Goal: Task Accomplishment & Management: Manage account settings

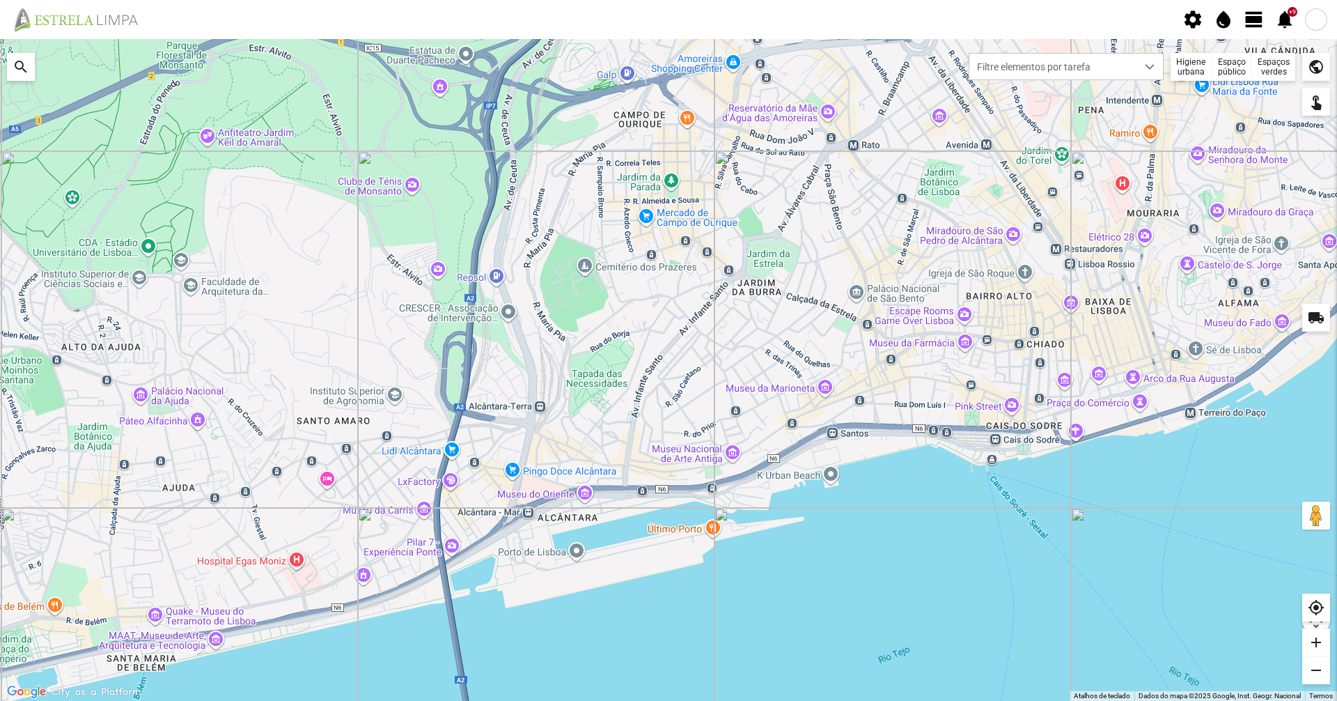
click at [1258, 42] on div at bounding box center [668, 370] width 1337 height 662
click at [1263, 16] on span "view_day" at bounding box center [1254, 19] width 21 height 21
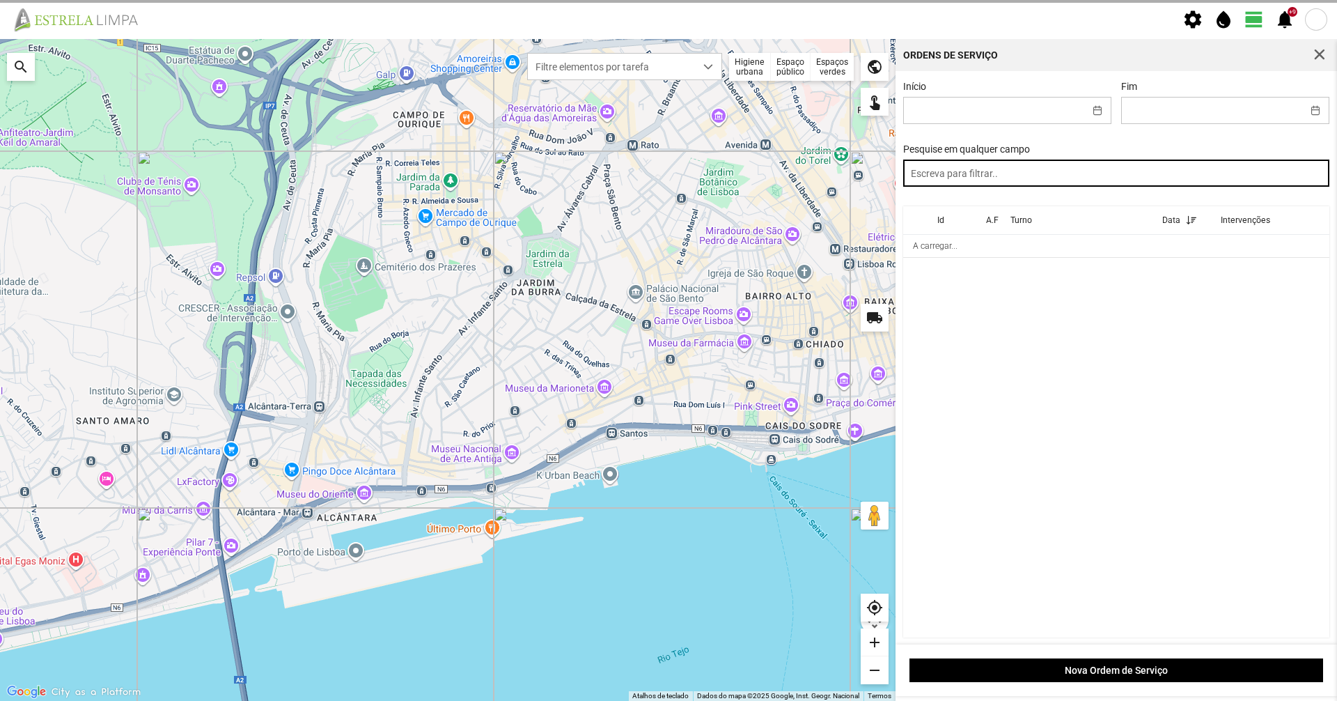
click at [1190, 173] on input "text" at bounding box center [1116, 173] width 427 height 27
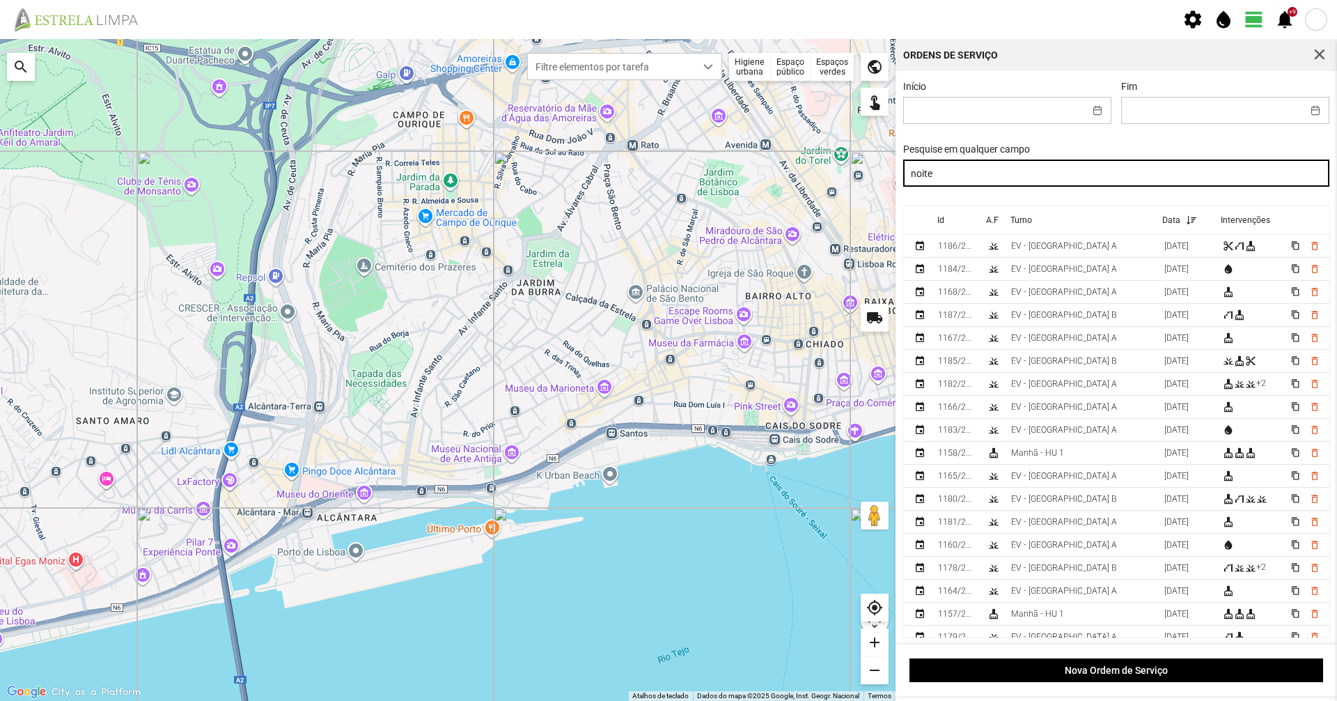
type input "noite"
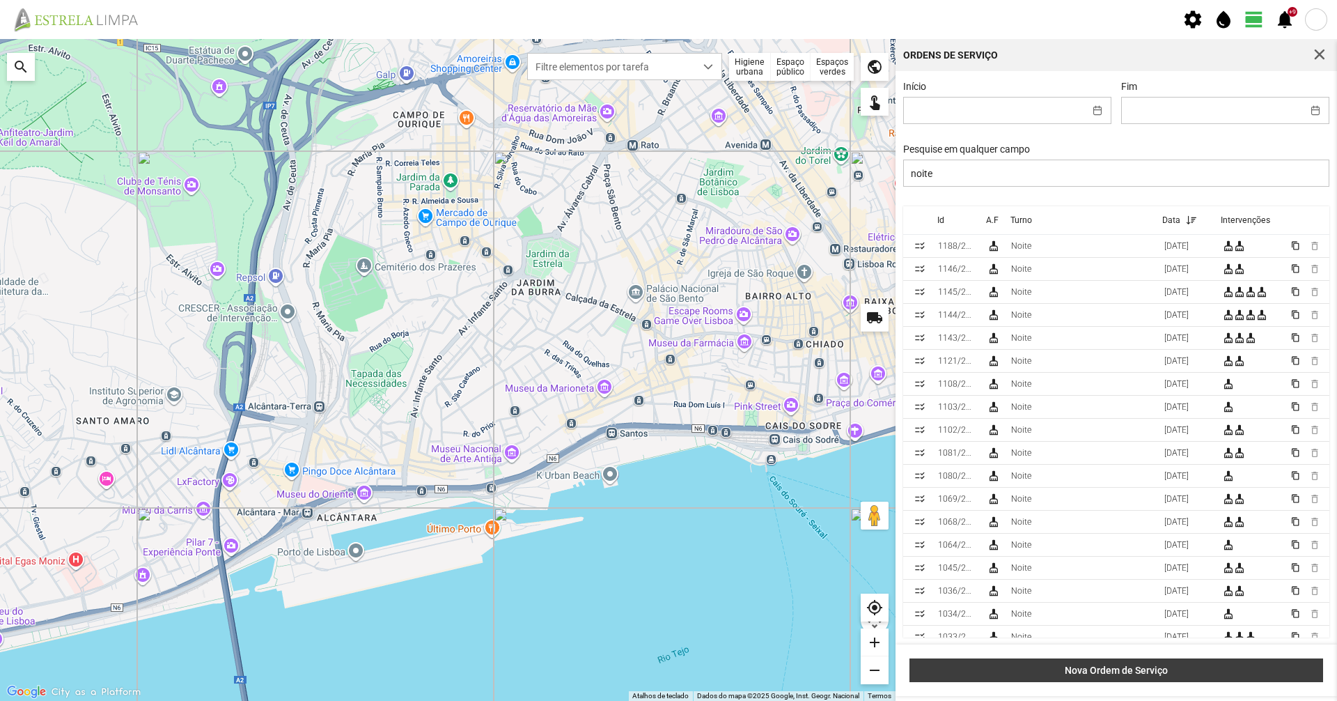
click at [1154, 671] on span "Nova Ordem de Serviço" at bounding box center [1116, 669] width 399 height 11
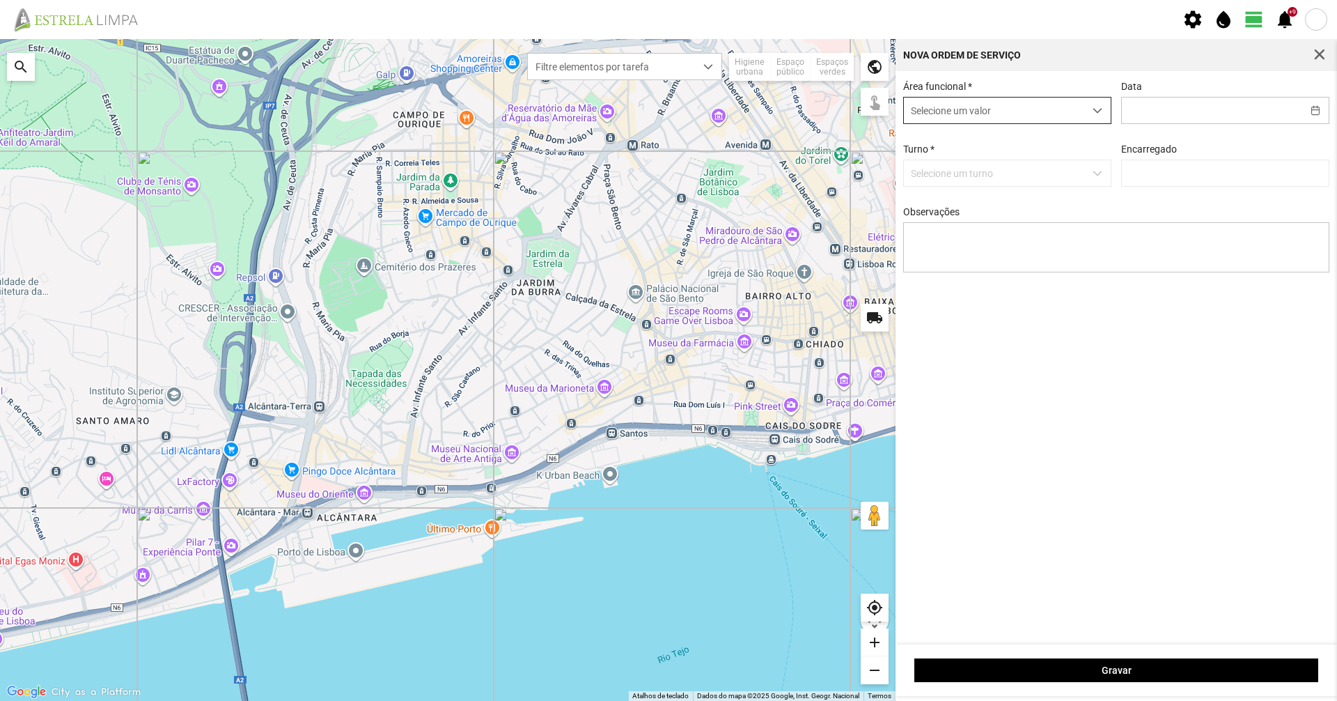
click at [1059, 116] on span "Selecione um valor" at bounding box center [994, 111] width 180 height 26
click at [997, 139] on li "Higiene urbana" at bounding box center [1006, 138] width 207 height 26
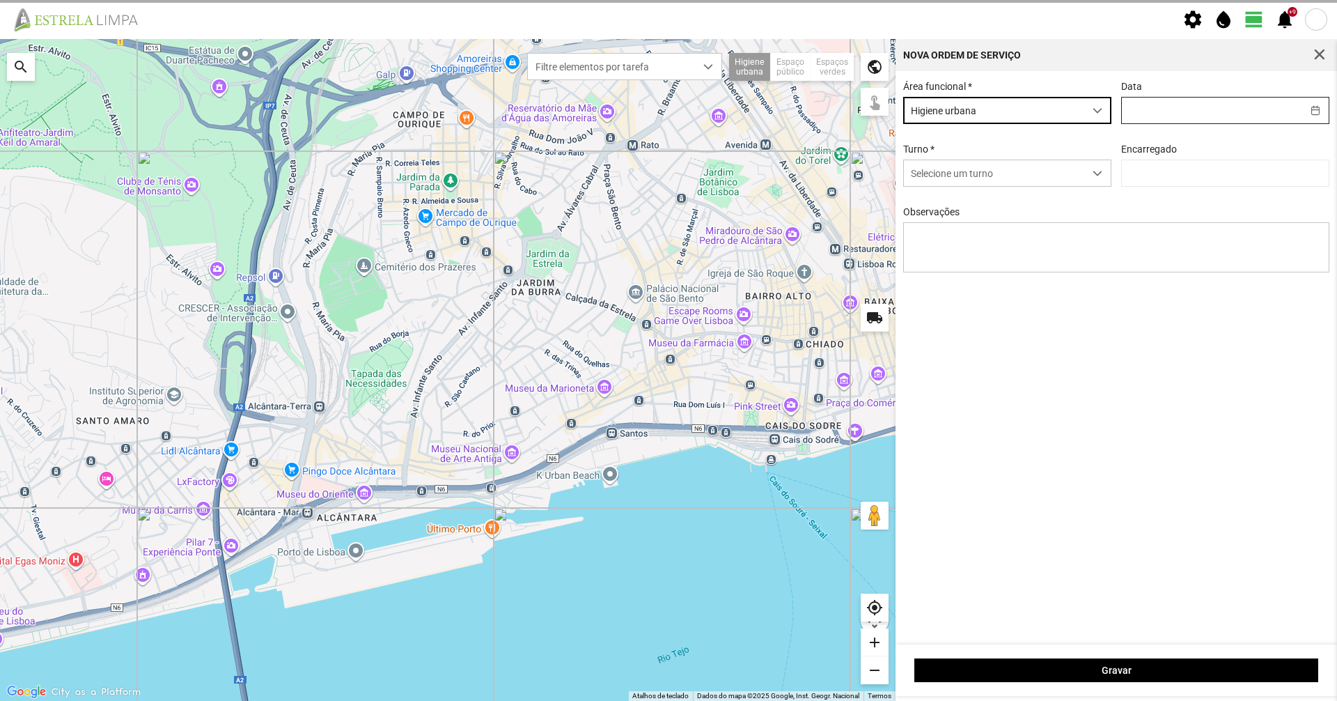
click at [1134, 123] on input "text" at bounding box center [1212, 111] width 180 height 26
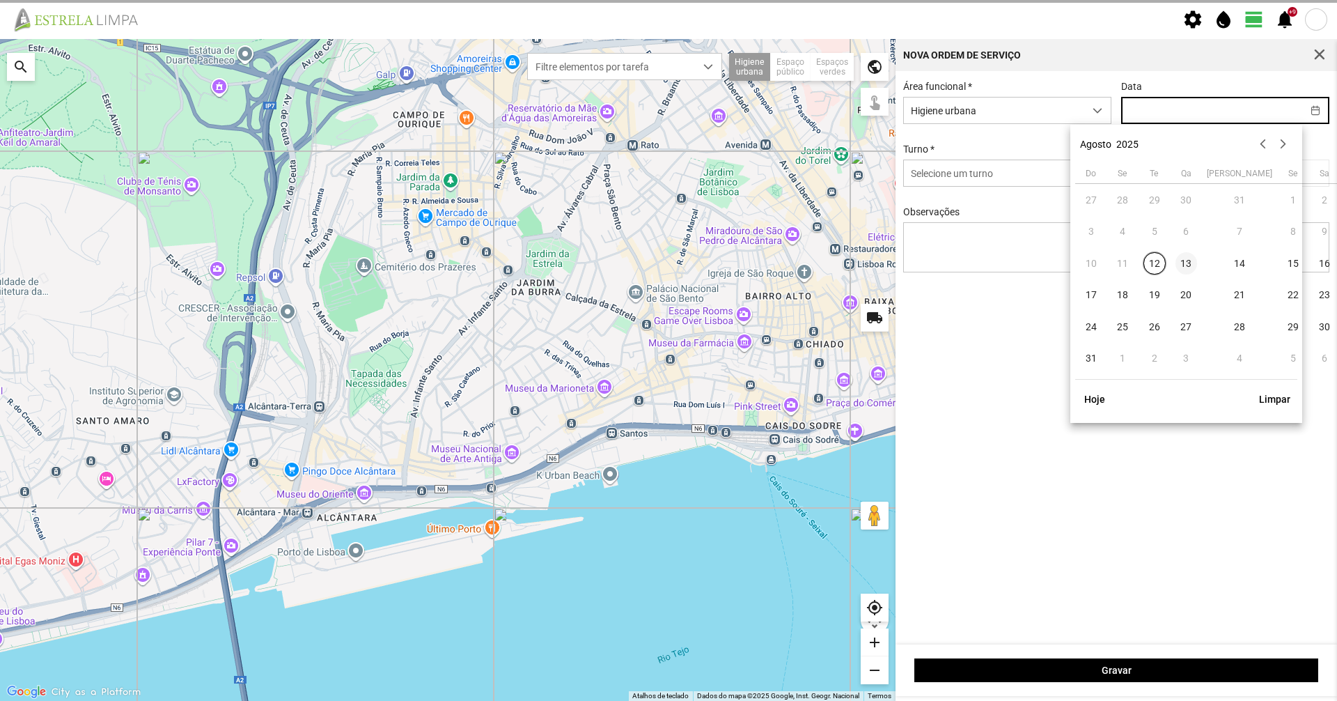
click at [1187, 270] on span "13" at bounding box center [1187, 263] width 22 height 22
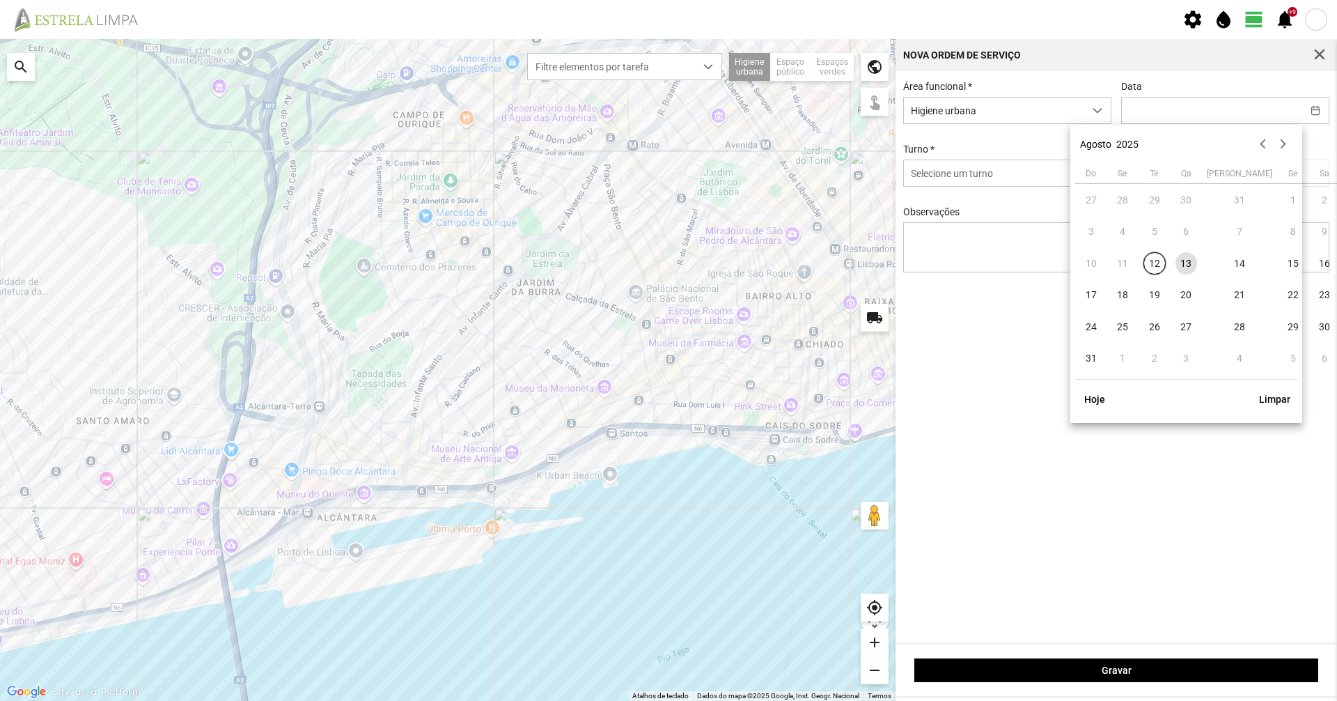
type input "[DATE]"
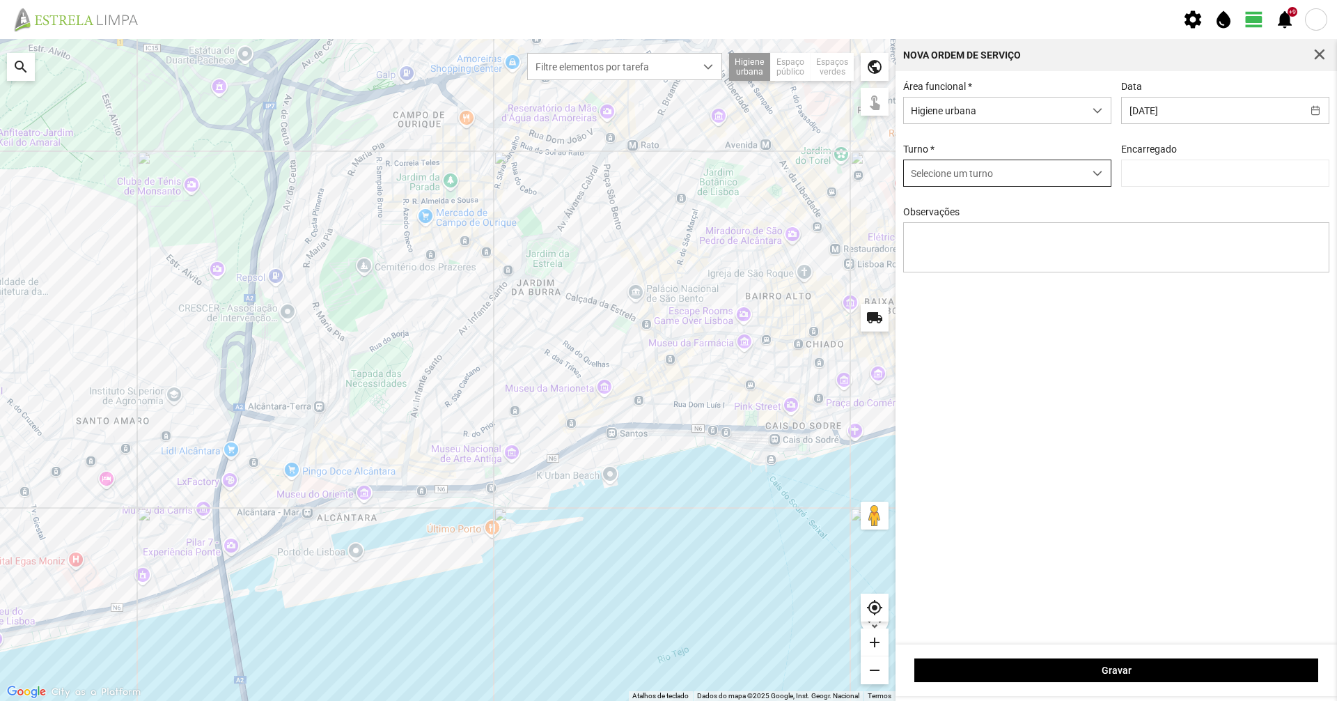
click at [1055, 173] on span "Selecione um turno" at bounding box center [994, 173] width 180 height 26
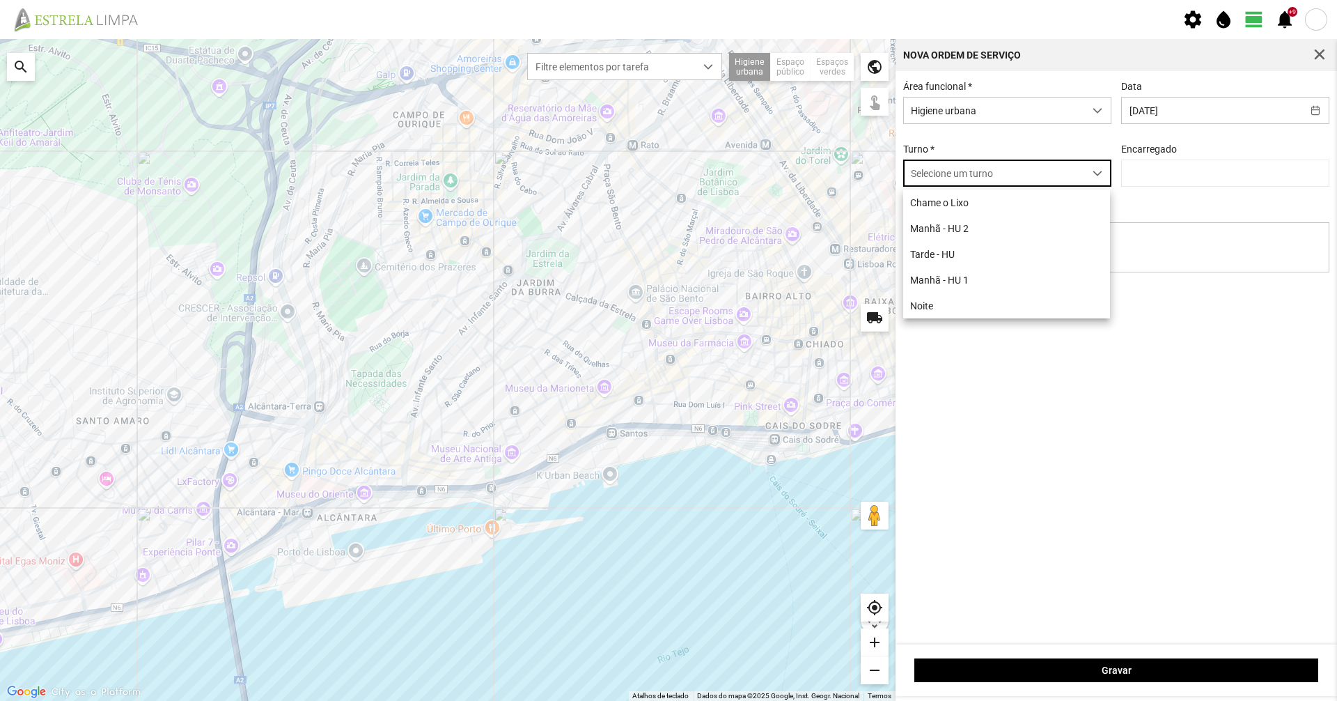
scroll to position [8, 62]
click at [982, 309] on li "Noite" at bounding box center [1006, 306] width 207 height 26
type input "[PERSON_NAME]"
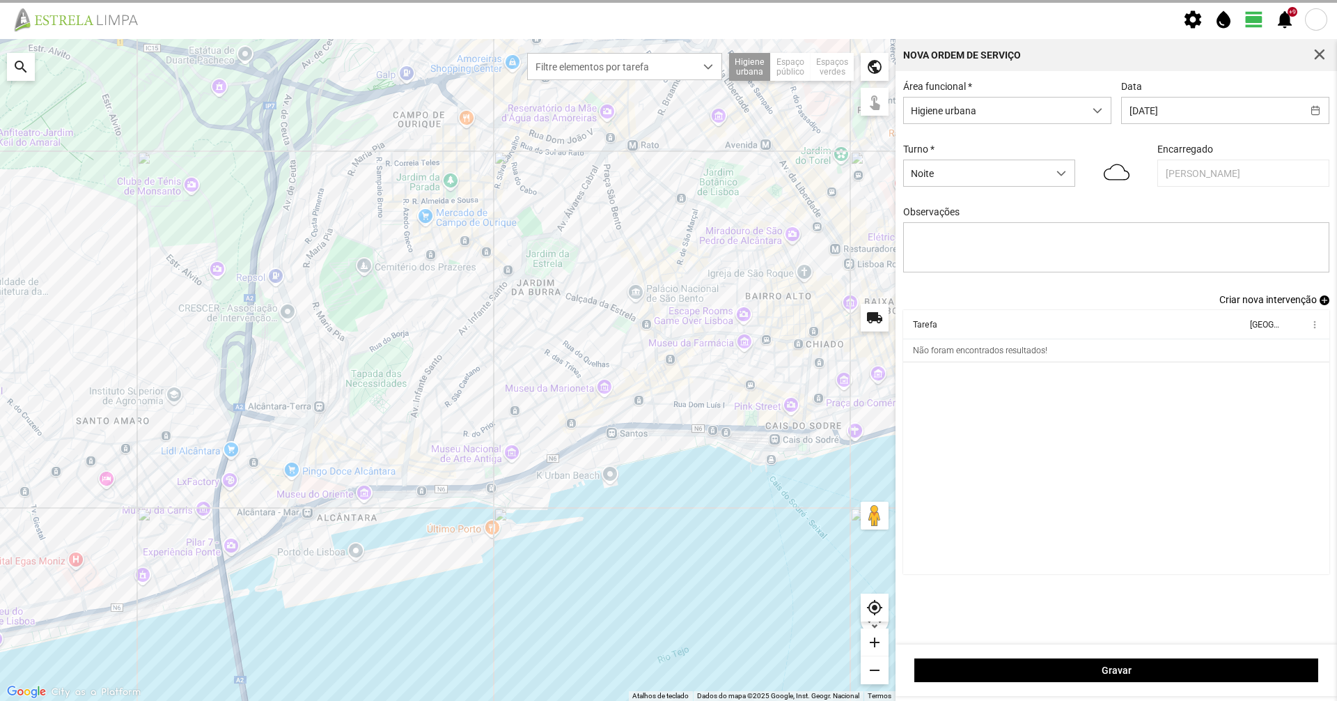
click at [1227, 302] on span "Criar nova intervenção" at bounding box center [1269, 299] width 98 height 11
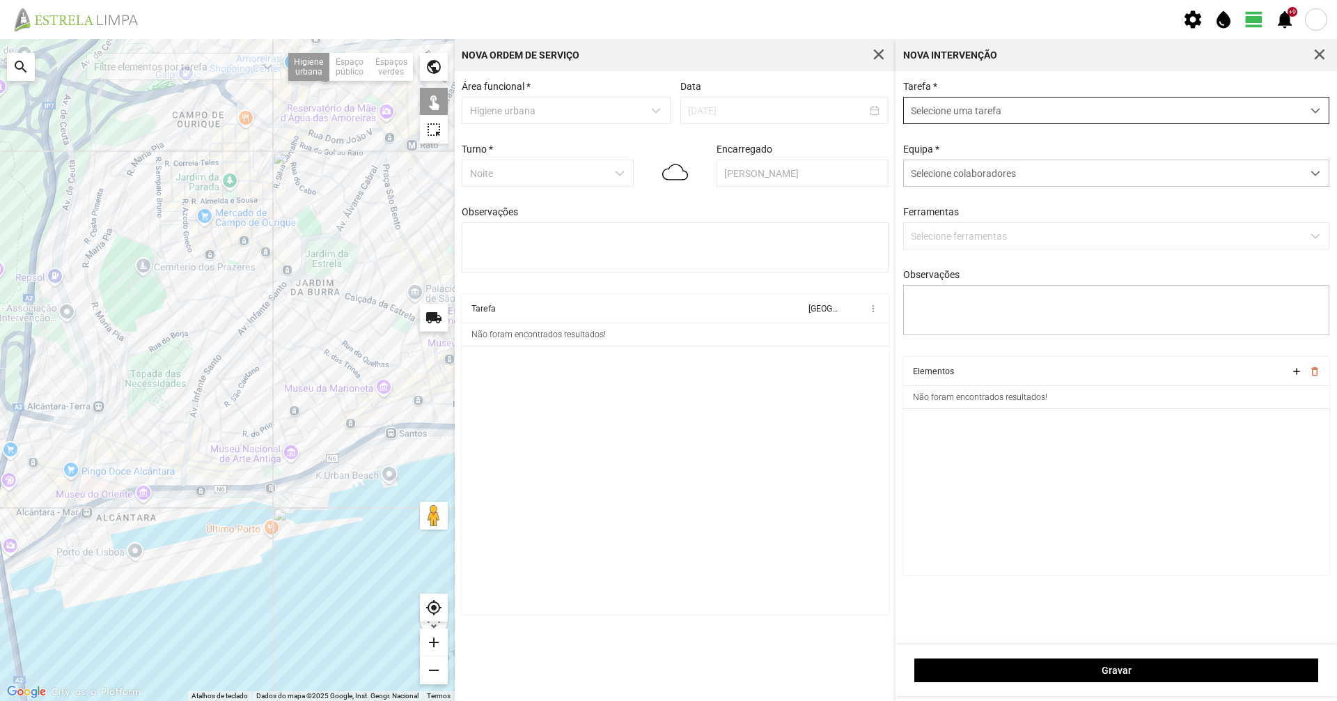
click at [1089, 109] on span "Selecione uma tarefa" at bounding box center [1103, 111] width 398 height 26
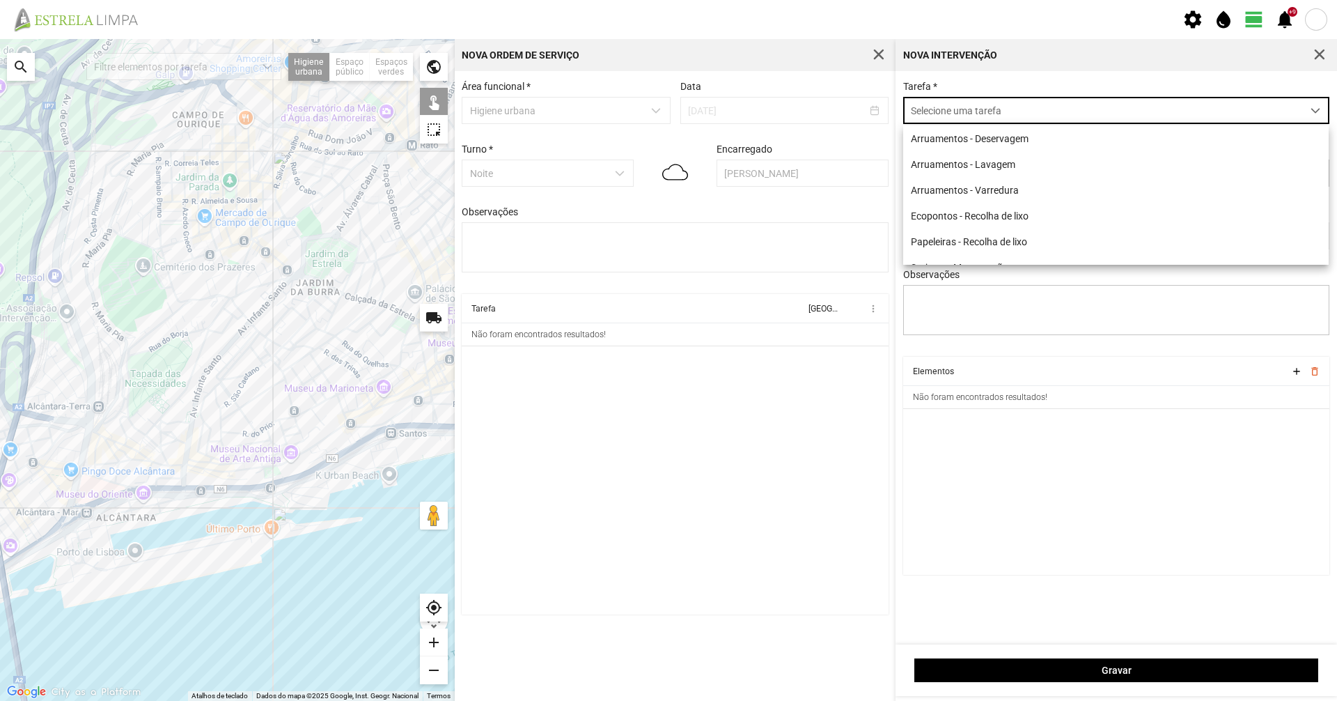
scroll to position [8, 62]
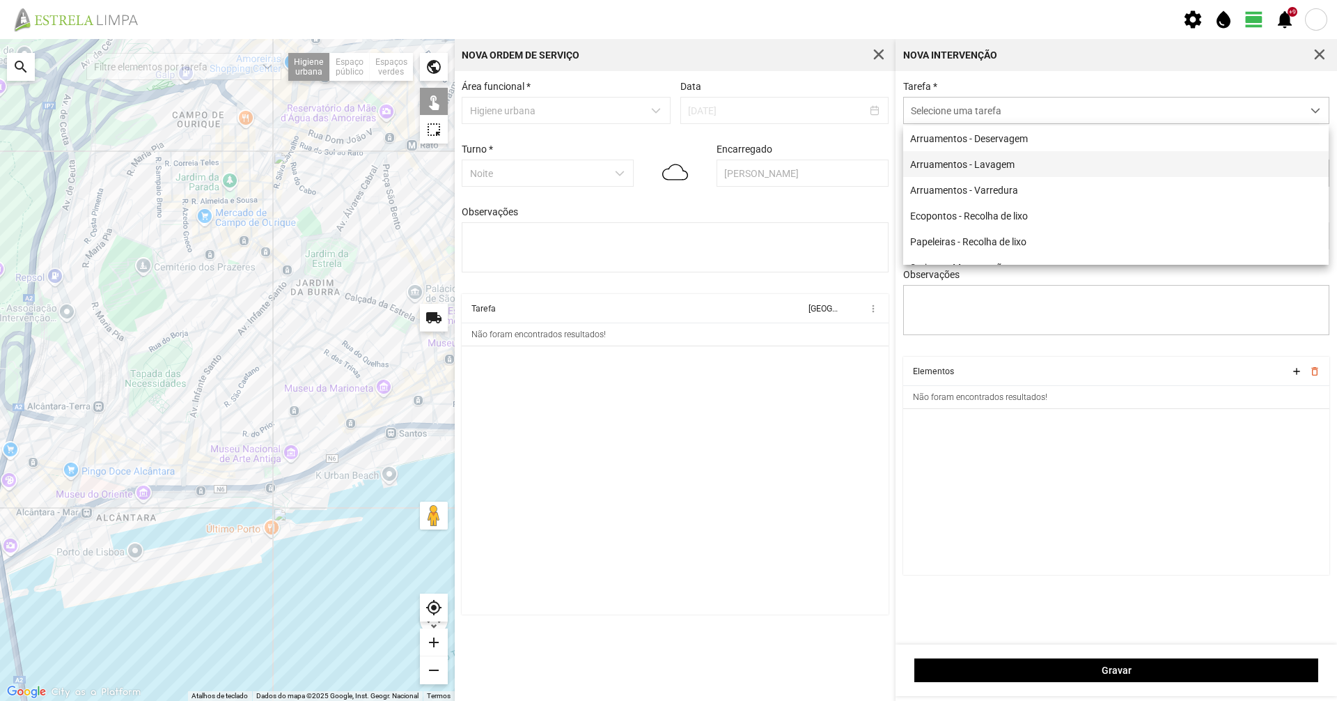
click at [1057, 159] on li "Arruamentos - Lavagem" at bounding box center [1116, 164] width 426 height 26
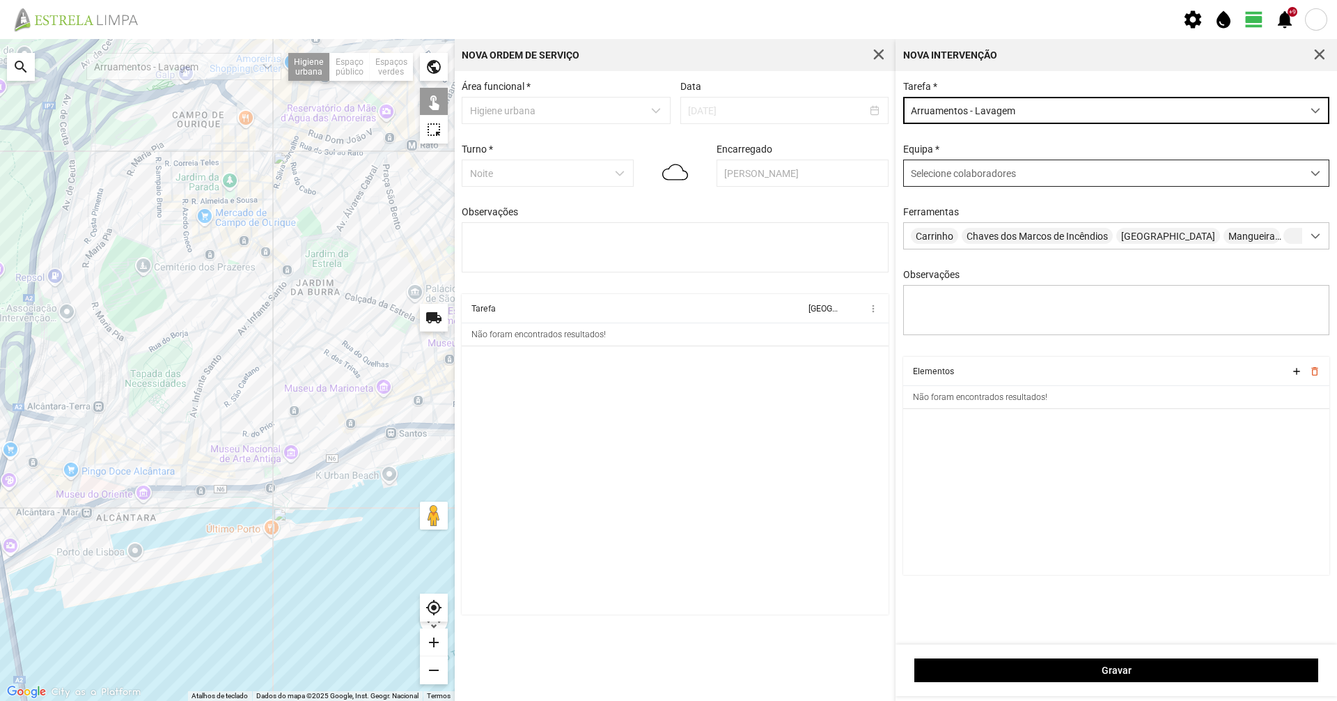
click at [992, 171] on span "Selecione colaboradores" at bounding box center [963, 173] width 105 height 11
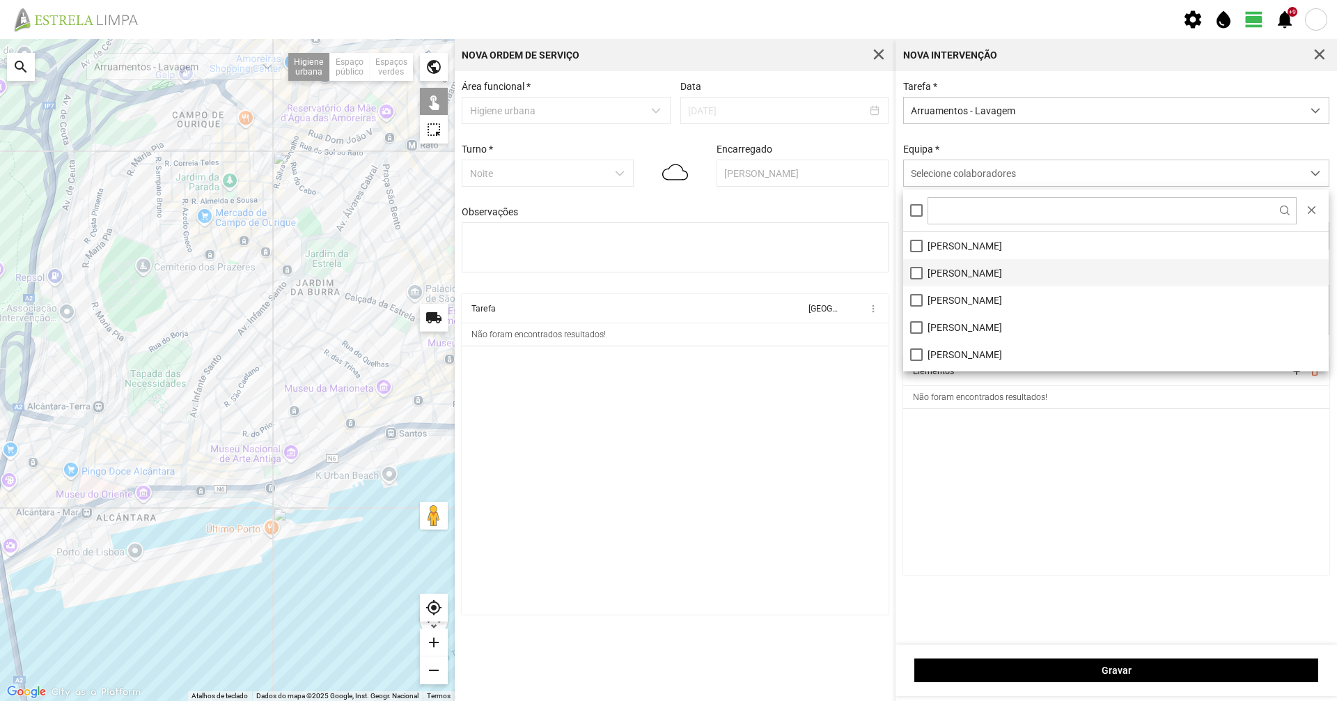
scroll to position [78, 0]
click at [996, 366] on li "[PERSON_NAME]" at bounding box center [1116, 357] width 426 height 27
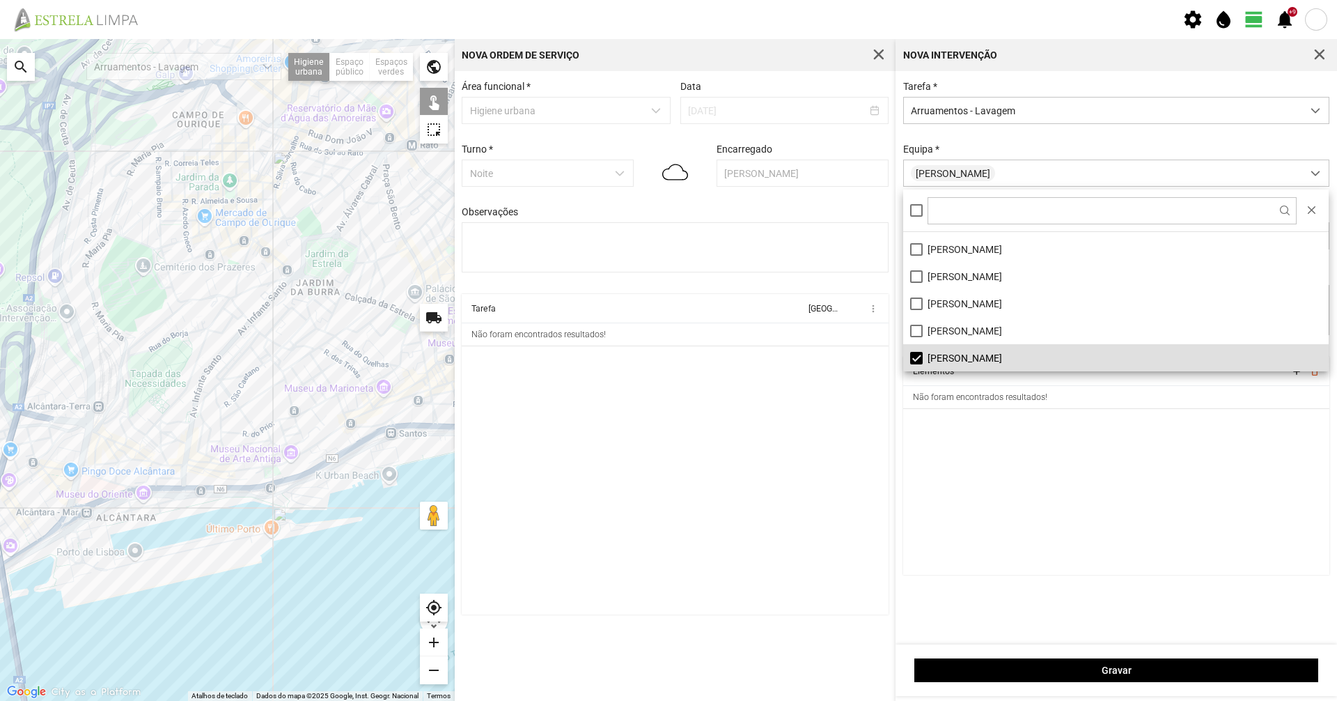
click at [977, 143] on div "Tarefa * Arruamentos - Lavagem [GEOGRAPHIC_DATA] * [PERSON_NAME] Carrinho Chave…" at bounding box center [1116, 219] width 437 height 276
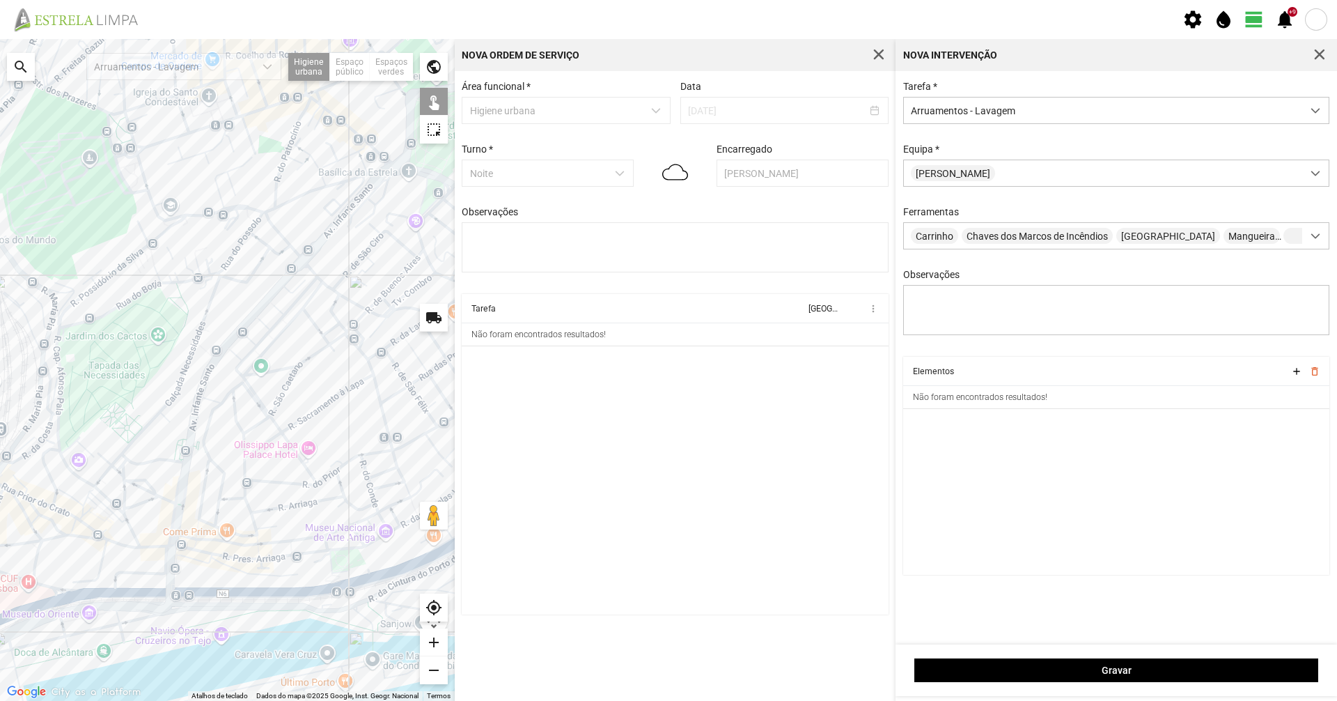
click at [230, 263] on div at bounding box center [227, 370] width 455 height 662
click at [228, 260] on div at bounding box center [227, 370] width 455 height 662
click at [254, 221] on div at bounding box center [227, 370] width 455 height 662
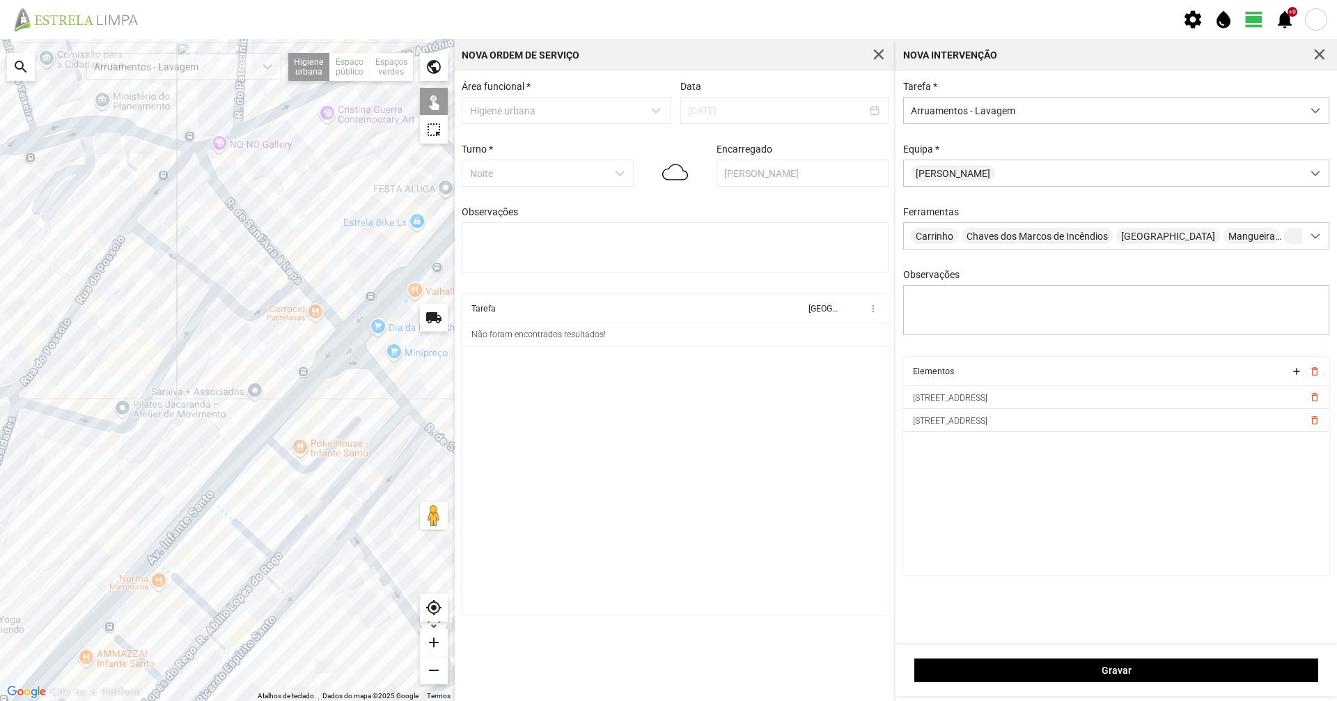
click at [237, 212] on div at bounding box center [227, 370] width 455 height 662
click at [180, 336] on div at bounding box center [227, 370] width 455 height 662
click at [234, 304] on div at bounding box center [227, 370] width 455 height 662
click at [195, 275] on div at bounding box center [227, 370] width 455 height 662
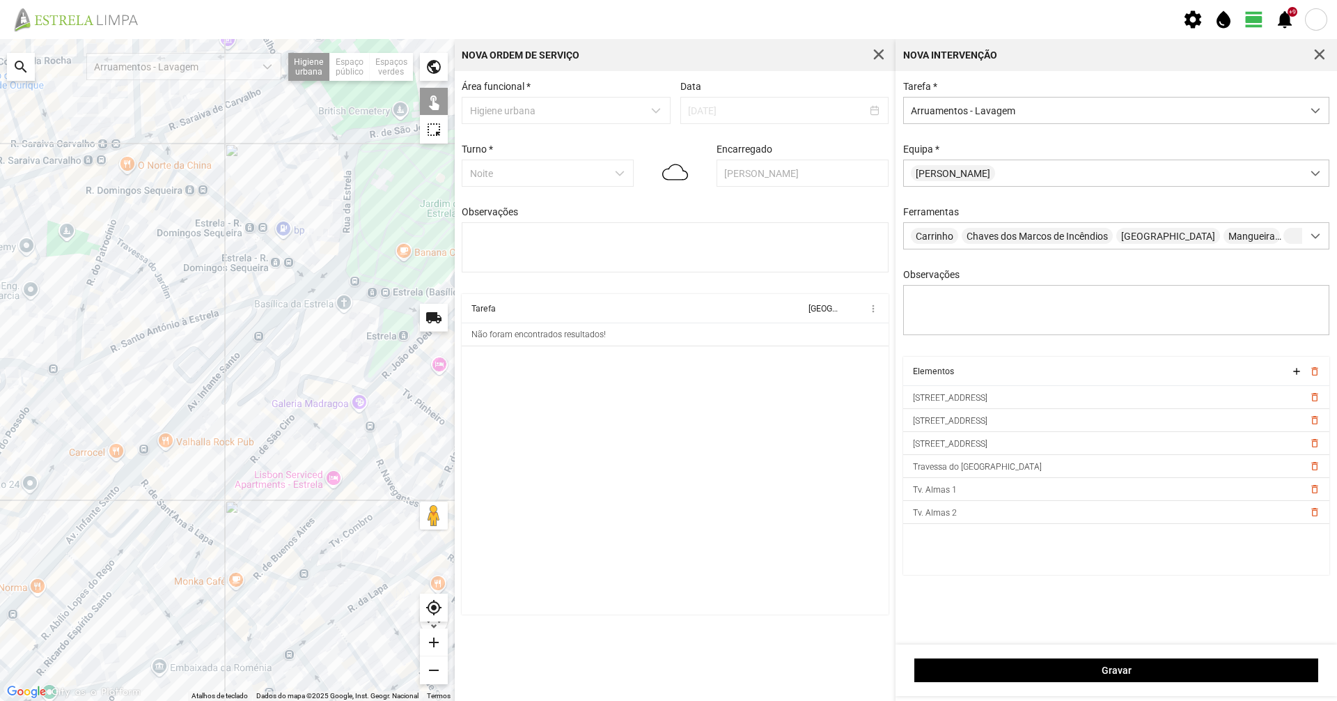
click at [69, 371] on div at bounding box center [227, 370] width 455 height 662
click at [87, 361] on div at bounding box center [227, 370] width 455 height 662
click at [218, 311] on div at bounding box center [227, 370] width 455 height 662
click at [272, 297] on div at bounding box center [227, 370] width 455 height 662
click at [271, 299] on div at bounding box center [227, 370] width 455 height 662
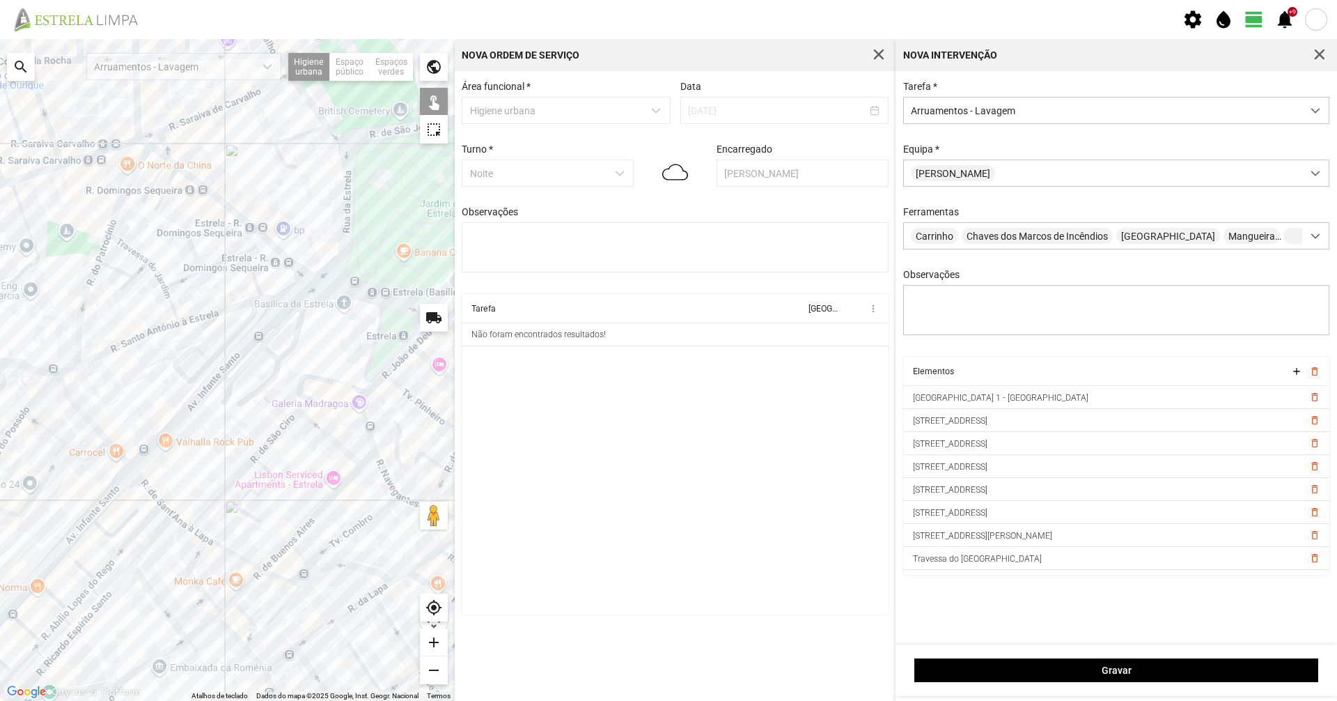
click at [122, 458] on div at bounding box center [227, 370] width 455 height 662
click at [205, 625] on div at bounding box center [227, 370] width 455 height 662
click at [225, 607] on div at bounding box center [227, 370] width 455 height 662
click at [248, 587] on div at bounding box center [227, 370] width 455 height 662
click at [274, 557] on div at bounding box center [227, 370] width 455 height 662
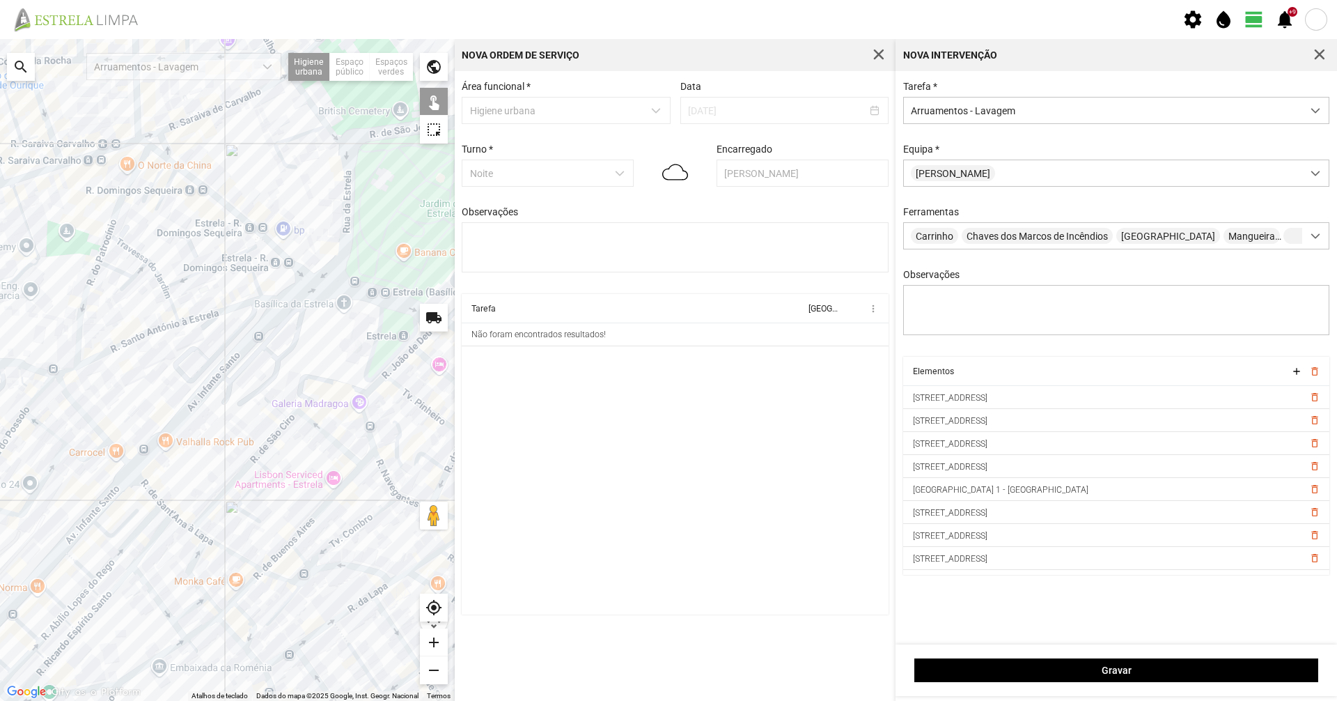
click at [309, 523] on div at bounding box center [227, 370] width 455 height 662
click at [369, 456] on div at bounding box center [227, 370] width 455 height 662
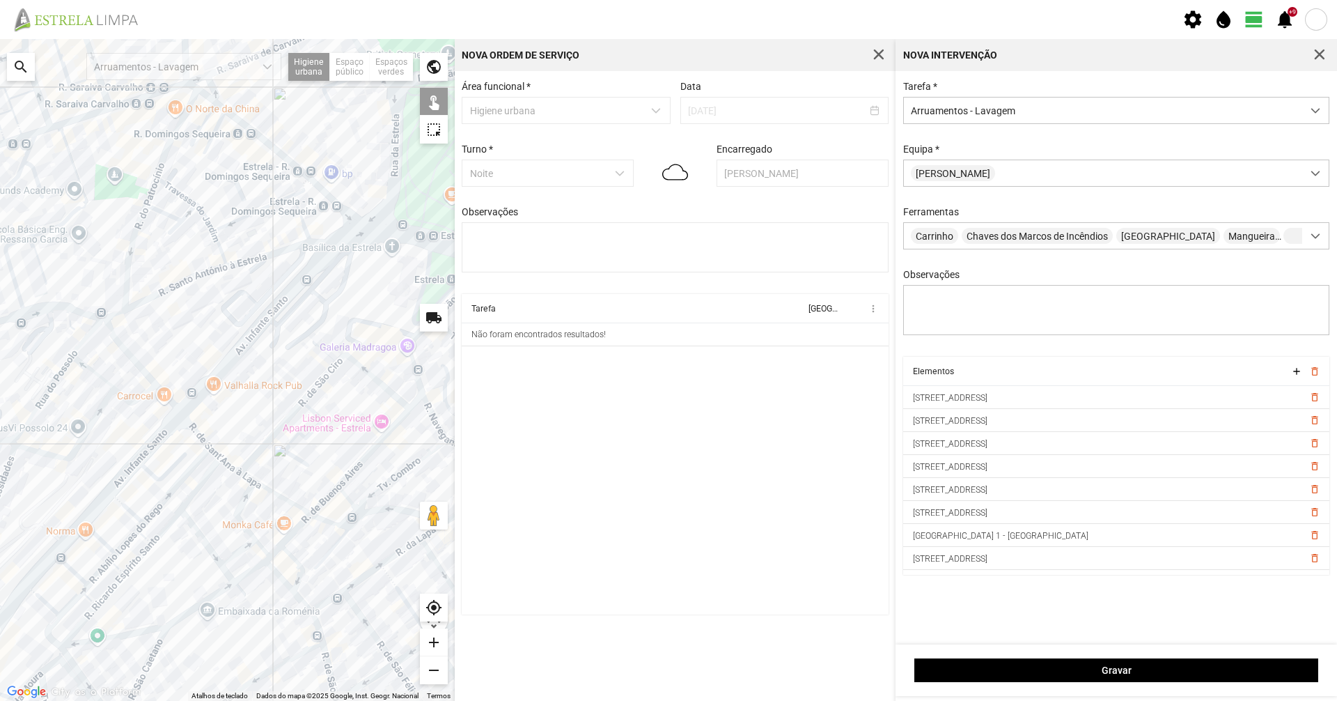
drag, startPoint x: 329, startPoint y: 373, endPoint x: 270, endPoint y: 373, distance: 59.9
click at [270, 373] on div at bounding box center [227, 370] width 455 height 662
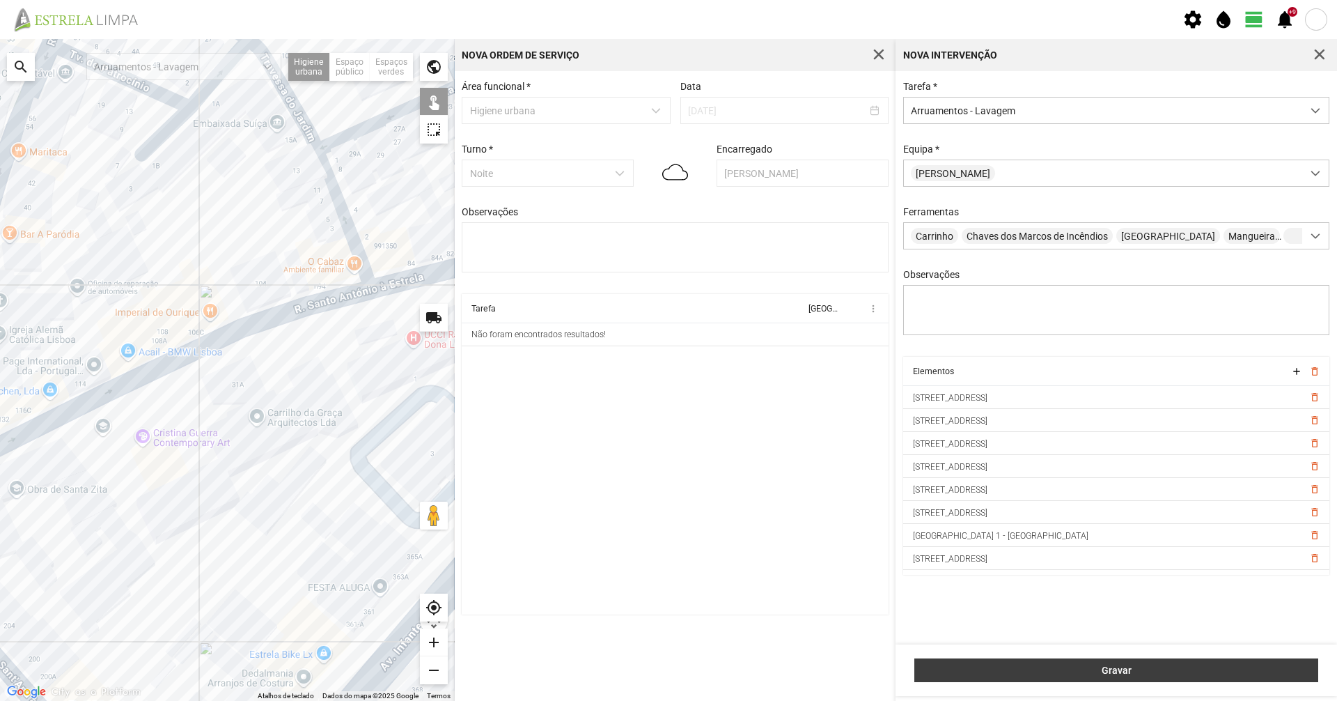
click at [1084, 678] on button "Gravar" at bounding box center [1117, 670] width 404 height 24
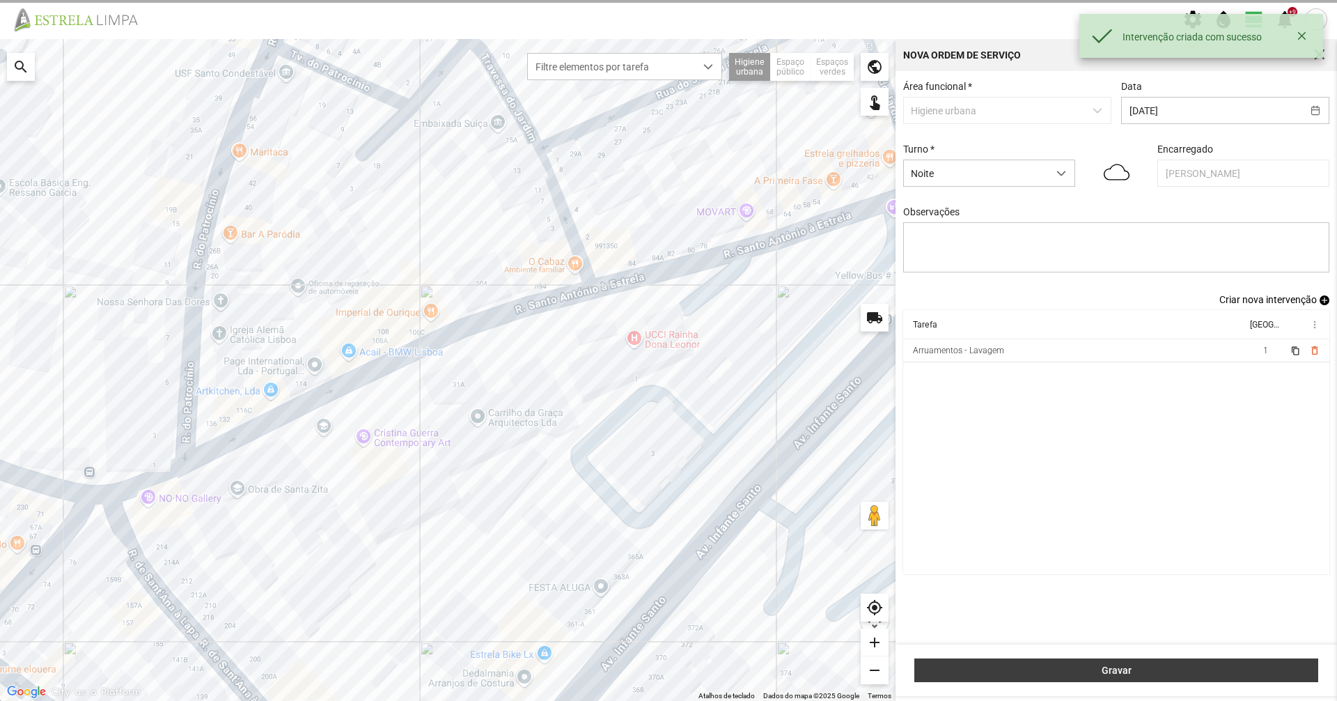
click at [1084, 678] on button "Gravar" at bounding box center [1117, 670] width 404 height 24
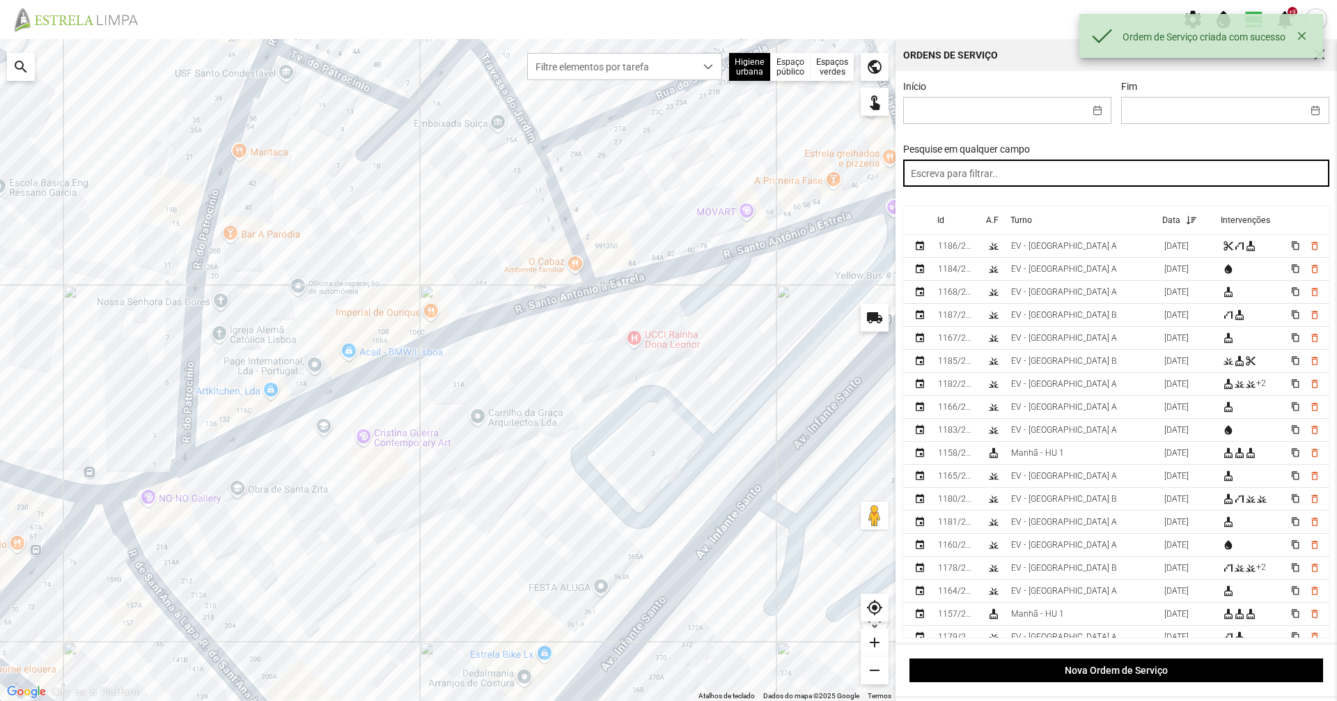
click at [1004, 174] on input "text" at bounding box center [1116, 173] width 427 height 27
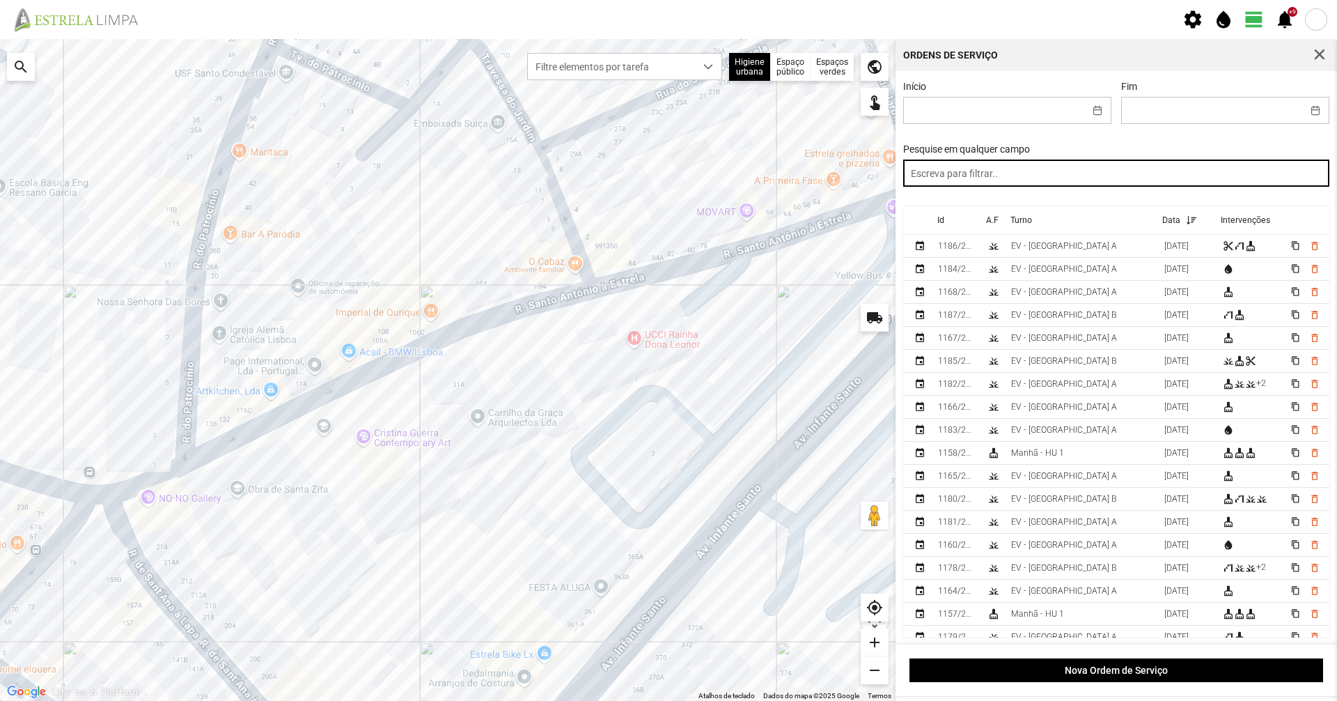
click at [1047, 182] on input "text" at bounding box center [1116, 173] width 427 height 27
type input "manhã"
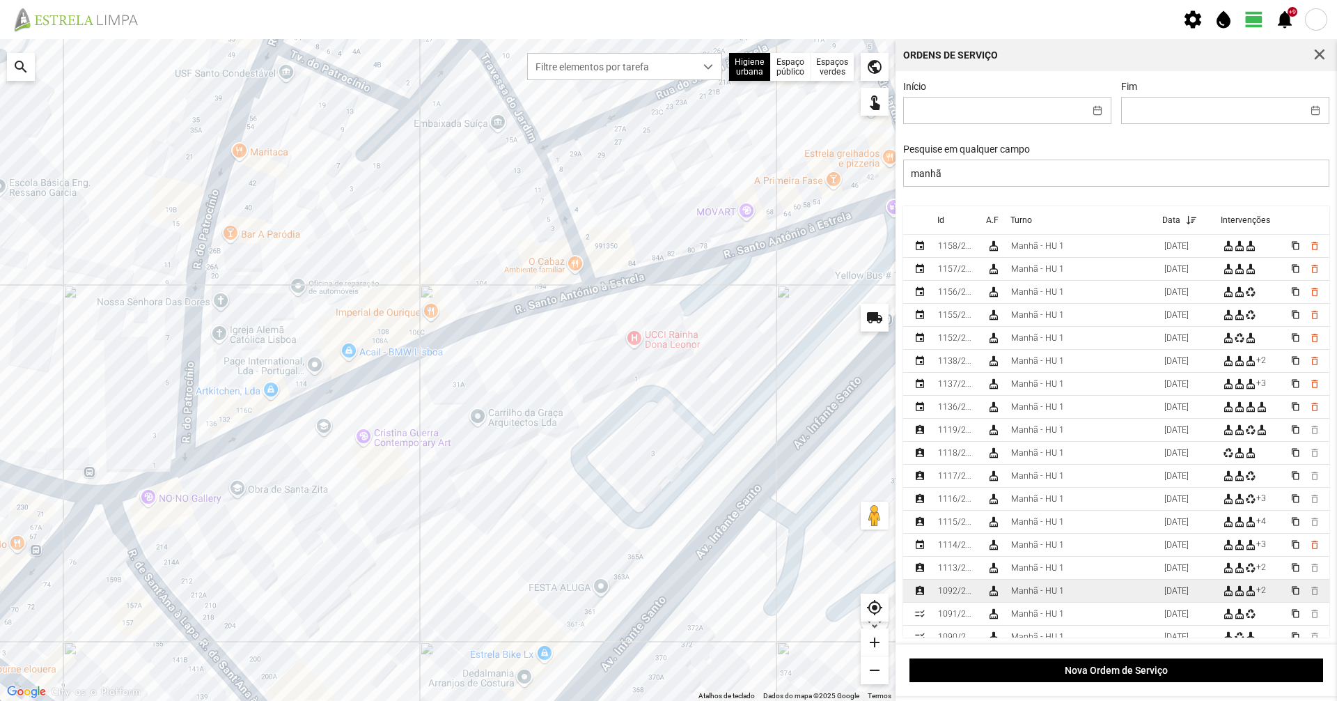
click at [1004, 596] on td "cleaning_services" at bounding box center [993, 590] width 24 height 23
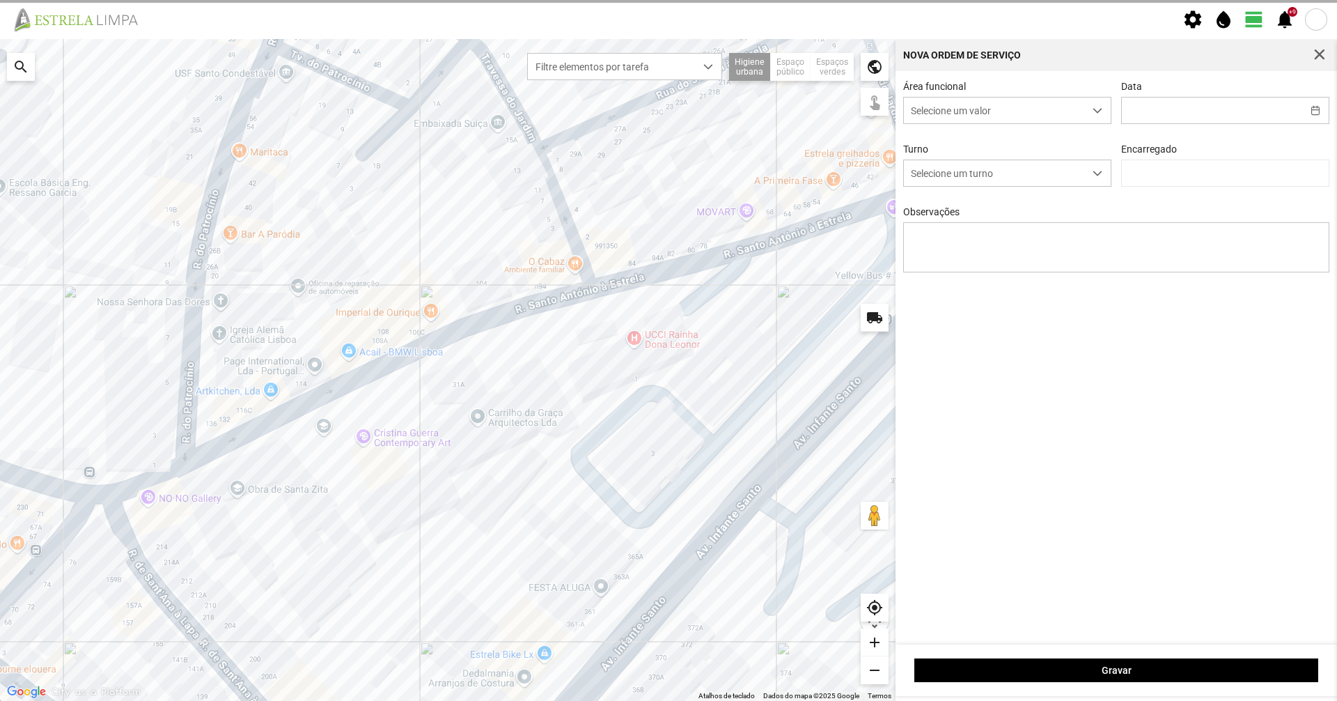
type input "[DATE]"
type textarea "25-47-50-Eo-38-Descanso 39-ferias ao serviço-6-10-17-22-36-44-45-49 condutor-sr…"
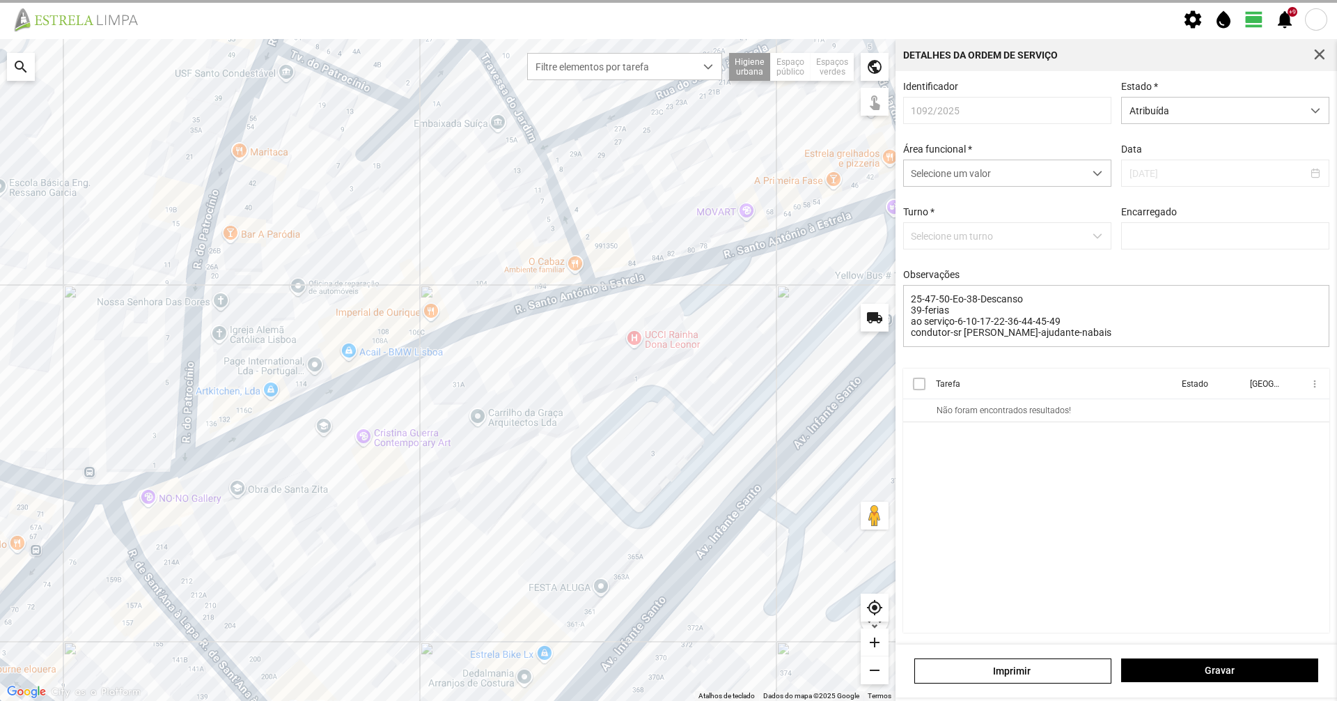
type input "[PERSON_NAME]"
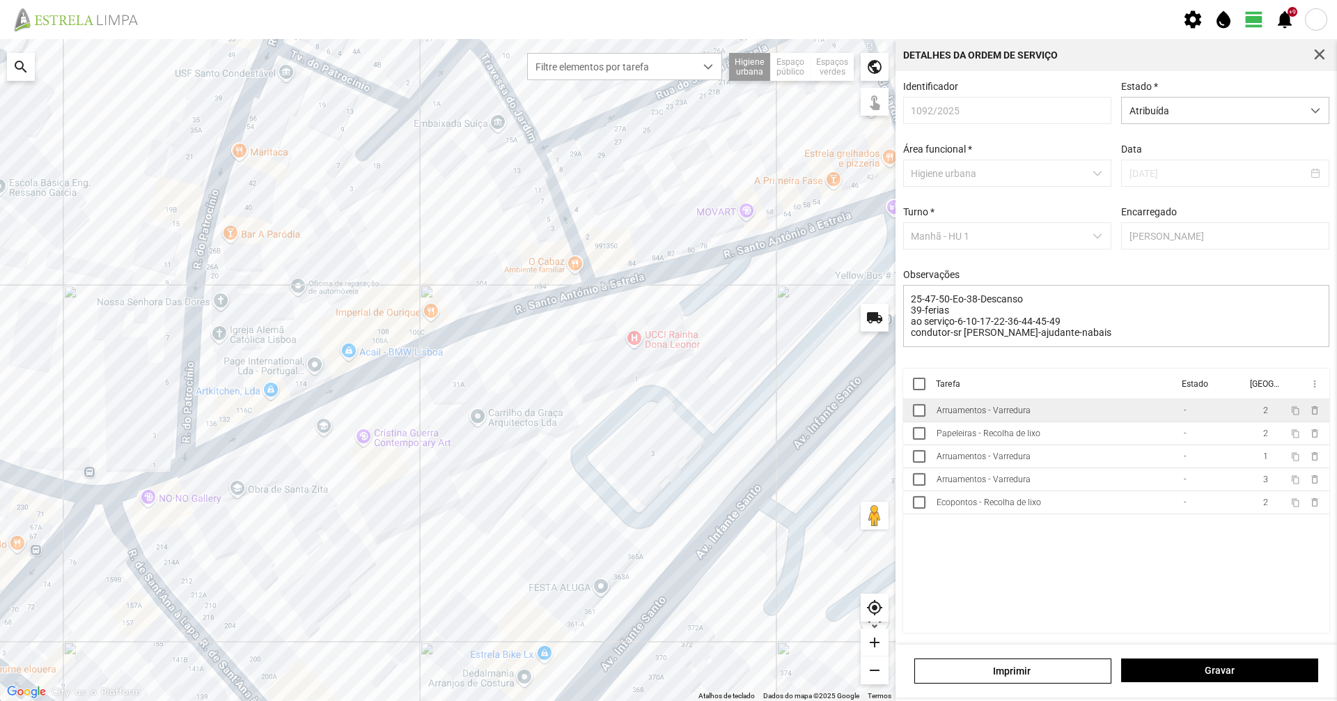
click at [1013, 412] on div "Arruamentos - Varredura" at bounding box center [984, 410] width 94 height 10
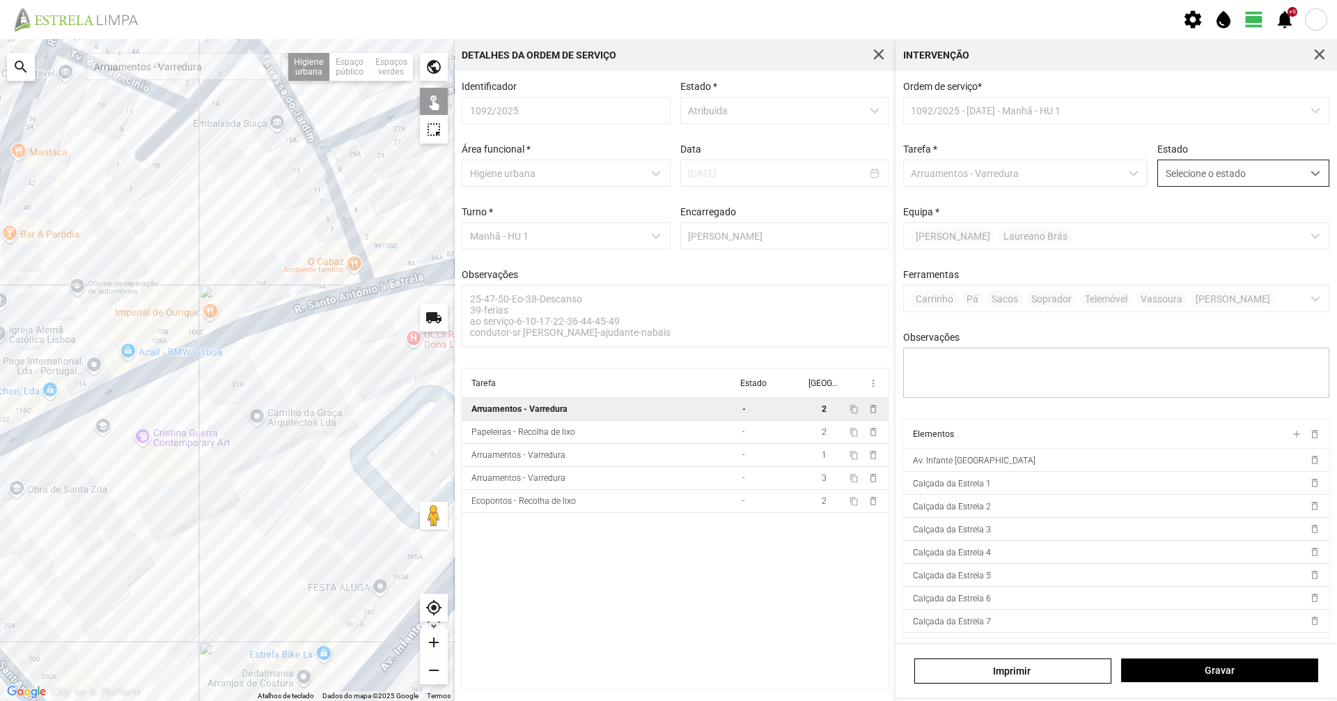
click at [1163, 185] on span "Selecione o estado" at bounding box center [1230, 173] width 144 height 26
click at [1167, 234] on span "Concluída" at bounding box center [1180, 228] width 43 height 11
click at [1190, 672] on span "Gravar" at bounding box center [1220, 669] width 182 height 11
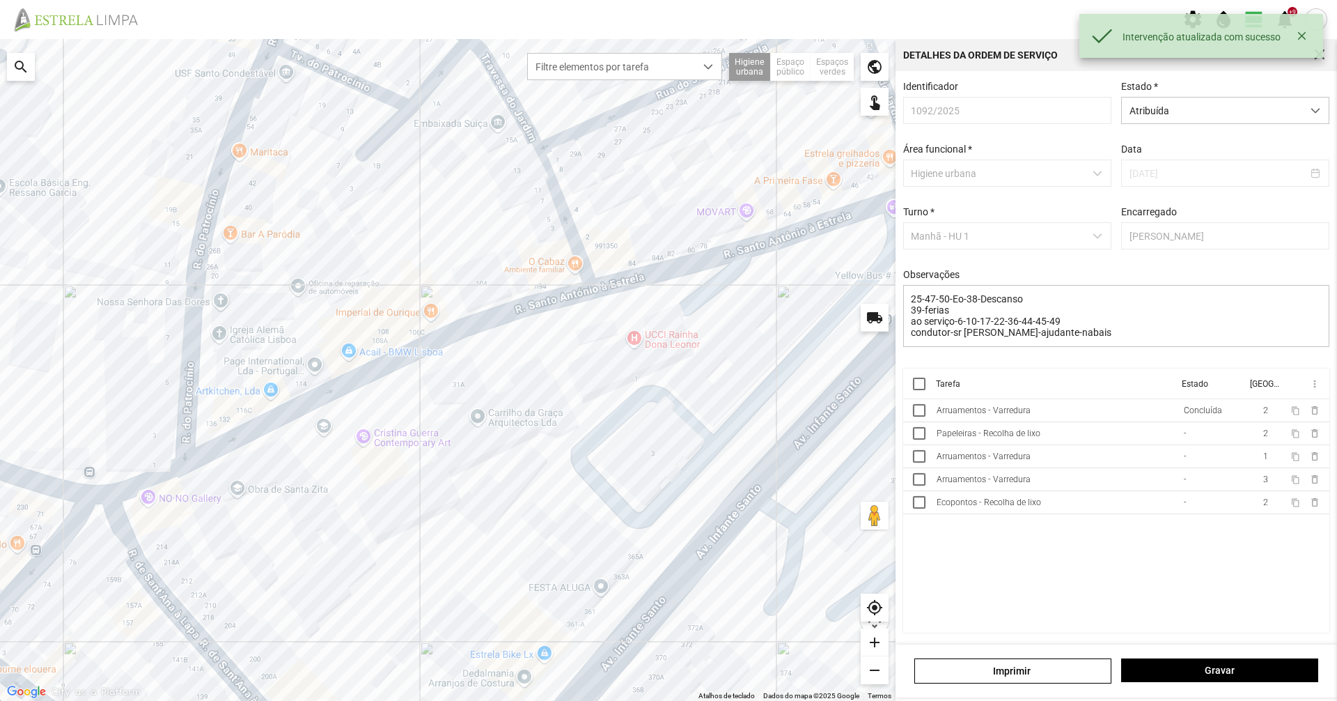
click at [1034, 437] on div "Papeleiras - Recolha de lixo" at bounding box center [989, 433] width 104 height 10
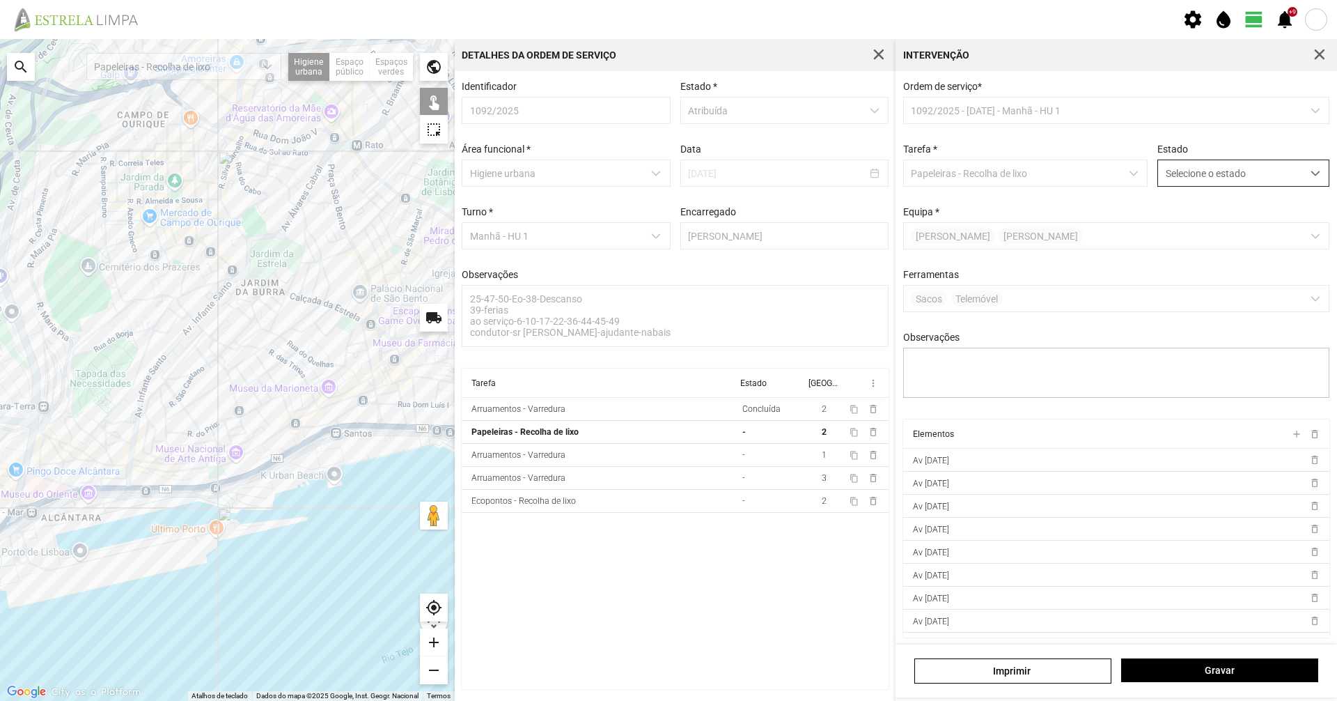
click at [1193, 184] on span "Selecione o estado" at bounding box center [1230, 173] width 144 height 26
click at [1179, 229] on span "Concluída" at bounding box center [1180, 228] width 43 height 11
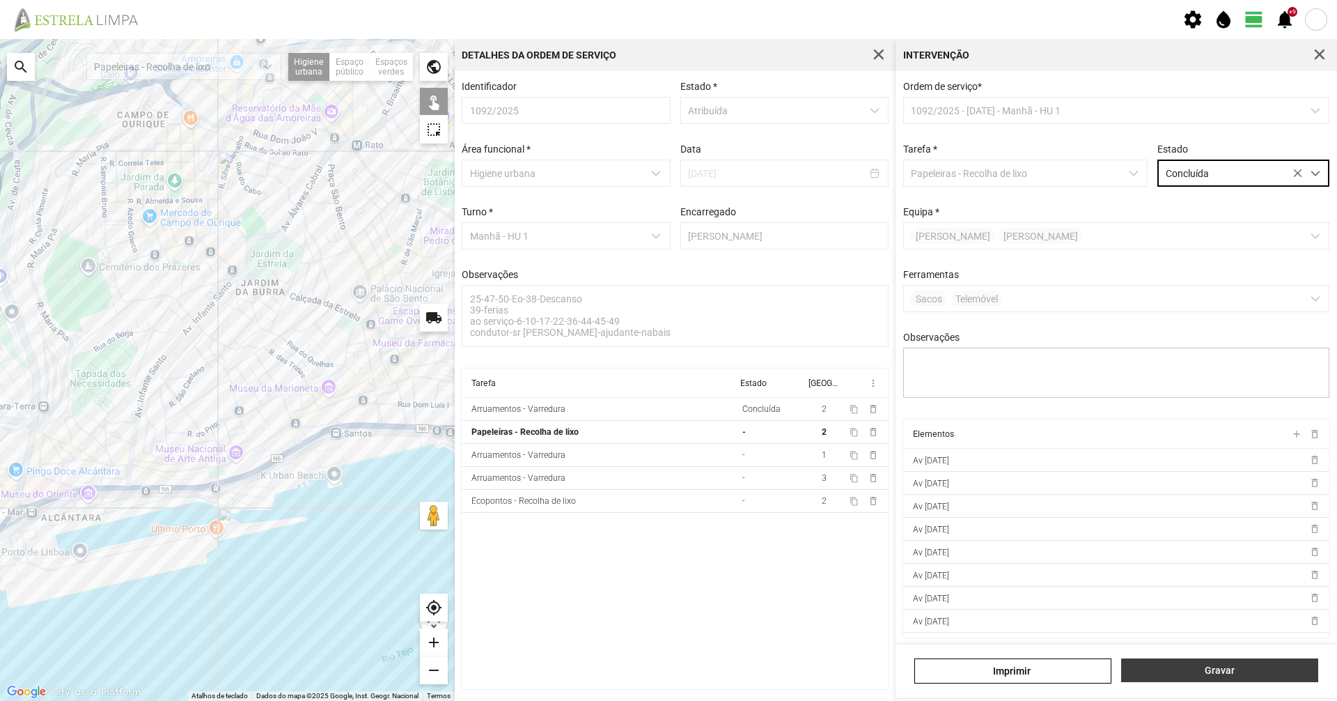
click at [1218, 674] on span "Gravar" at bounding box center [1220, 669] width 182 height 11
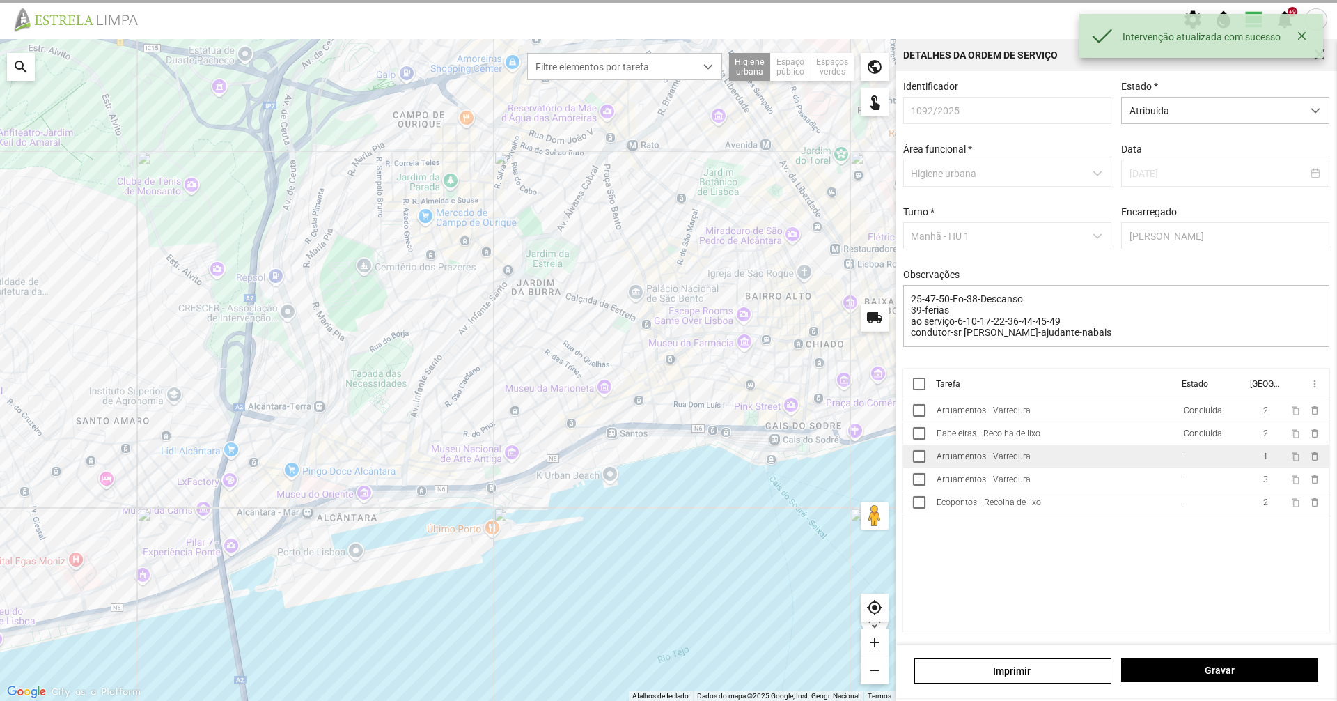
click at [983, 461] on div "Arruamentos - Varredura" at bounding box center [984, 456] width 94 height 10
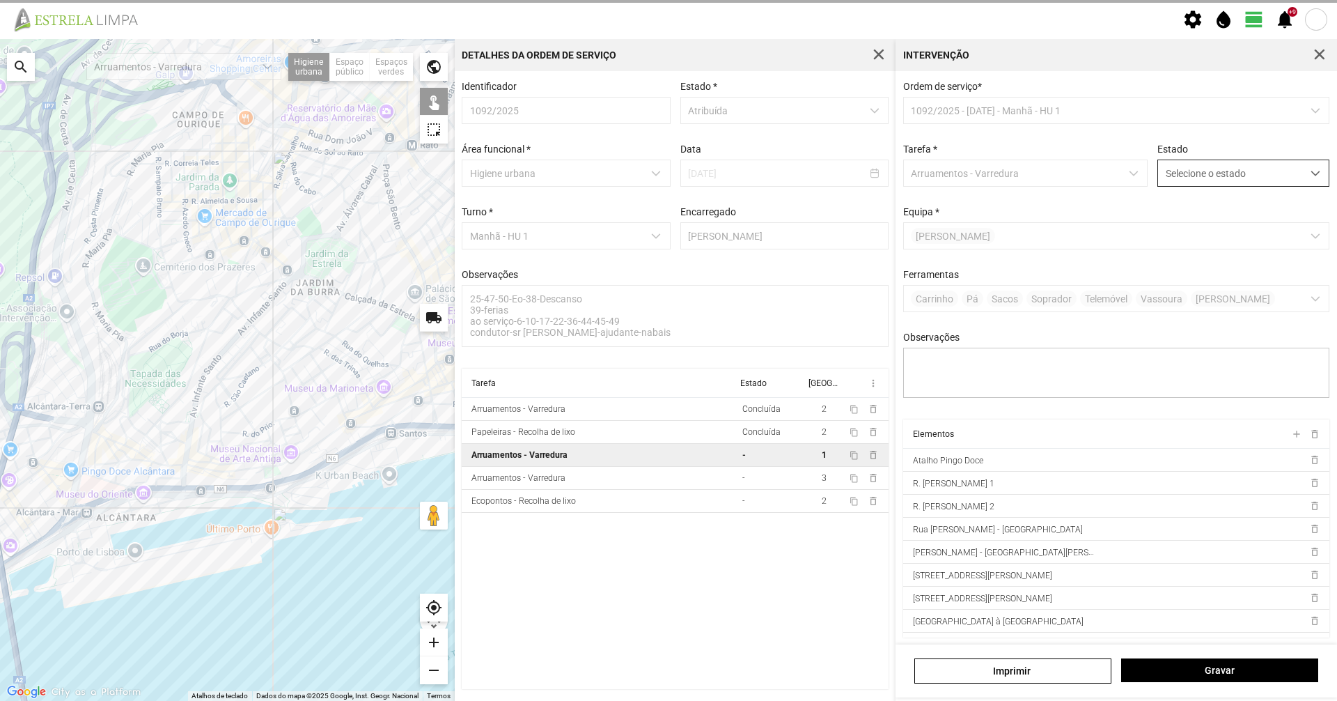
click at [1189, 180] on span "Selecione o estado" at bounding box center [1230, 173] width 144 height 26
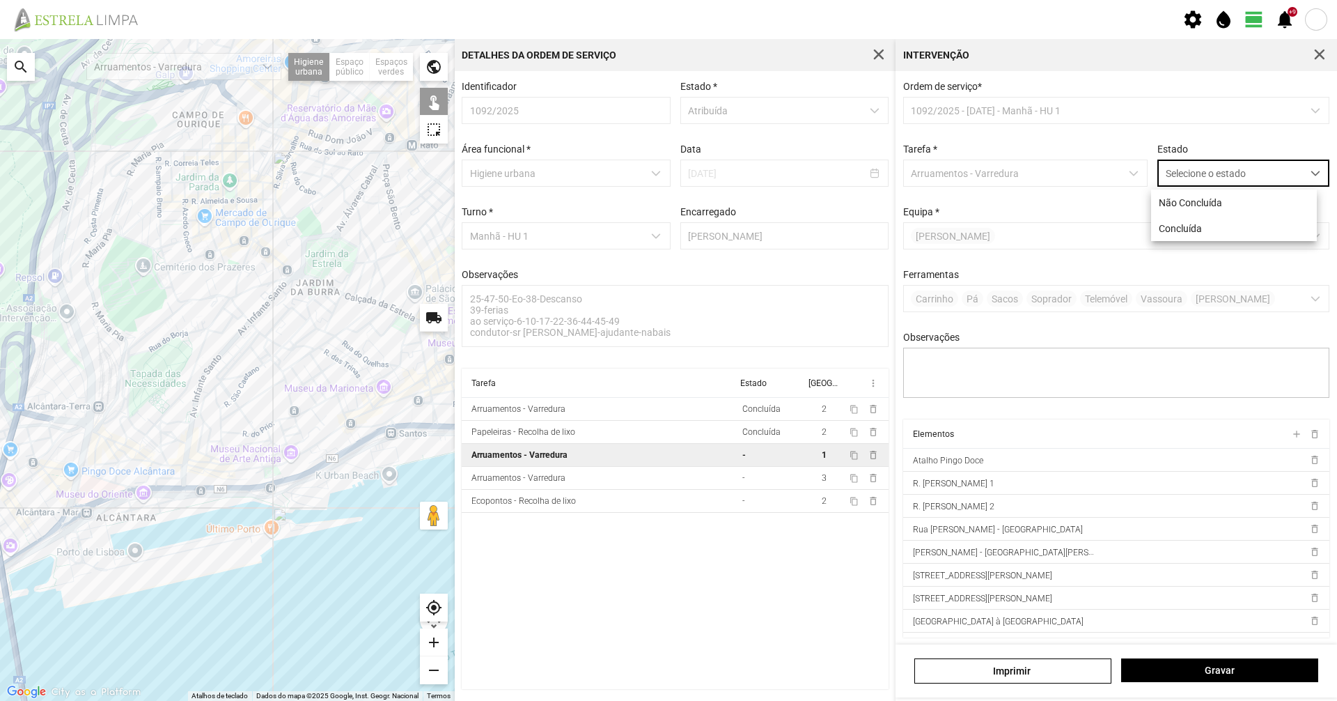
scroll to position [8, 62]
click at [1179, 227] on span "Concluída" at bounding box center [1180, 228] width 43 height 11
click at [1196, 670] on span "Gravar" at bounding box center [1220, 669] width 182 height 11
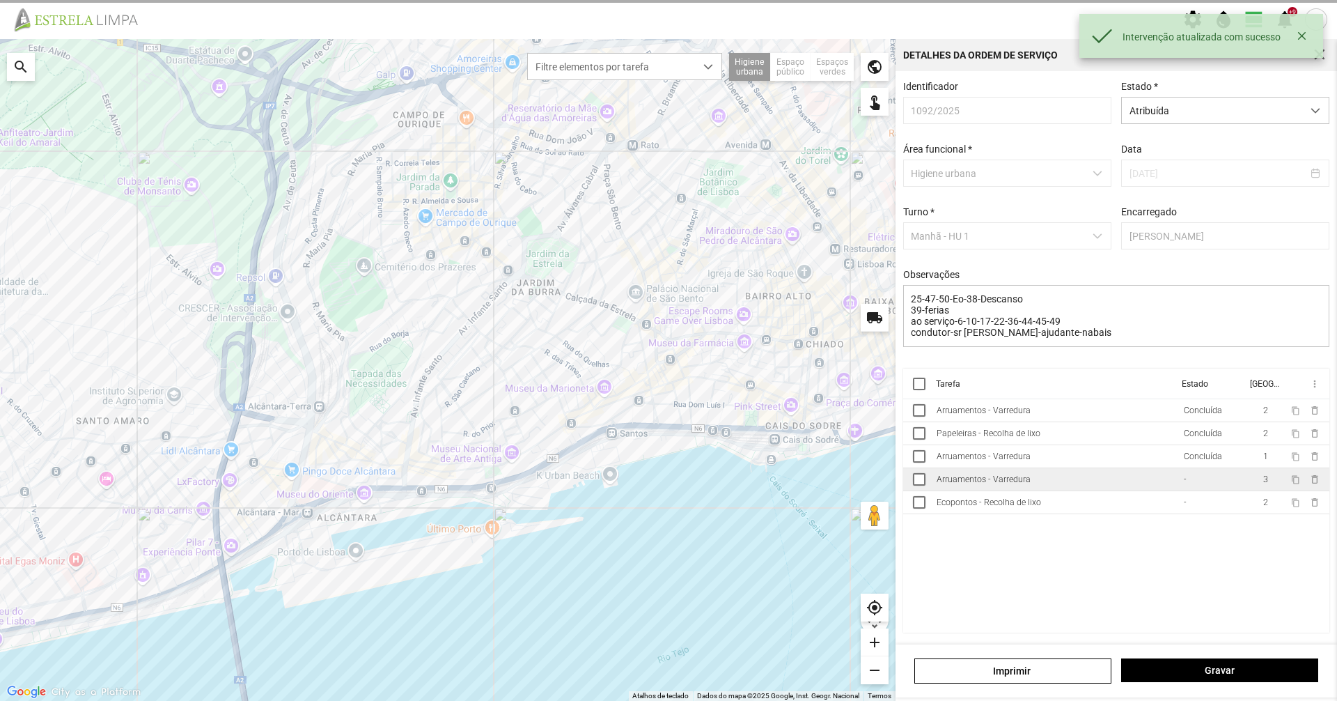
click at [1003, 484] on div "Arruamentos - Varredura" at bounding box center [984, 479] width 94 height 10
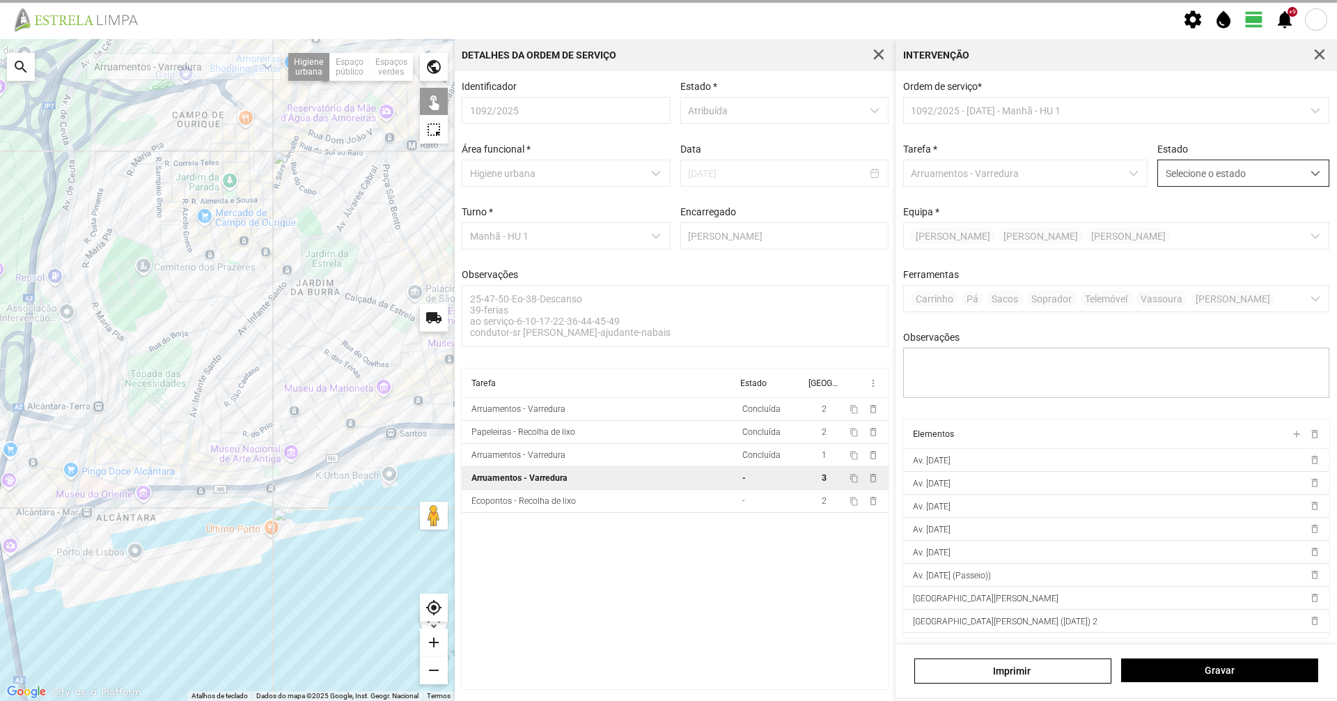
click at [1210, 174] on span "Selecione o estado" at bounding box center [1230, 173] width 144 height 26
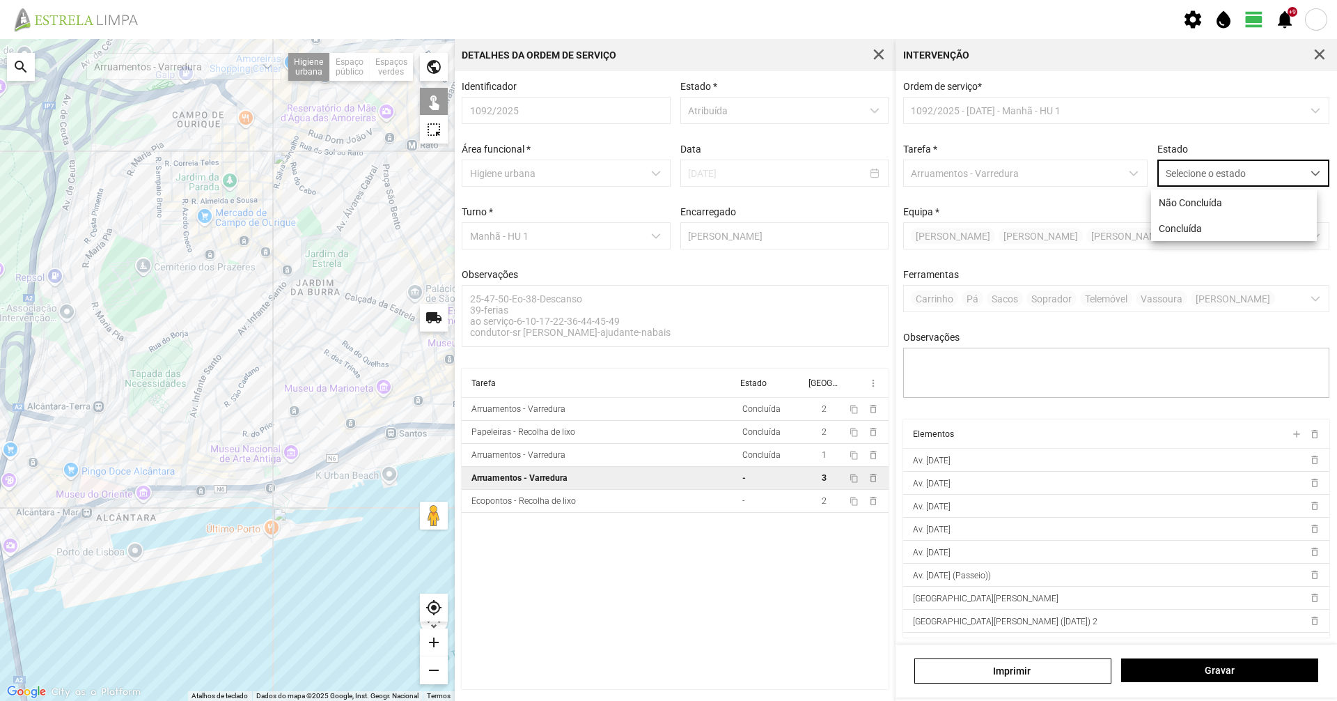
scroll to position [8, 62]
click at [1202, 233] on li "Concluída" at bounding box center [1234, 228] width 166 height 26
click at [1235, 669] on span "Gravar" at bounding box center [1220, 669] width 182 height 11
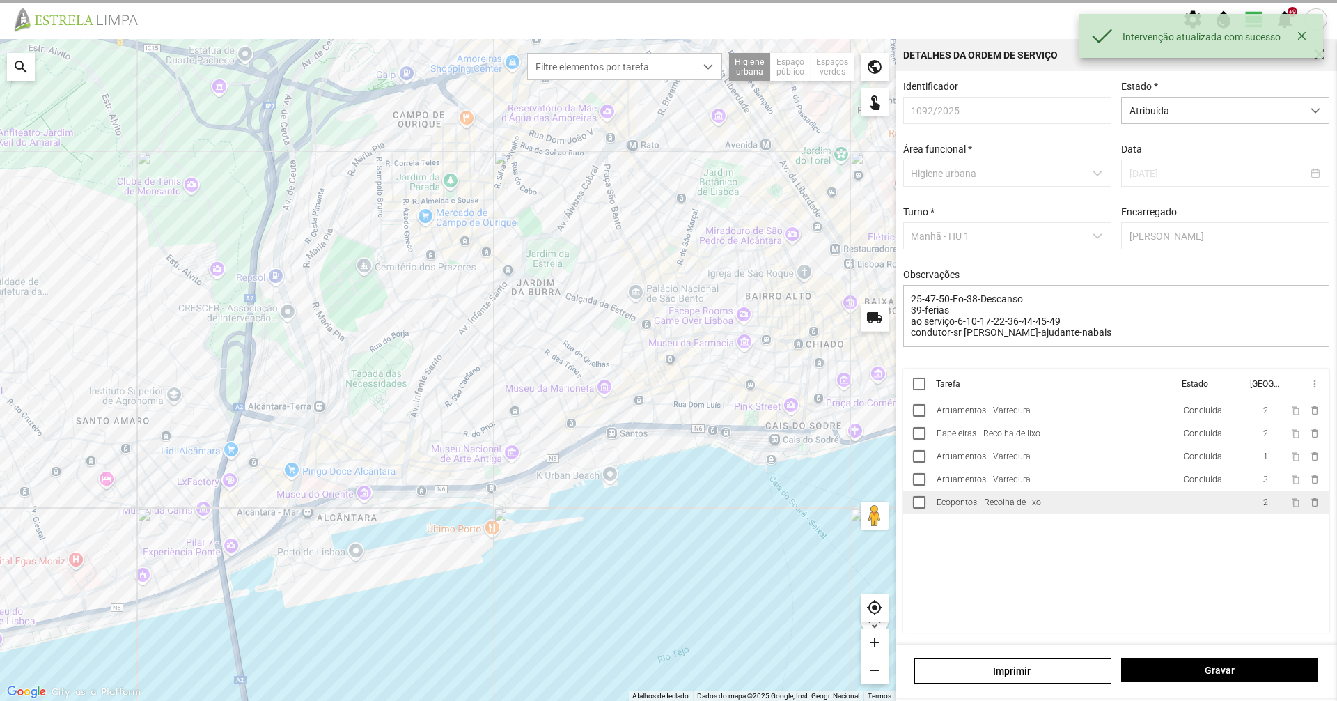
click at [1004, 506] on div "Ecopontos - Recolha de lixo" at bounding box center [989, 502] width 104 height 10
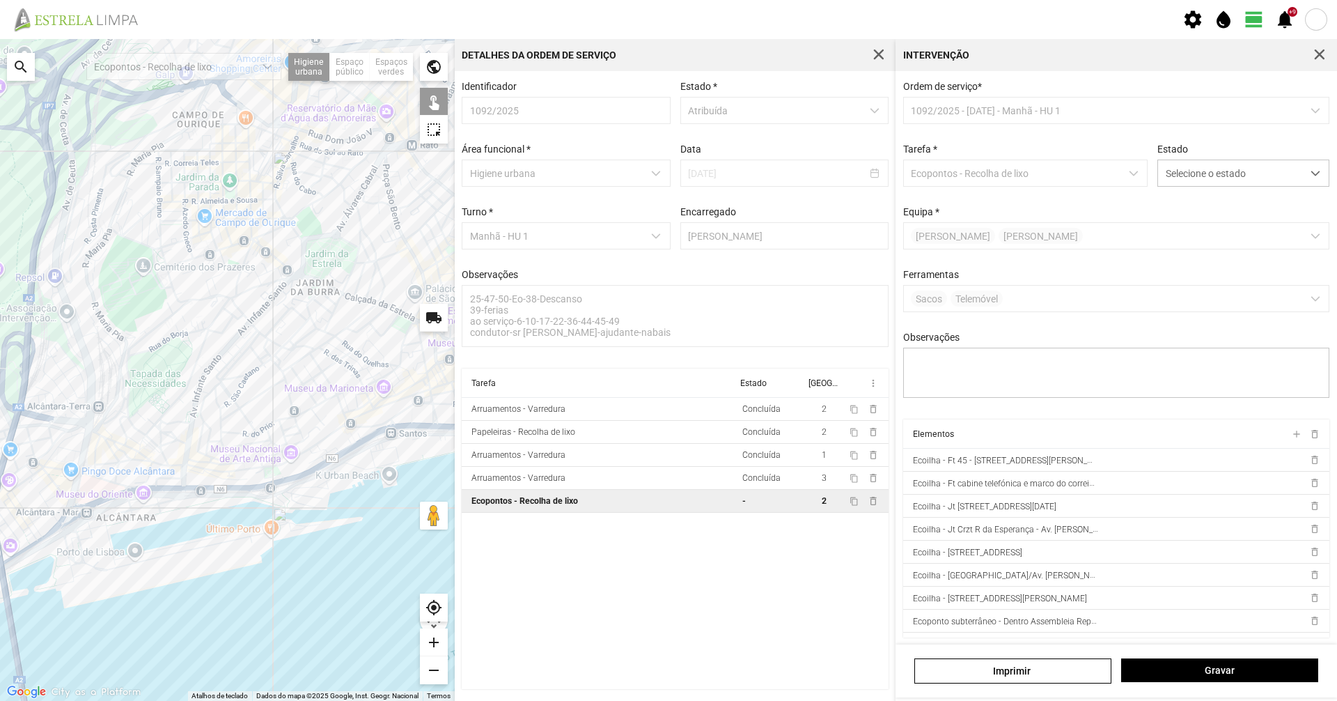
click at [434, 438] on div at bounding box center [227, 370] width 455 height 662
click at [385, 444] on div at bounding box center [227, 370] width 455 height 662
click at [360, 456] on div at bounding box center [227, 370] width 455 height 662
click at [391, 437] on div at bounding box center [227, 370] width 455 height 662
click at [1176, 166] on span "Selecione o estado" at bounding box center [1230, 173] width 144 height 26
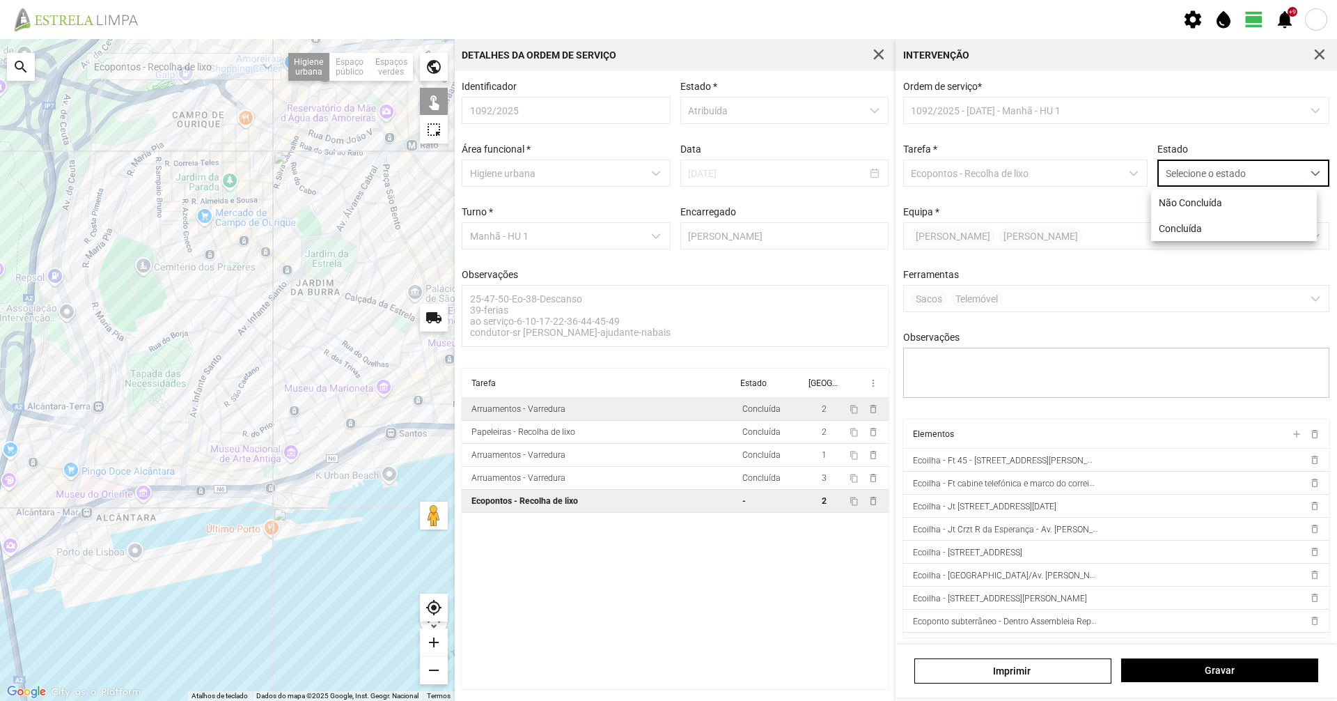
scroll to position [8, 62]
click at [1199, 241] on li "Concluída" at bounding box center [1234, 228] width 166 height 26
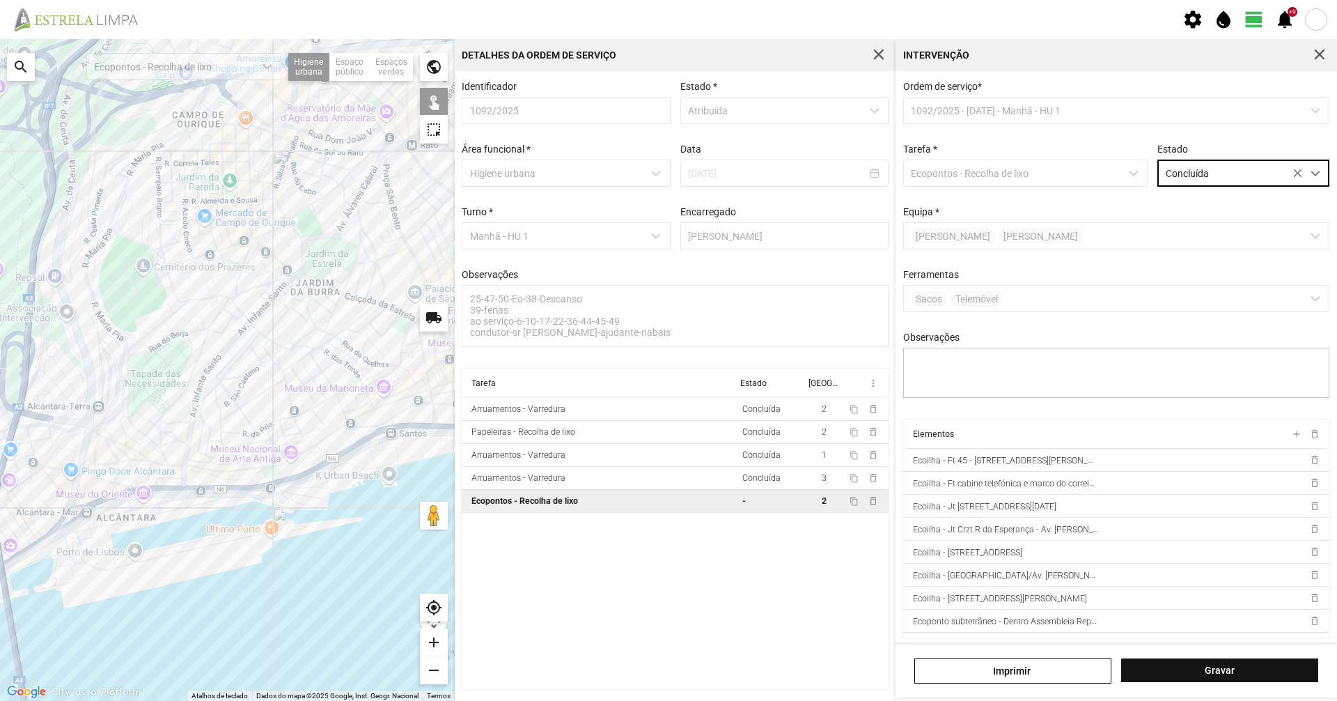
click at [1204, 674] on span "Gravar" at bounding box center [1220, 669] width 182 height 11
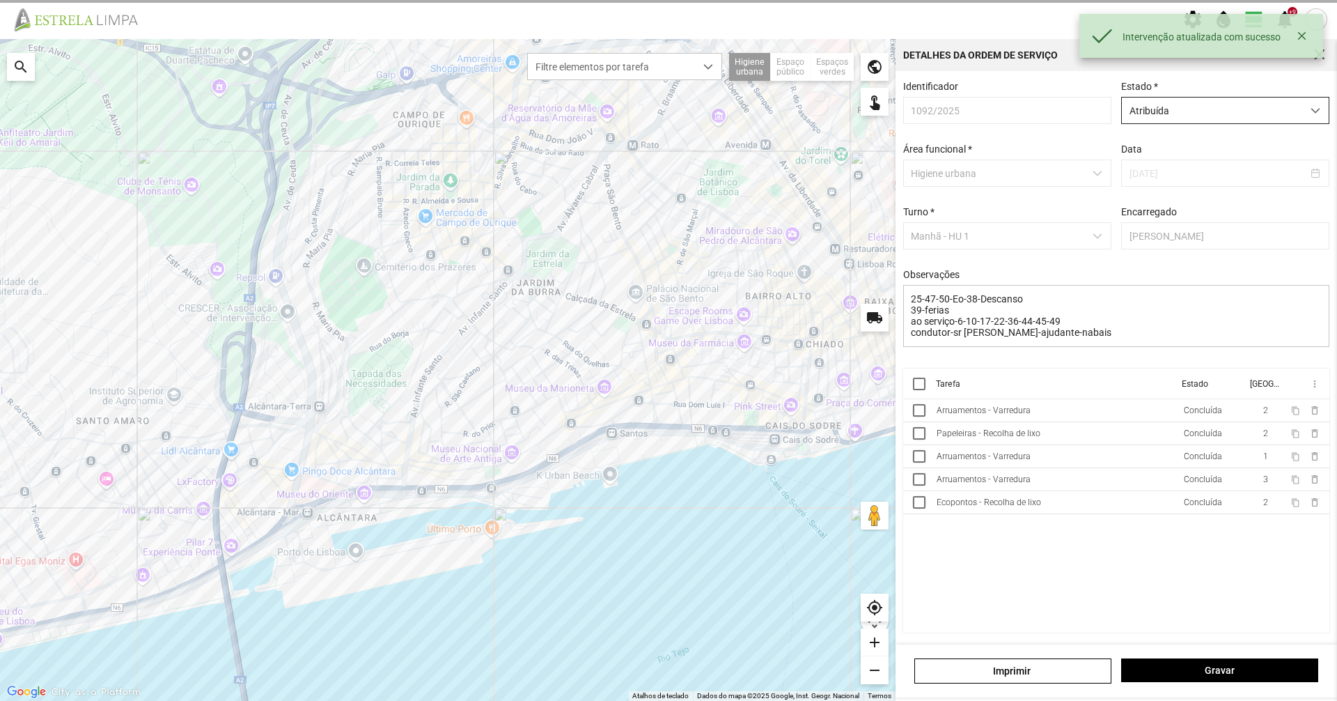
click at [1183, 111] on span "Atribuída" at bounding box center [1212, 111] width 180 height 26
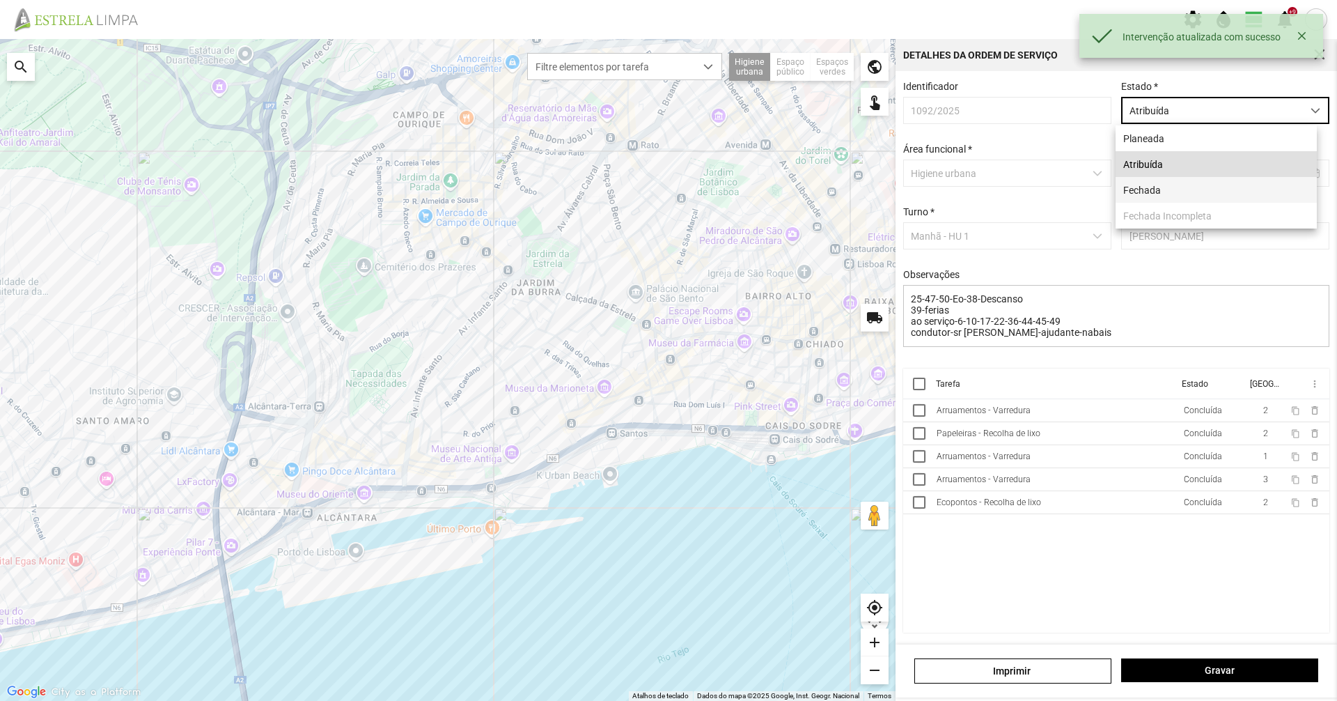
click at [1154, 194] on span "Fechada" at bounding box center [1142, 190] width 38 height 11
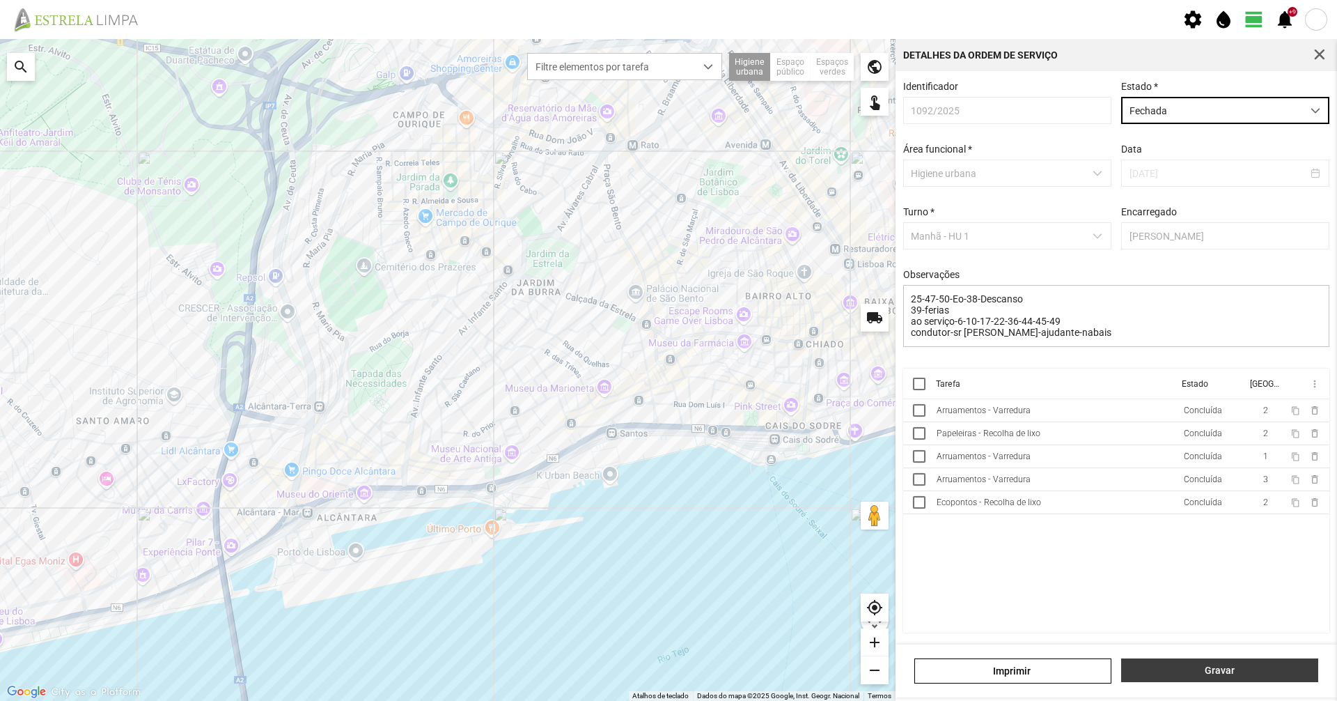
click at [1194, 669] on span "Gravar" at bounding box center [1220, 669] width 182 height 11
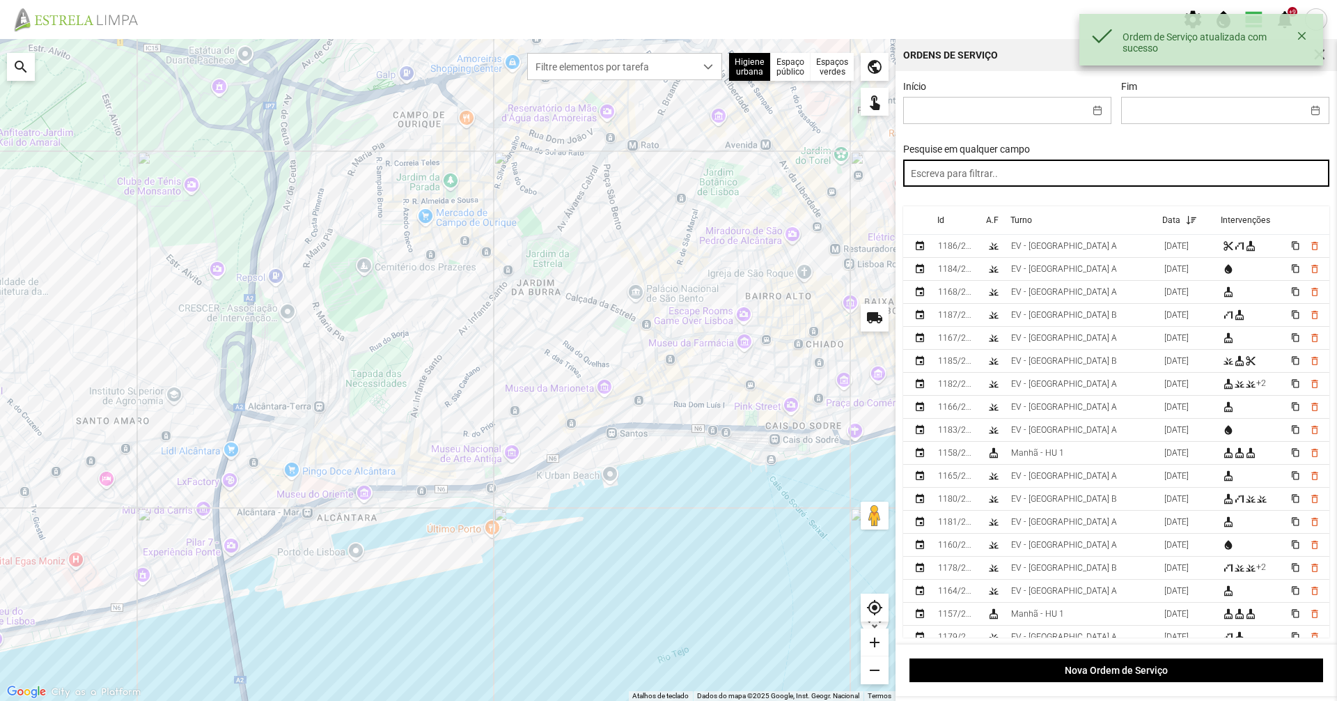
click at [987, 178] on input "text" at bounding box center [1116, 173] width 427 height 27
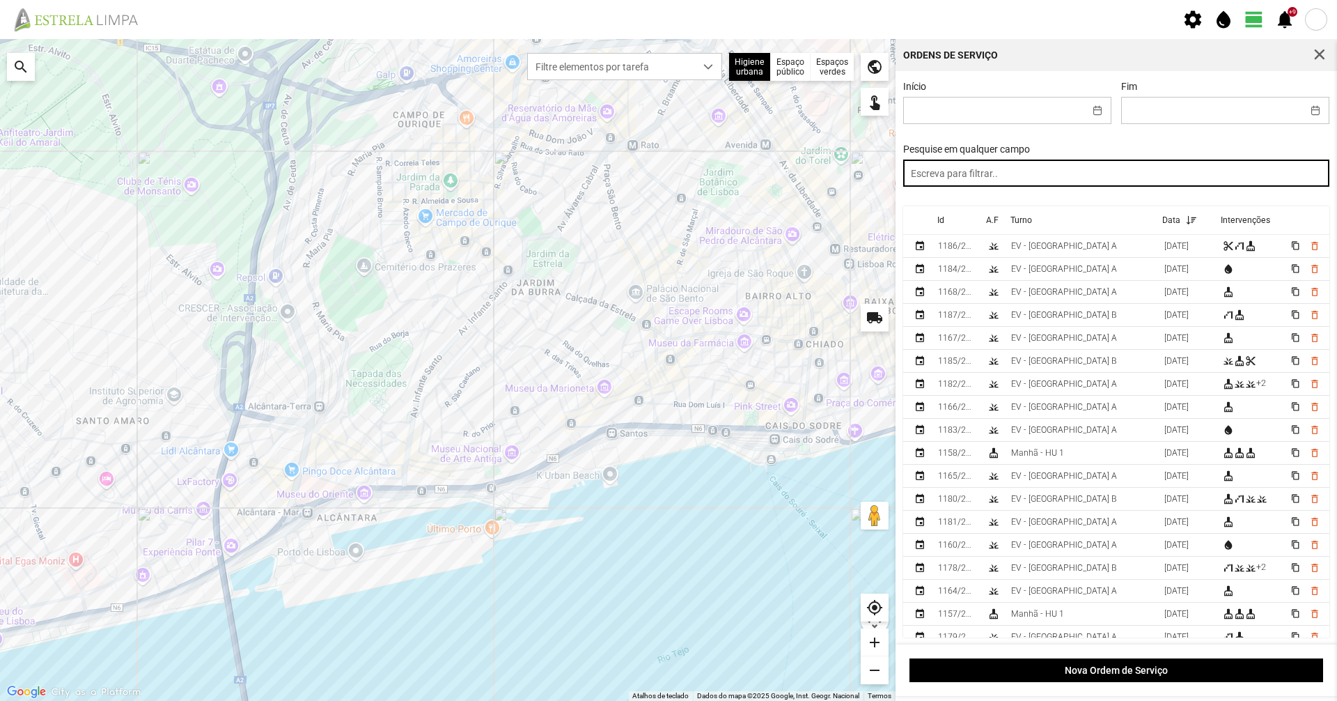
click at [1219, 180] on input "text" at bounding box center [1116, 173] width 427 height 27
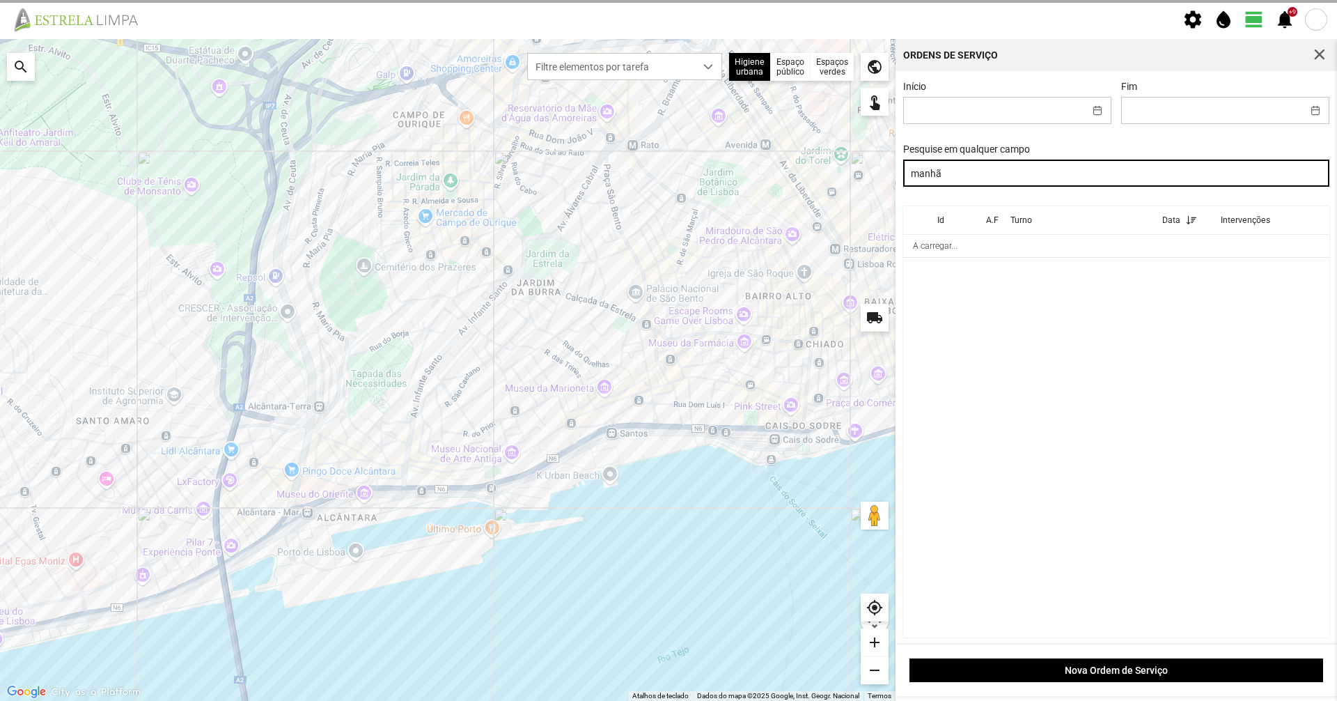
drag, startPoint x: 1211, startPoint y: 175, endPoint x: 800, endPoint y: 135, distance: 412.9
click at [800, 135] on div "Para navegar no mapa com gestos de toque, toque duas vezes sem soltar no mapa e…" at bounding box center [668, 370] width 1337 height 662
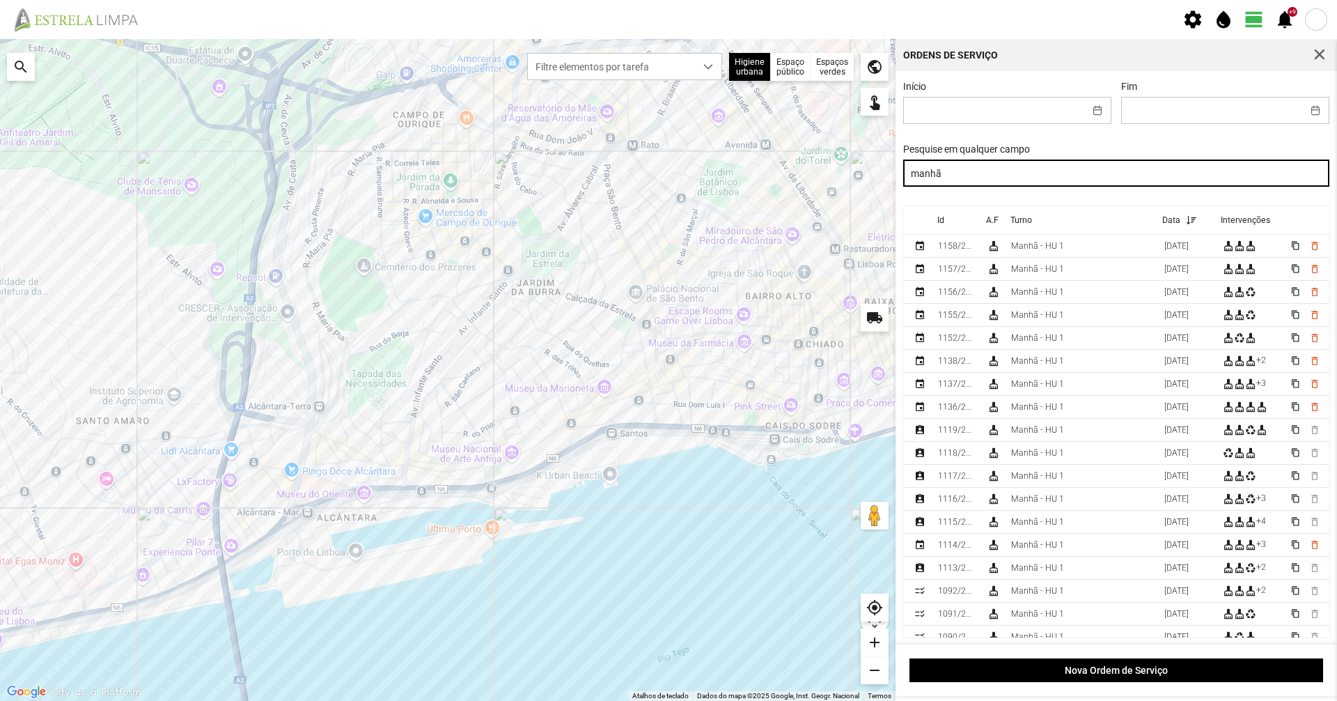
type input "manhã"
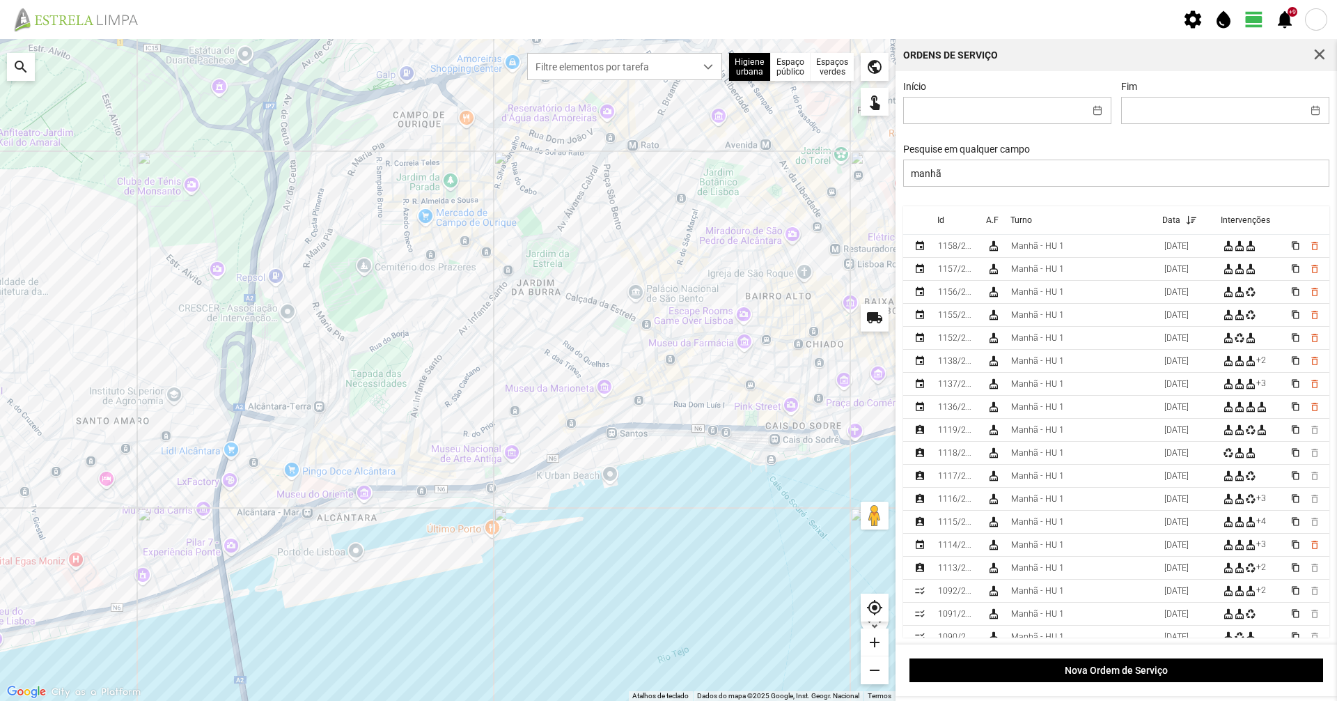
click at [977, 571] on td "1113/2025" at bounding box center [957, 568] width 49 height 23
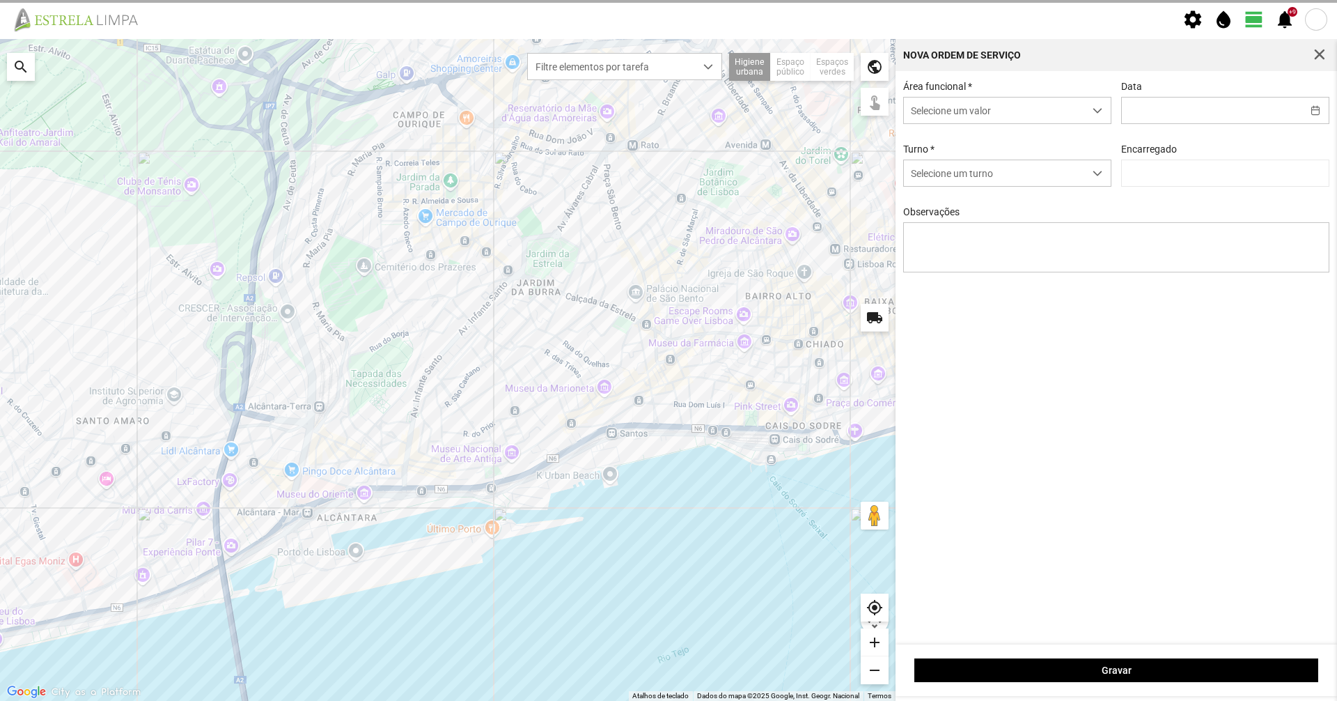
type input "[DATE]"
type input "[PERSON_NAME]"
type textarea "39-ferias ao serviço-6-10-17-22-25-36-44-45-47-49-50 carro electrico-condutor-[…"
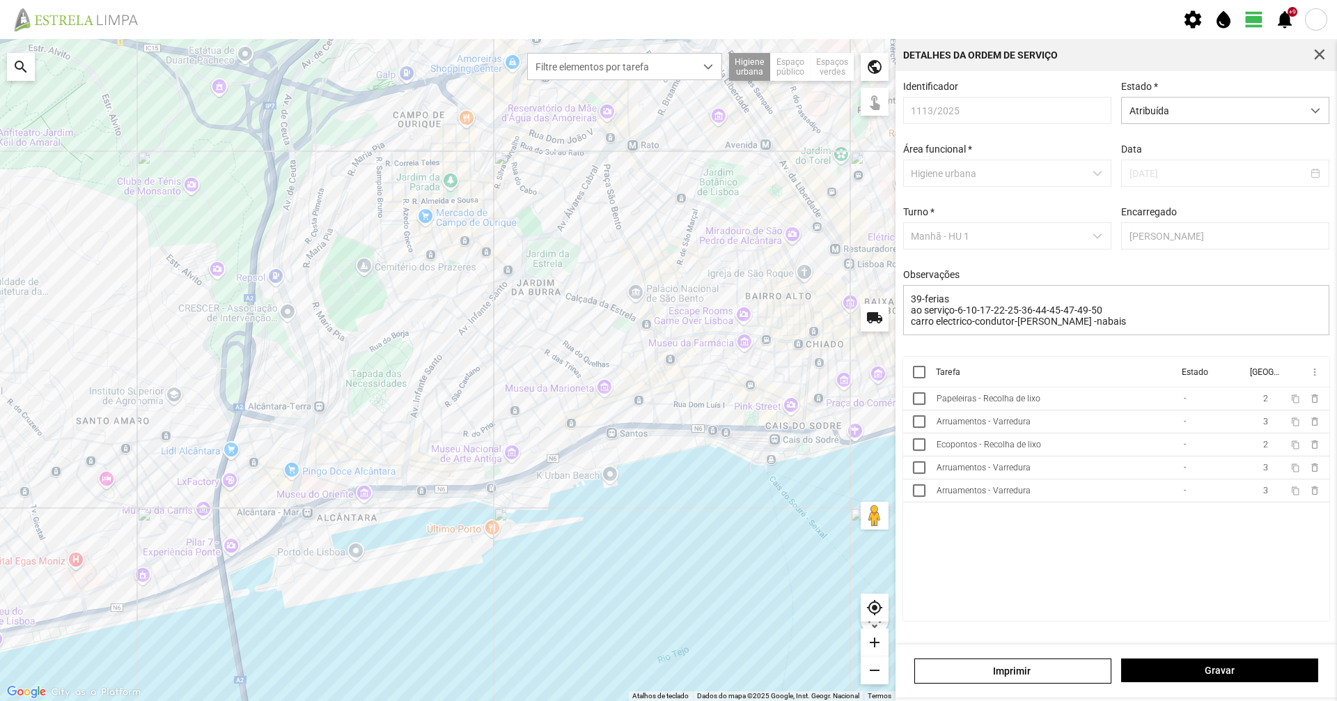
click at [970, 403] on div "Papeleiras - Recolha de lixo" at bounding box center [989, 399] width 104 height 10
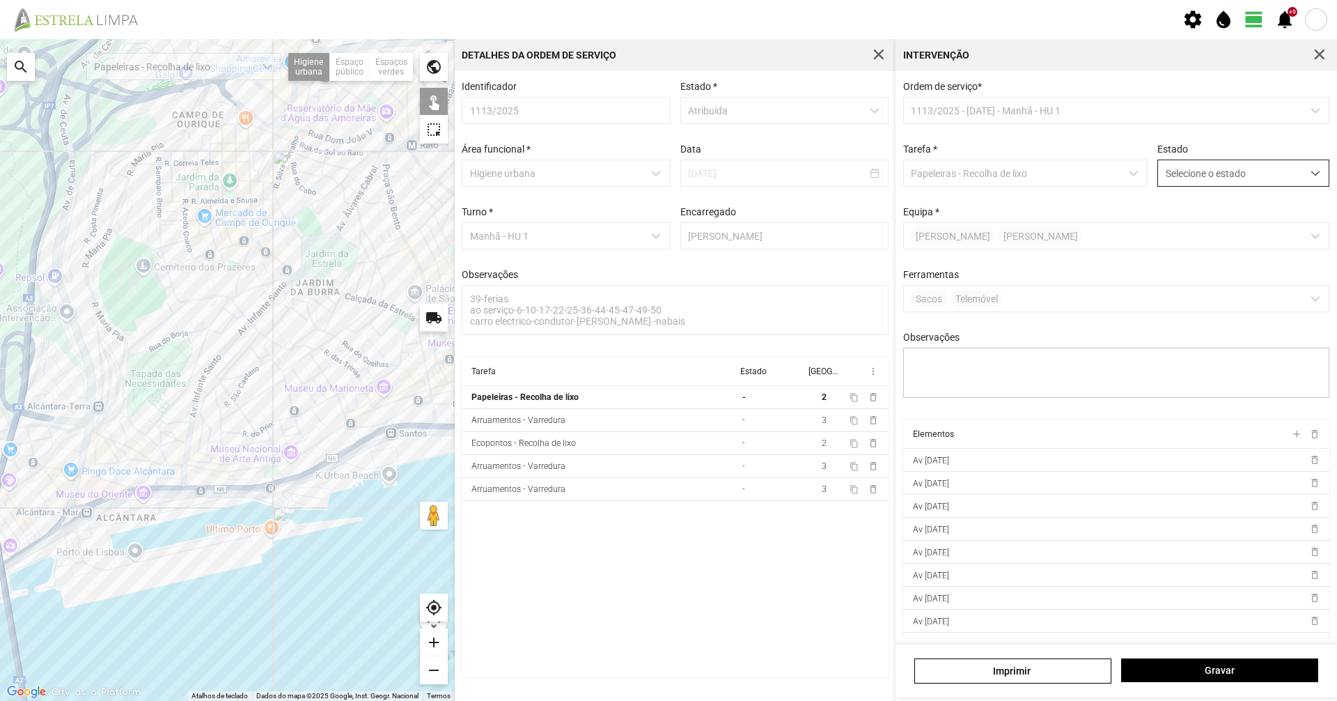
click at [1190, 182] on span "Selecione o estado" at bounding box center [1230, 173] width 144 height 26
click at [1175, 231] on span "Concluída" at bounding box center [1180, 228] width 43 height 11
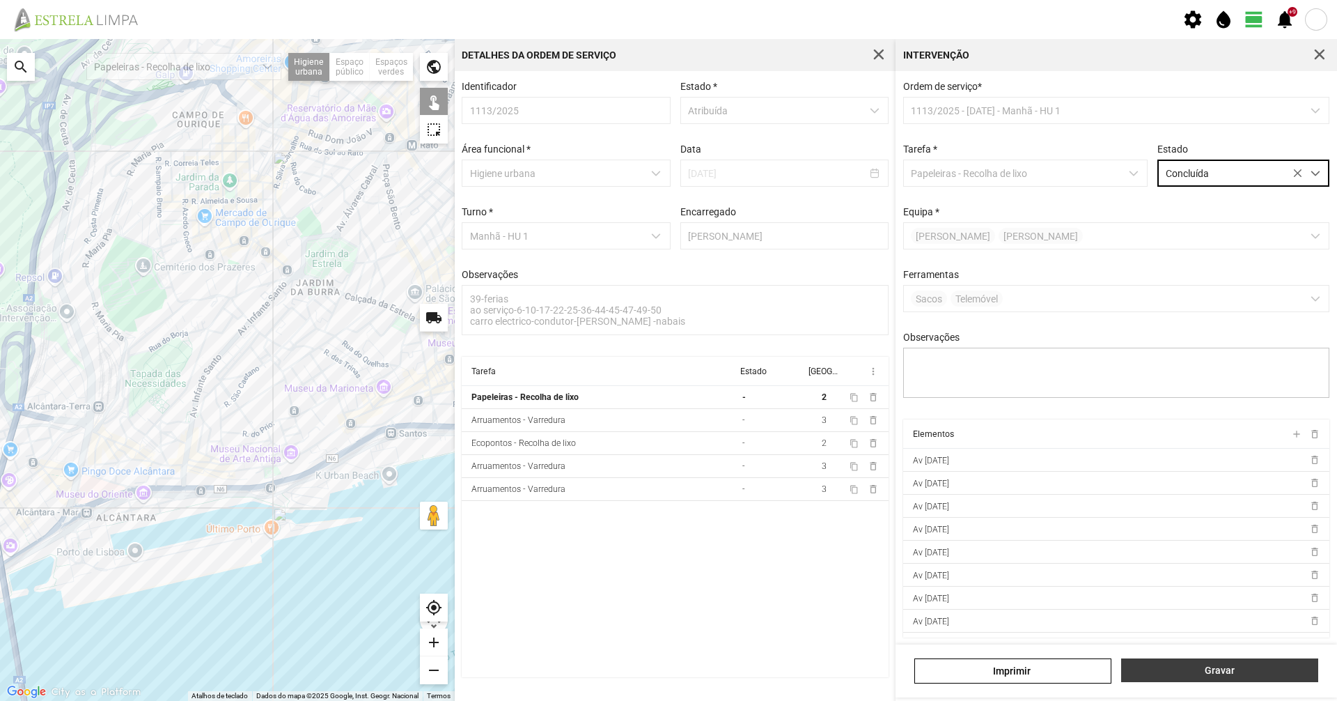
click at [1178, 677] on button "Gravar" at bounding box center [1219, 670] width 197 height 24
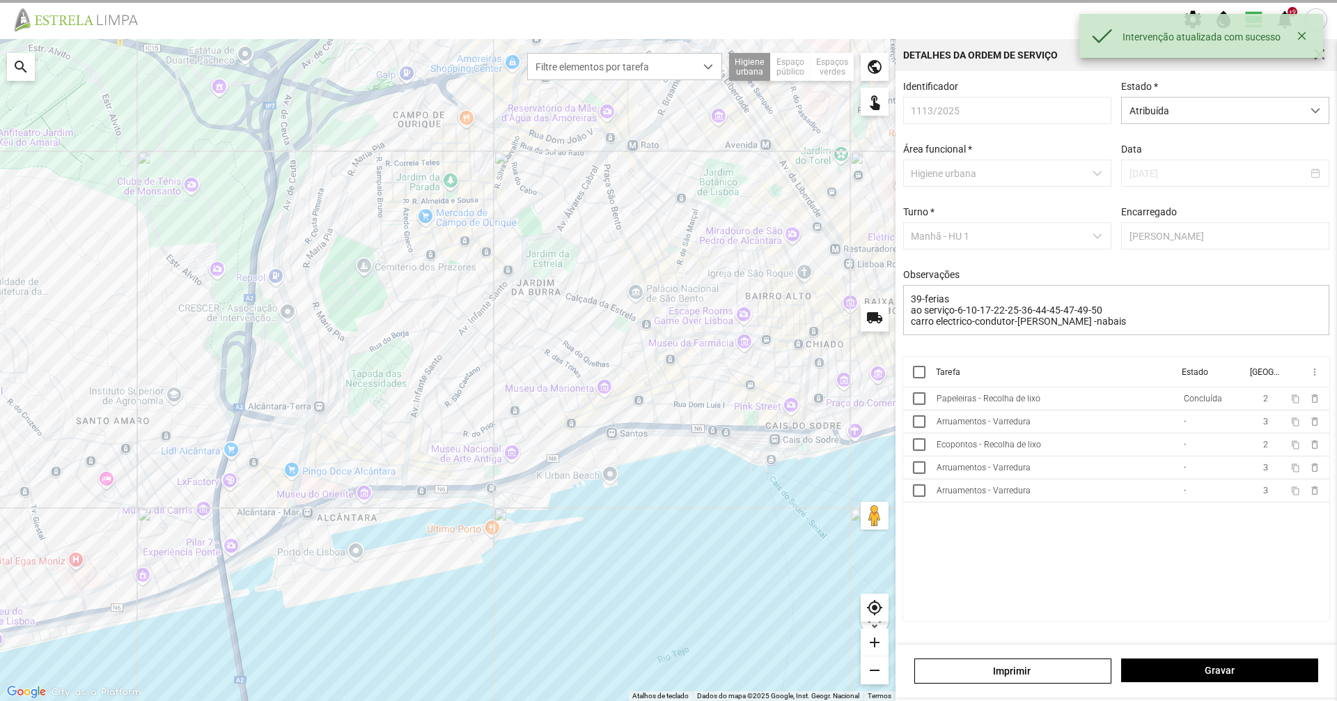
click at [988, 422] on div "Arruamentos - Varredura" at bounding box center [984, 422] width 94 height 10
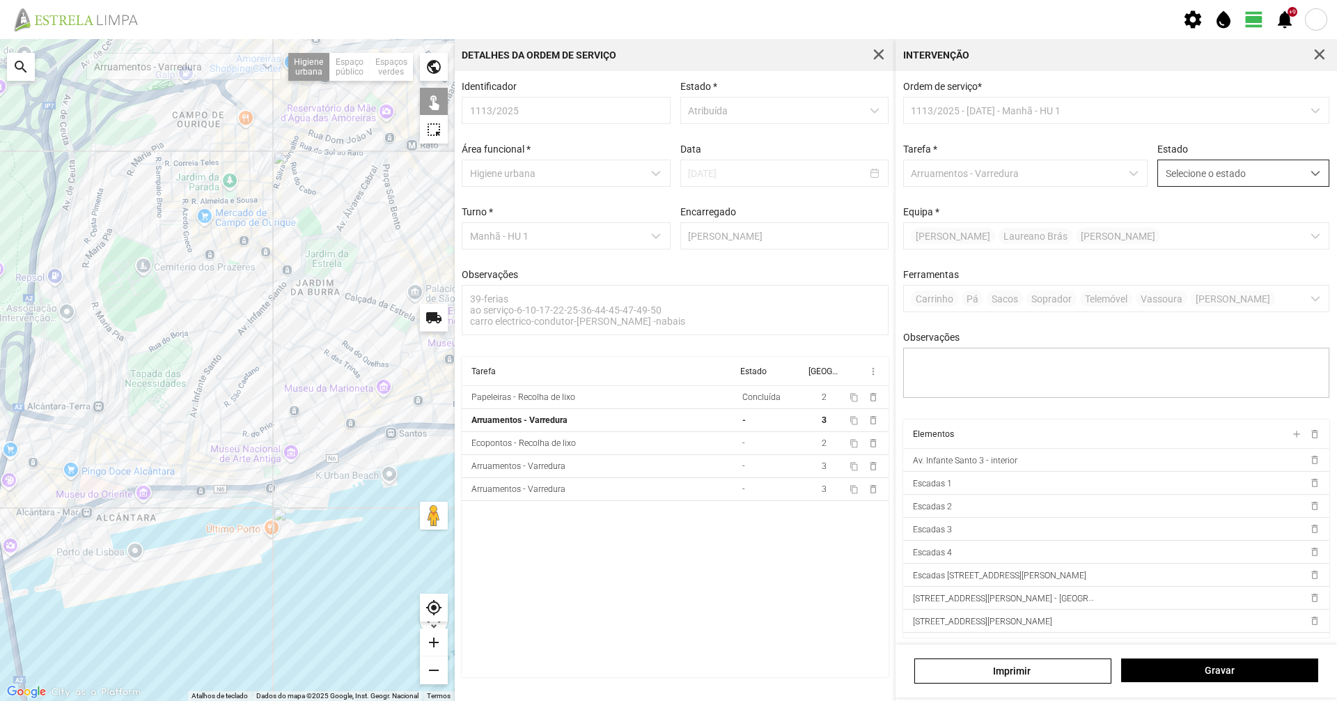
click at [1194, 176] on span "Selecione o estado" at bounding box center [1230, 173] width 144 height 26
click at [1177, 240] on li "Concluída" at bounding box center [1234, 228] width 166 height 26
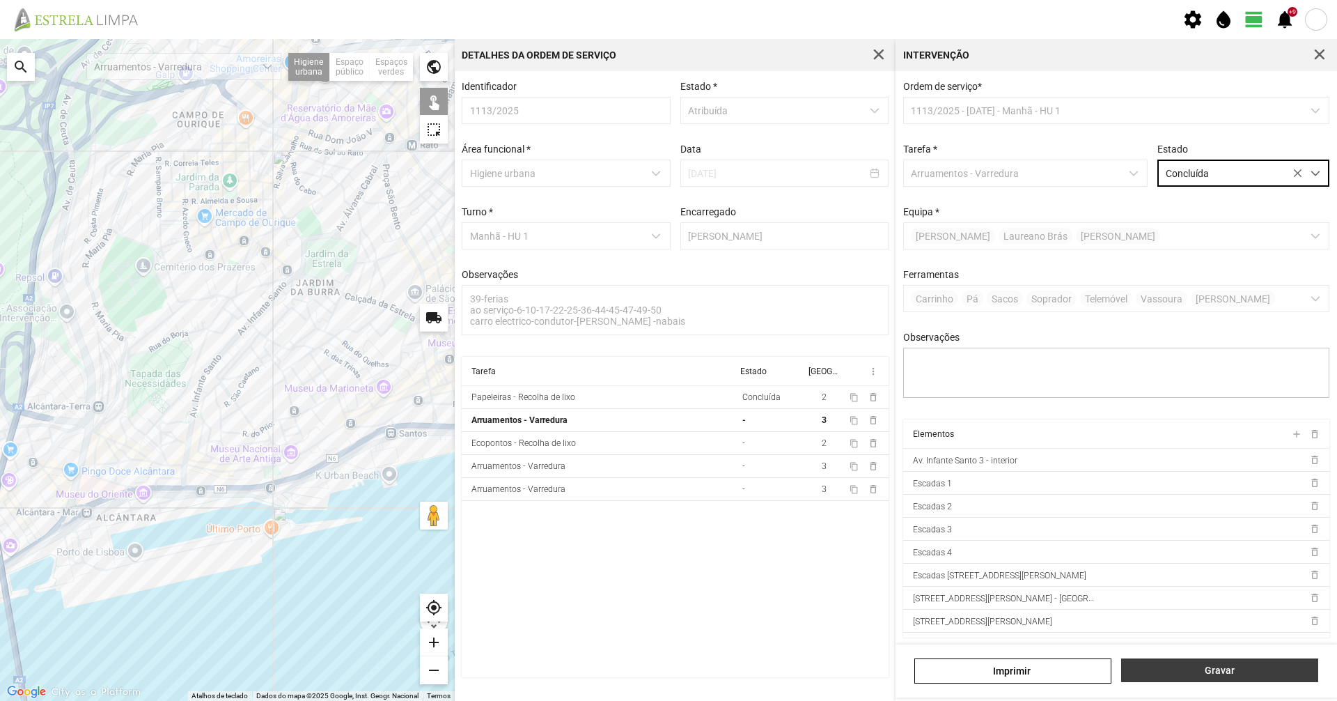
click at [1208, 673] on span "Gravar" at bounding box center [1220, 669] width 182 height 11
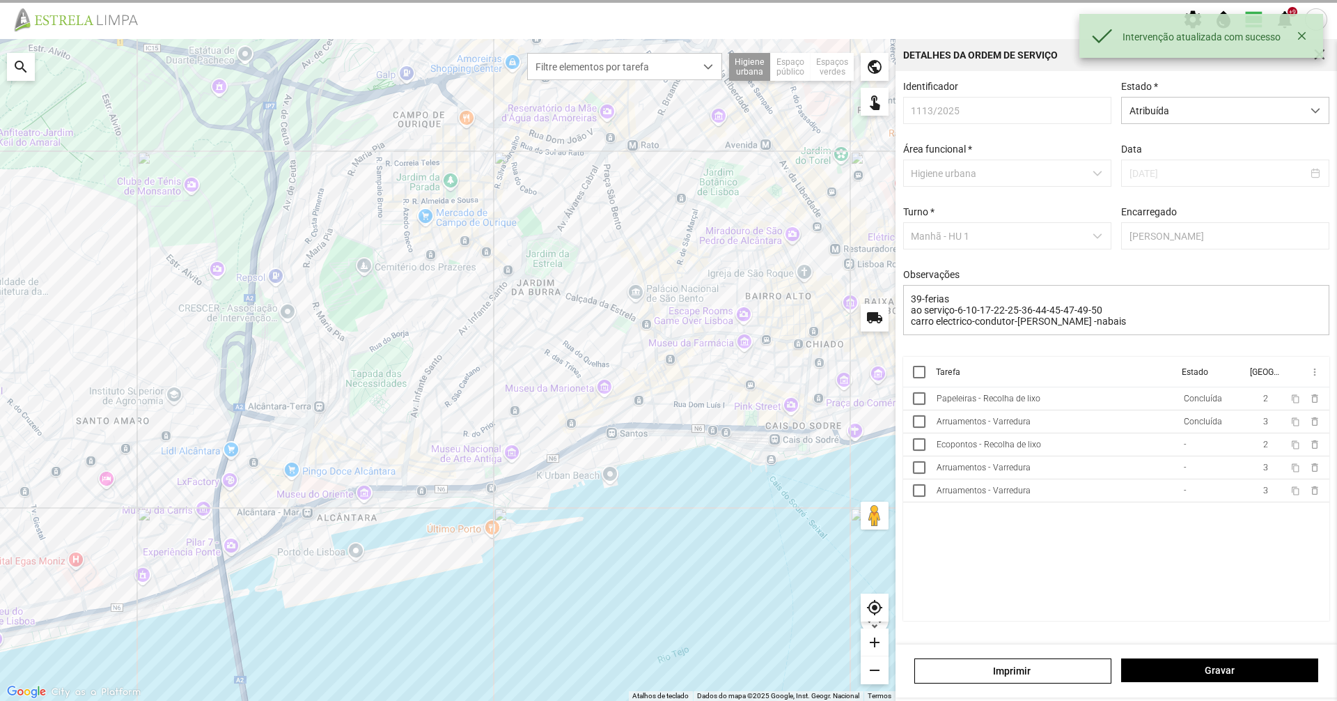
click at [1038, 456] on td "Ecopontos - Recolha de lixo" at bounding box center [1054, 444] width 247 height 23
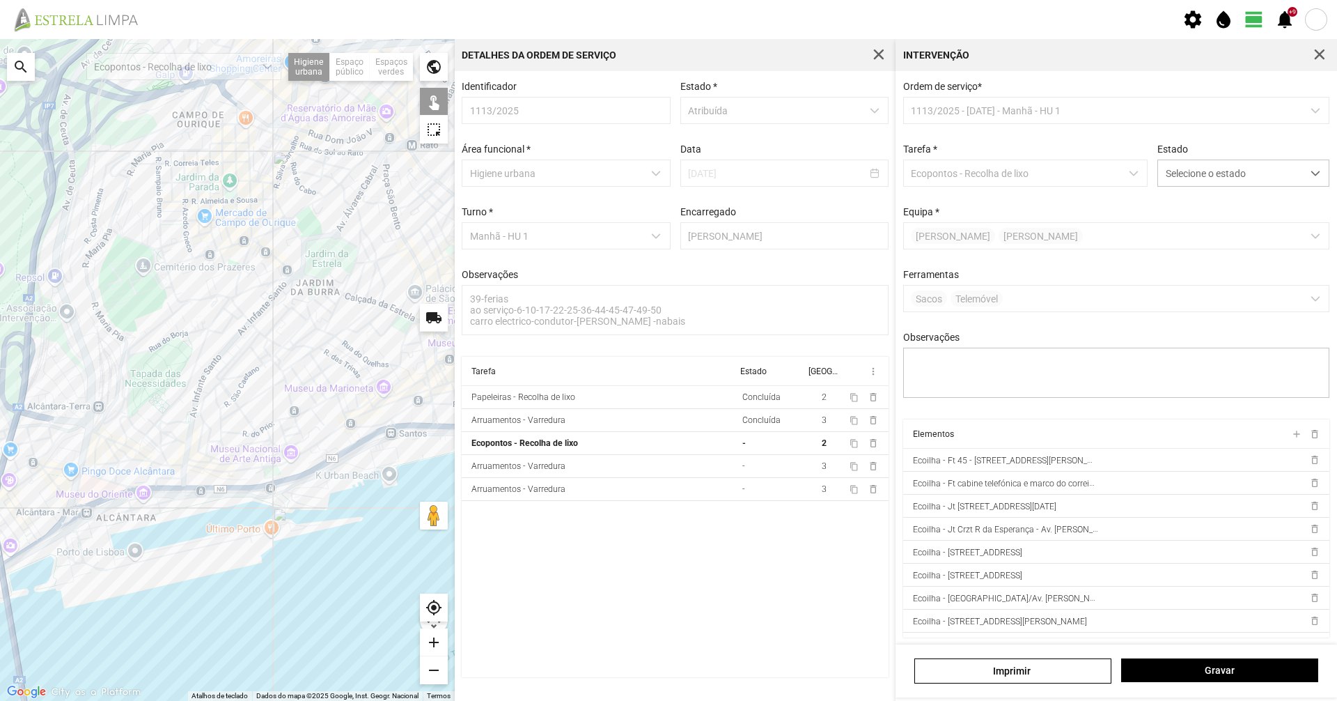
click at [365, 454] on div at bounding box center [227, 370] width 455 height 662
click at [393, 437] on div at bounding box center [227, 370] width 455 height 662
click at [1173, 178] on span "Selecione o estado" at bounding box center [1230, 173] width 144 height 26
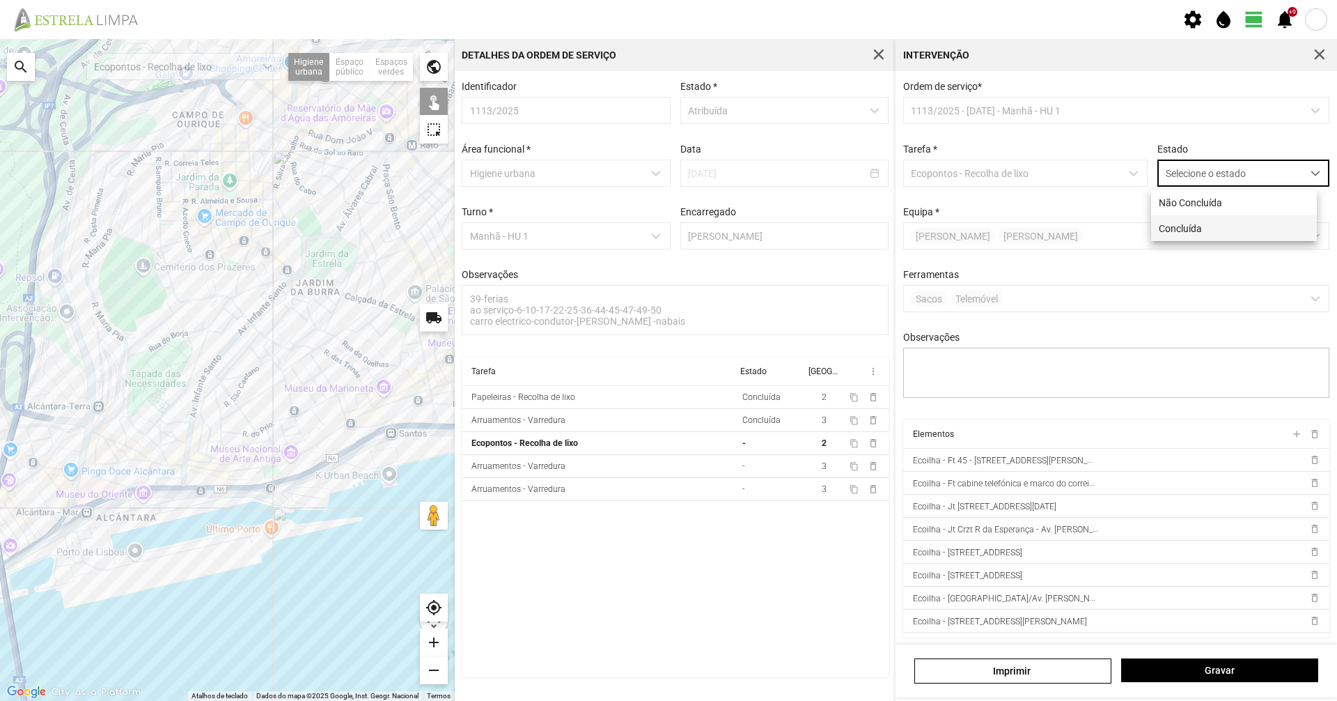
click at [1174, 224] on span "Concluída" at bounding box center [1180, 228] width 43 height 11
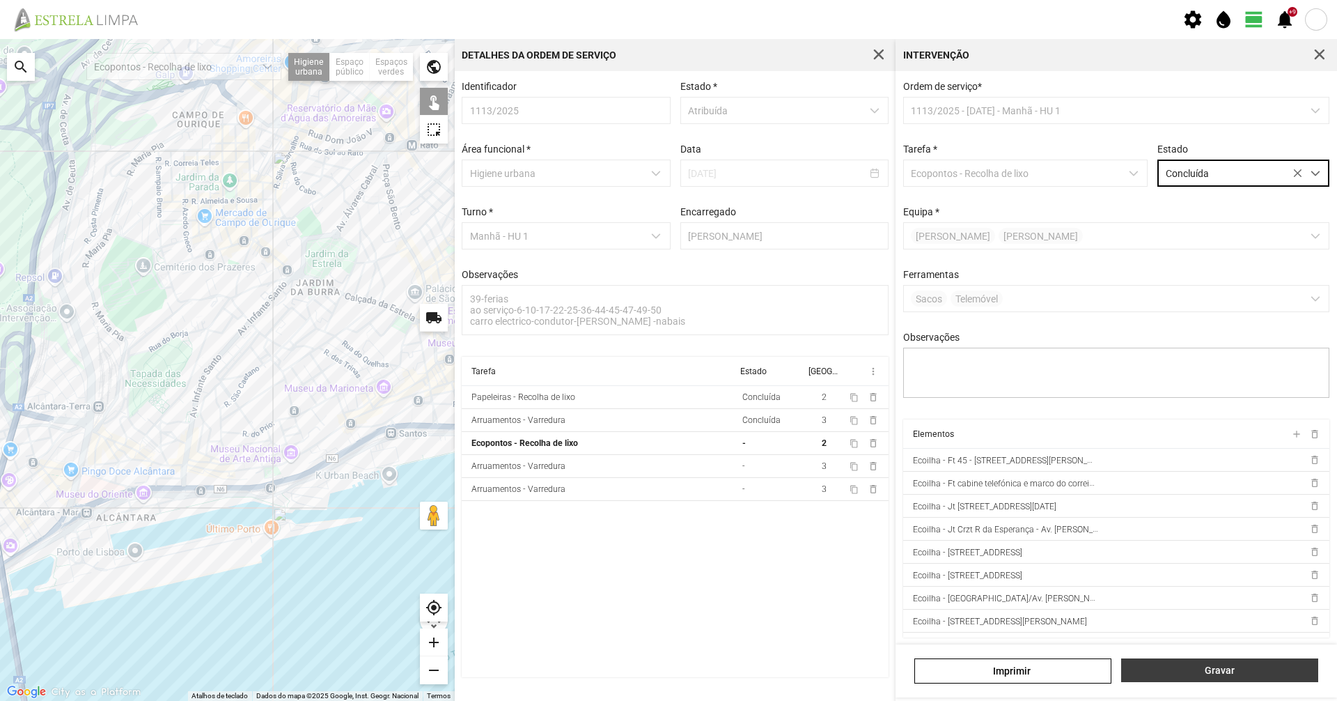
click at [1206, 678] on button "Gravar" at bounding box center [1219, 670] width 197 height 24
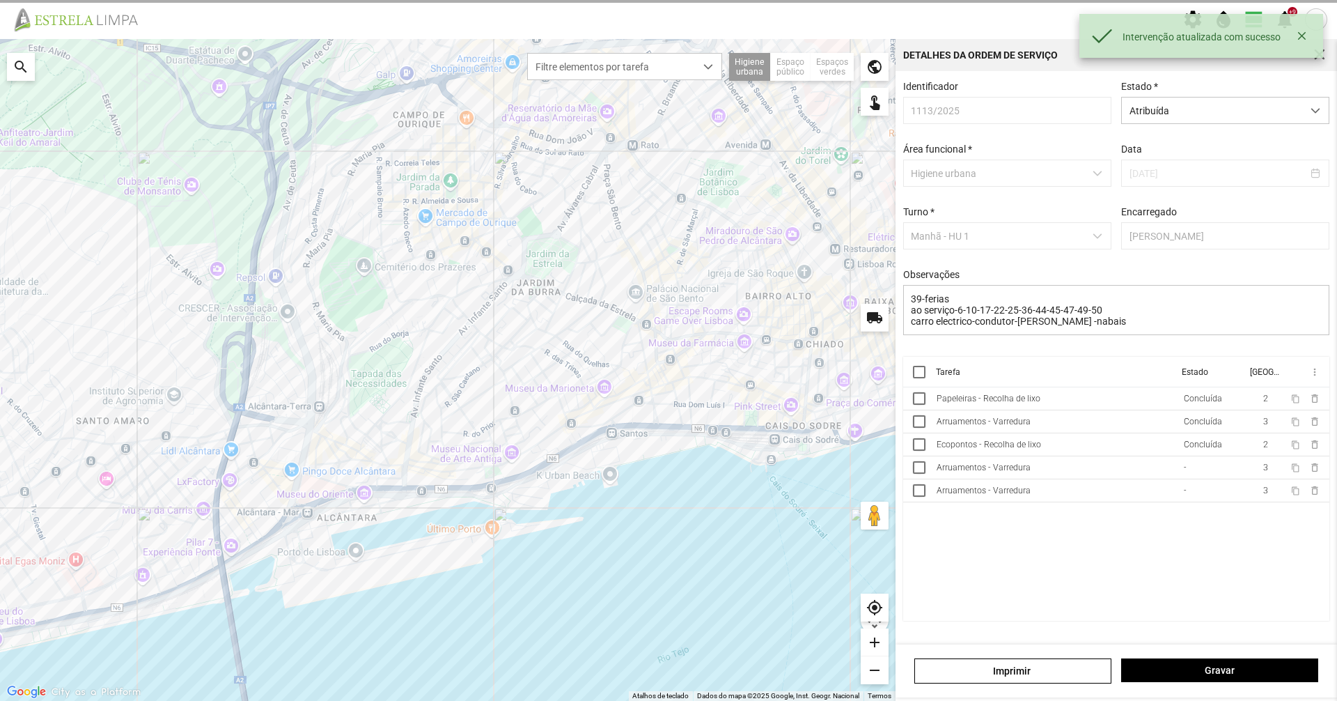
click at [958, 472] on div "Arruamentos - Varredura" at bounding box center [984, 467] width 94 height 10
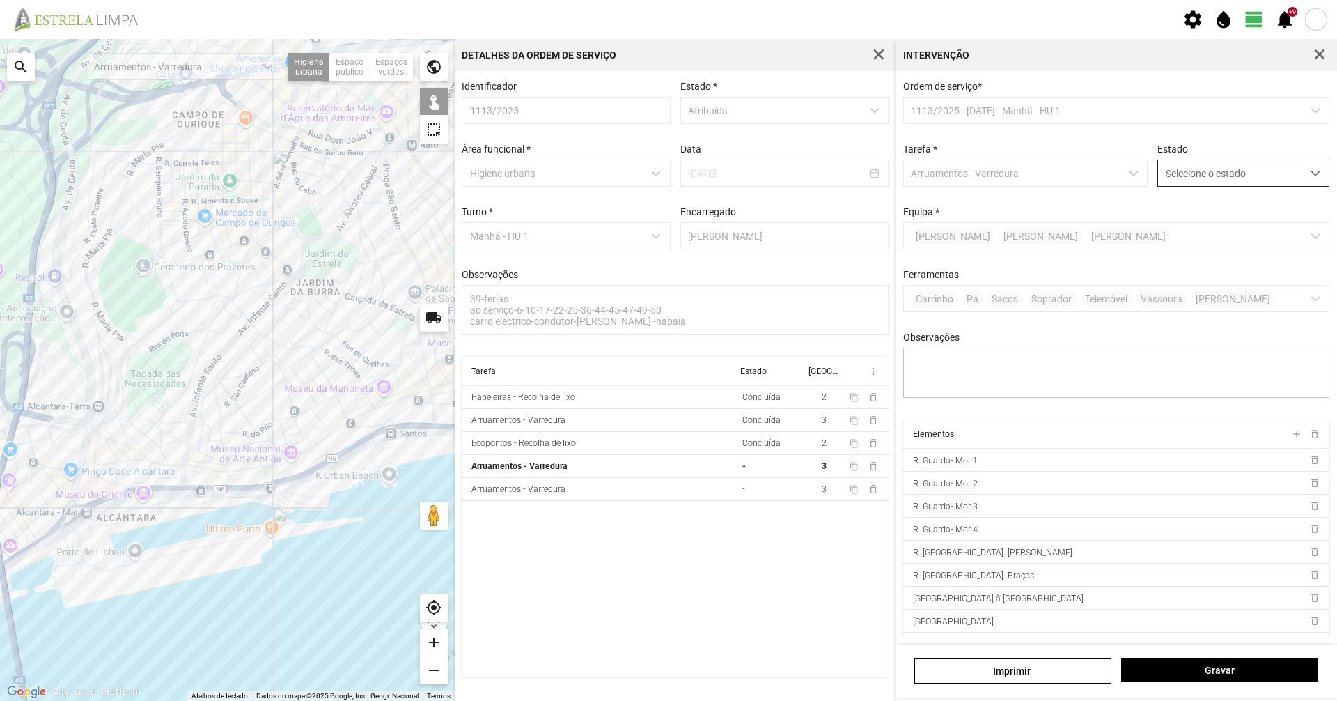
click at [1192, 176] on span "Selecione o estado" at bounding box center [1230, 173] width 144 height 26
click at [1191, 234] on span "Concluída" at bounding box center [1180, 228] width 43 height 11
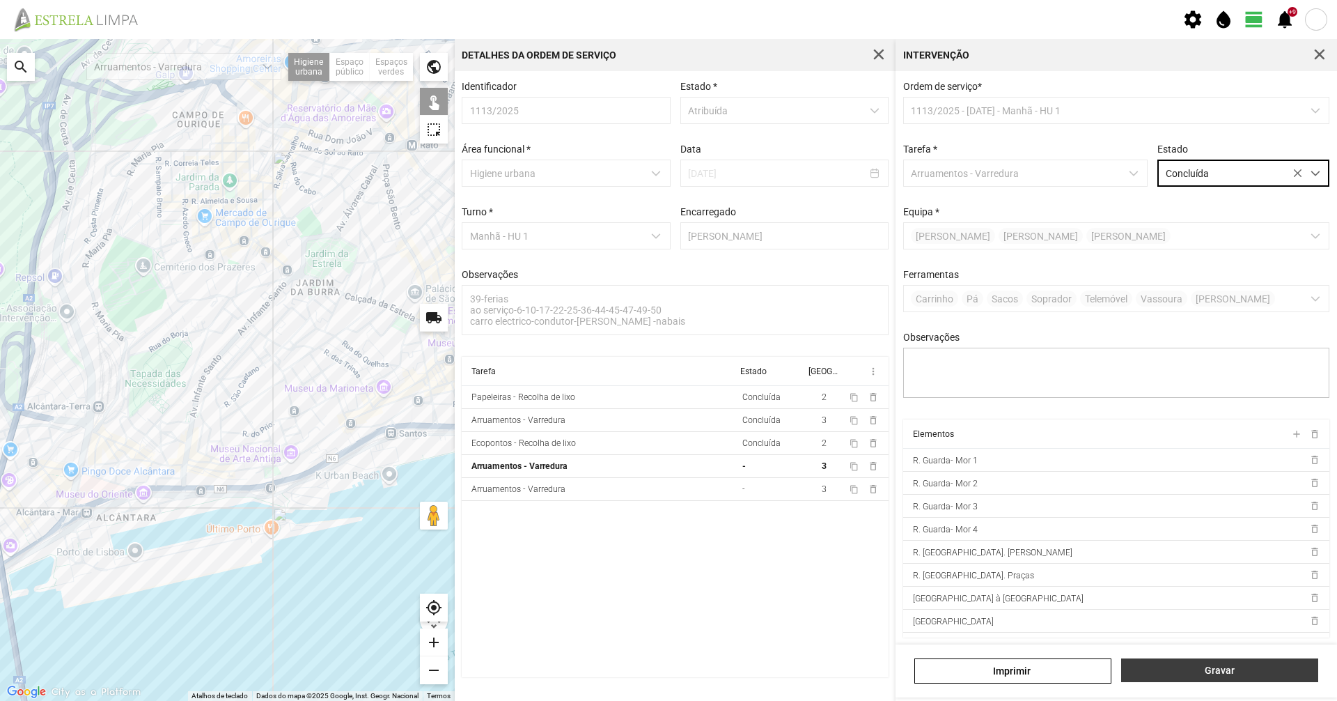
click at [1235, 679] on button "Gravar" at bounding box center [1219, 670] width 197 height 24
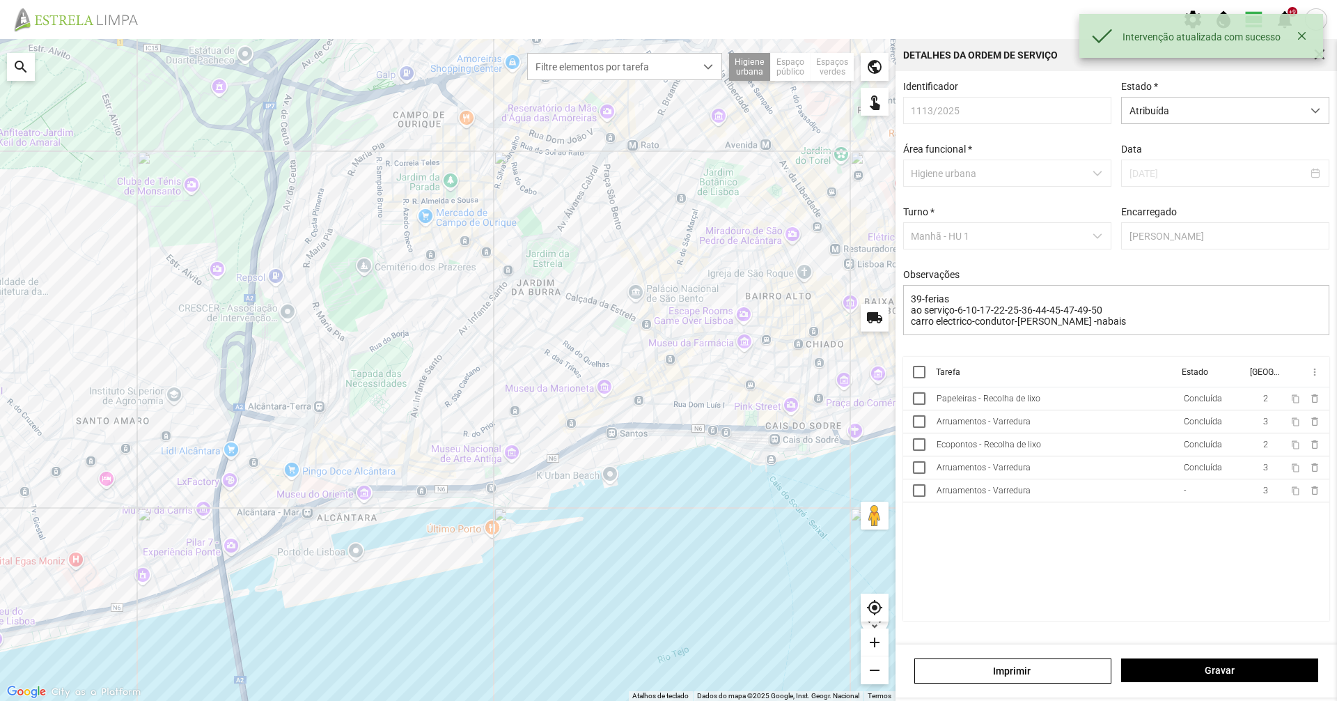
click at [961, 495] on div "Arruamentos - Varredura" at bounding box center [984, 490] width 94 height 10
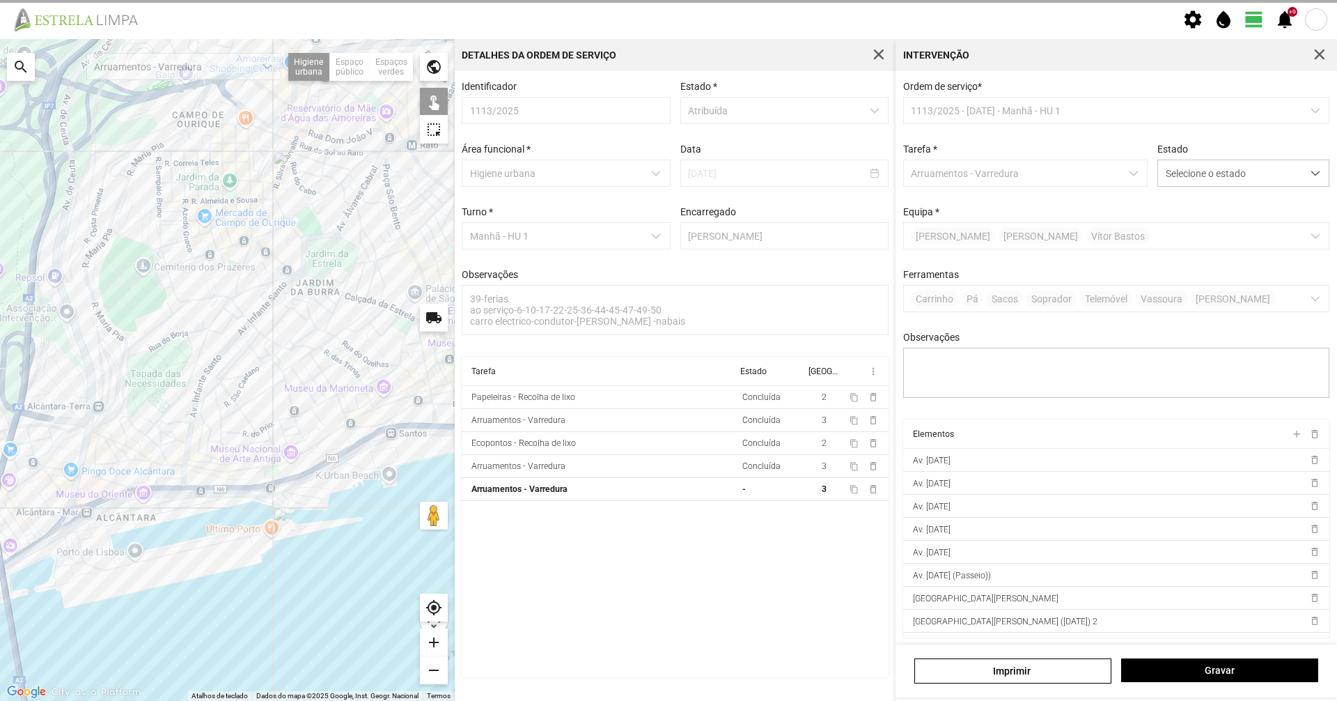
scroll to position [7, 0]
click at [1201, 169] on span "Selecione o estado" at bounding box center [1230, 173] width 144 height 26
click at [1185, 227] on span "Concluída" at bounding box center [1180, 221] width 43 height 11
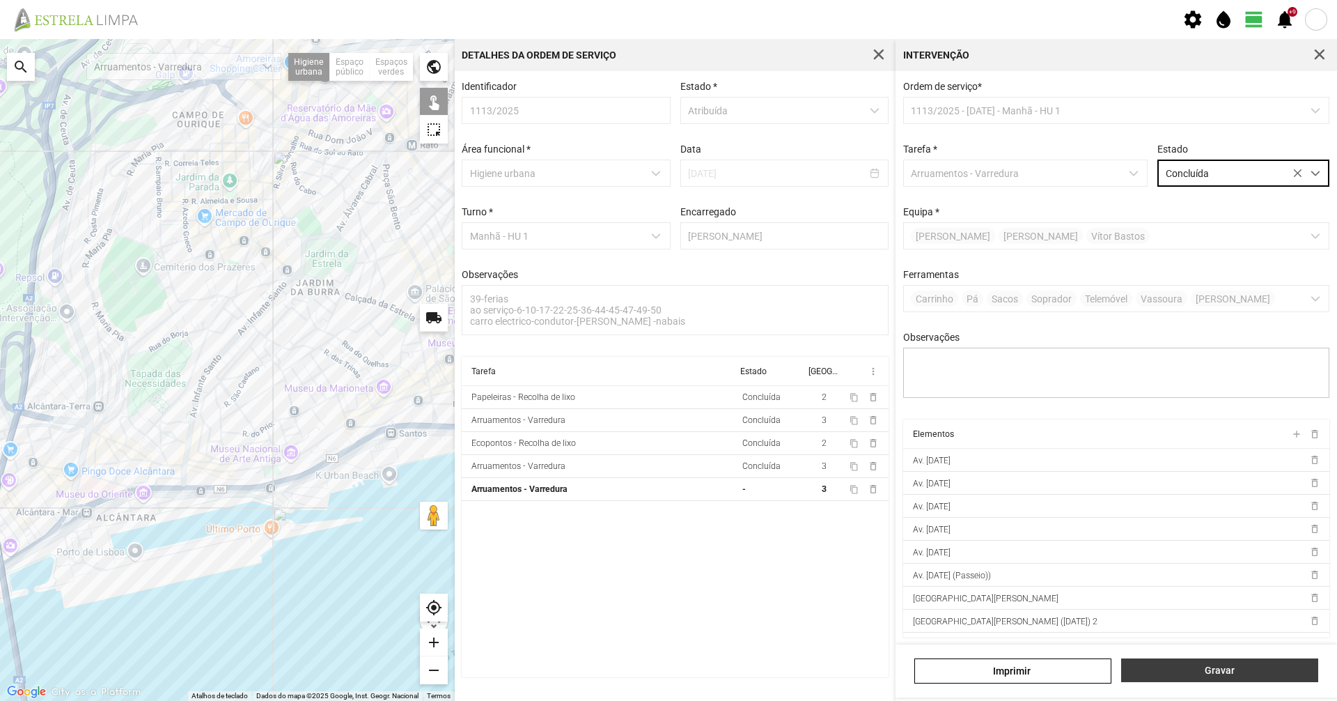
click at [1192, 676] on span "Gravar" at bounding box center [1220, 669] width 182 height 11
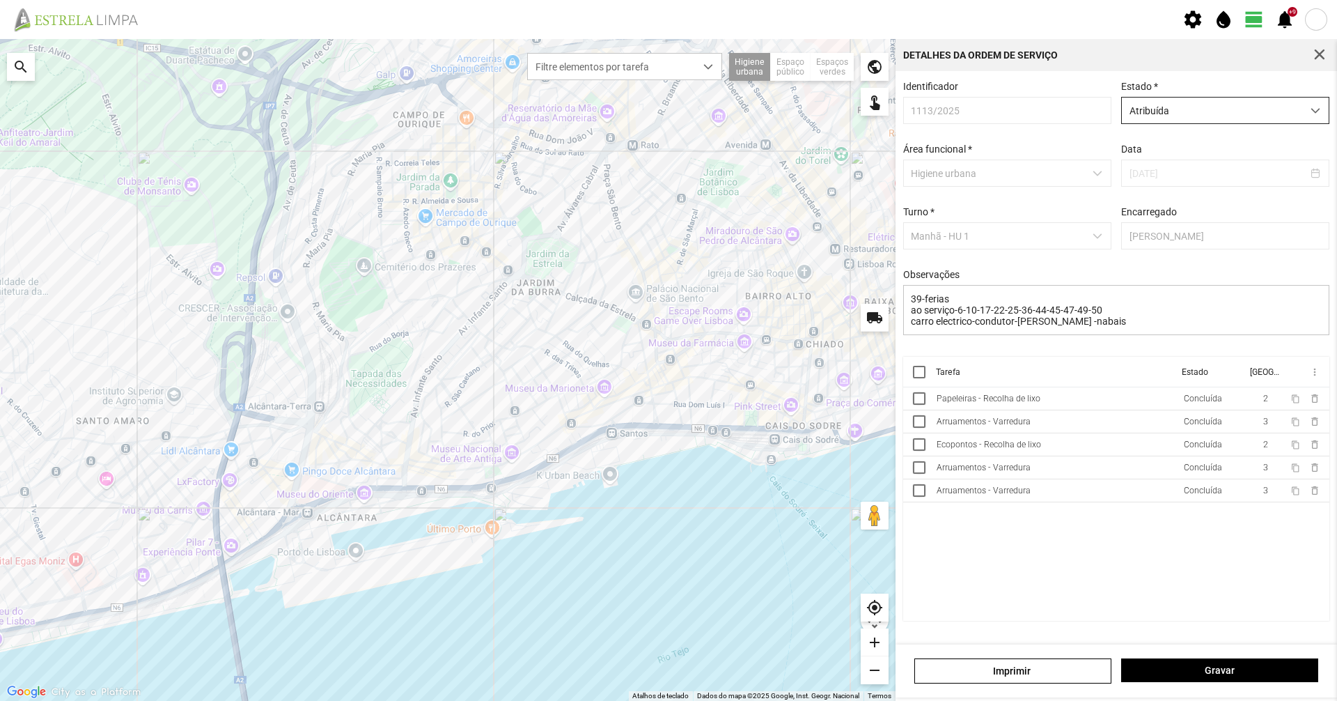
click at [1141, 125] on div "Identificador 1113/2025 Estado * Atribuída Área funcional * Higiene urbana Data…" at bounding box center [1116, 219] width 437 height 276
click at [1145, 107] on span "Atribuída" at bounding box center [1212, 111] width 180 height 26
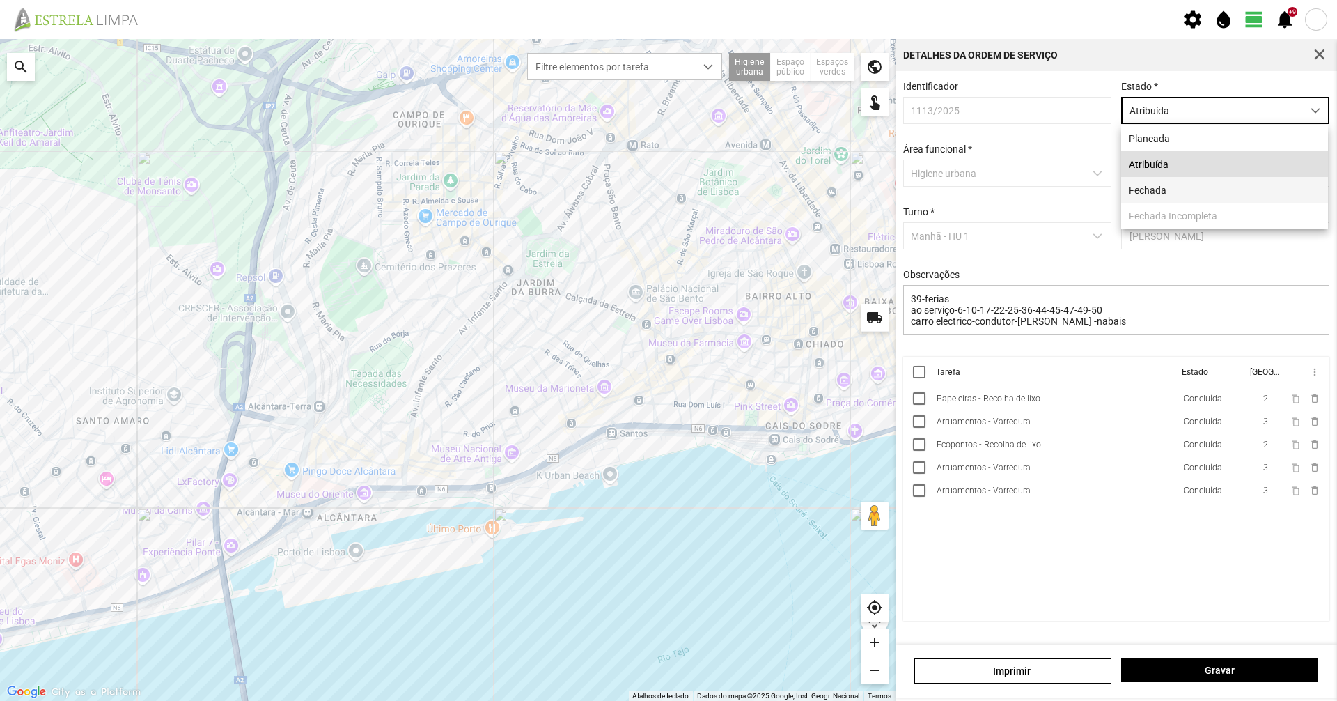
click at [1153, 189] on span "Fechada" at bounding box center [1148, 190] width 38 height 11
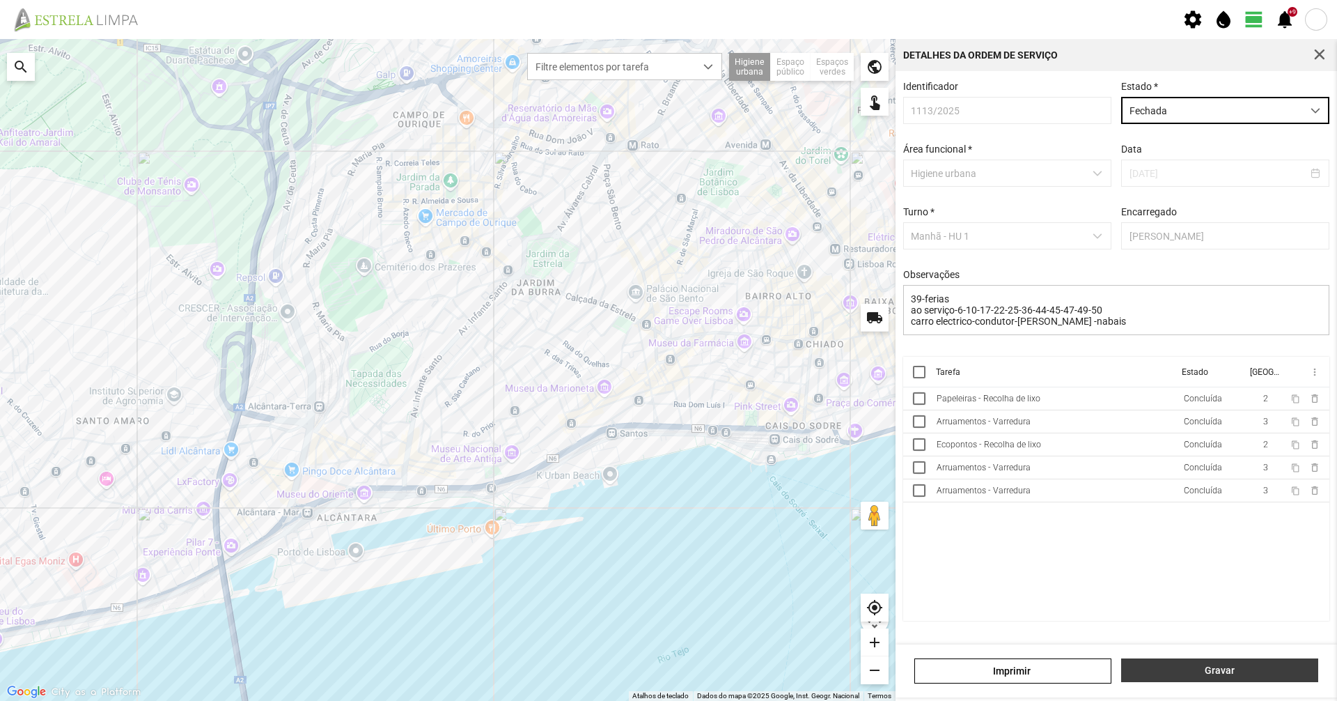
click at [1234, 678] on button "Gravar" at bounding box center [1219, 670] width 197 height 24
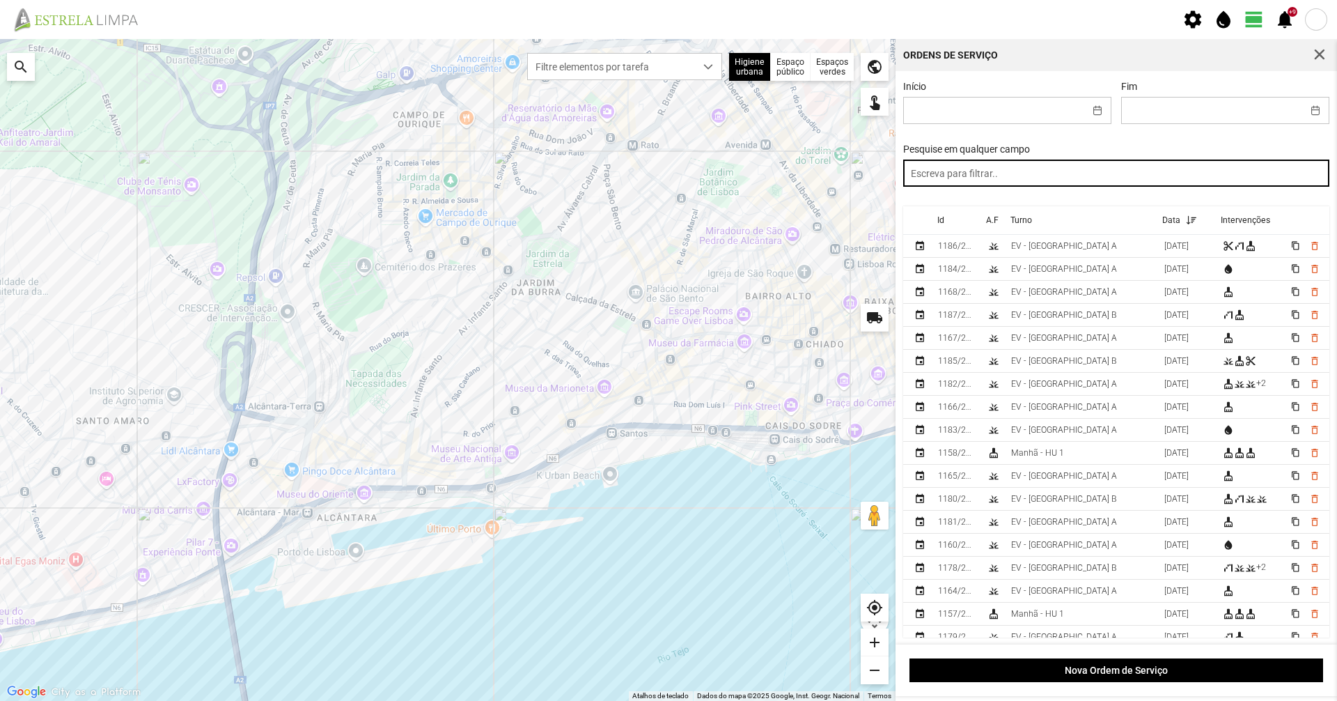
click at [1144, 174] on input "text" at bounding box center [1116, 173] width 427 height 27
paste input "manhã"
type input "manhã"
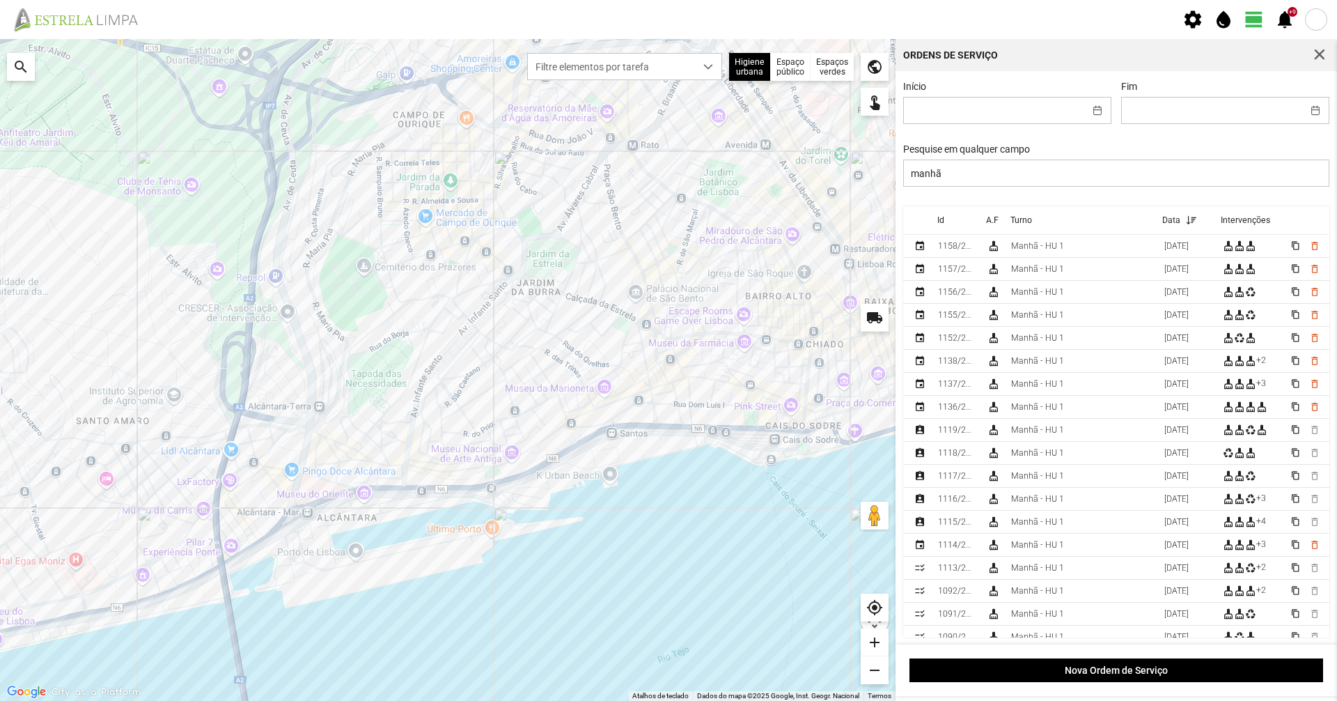
click at [972, 524] on div "1115/2025" at bounding box center [957, 522] width 38 height 10
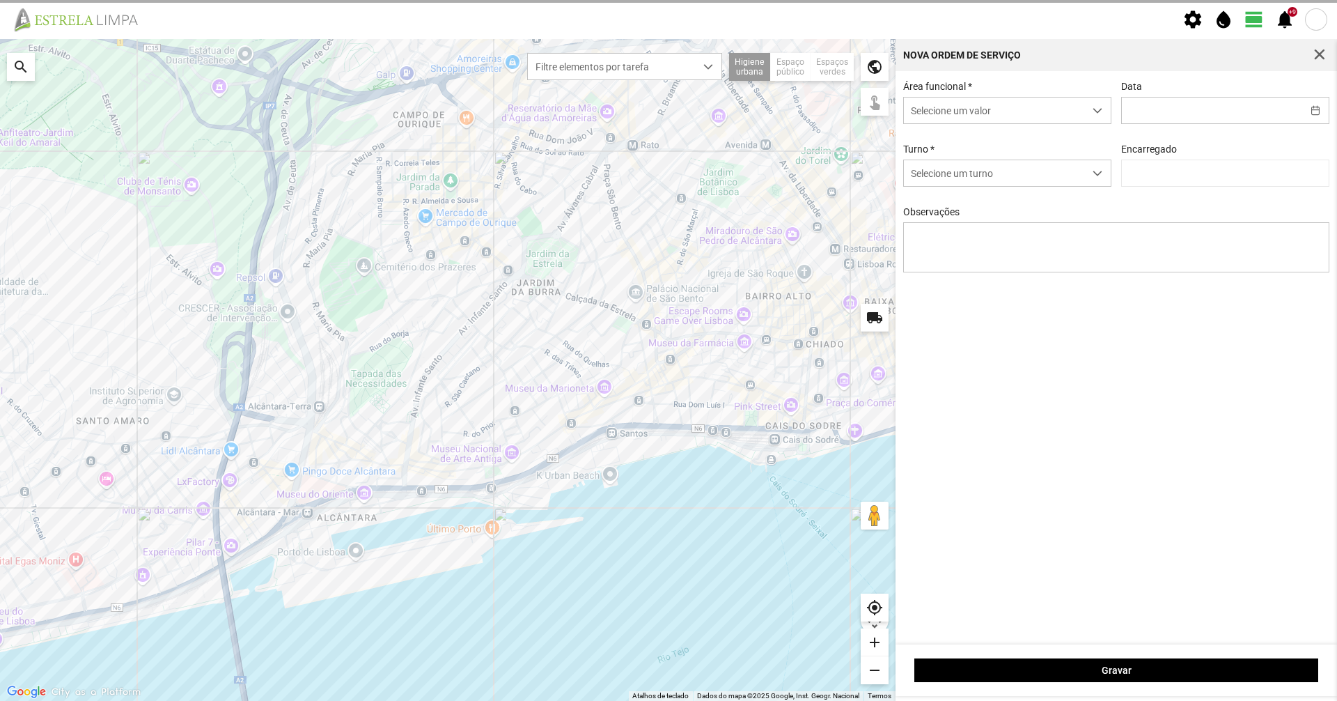
type input "[DATE]"
type textarea "49-Descanso Ao serviço-6-10-17-22-25-36-39-44-45-47-50 carro electrico-condutor…"
type input "[PERSON_NAME]"
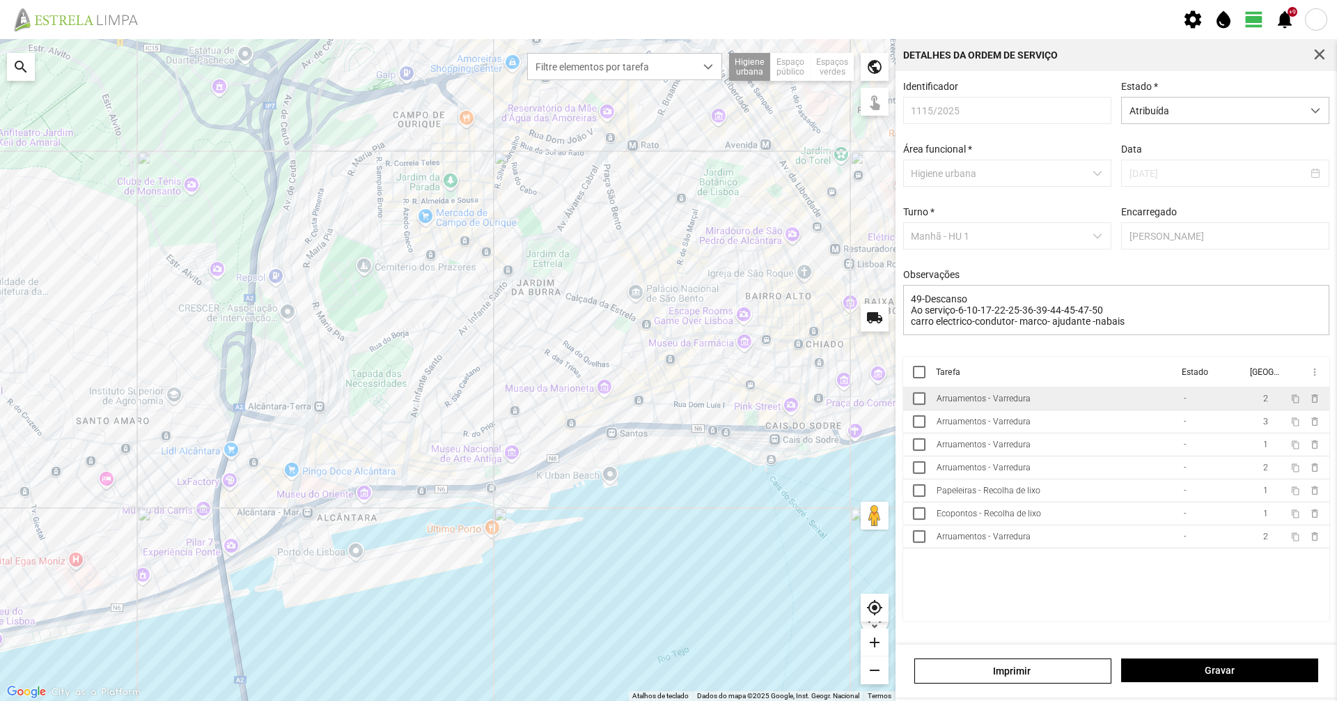
click at [977, 400] on div "Arruamentos - Varredura" at bounding box center [984, 399] width 94 height 10
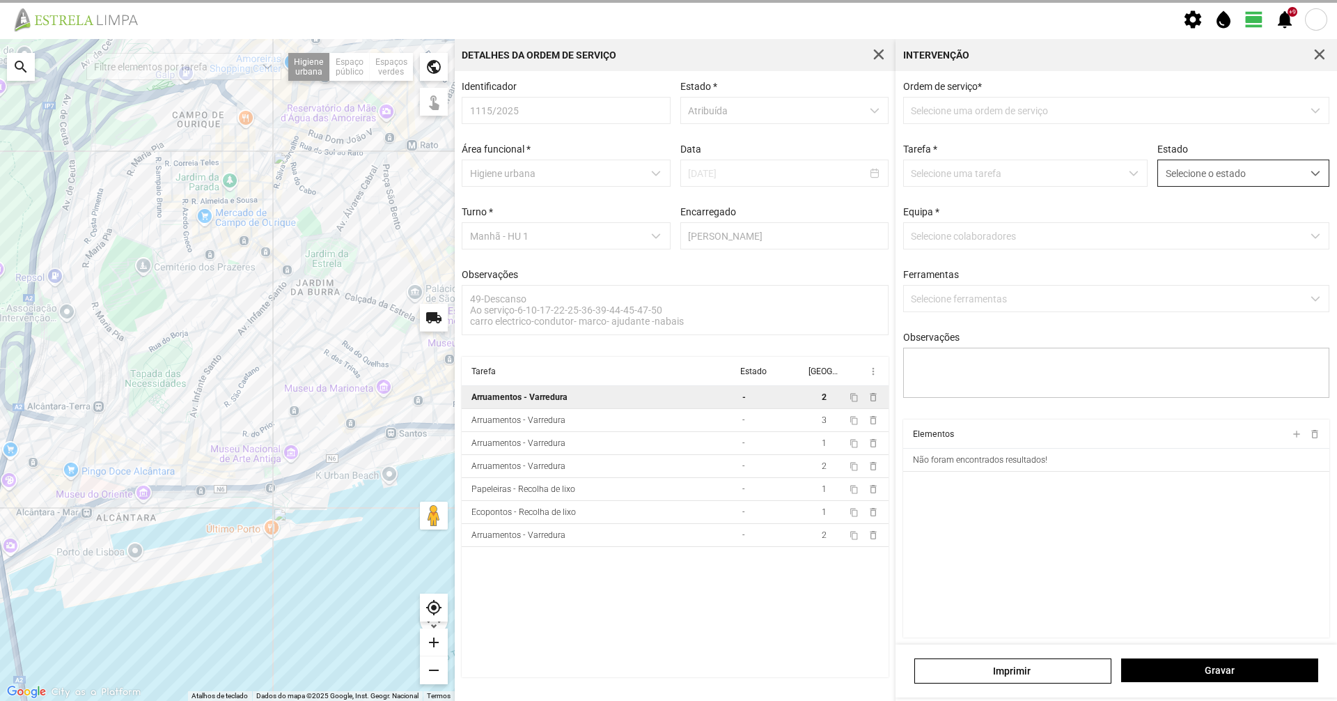
click at [1267, 179] on span "Selecione o estado" at bounding box center [1230, 173] width 144 height 26
click at [1238, 231] on li "Concluída" at bounding box center [1234, 228] width 166 height 26
click at [1259, 162] on span "Selecione o estado" at bounding box center [1230, 173] width 144 height 26
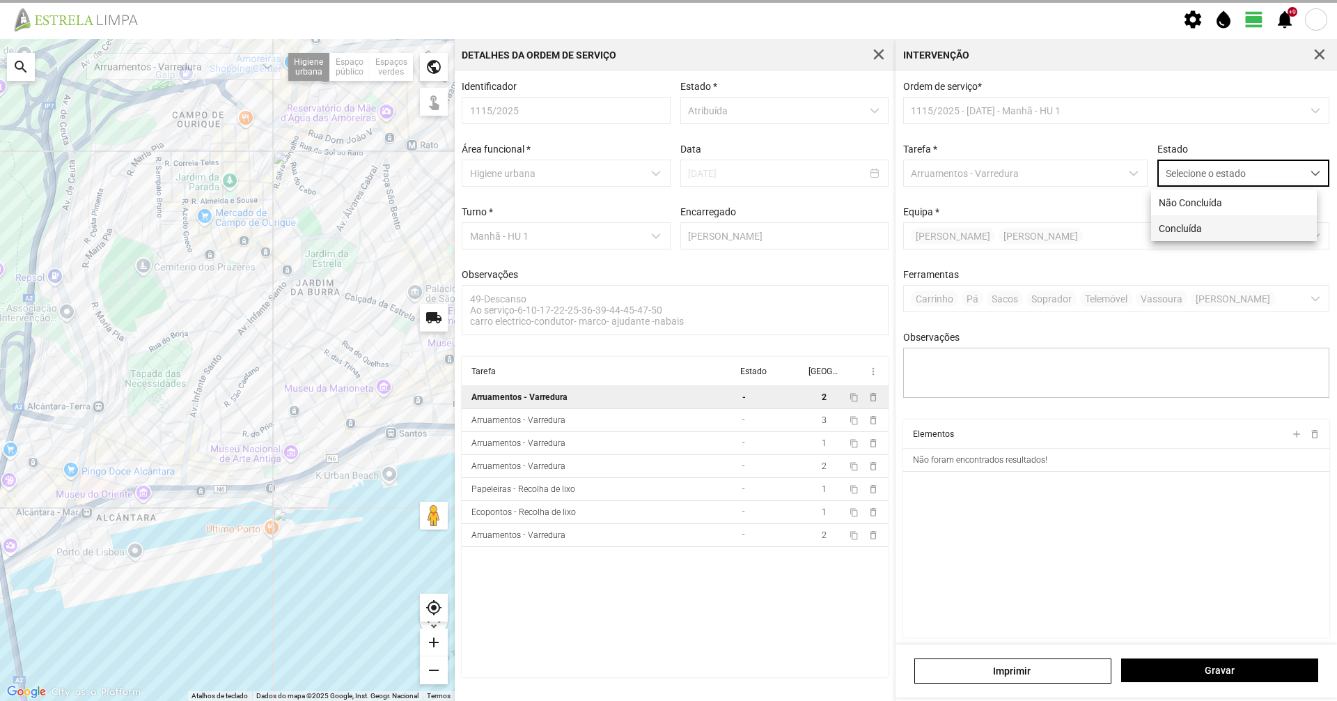
click at [1211, 231] on li "Concluída" at bounding box center [1234, 228] width 166 height 26
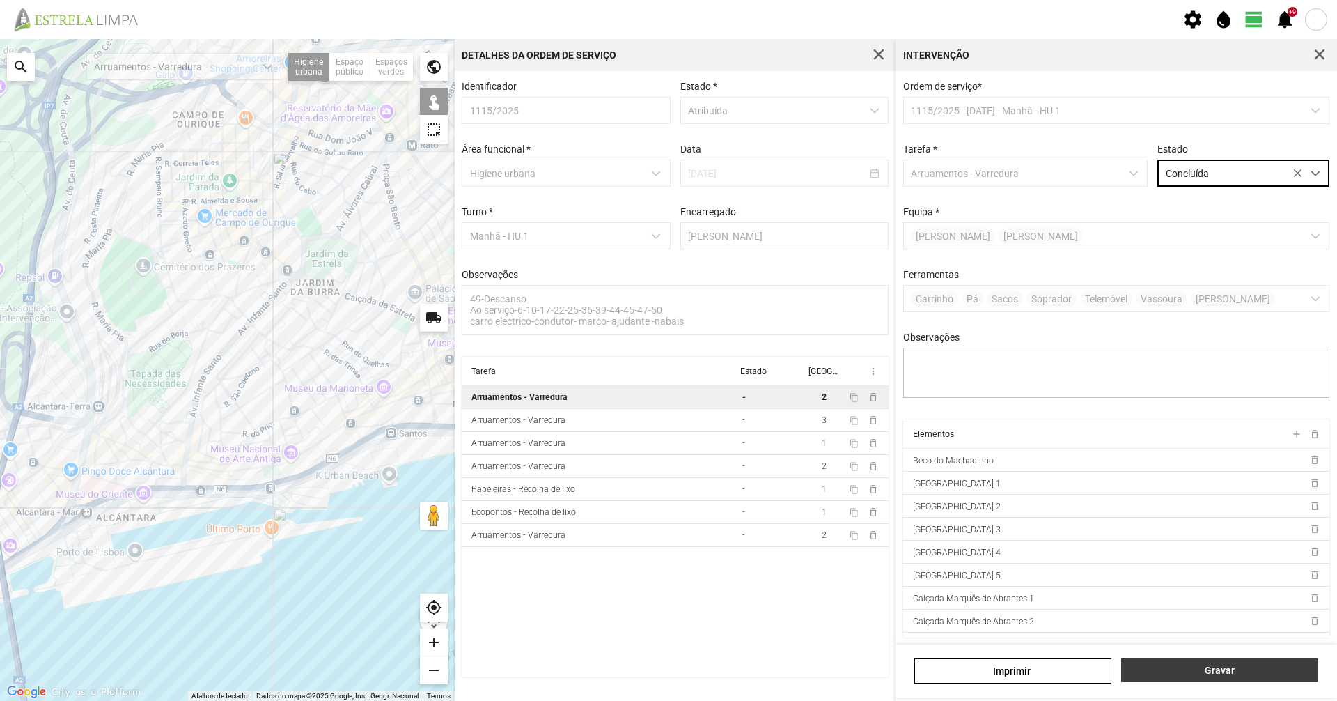
click at [1231, 675] on span "Gravar" at bounding box center [1220, 669] width 182 height 11
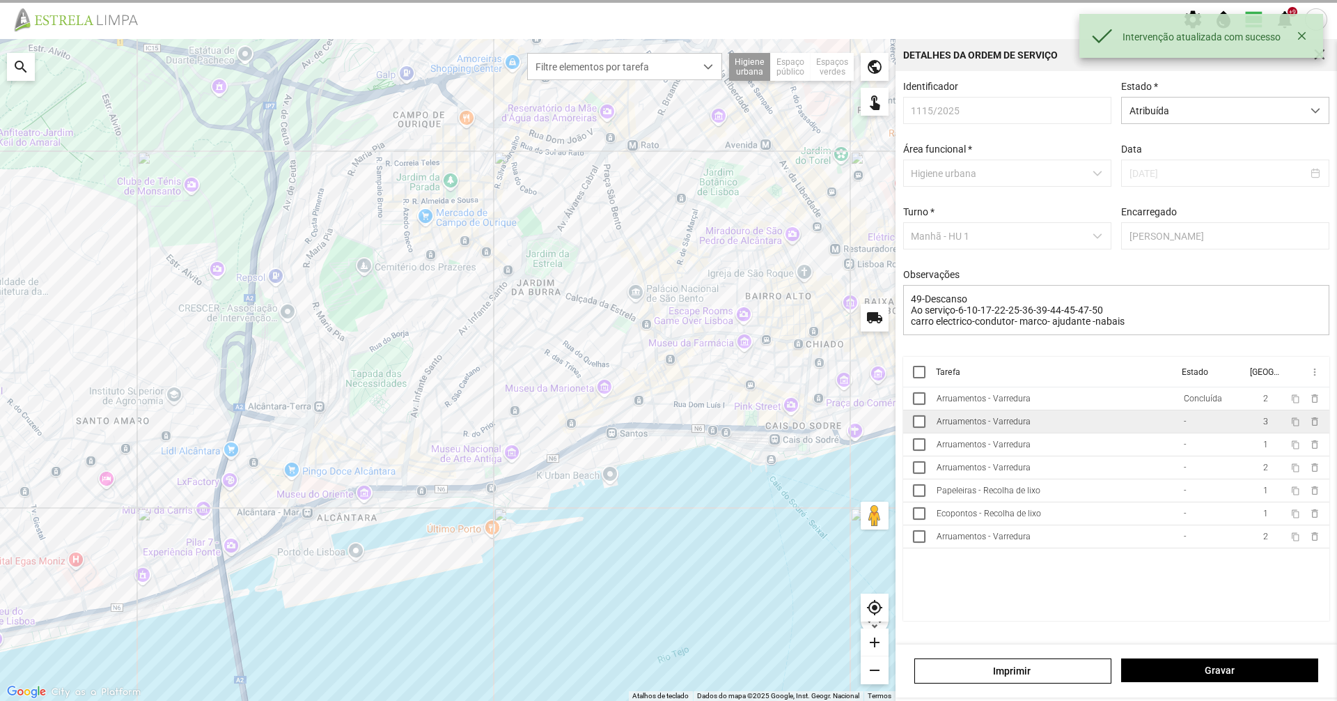
click at [1160, 423] on td "Arruamentos - Varredura" at bounding box center [1054, 421] width 247 height 23
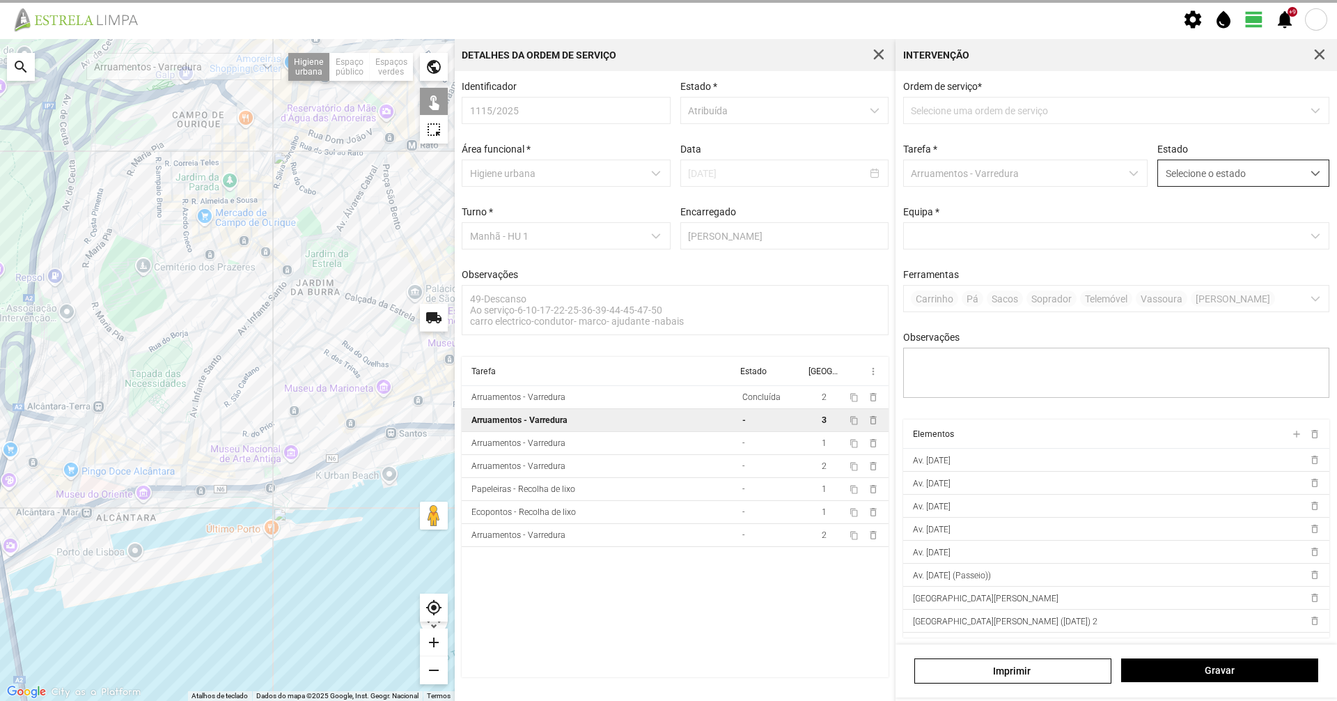
click at [1254, 177] on span "Selecione o estado" at bounding box center [1230, 173] width 144 height 26
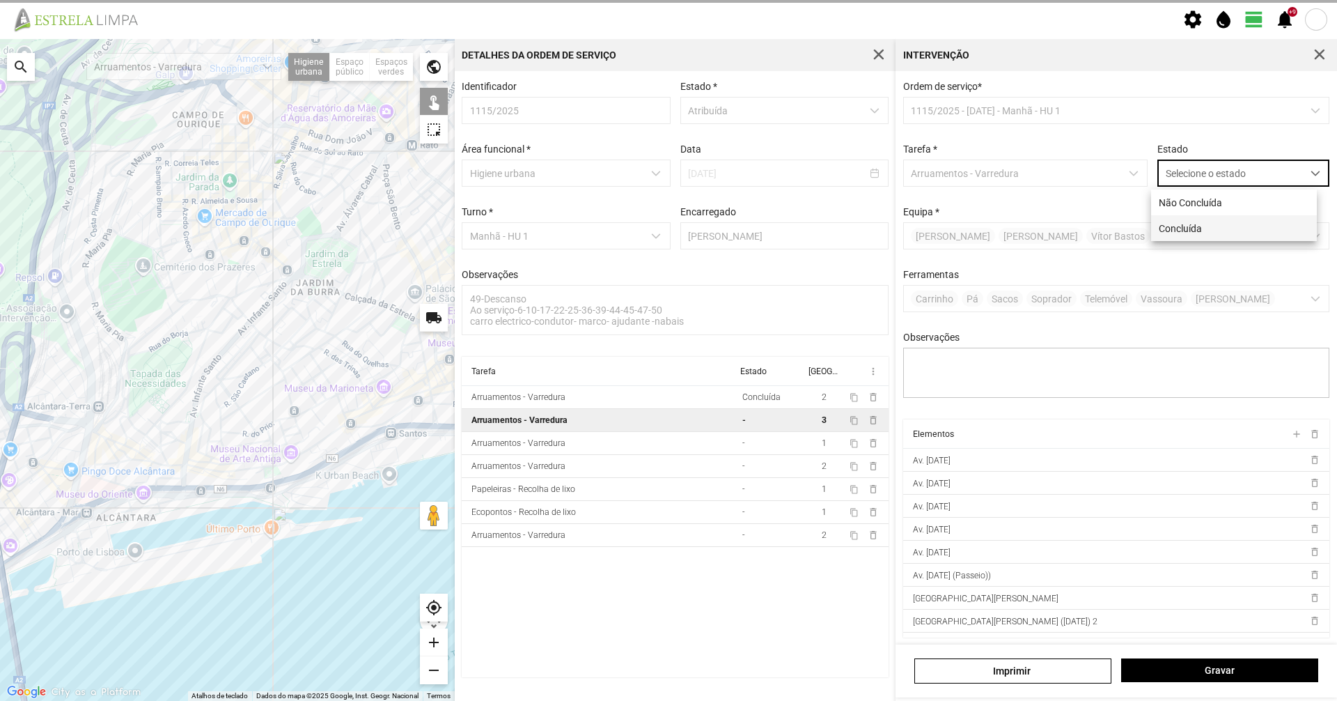
click at [1219, 233] on li "Concluída" at bounding box center [1234, 228] width 166 height 26
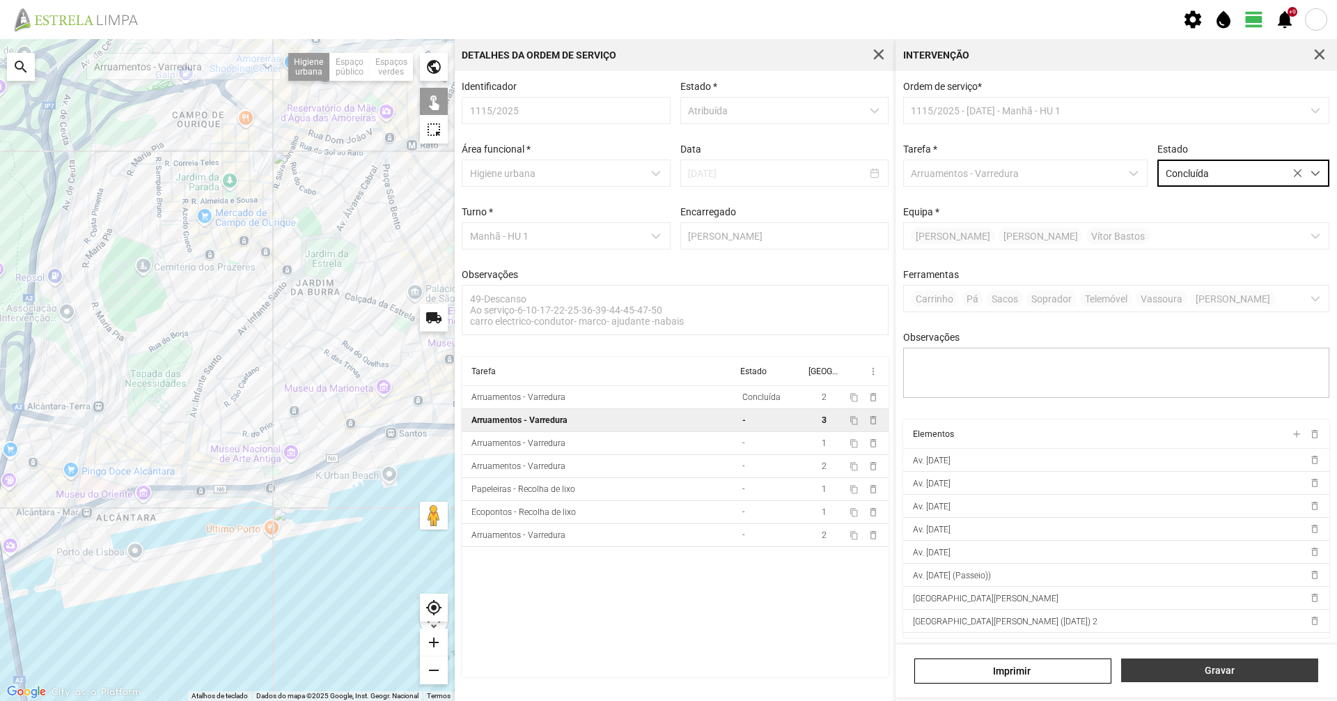
click at [1223, 671] on span "Gravar" at bounding box center [1220, 669] width 182 height 11
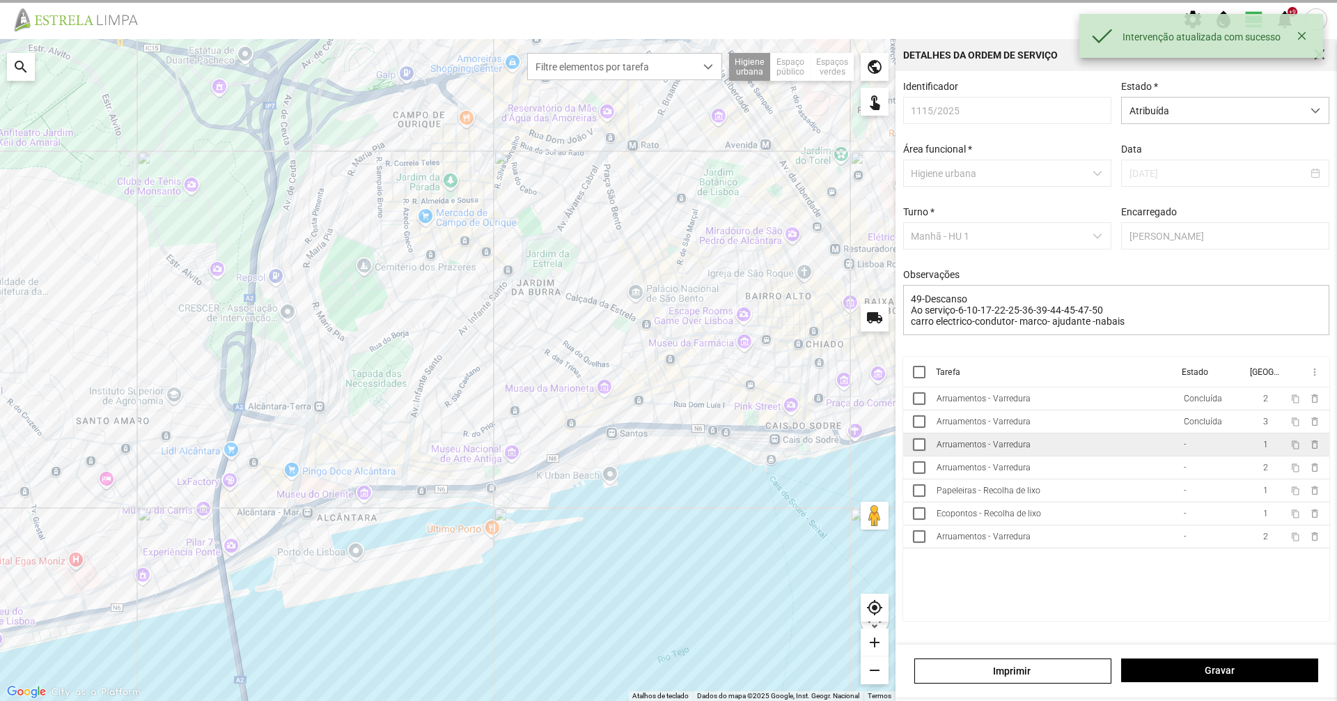
click at [1149, 456] on td "Arruamentos - Varredura" at bounding box center [1054, 444] width 247 height 23
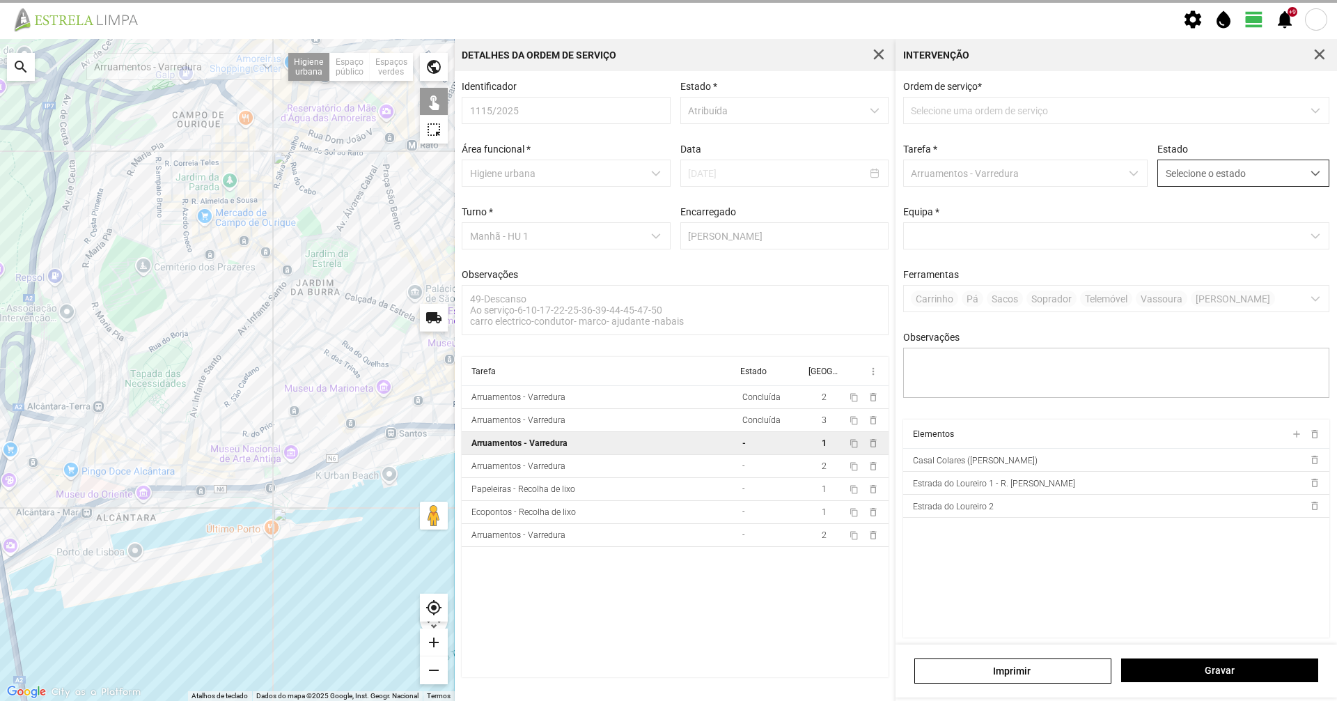
click at [1302, 176] on div "dropdown trigger" at bounding box center [1315, 173] width 27 height 26
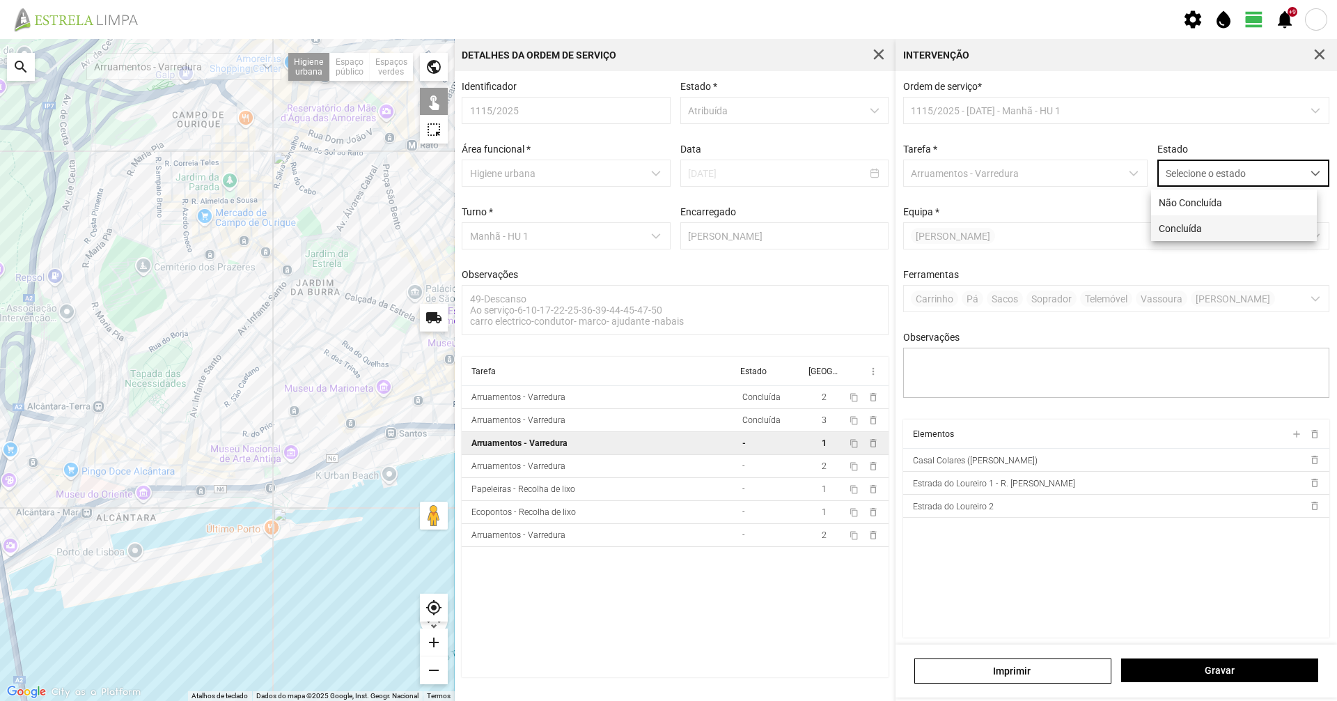
click at [1229, 233] on li "Concluída" at bounding box center [1234, 228] width 166 height 26
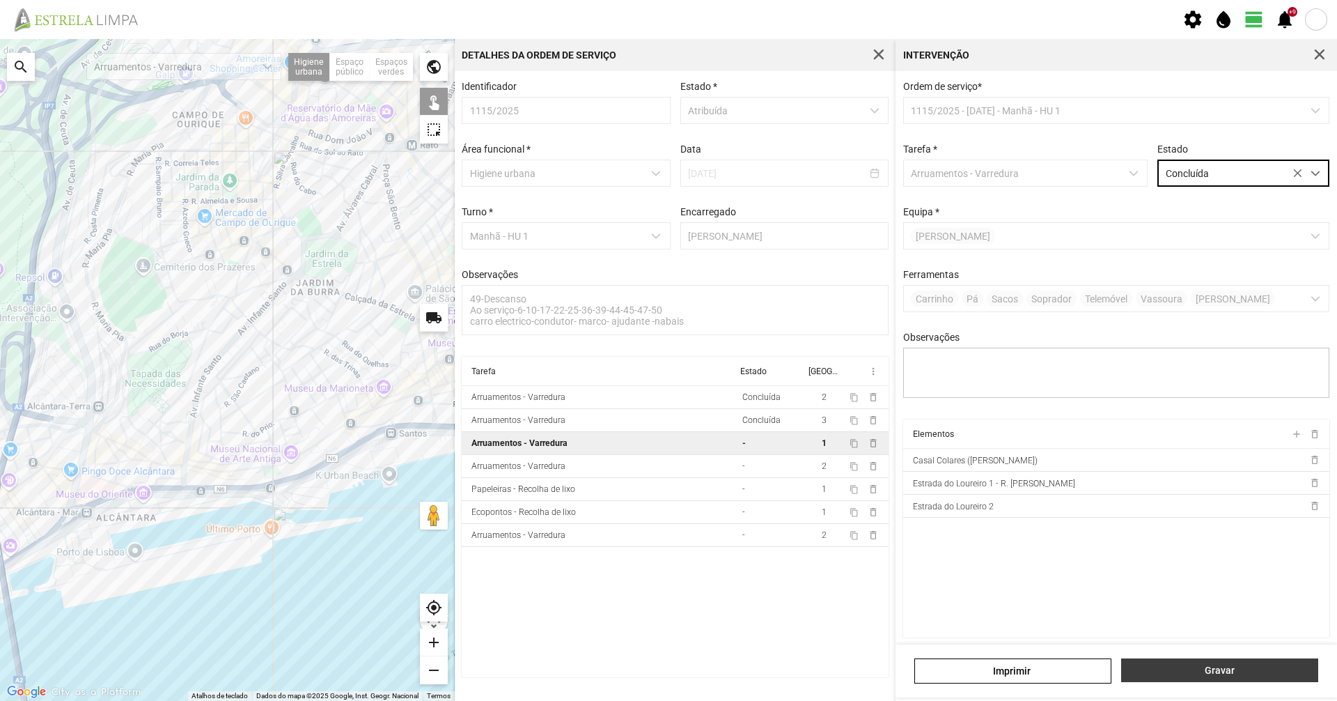
click at [1213, 671] on span "Gravar" at bounding box center [1220, 669] width 182 height 11
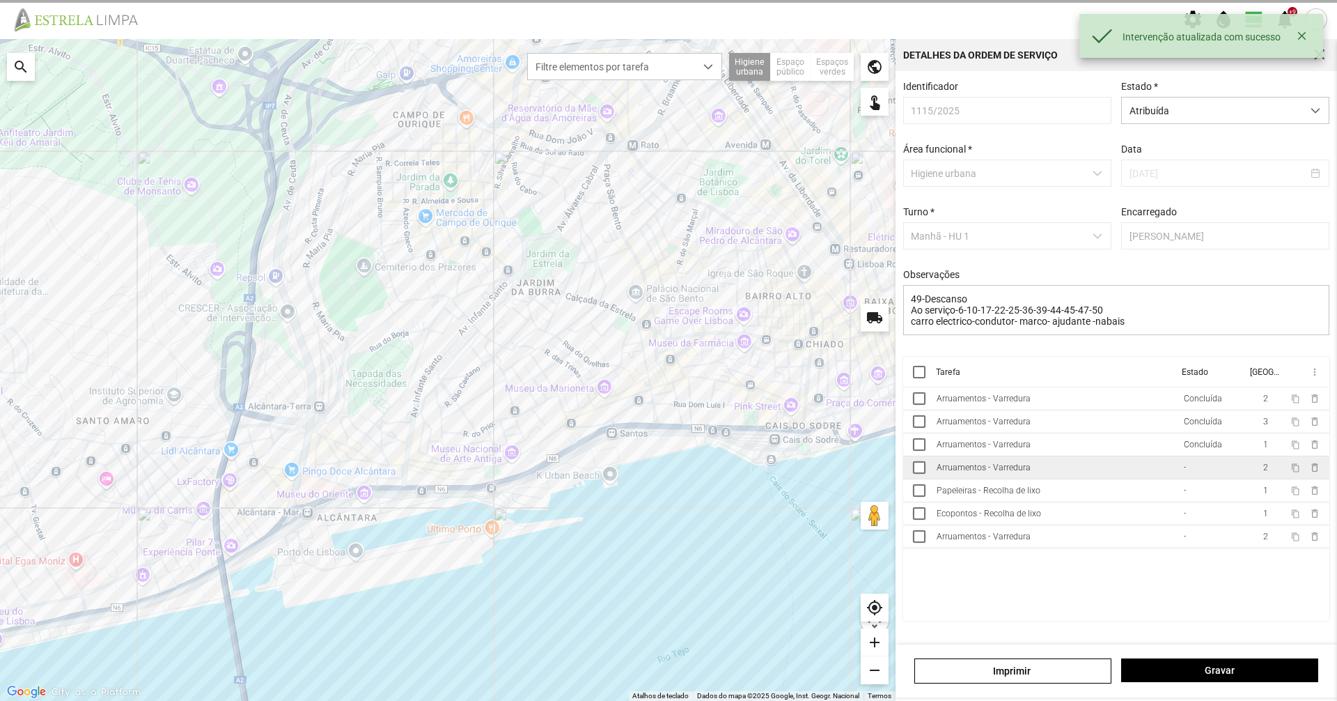
click at [1096, 479] on td "Arruamentos - Varredura" at bounding box center [1054, 467] width 247 height 23
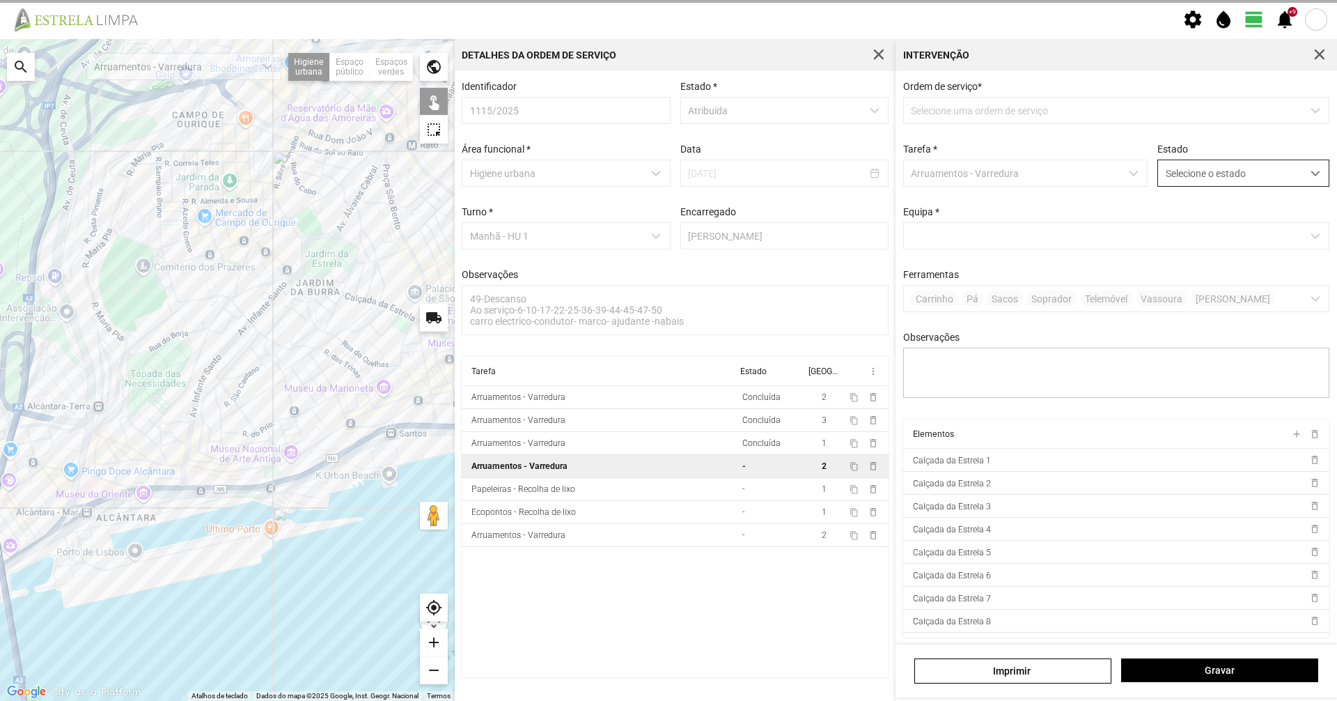
click at [1267, 176] on span "Selecione o estado" at bounding box center [1230, 173] width 144 height 26
click at [1240, 231] on li "Concluída" at bounding box center [1234, 228] width 166 height 26
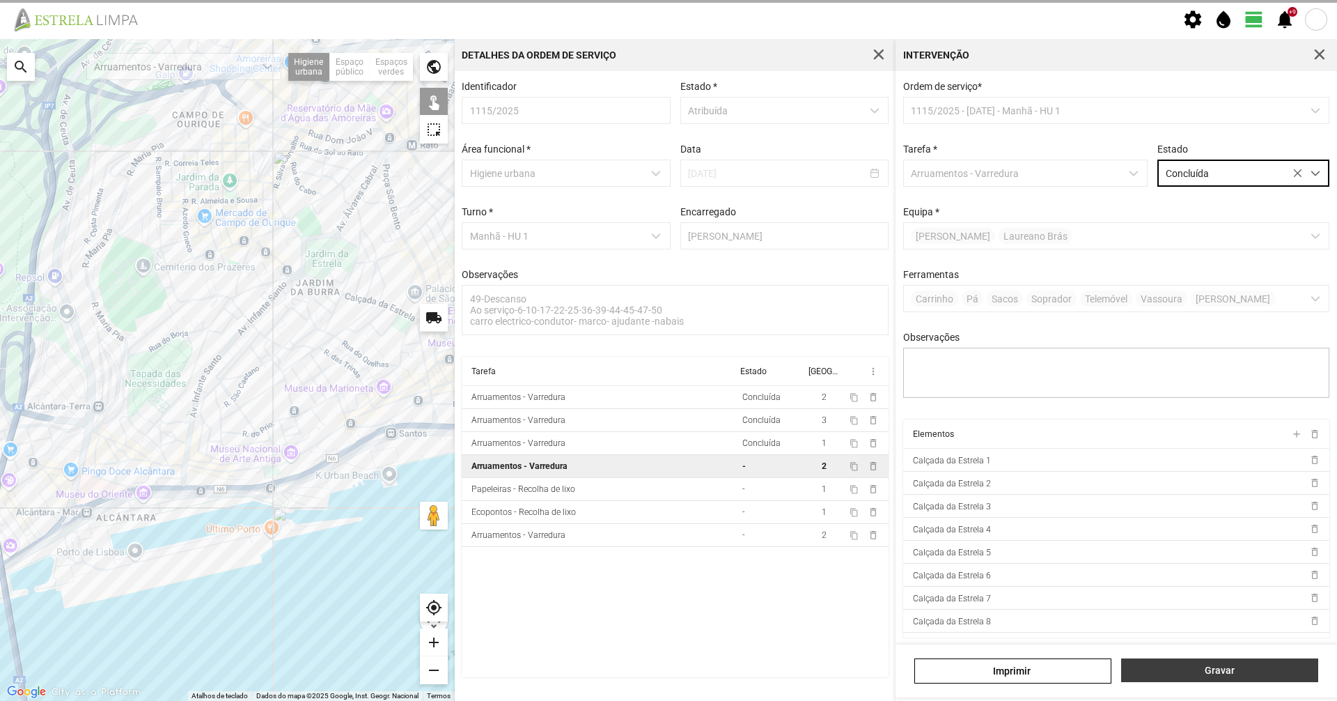
click at [1249, 670] on span "Gravar" at bounding box center [1220, 669] width 182 height 11
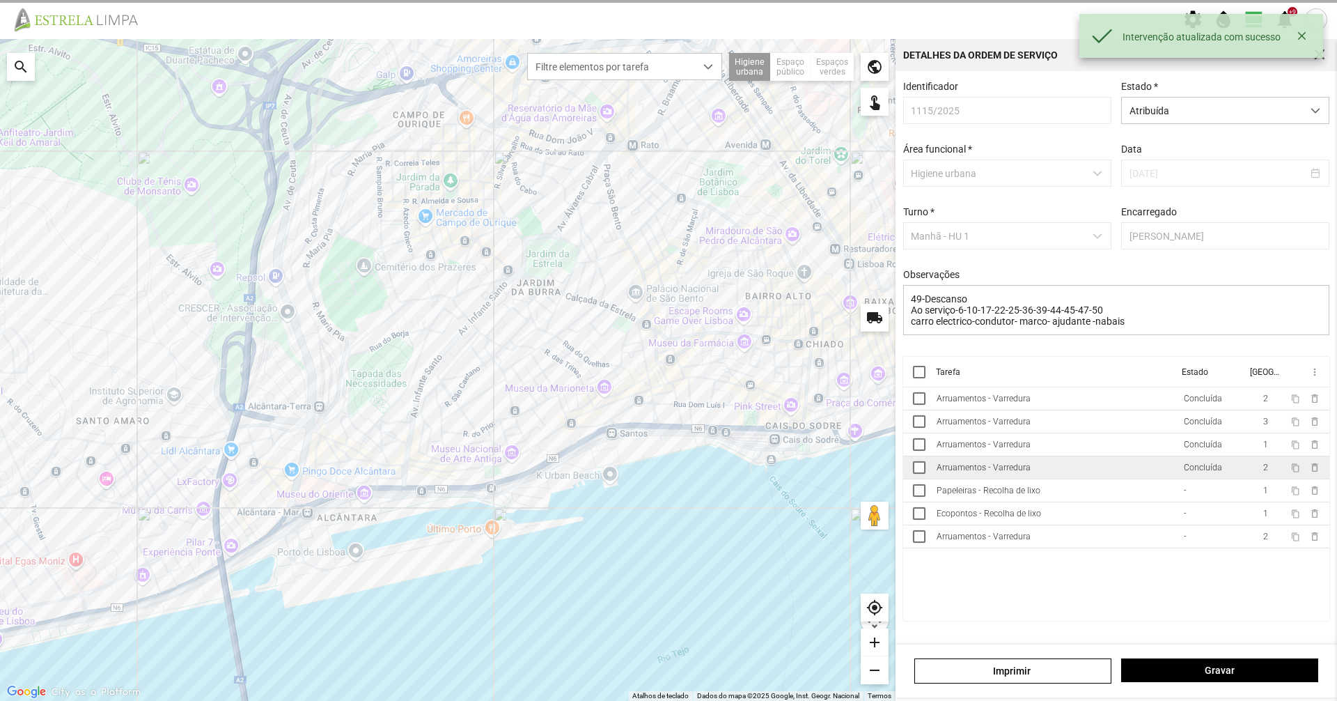
click at [1183, 473] on td "Concluída" at bounding box center [1212, 467] width 68 height 23
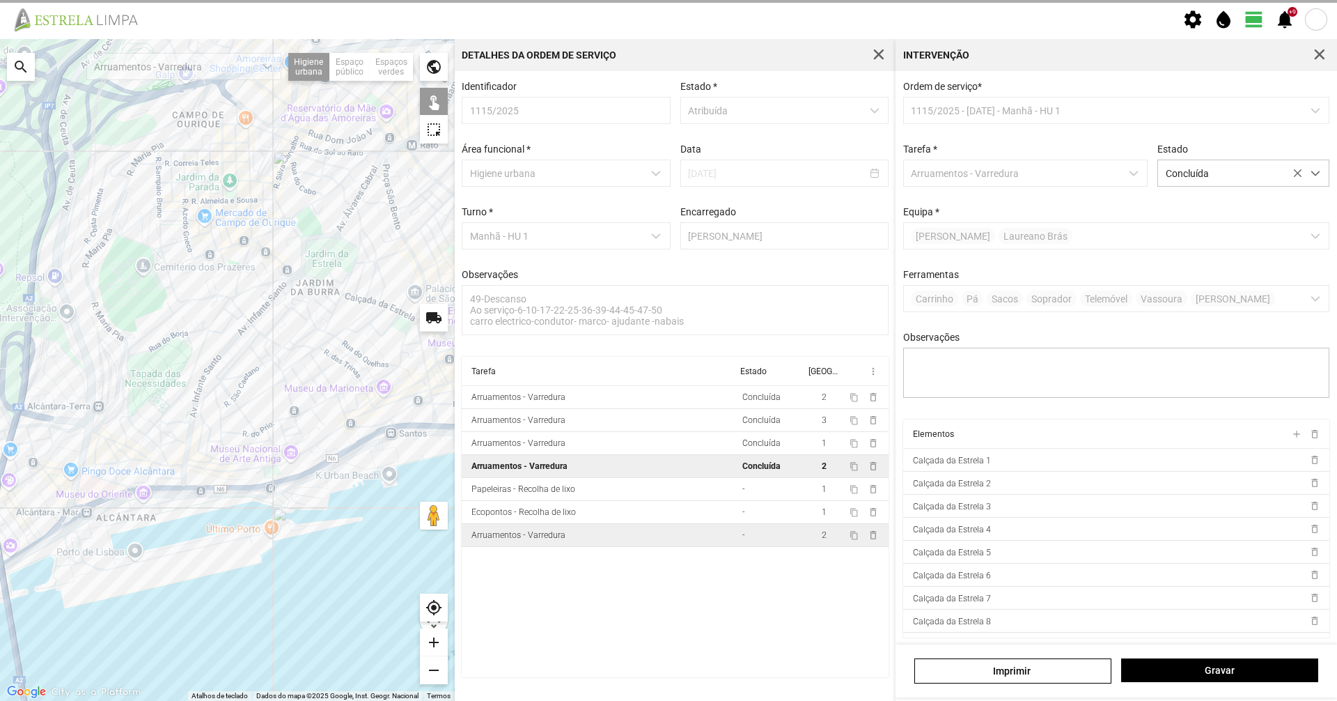
click at [559, 540] on div "Arruamentos - Varredura" at bounding box center [519, 535] width 94 height 10
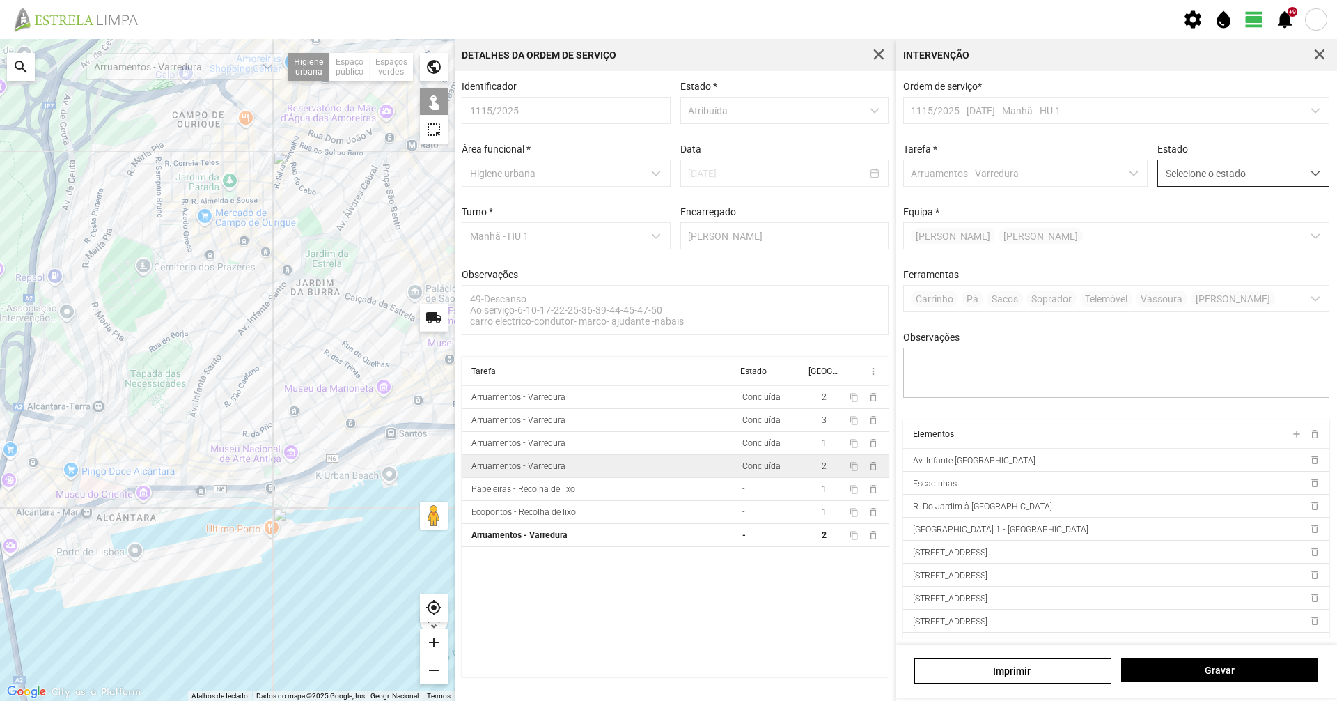
click at [1259, 180] on span "Selecione o estado" at bounding box center [1230, 173] width 144 height 26
click at [1253, 240] on li "Concluída" at bounding box center [1234, 228] width 166 height 26
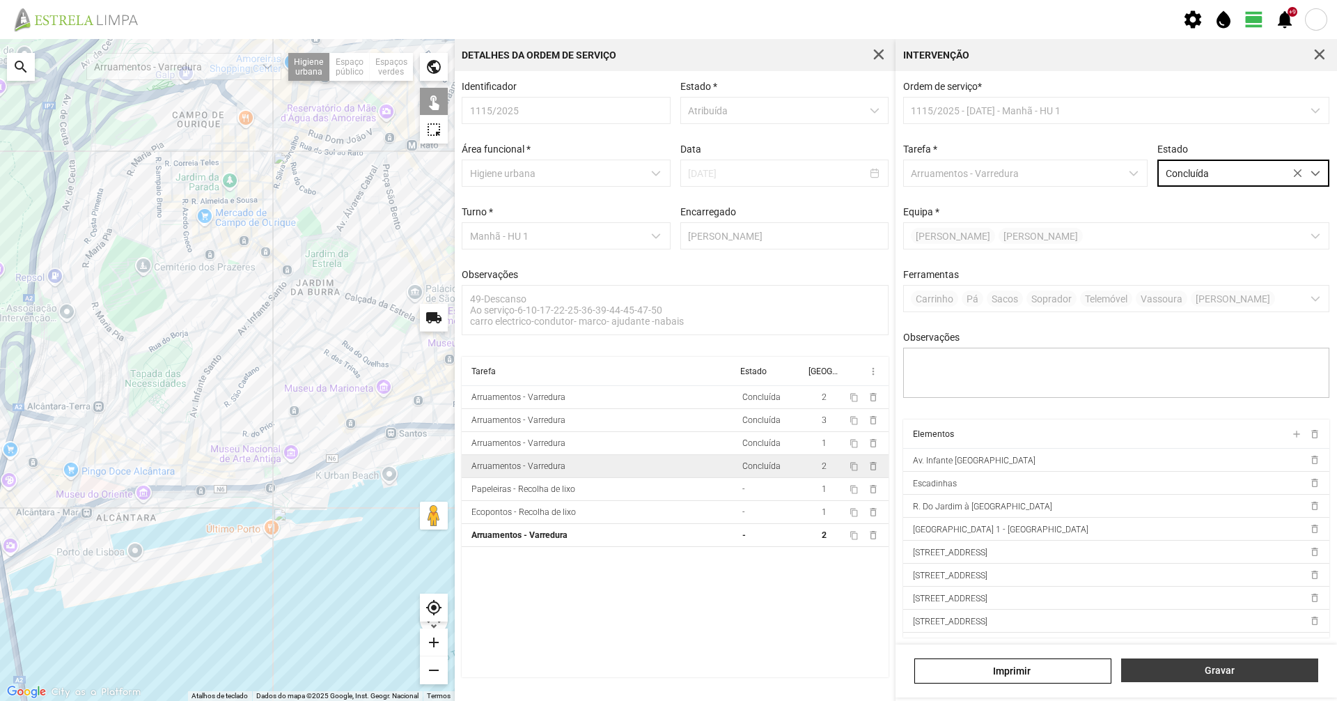
click at [1252, 671] on span "Gravar" at bounding box center [1220, 669] width 182 height 11
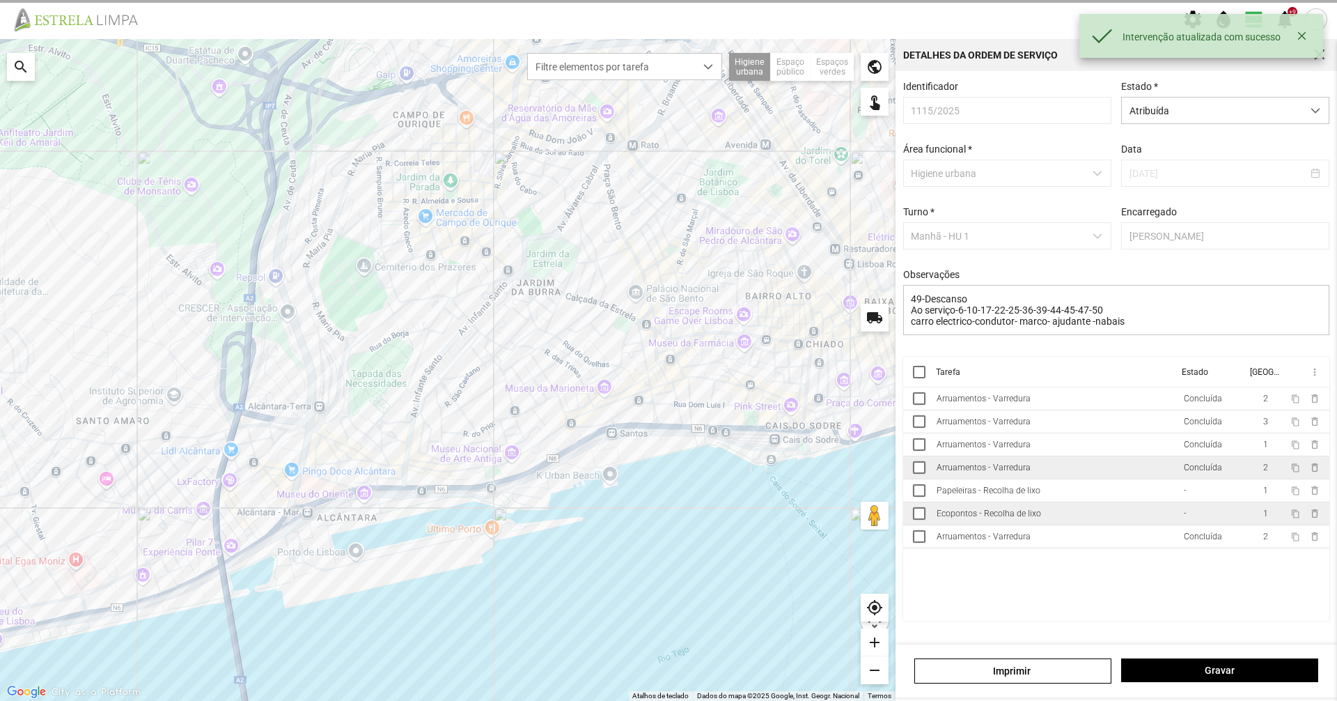
click at [1185, 518] on div "-" at bounding box center [1184, 513] width 3 height 10
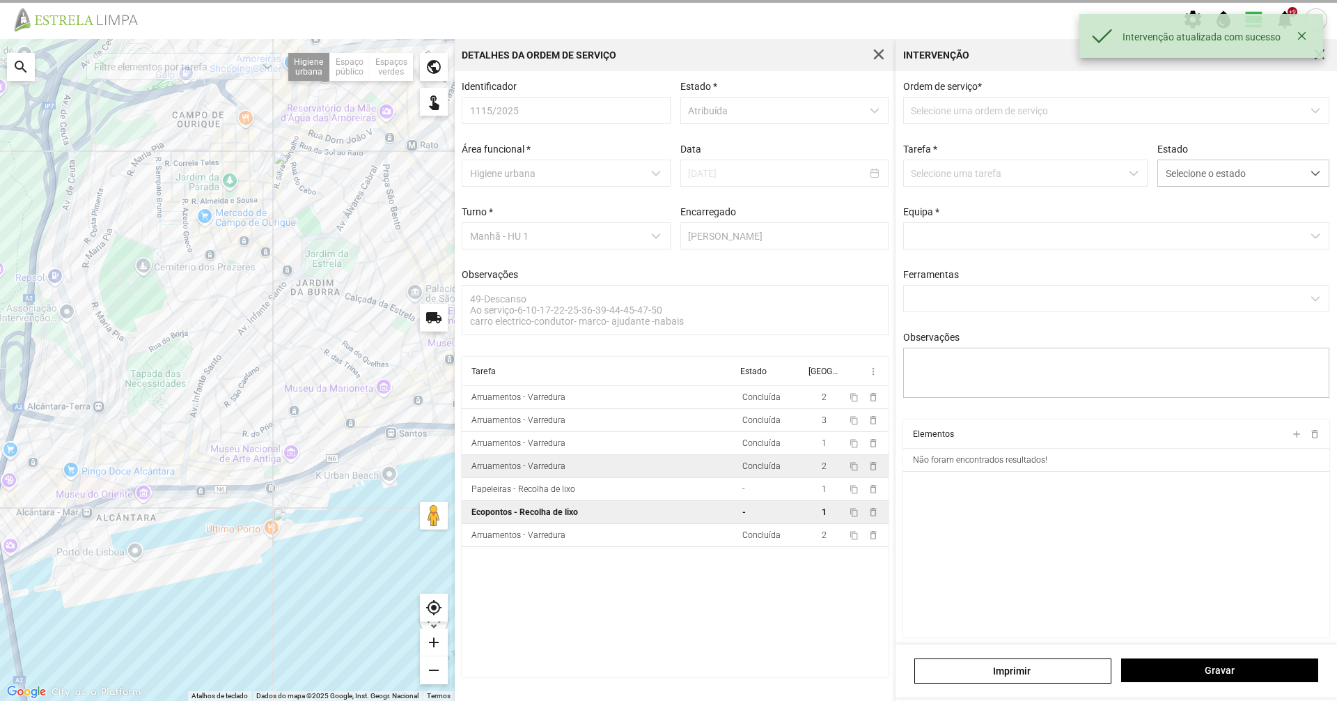
type textarea "marco"
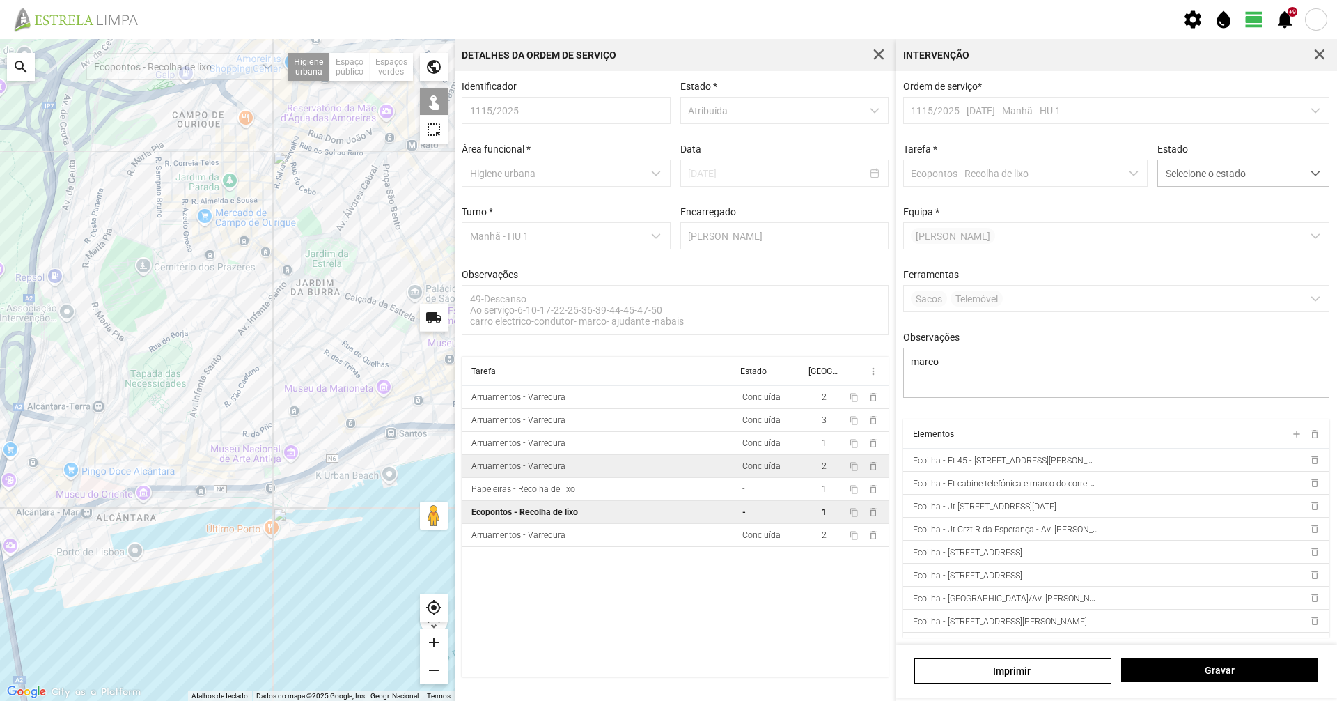
click at [184, 498] on div at bounding box center [227, 370] width 455 height 662
click at [208, 500] on div at bounding box center [227, 370] width 455 height 662
click at [225, 501] on div at bounding box center [227, 370] width 455 height 662
click at [244, 499] on div at bounding box center [227, 370] width 455 height 662
click at [274, 501] on div at bounding box center [227, 370] width 455 height 662
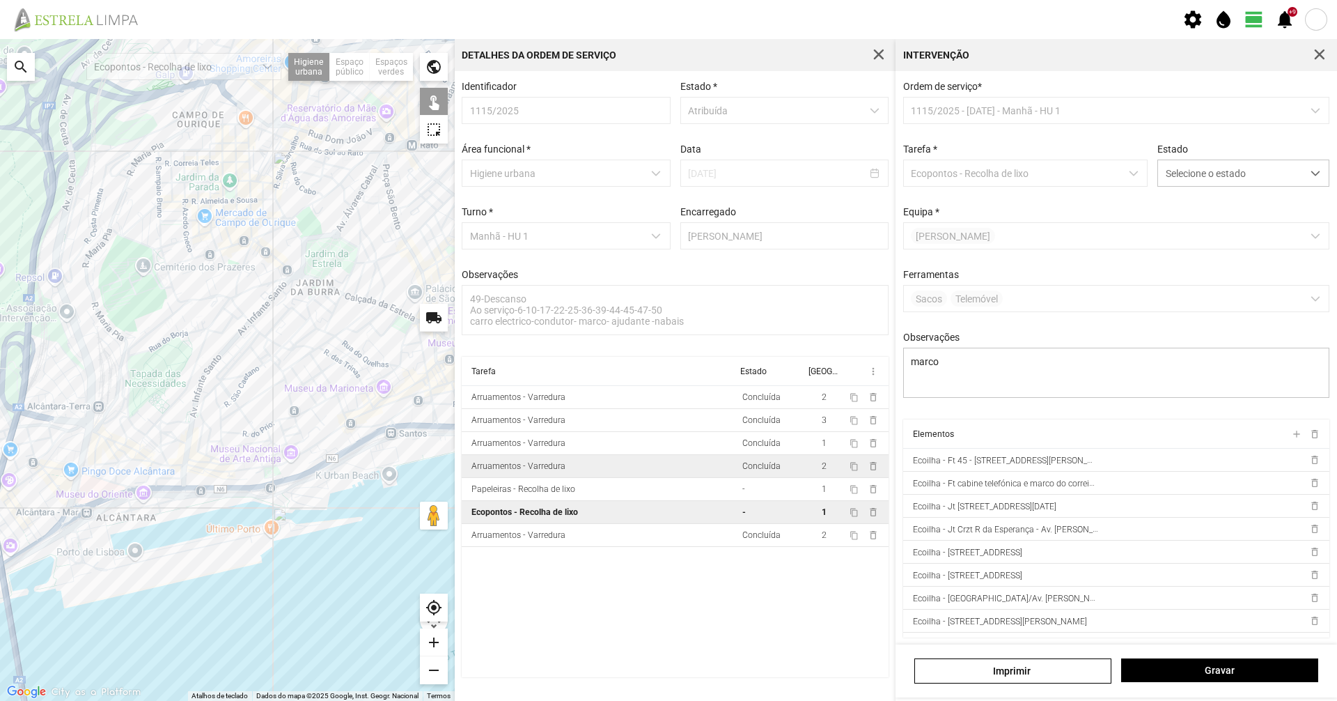
click at [263, 534] on div at bounding box center [227, 370] width 455 height 662
click at [365, 453] on div at bounding box center [227, 370] width 455 height 662
click at [393, 439] on div at bounding box center [227, 370] width 455 height 662
click at [441, 437] on div at bounding box center [227, 370] width 455 height 662
click at [438, 442] on div at bounding box center [227, 370] width 455 height 662
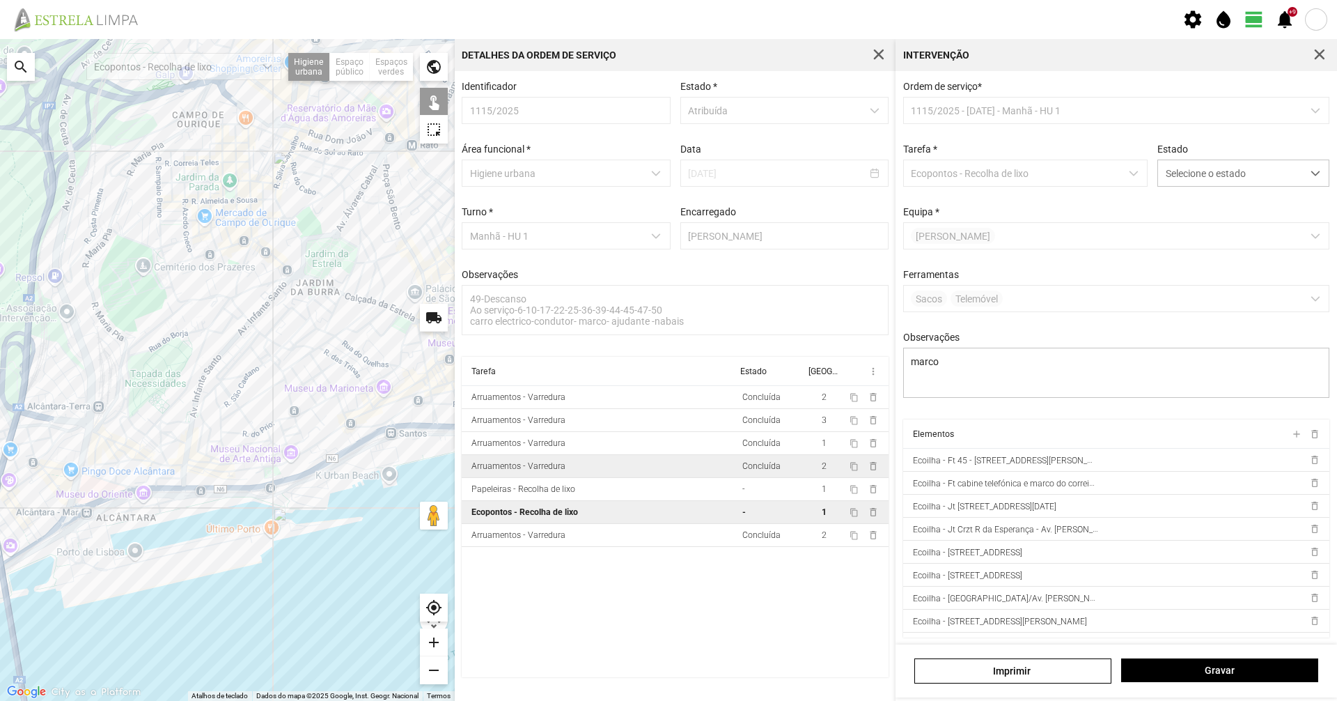
click at [435, 441] on div at bounding box center [227, 370] width 455 height 662
click at [1234, 185] on span "Selecione o estado" at bounding box center [1230, 173] width 144 height 26
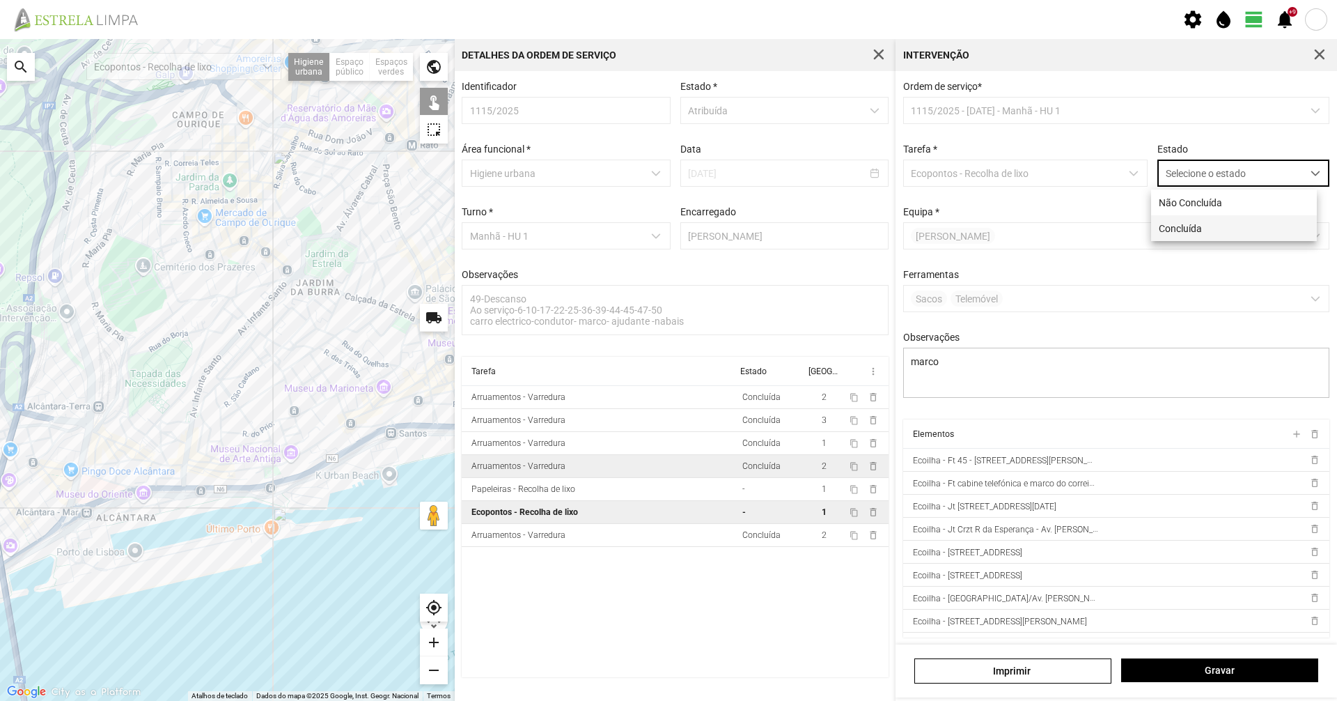
click at [1252, 231] on li "Concluída" at bounding box center [1234, 228] width 166 height 26
click at [1199, 671] on span "Gravar" at bounding box center [1220, 669] width 182 height 11
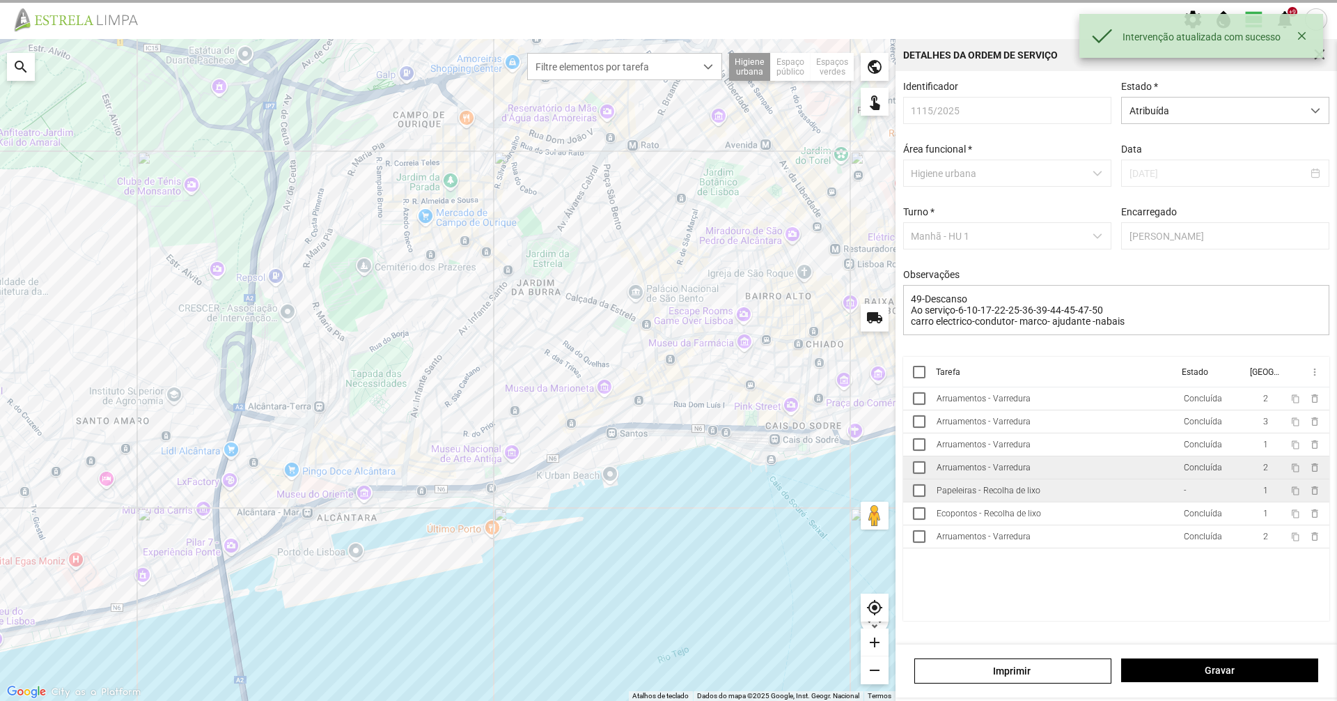
click at [1190, 497] on td "-" at bounding box center [1212, 490] width 68 height 23
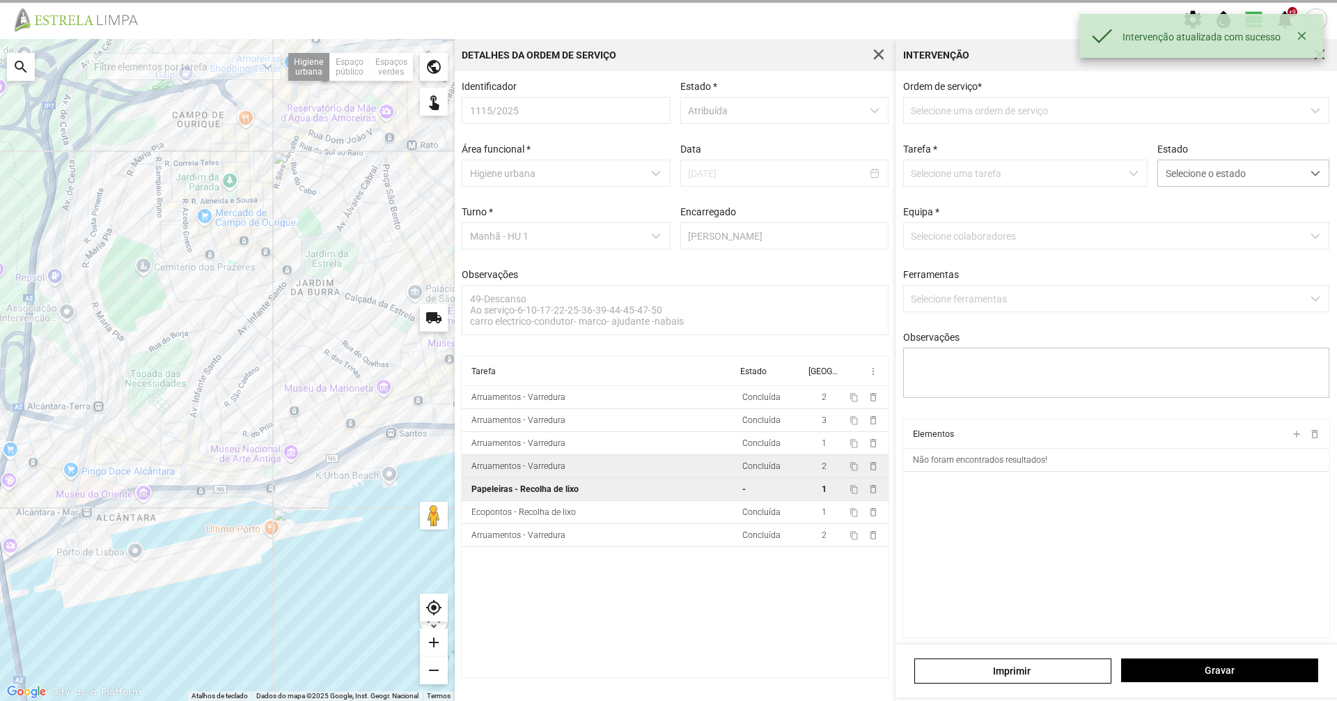
type textarea "marco"
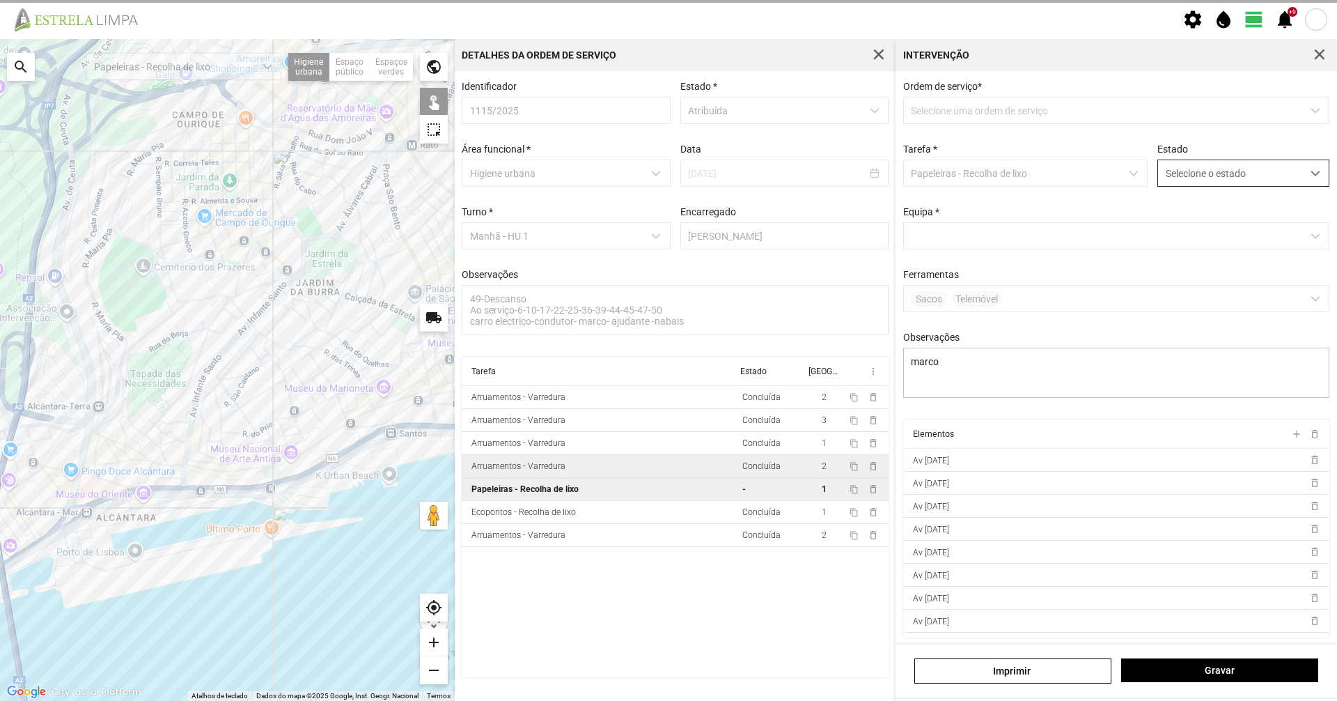
click at [1266, 179] on span "Selecione o estado" at bounding box center [1230, 173] width 144 height 26
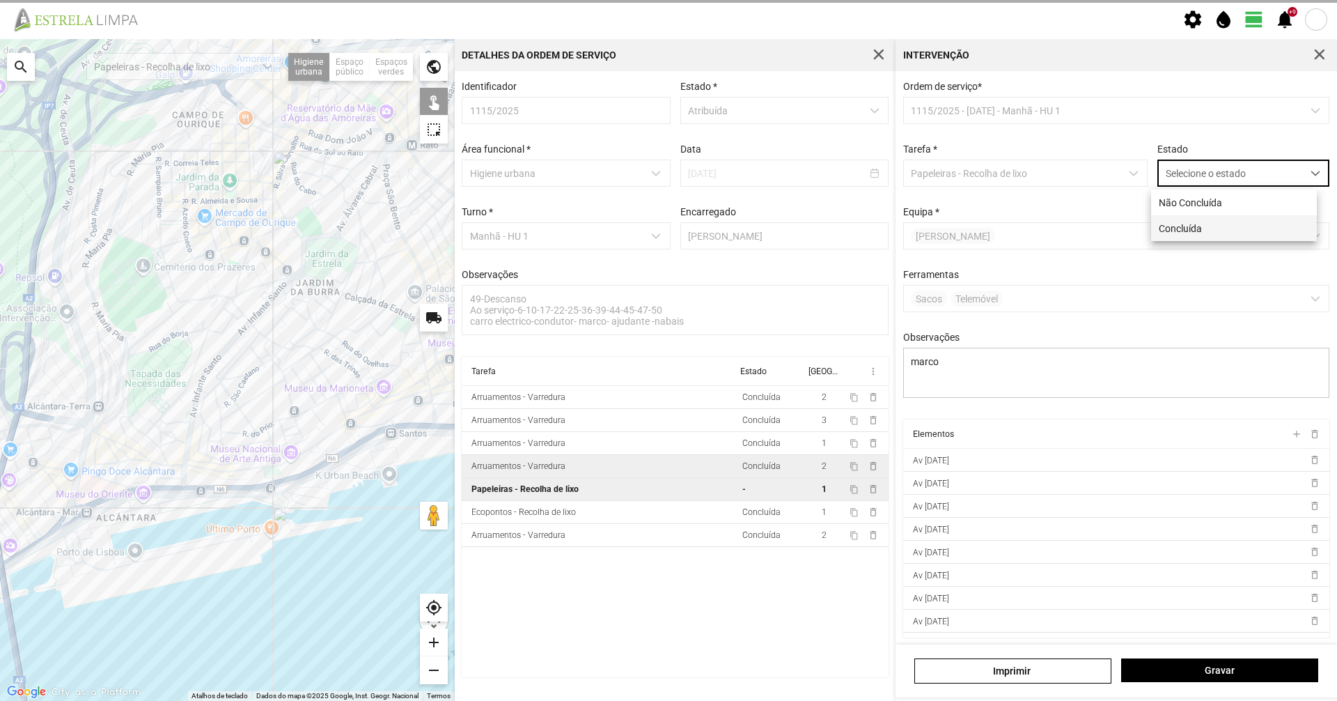
click at [1268, 241] on li "Concluída" at bounding box center [1234, 228] width 166 height 26
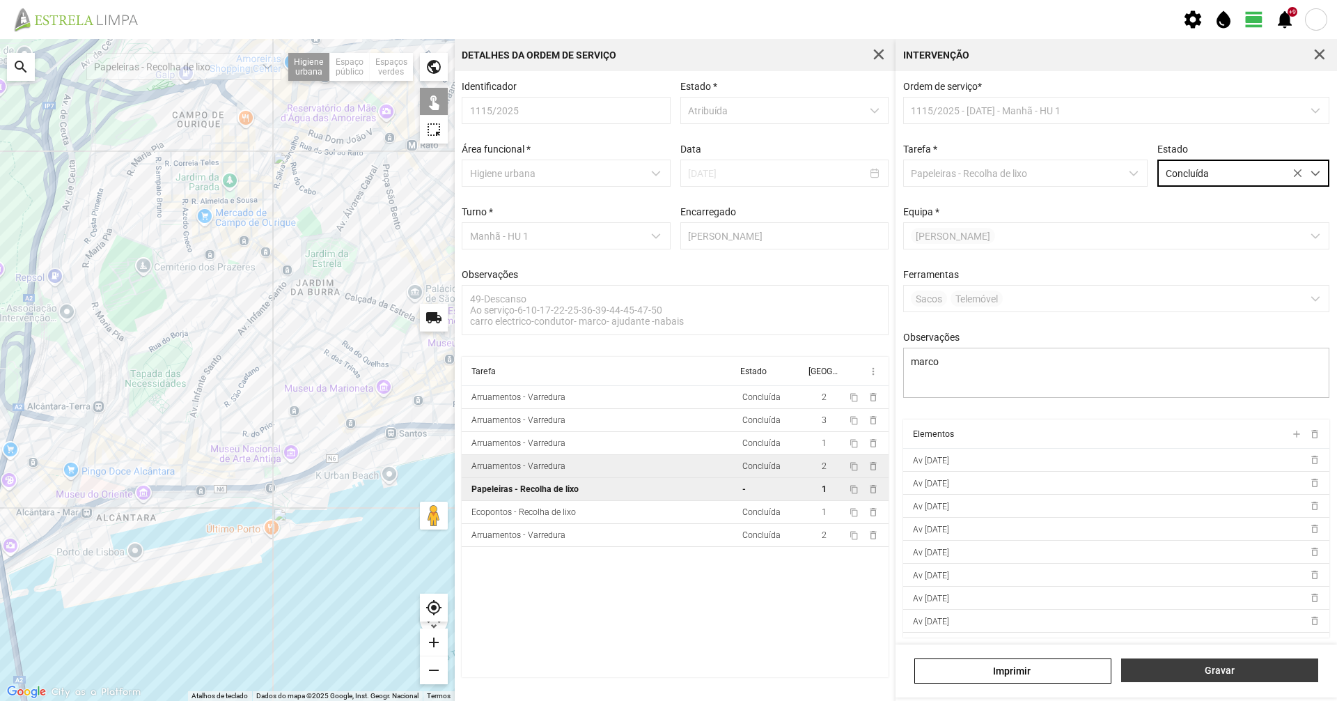
click at [1220, 673] on span "Gravar" at bounding box center [1220, 669] width 182 height 11
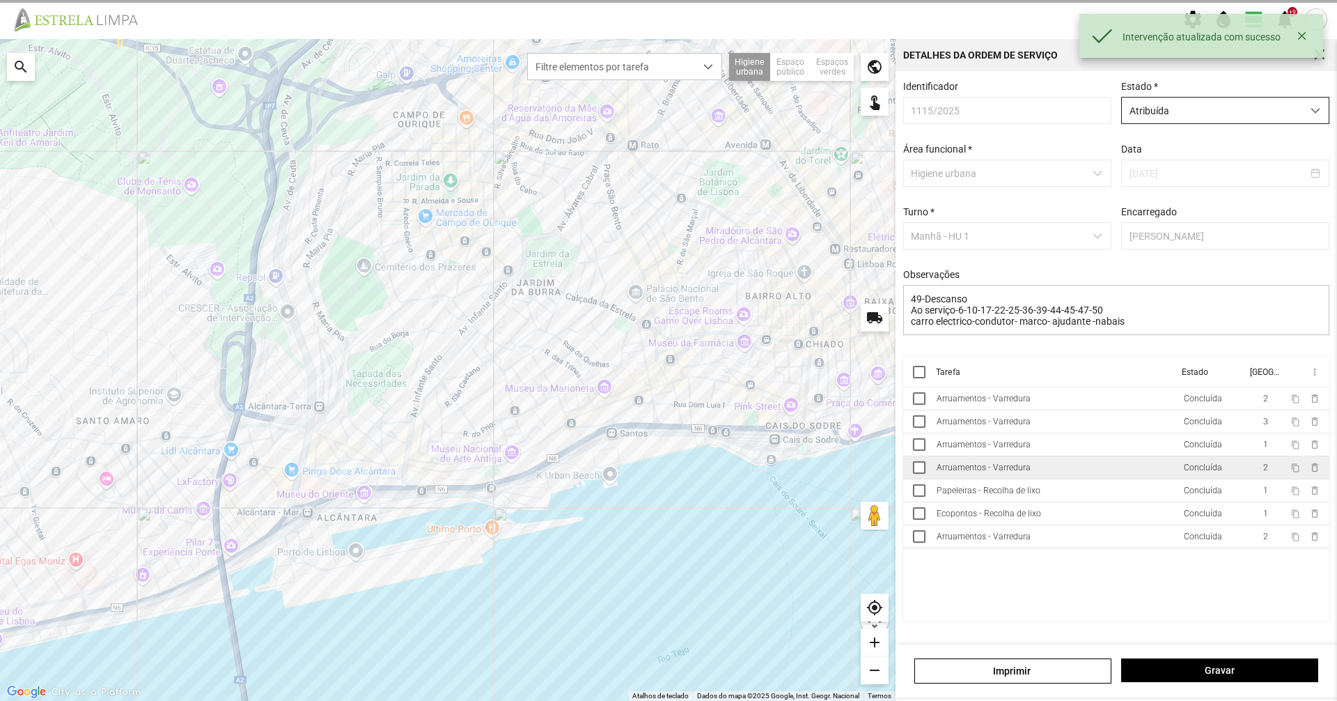
click at [1251, 119] on span "Atribuída" at bounding box center [1212, 111] width 180 height 26
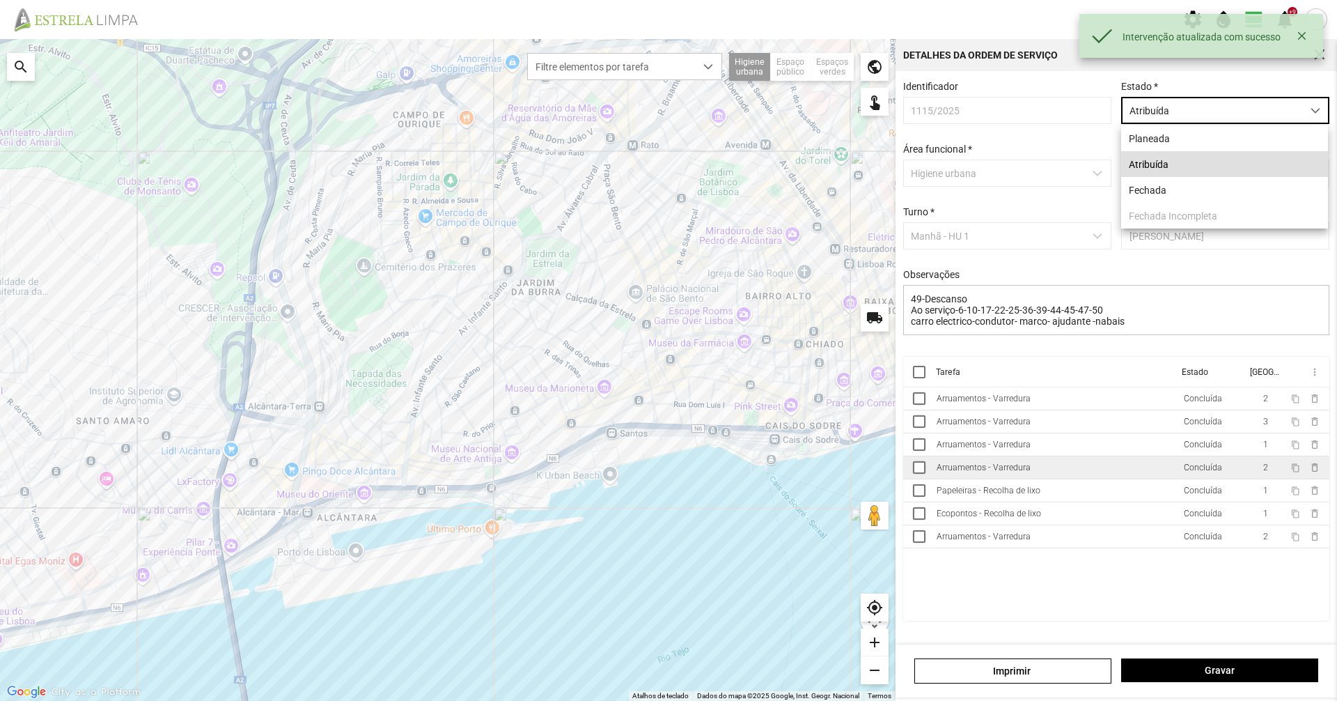
scroll to position [8, 62]
click at [1235, 201] on li "Fechada" at bounding box center [1224, 190] width 207 height 26
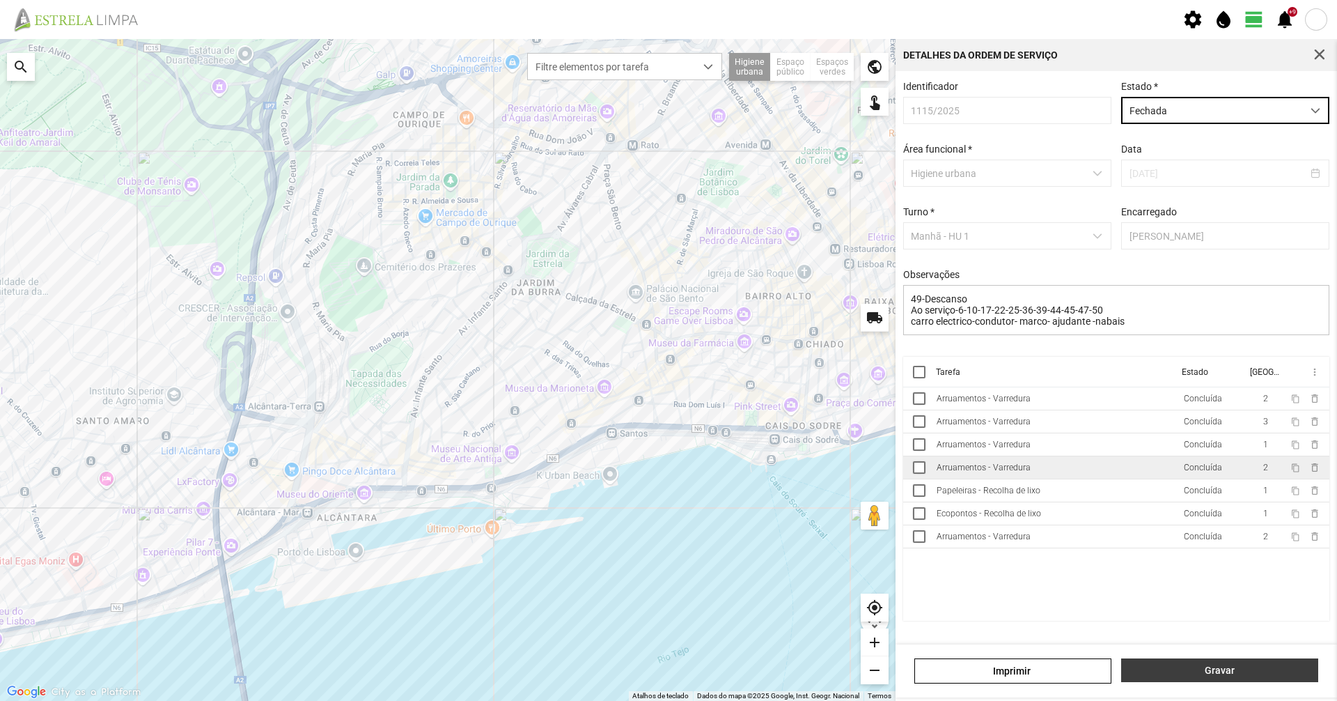
click at [1215, 680] on button "Gravar" at bounding box center [1219, 670] width 197 height 24
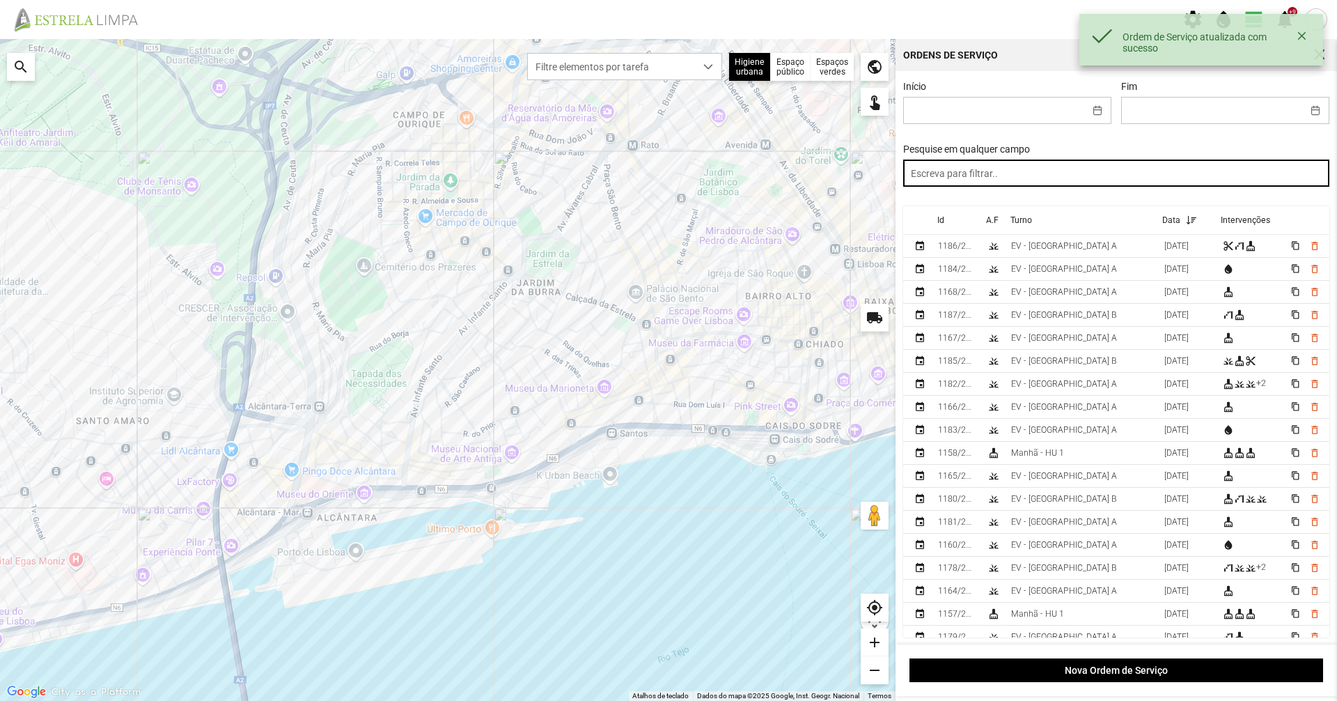
click at [1248, 176] on input "text" at bounding box center [1116, 173] width 427 height 27
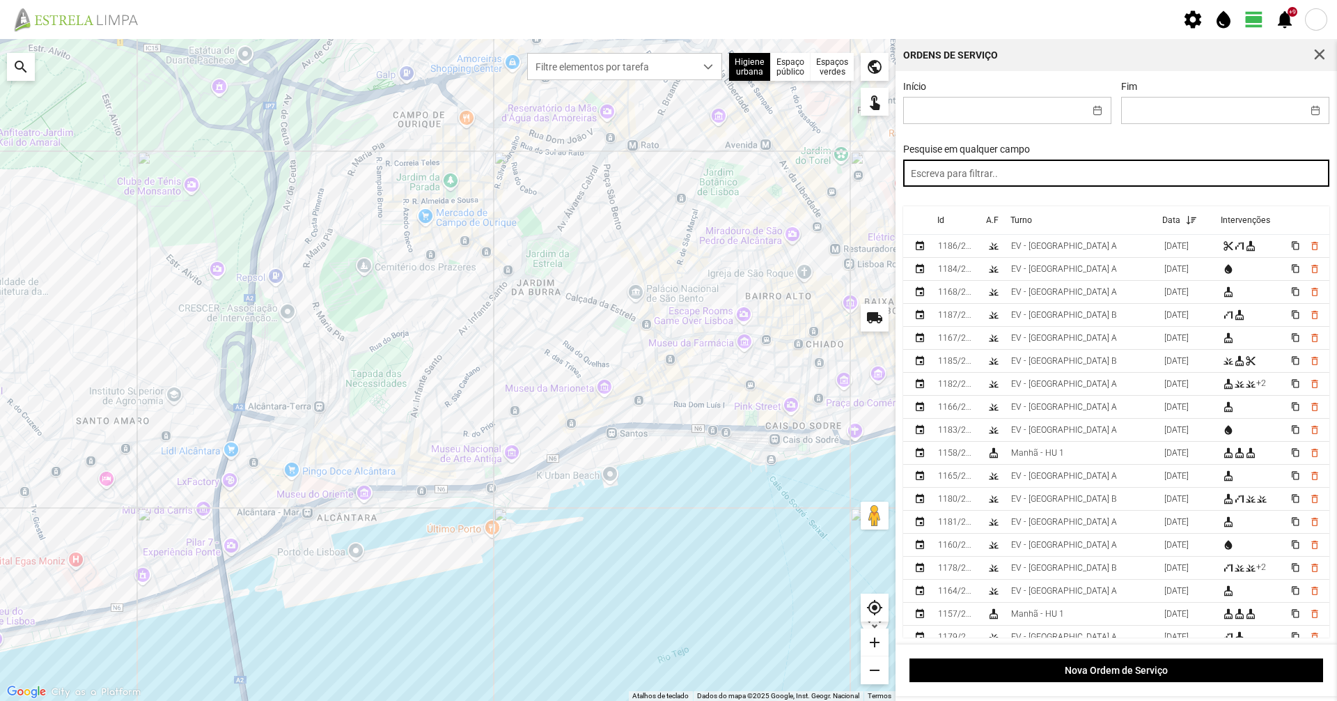
paste input "manhã"
type input "manhã"
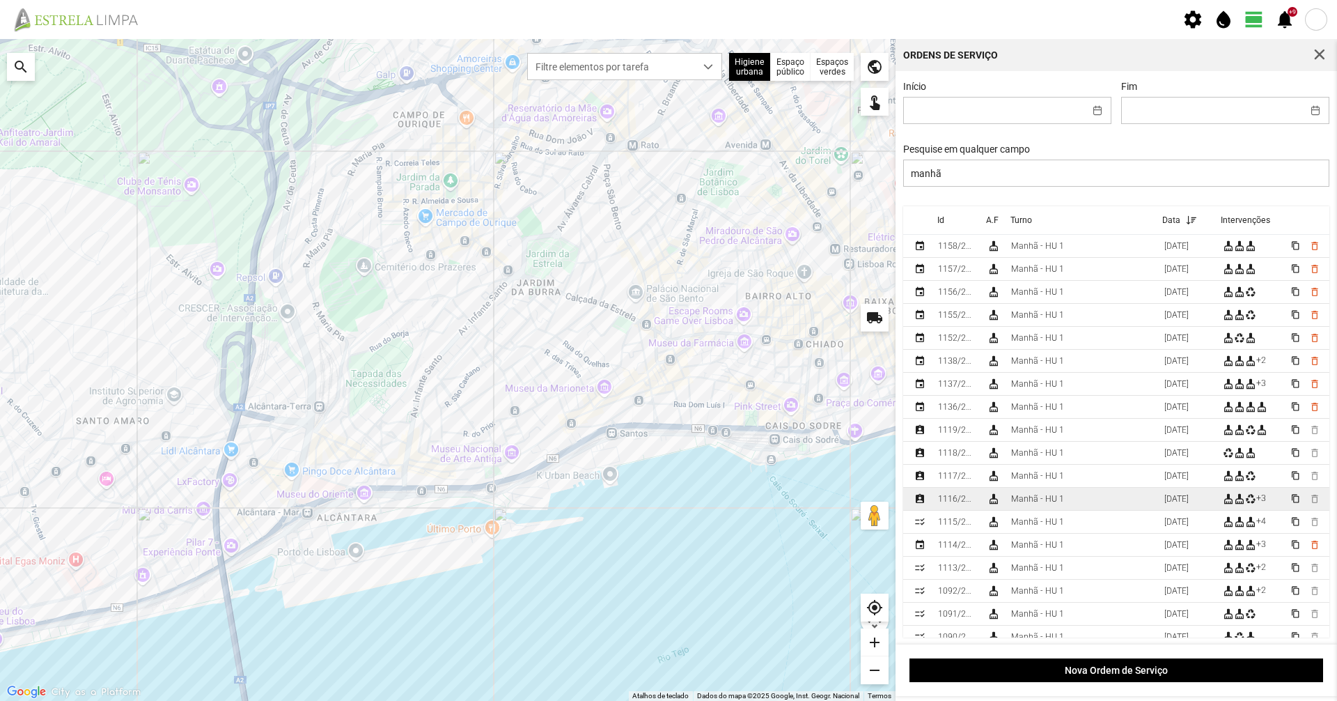
click at [963, 504] on div "1116/2025" at bounding box center [957, 499] width 38 height 10
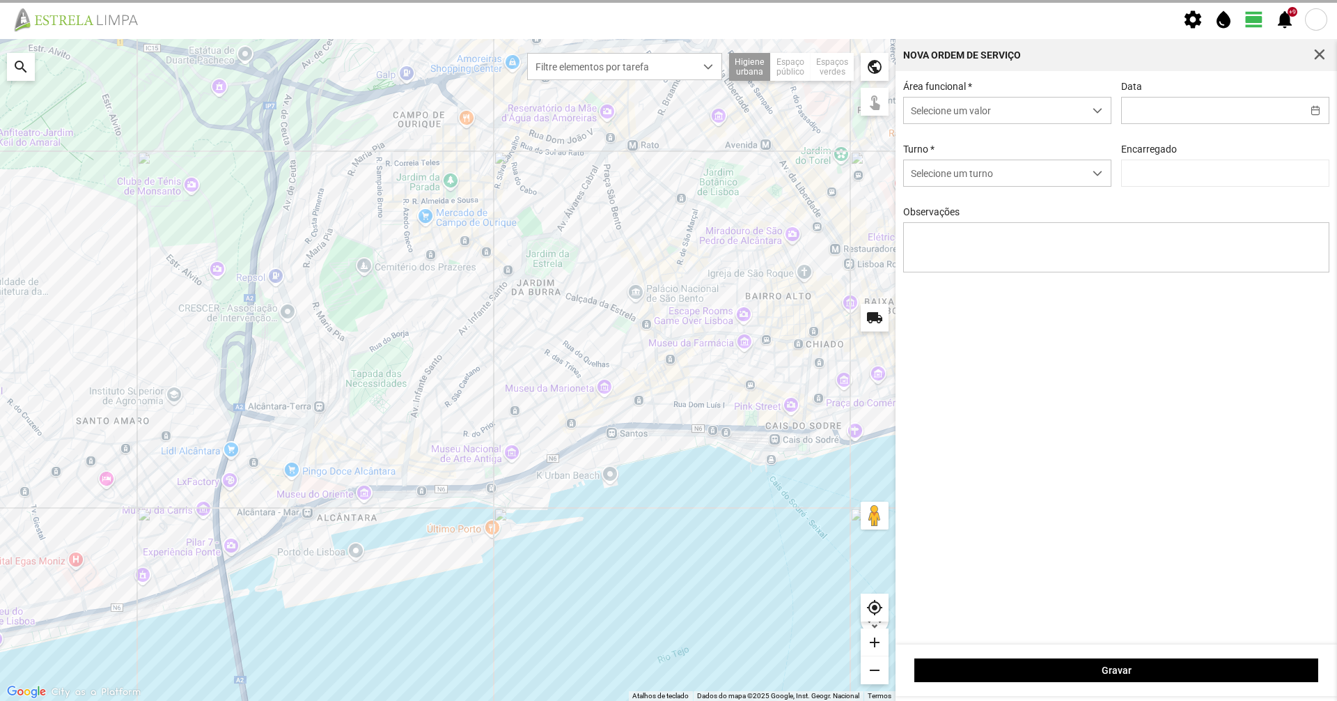
type input "[DATE]"
type textarea "49-[PERSON_NAME] serviço-6-10-17-22-25-36-39-44-45-47-50 carro electrico-condut…"
type input "[PERSON_NAME]"
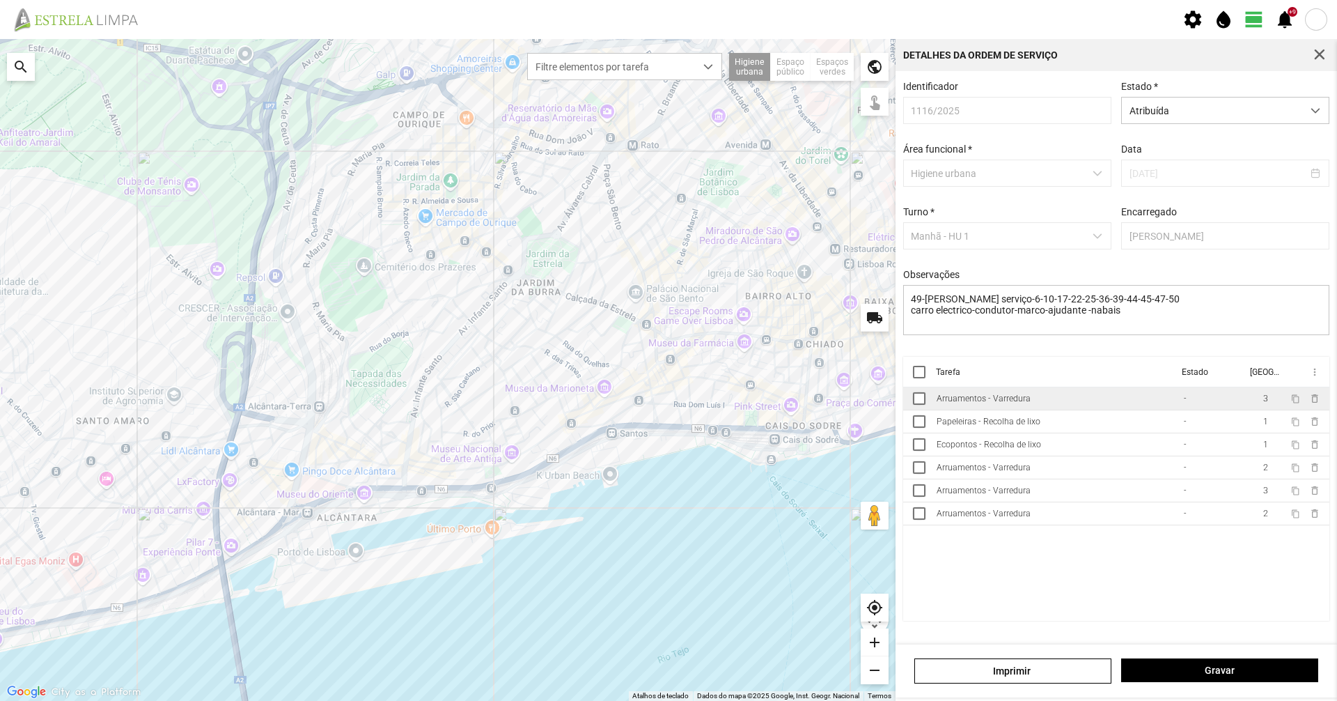
click at [1104, 396] on td "Arruamentos - Varredura" at bounding box center [1054, 398] width 247 height 23
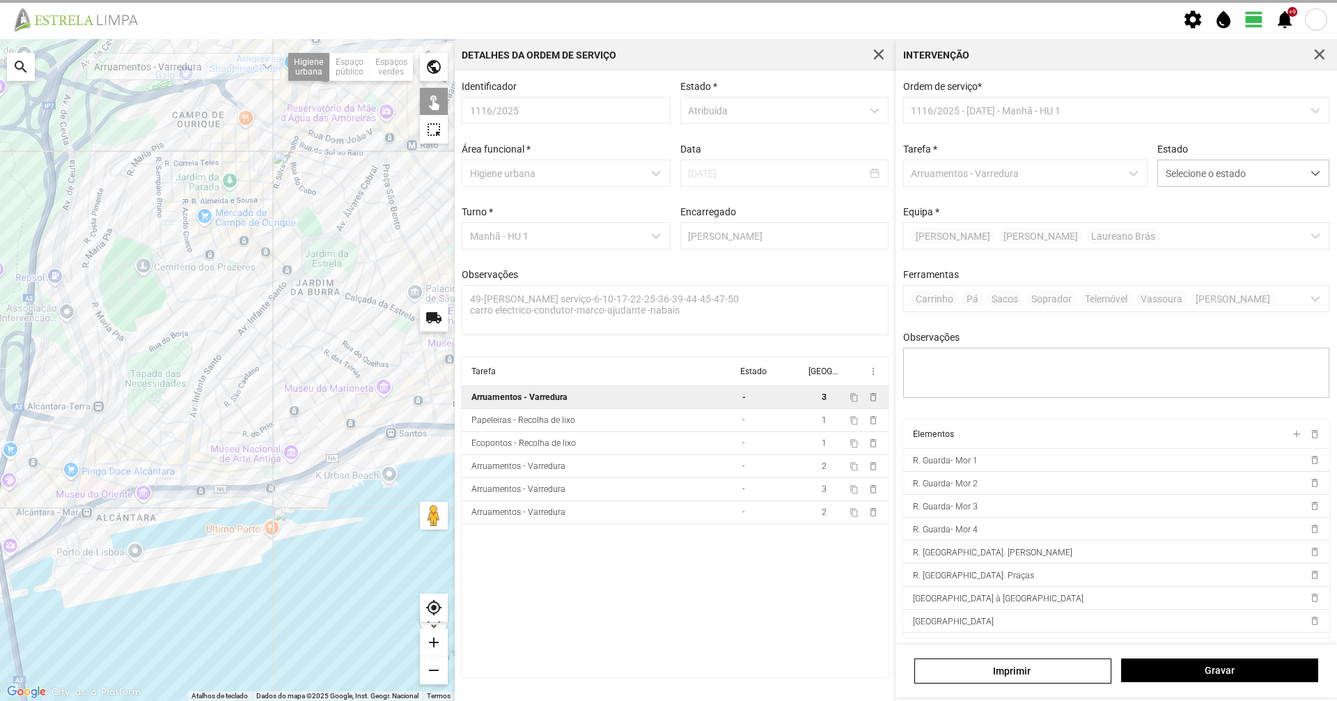
click at [1226, 180] on span "Selecione o estado" at bounding box center [1230, 173] width 144 height 26
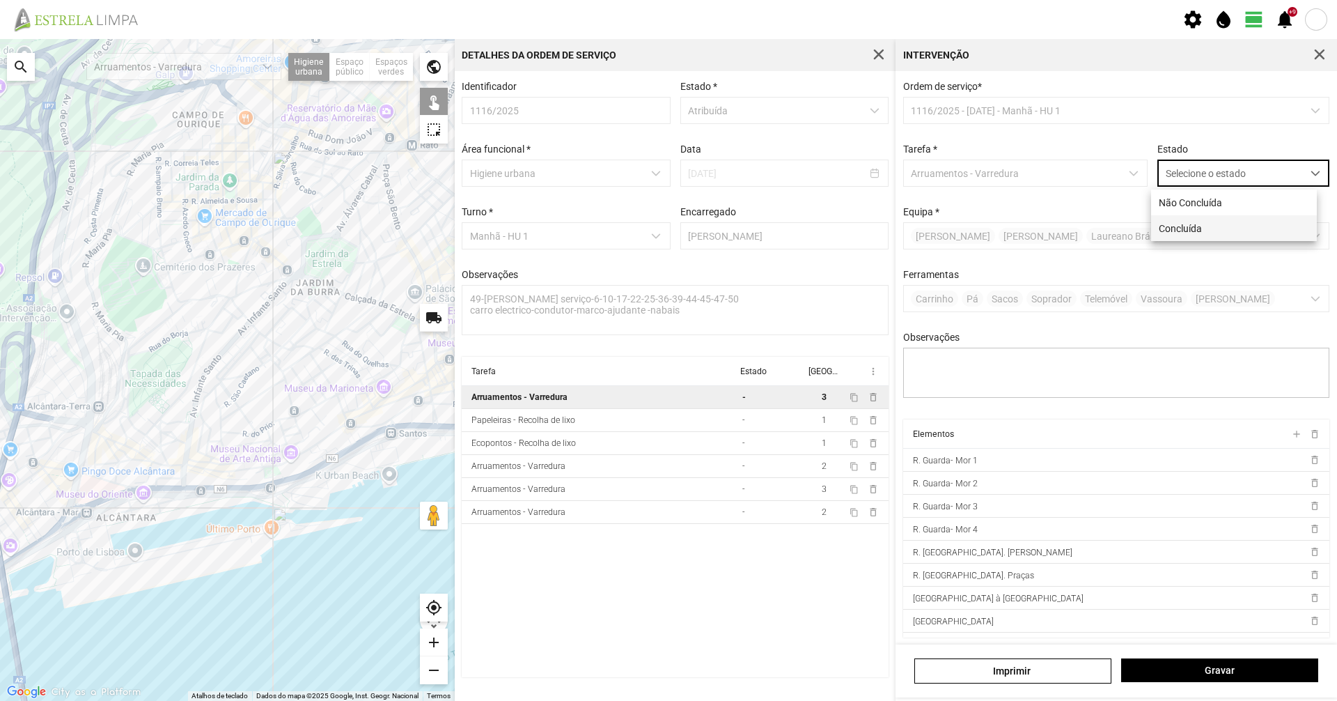
click at [1234, 233] on li "Concluída" at bounding box center [1234, 228] width 166 height 26
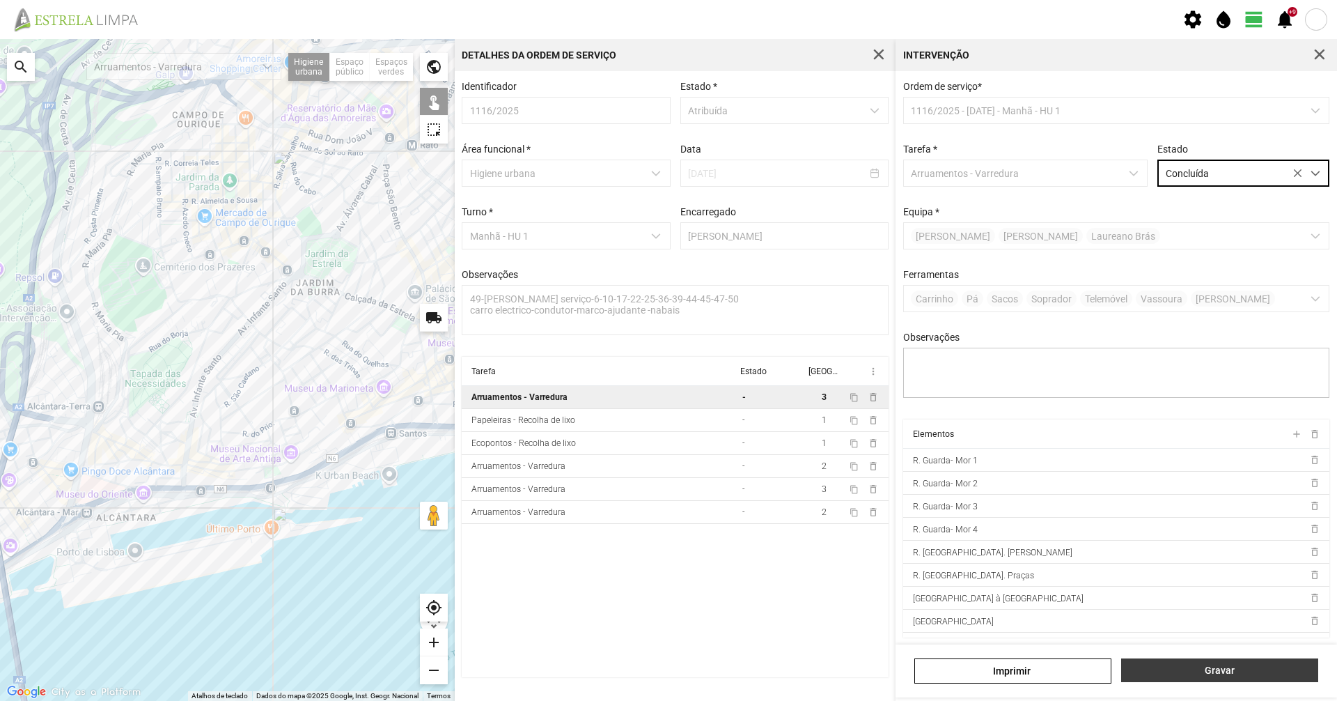
click at [1259, 680] on button "Gravar" at bounding box center [1219, 670] width 197 height 24
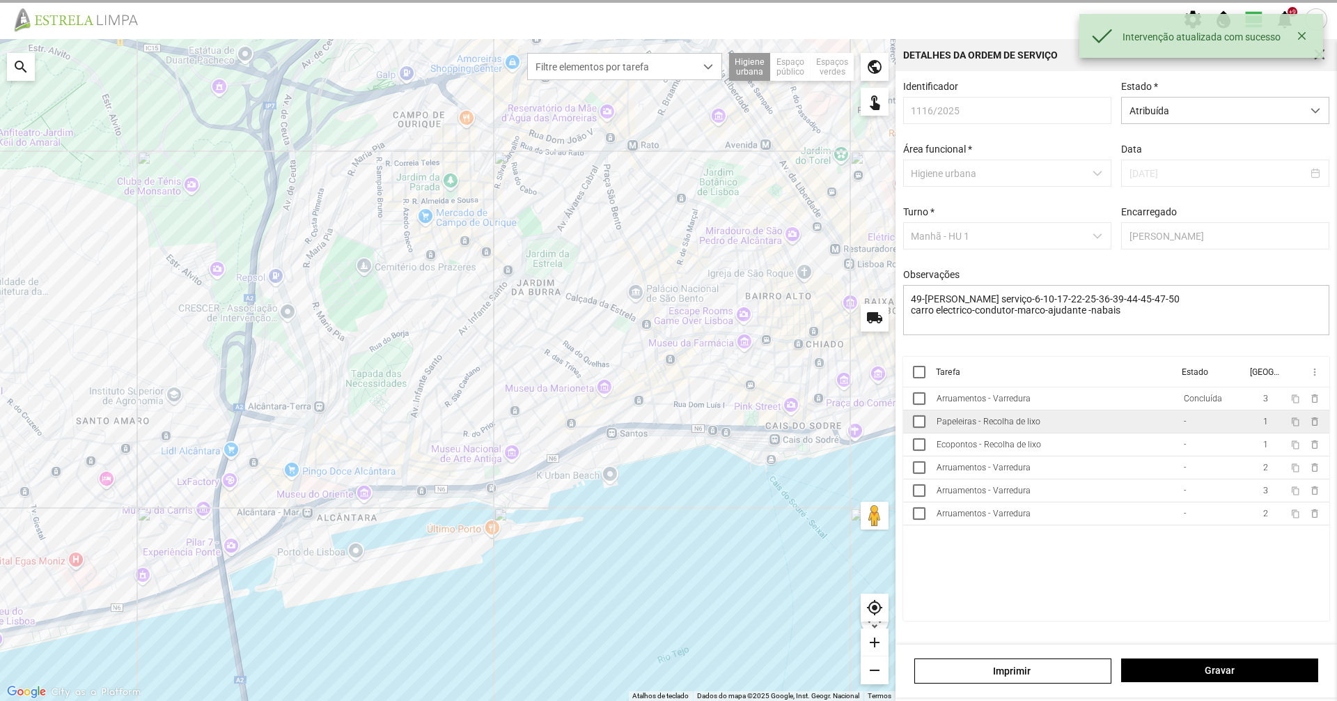
click at [1192, 428] on td "-" at bounding box center [1212, 421] width 68 height 23
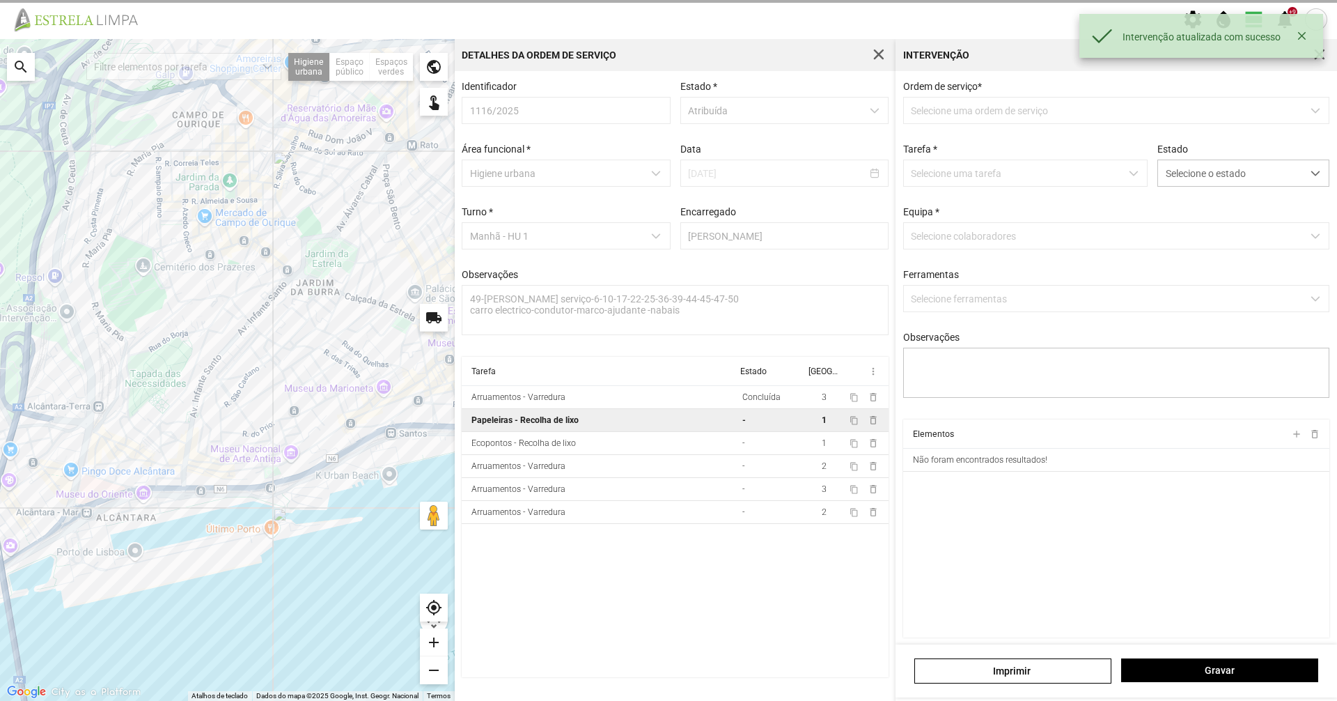
type textarea "marco"
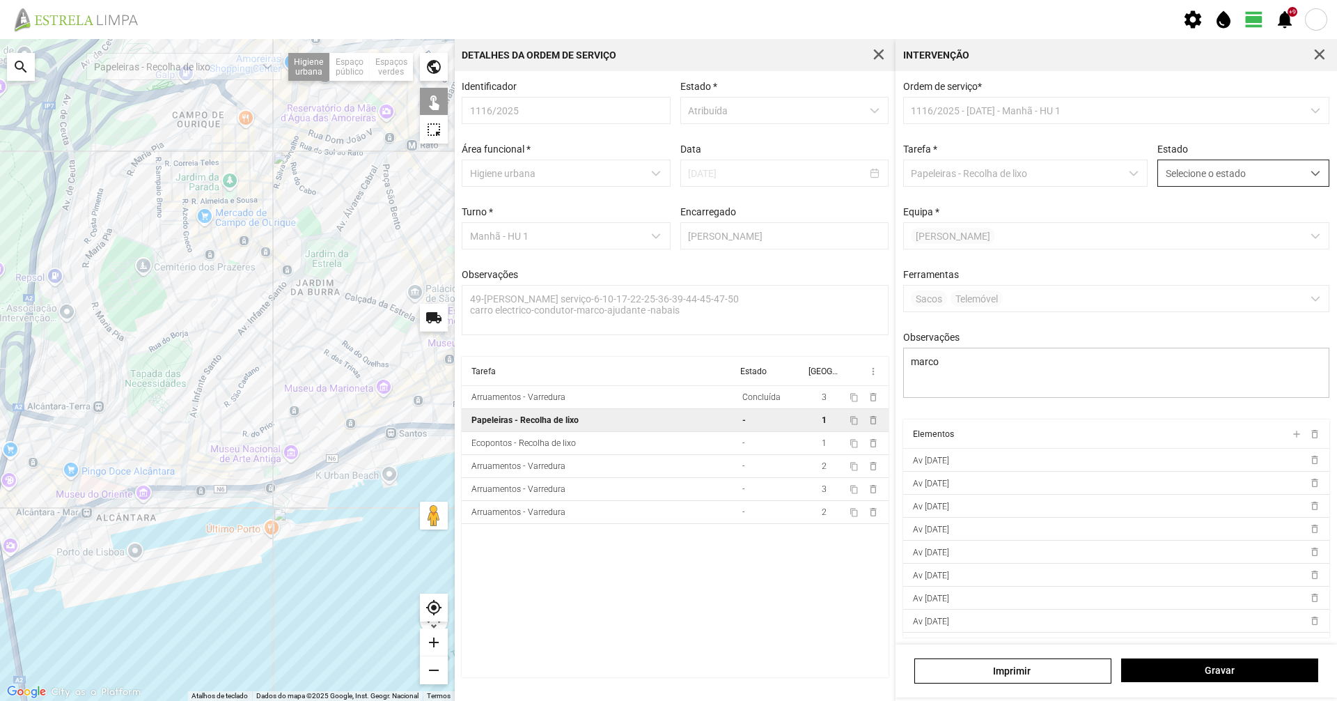
click at [1289, 166] on span "Selecione o estado" at bounding box center [1230, 173] width 144 height 26
click at [1263, 239] on li "Concluída" at bounding box center [1234, 228] width 166 height 26
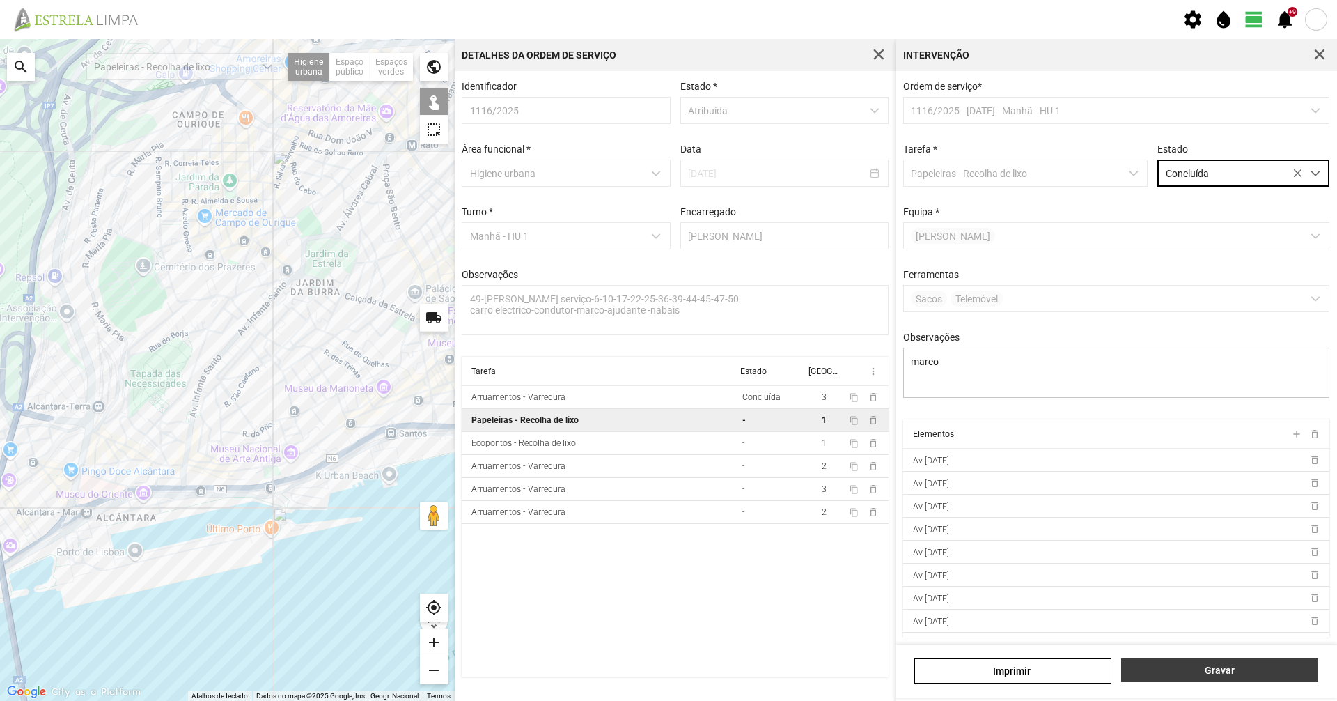
click at [1211, 672] on span "Gravar" at bounding box center [1220, 669] width 182 height 11
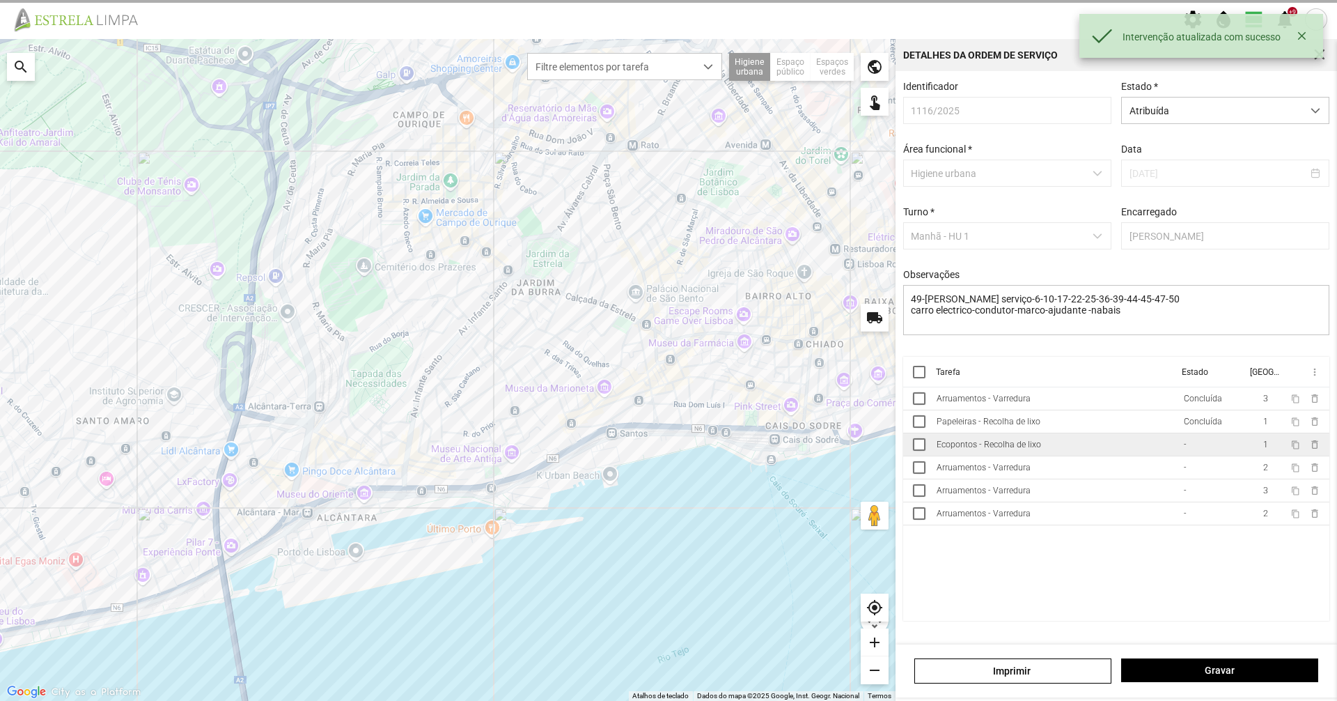
click at [1199, 456] on td "-" at bounding box center [1212, 444] width 68 height 23
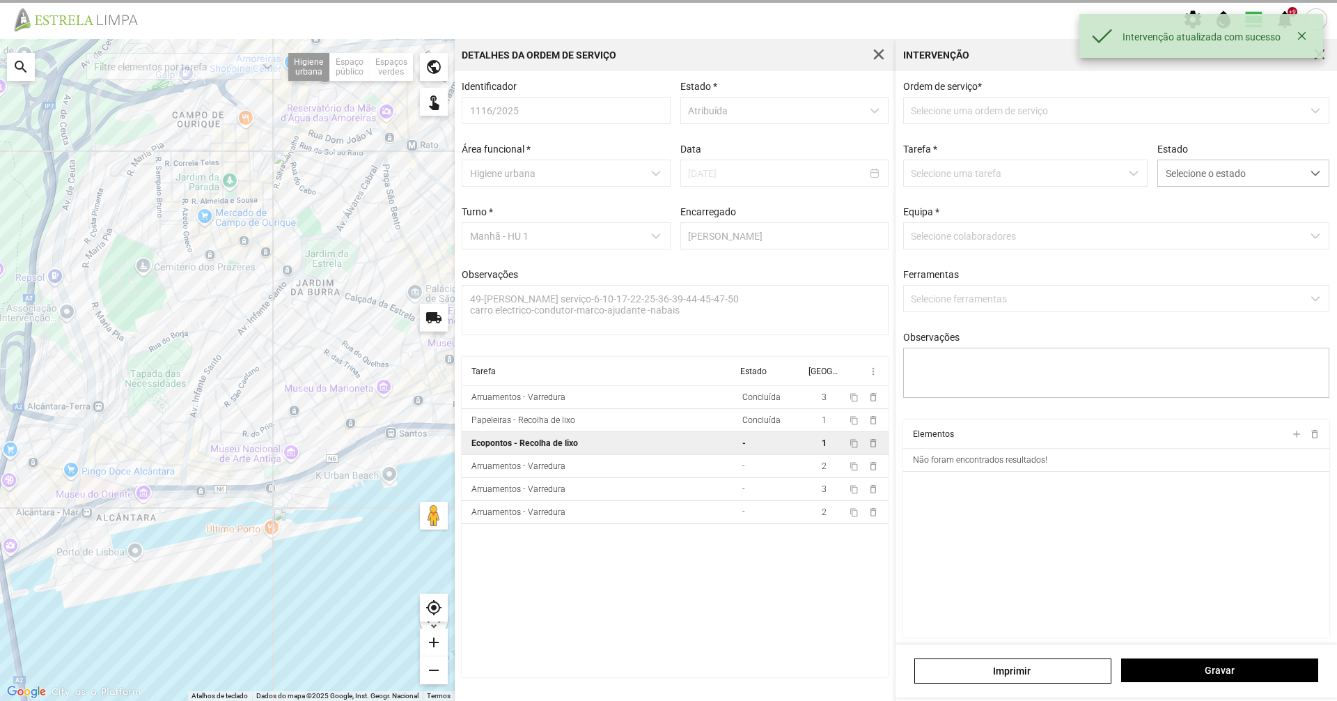
type textarea "marco"
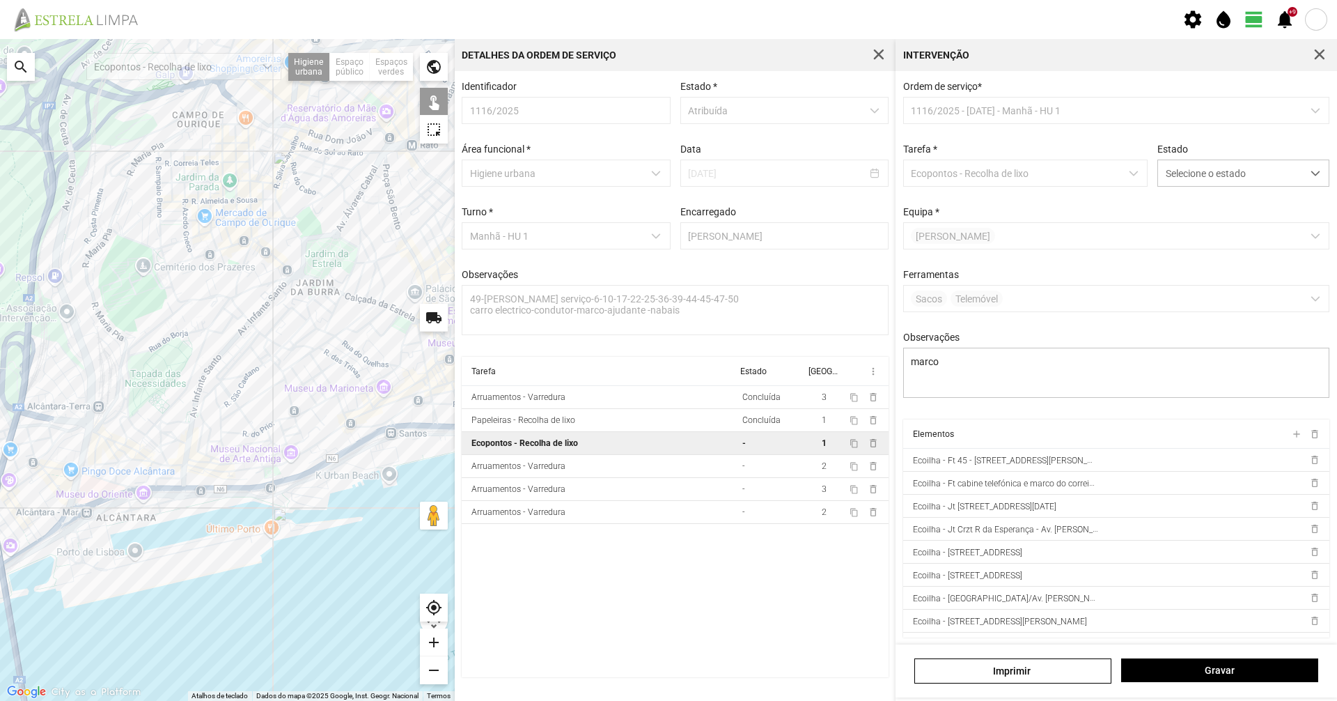
click at [357, 453] on div at bounding box center [227, 370] width 455 height 662
click at [394, 435] on div at bounding box center [227, 370] width 455 height 662
click at [435, 439] on div at bounding box center [227, 370] width 455 height 662
click at [1259, 184] on span "Selecione o estado" at bounding box center [1230, 173] width 144 height 26
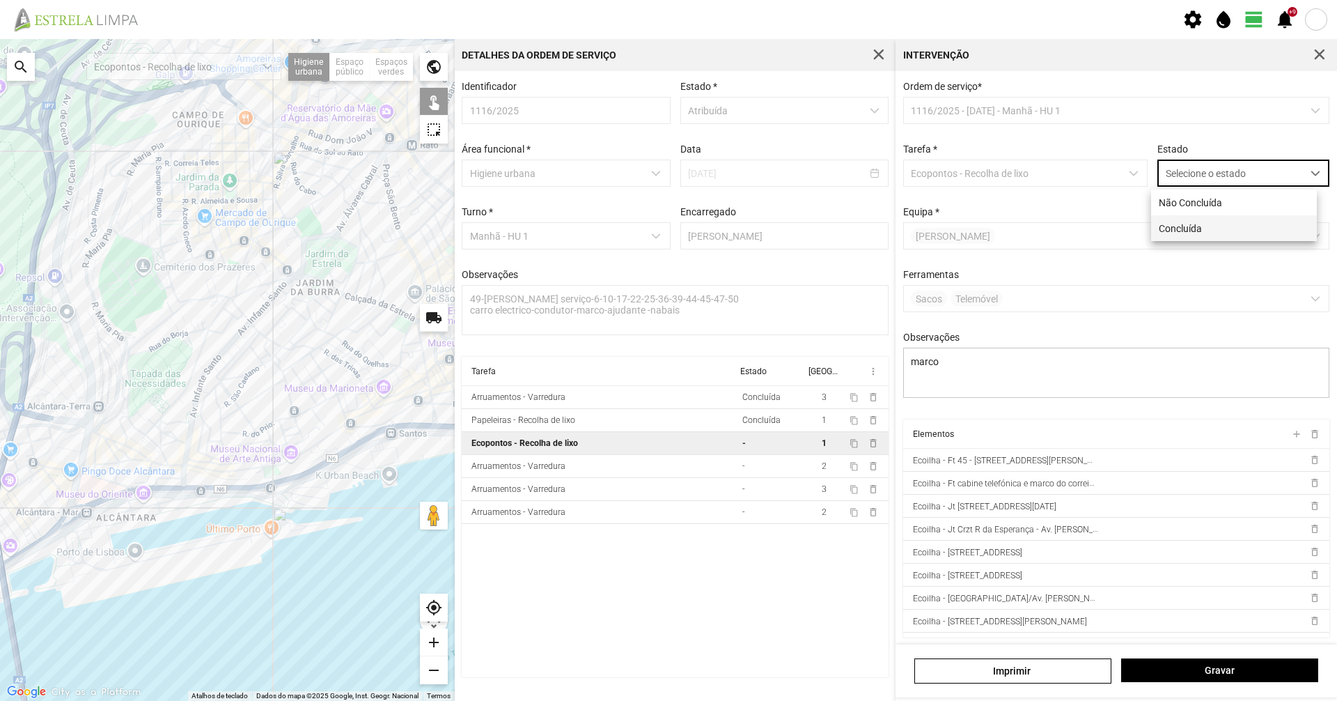
click at [1245, 236] on li "Concluída" at bounding box center [1234, 228] width 166 height 26
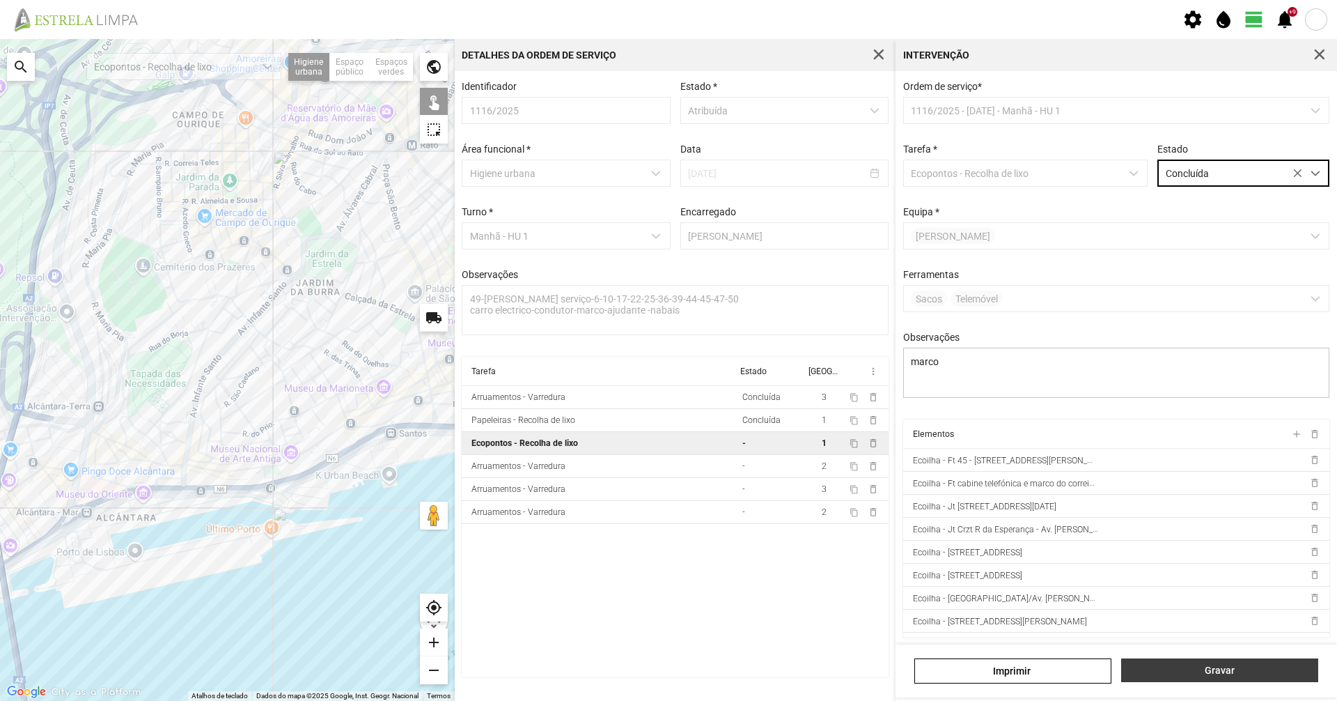
click at [1227, 671] on span "Gravar" at bounding box center [1220, 669] width 182 height 11
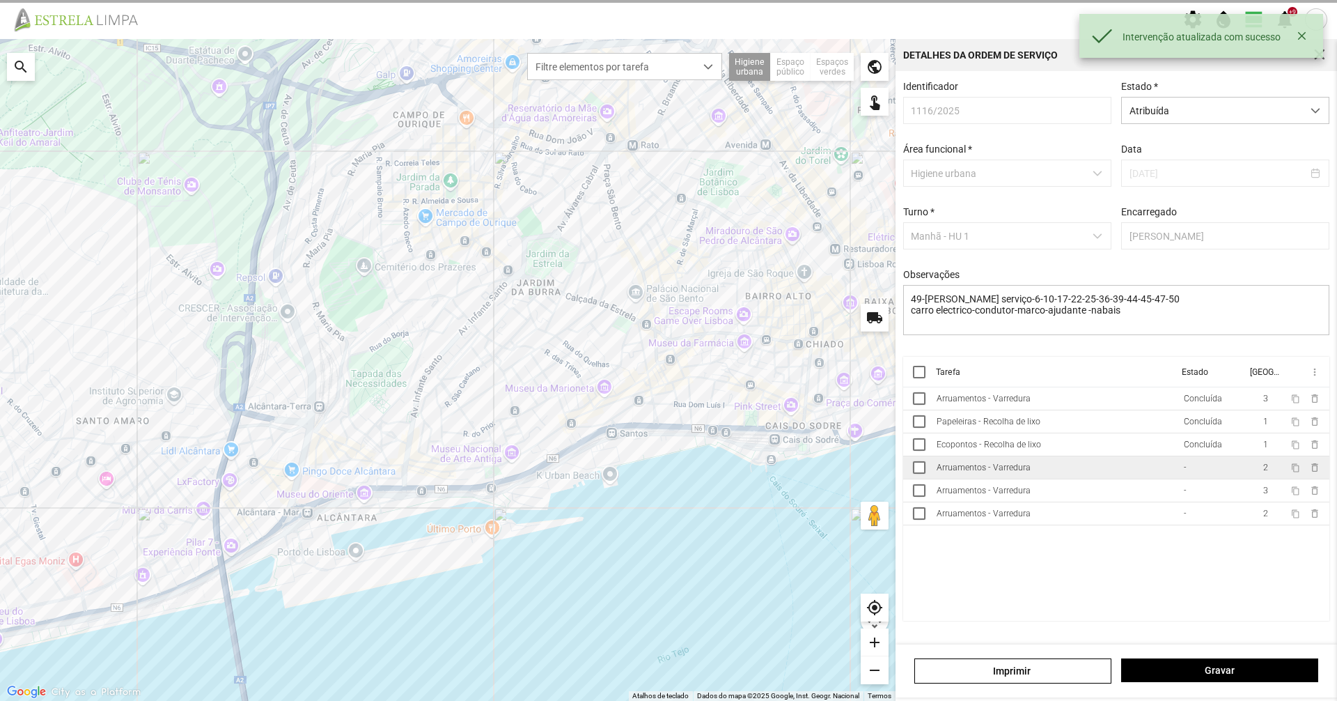
click at [1161, 479] on td "Arruamentos - Varredura" at bounding box center [1054, 467] width 247 height 23
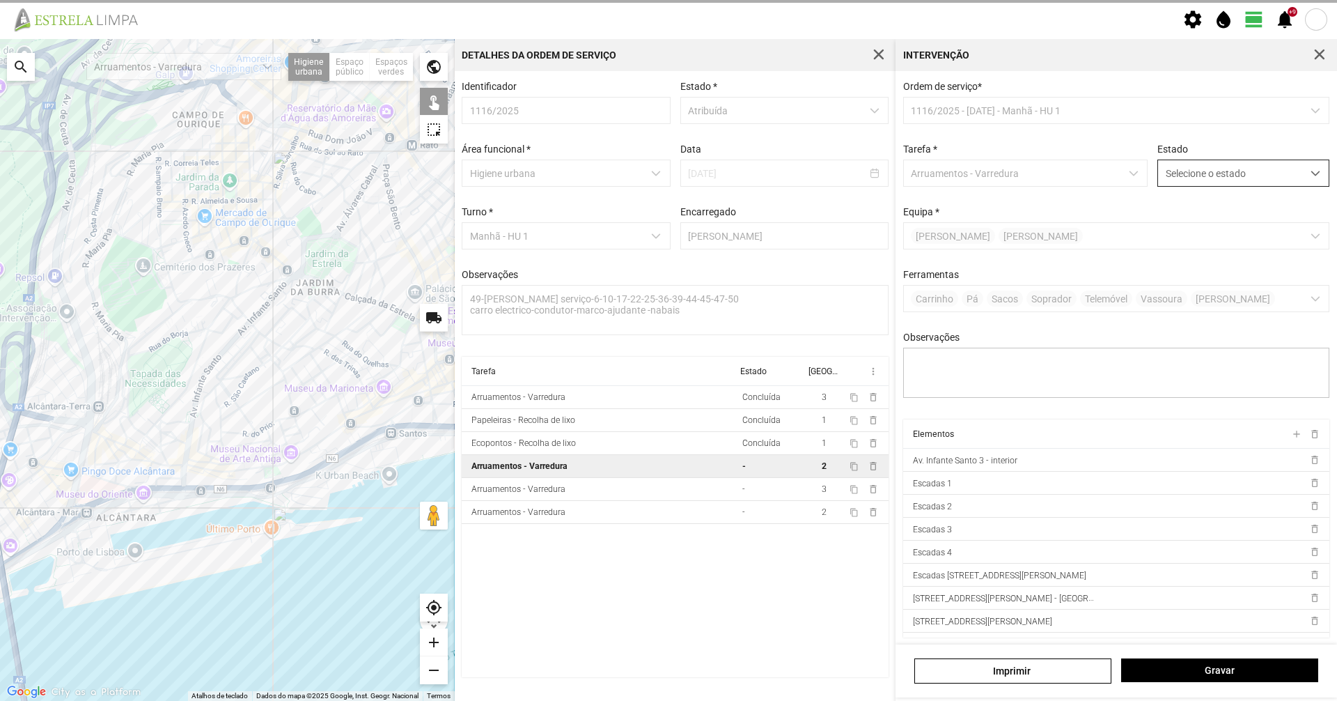
click at [1283, 186] on span "Selecione o estado" at bounding box center [1230, 173] width 144 height 26
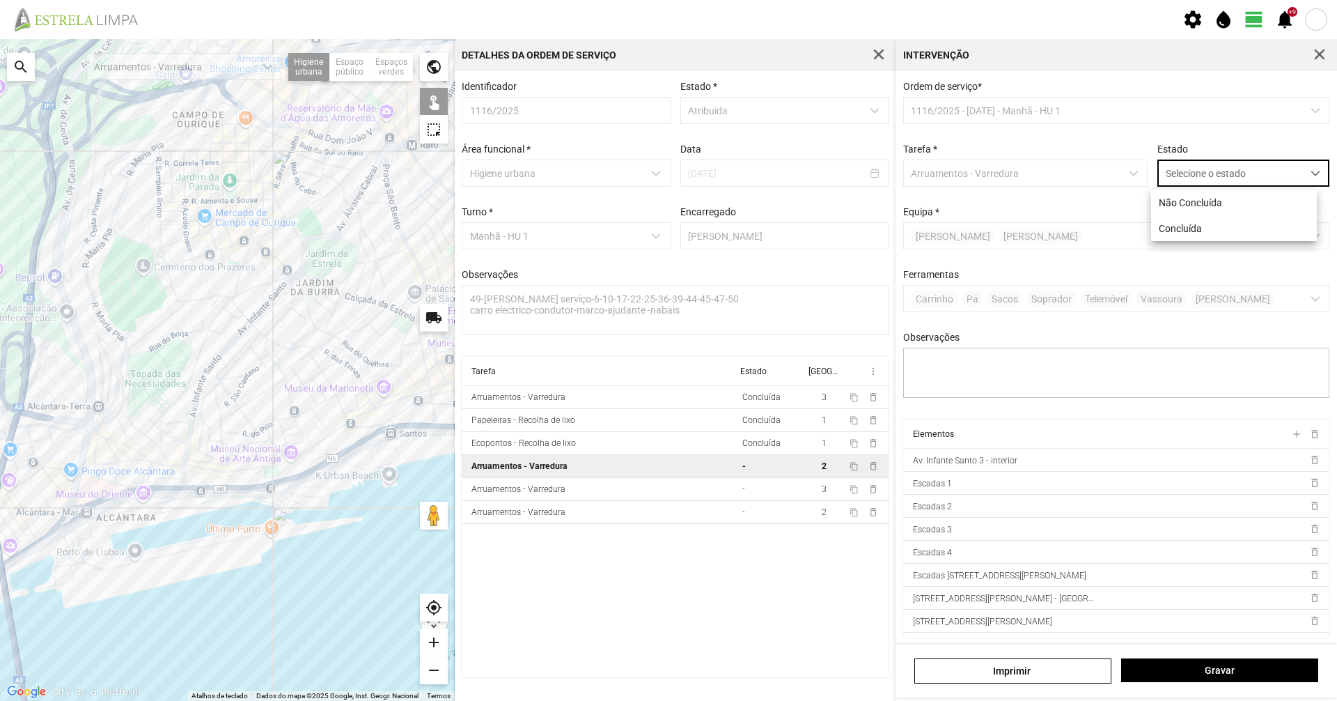
scroll to position [8, 62]
click at [1264, 233] on li "Concluída" at bounding box center [1234, 228] width 166 height 26
click at [1226, 671] on span "Gravar" at bounding box center [1220, 669] width 182 height 11
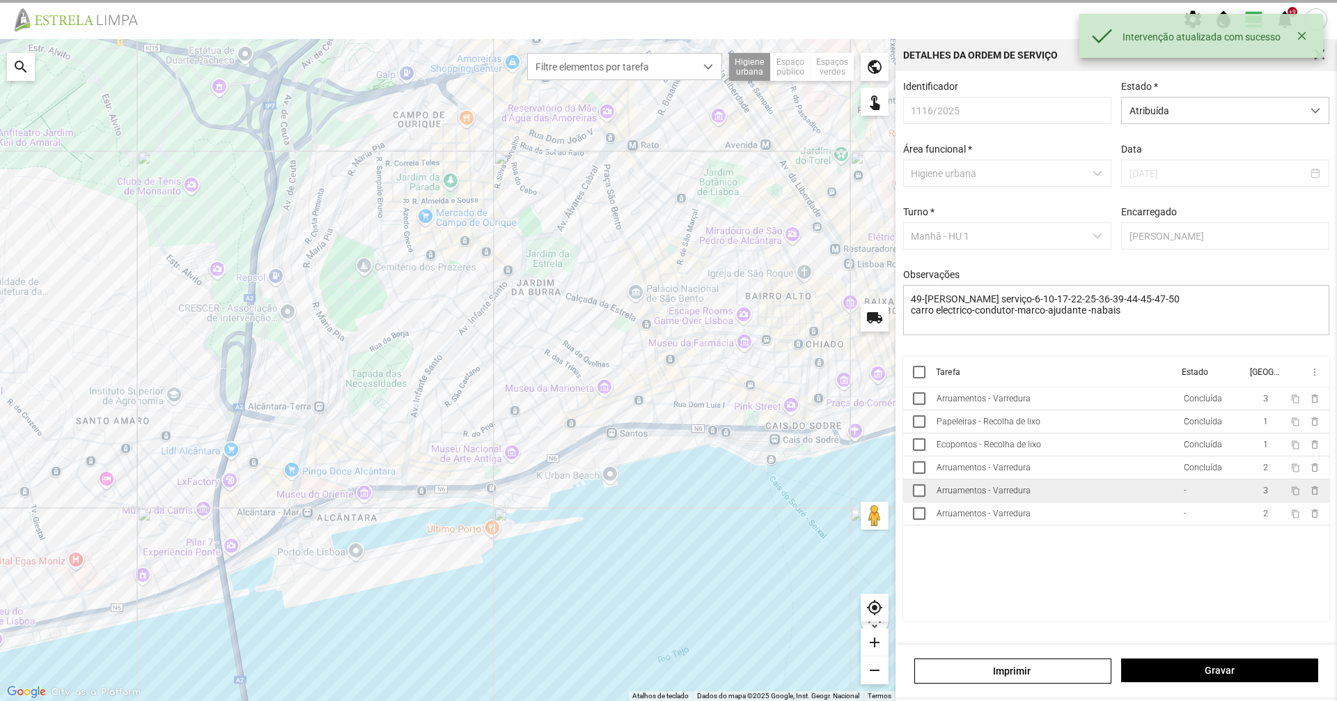
click at [1195, 502] on td "-" at bounding box center [1212, 490] width 68 height 23
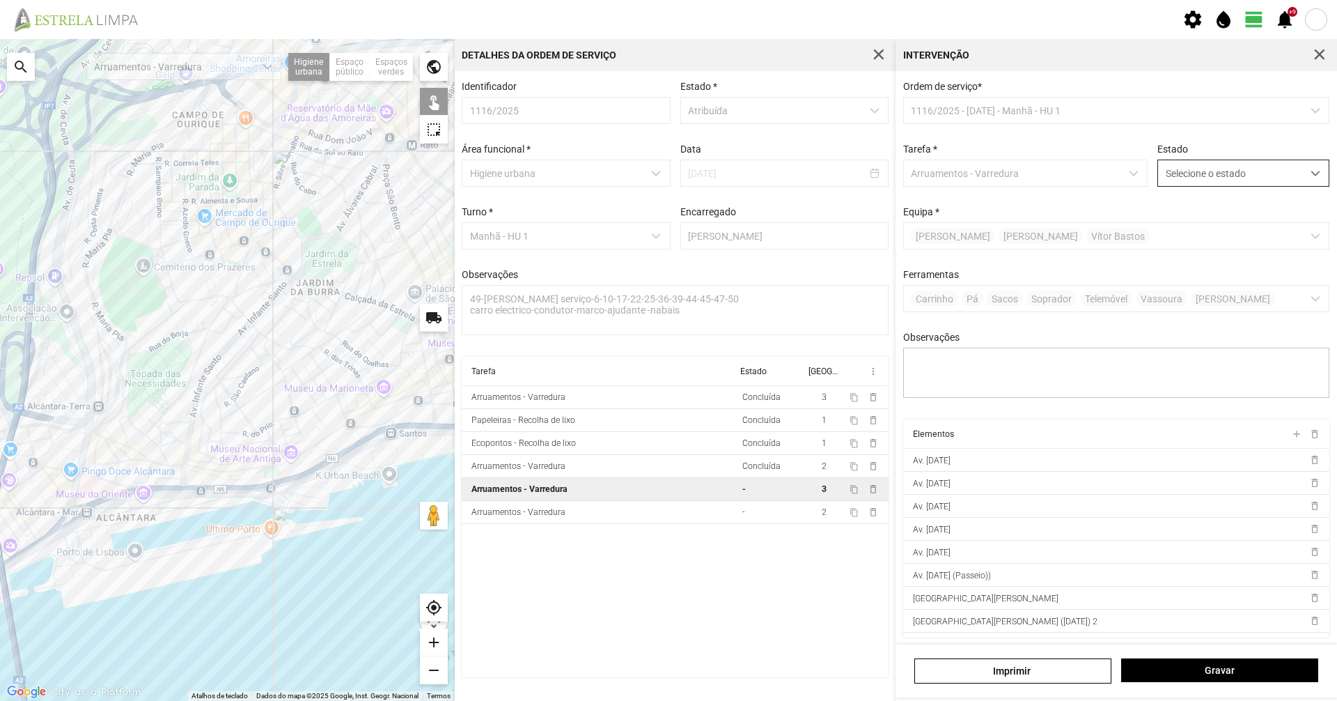
click at [1311, 172] on span "dropdown trigger" at bounding box center [1316, 174] width 10 height 10
click at [1215, 237] on li "Concluída" at bounding box center [1234, 228] width 166 height 26
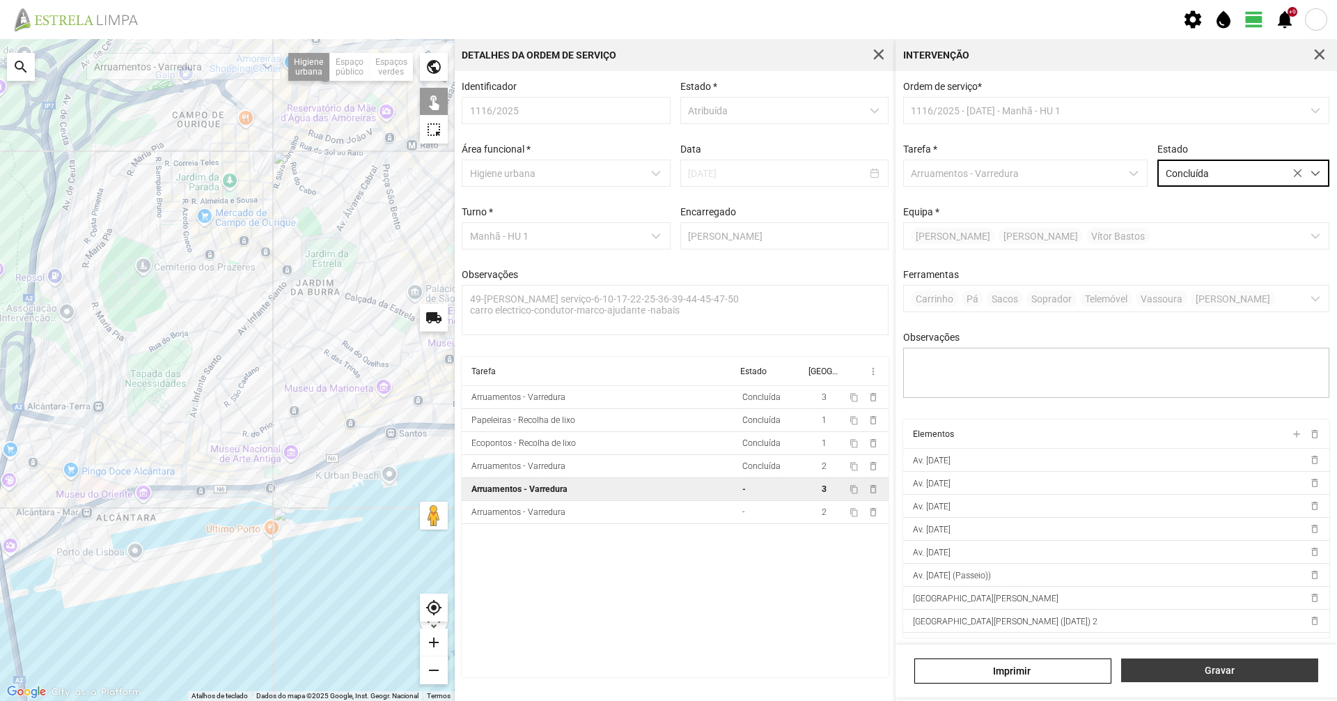
click at [1215, 671] on span "Gravar" at bounding box center [1220, 669] width 182 height 11
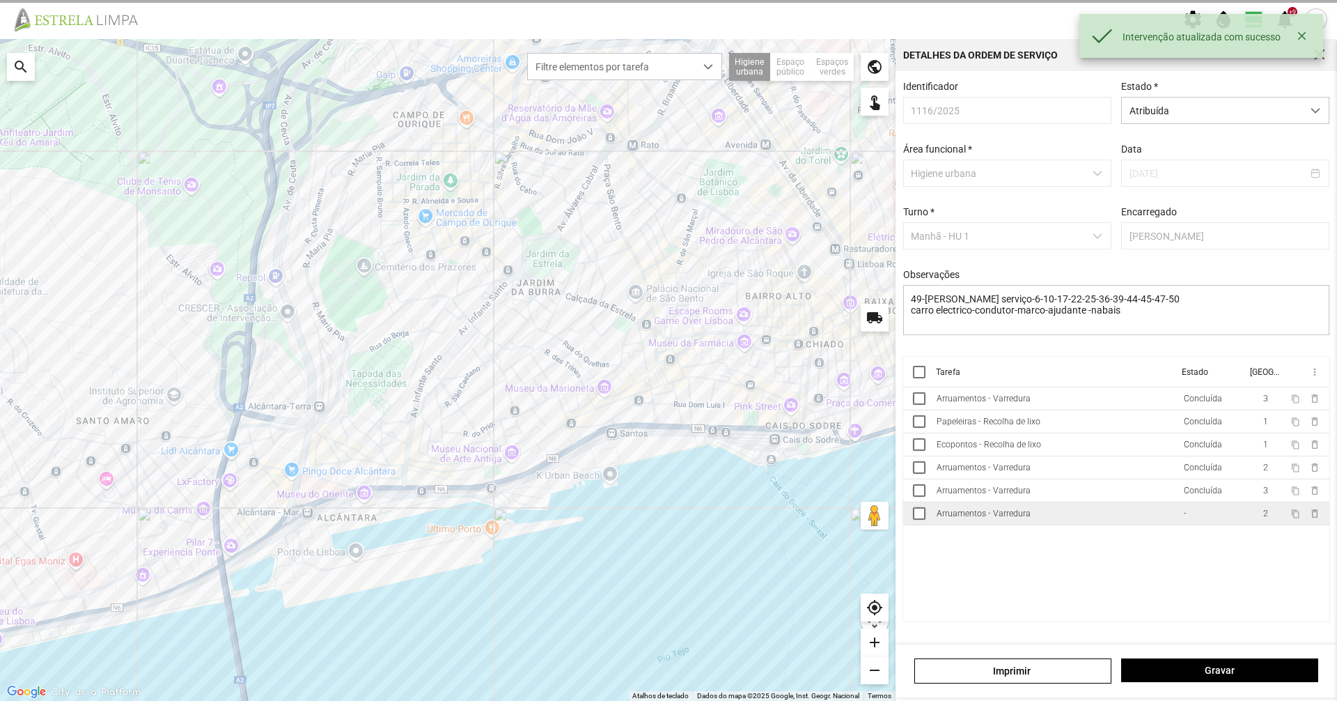
click at [1093, 525] on td "Arruamentos - Varredura" at bounding box center [1054, 513] width 247 height 23
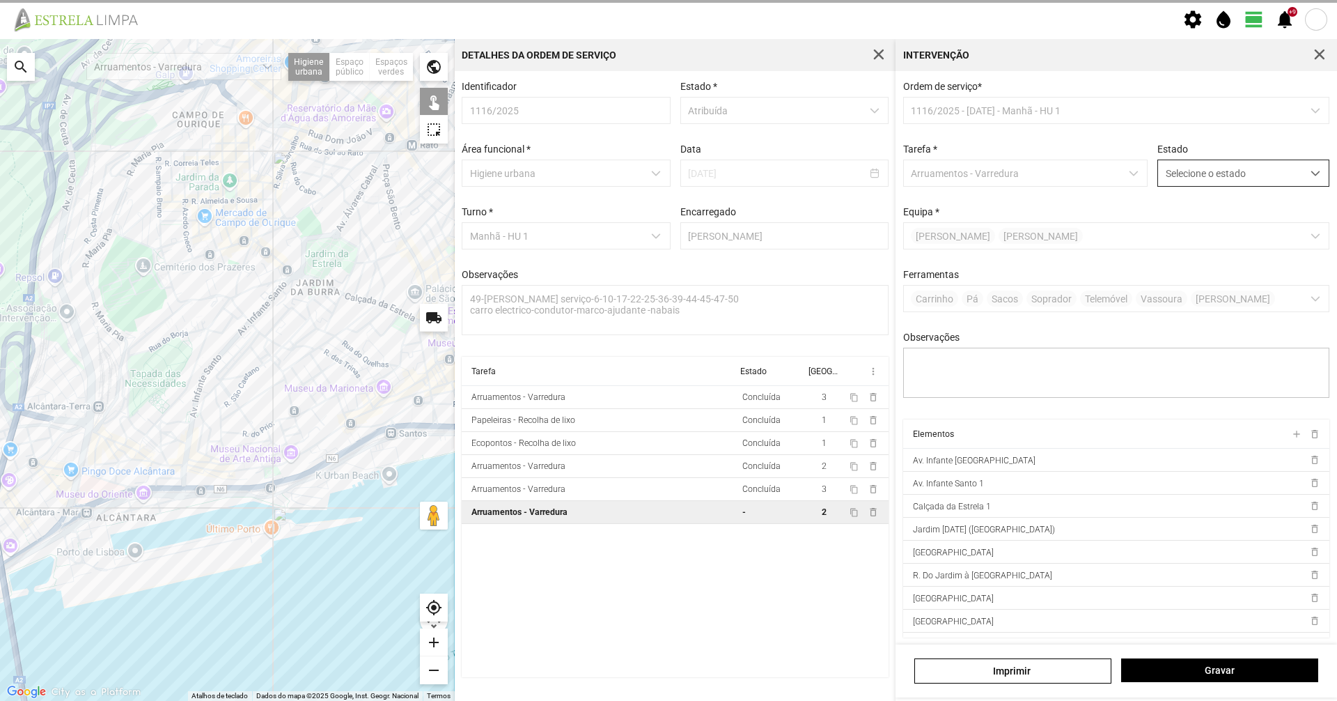
click at [1270, 185] on span "Selecione o estado" at bounding box center [1230, 173] width 144 height 26
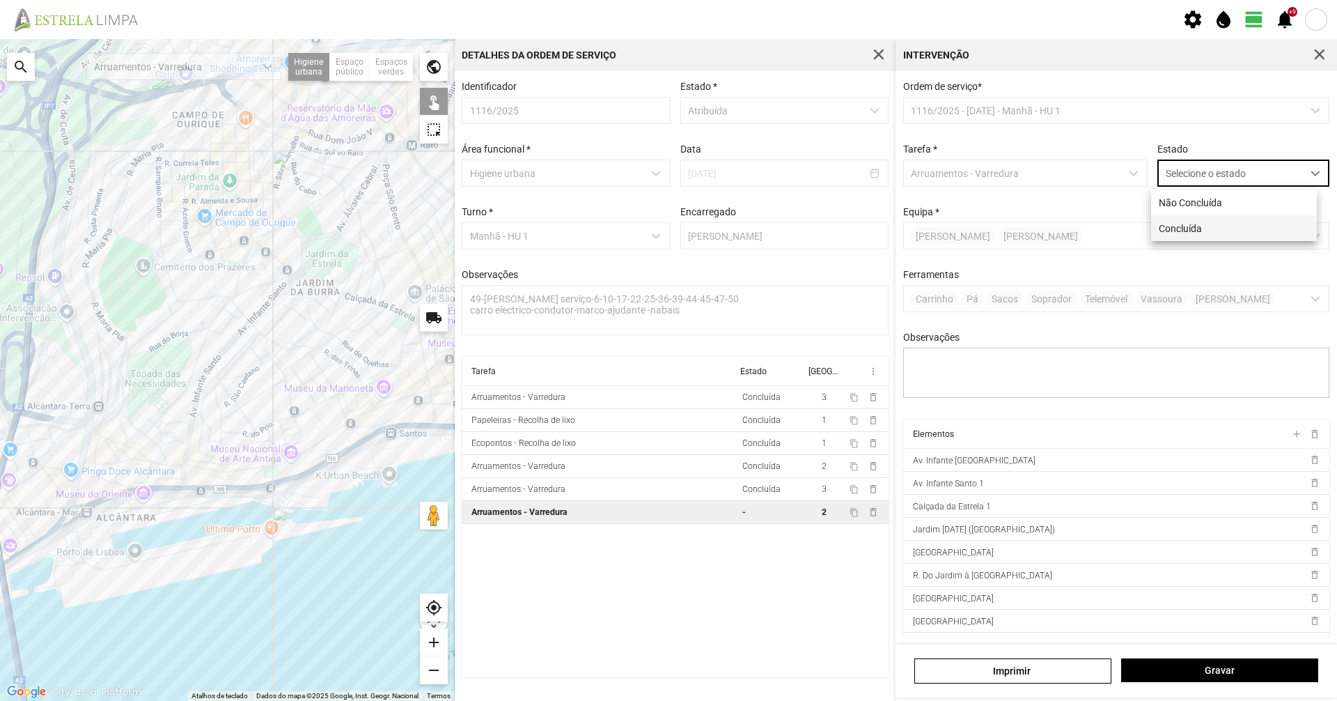
click at [1249, 237] on li "Concluída" at bounding box center [1234, 228] width 166 height 26
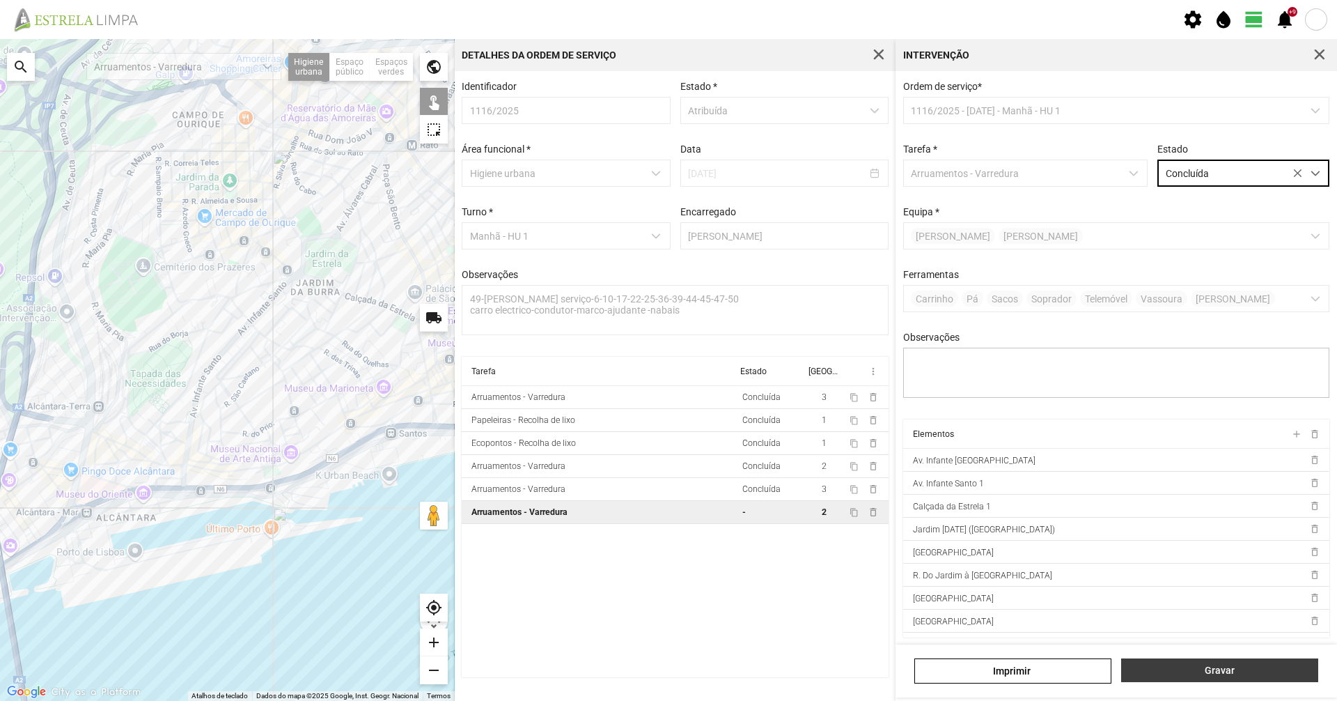
click at [1234, 673] on span "Gravar" at bounding box center [1220, 669] width 182 height 11
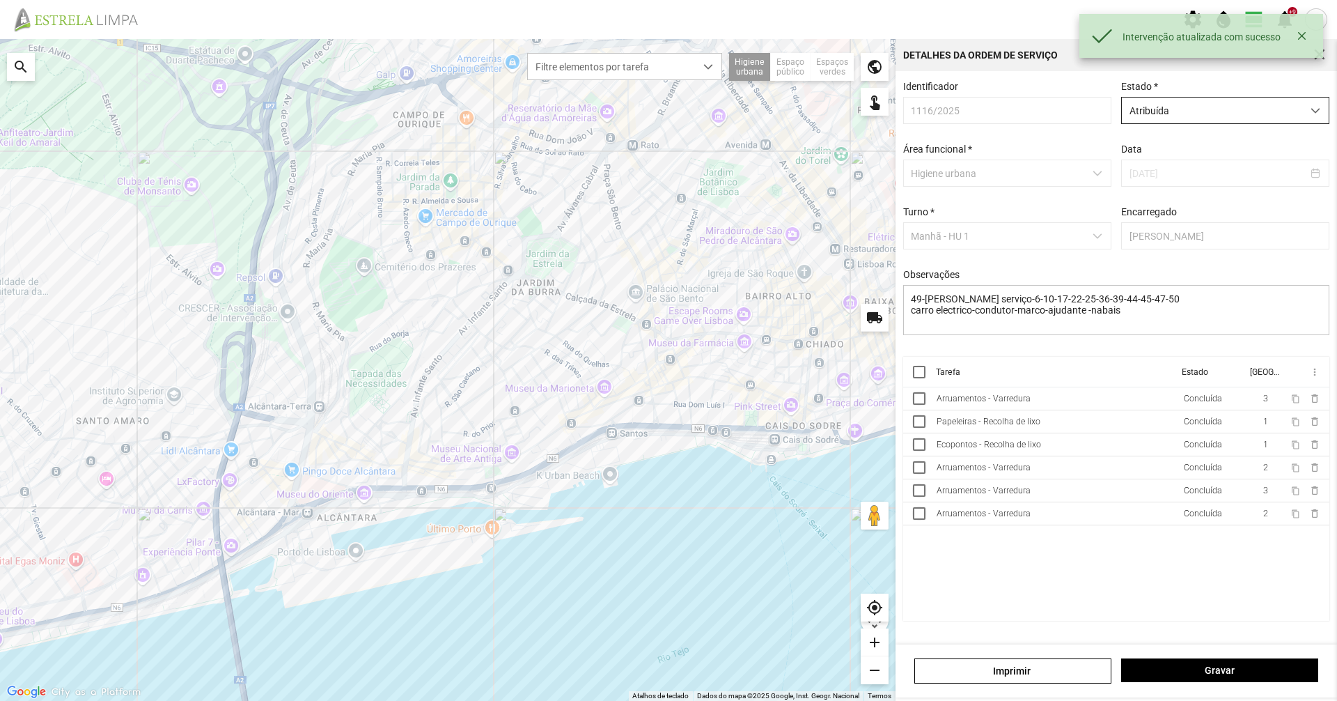
click at [1296, 120] on span "Atribuída" at bounding box center [1212, 111] width 180 height 26
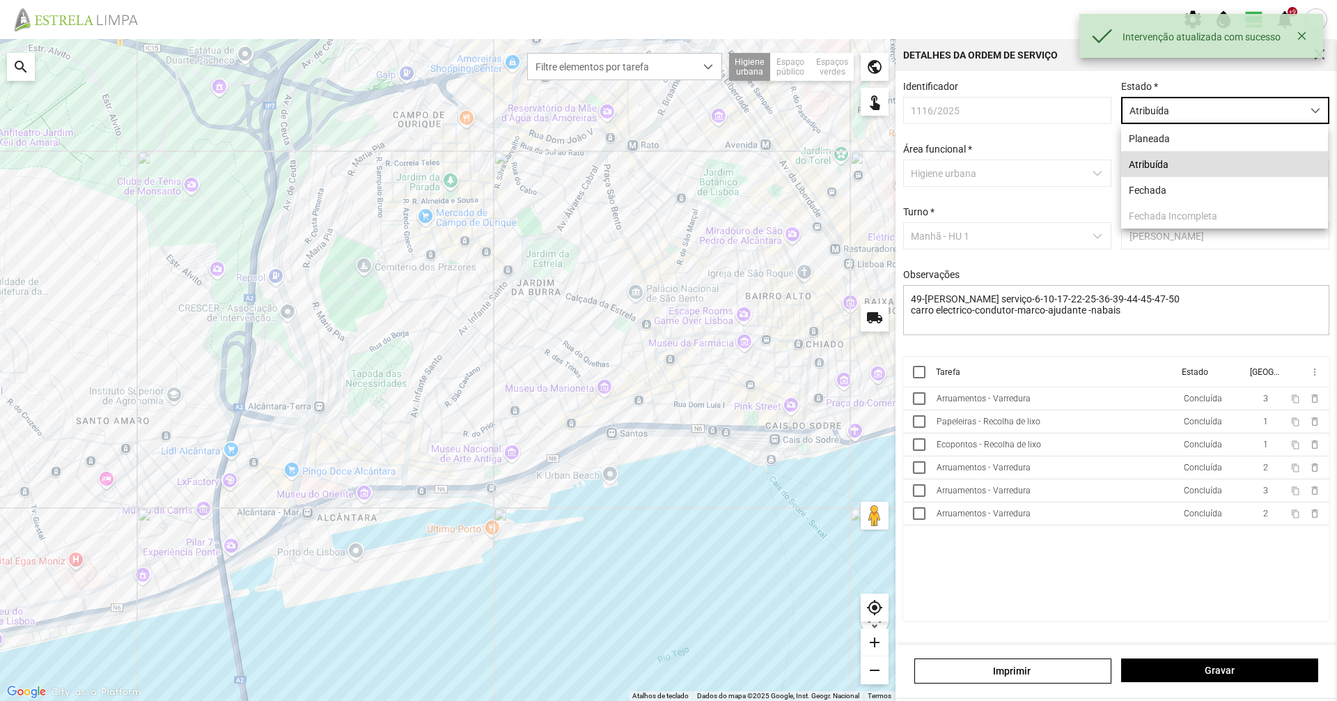
scroll to position [8, 62]
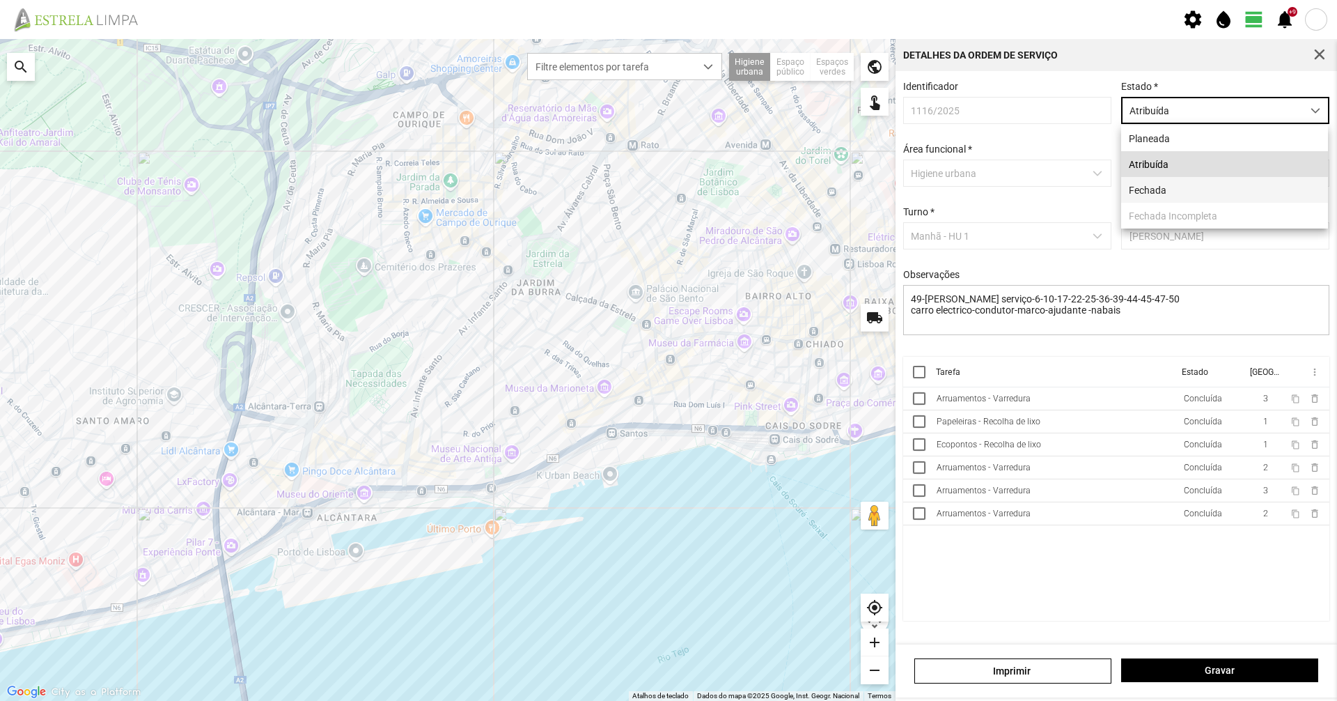
click at [1240, 196] on li "Fechada" at bounding box center [1224, 190] width 207 height 26
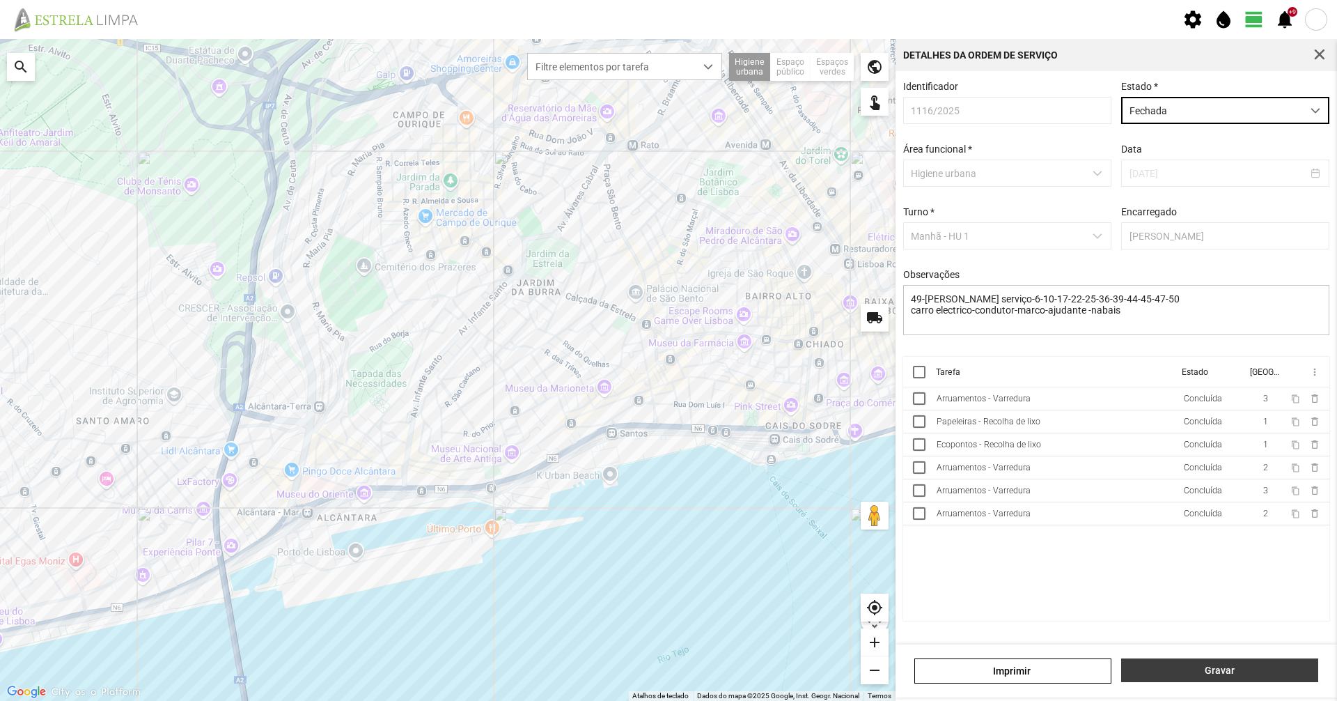
click at [1253, 680] on button "Gravar" at bounding box center [1219, 670] width 197 height 24
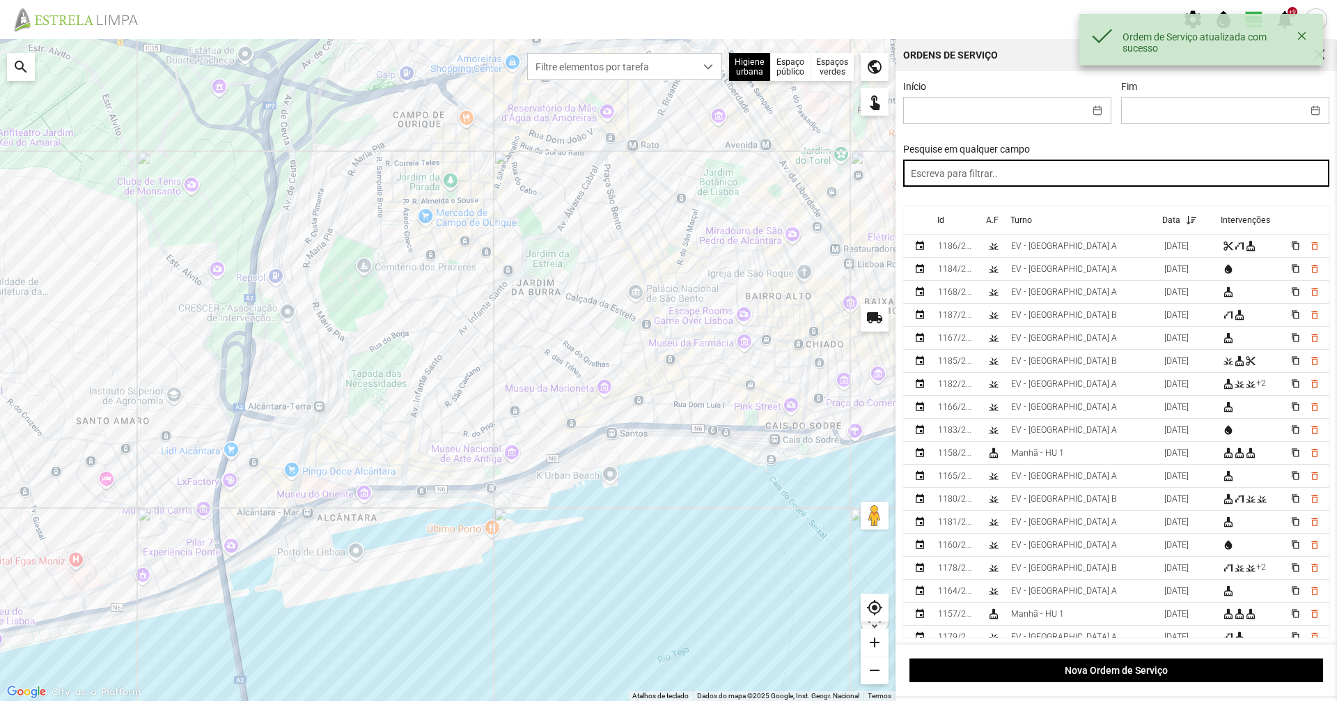
click at [1257, 171] on input "text" at bounding box center [1116, 173] width 427 height 27
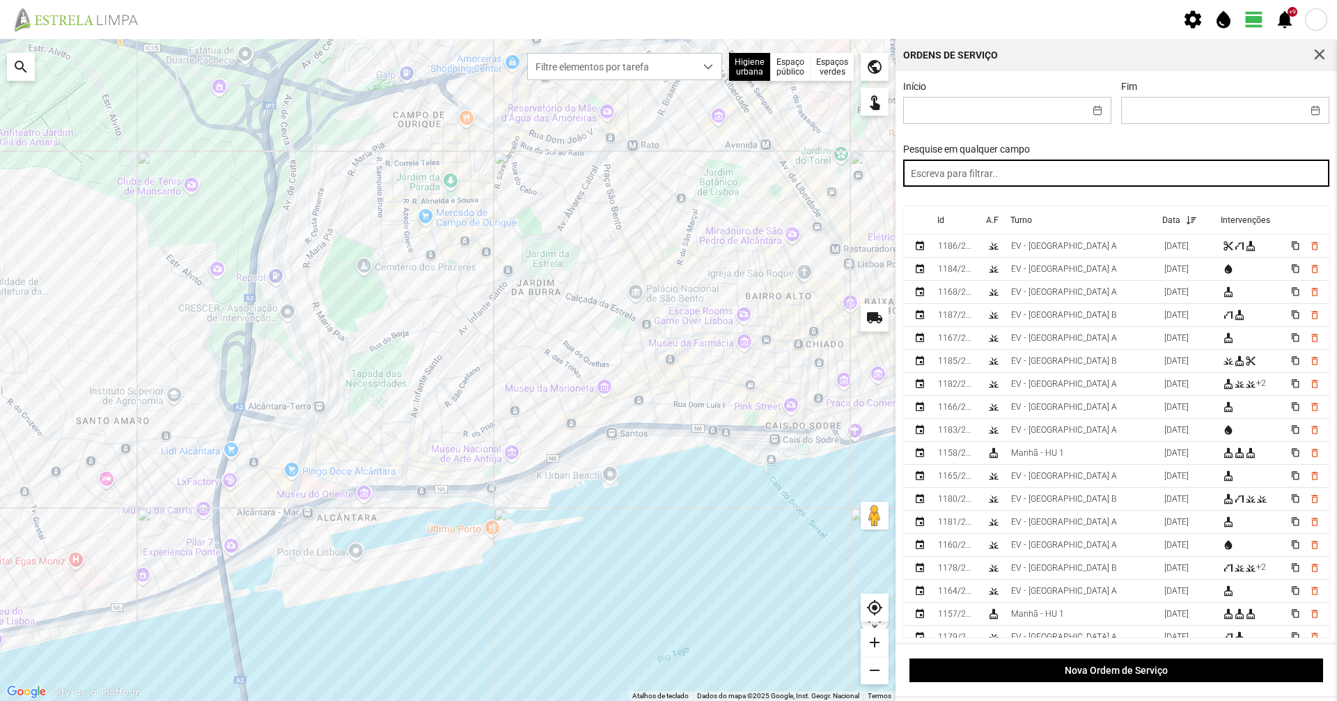
paste input "manhã"
type input "manhã"
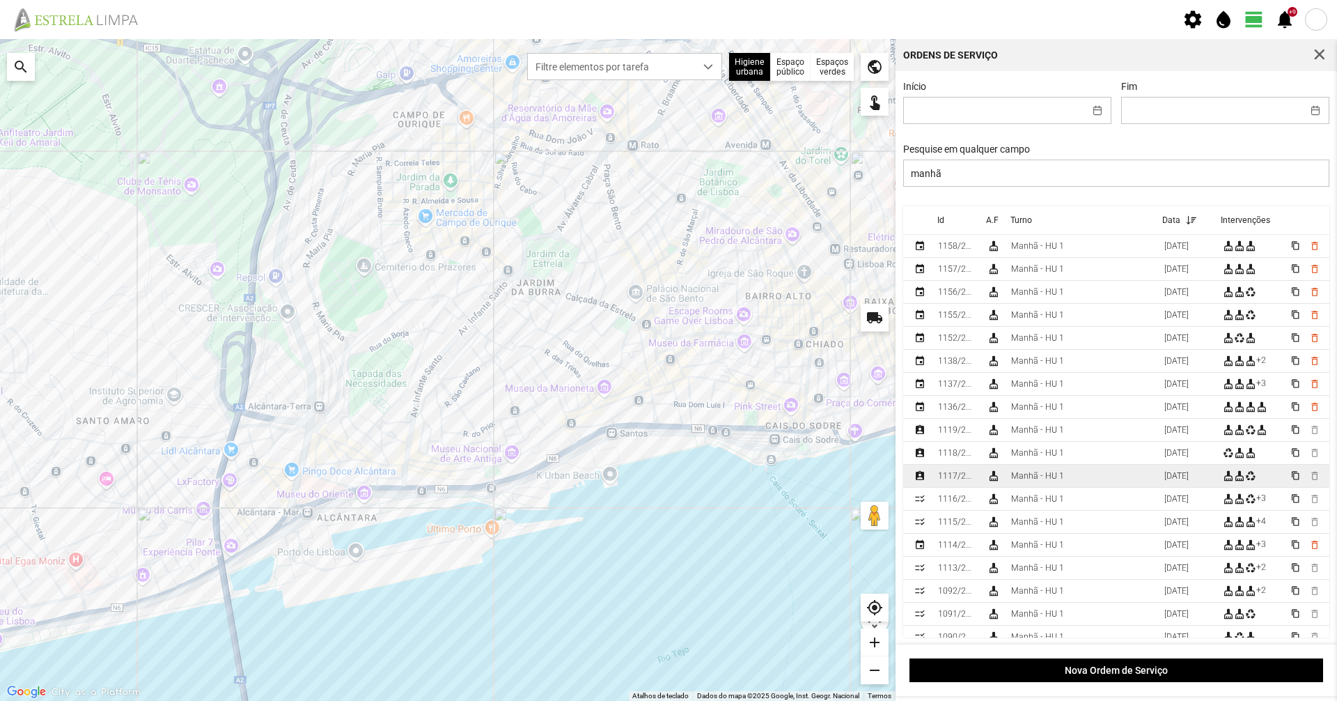
click at [1098, 480] on td "Manhã - HU 1" at bounding box center [1082, 476] width 153 height 23
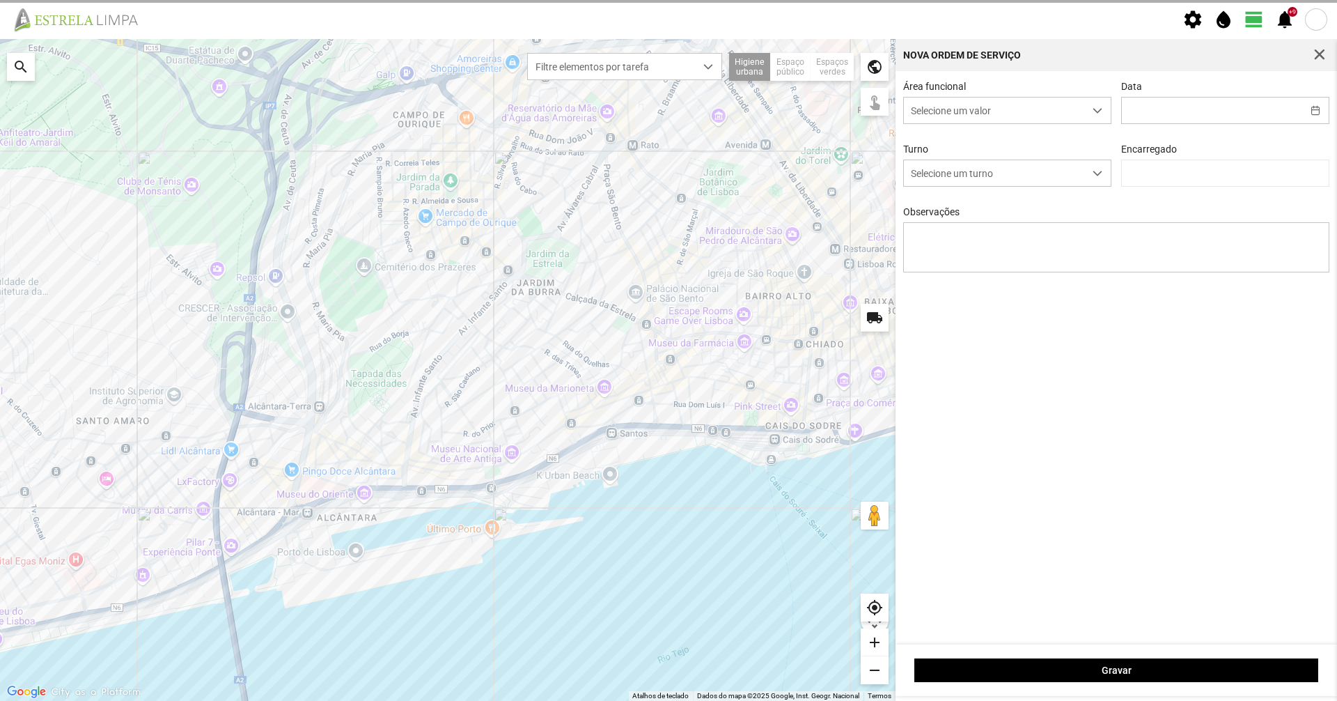
type input "[DATE]"
type input "[PERSON_NAME]"
type textarea "6-22-36-39-44-45-49-50-Descanso ao serviço-10-17-25-47 carro electrico-condutor…"
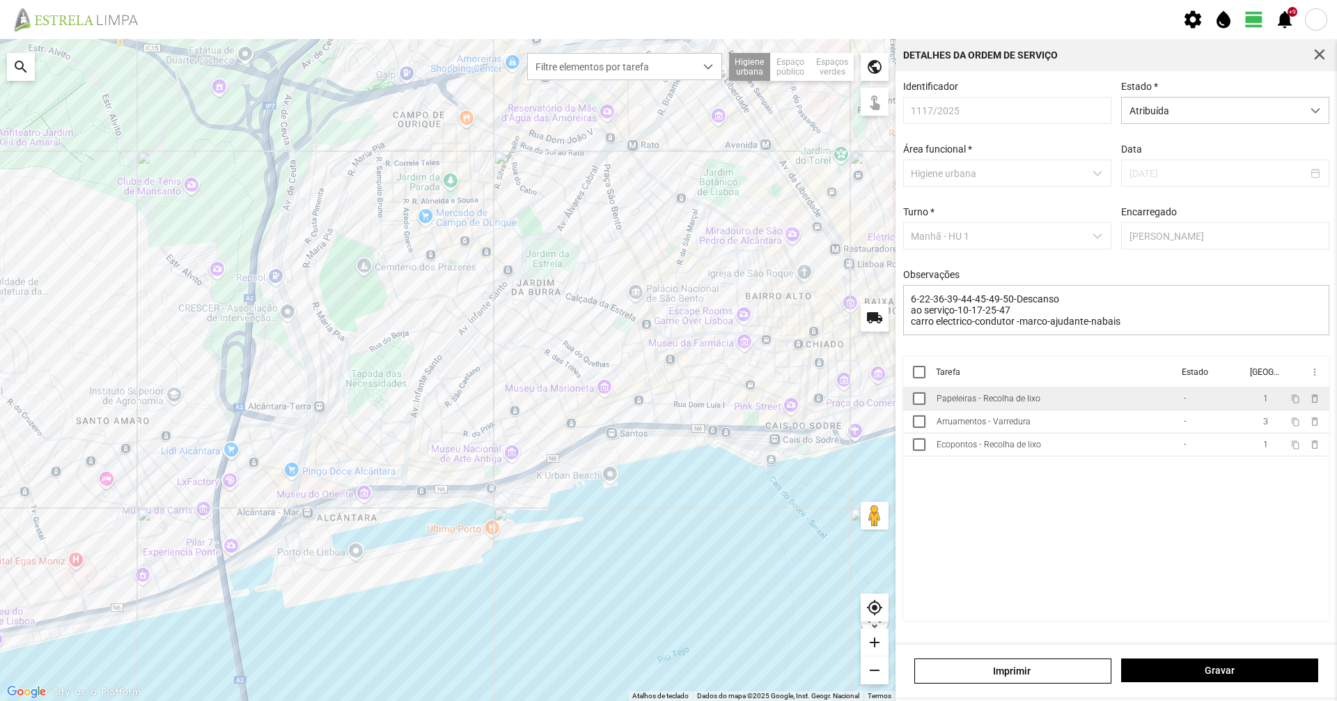
click at [1140, 404] on td "Papeleiras - Recolha de lixo" at bounding box center [1054, 398] width 247 height 23
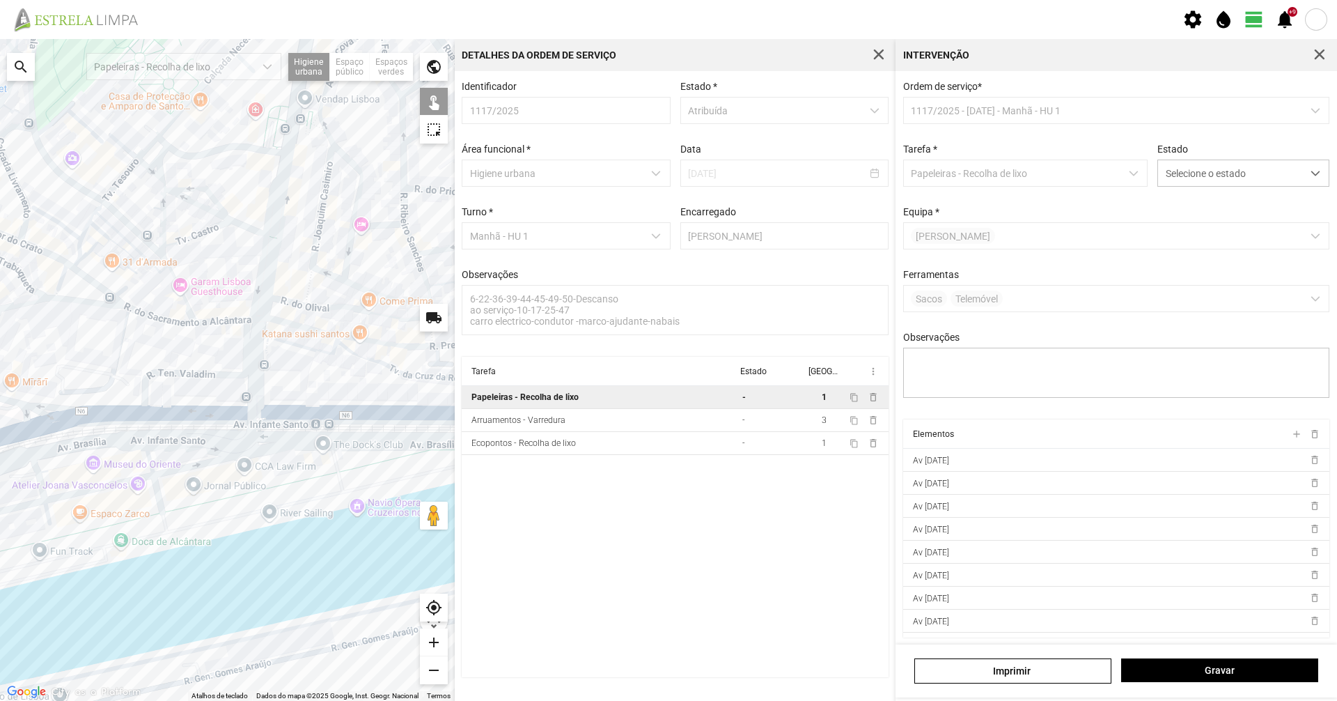
click at [306, 434] on div at bounding box center [227, 370] width 455 height 662
click at [277, 420] on div at bounding box center [227, 370] width 455 height 662
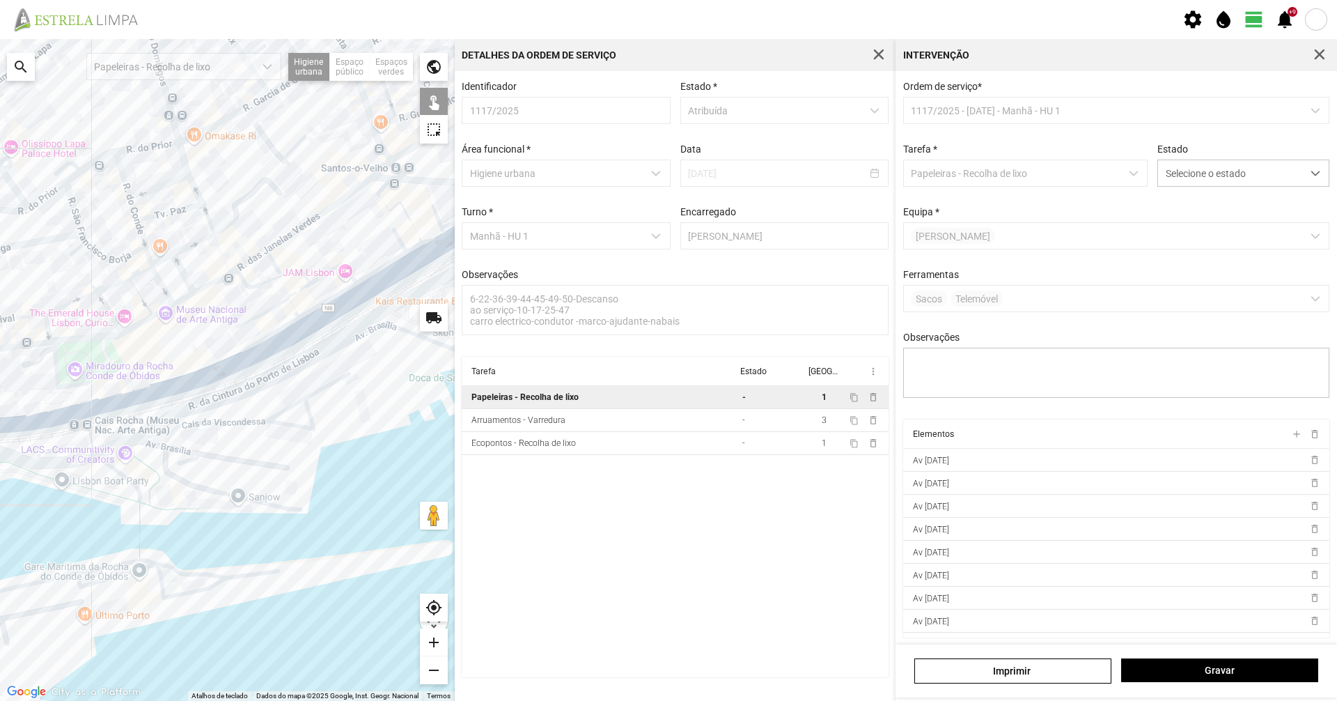
click at [71, 433] on div at bounding box center [227, 370] width 455 height 662
click at [102, 411] on div at bounding box center [227, 370] width 455 height 662
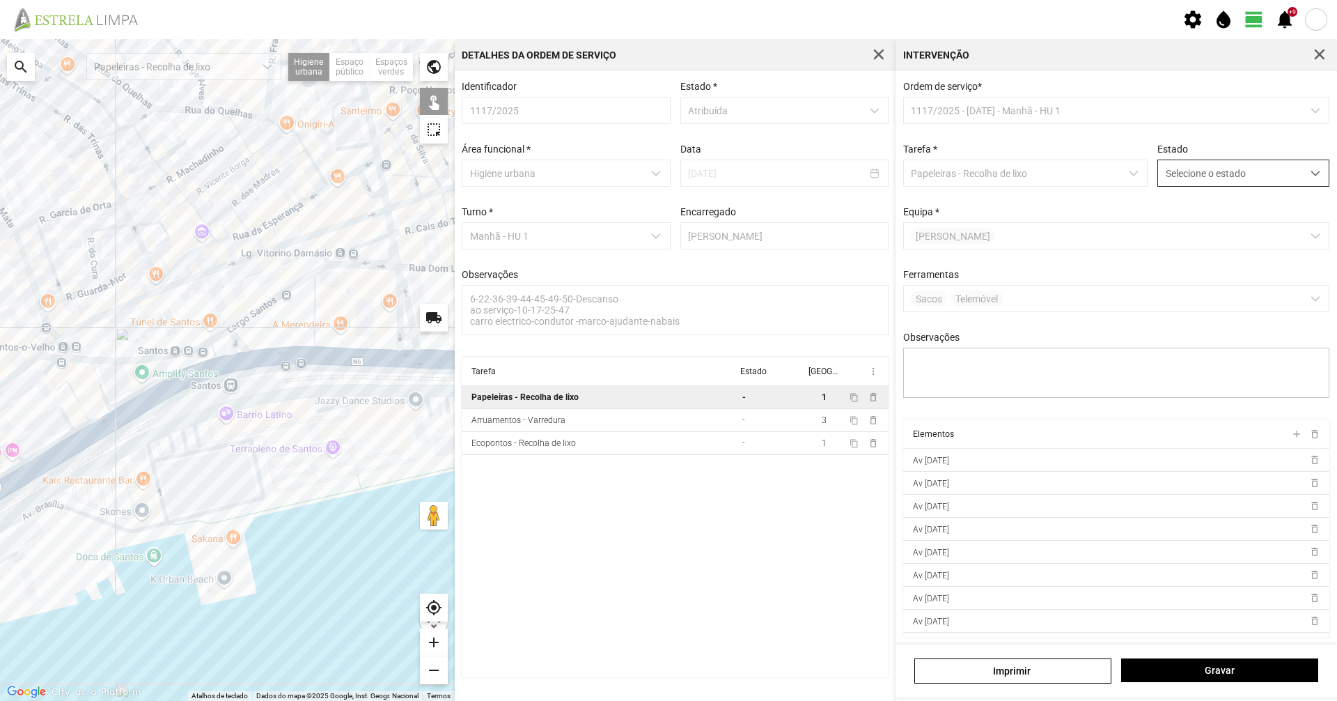
click at [1264, 178] on span "Selecione o estado" at bounding box center [1230, 173] width 144 height 26
click at [1265, 224] on li "Concluída" at bounding box center [1234, 228] width 166 height 26
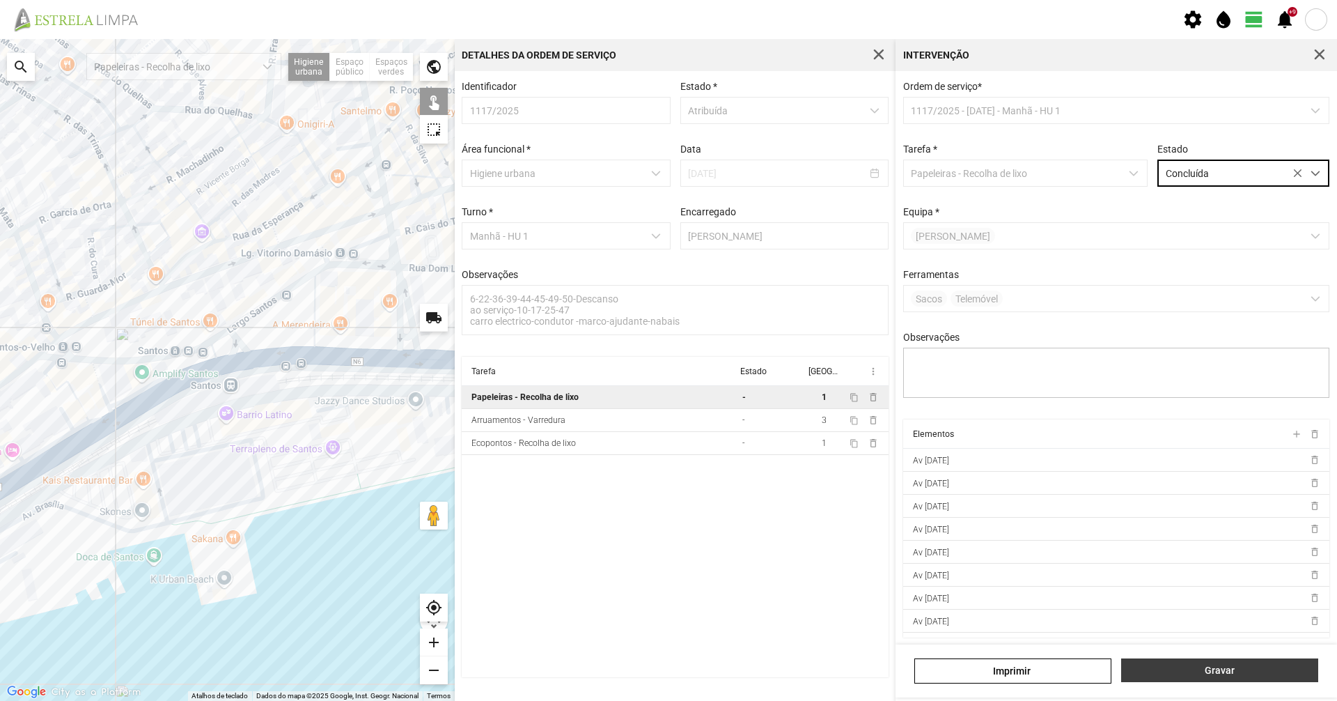
click at [1196, 669] on span "Gravar" at bounding box center [1220, 669] width 182 height 11
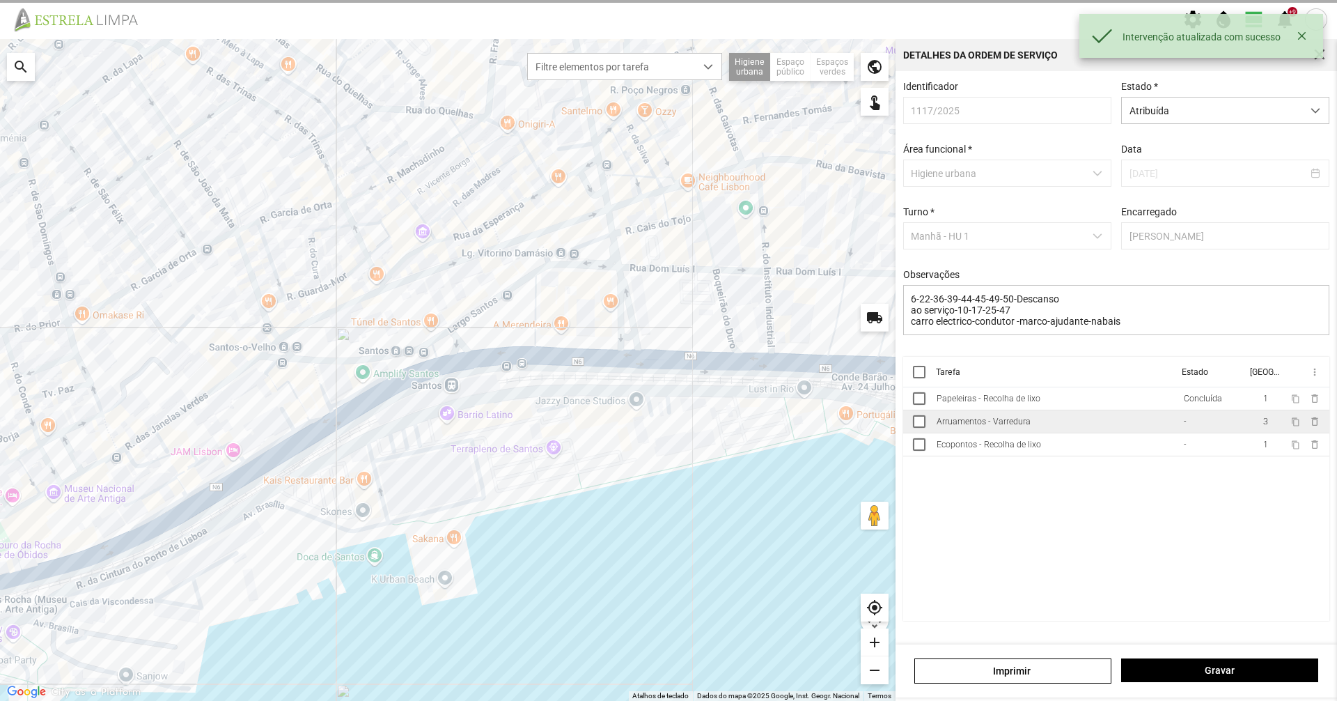
click at [1126, 427] on td "Arruamentos - Varredura" at bounding box center [1054, 421] width 247 height 23
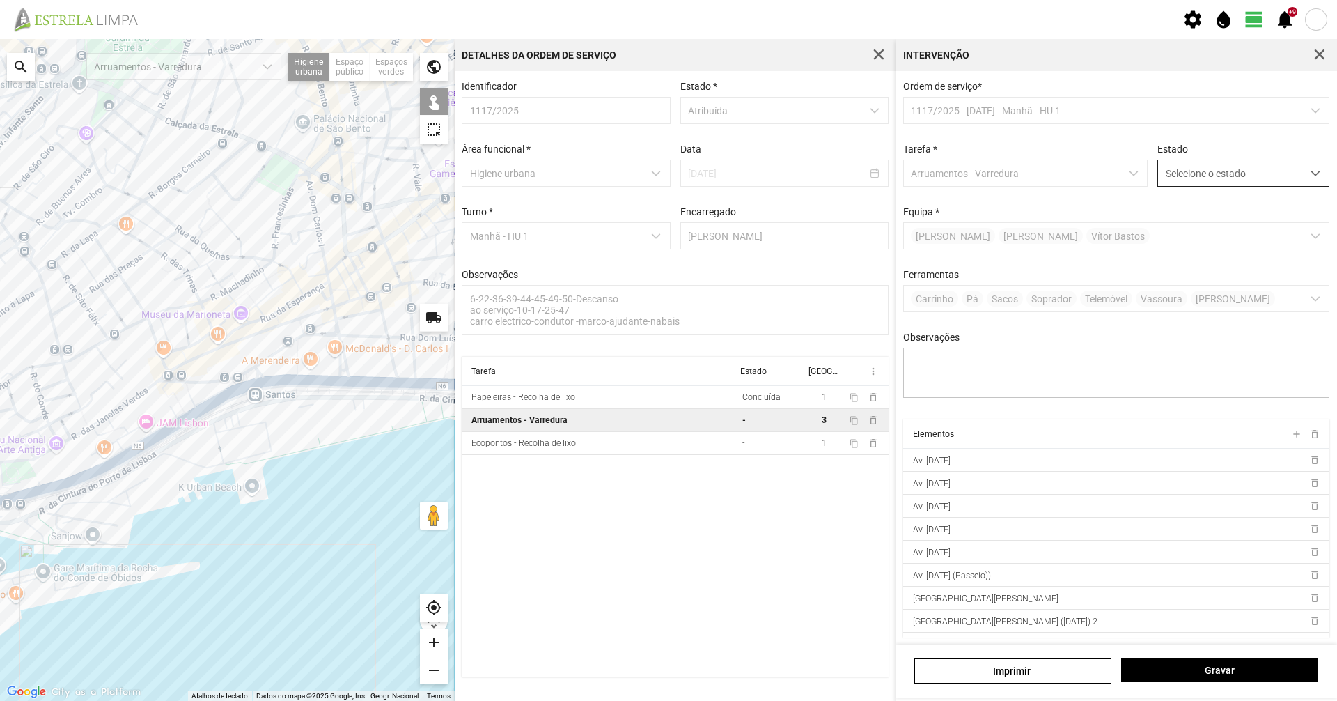
click at [1250, 171] on span "Selecione o estado" at bounding box center [1230, 173] width 144 height 26
click at [1224, 229] on li "Concluída" at bounding box center [1234, 228] width 166 height 26
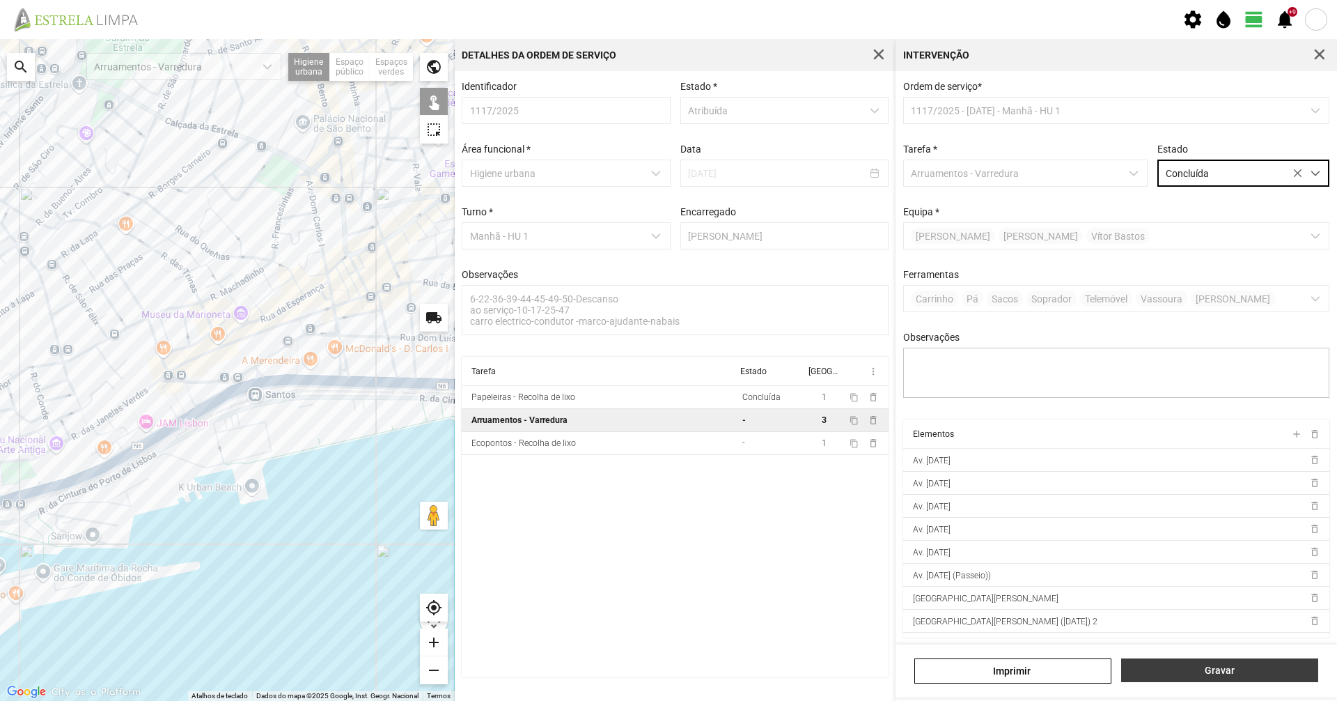
click at [1191, 669] on span "Gravar" at bounding box center [1220, 669] width 182 height 11
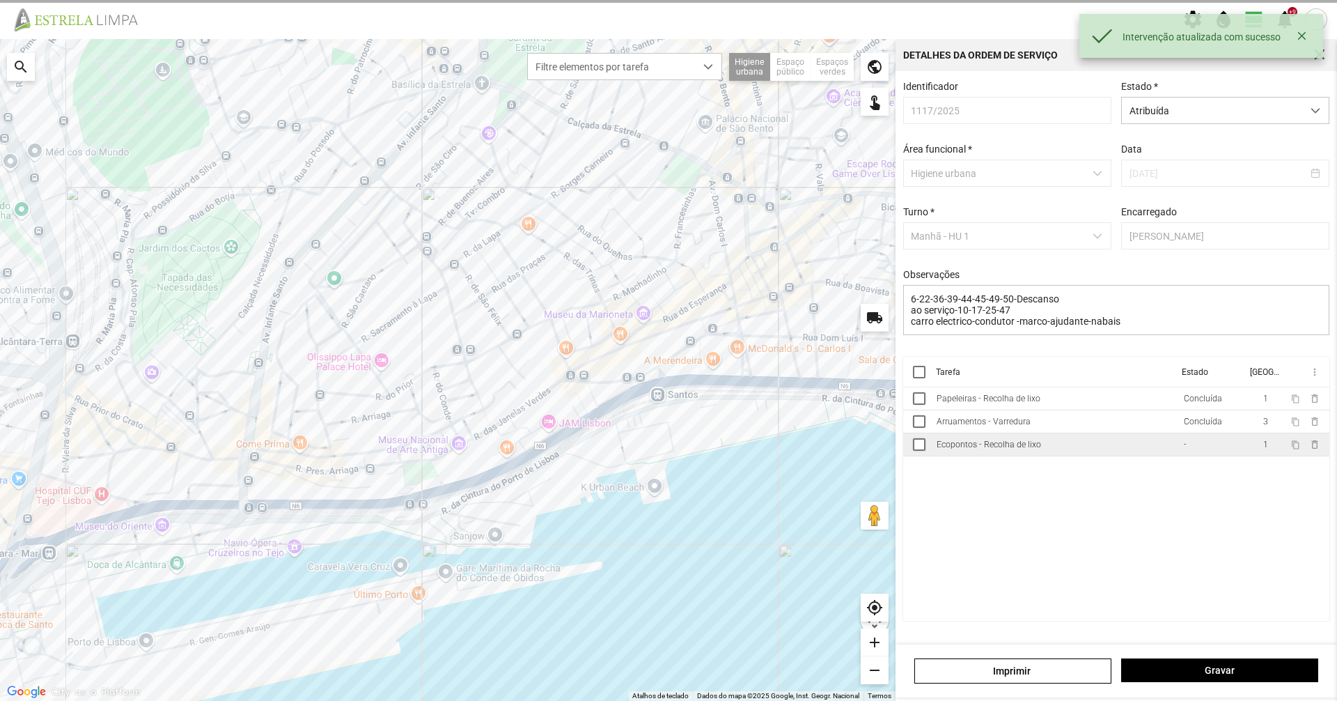
click at [1160, 452] on td "Ecopontos - Recolha de lixo" at bounding box center [1054, 444] width 247 height 23
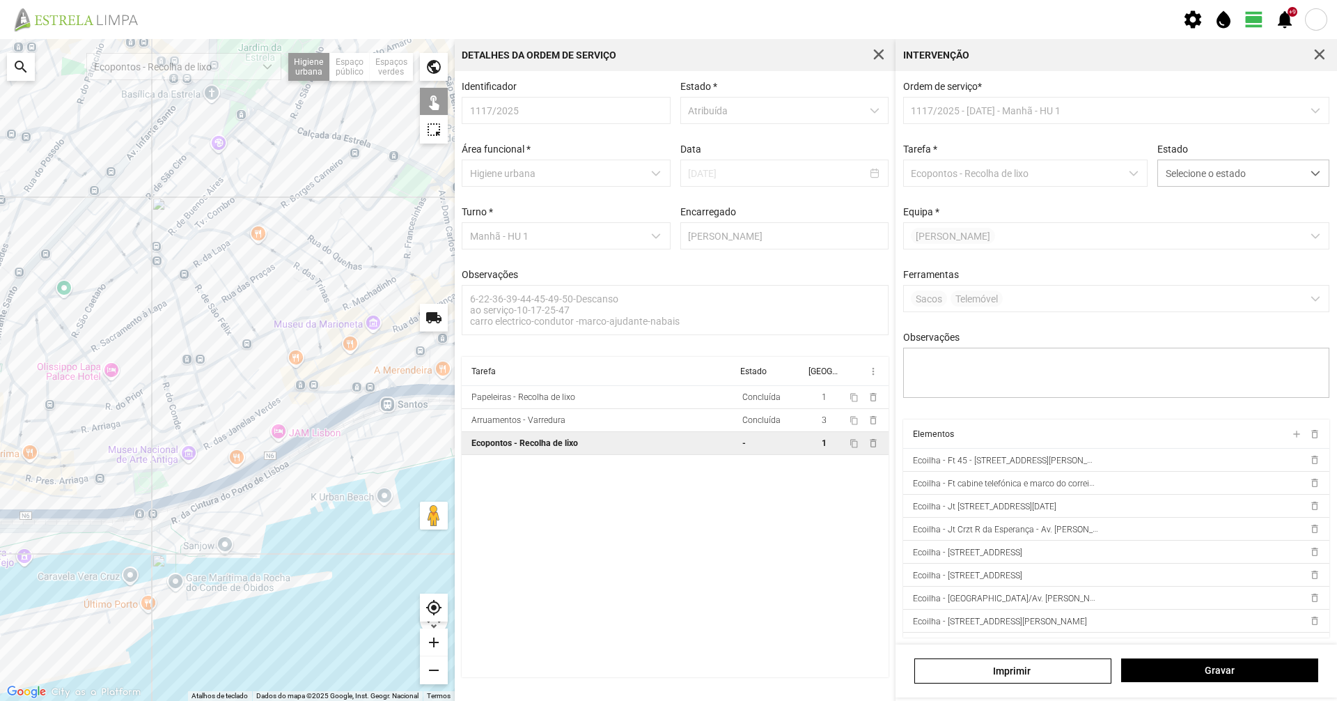
click at [332, 439] on div at bounding box center [227, 370] width 455 height 662
click at [384, 415] on div at bounding box center [227, 370] width 455 height 662
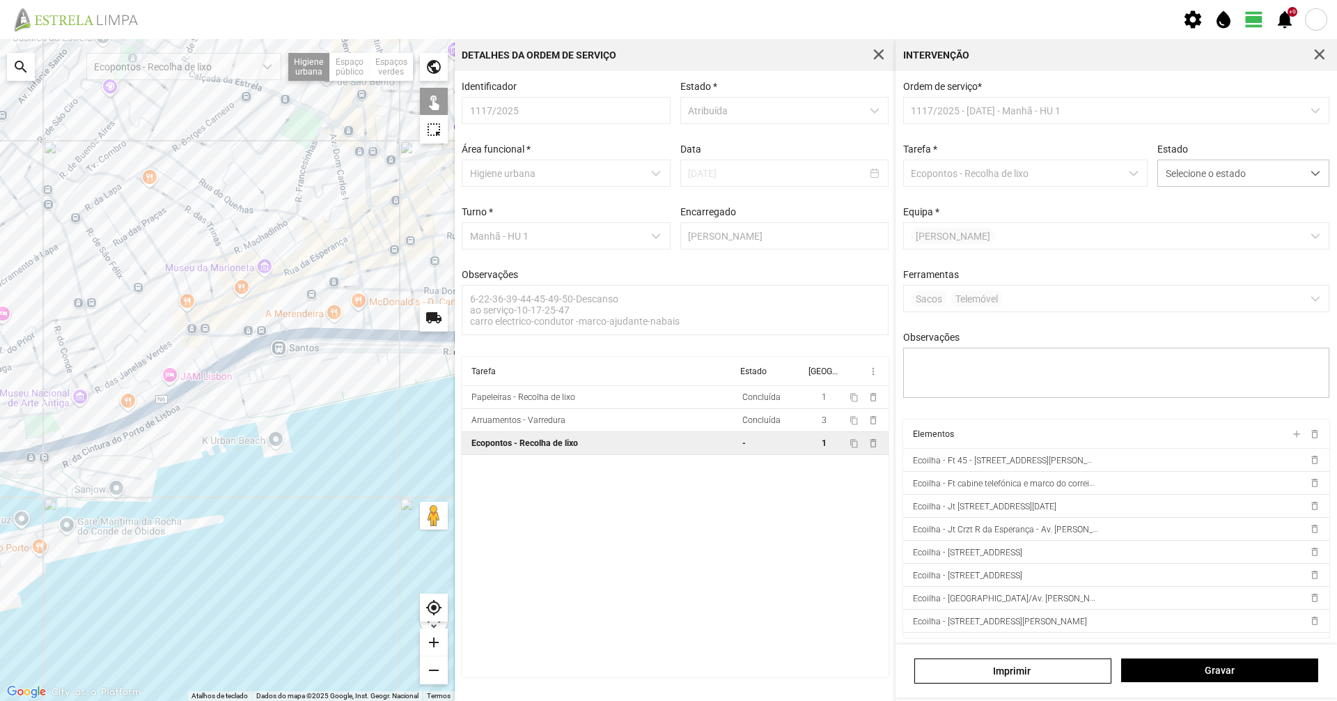
click at [360, 359] on div at bounding box center [227, 370] width 455 height 662
click at [361, 355] on div at bounding box center [227, 370] width 455 height 662
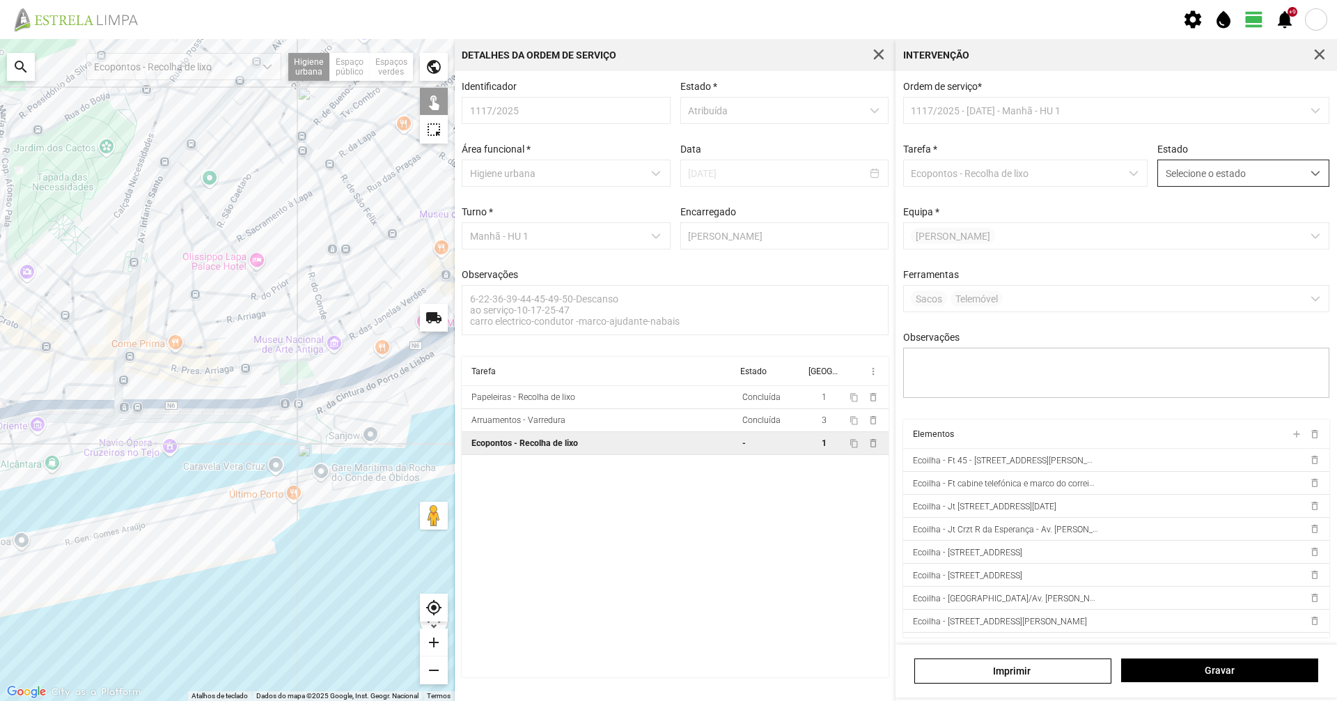
click at [1261, 173] on span "Selecione o estado" at bounding box center [1230, 173] width 144 height 26
click at [1239, 235] on li "Concluída" at bounding box center [1234, 228] width 166 height 26
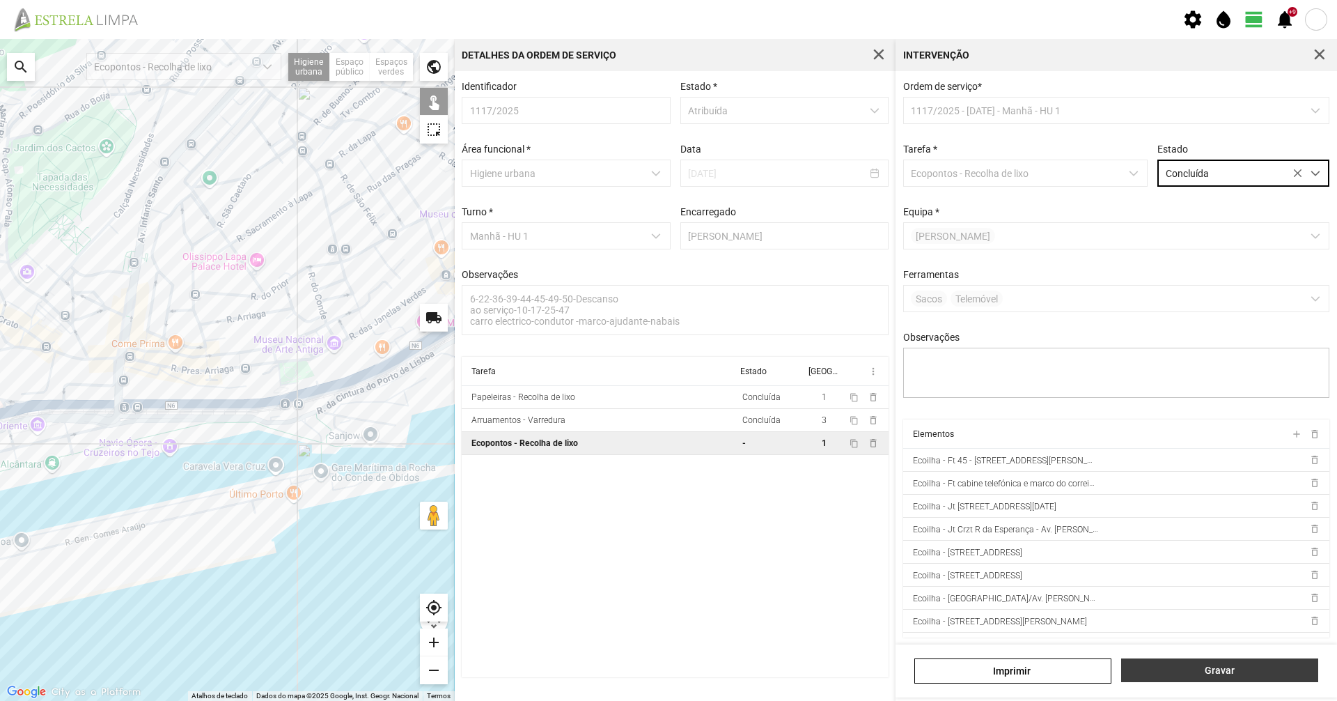
click at [1221, 680] on button "Gravar" at bounding box center [1219, 670] width 197 height 24
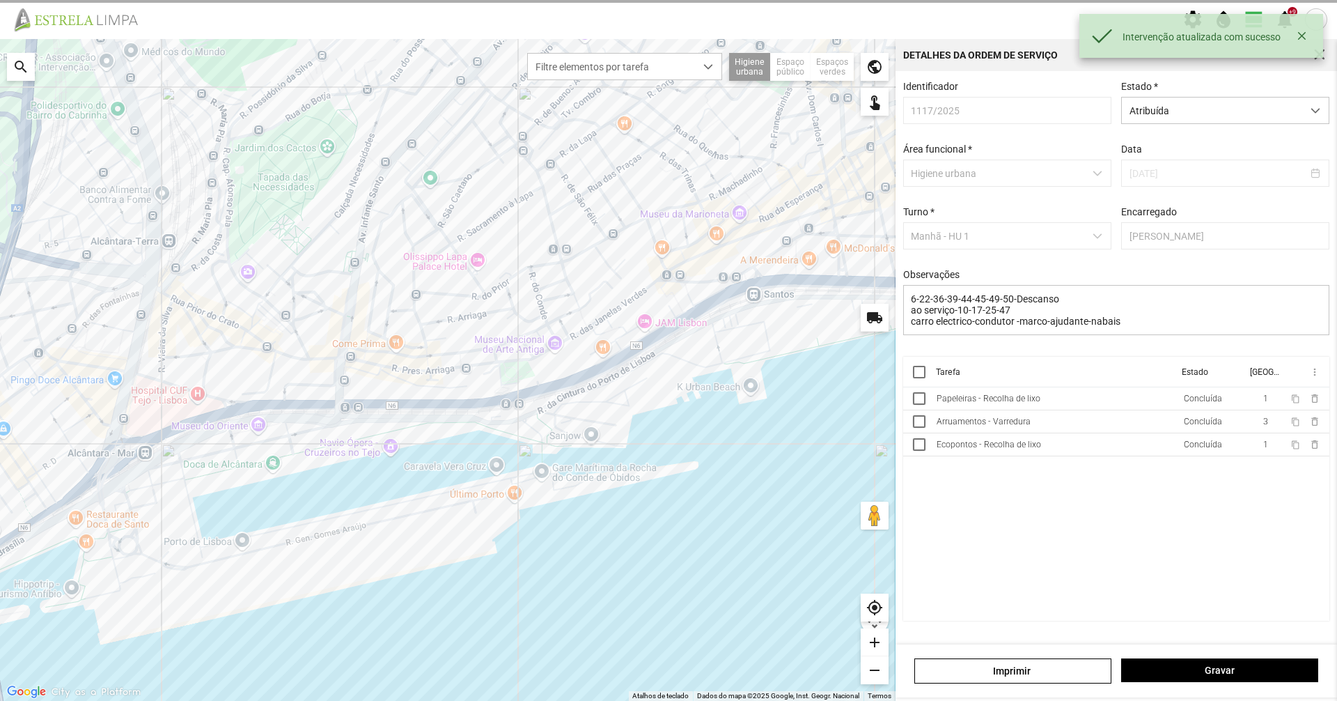
click at [1252, 120] on span "Atribuída" at bounding box center [1212, 111] width 180 height 26
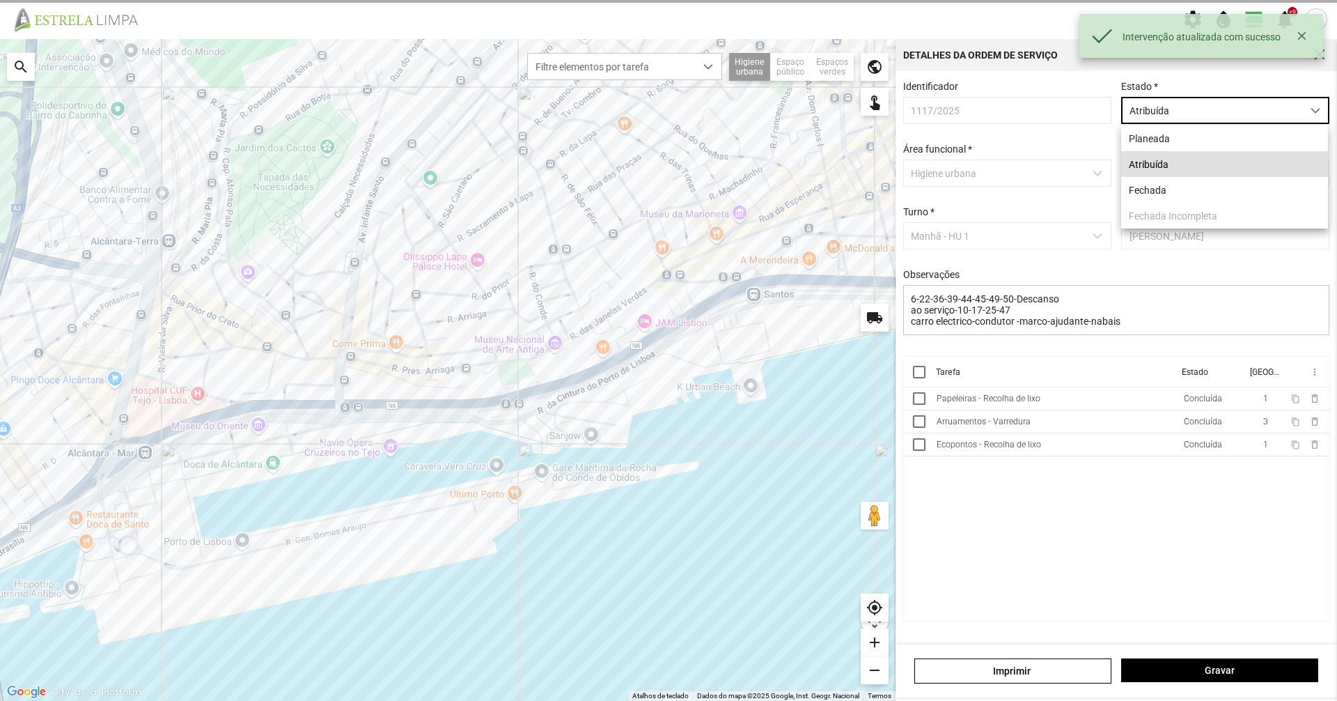
scroll to position [8, 62]
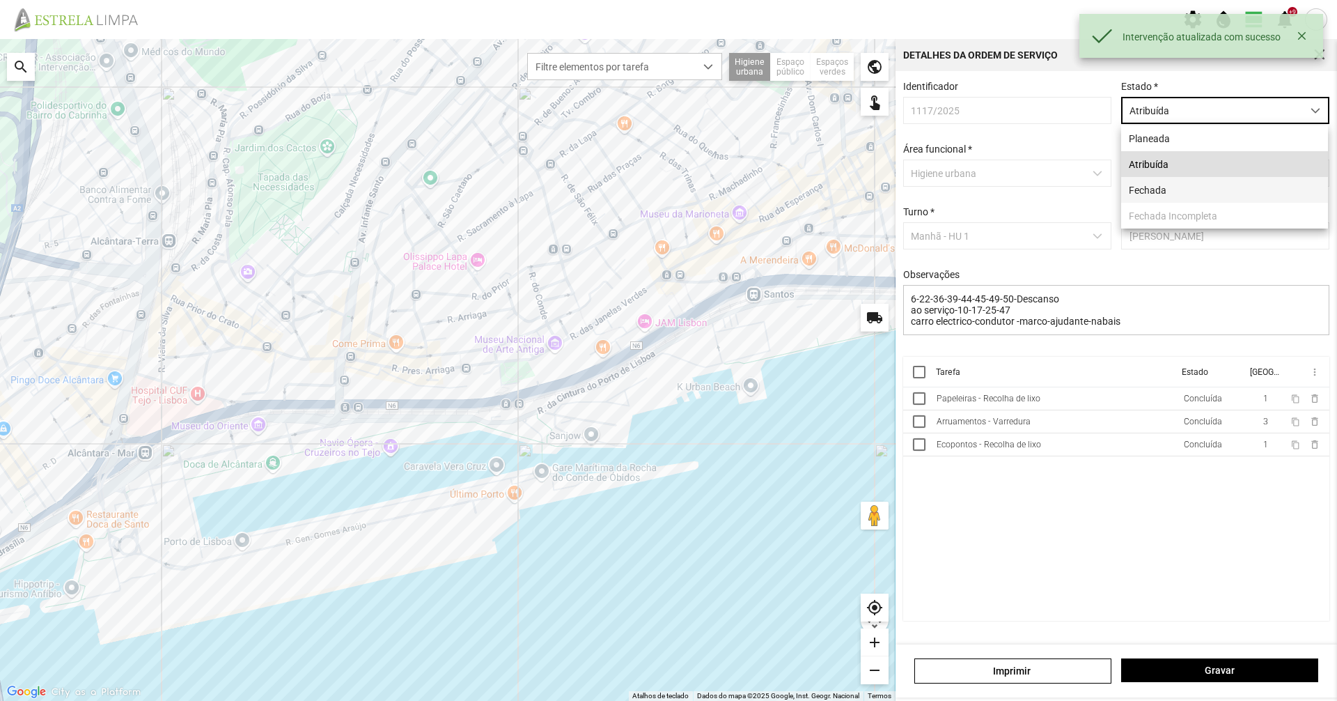
click at [1227, 199] on li "Fechada" at bounding box center [1224, 190] width 207 height 26
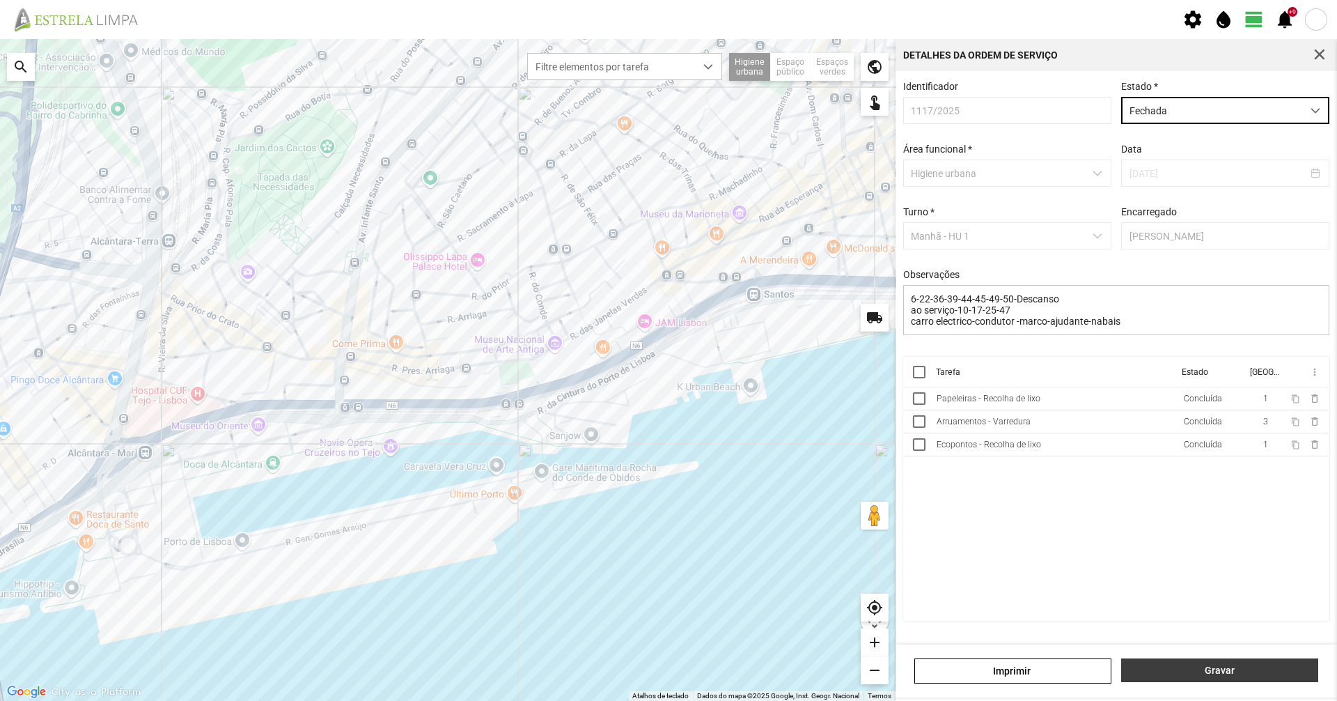
click at [1214, 678] on button "Gravar" at bounding box center [1219, 670] width 197 height 24
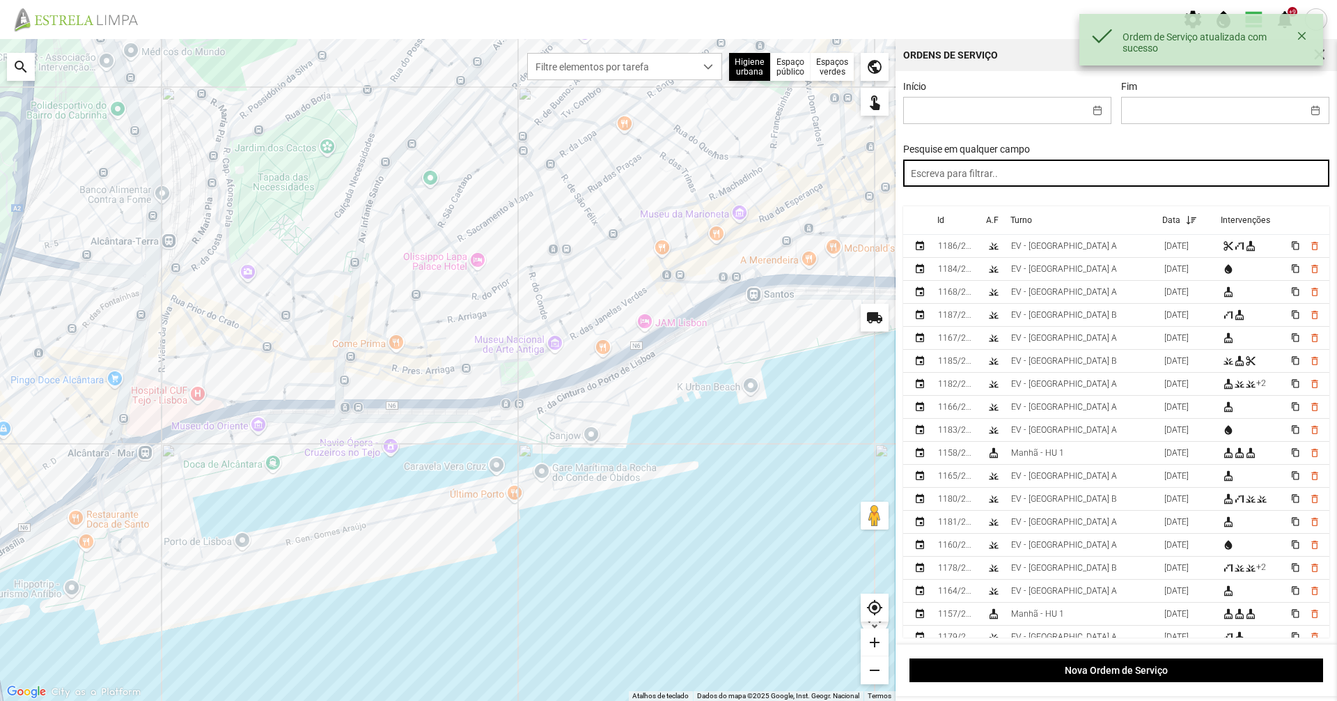
click at [1231, 180] on input "text" at bounding box center [1116, 173] width 427 height 27
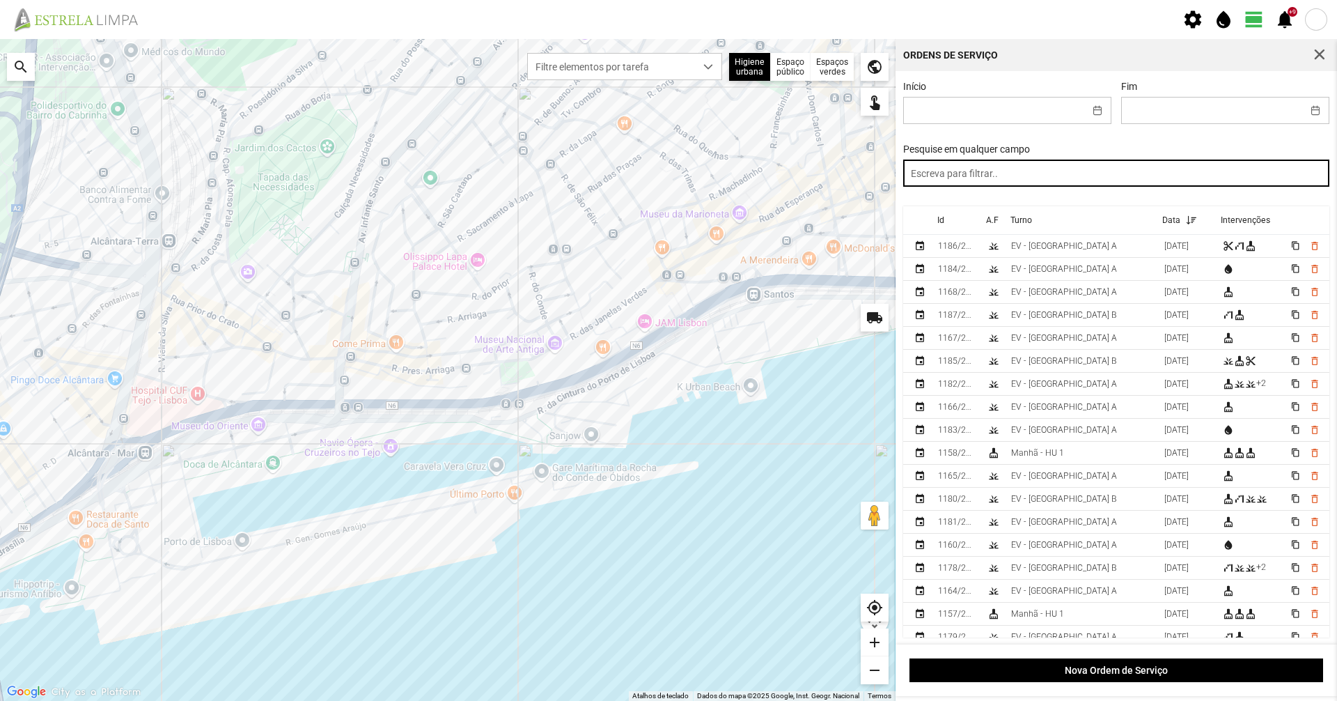
paste input "manhã"
type input "manhã"
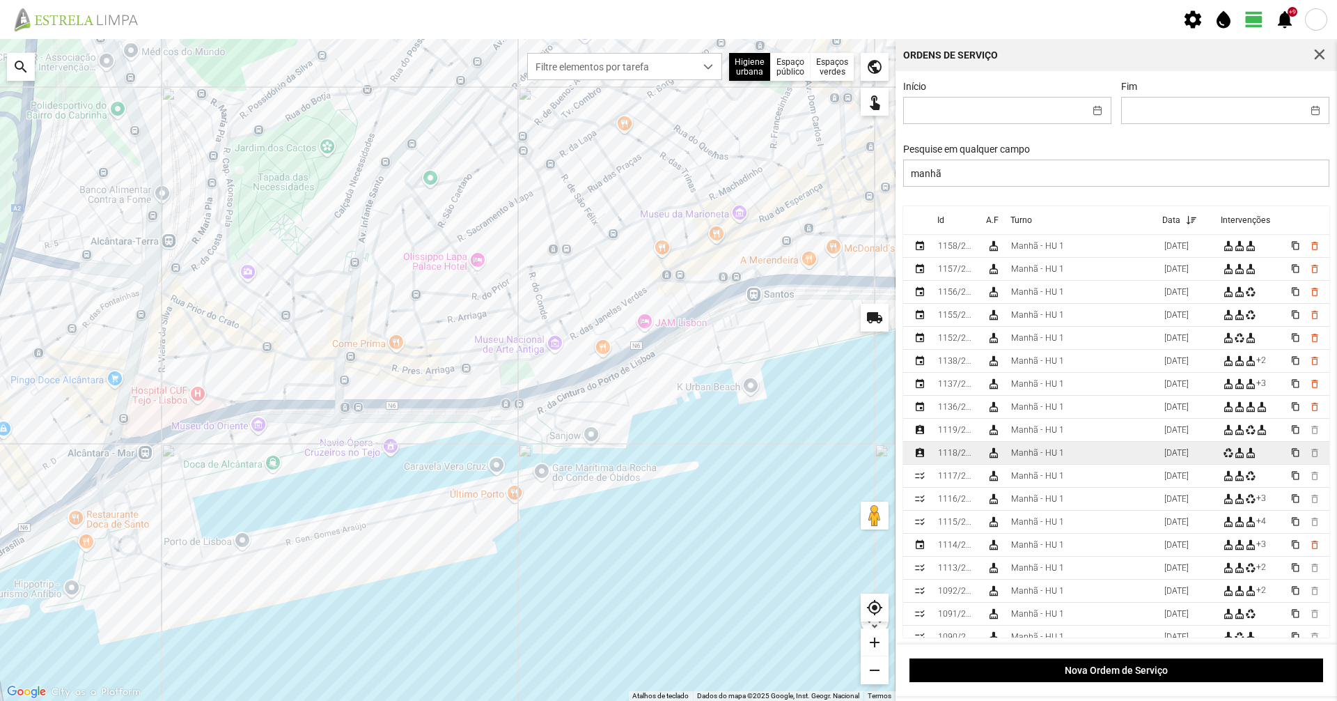
click at [1075, 457] on td "Manhã - HU 1" at bounding box center [1082, 453] width 153 height 23
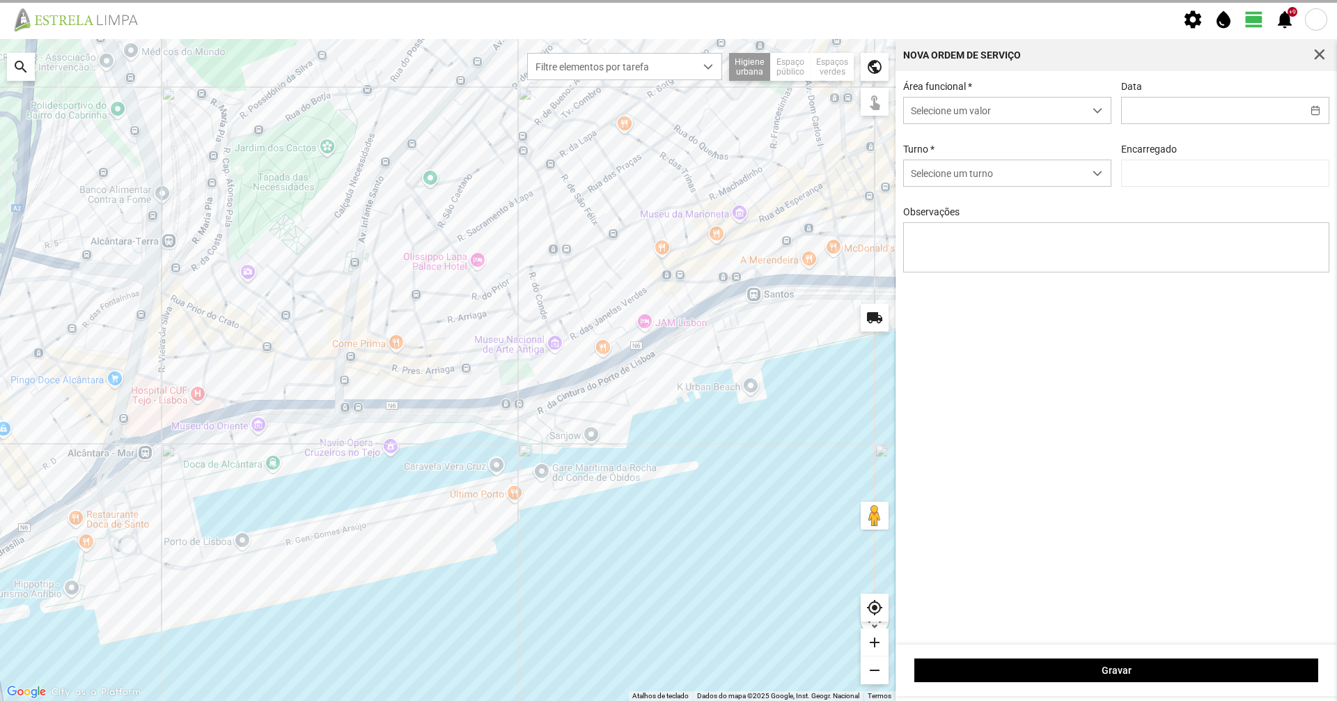
type input "[DATE]"
type input "[PERSON_NAME]"
type textarea "6-22-36-39-44-45-49-50-descanso ao serviço-10-17-25-47 carro electrico-condutor…"
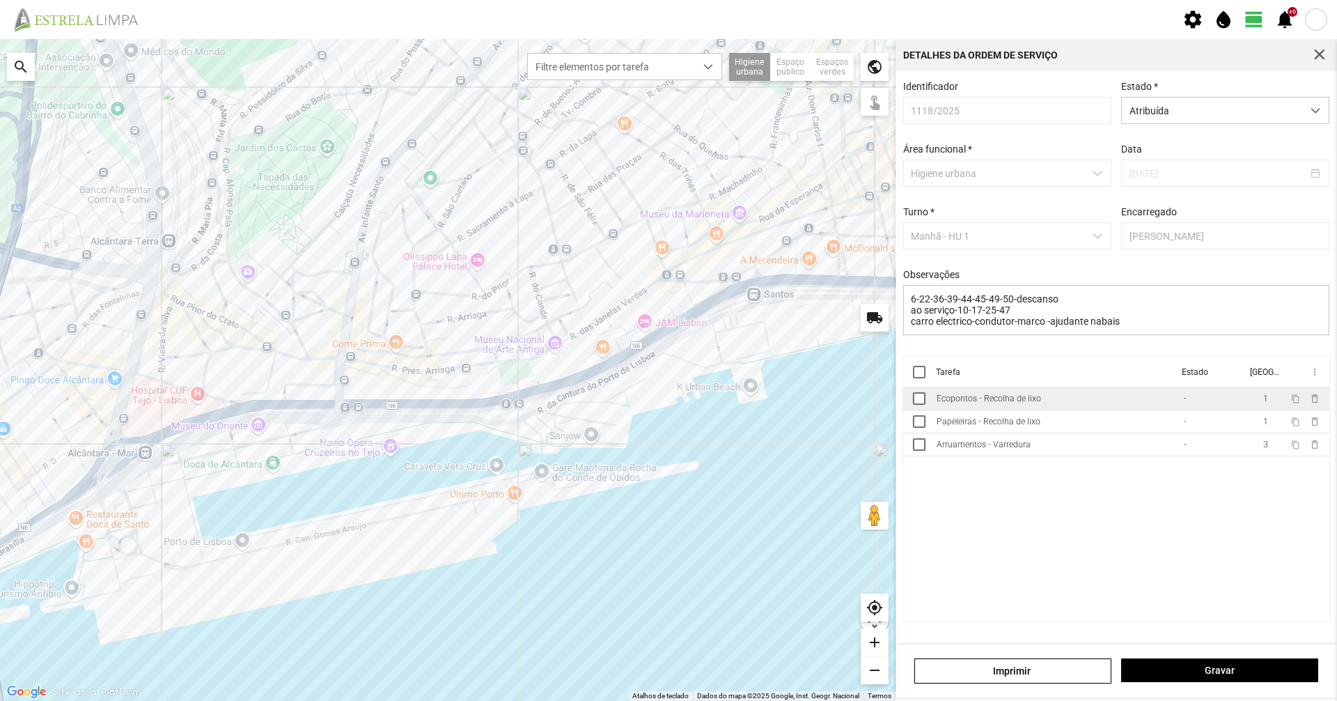
click at [1126, 404] on td "Ecopontos - Recolha de lixo" at bounding box center [1054, 398] width 247 height 23
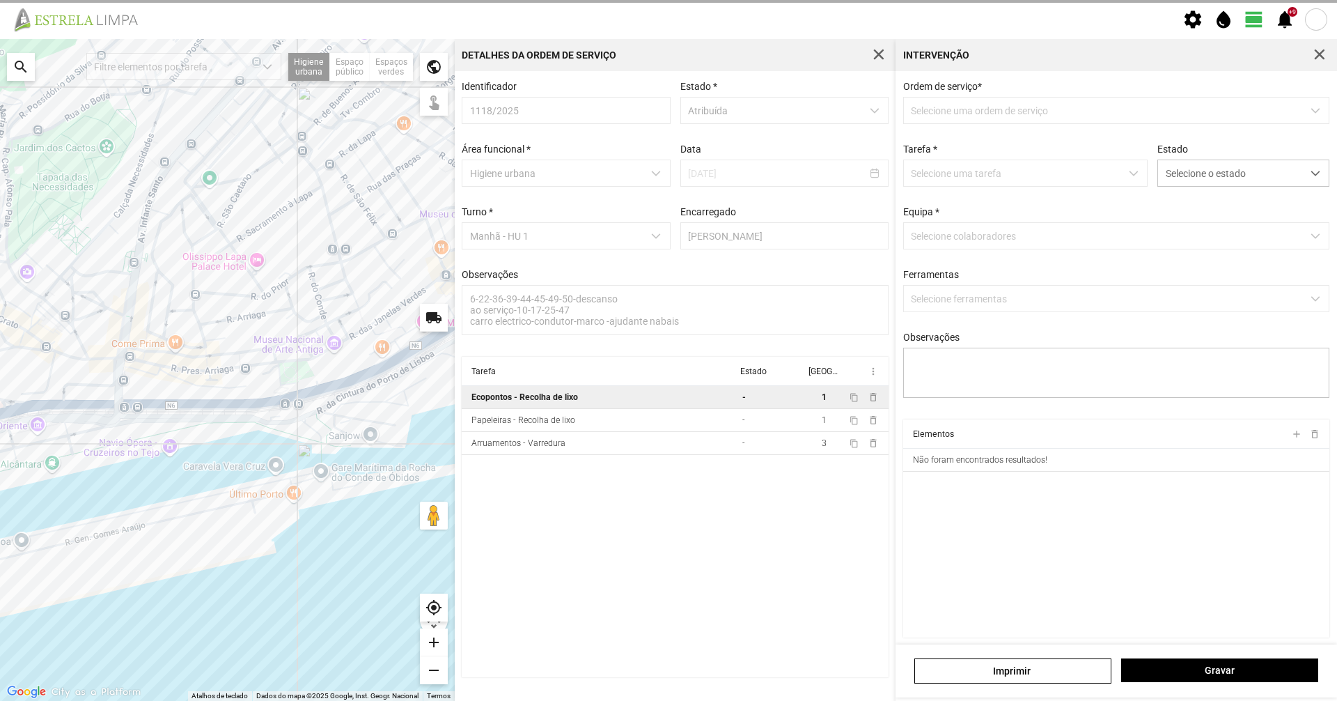
type textarea "marco"
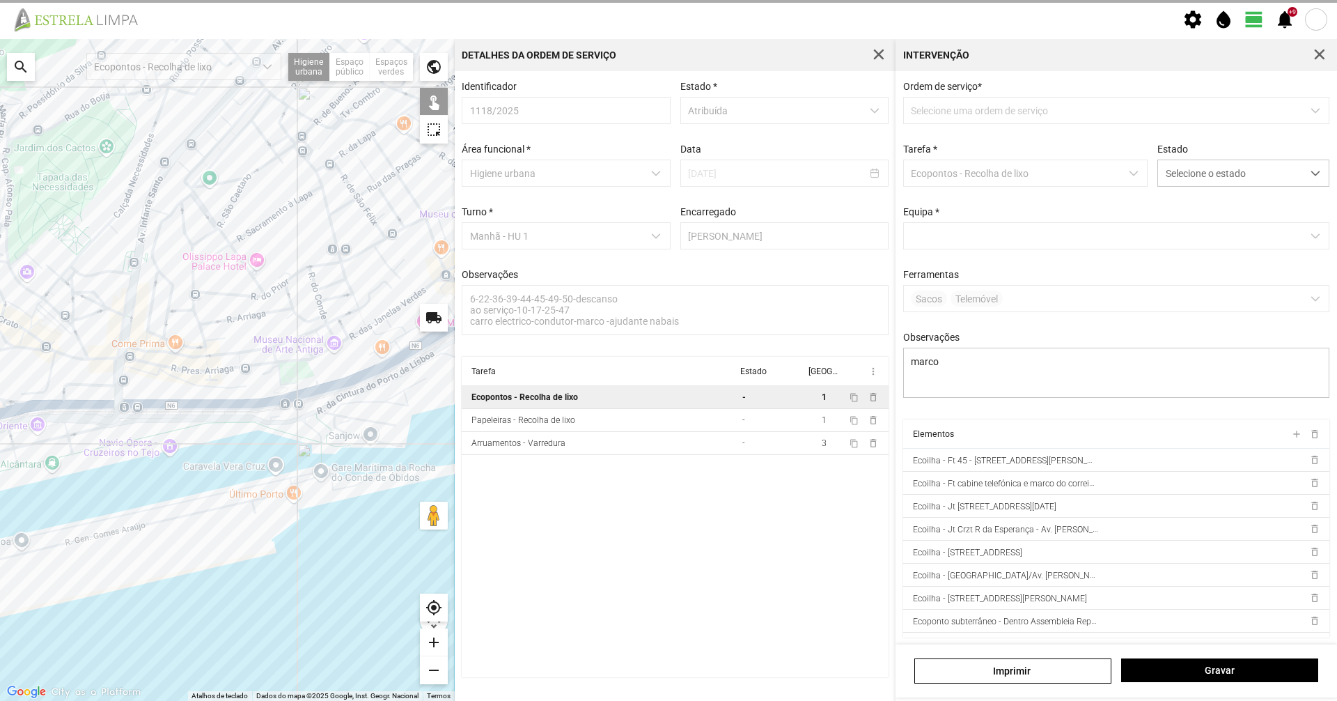
click at [235, 642] on div at bounding box center [227, 370] width 455 height 662
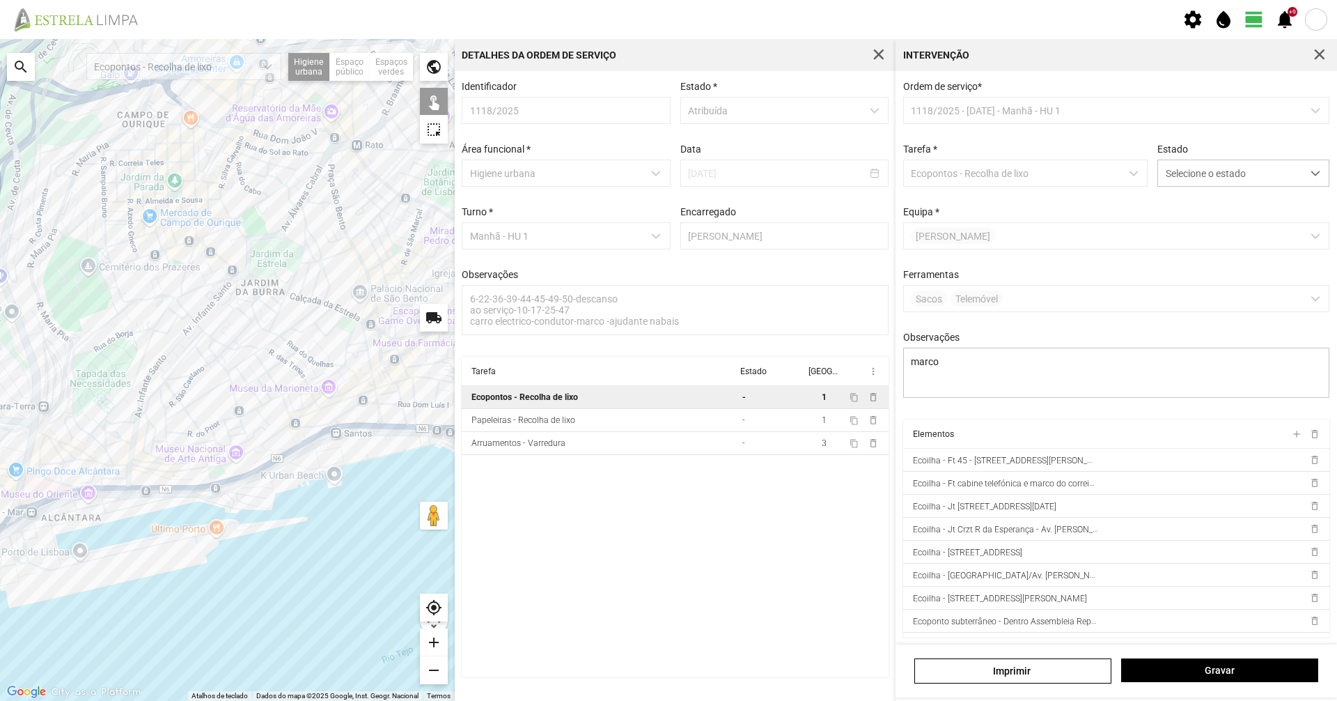
click at [330, 443] on div at bounding box center [227, 370] width 455 height 662
click at [371, 437] on div at bounding box center [227, 370] width 455 height 662
click at [381, 439] on div at bounding box center [227, 370] width 455 height 662
click at [304, 452] on div at bounding box center [227, 370] width 455 height 662
click at [1250, 180] on span "Selecione o estado" at bounding box center [1230, 173] width 144 height 26
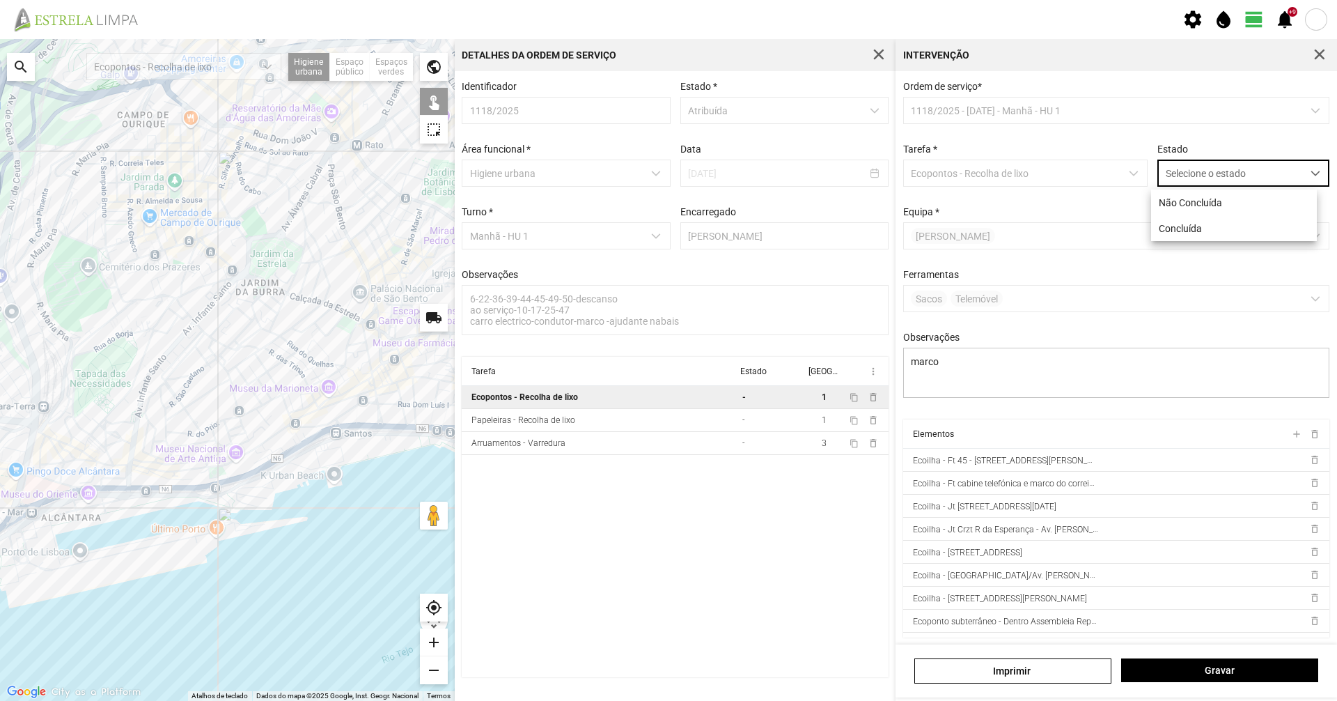
scroll to position [8, 62]
click at [1235, 241] on li "Concluída" at bounding box center [1234, 228] width 166 height 26
click at [1239, 680] on button "Gravar" at bounding box center [1219, 670] width 197 height 24
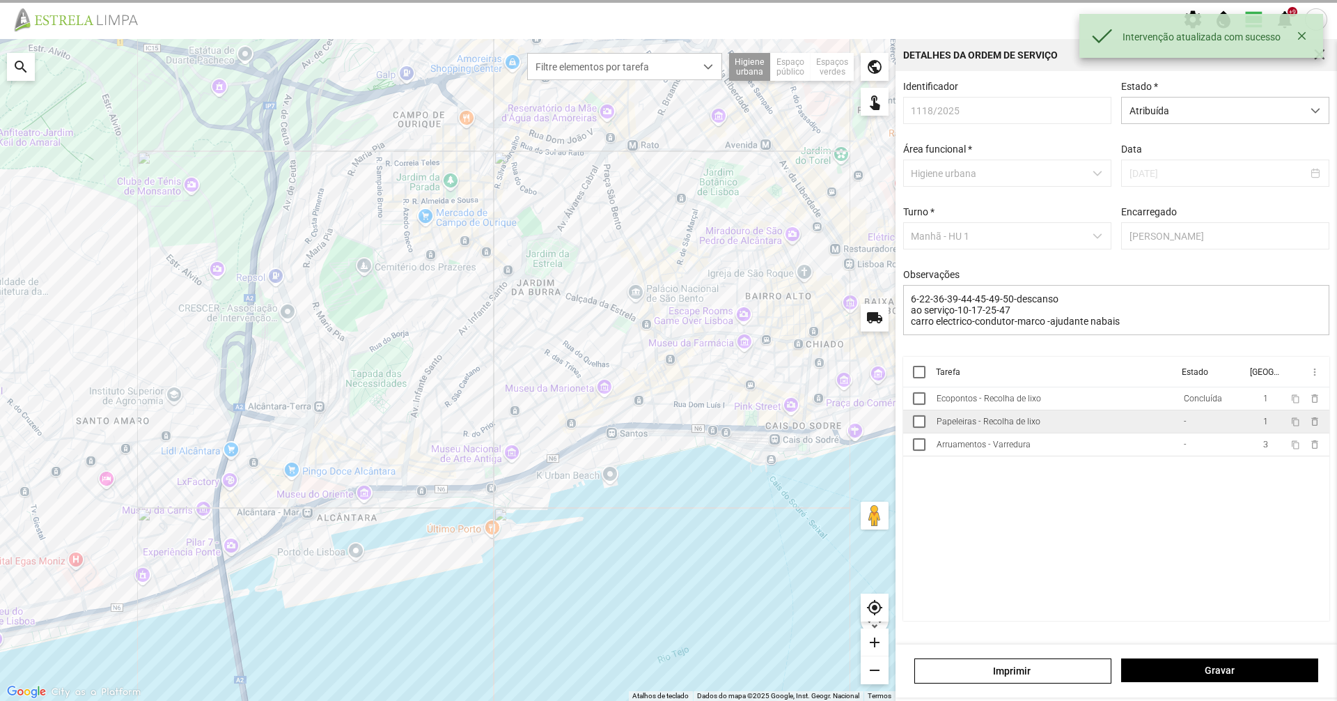
click at [1112, 428] on td "Papeleiras - Recolha de lixo" at bounding box center [1054, 421] width 247 height 23
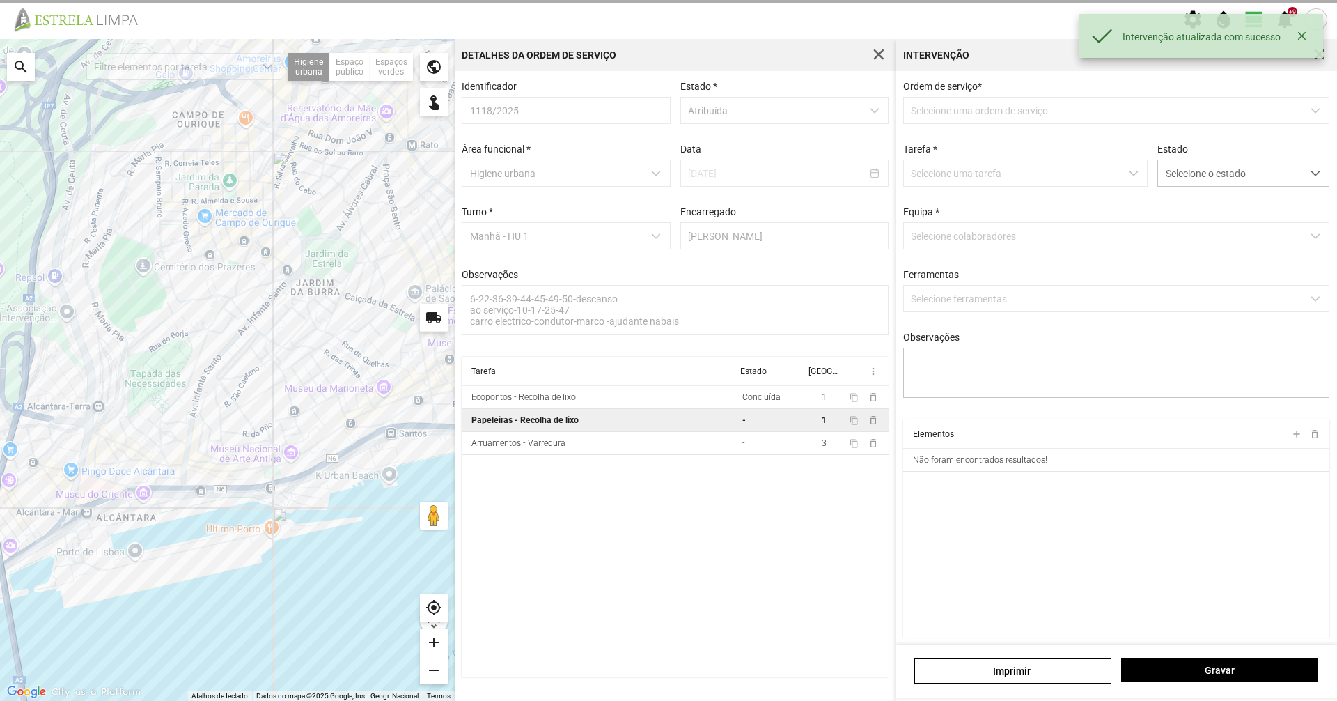
type textarea "marco"
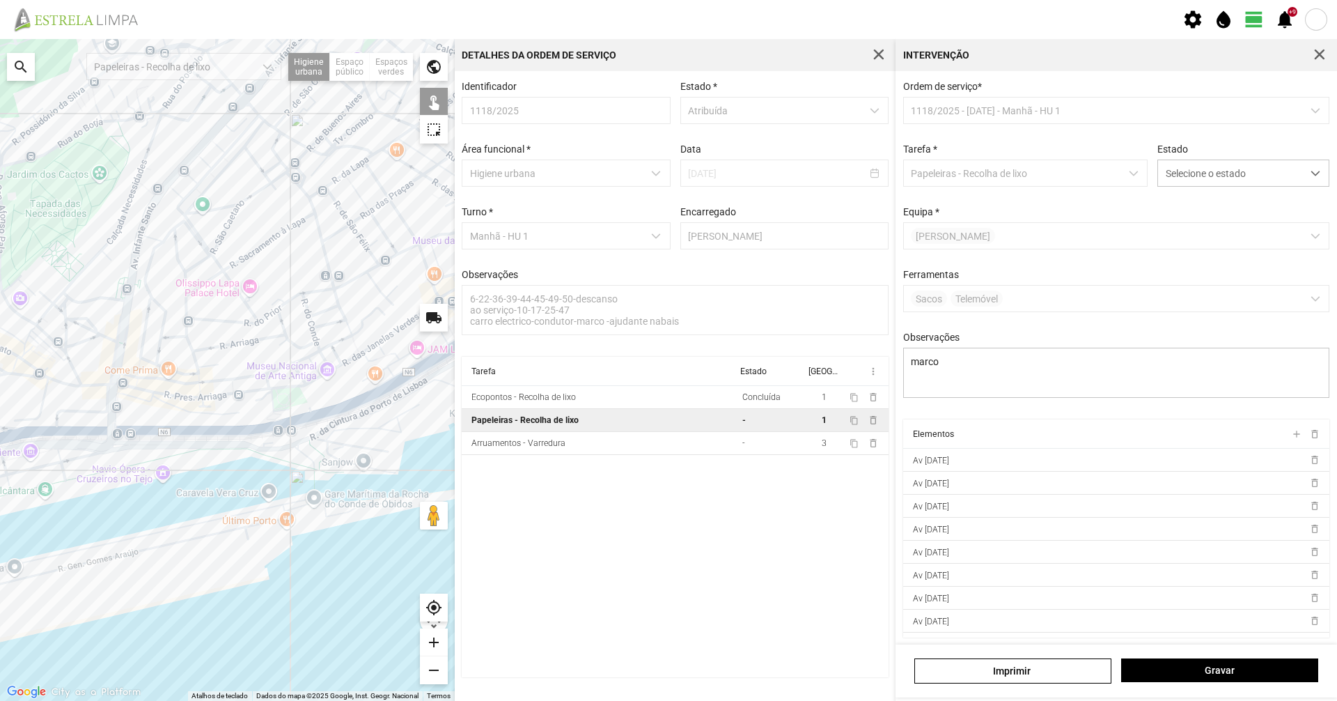
click at [279, 435] on div at bounding box center [227, 370] width 455 height 662
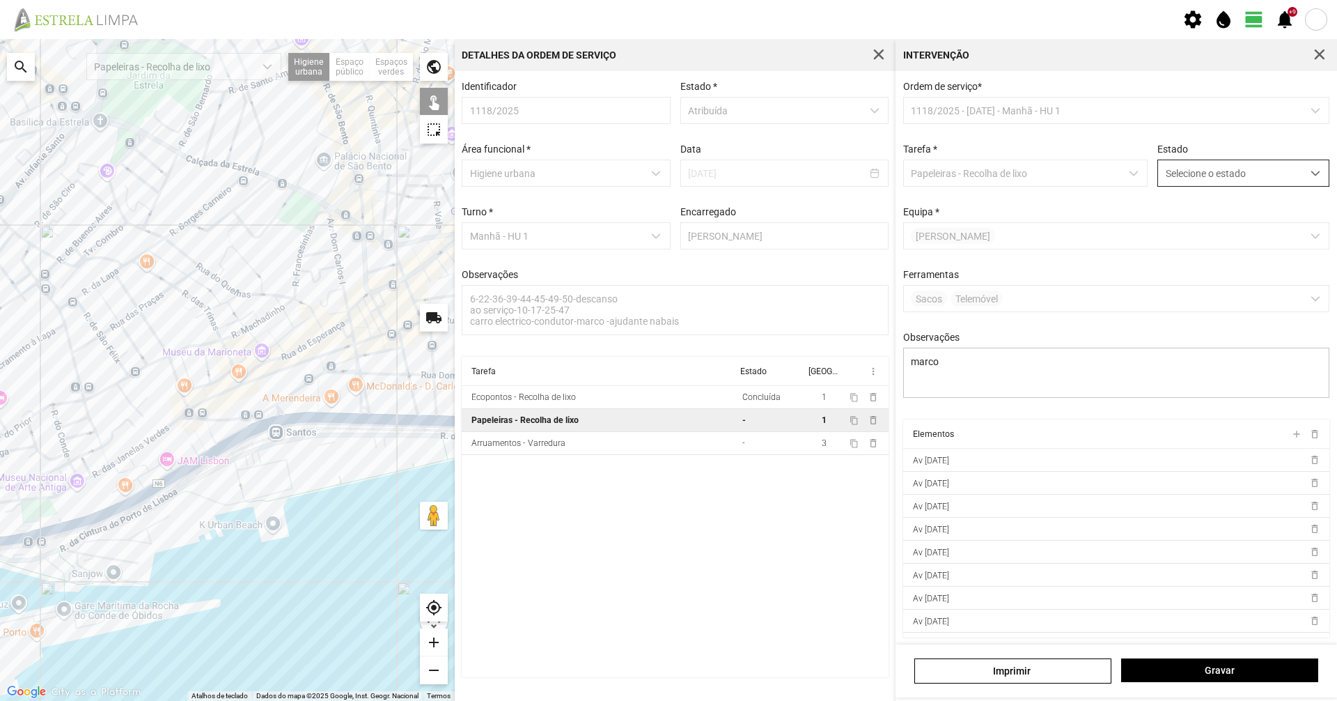
click at [1268, 173] on span "Selecione o estado" at bounding box center [1230, 173] width 144 height 26
click at [1254, 238] on li "Concluída" at bounding box center [1234, 228] width 166 height 26
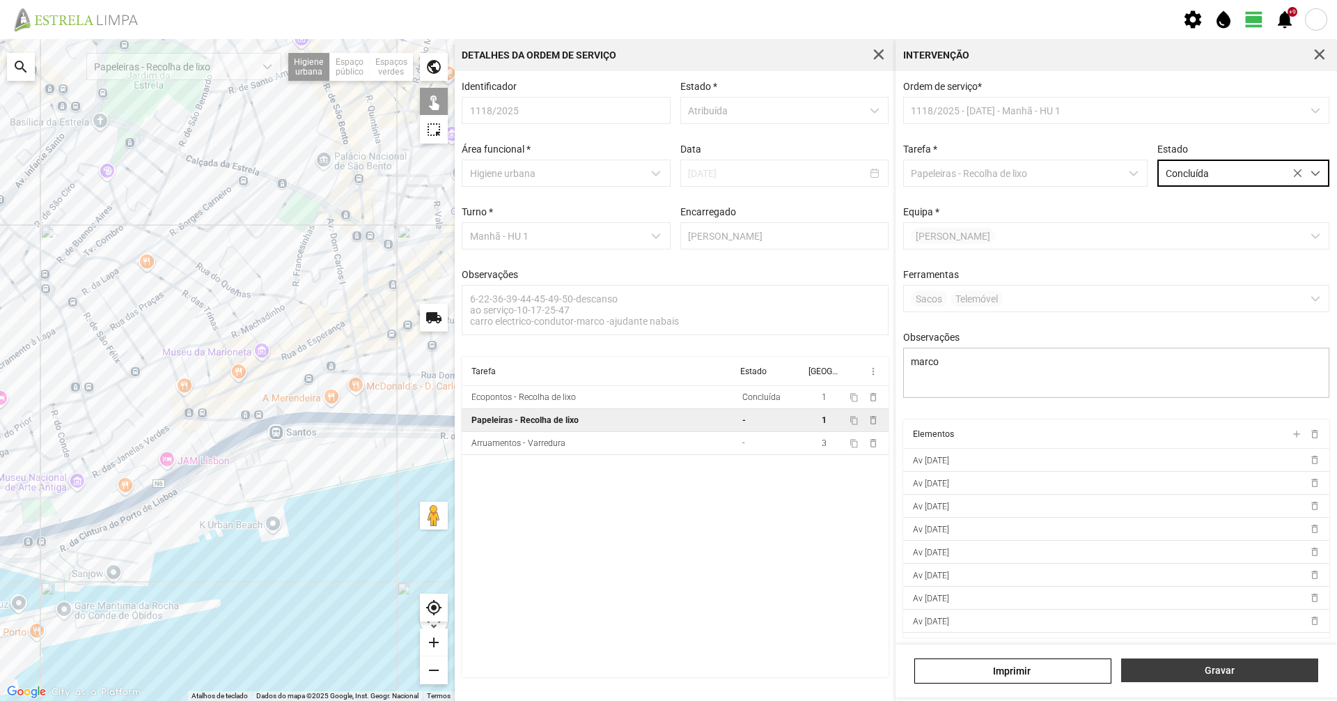
click at [1250, 669] on span "Gravar" at bounding box center [1220, 669] width 182 height 11
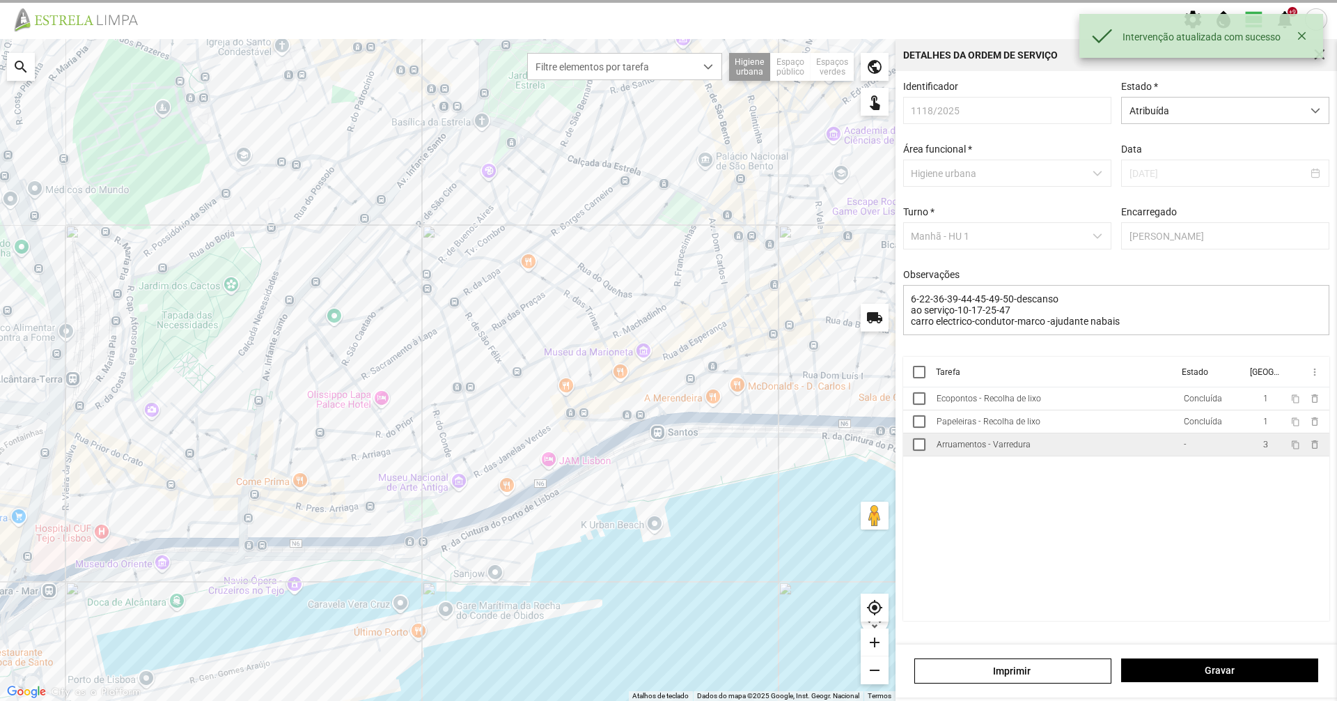
click at [1222, 444] on td "-" at bounding box center [1212, 444] width 68 height 23
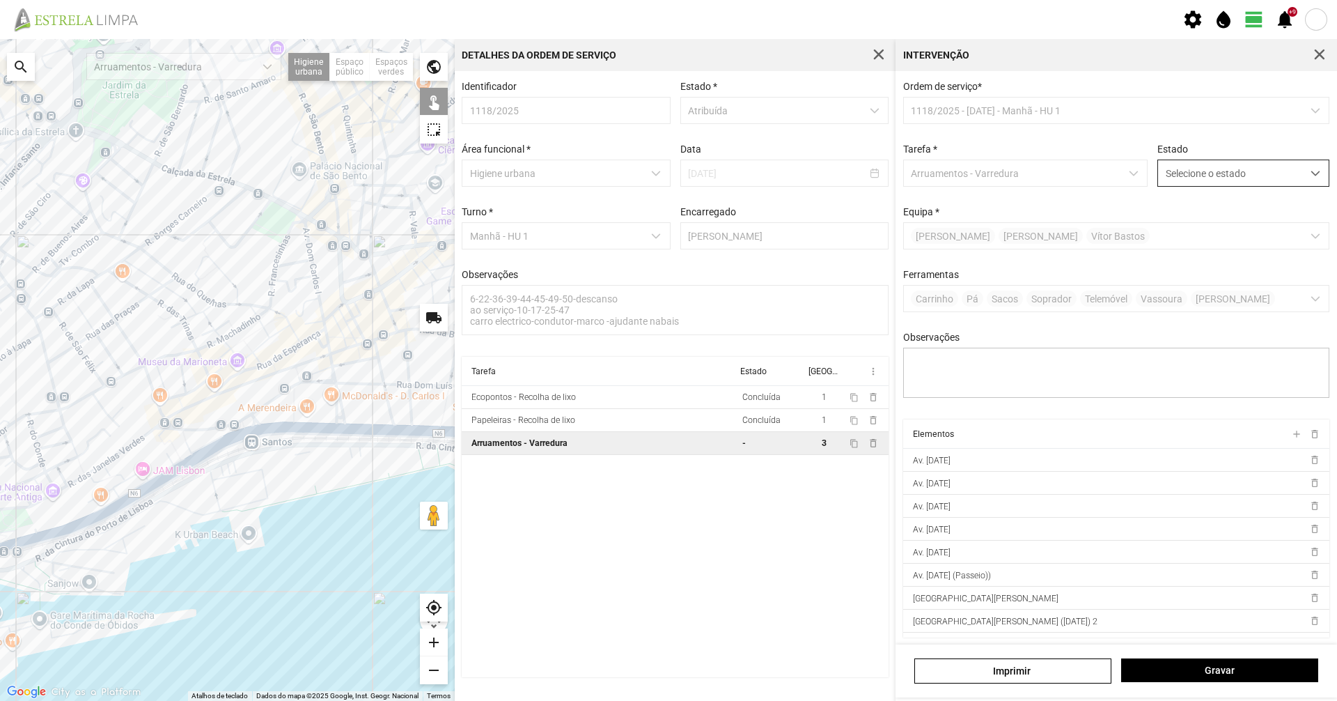
click at [1276, 167] on span "Selecione o estado" at bounding box center [1230, 173] width 144 height 26
click at [1272, 239] on li "Concluída" at bounding box center [1234, 228] width 166 height 26
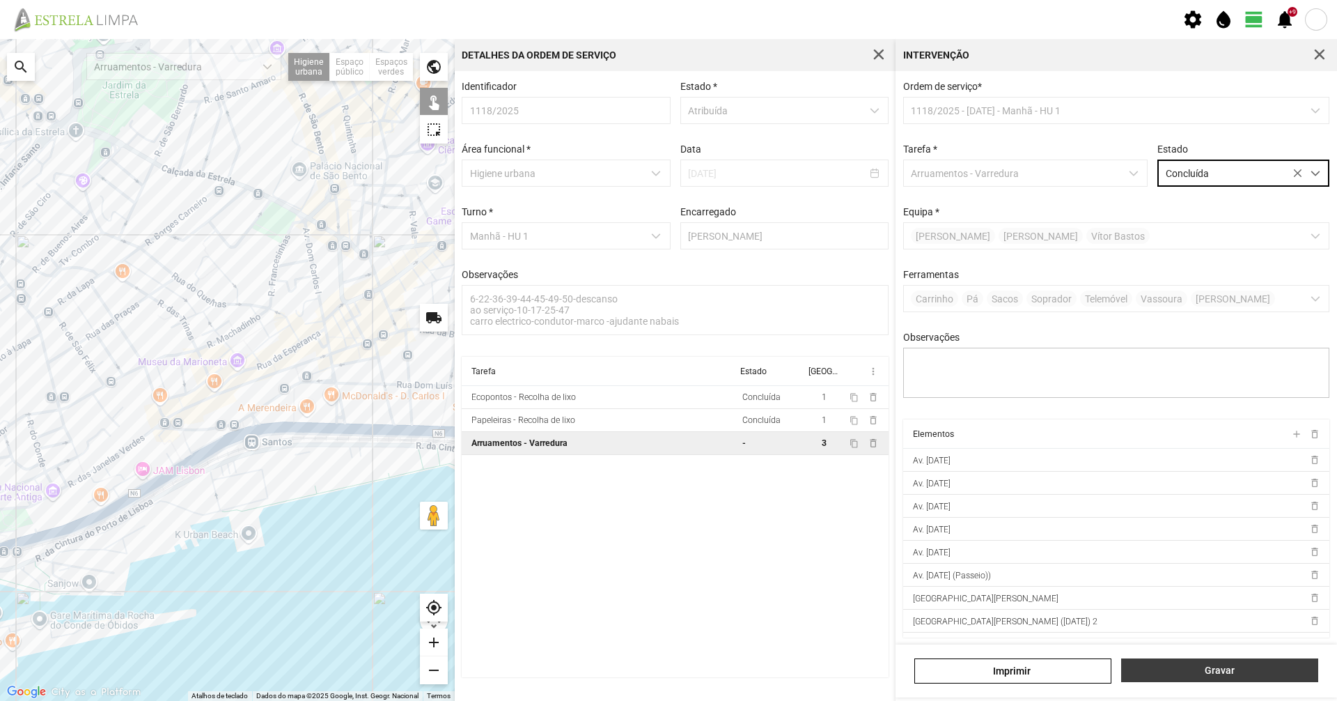
click at [1226, 676] on span "Gravar" at bounding box center [1220, 669] width 182 height 11
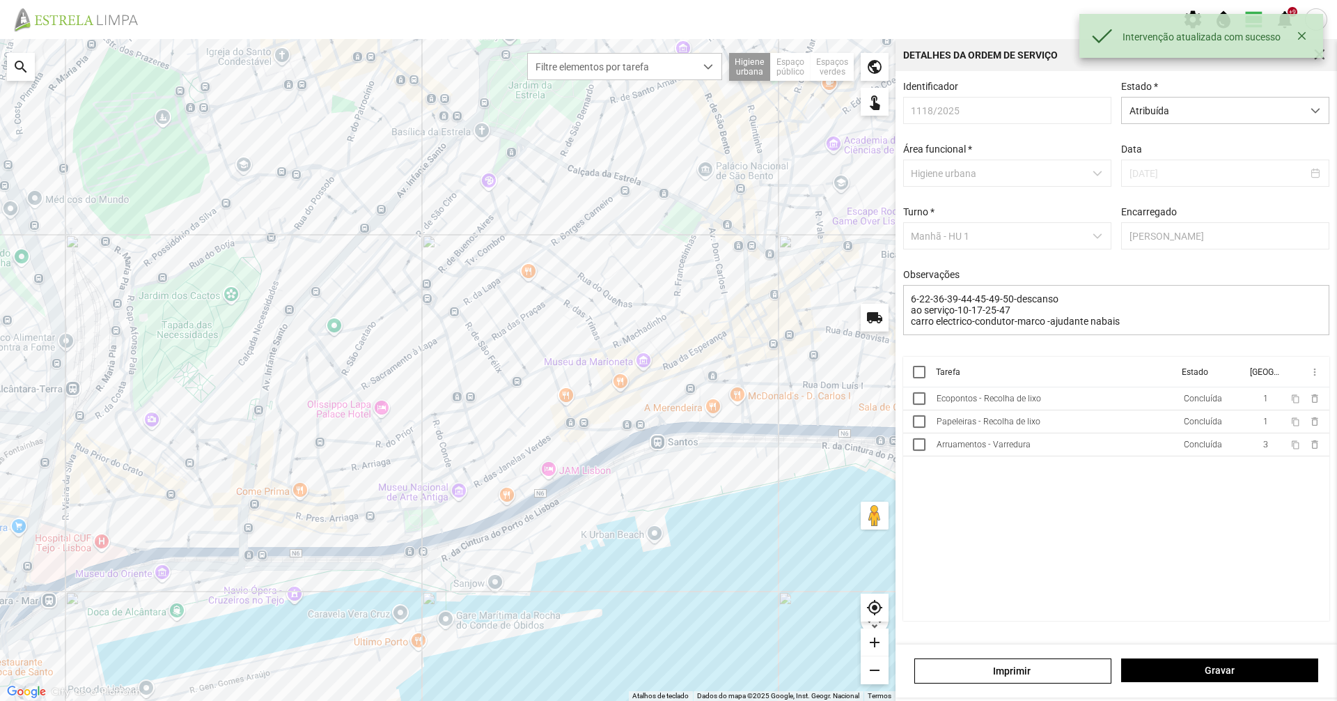
click at [1271, 103] on span "Atribuída" at bounding box center [1212, 111] width 180 height 26
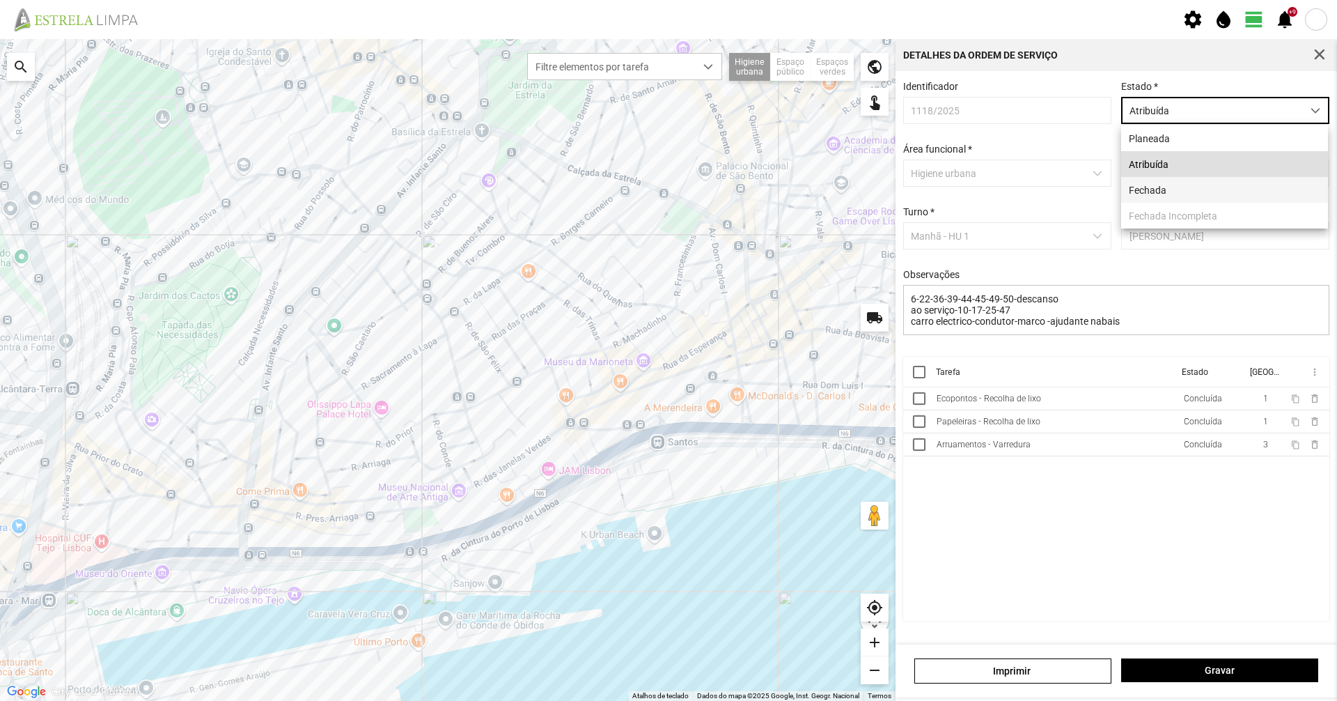
click at [1215, 189] on li "Fechada" at bounding box center [1224, 190] width 207 height 26
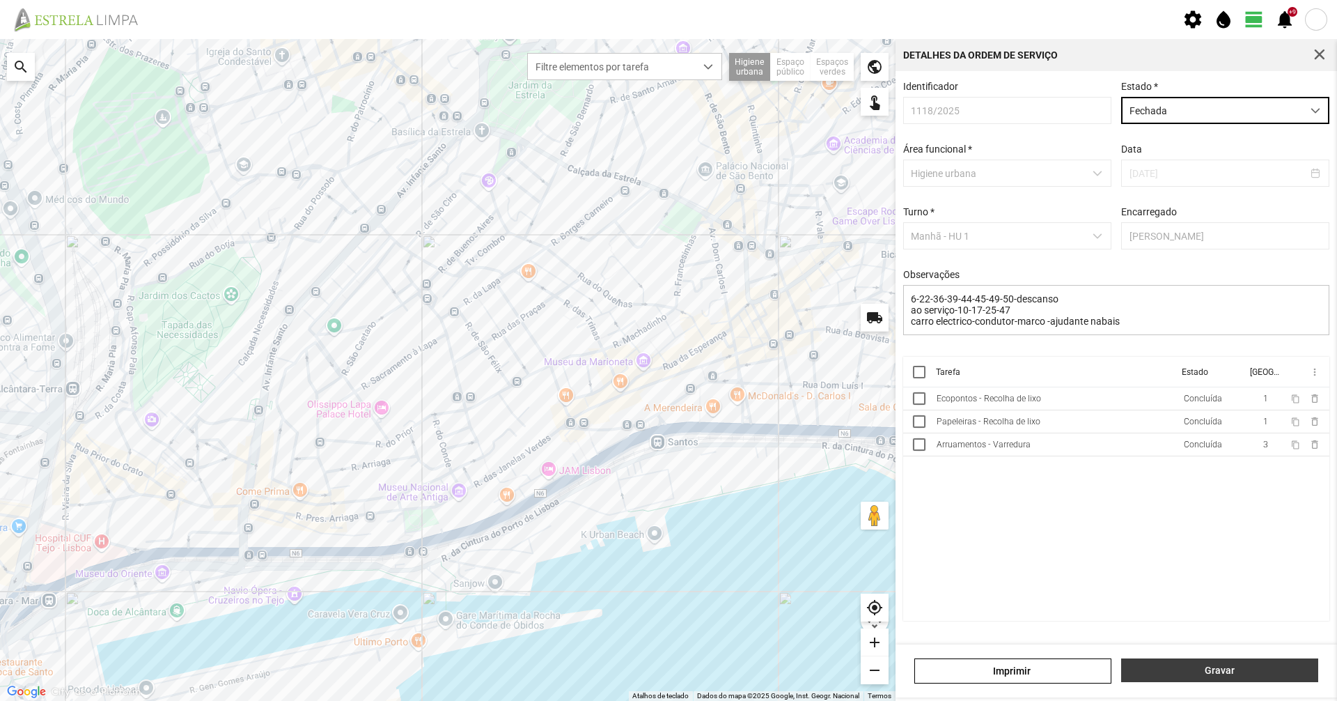
click at [1250, 674] on span "Gravar" at bounding box center [1220, 669] width 182 height 11
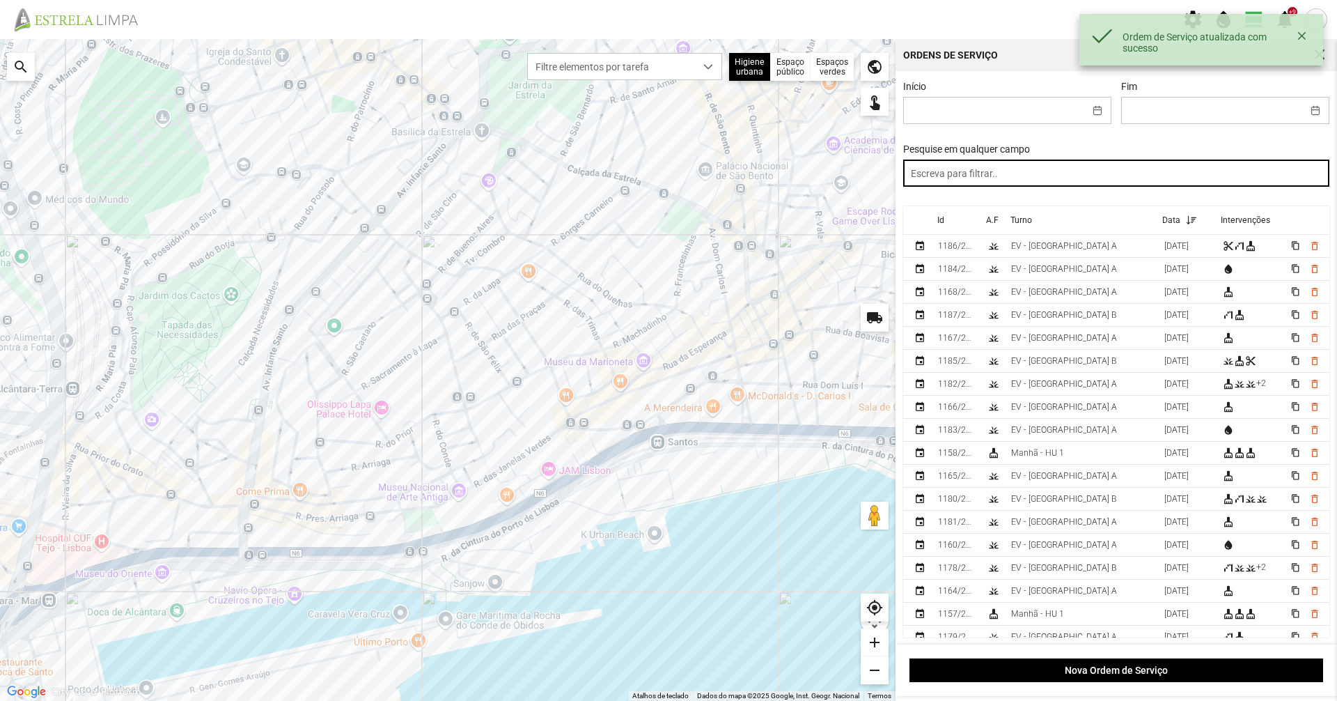
click at [1254, 177] on input "text" at bounding box center [1116, 173] width 427 height 27
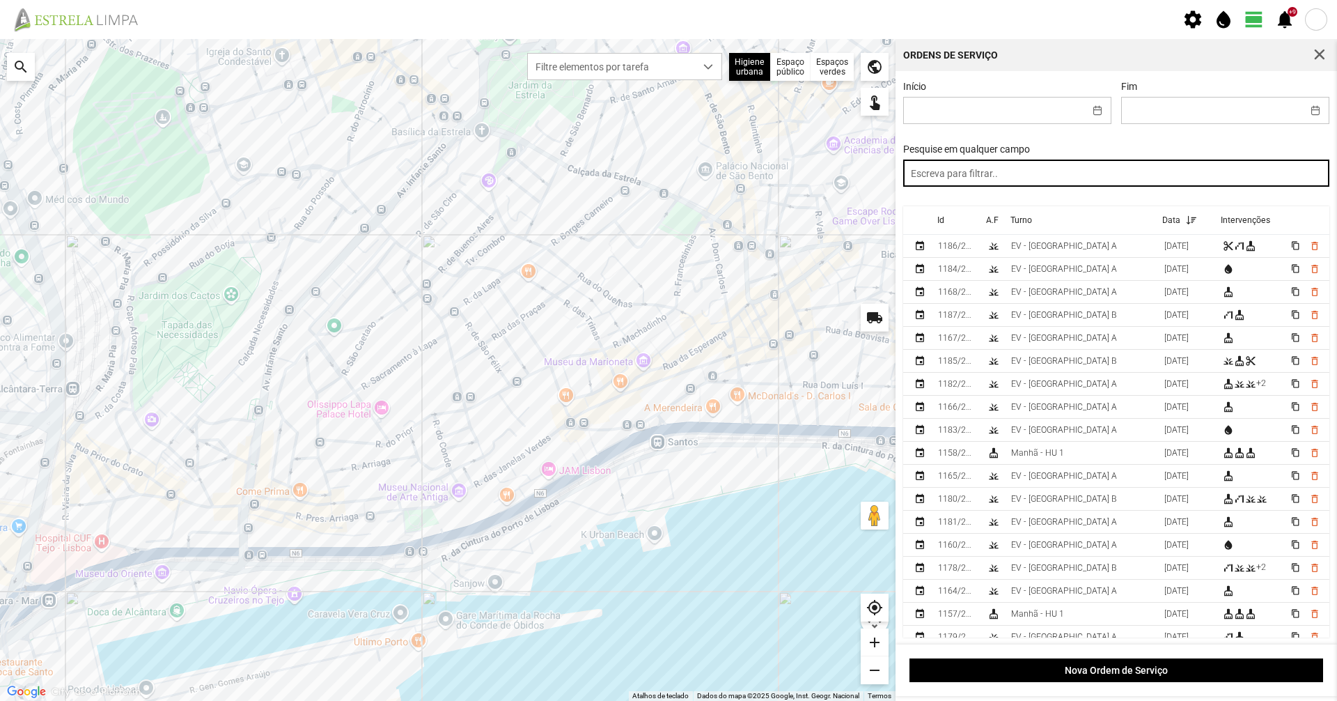
paste input "manhã"
type input "manhã"
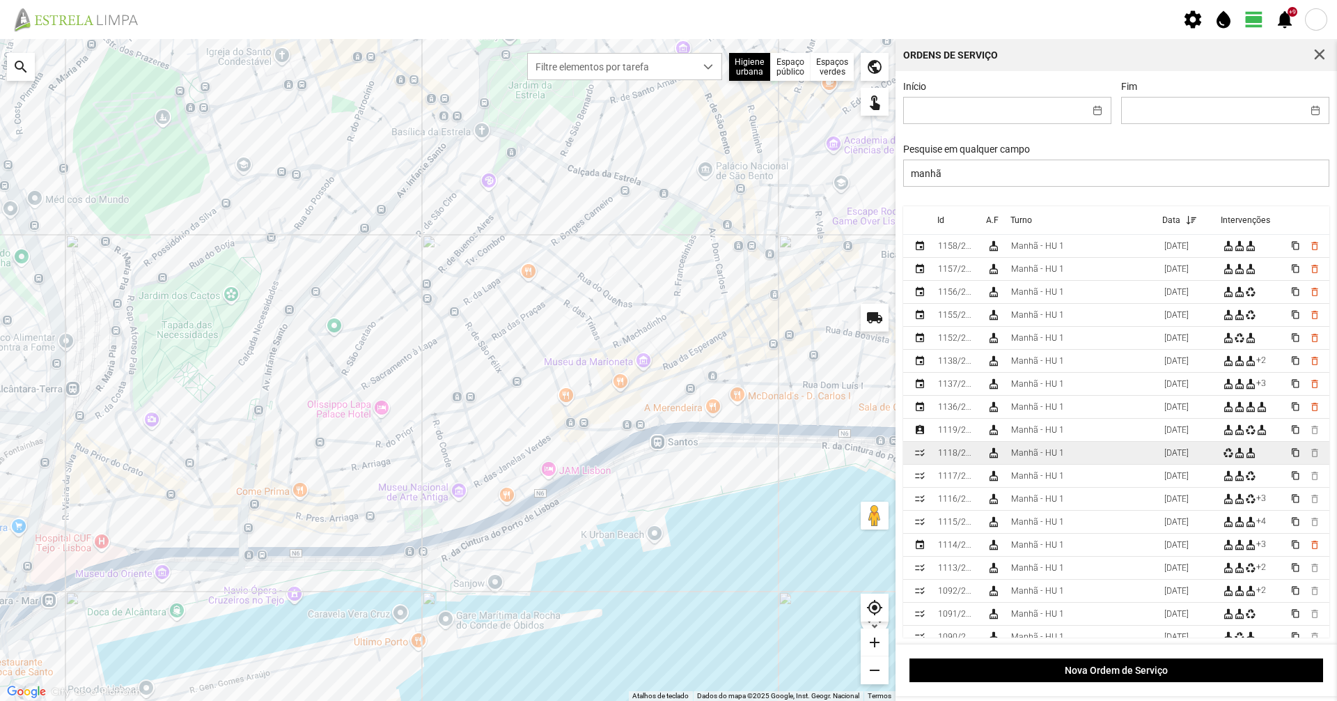
click at [1088, 461] on td "Manhã - HU 1" at bounding box center [1082, 453] width 153 height 23
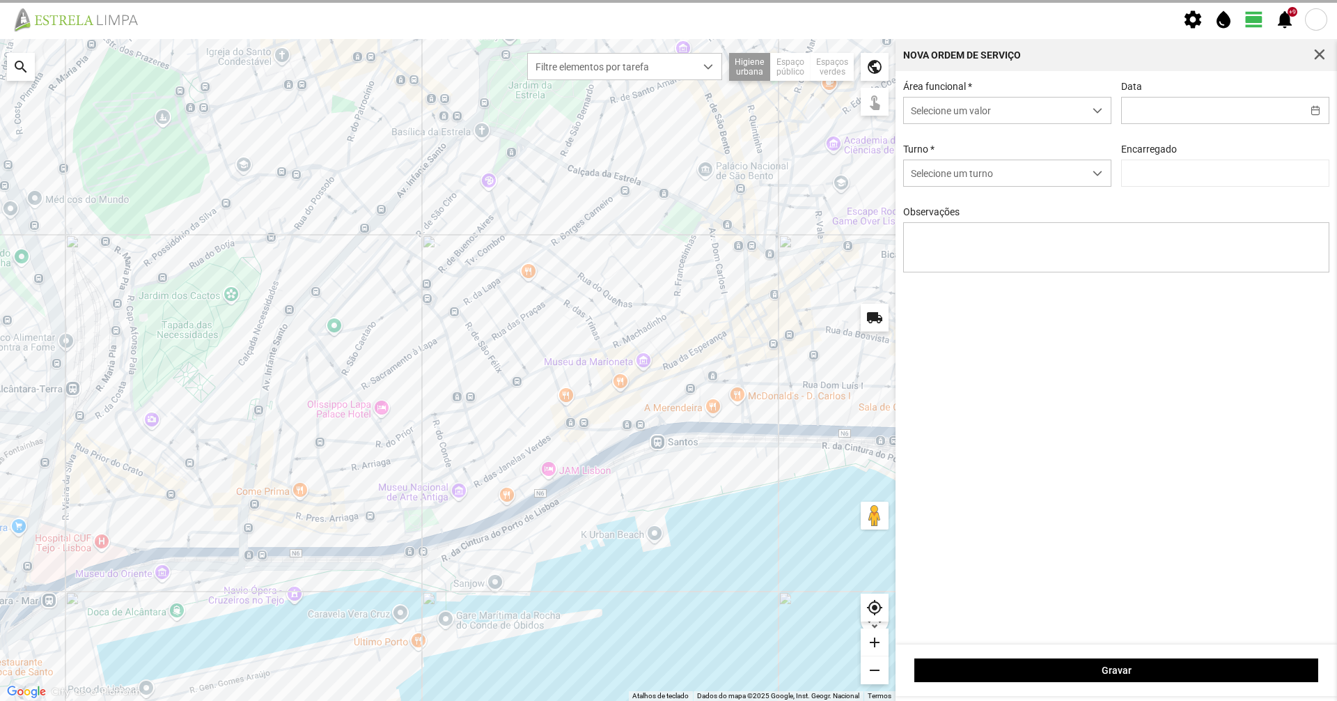
type input "[DATE]"
type textarea "6-22-36-39-44-45-49-50-descanso ao serviço-10-17-25-47 carro electrico-condutor…"
type input "[PERSON_NAME]"
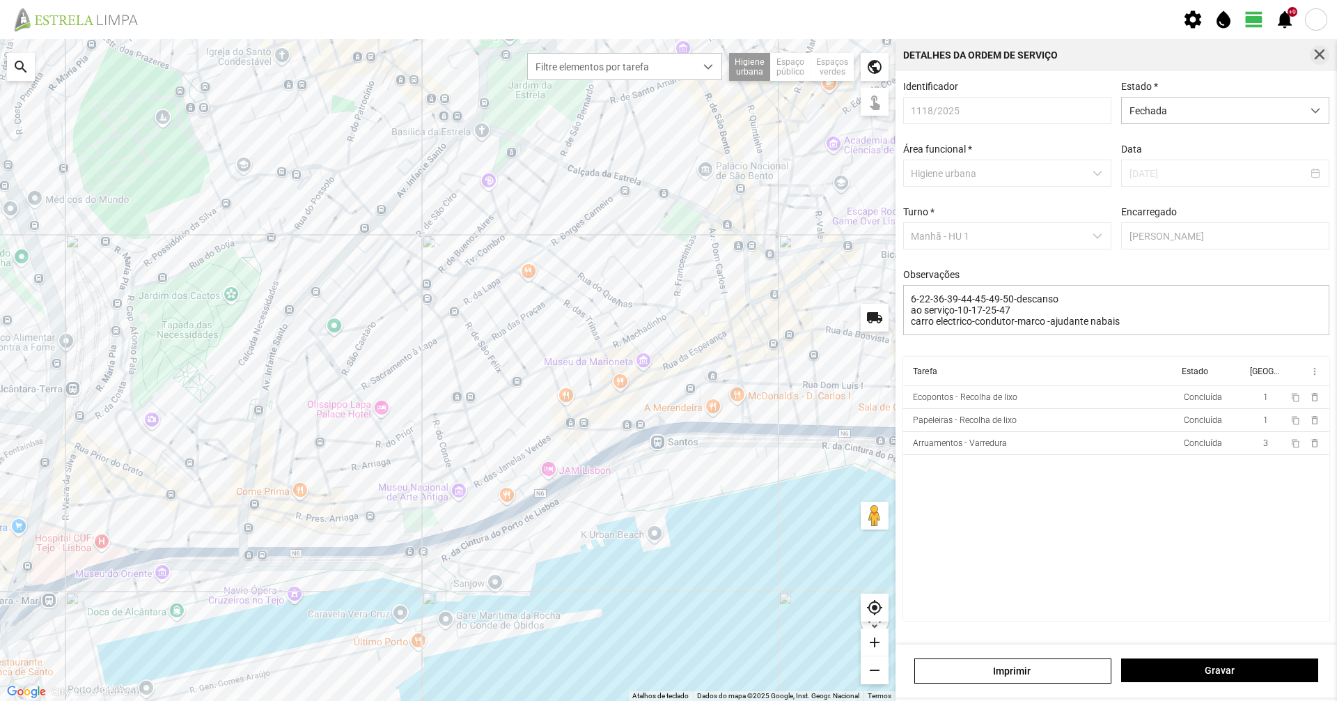
click at [1323, 55] on span "button" at bounding box center [1320, 55] width 13 height 13
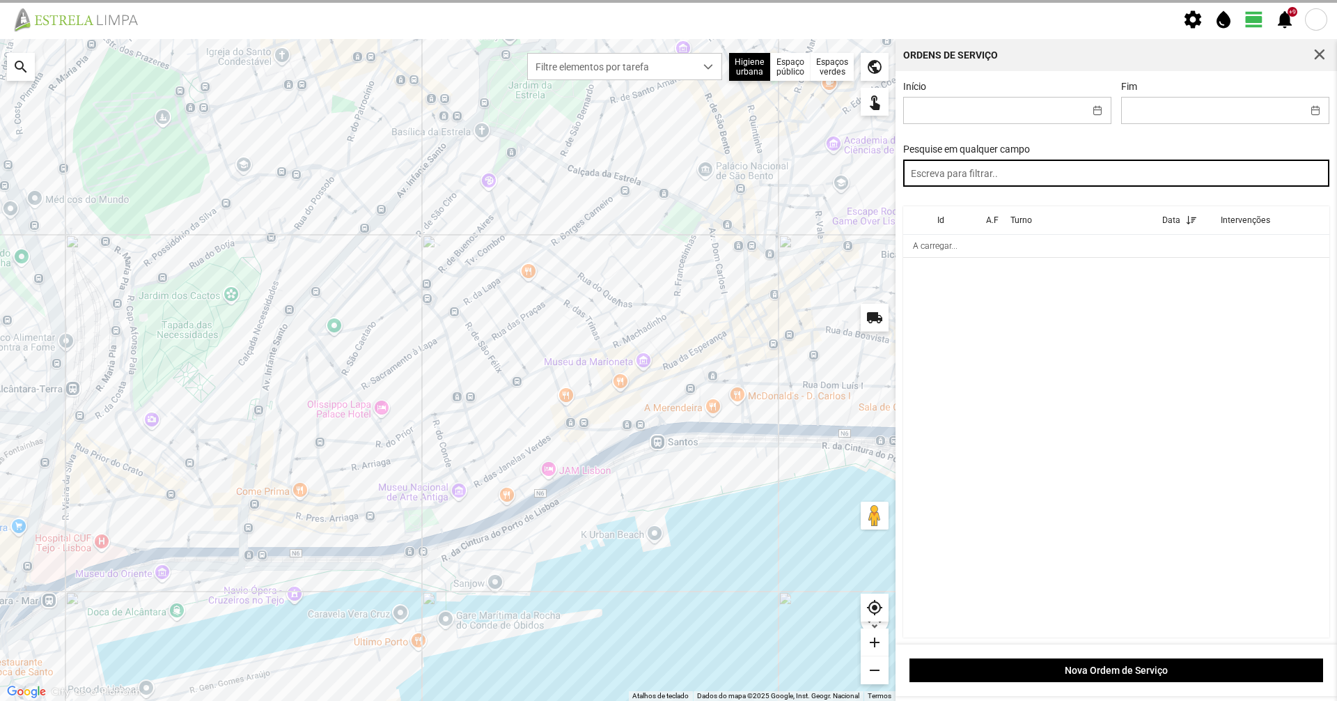
click at [1186, 176] on input "text" at bounding box center [1116, 173] width 427 height 27
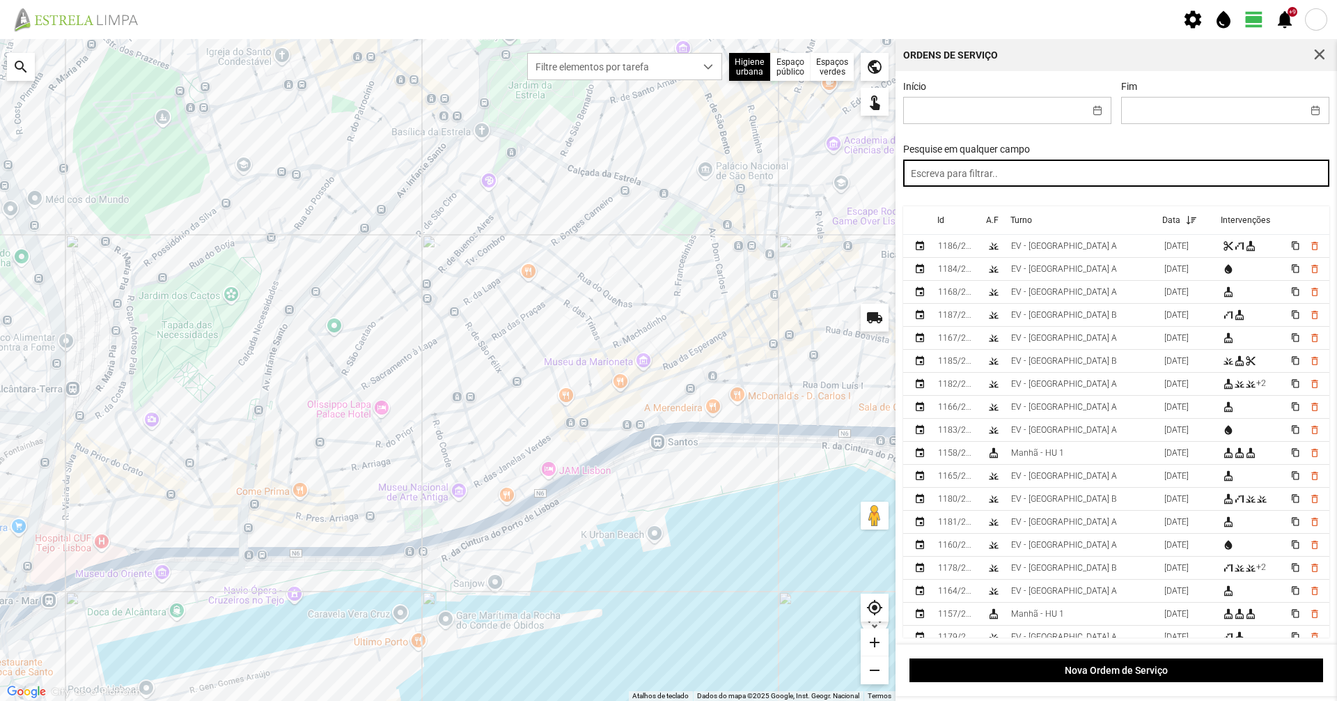
paste input "manhã"
type input "manhã"
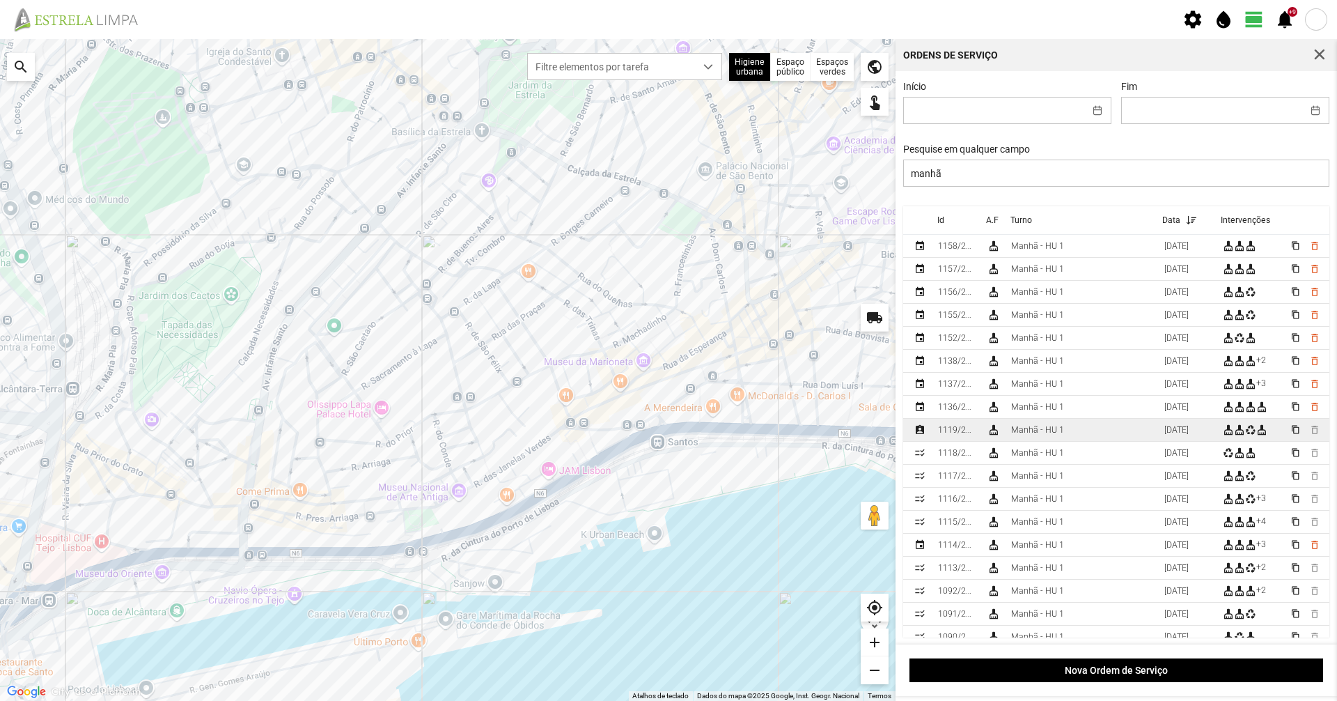
click at [1012, 440] on td "Manhã - HU 1" at bounding box center [1082, 430] width 153 height 23
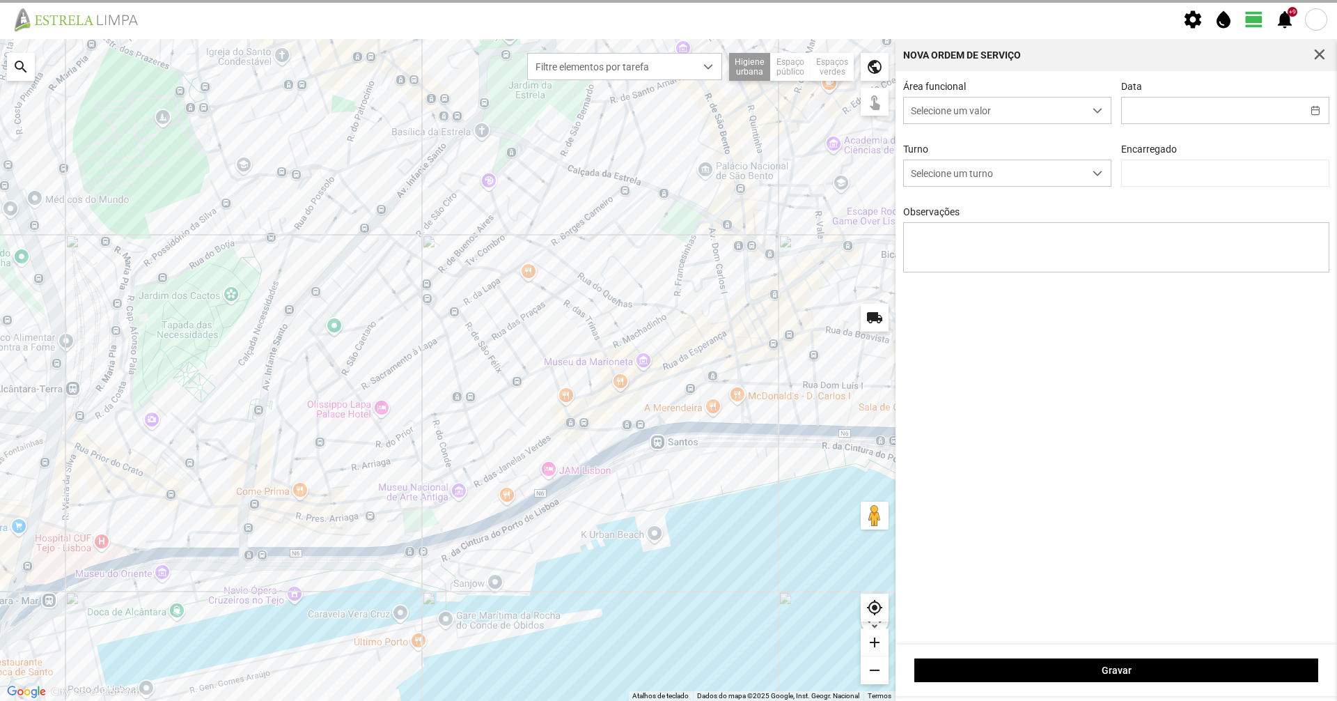
type input "[DATE]"
type input "[PERSON_NAME]"
type textarea "36-45-49-ferias 10-17-25-47descanso ao serviço-6-22-39-44-50 condutor- [PERSON_…"
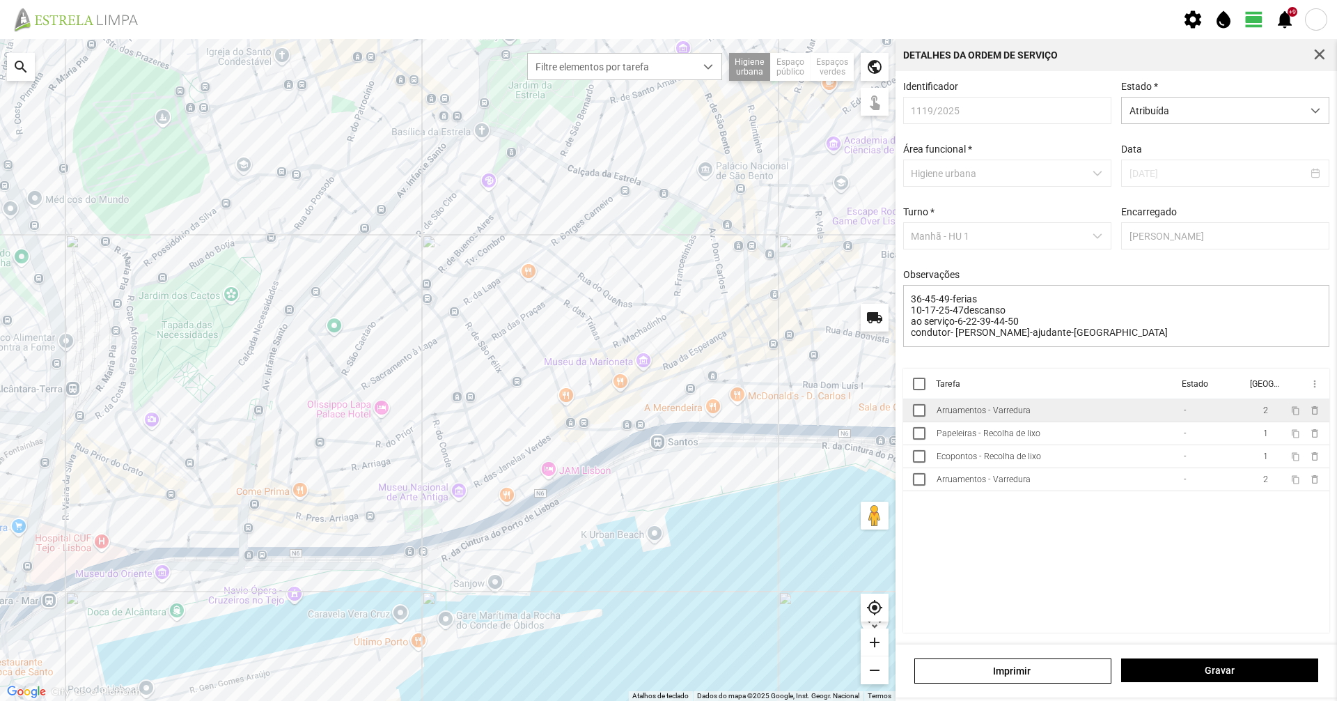
click at [1085, 408] on td "Arruamentos - Varredura" at bounding box center [1054, 410] width 247 height 23
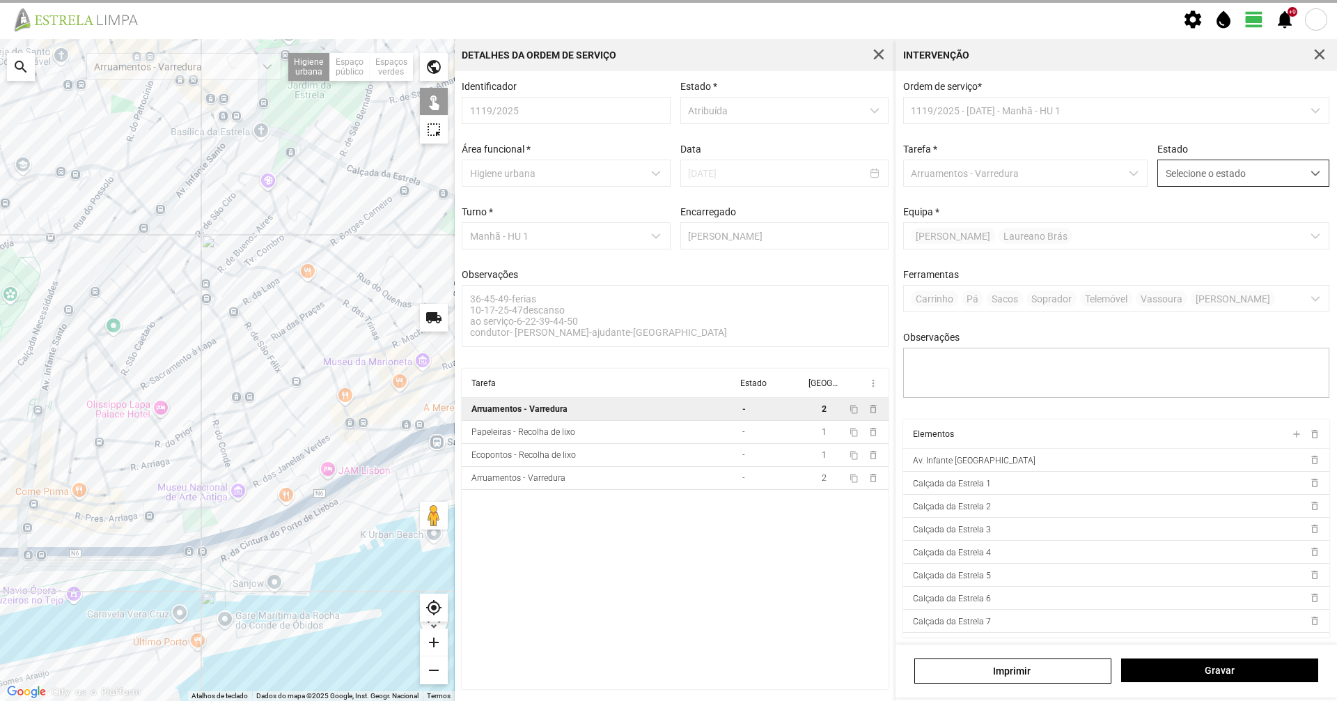
click at [1215, 177] on span "Selecione o estado" at bounding box center [1230, 173] width 144 height 26
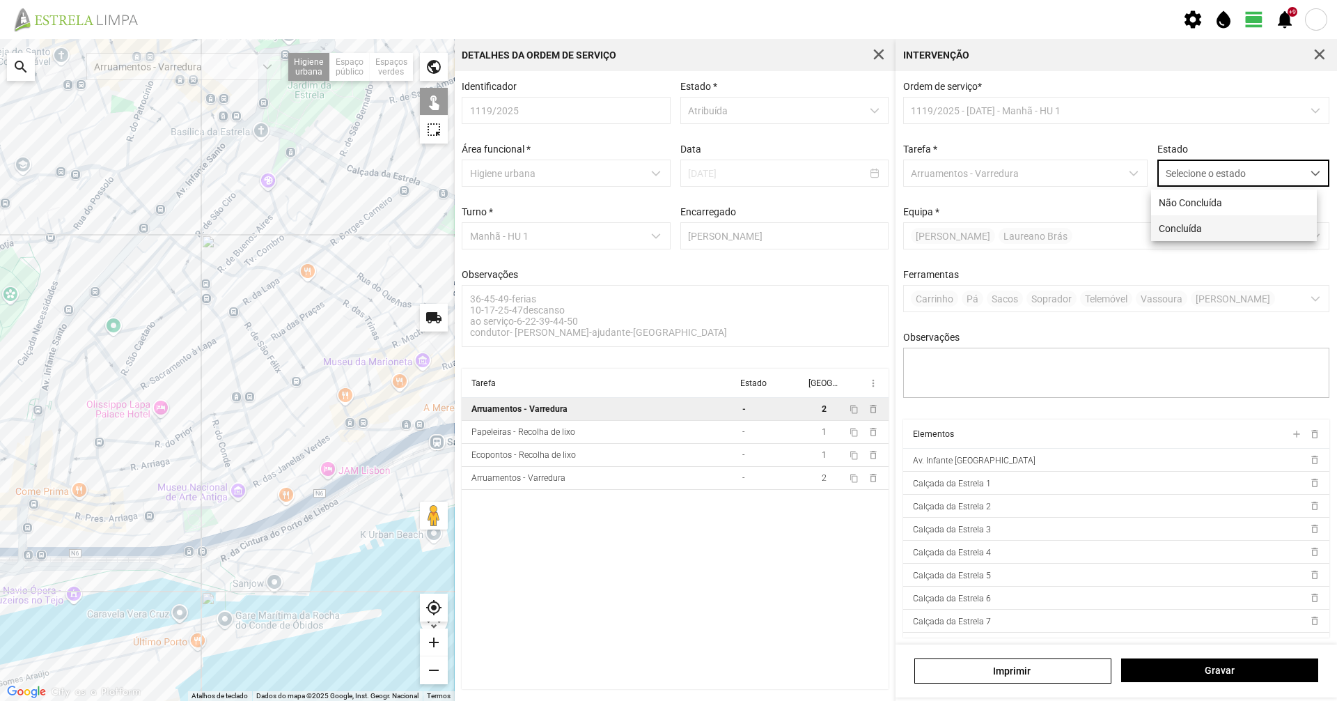
click at [1186, 232] on span "Concluída" at bounding box center [1180, 228] width 43 height 11
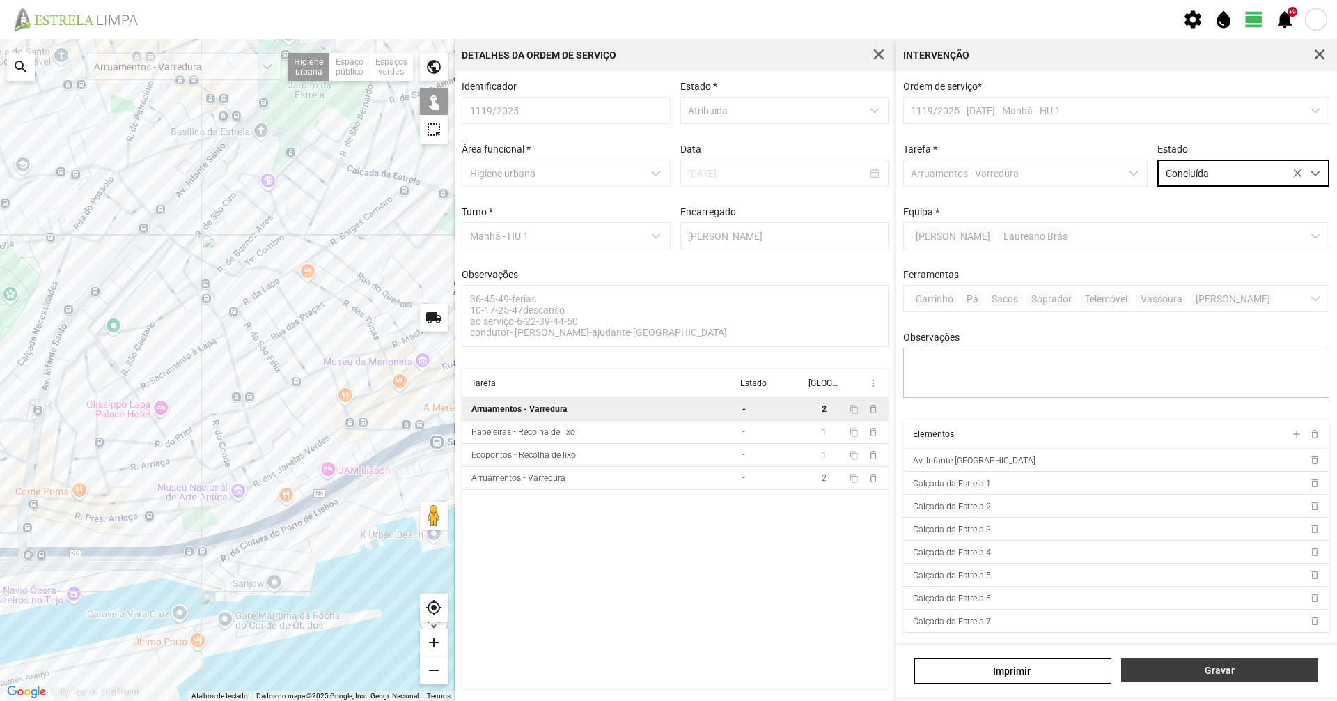
click at [1215, 678] on button "Gravar" at bounding box center [1219, 670] width 197 height 24
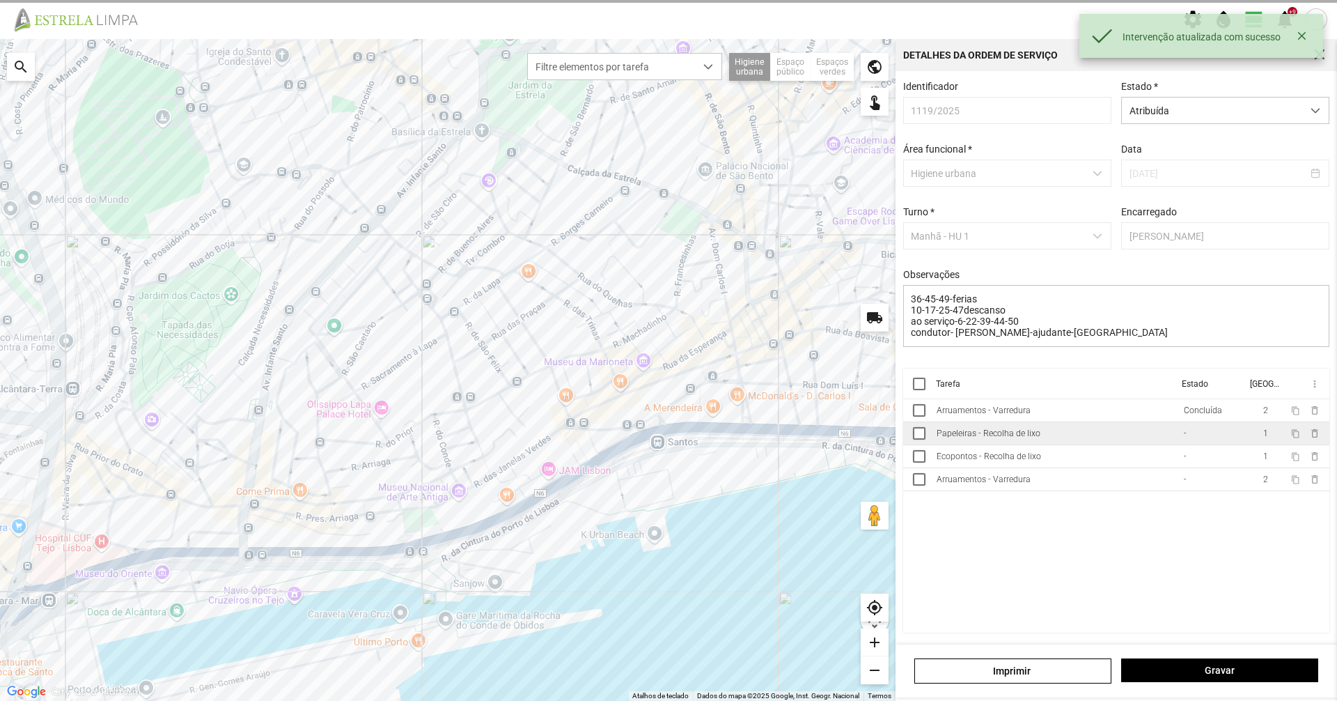
click at [1166, 438] on td "Papeleiras - Recolha de lixo" at bounding box center [1054, 433] width 247 height 23
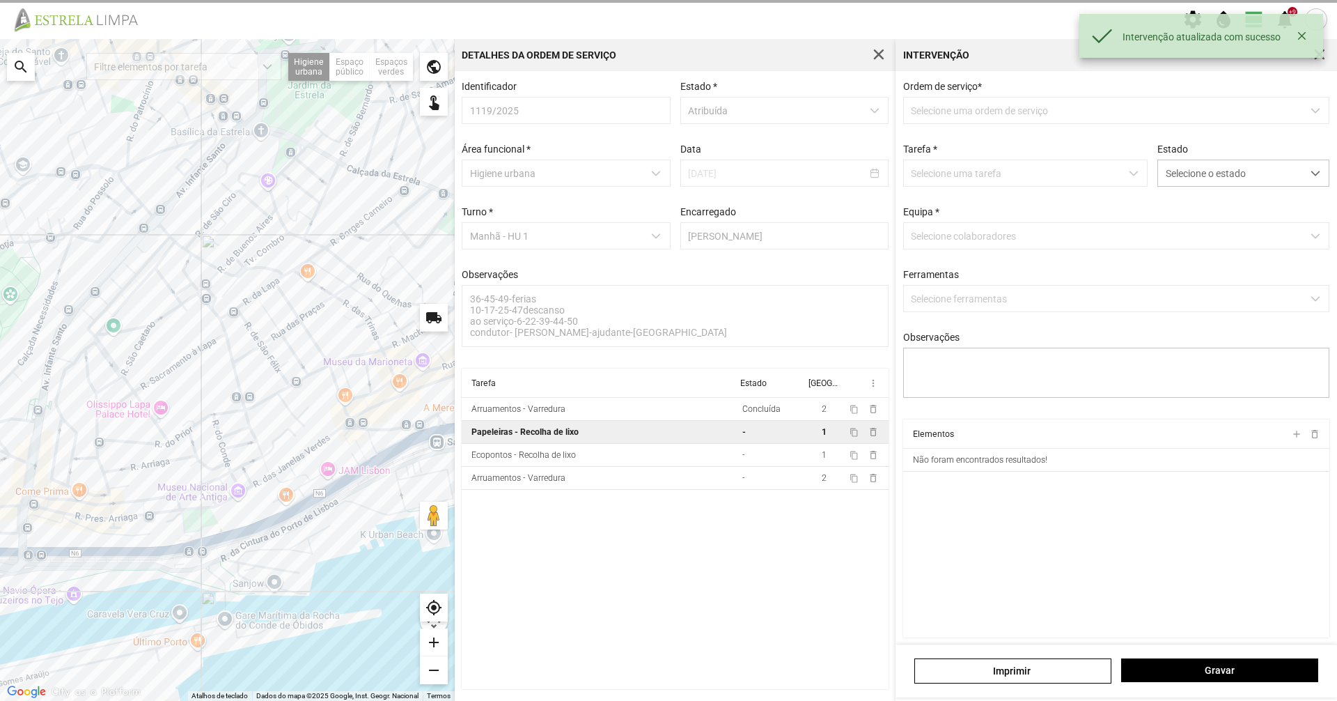
type textarea "marco"
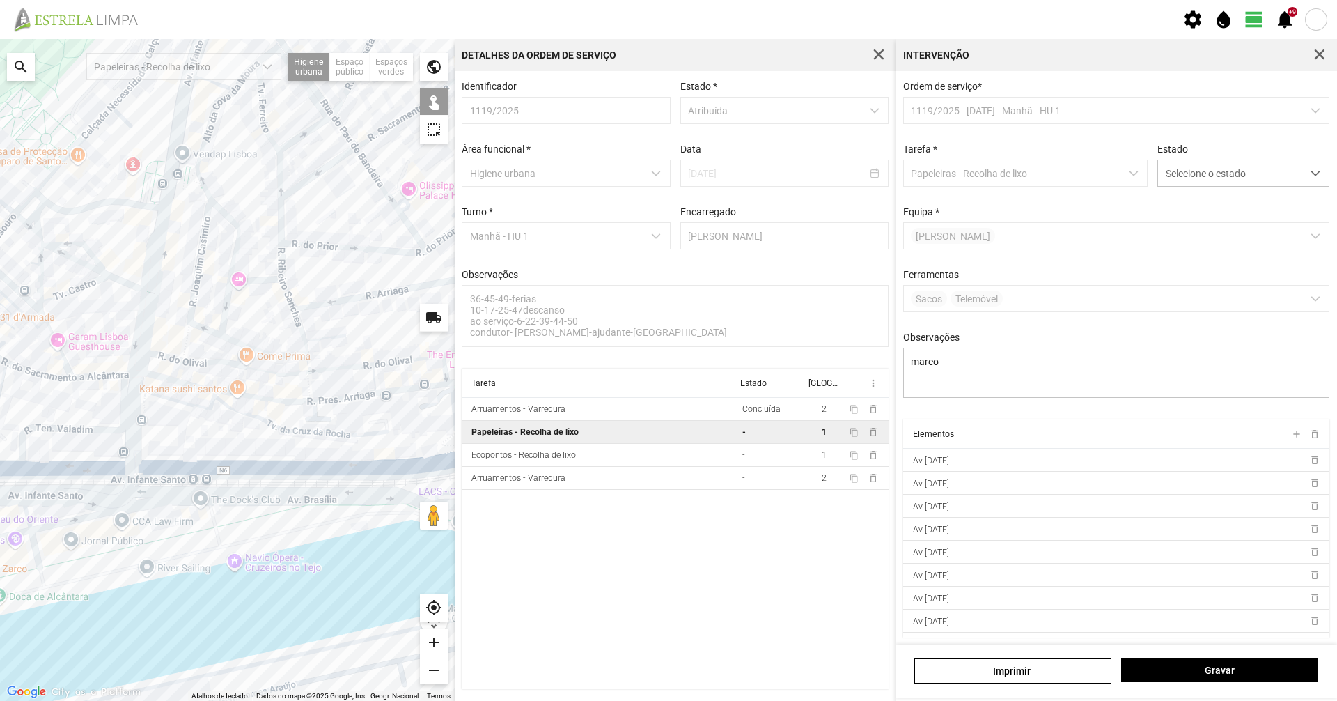
click at [320, 577] on div at bounding box center [227, 370] width 455 height 662
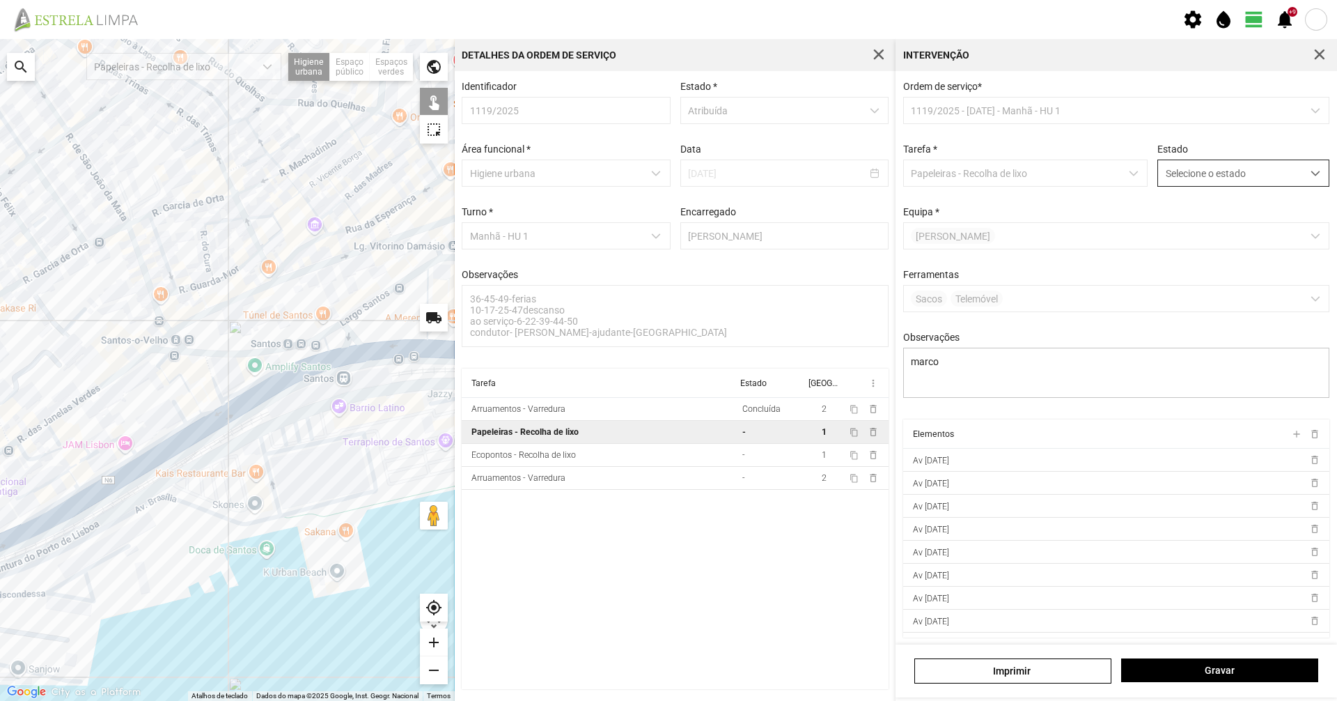
click at [1259, 187] on div "Selecione o estado" at bounding box center [1244, 173] width 172 height 27
click at [1267, 228] on li "Concluída" at bounding box center [1234, 228] width 166 height 26
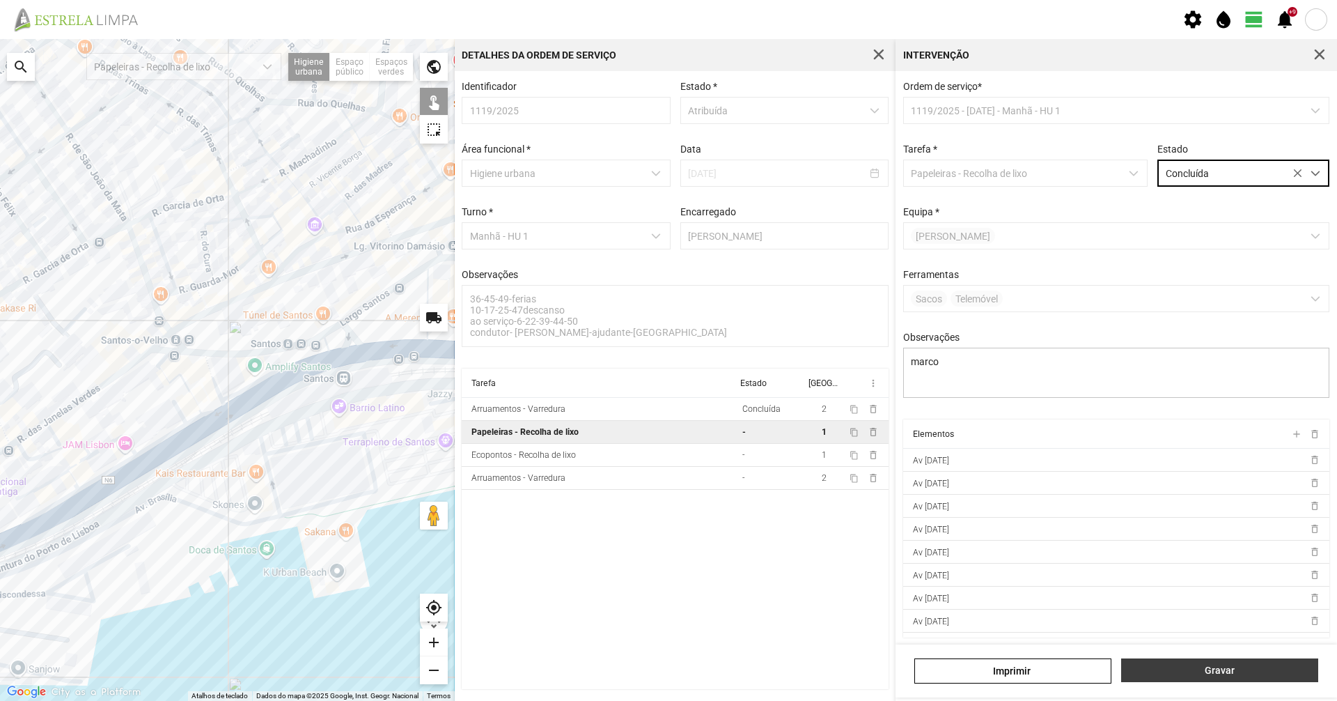
click at [1218, 671] on span "Gravar" at bounding box center [1220, 669] width 182 height 11
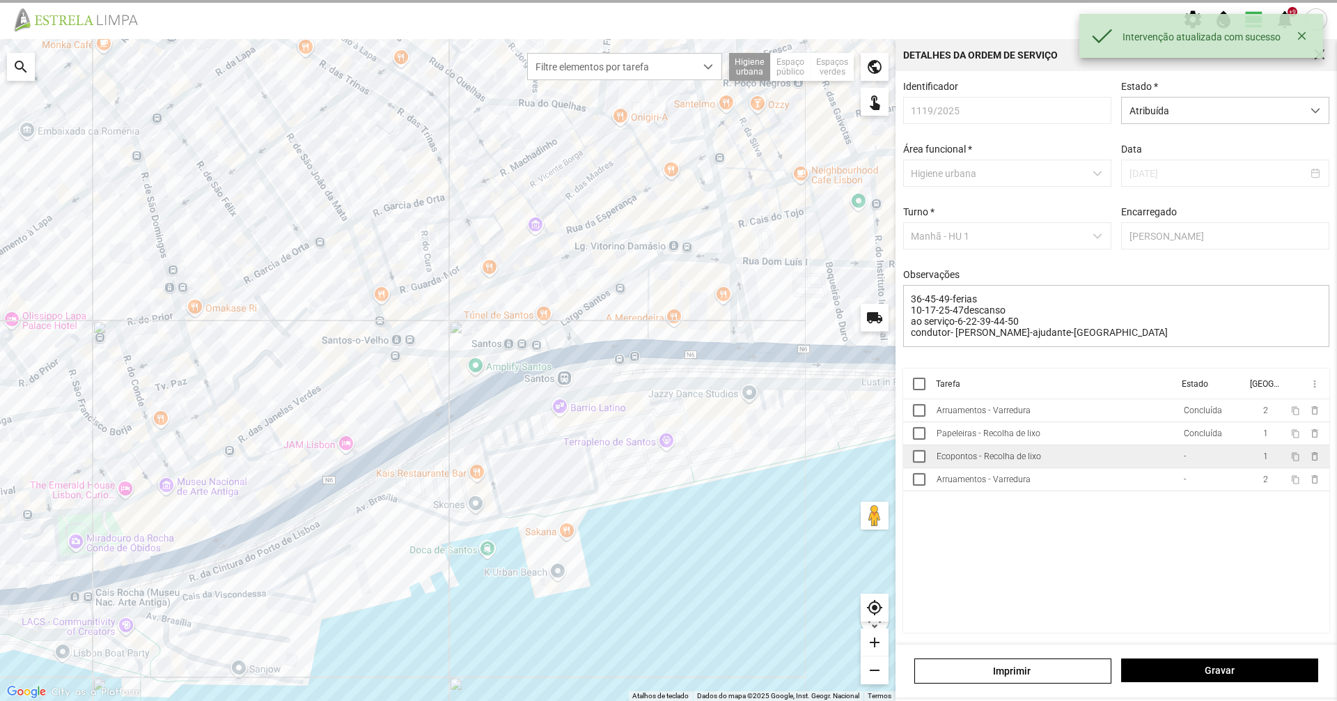
click at [1090, 461] on td "Ecopontos - Recolha de lixo" at bounding box center [1054, 456] width 247 height 23
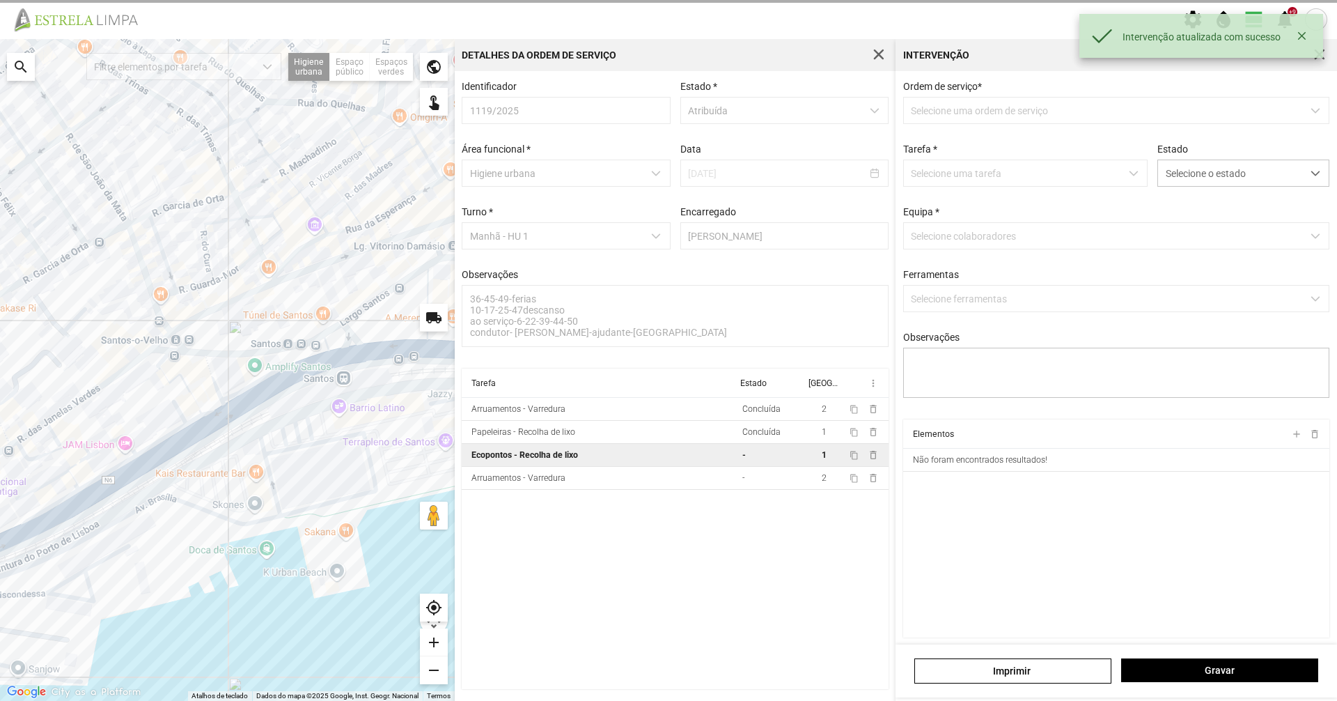
type textarea "marco"
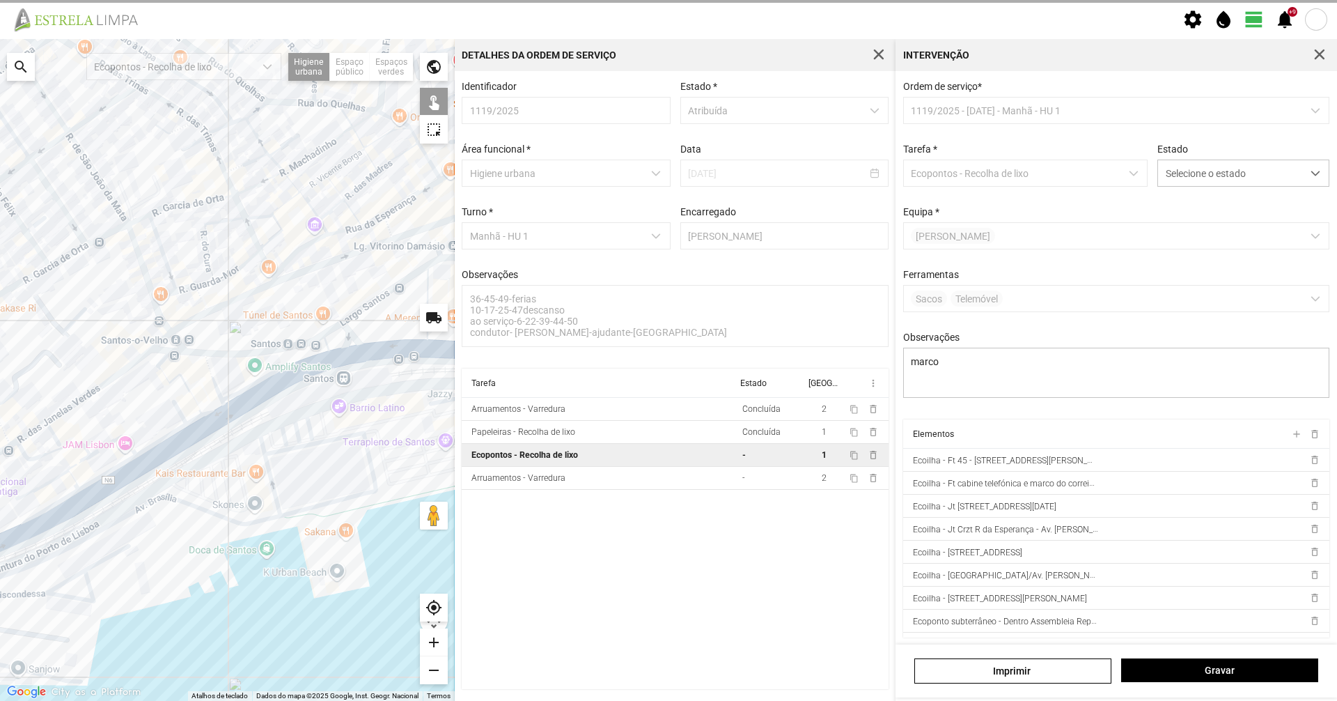
click at [228, 456] on div at bounding box center [227, 370] width 455 height 662
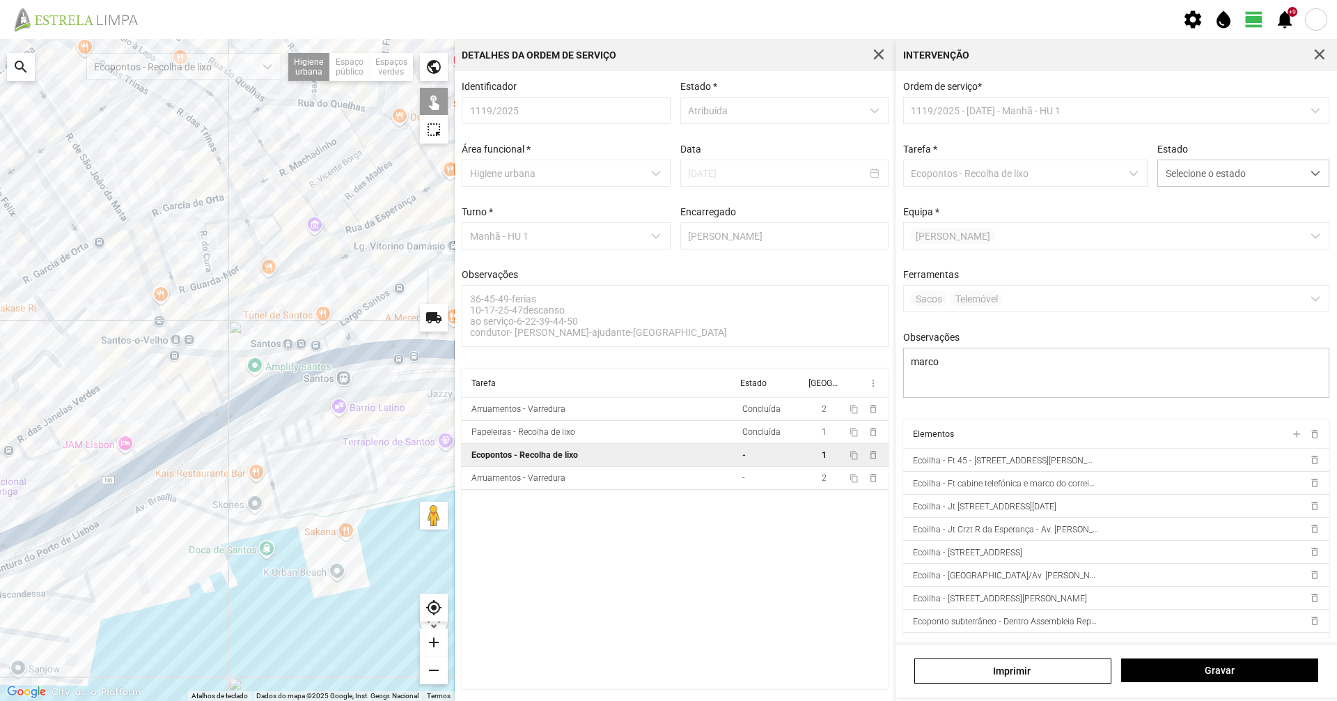
click at [341, 406] on div at bounding box center [227, 370] width 455 height 662
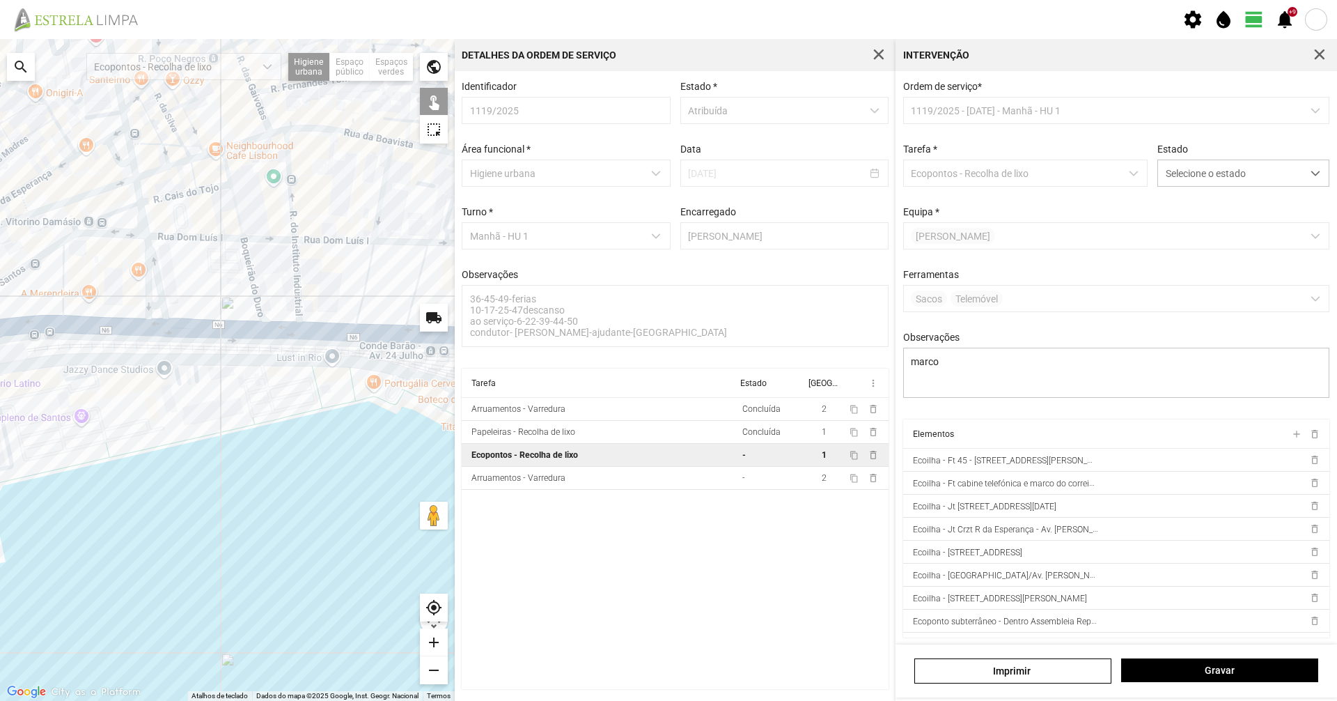
click at [148, 367] on div at bounding box center [227, 370] width 455 height 662
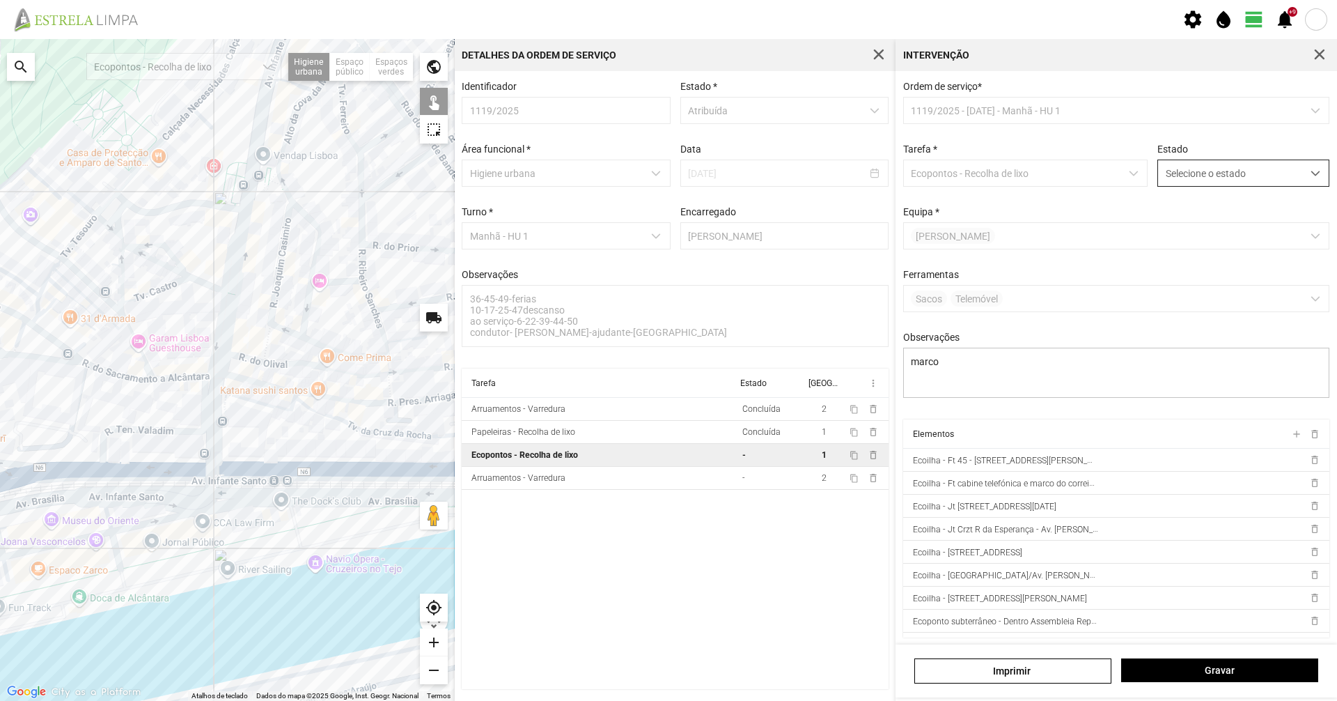
click at [1274, 169] on span "Selecione o estado" at bounding box center [1230, 173] width 144 height 26
click at [1262, 231] on li "Concluída" at bounding box center [1234, 228] width 166 height 26
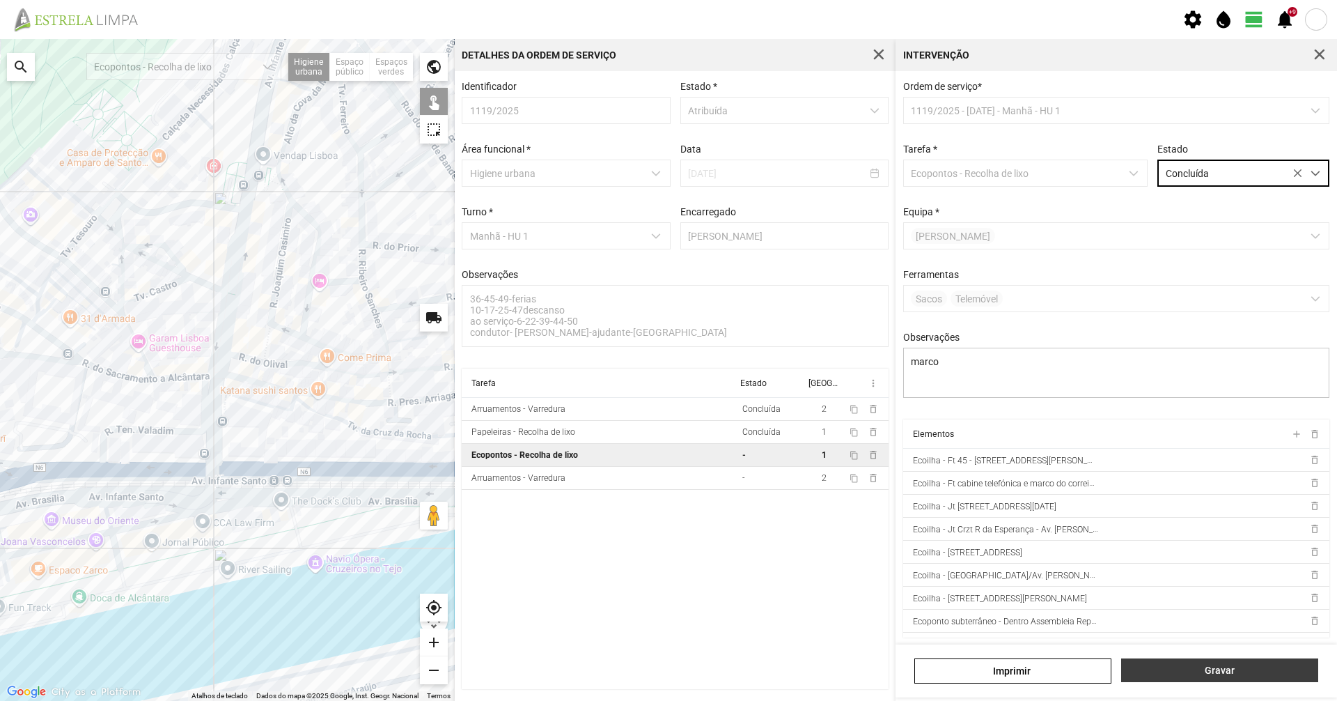
click at [1257, 678] on button "Gravar" at bounding box center [1219, 670] width 197 height 24
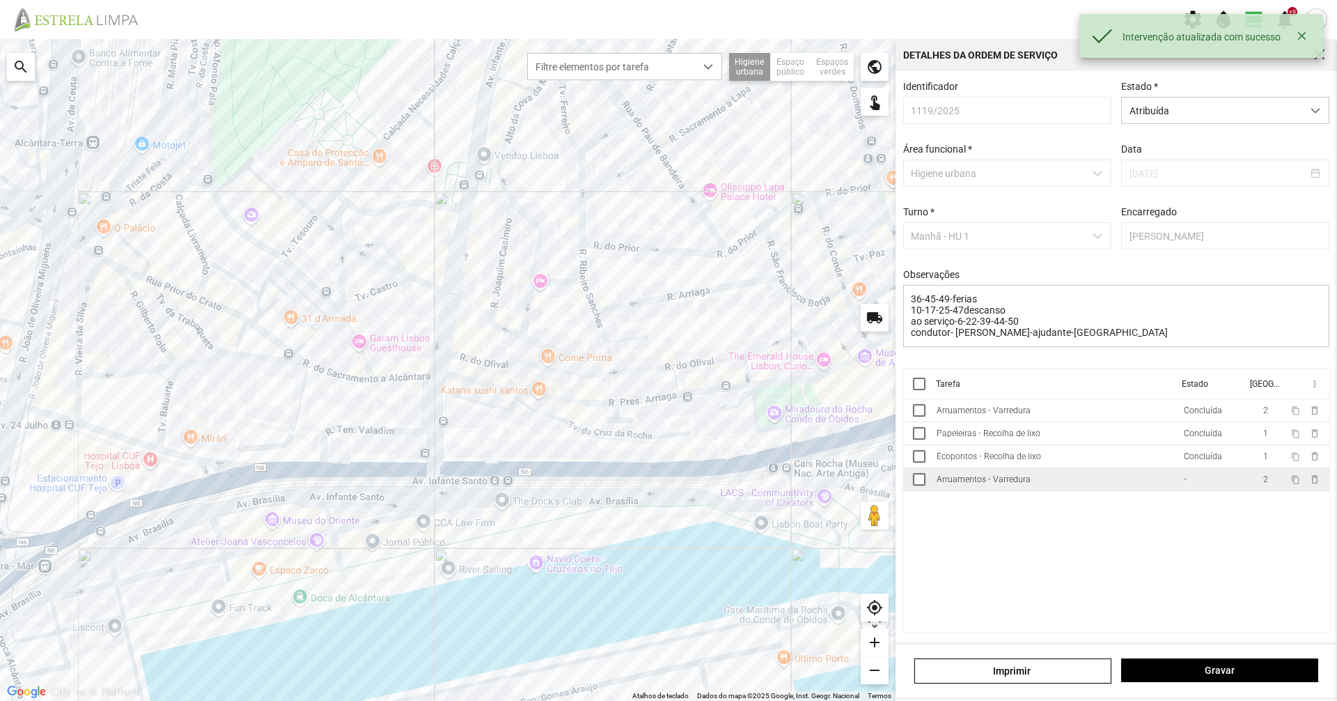
click at [1183, 484] on div "-" at bounding box center [1184, 479] width 3 height 10
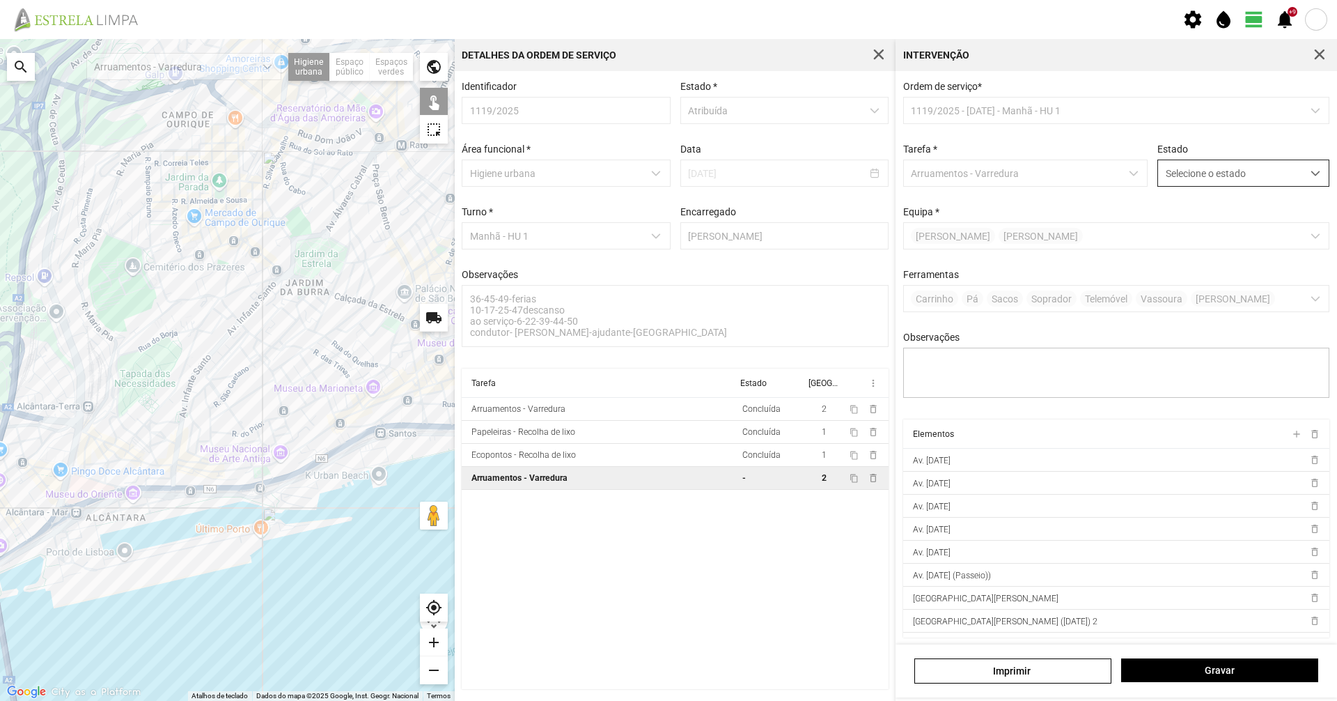
click at [1238, 179] on span "Selecione o estado" at bounding box center [1230, 173] width 144 height 26
click at [1239, 229] on li "Concluída" at bounding box center [1234, 228] width 166 height 26
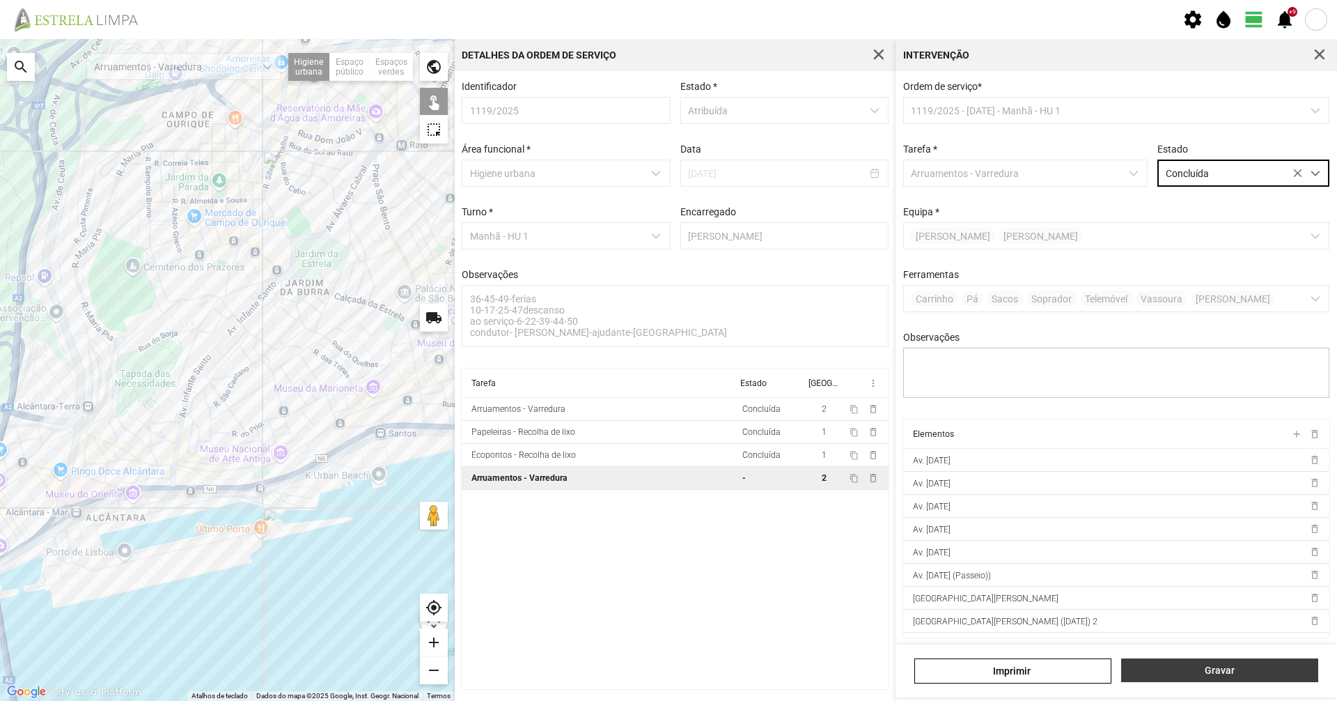
click at [1211, 680] on button "Gravar" at bounding box center [1219, 670] width 197 height 24
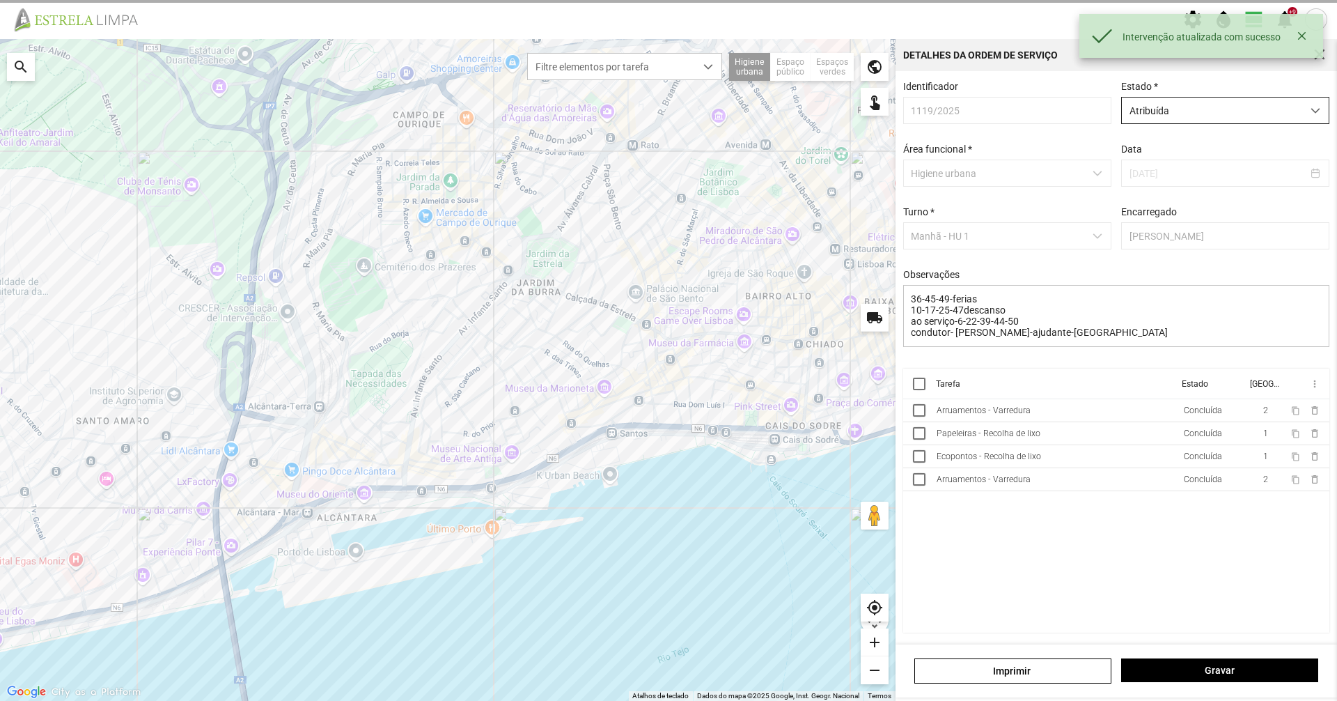
click at [1274, 115] on span "Atribuída" at bounding box center [1212, 111] width 180 height 26
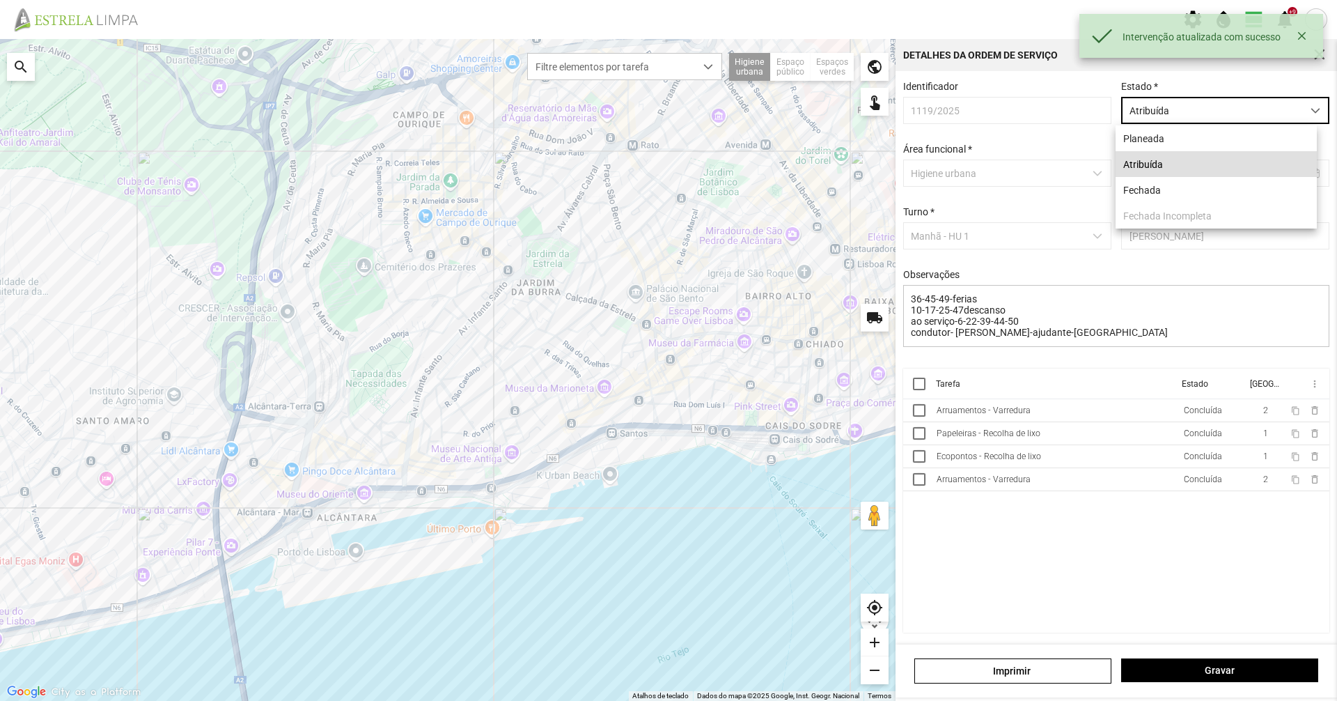
scroll to position [8, 62]
click at [1197, 188] on li "Fechada" at bounding box center [1216, 190] width 201 height 26
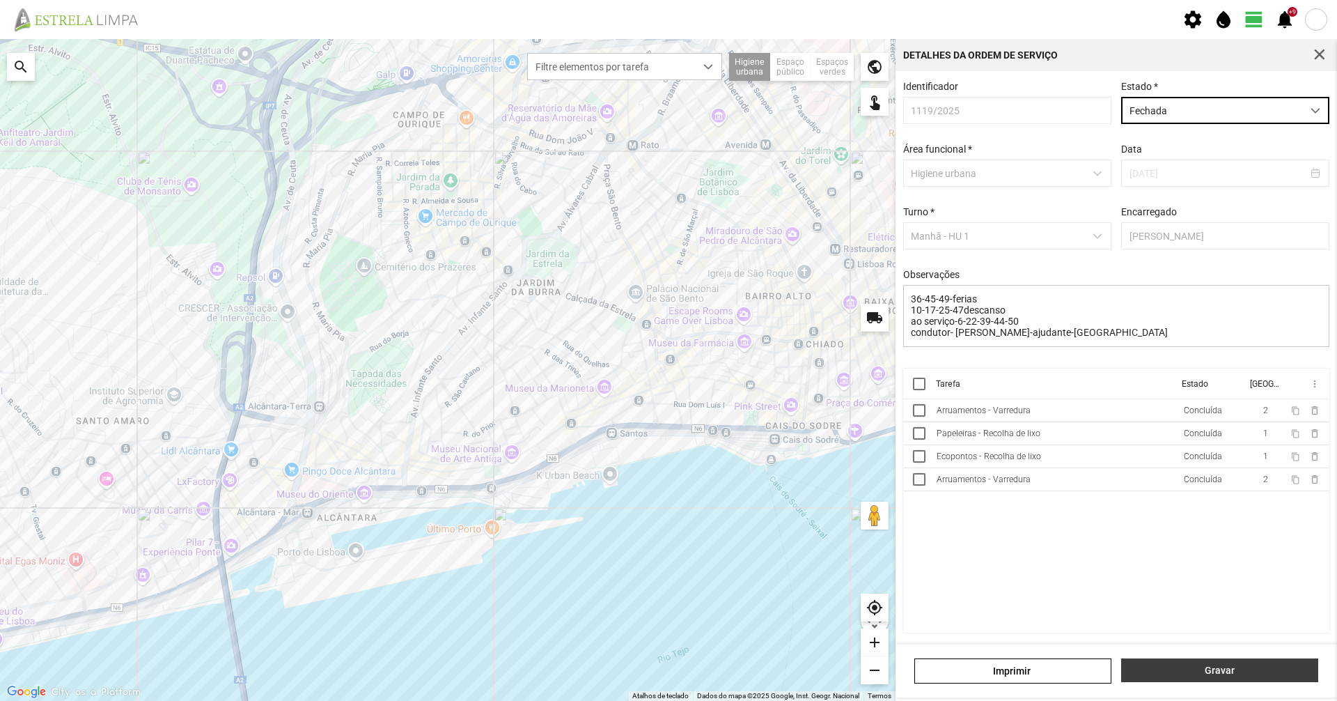
click at [1189, 677] on button "Gravar" at bounding box center [1219, 670] width 197 height 24
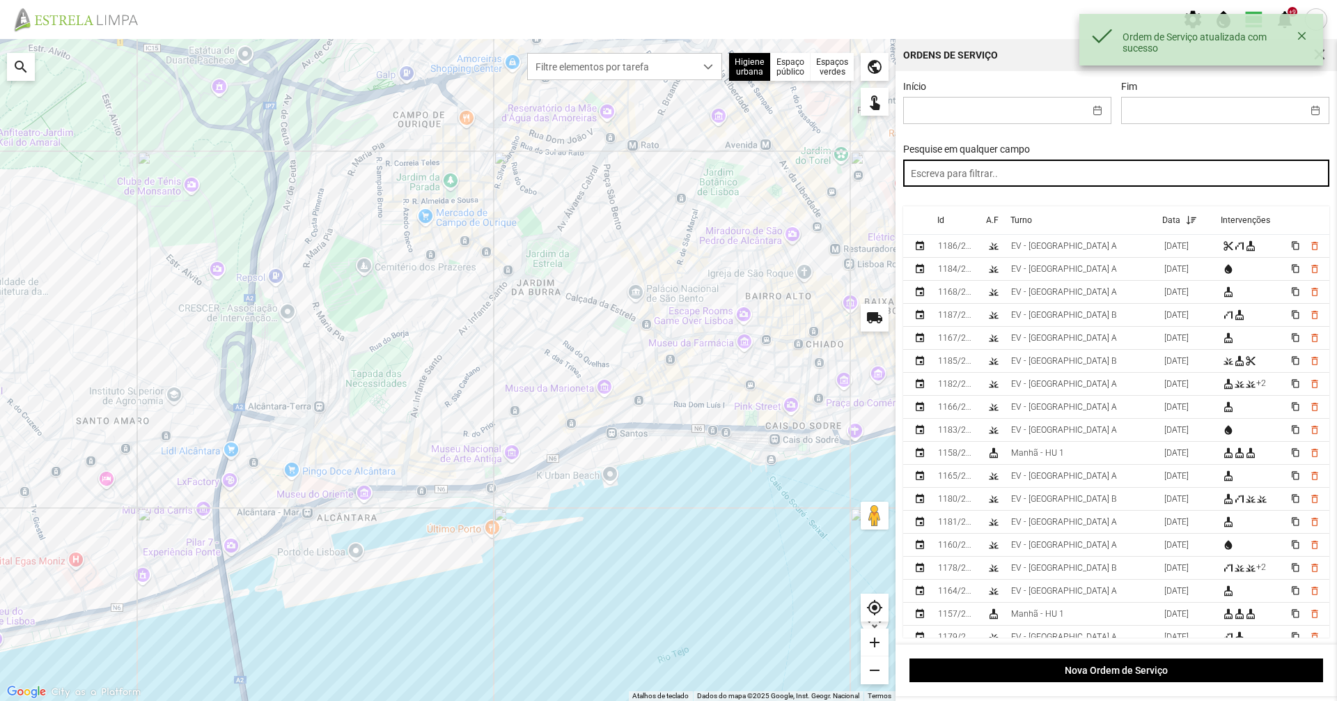
click at [1212, 173] on input "text" at bounding box center [1116, 173] width 427 height 27
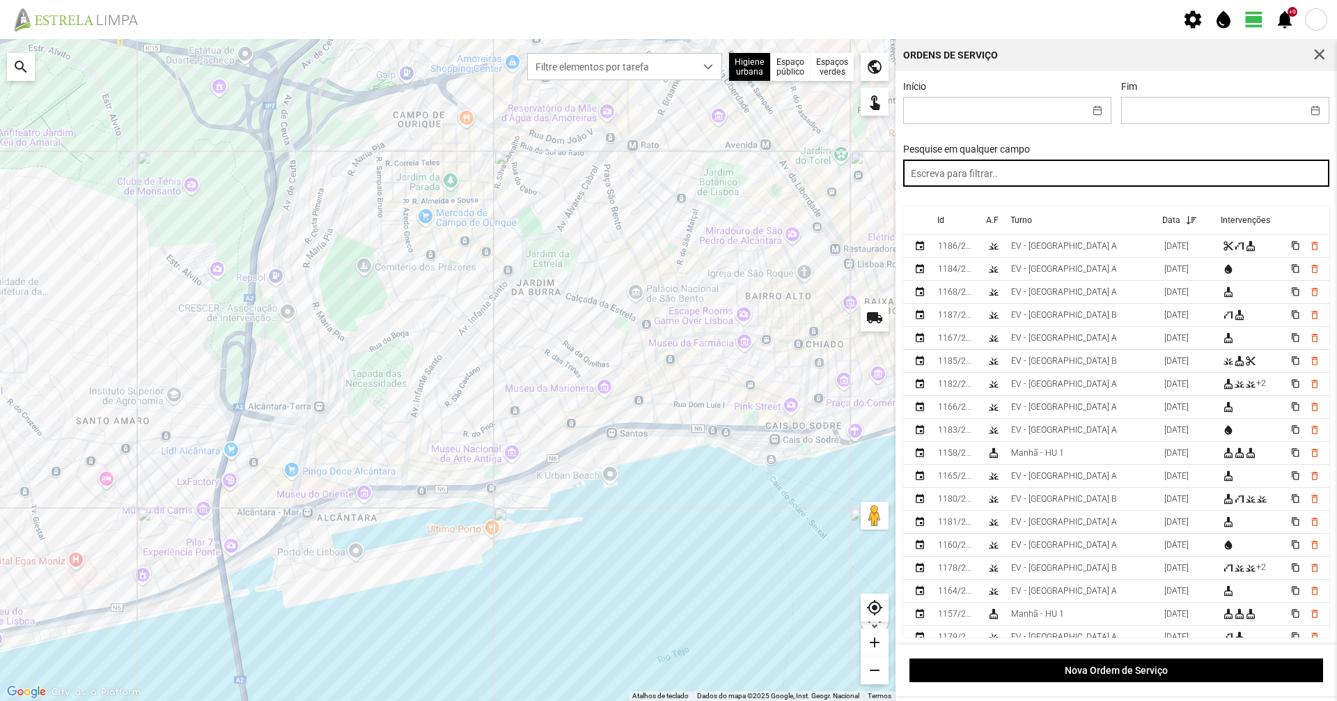
paste input "manhã"
type input "manhã"
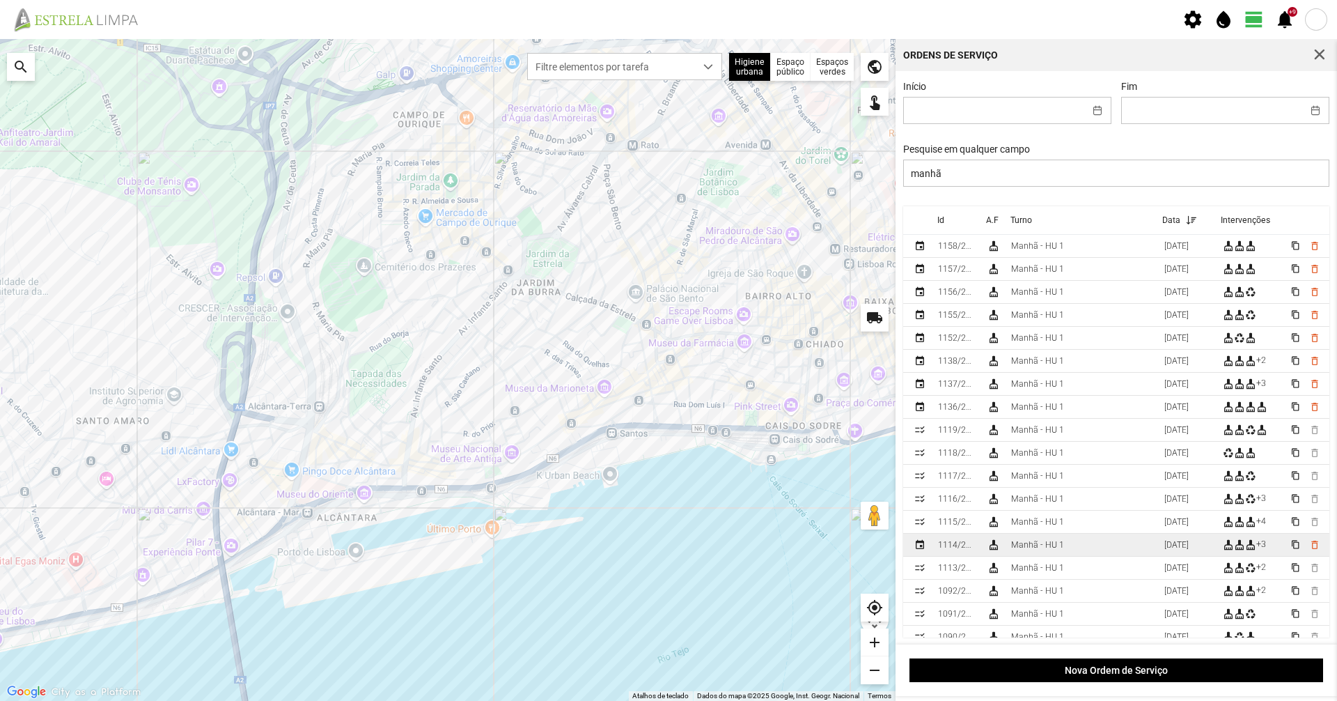
click at [1120, 550] on td "Manhã - HU 1" at bounding box center [1082, 545] width 153 height 23
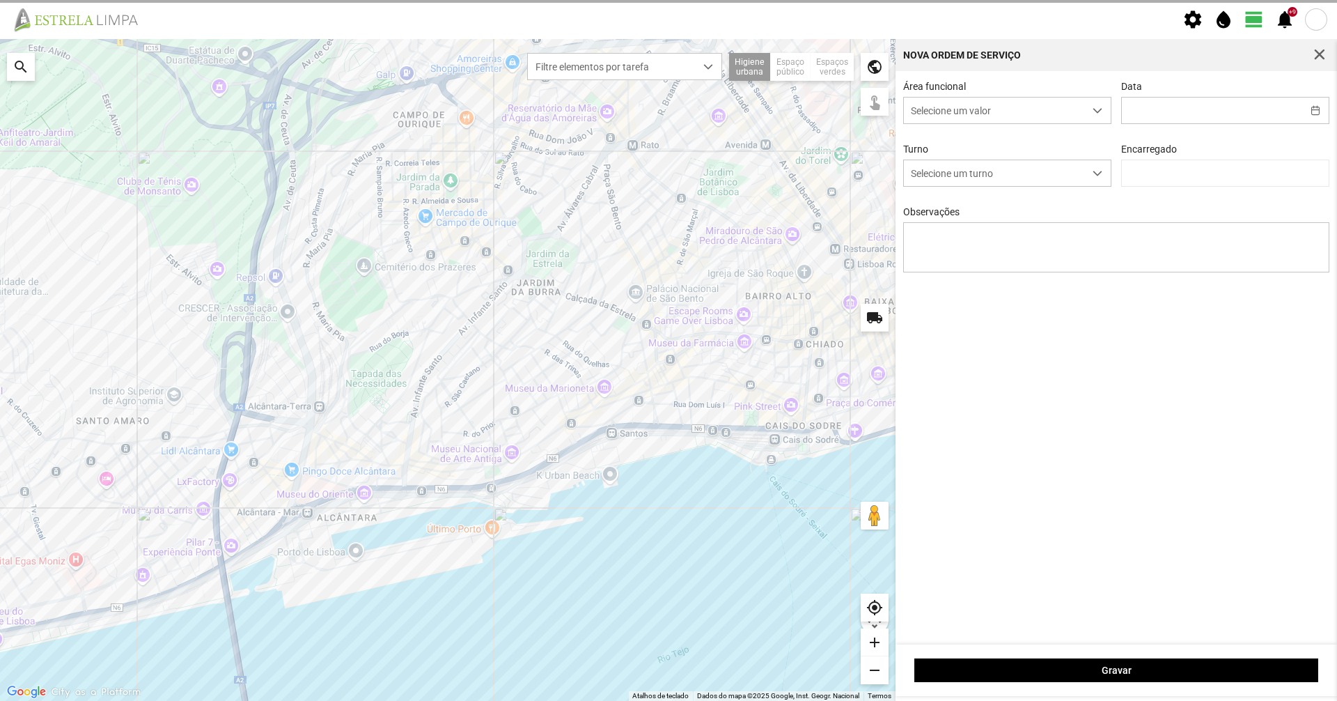
type input "[DATE]"
type textarea "39-ferias ao serviço-6-10-17-22-25-36-44-45-47-49-50 carro electrico-condutor- …"
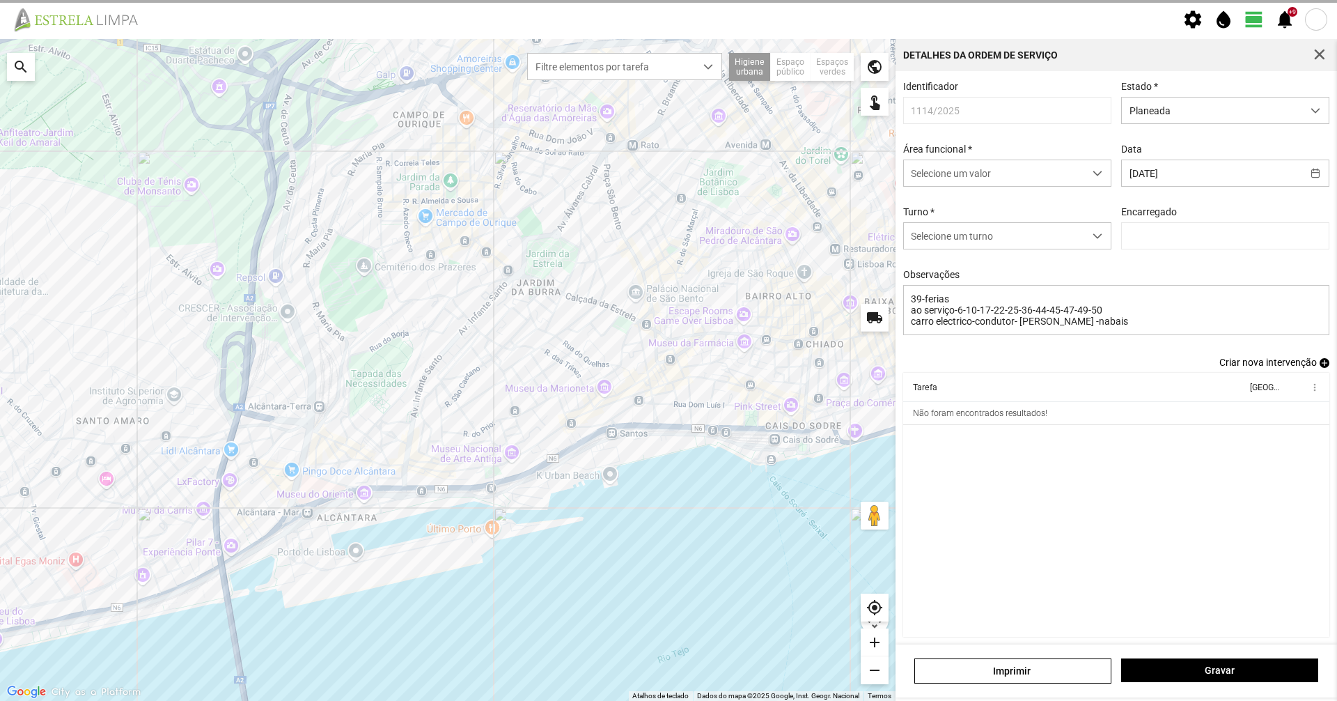
type input "[PERSON_NAME]"
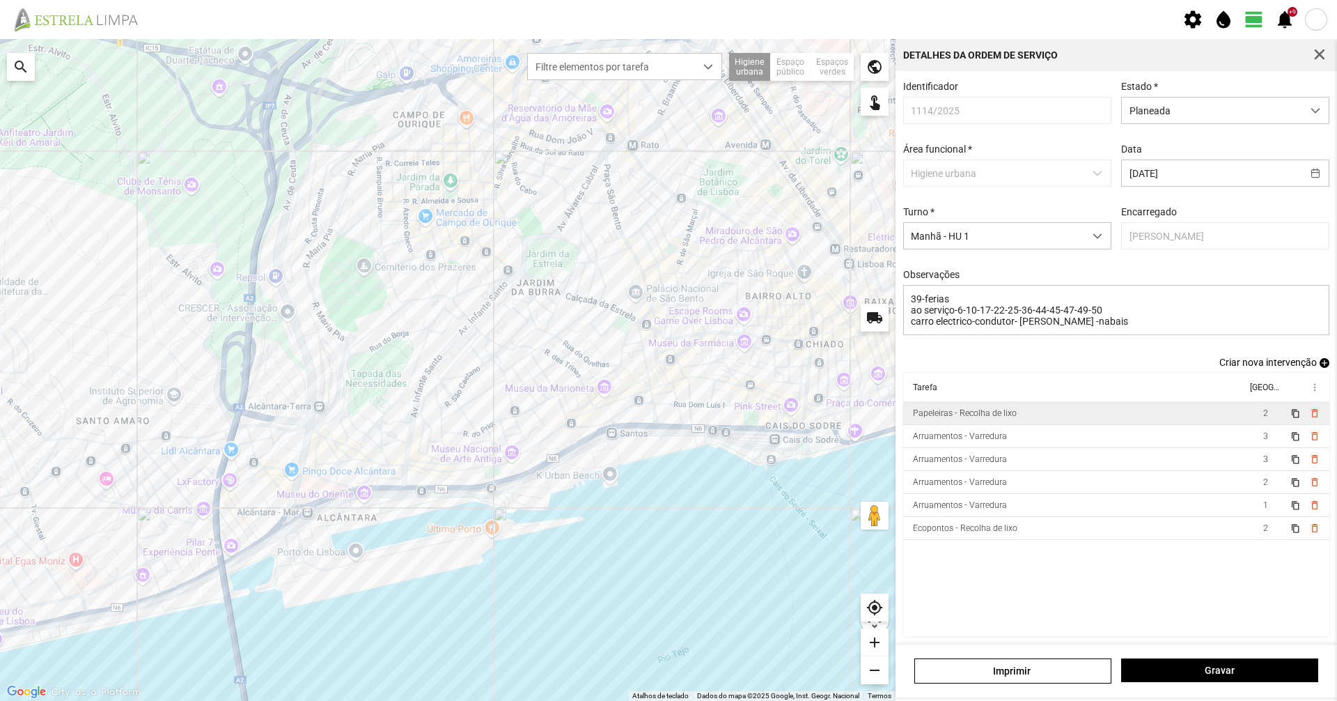
click at [1122, 419] on td "Papeleiras - Recolha de lixo" at bounding box center [1074, 413] width 343 height 23
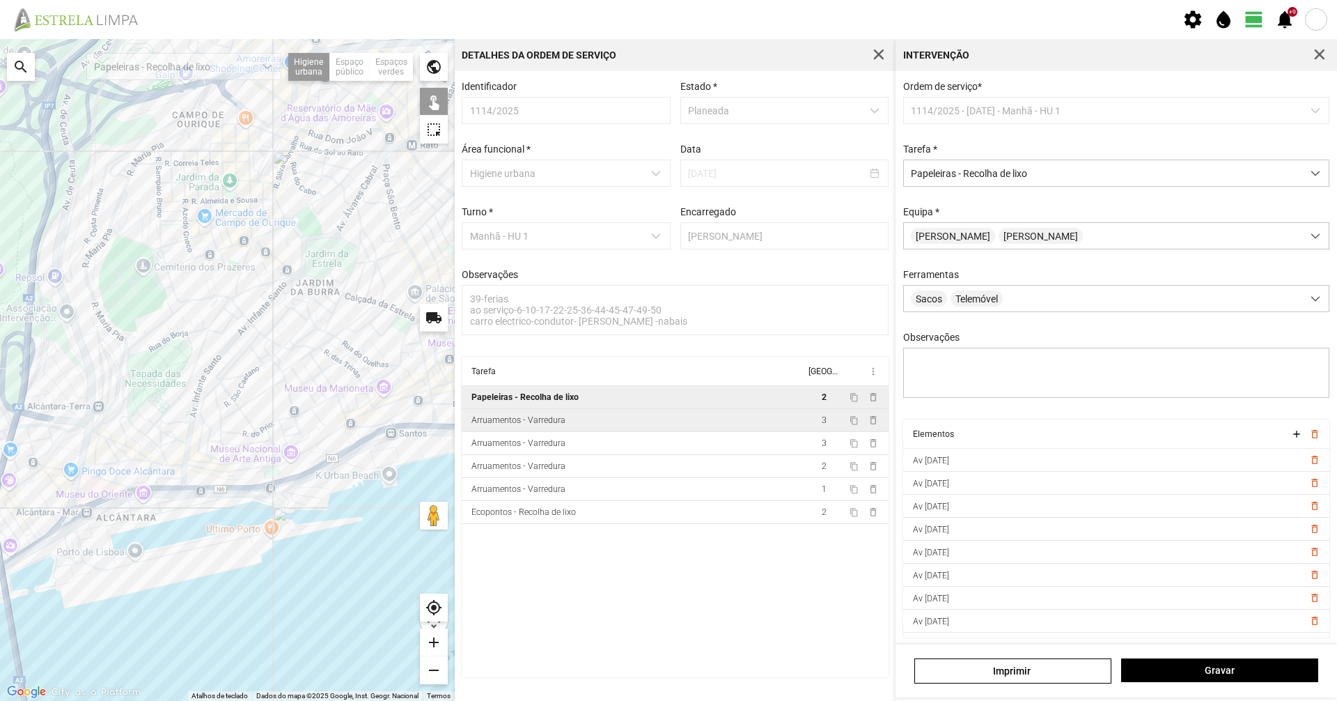
click at [655, 432] on td "Arruamentos - Varredura" at bounding box center [633, 420] width 343 height 23
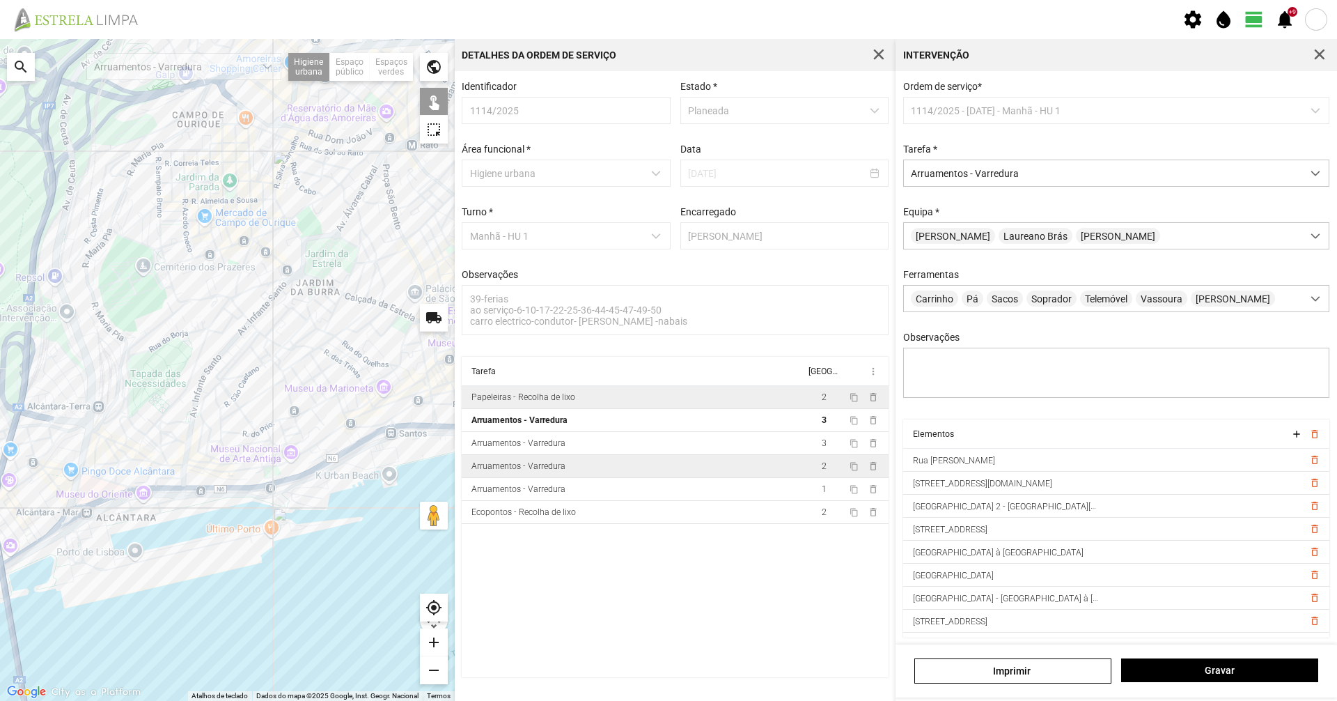
click at [643, 463] on td "Arruamentos - Varredura" at bounding box center [633, 466] width 343 height 23
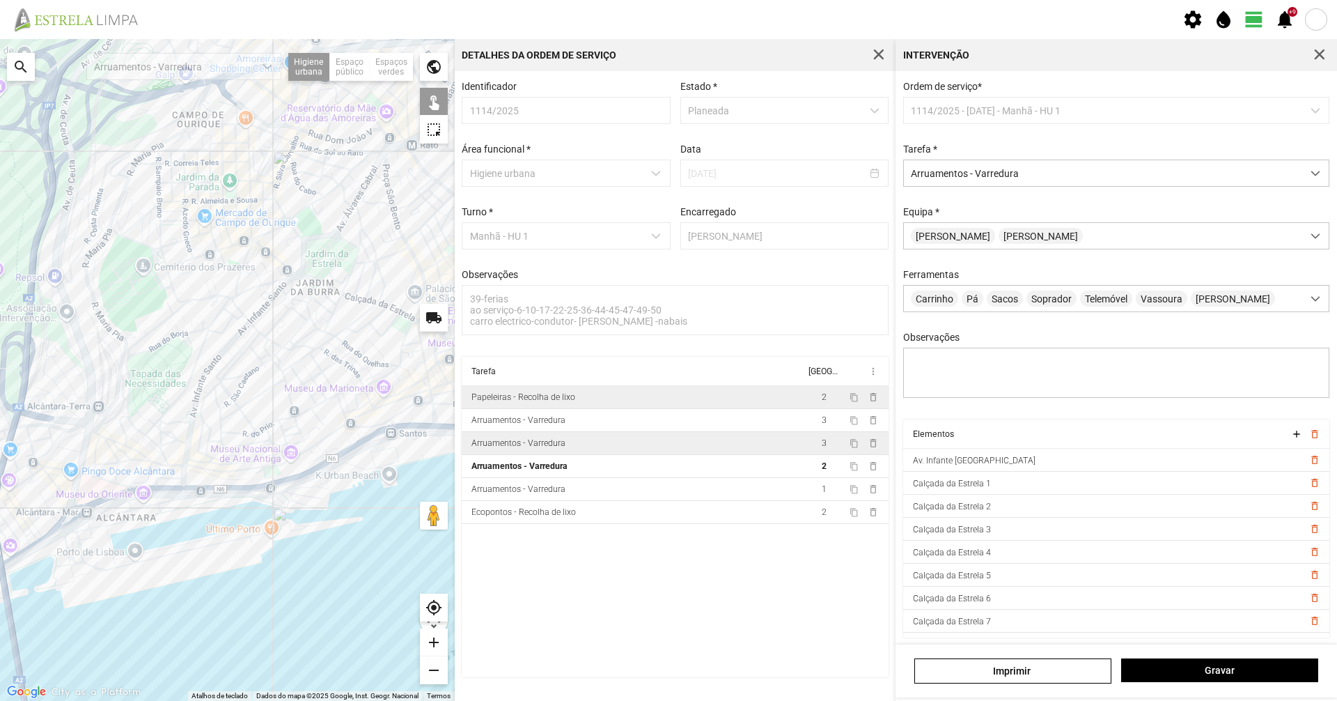
click at [639, 455] on td "Arruamentos - Varredura" at bounding box center [633, 443] width 343 height 23
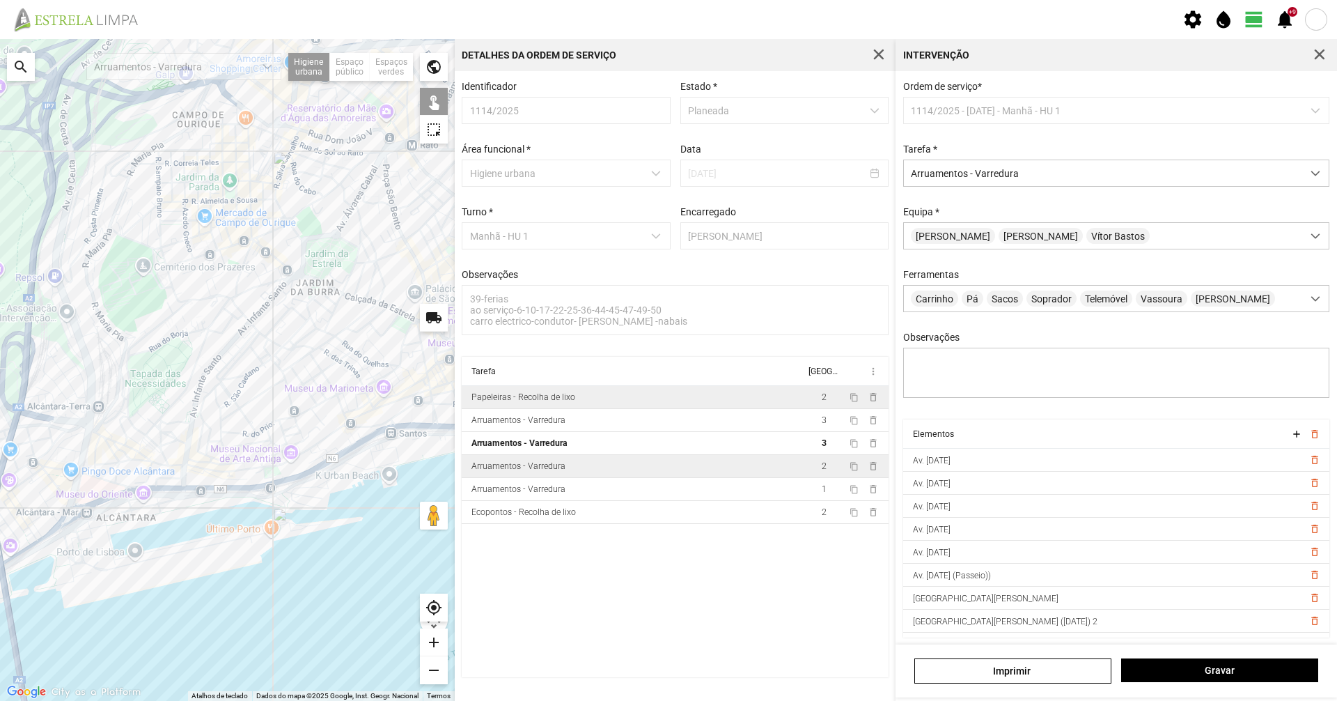
click at [622, 478] on td "Arruamentos - Varredura" at bounding box center [633, 466] width 343 height 23
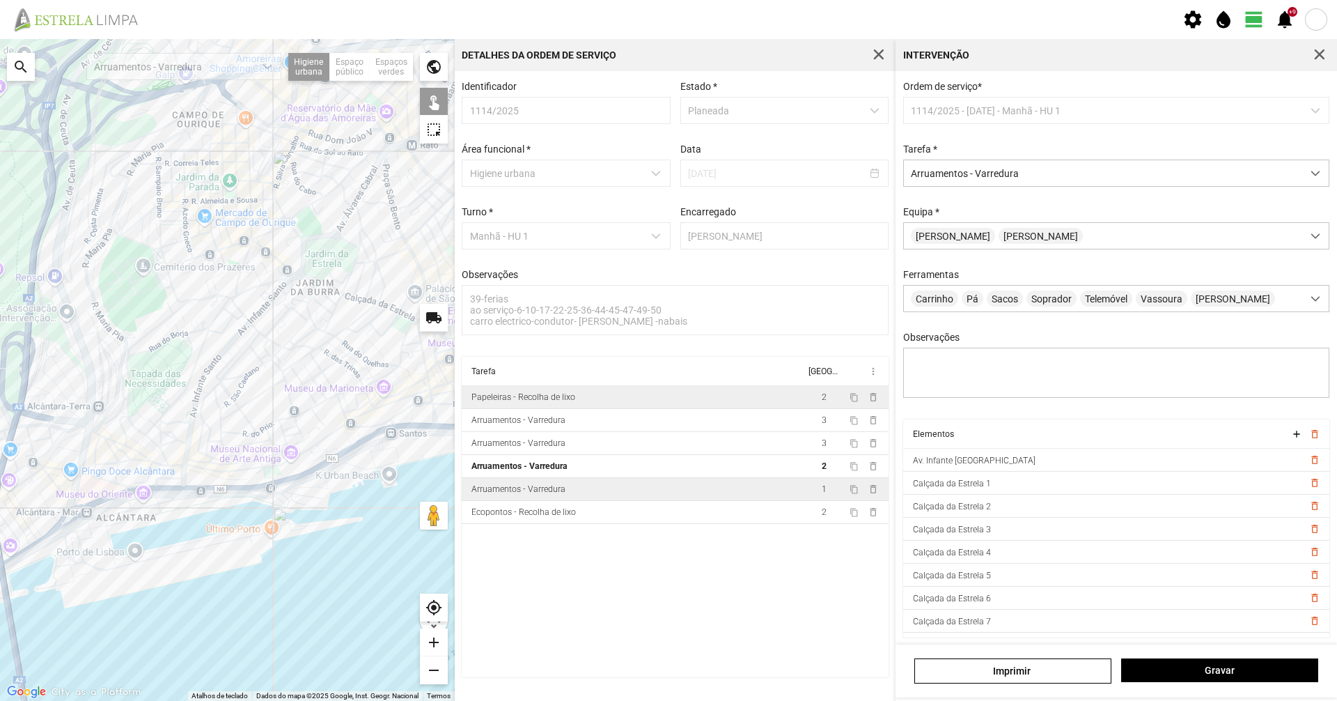
click at [616, 501] on td "Arruamentos - Varredura" at bounding box center [633, 489] width 343 height 23
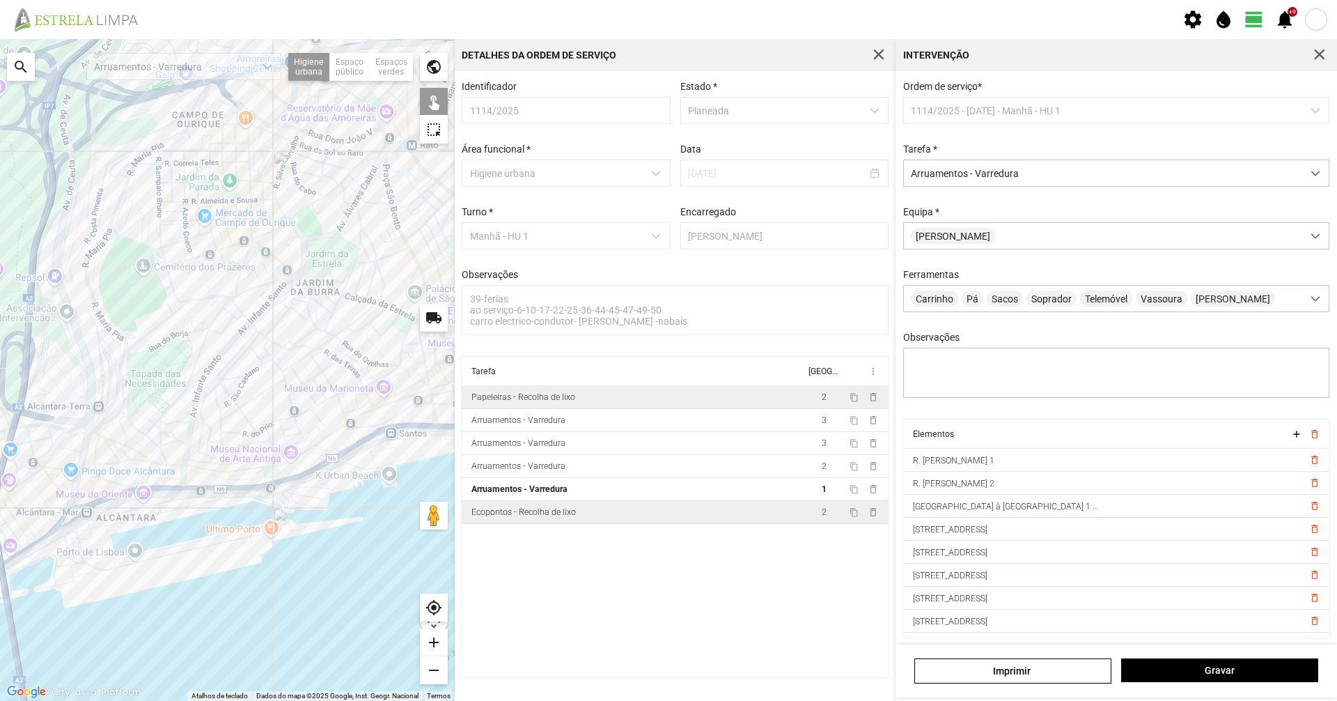
click at [607, 524] on td "Ecopontos - Recolha de lixo" at bounding box center [633, 512] width 343 height 23
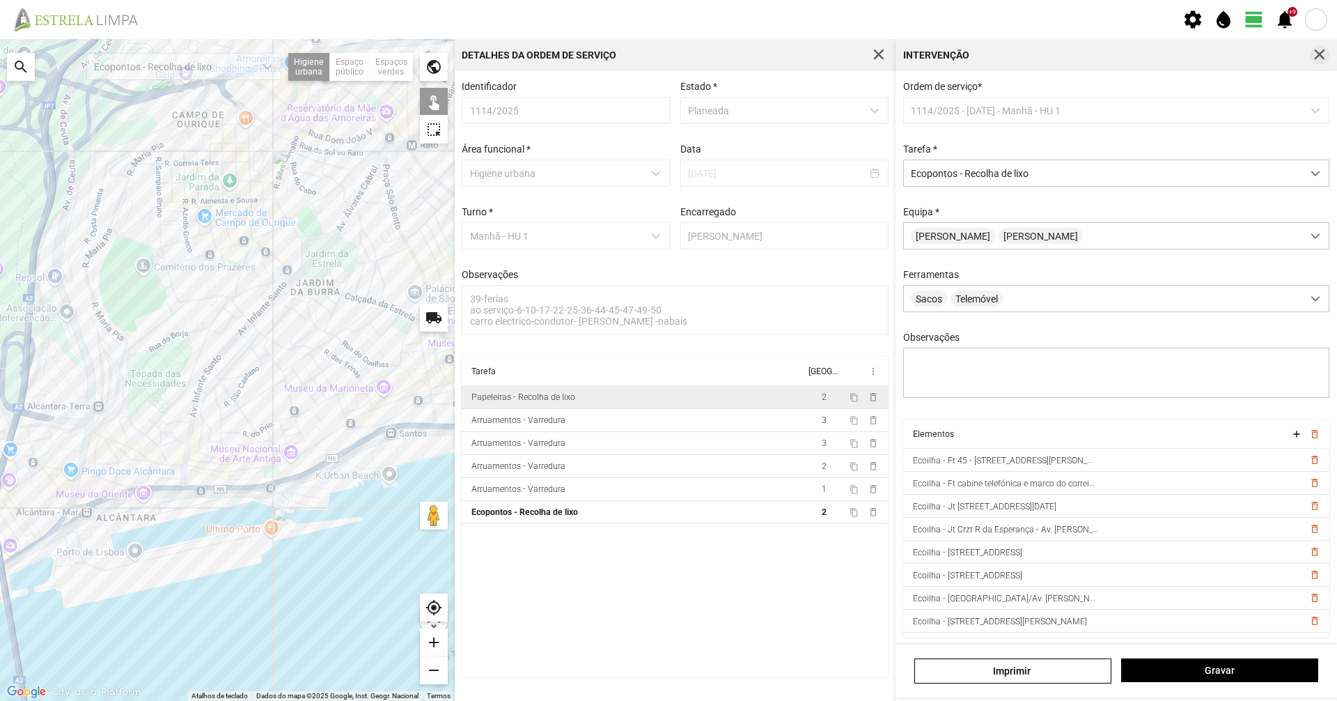
click at [1328, 57] on button "button" at bounding box center [1320, 55] width 20 height 20
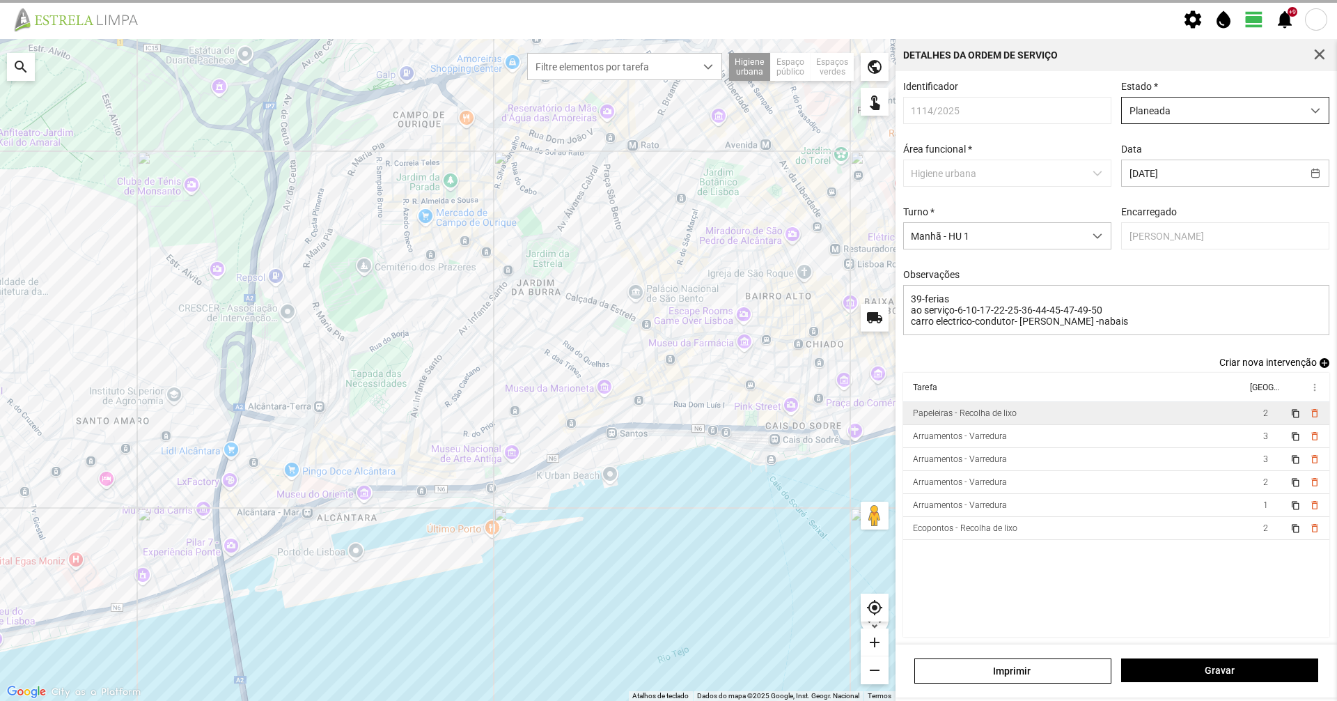
click at [1261, 123] on span "Planeada" at bounding box center [1212, 111] width 180 height 26
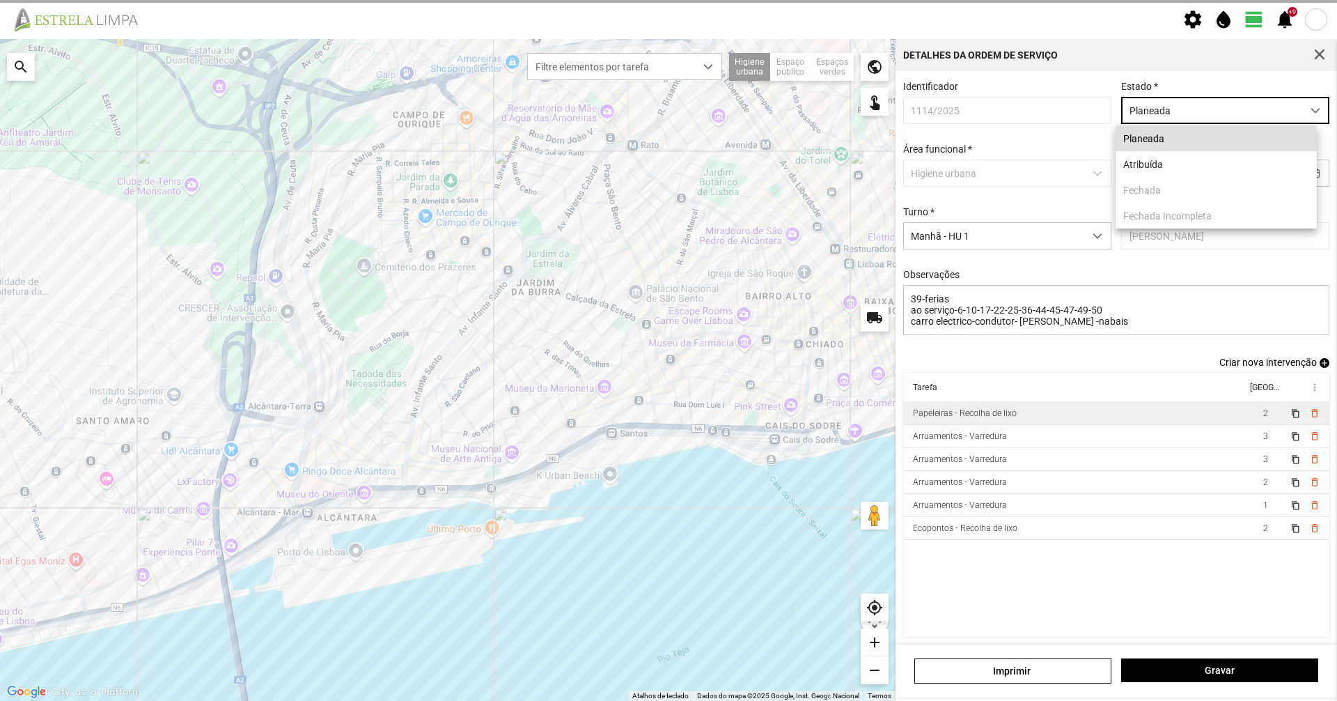
scroll to position [8, 62]
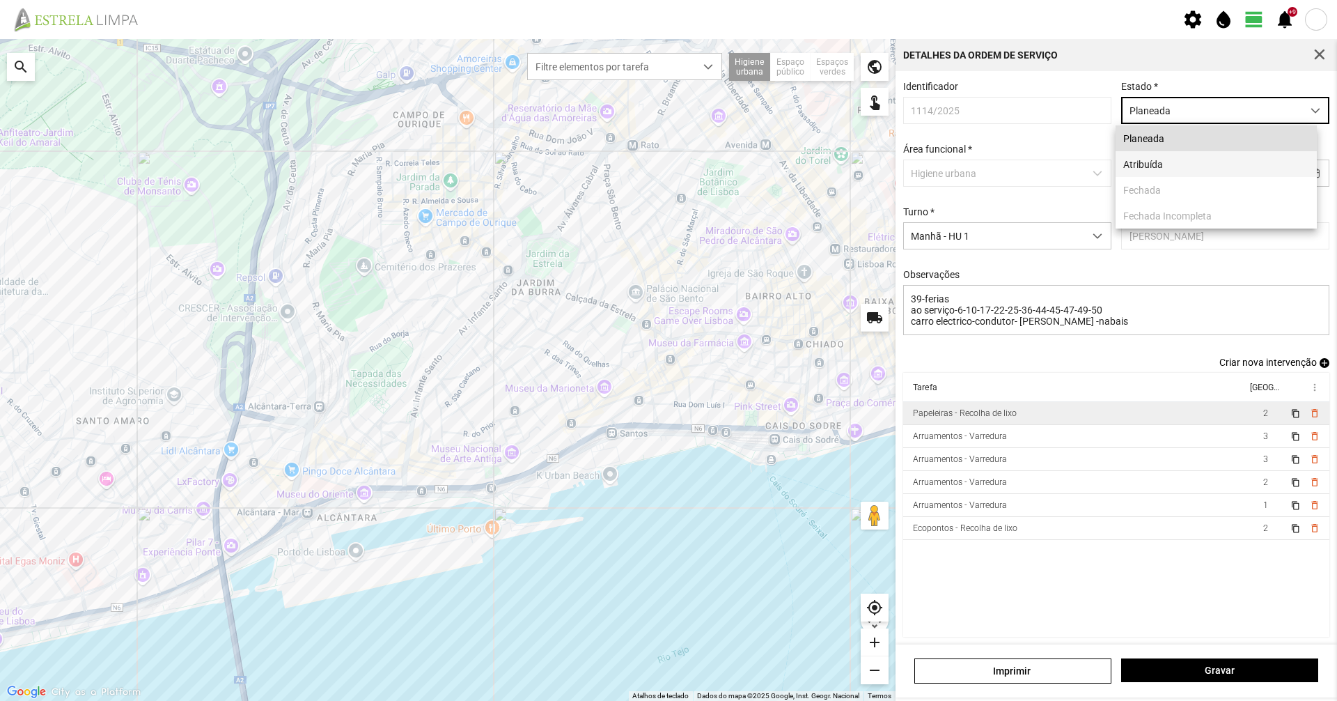
click at [1199, 161] on li "Atribuída" at bounding box center [1216, 164] width 201 height 26
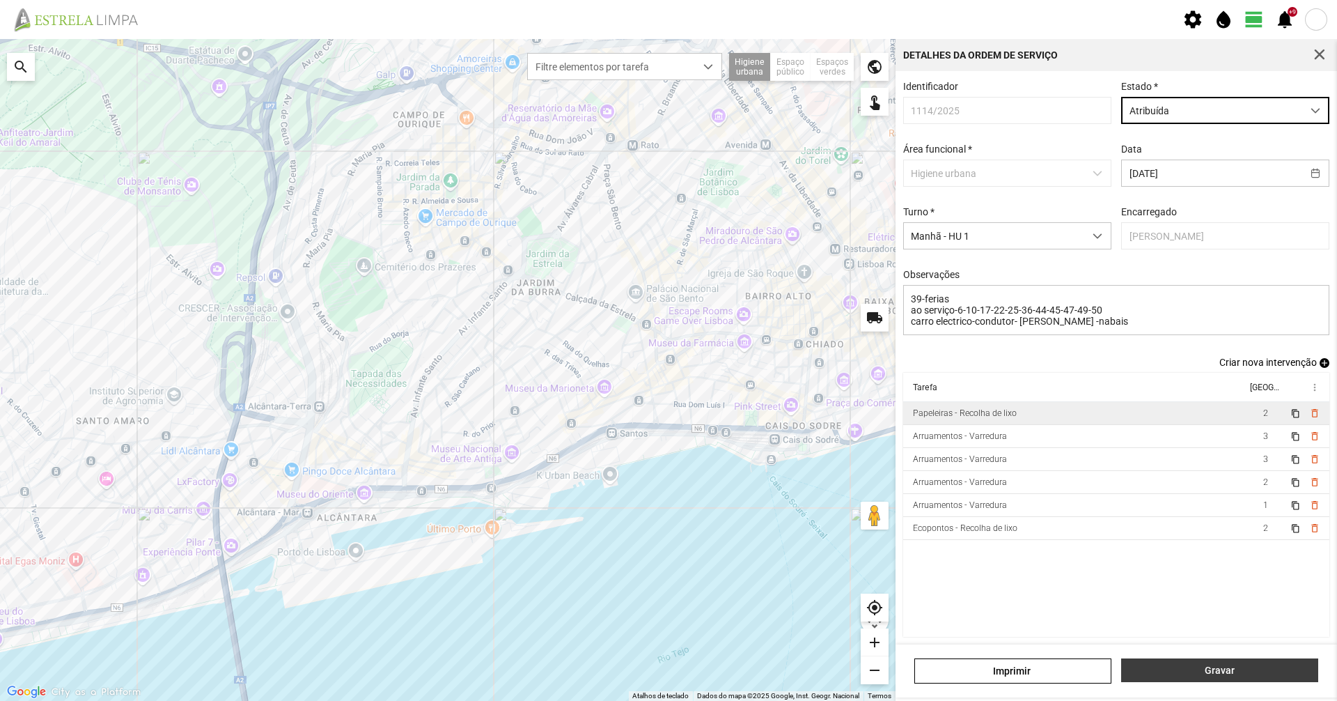
click at [1173, 671] on span "Gravar" at bounding box center [1220, 669] width 182 height 11
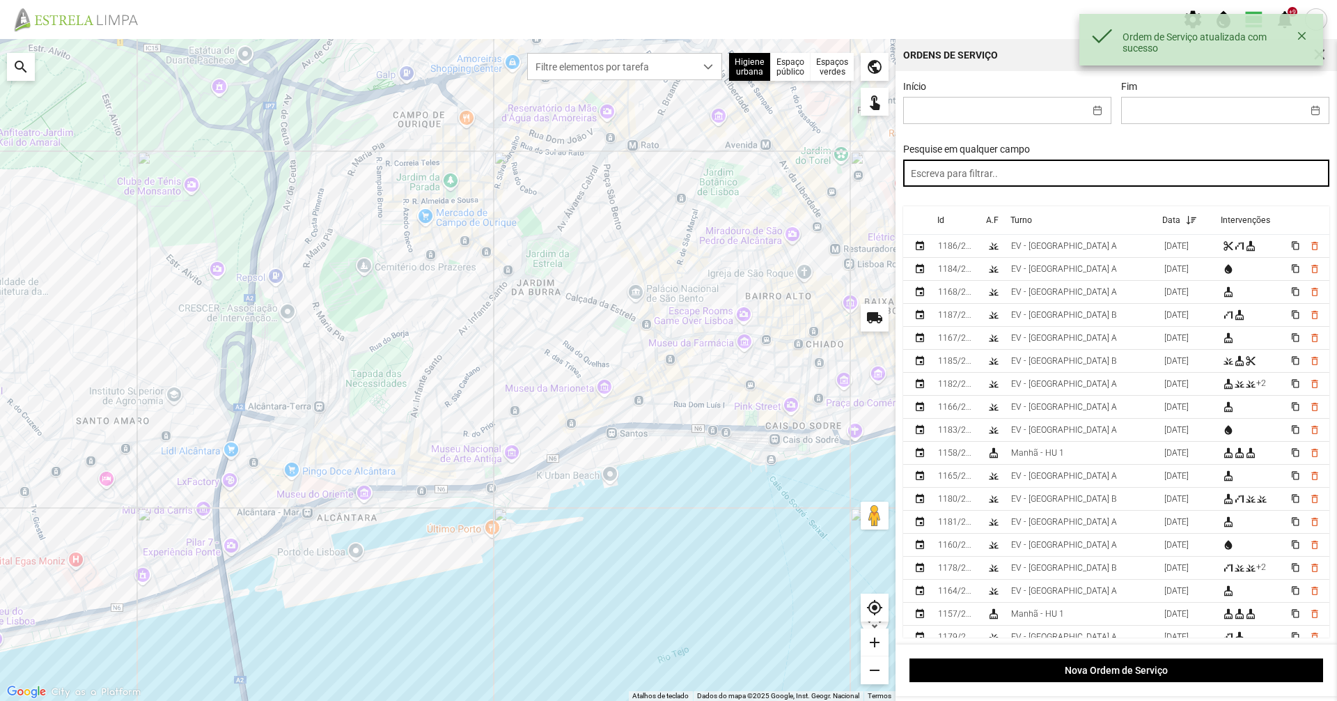
click at [1223, 178] on input "text" at bounding box center [1116, 173] width 427 height 27
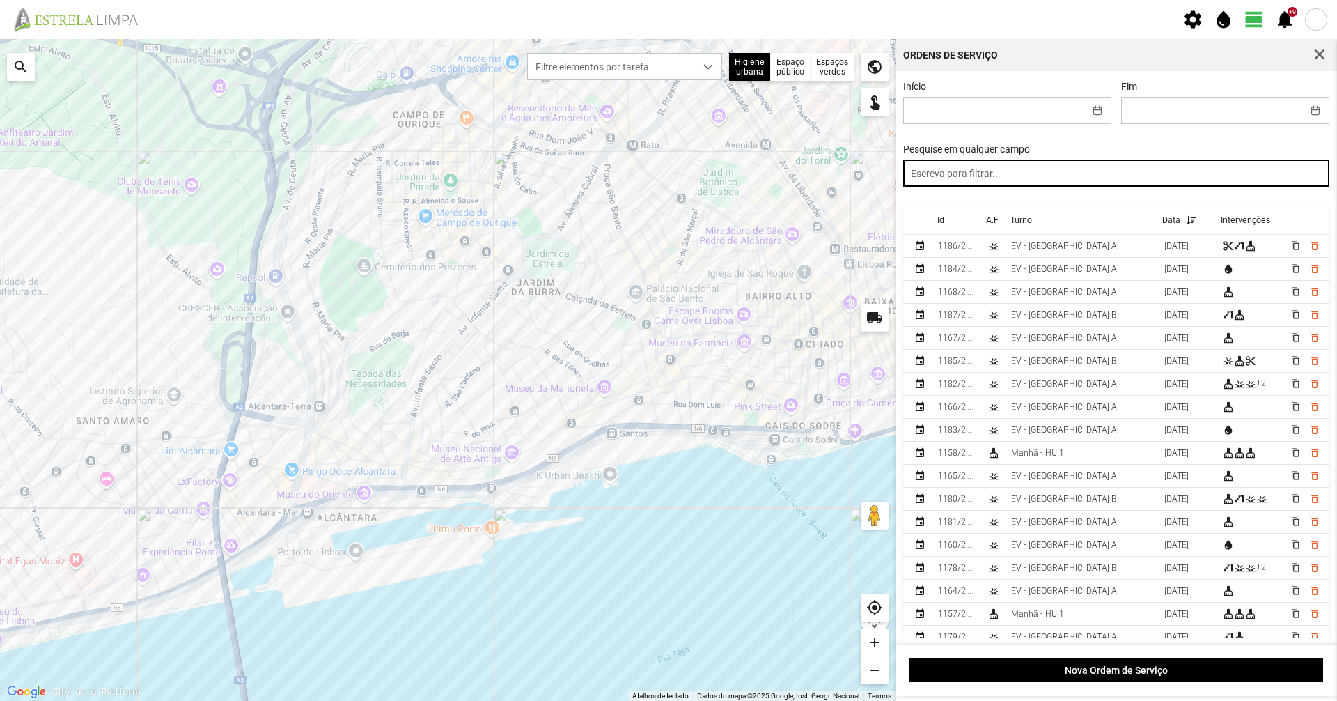
paste input "manhã"
type input "manhã"
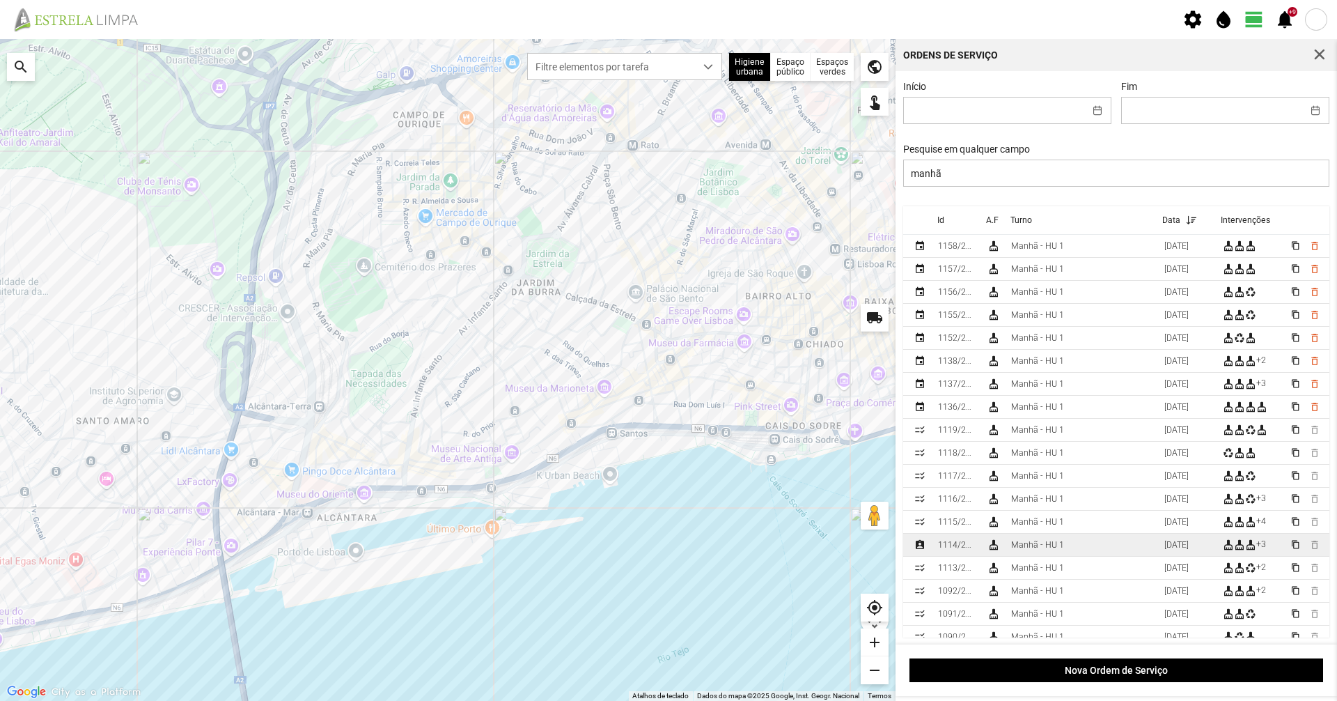
click at [1038, 550] on div "Manhã - HU 1" at bounding box center [1037, 545] width 53 height 10
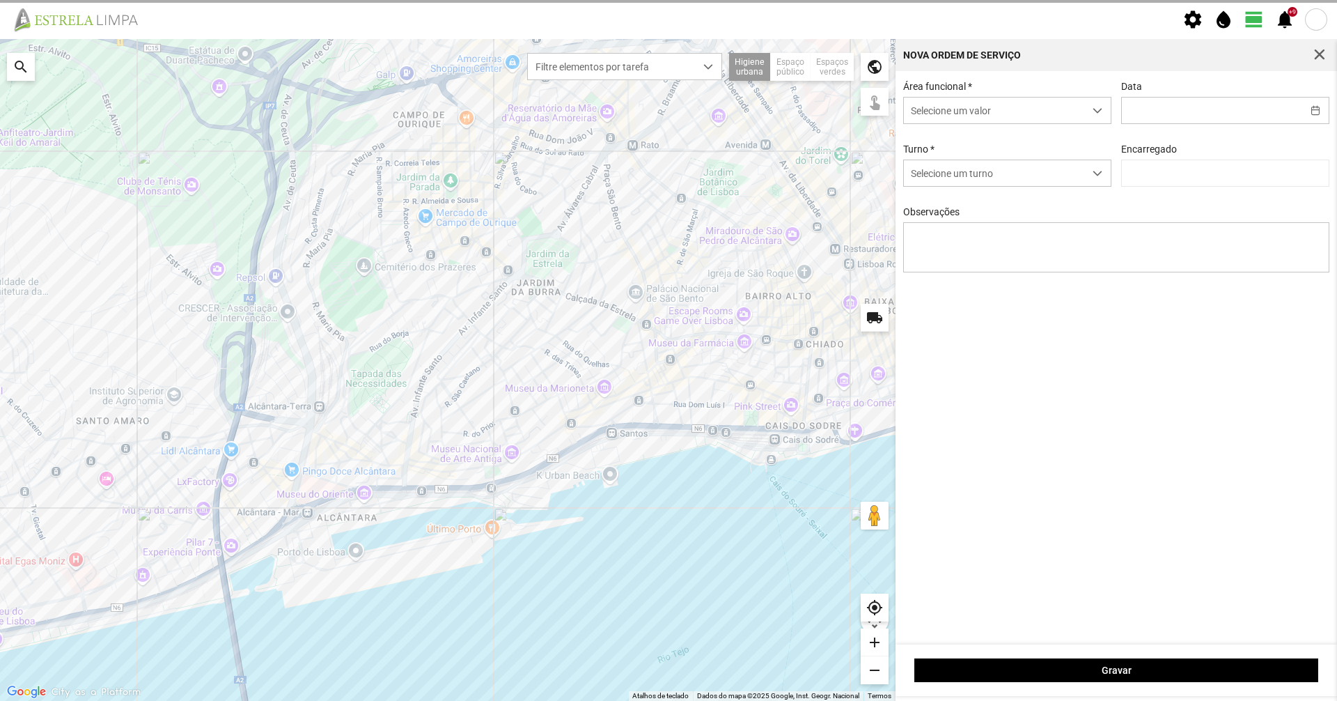
type input "[DATE]"
type textarea "39-ferias ao serviço-6-10-17-22-25-36-44-45-47-49-50 carro electrico-condutor- …"
type input "[PERSON_NAME]"
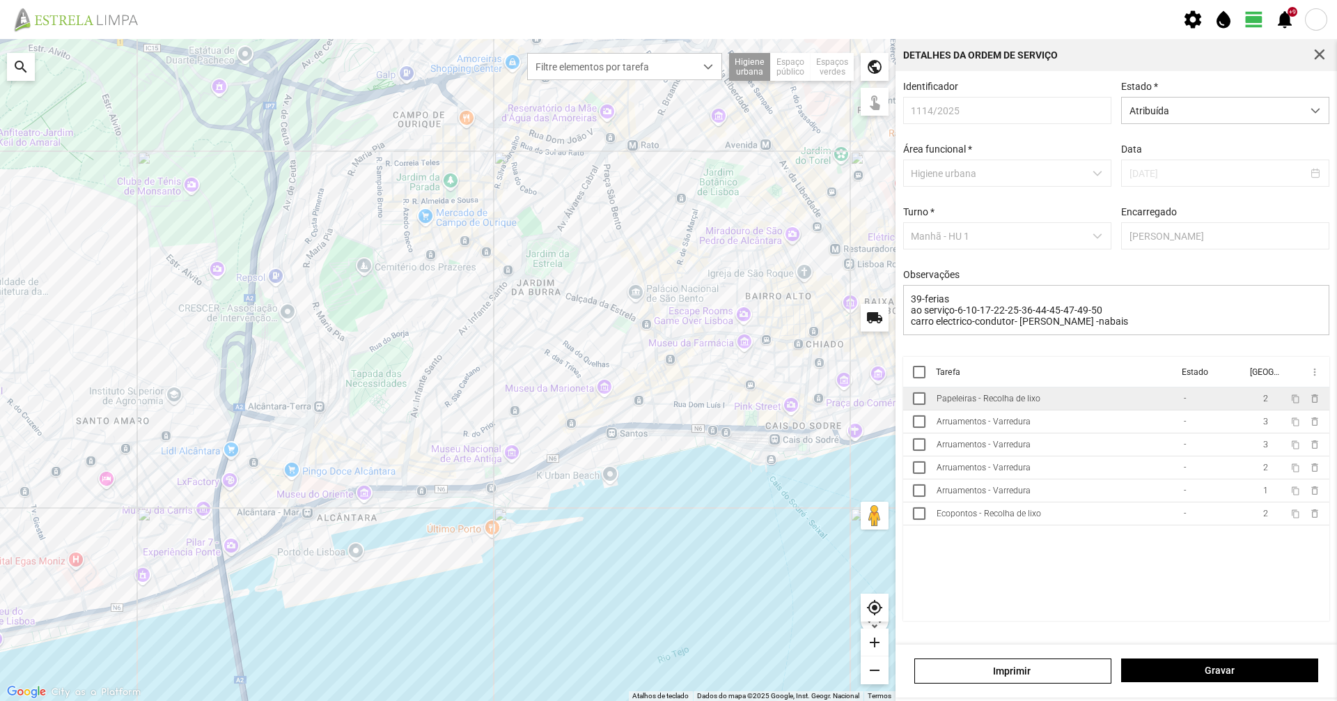
click at [1051, 407] on td "Papeleiras - Recolha de lixo" at bounding box center [1054, 398] width 247 height 23
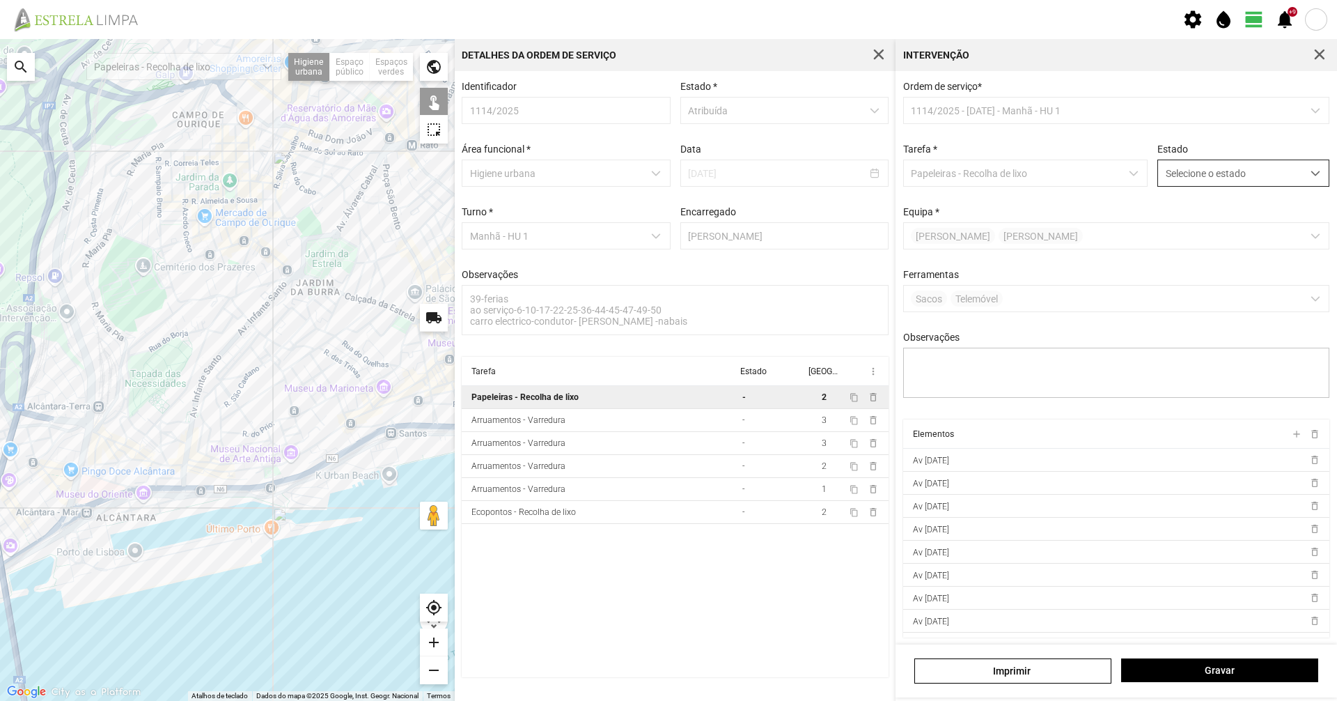
click at [1227, 176] on span "Selecione o estado" at bounding box center [1230, 173] width 144 height 26
click at [1219, 232] on li "Concluída" at bounding box center [1234, 228] width 166 height 26
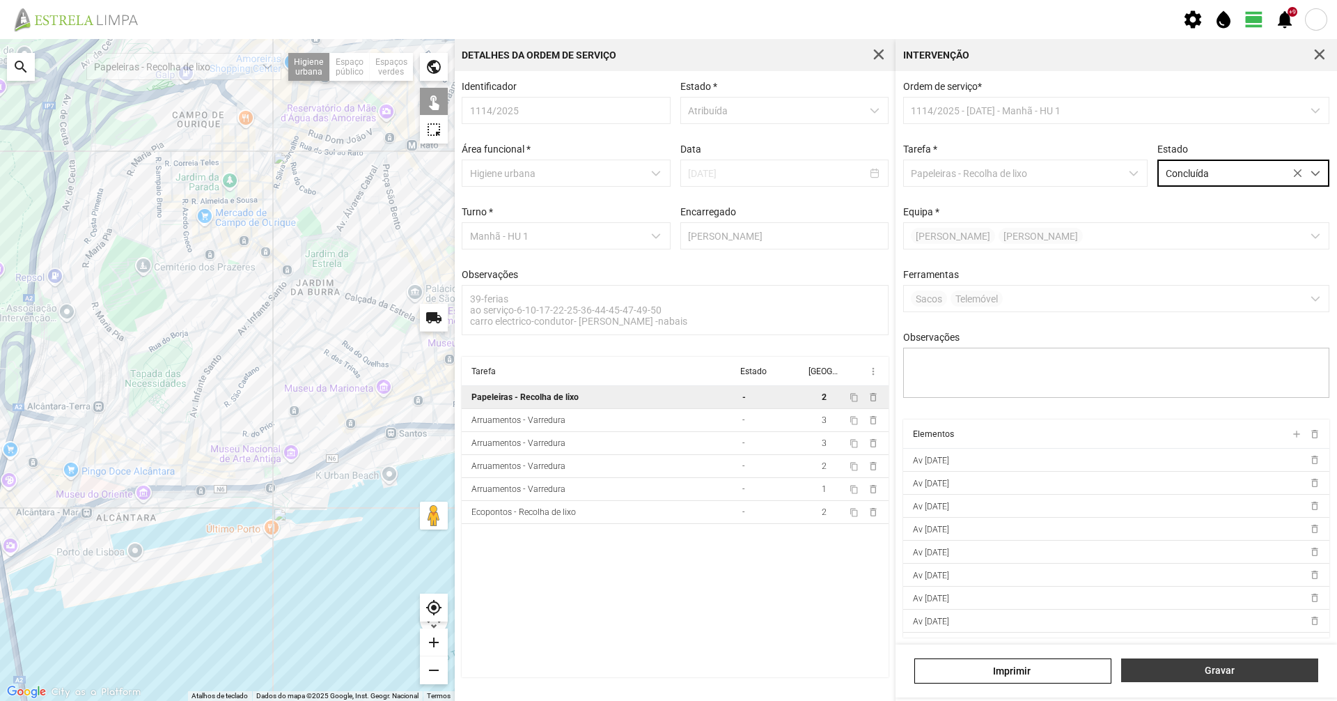
click at [1215, 677] on button "Gravar" at bounding box center [1219, 670] width 197 height 24
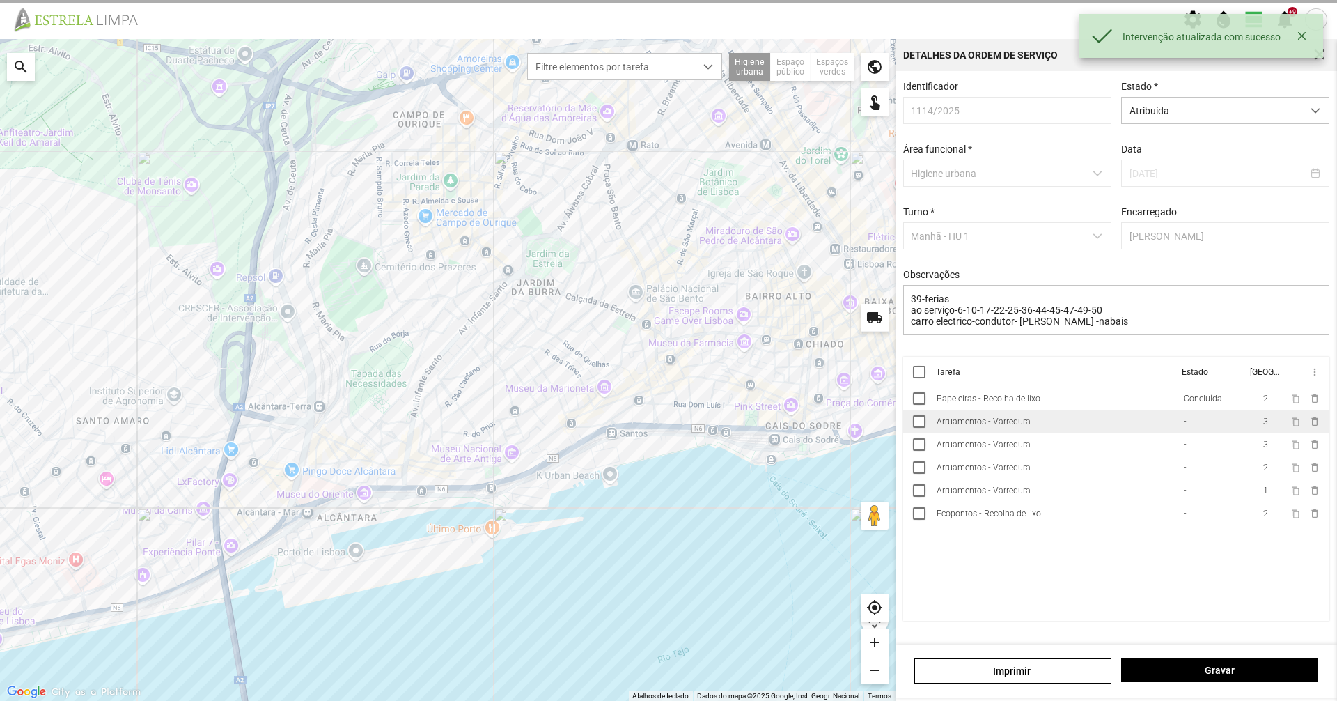
click at [1074, 429] on td "Arruamentos - Varredura" at bounding box center [1054, 421] width 247 height 23
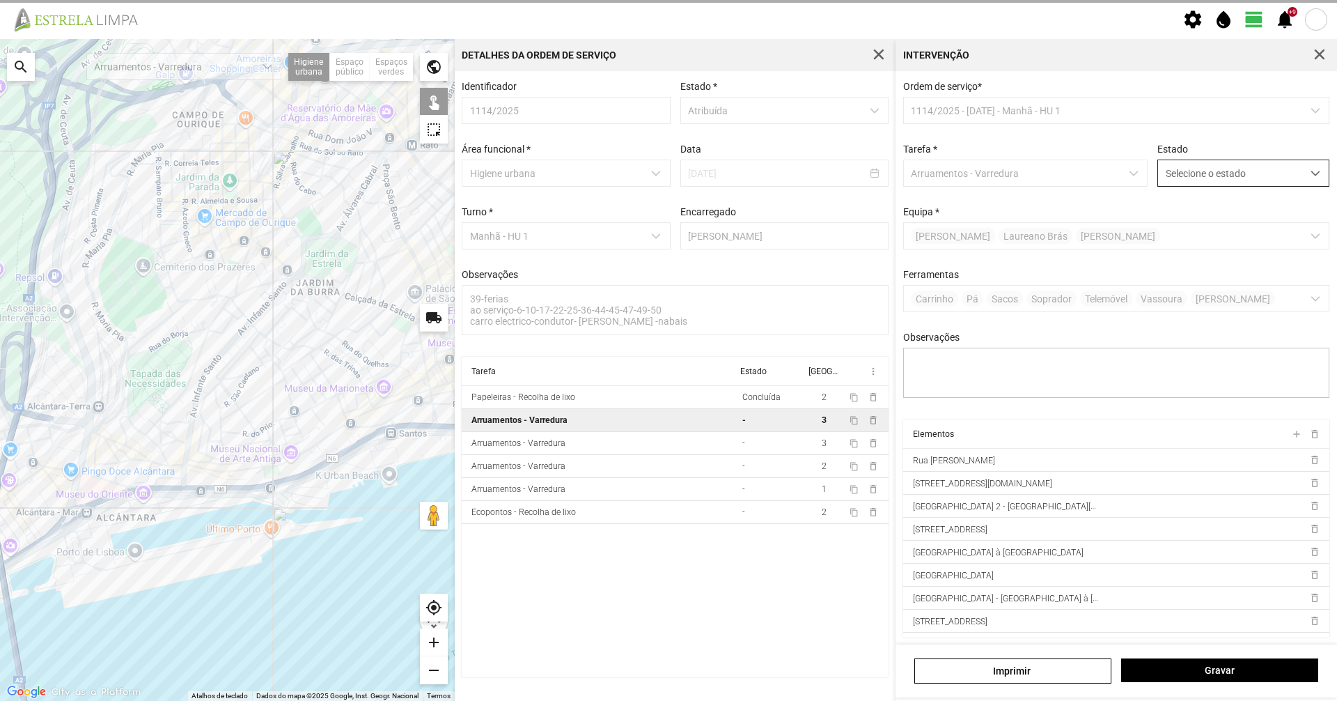
click at [1261, 172] on span "Selecione o estado" at bounding box center [1230, 173] width 144 height 26
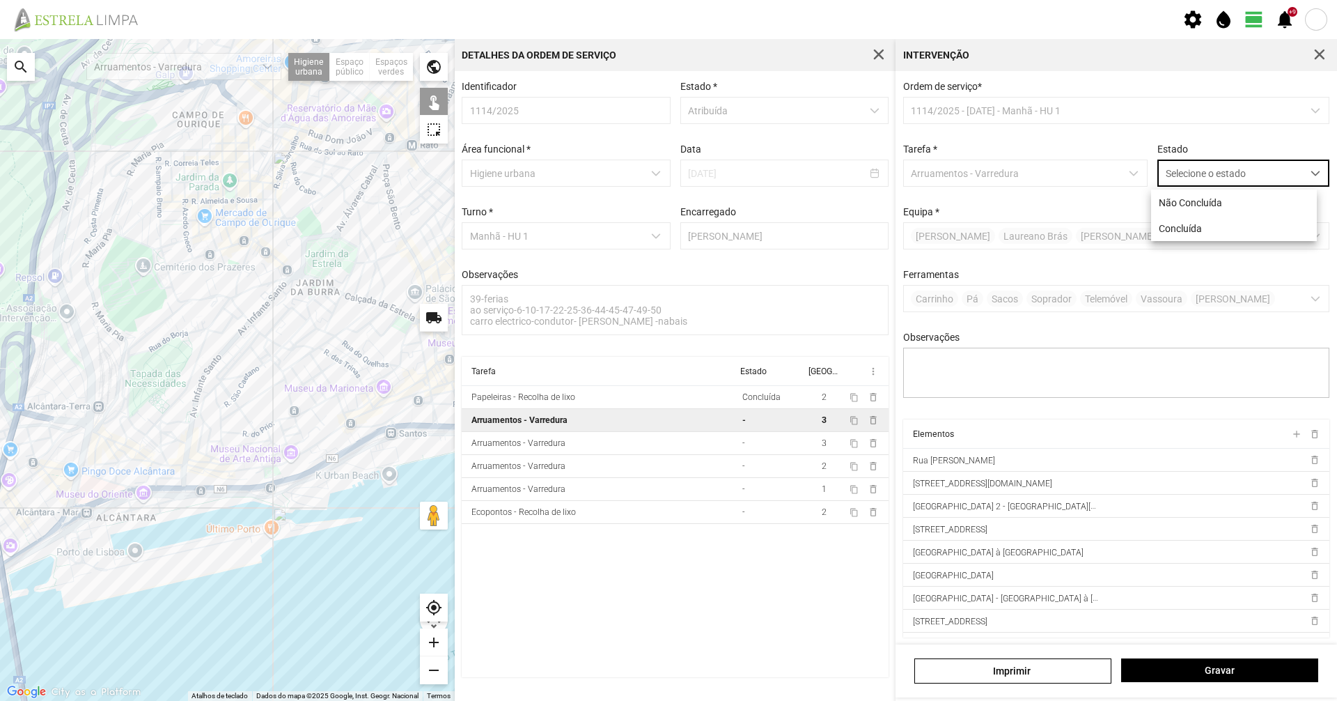
scroll to position [8, 62]
click at [1234, 230] on li "Concluída" at bounding box center [1234, 228] width 166 height 26
click at [1250, 667] on span "Gravar" at bounding box center [1220, 669] width 182 height 11
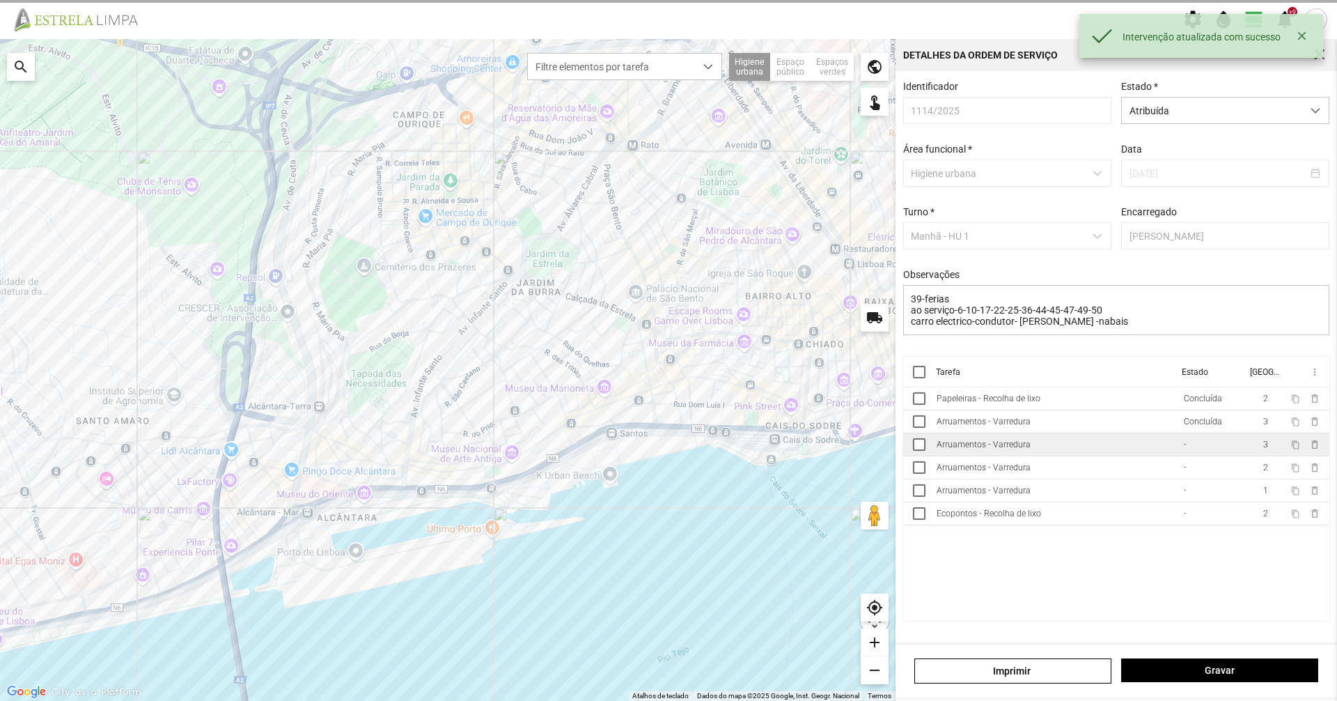
click at [1117, 456] on td "Arruamentos - Varredura" at bounding box center [1054, 444] width 247 height 23
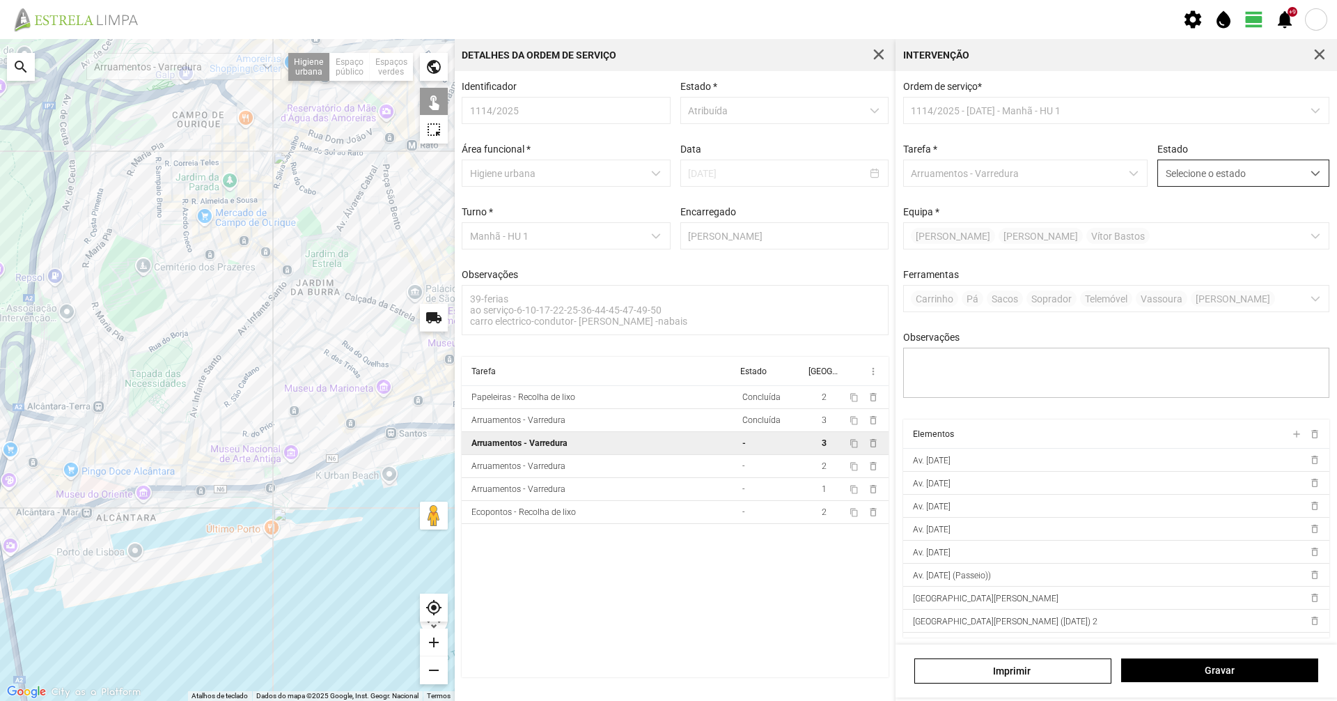
click at [1269, 178] on span "Selecione o estado" at bounding box center [1230, 173] width 144 height 26
click at [1239, 238] on li "Concluída" at bounding box center [1234, 228] width 166 height 26
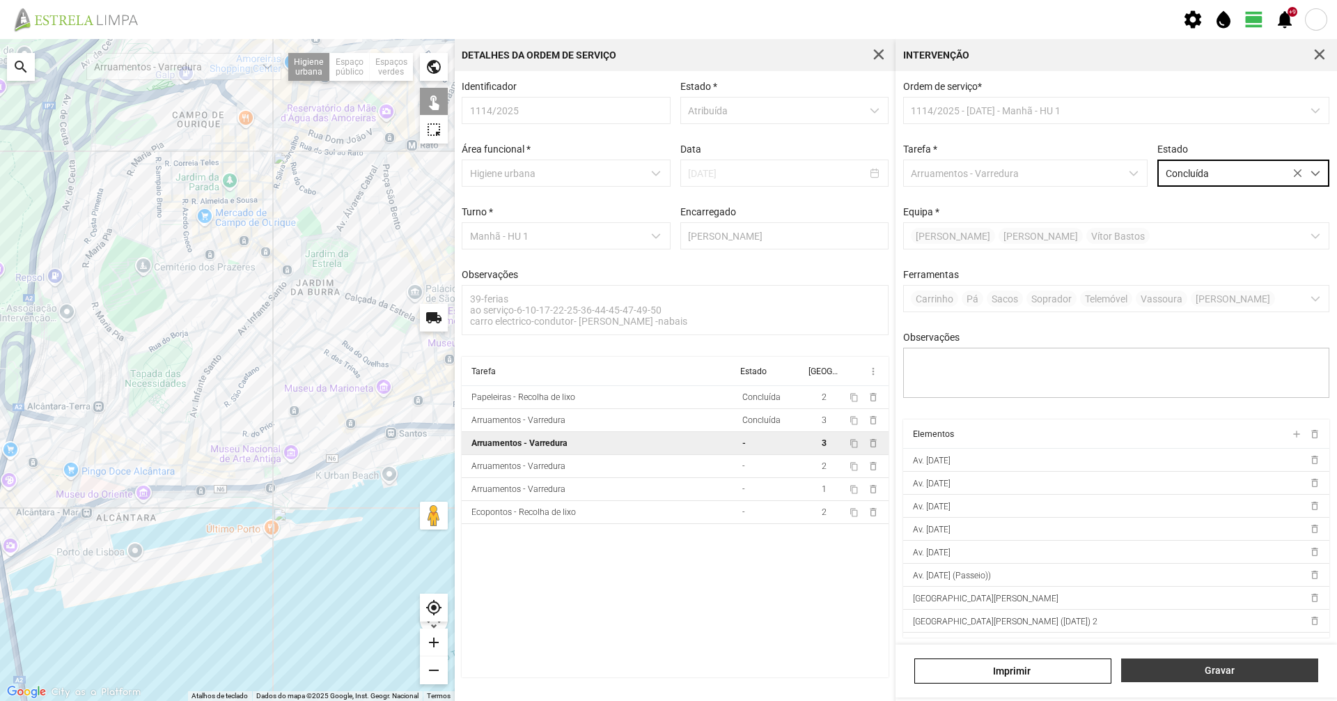
click at [1234, 669] on span "Gravar" at bounding box center [1220, 669] width 182 height 11
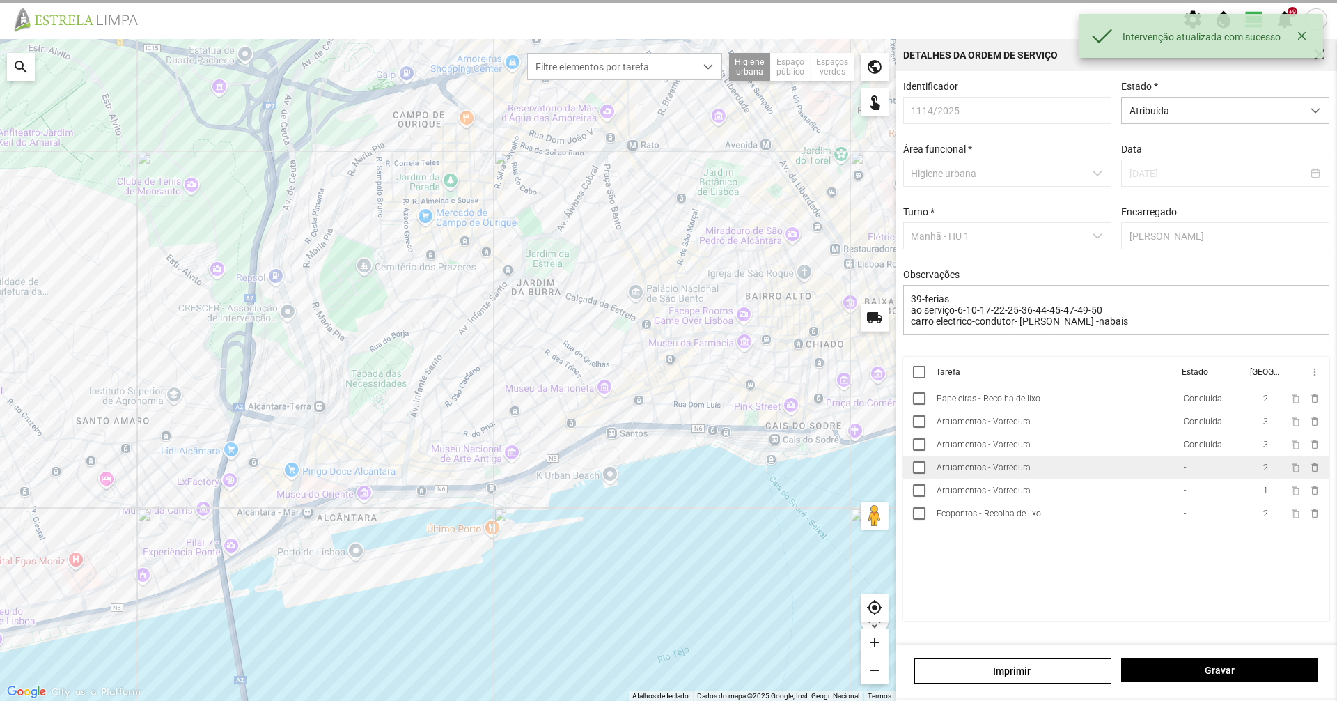
click at [1144, 473] on td "Arruamentos - Varredura" at bounding box center [1054, 467] width 247 height 23
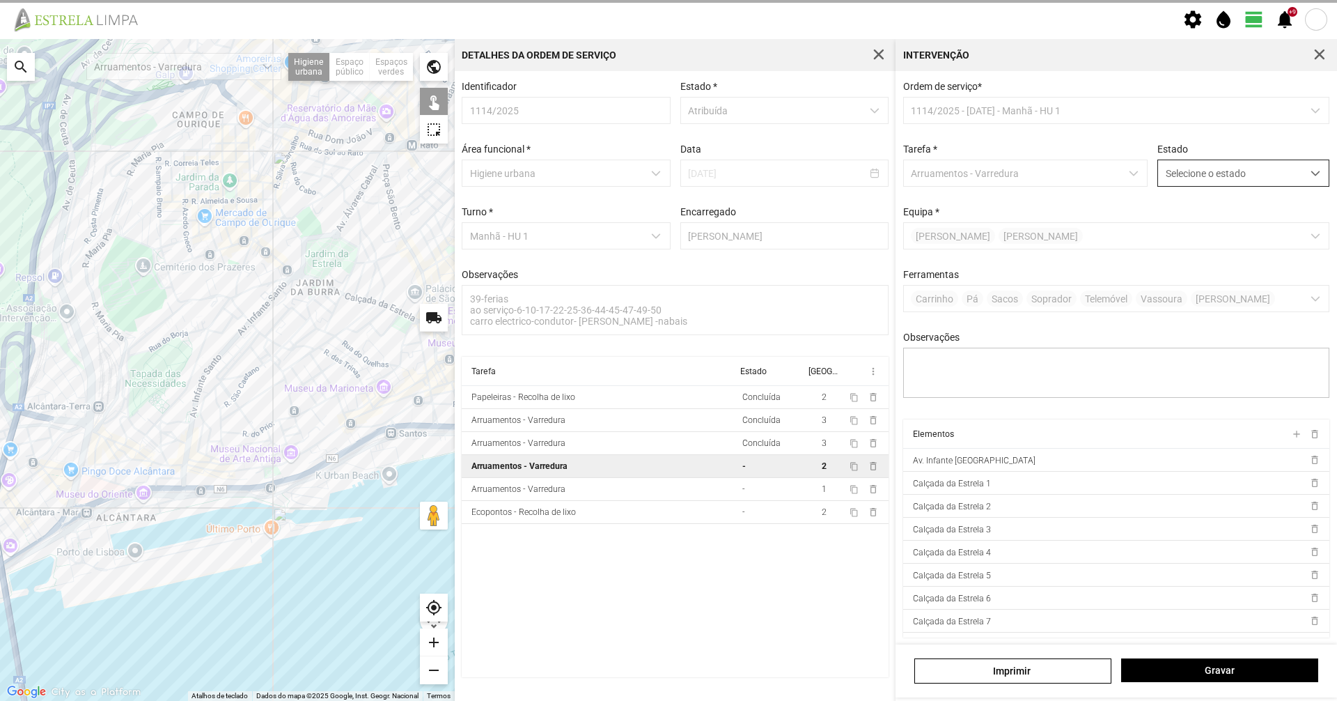
click at [1259, 187] on div "Selecione o estado" at bounding box center [1244, 173] width 172 height 27
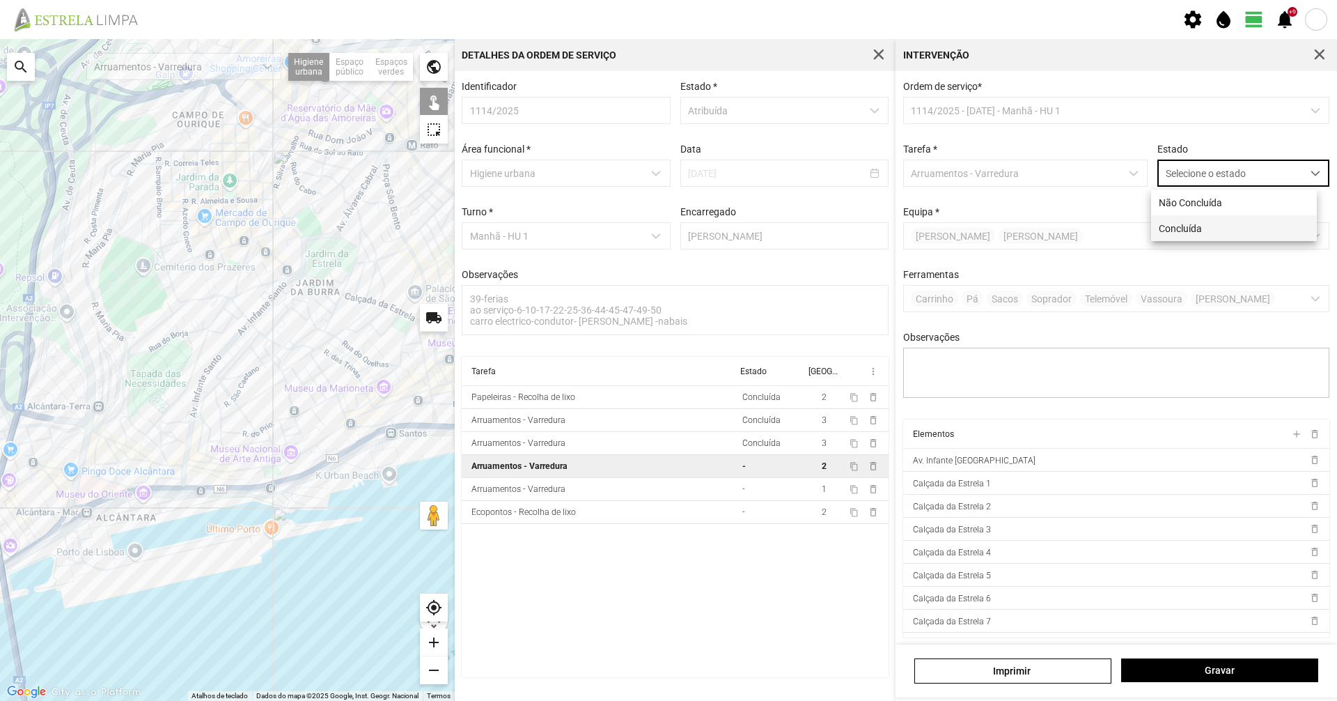
click at [1237, 233] on li "Concluída" at bounding box center [1234, 228] width 166 height 26
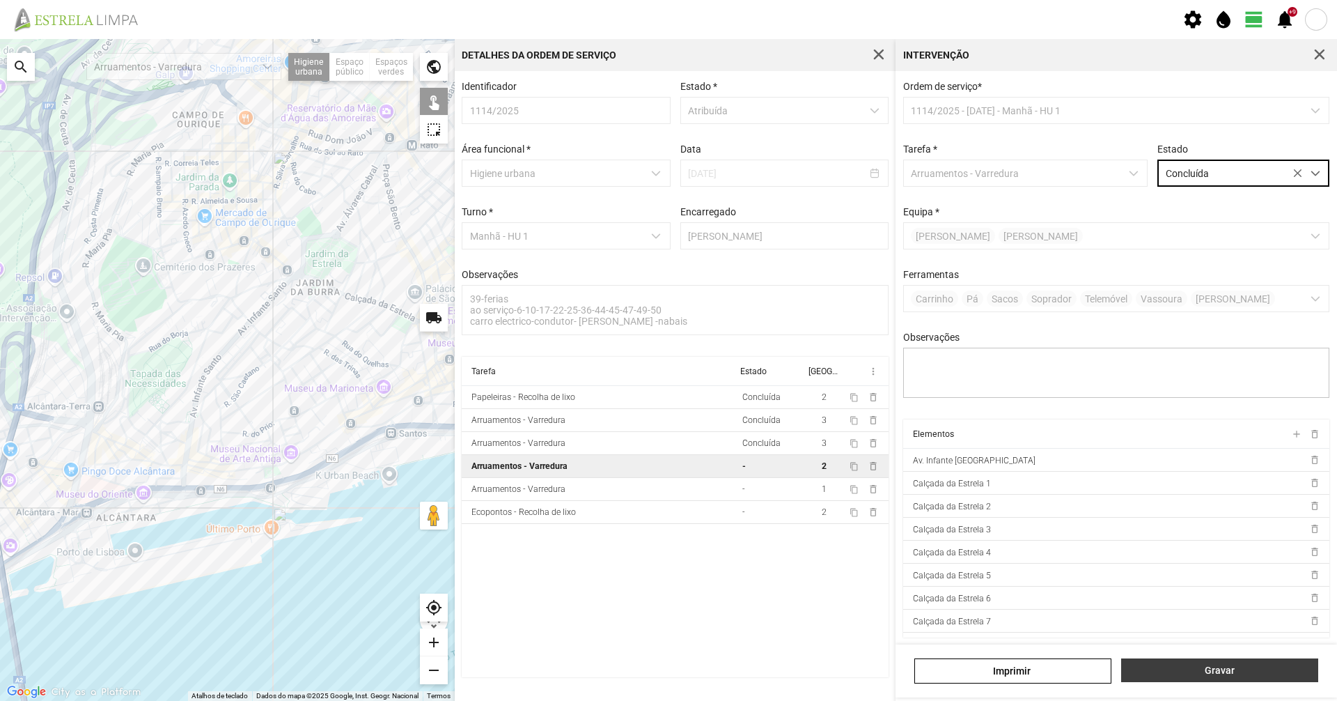
click at [1238, 670] on span "Gravar" at bounding box center [1220, 669] width 182 height 11
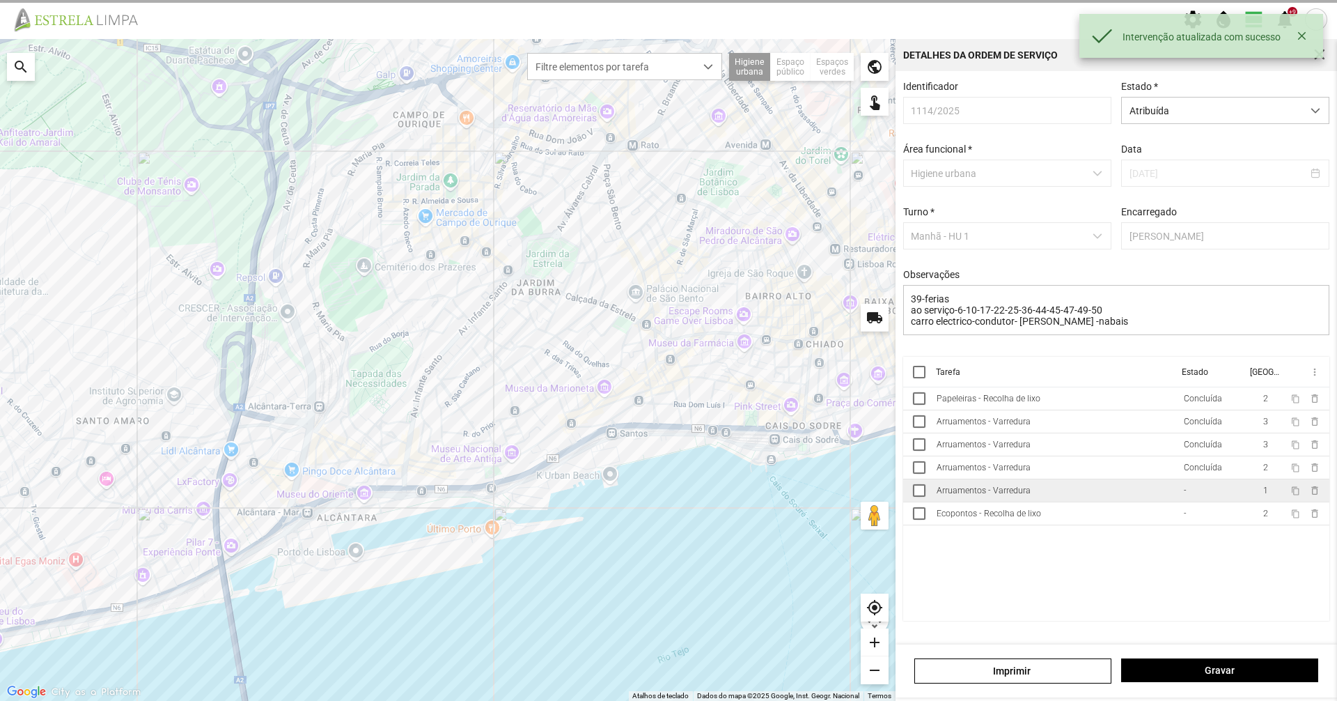
click at [1157, 502] on td "Arruamentos - Varredura" at bounding box center [1054, 490] width 247 height 23
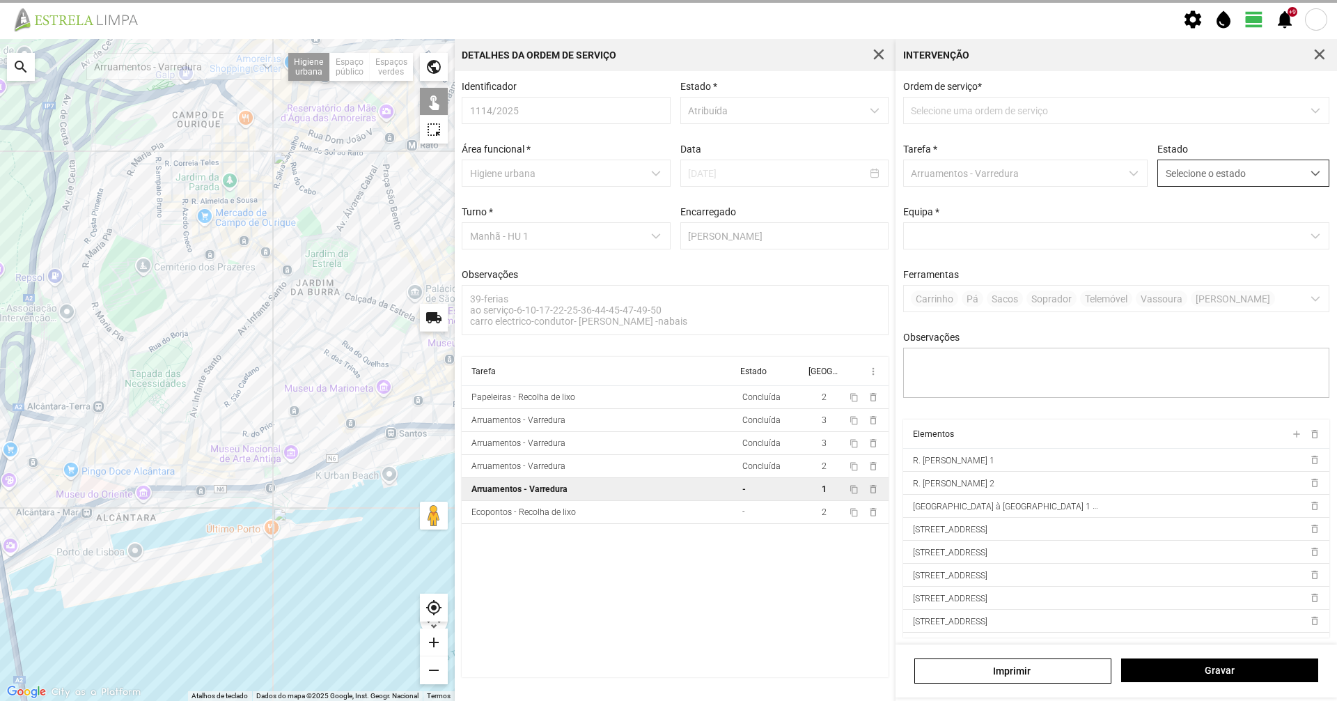
click at [1273, 184] on span "Selecione o estado" at bounding box center [1230, 173] width 144 height 26
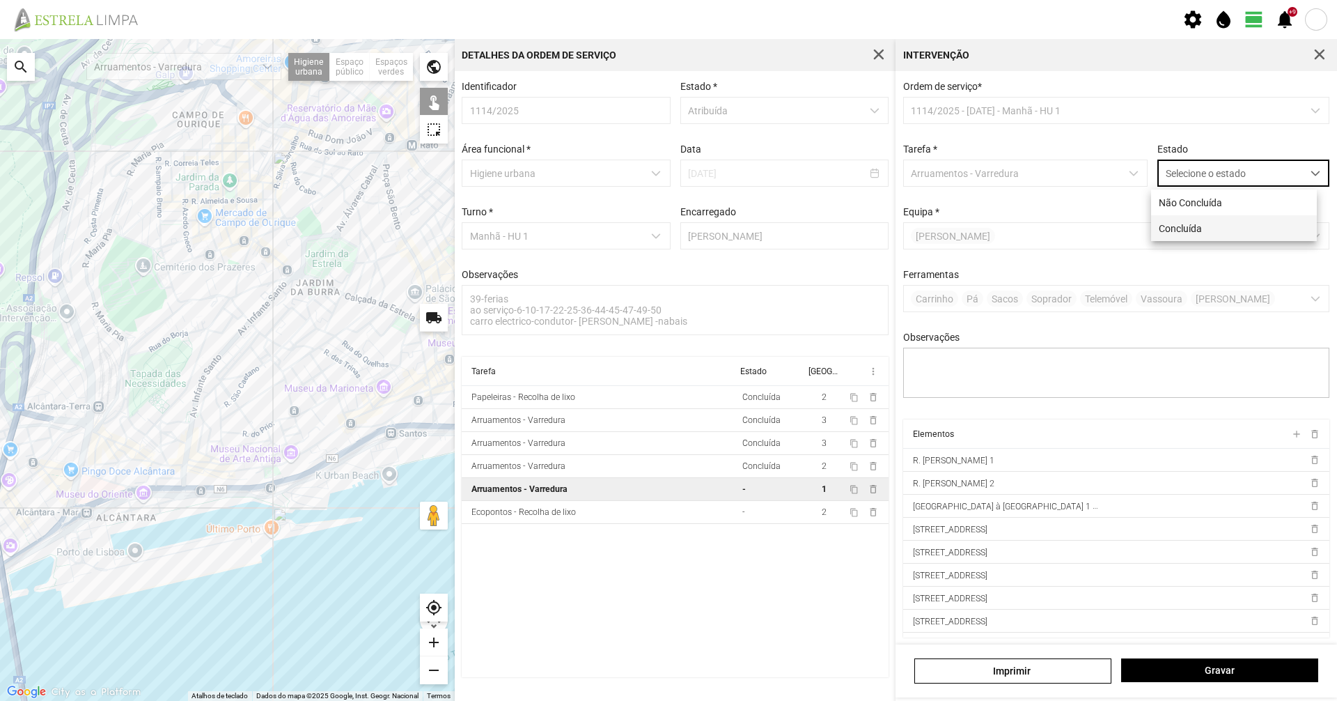
click at [1233, 237] on li "Concluída" at bounding box center [1234, 228] width 166 height 26
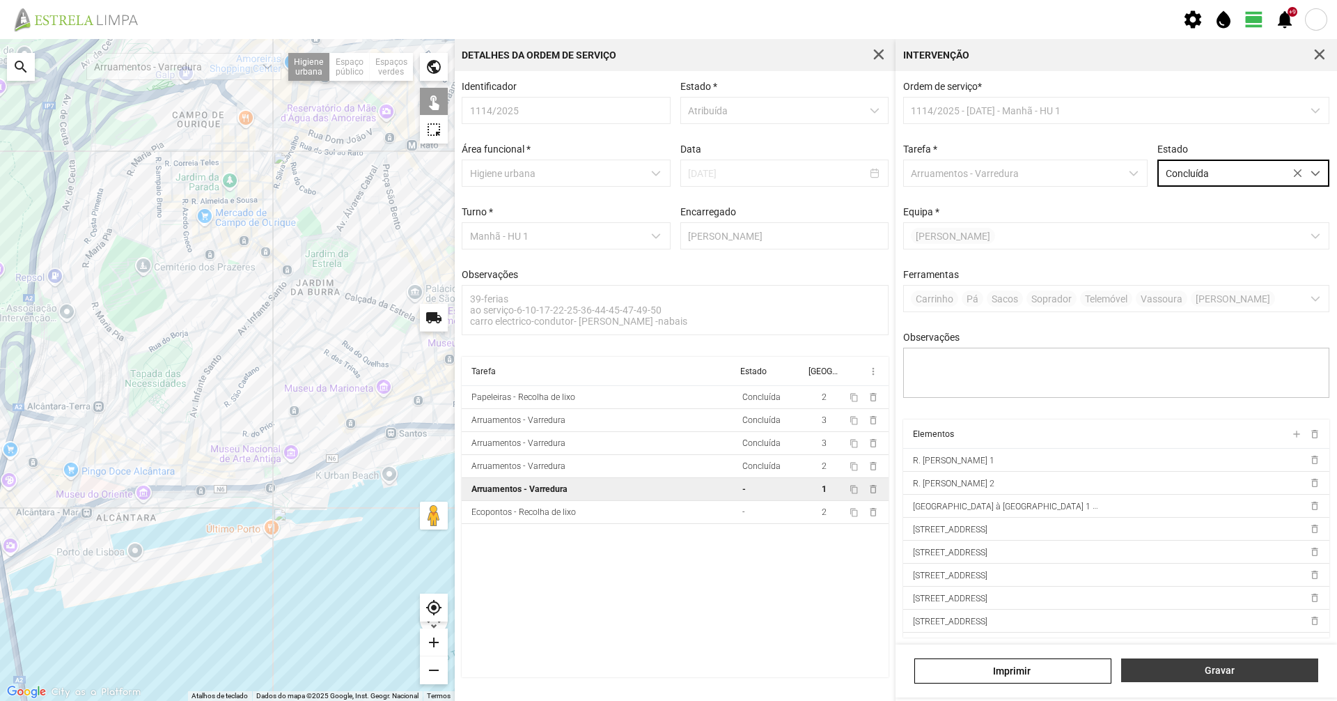
click at [1226, 679] on button "Gravar" at bounding box center [1219, 670] width 197 height 24
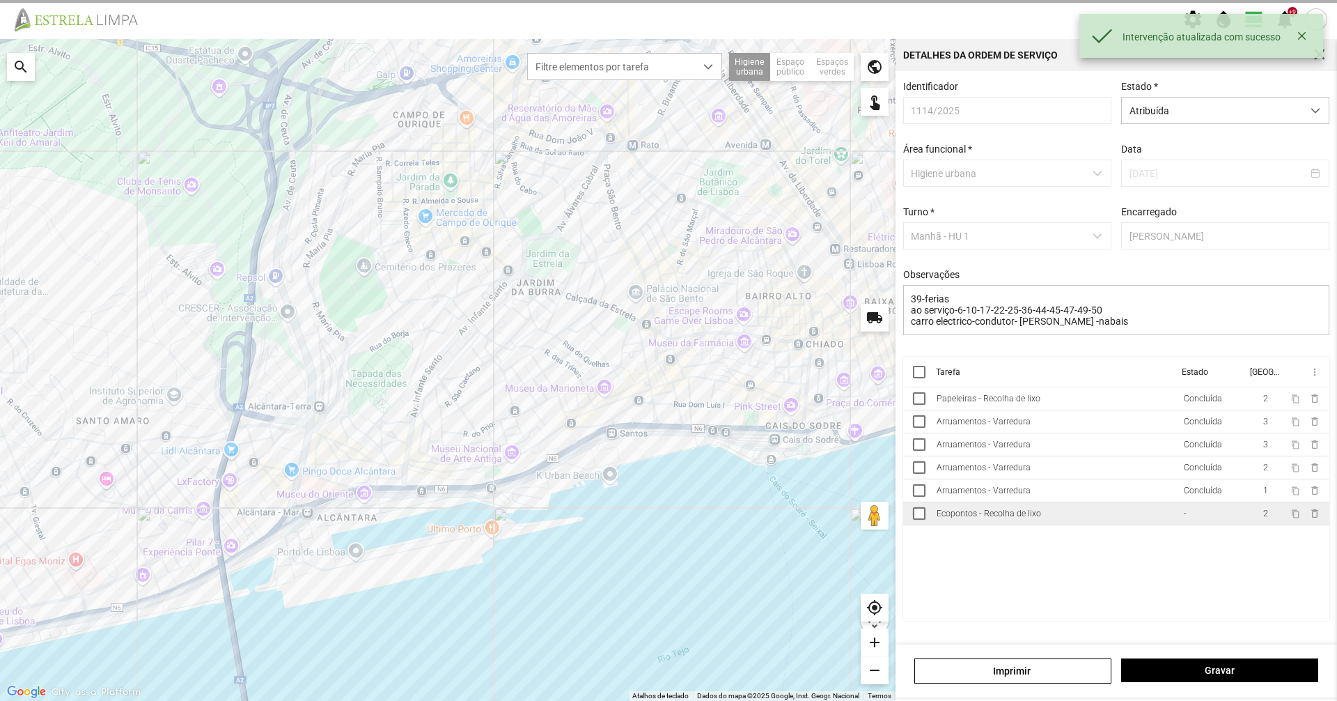
click at [1174, 525] on td "Ecopontos - Recolha de lixo" at bounding box center [1054, 513] width 247 height 23
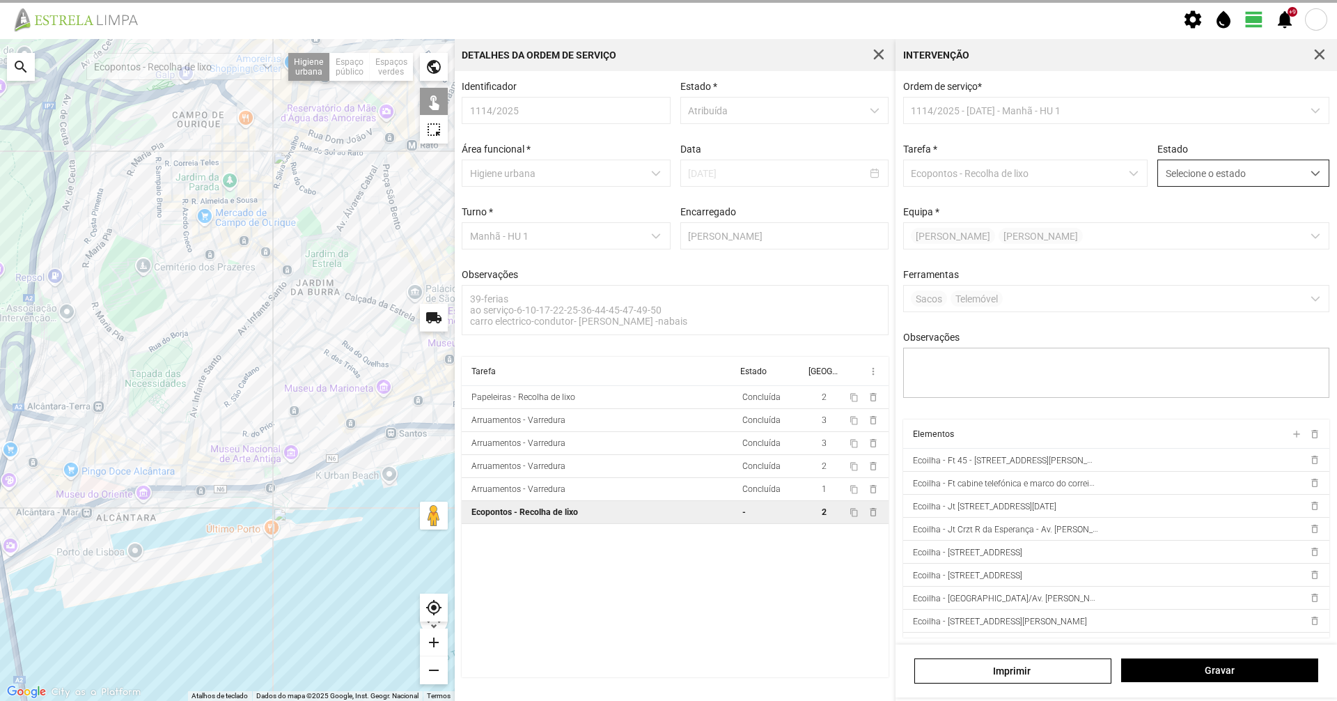
click at [1263, 178] on span "Selecione o estado" at bounding box center [1230, 173] width 144 height 26
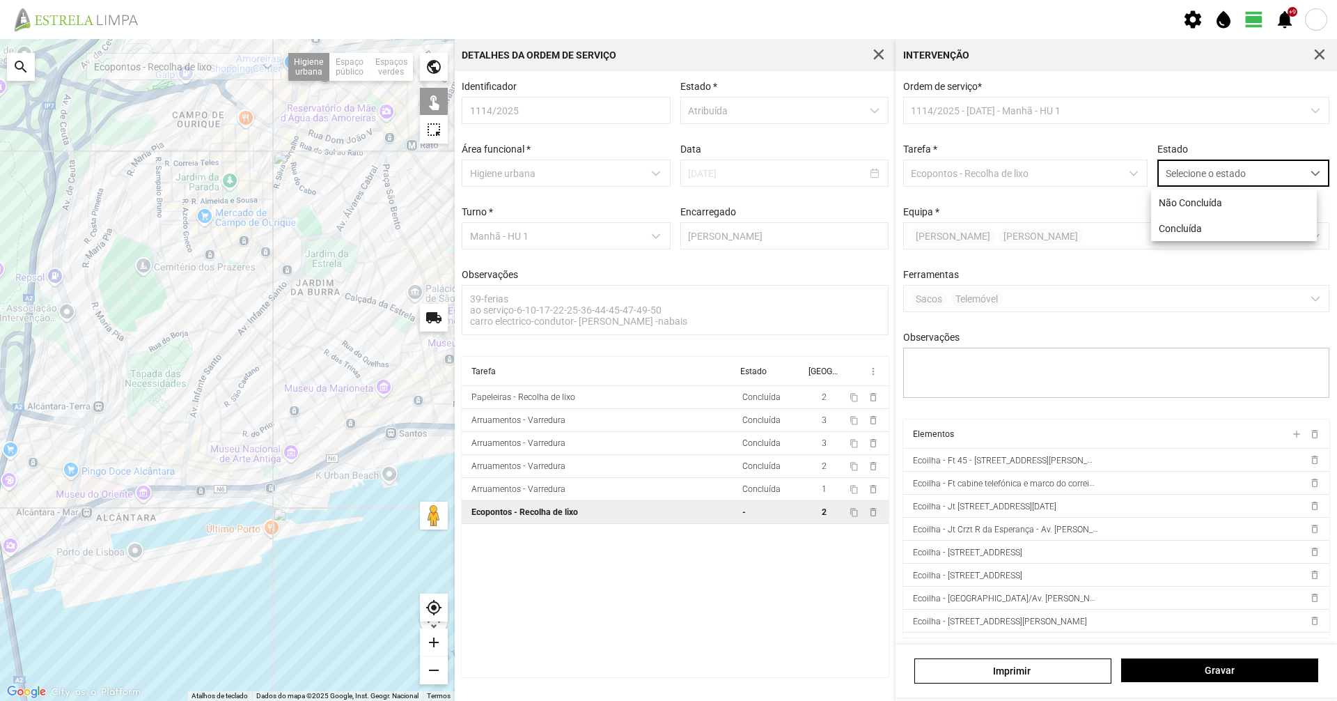
scroll to position [8, 62]
click at [359, 451] on div at bounding box center [227, 370] width 455 height 662
click at [387, 436] on div at bounding box center [227, 370] width 455 height 662
click at [436, 437] on div at bounding box center [227, 370] width 455 height 662
click at [1265, 184] on span "Selecione o estado" at bounding box center [1230, 173] width 144 height 26
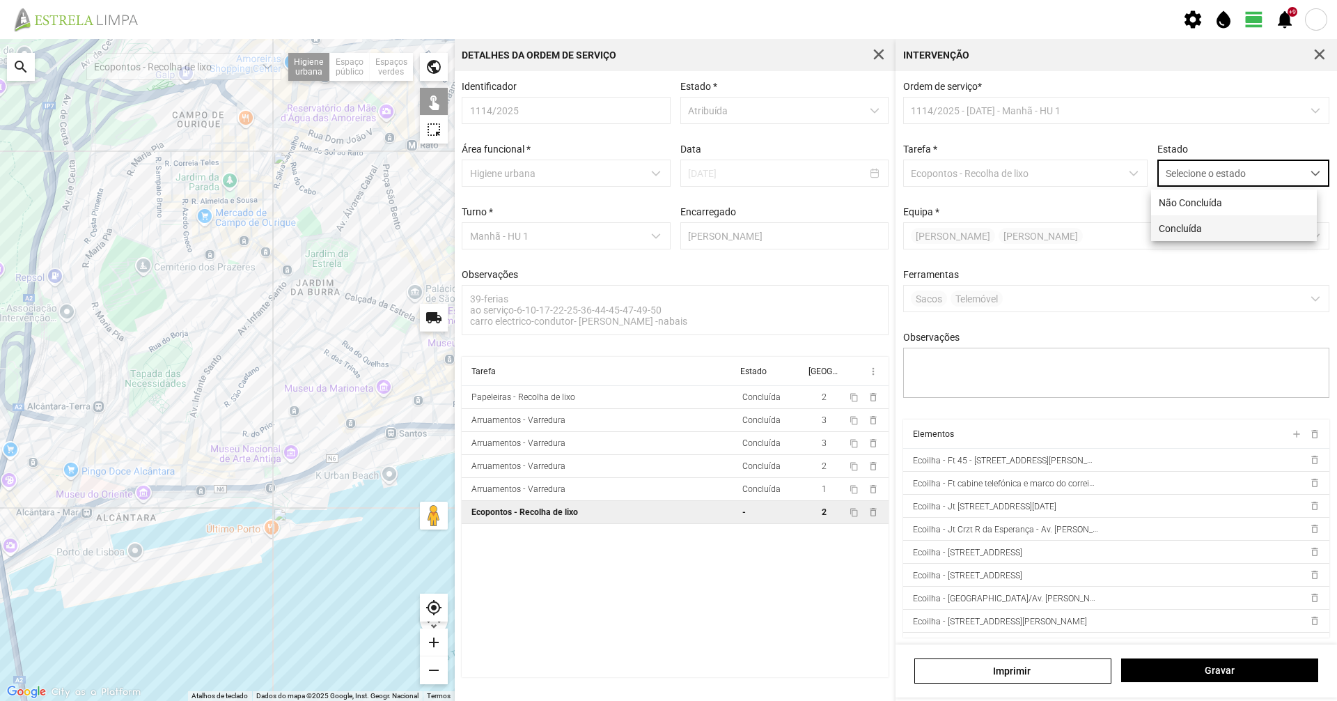
click at [1250, 231] on li "Concluída" at bounding box center [1234, 228] width 166 height 26
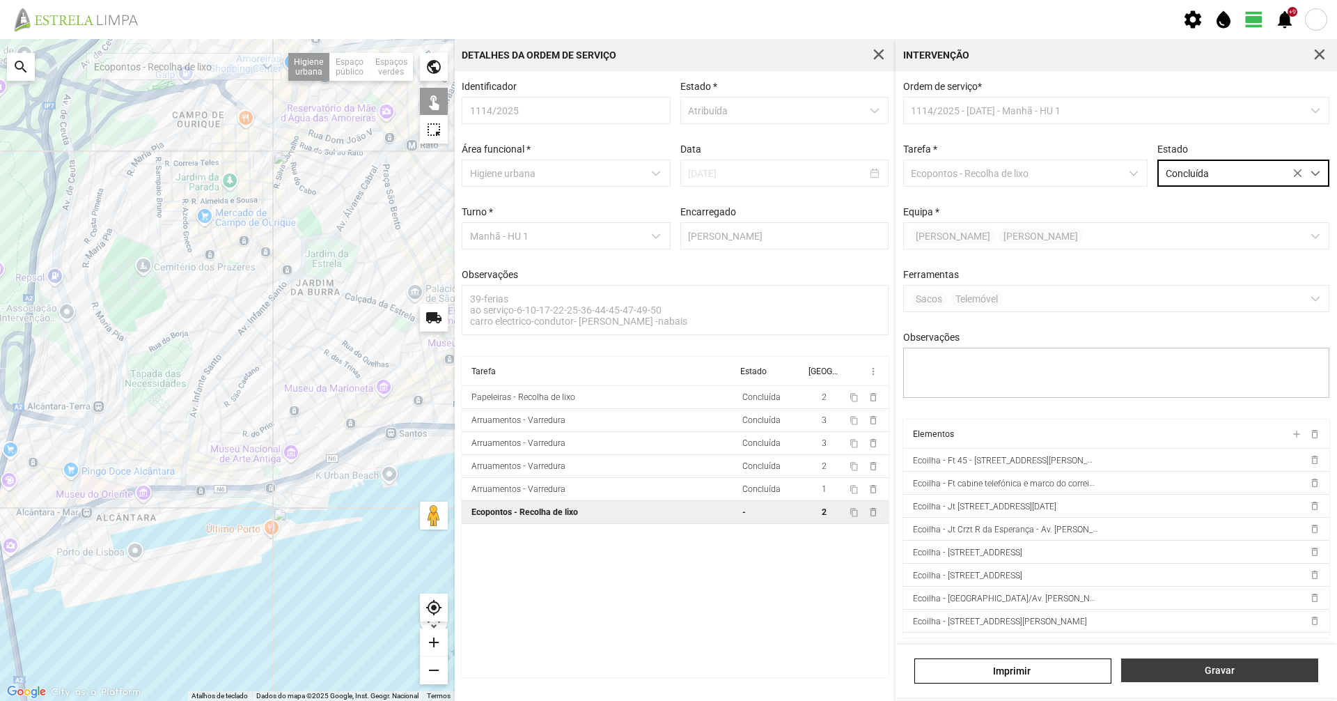
click at [1254, 671] on span "Gravar" at bounding box center [1220, 669] width 182 height 11
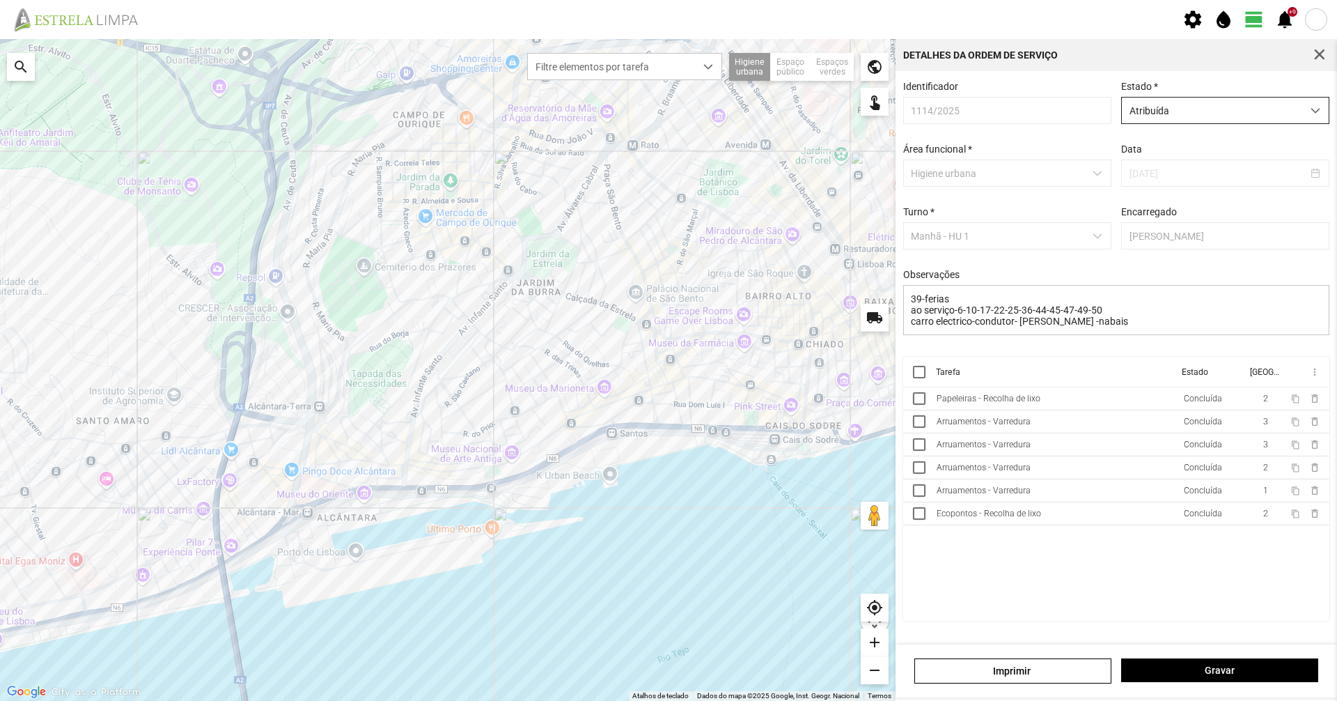
click at [1144, 106] on span "Atribuída" at bounding box center [1212, 111] width 180 height 26
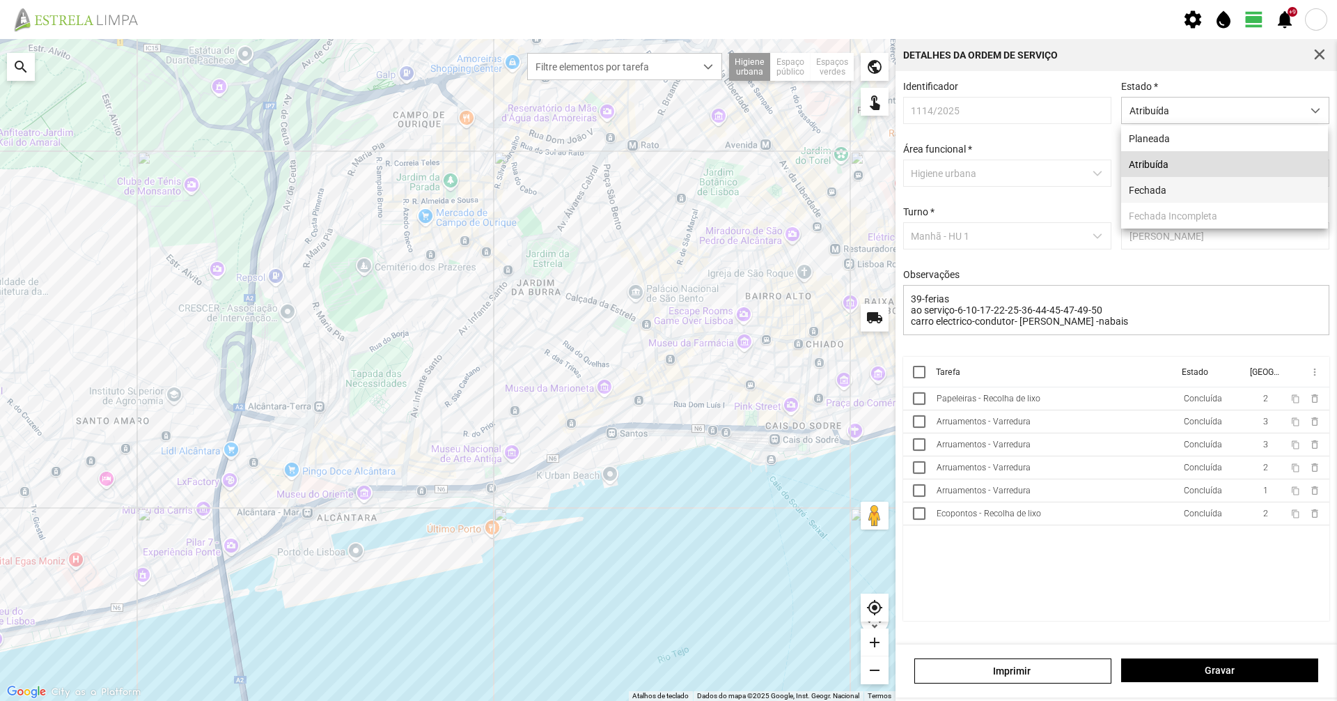
click at [1156, 199] on li "Fechada" at bounding box center [1224, 190] width 207 height 26
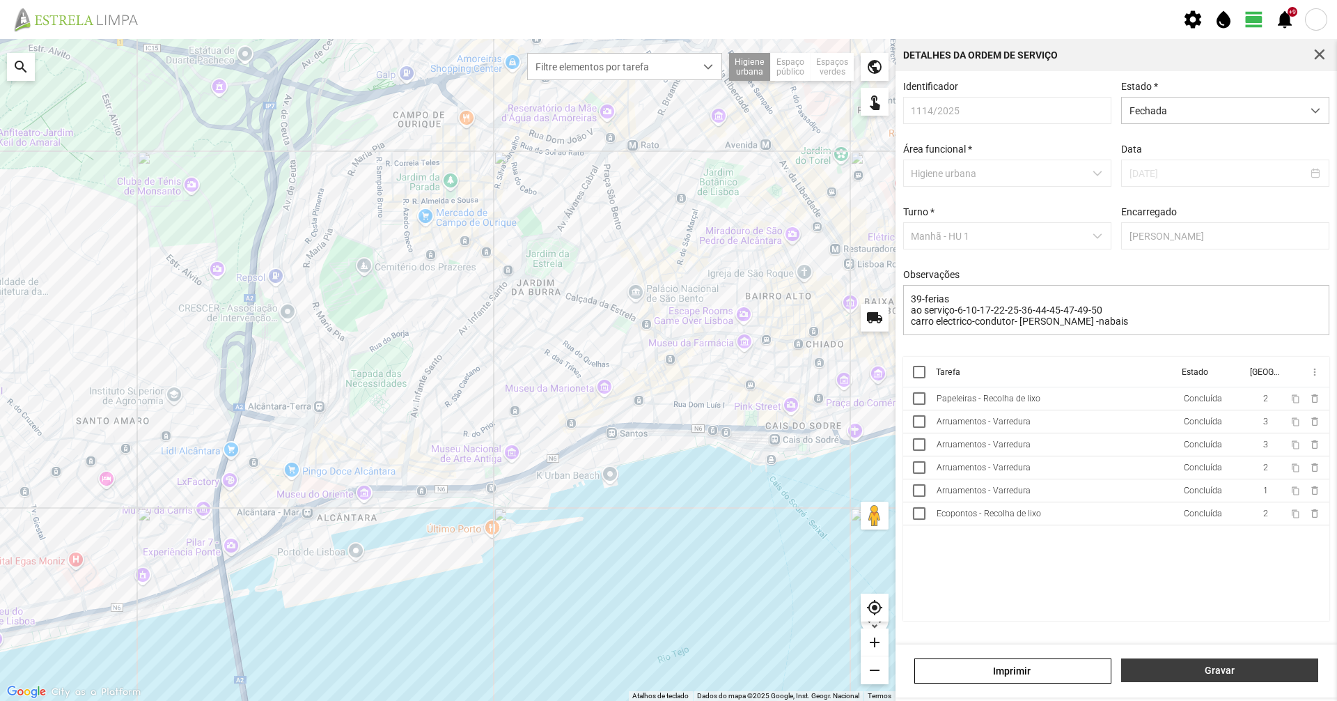
click at [1194, 676] on span "Gravar" at bounding box center [1220, 669] width 182 height 11
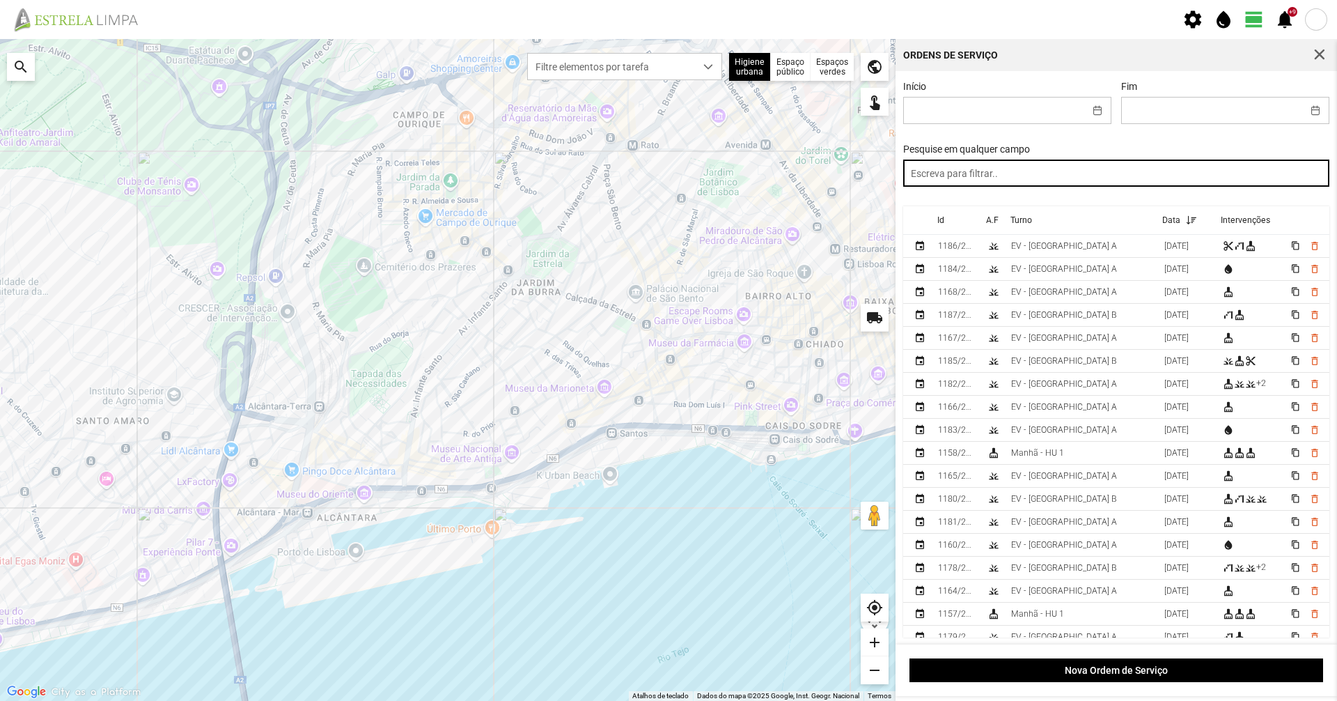
click at [1019, 171] on input "text" at bounding box center [1116, 173] width 427 height 27
paste input "manhã"
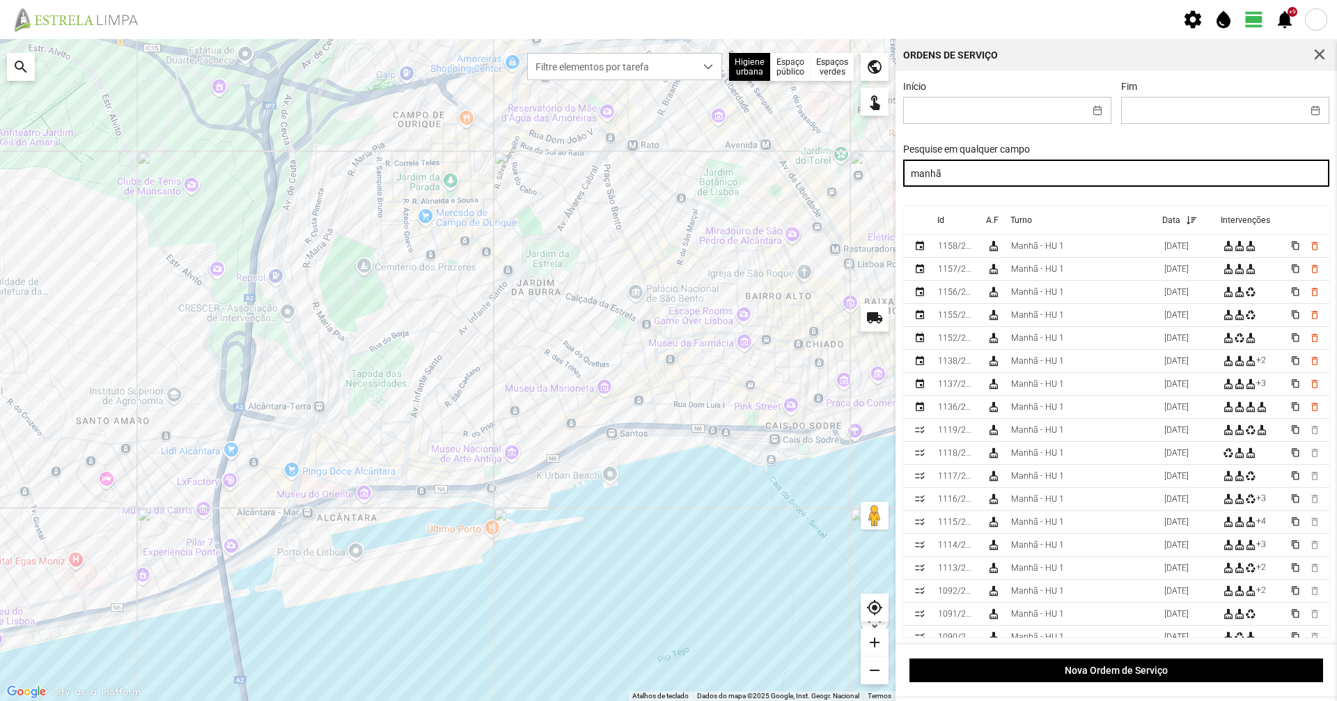
drag, startPoint x: 1006, startPoint y: 180, endPoint x: 524, endPoint y: 116, distance: 486.2
click at [524, 116] on div "Para navegar no mapa com gestos de toque, toque duas vezes sem soltar no mapa e…" at bounding box center [668, 370] width 1337 height 662
type input "tarde"
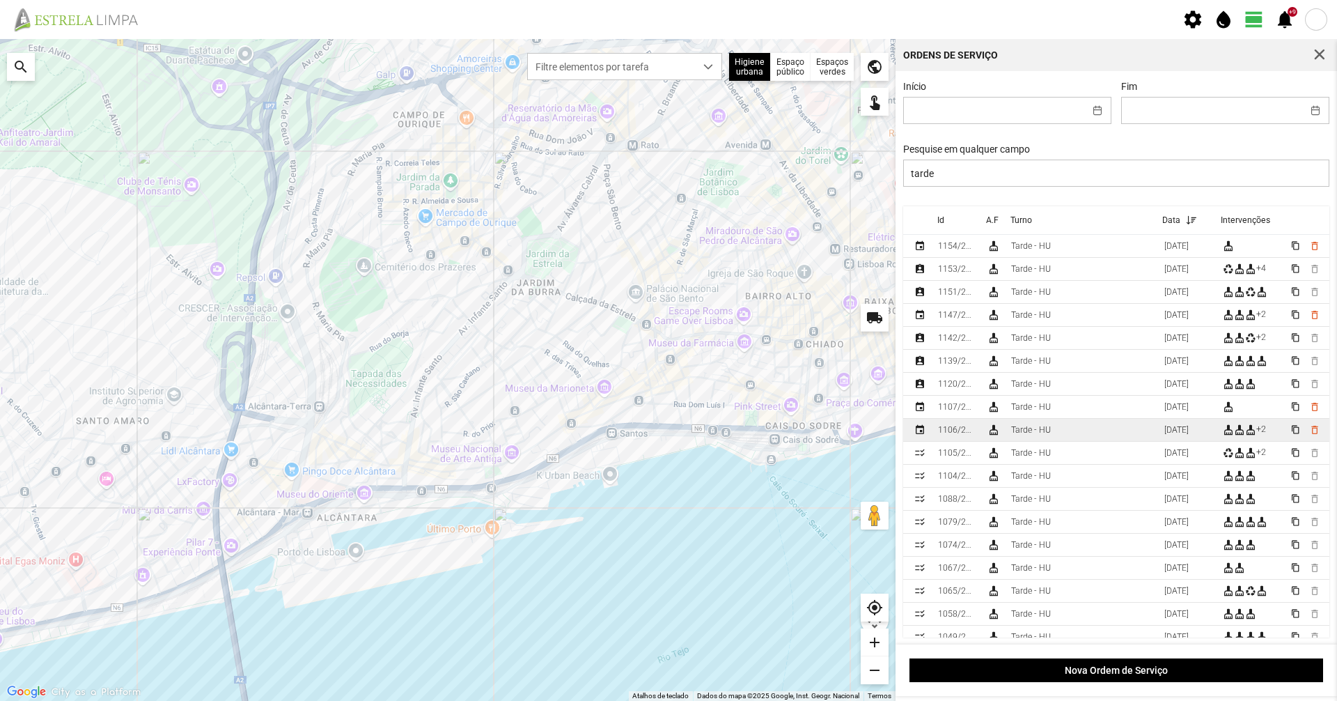
click at [989, 439] on td "cleaning_services" at bounding box center [993, 430] width 24 height 23
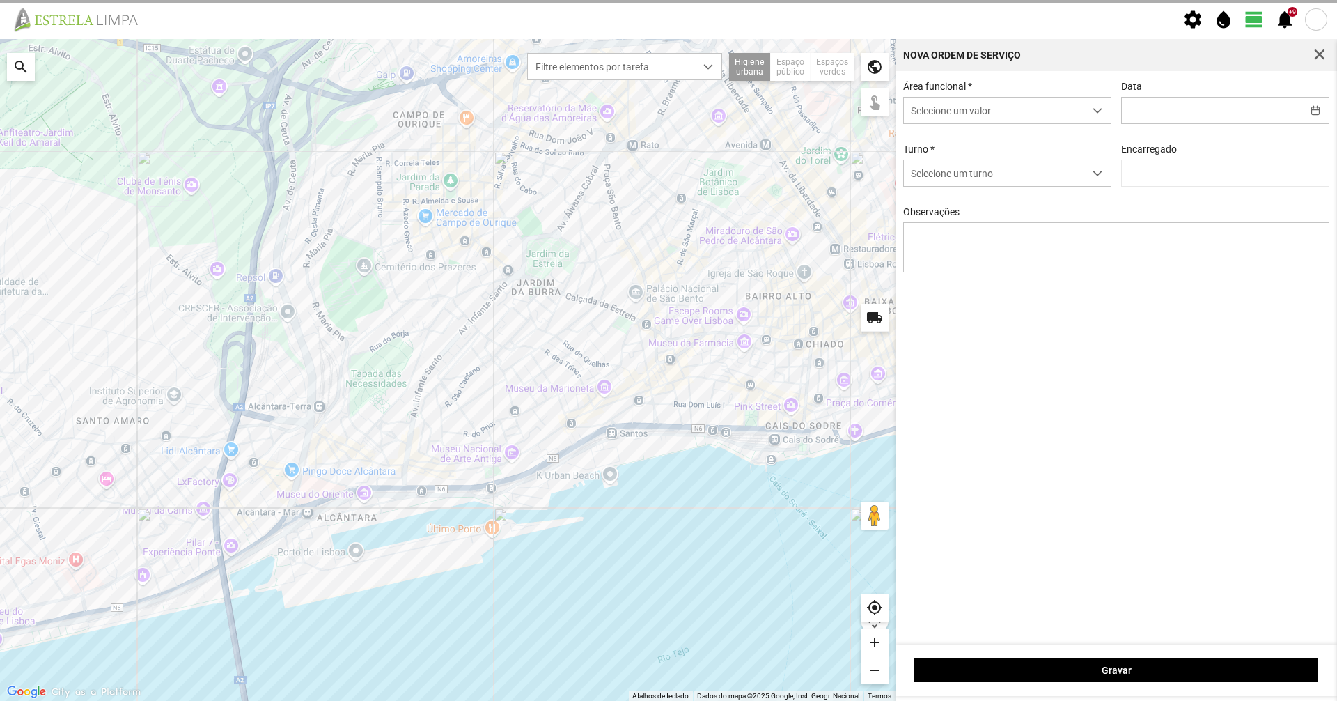
type input "[DATE]"
type input "[PERSON_NAME]"
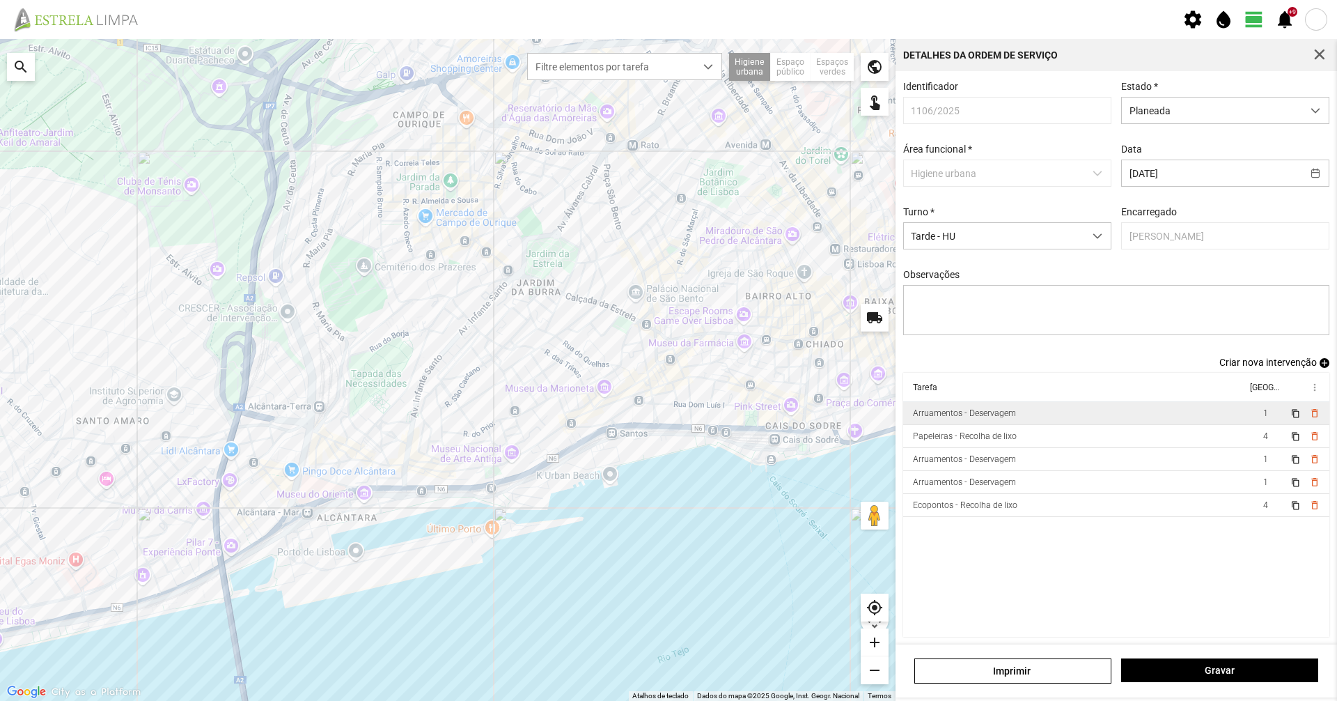
click at [983, 418] on div "Arruamentos - Deservagem" at bounding box center [964, 413] width 103 height 10
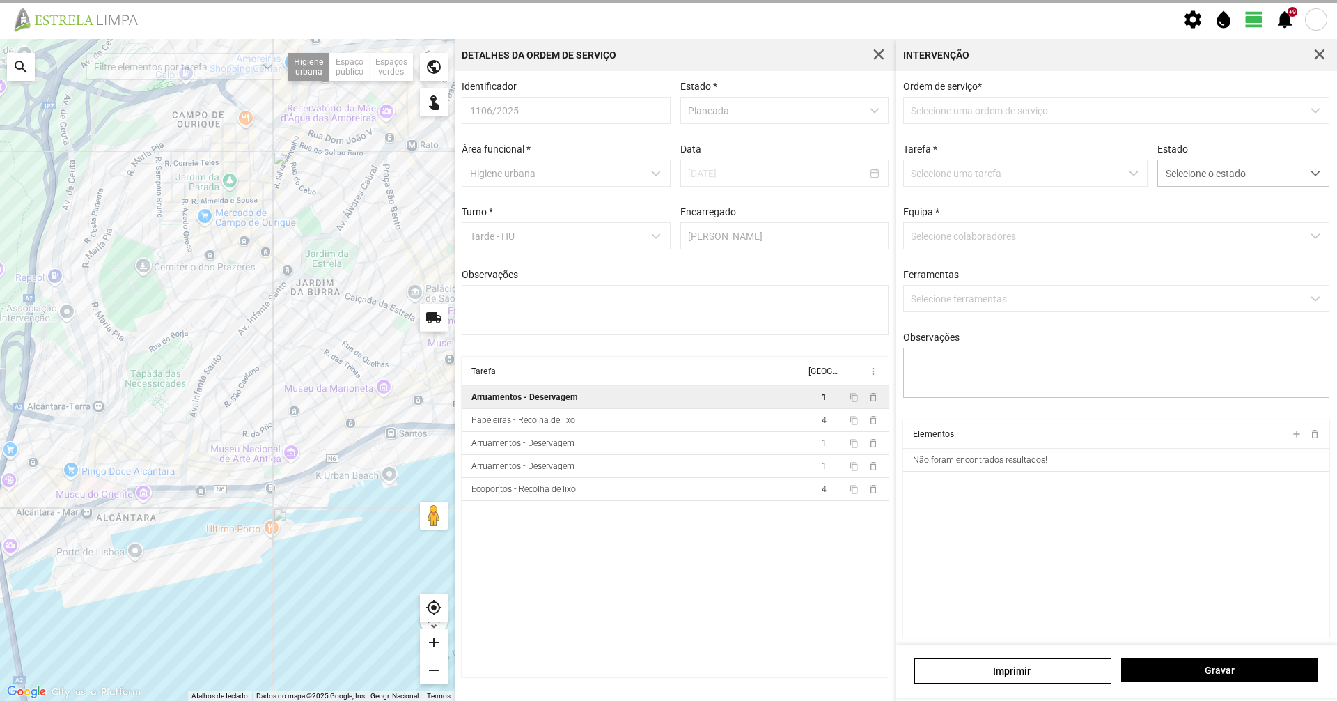
type textarea "[PERSON_NAME]. Diogo"
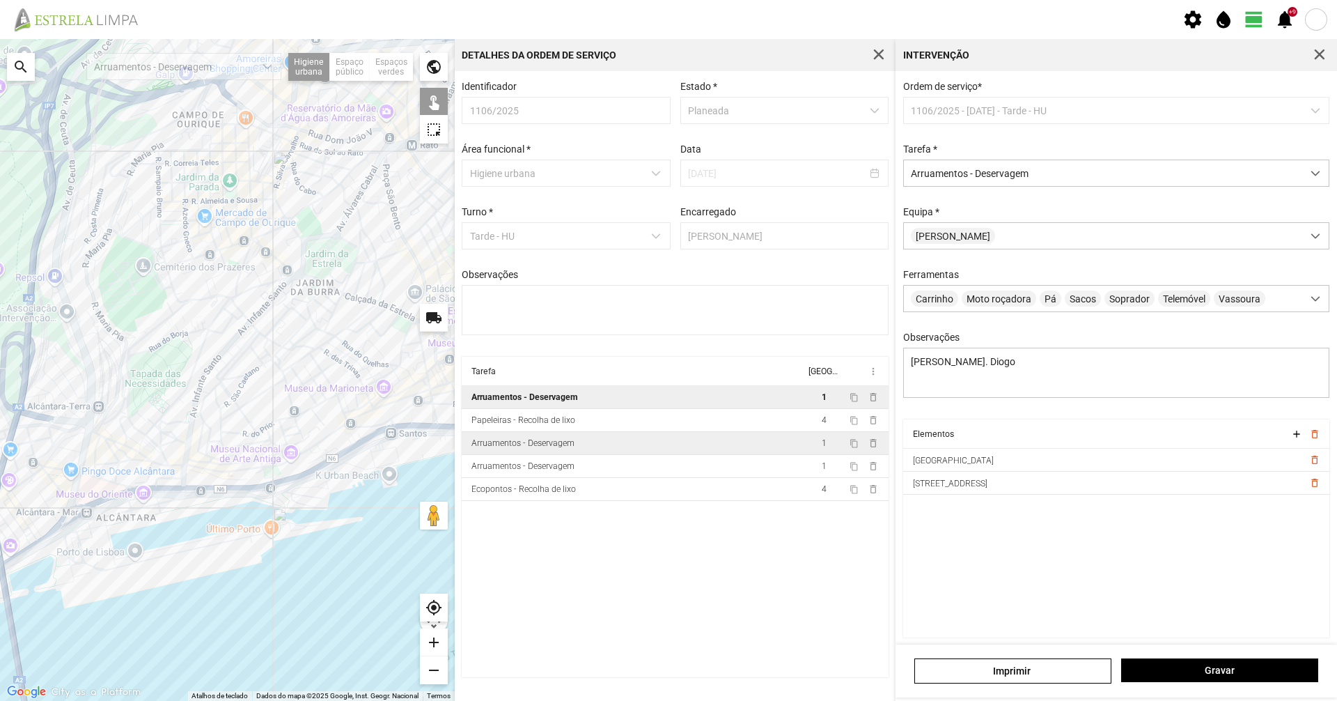
click at [480, 448] on div "Arruamentos - Deservagem" at bounding box center [523, 443] width 103 height 10
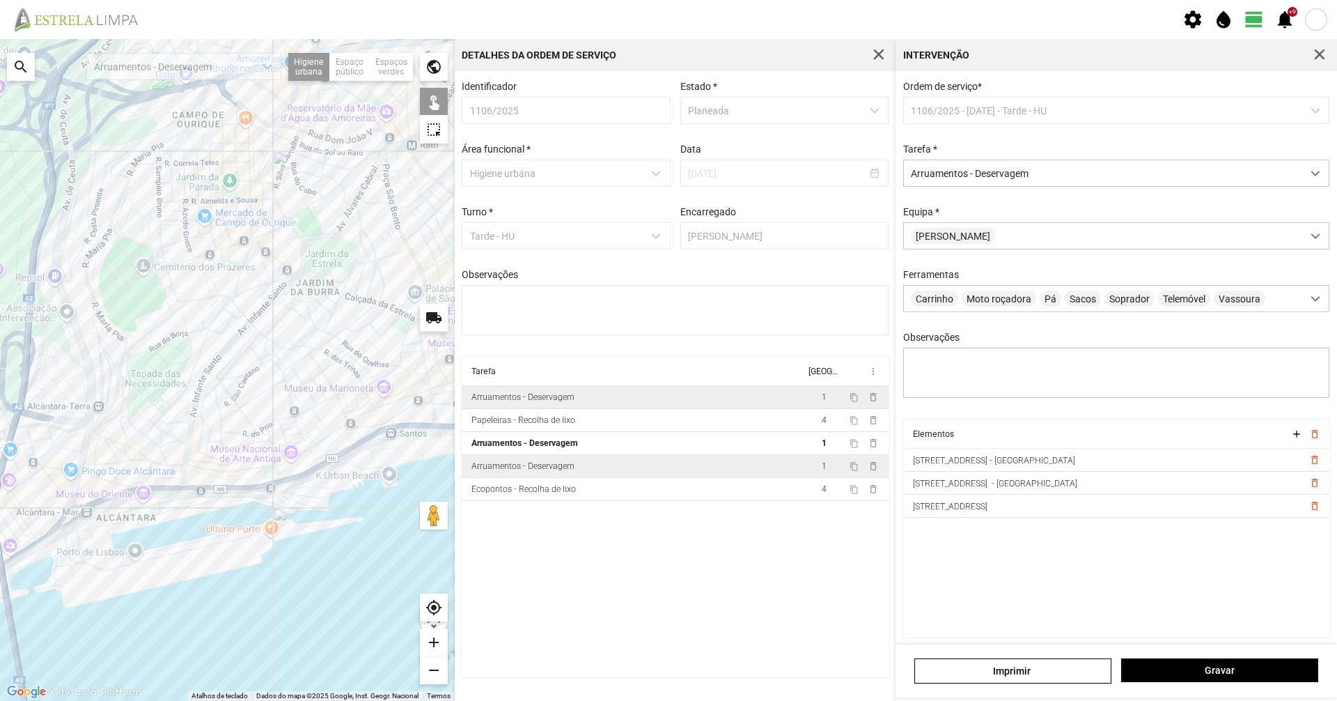
click at [501, 478] on td "Arruamentos - Deservagem" at bounding box center [633, 466] width 343 height 23
type textarea "Umaro Dionísio"
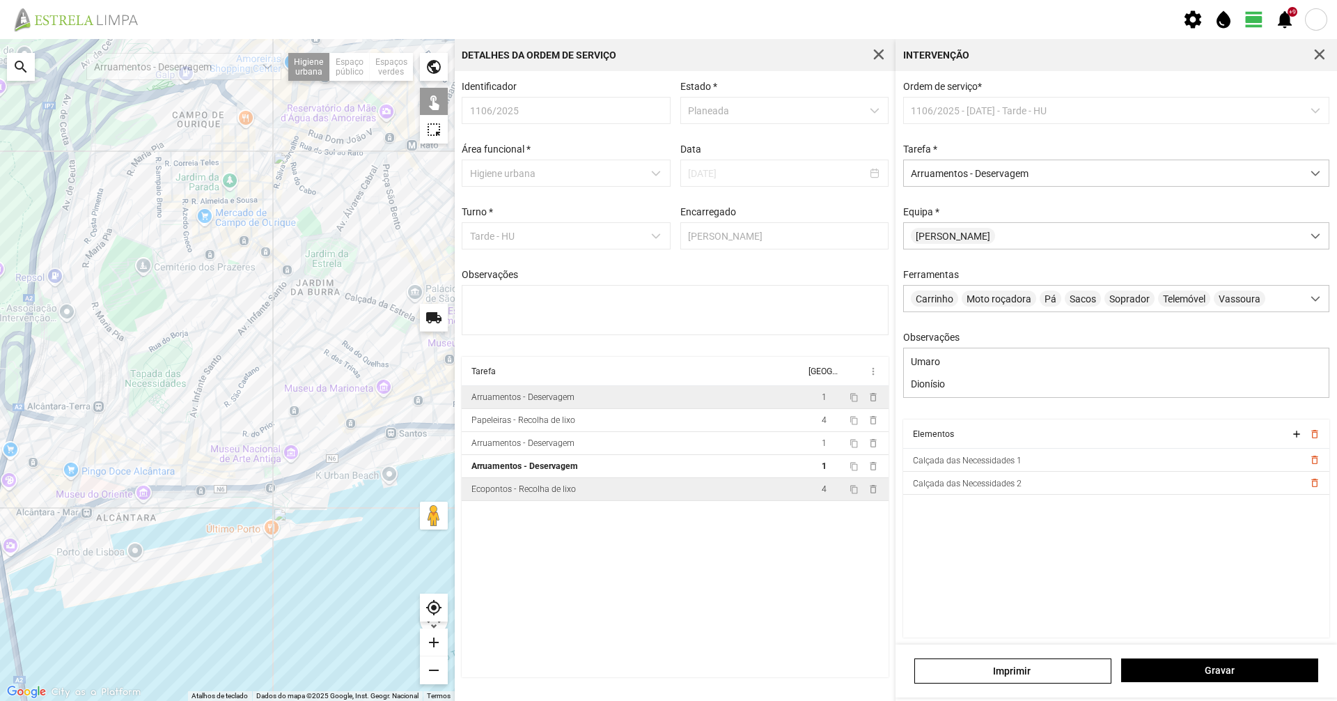
click at [618, 492] on td "Ecopontos - Recolha de lixo" at bounding box center [633, 489] width 343 height 23
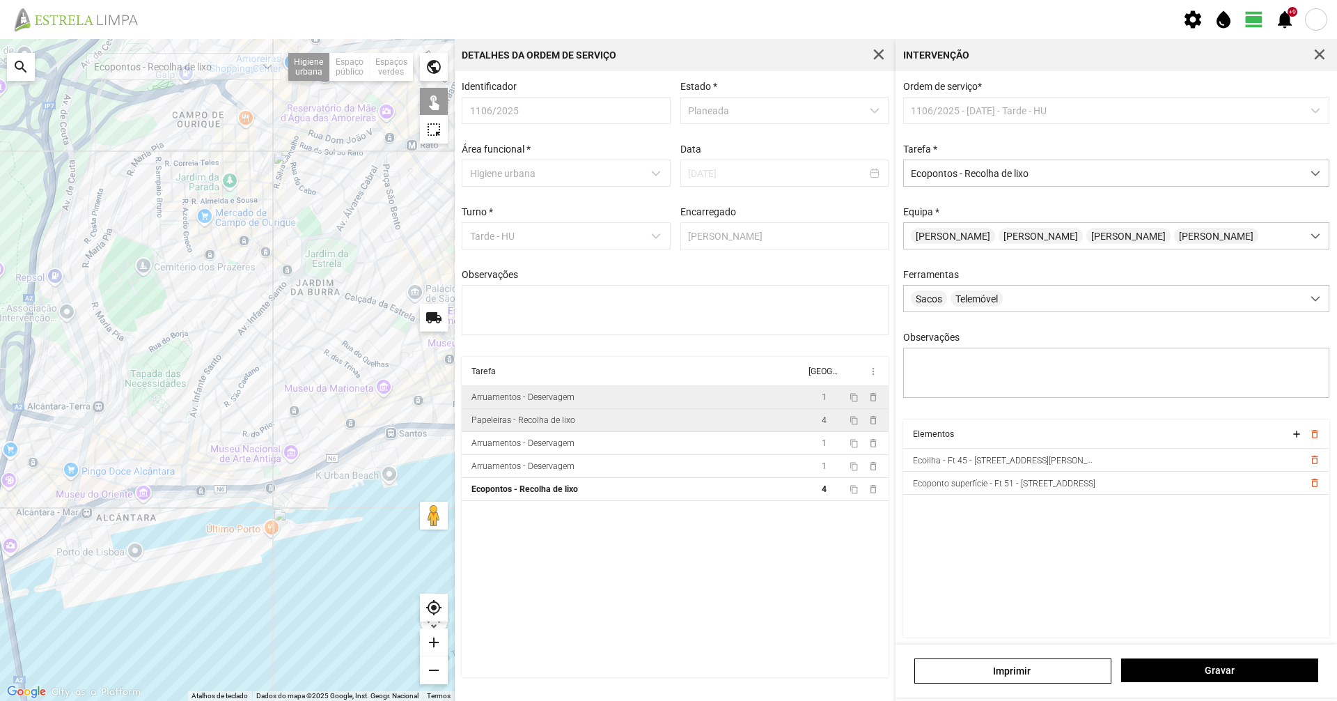
click at [577, 428] on td "Papeleiras - Recolha de lixo" at bounding box center [633, 420] width 343 height 23
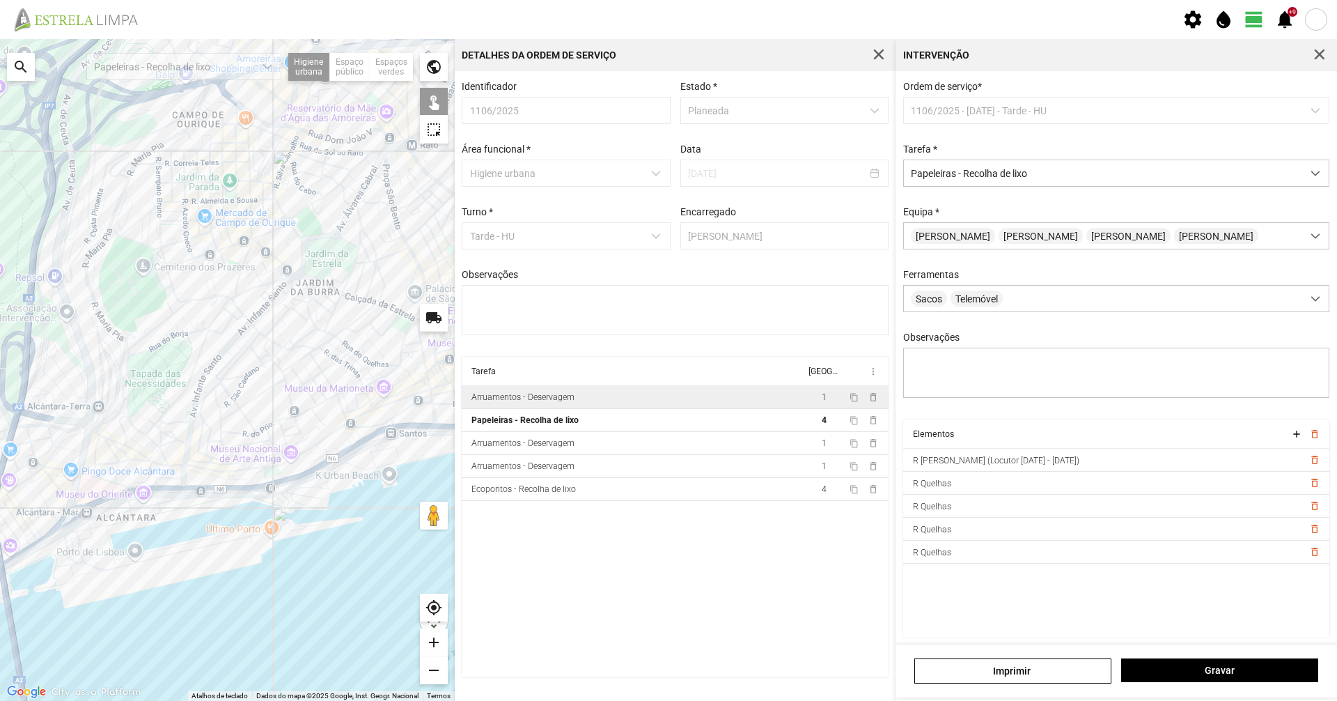
click at [1314, 69] on div "Intervenção" at bounding box center [1117, 55] width 442 height 32
click at [1318, 59] on span "button" at bounding box center [1320, 55] width 13 height 13
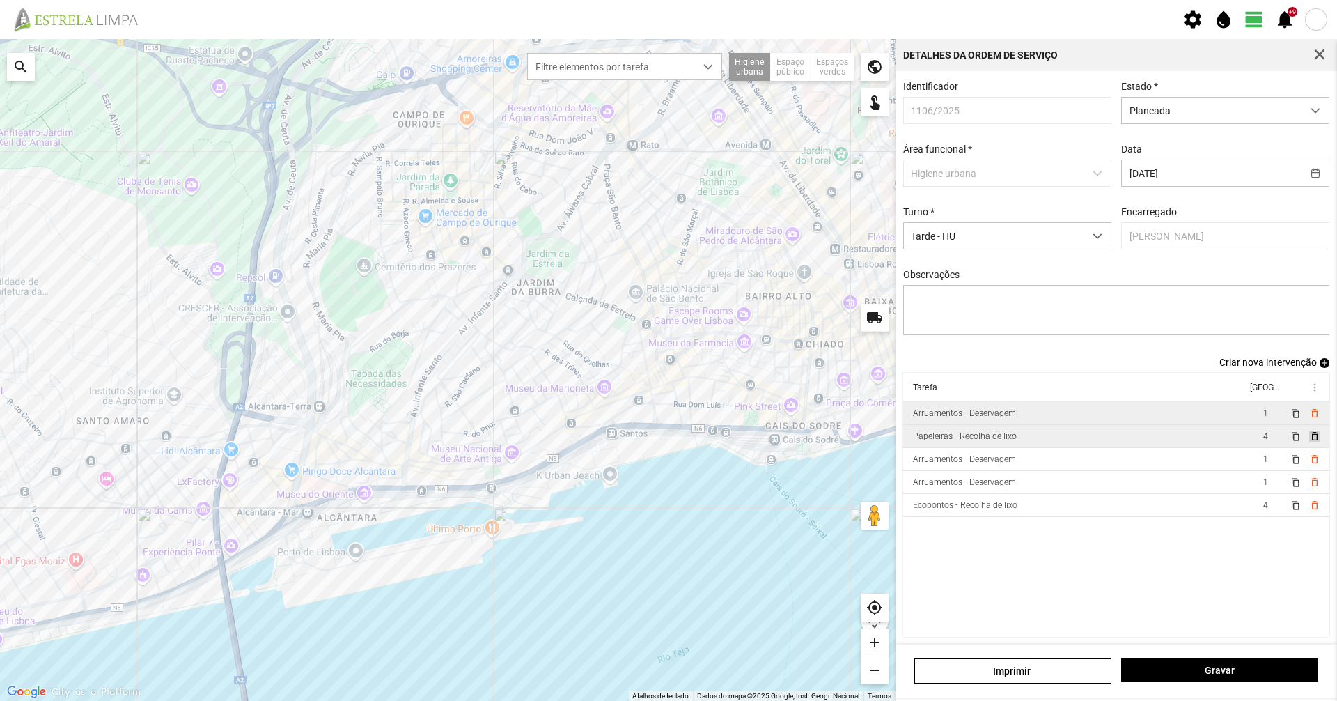
click at [1309, 442] on span "delete_outline" at bounding box center [1314, 435] width 11 height 11
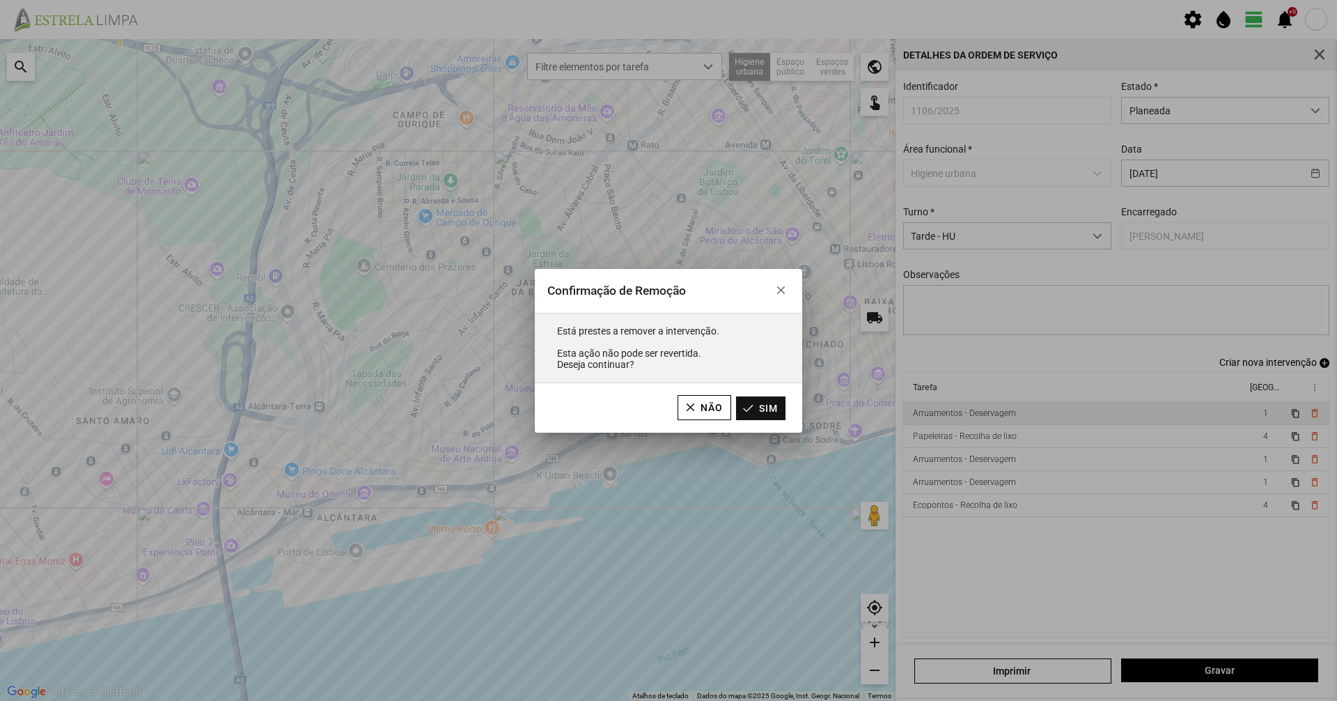
click at [756, 408] on button "Sim" at bounding box center [760, 408] width 49 height 24
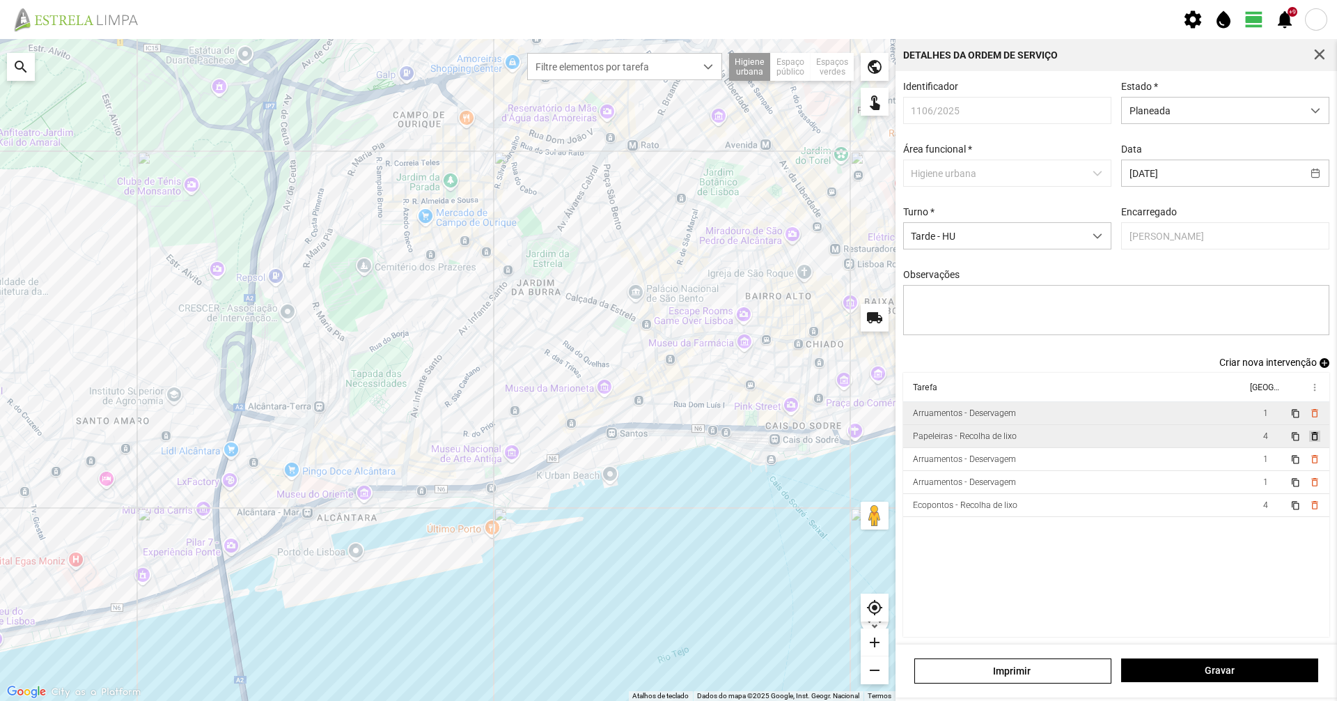
click at [1309, 442] on span "delete_outline" at bounding box center [1314, 435] width 11 height 11
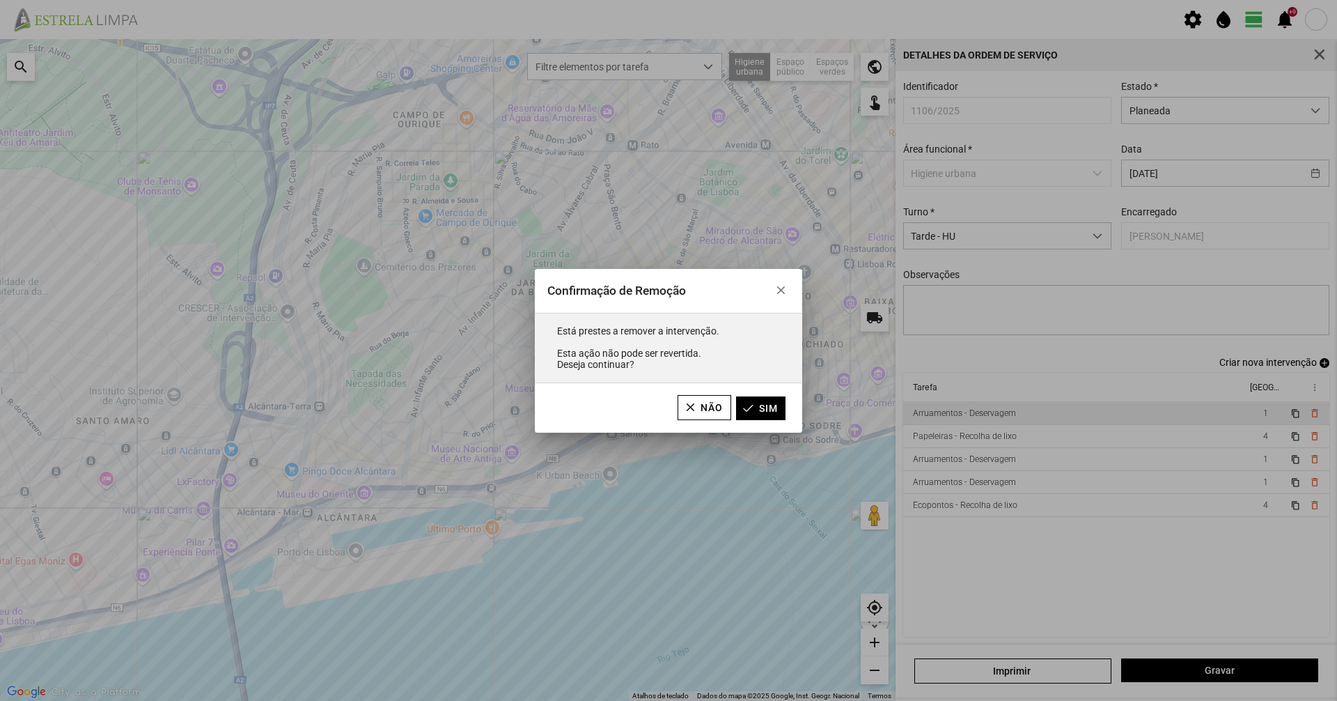
click at [768, 410] on span "Sim" at bounding box center [768, 408] width 19 height 11
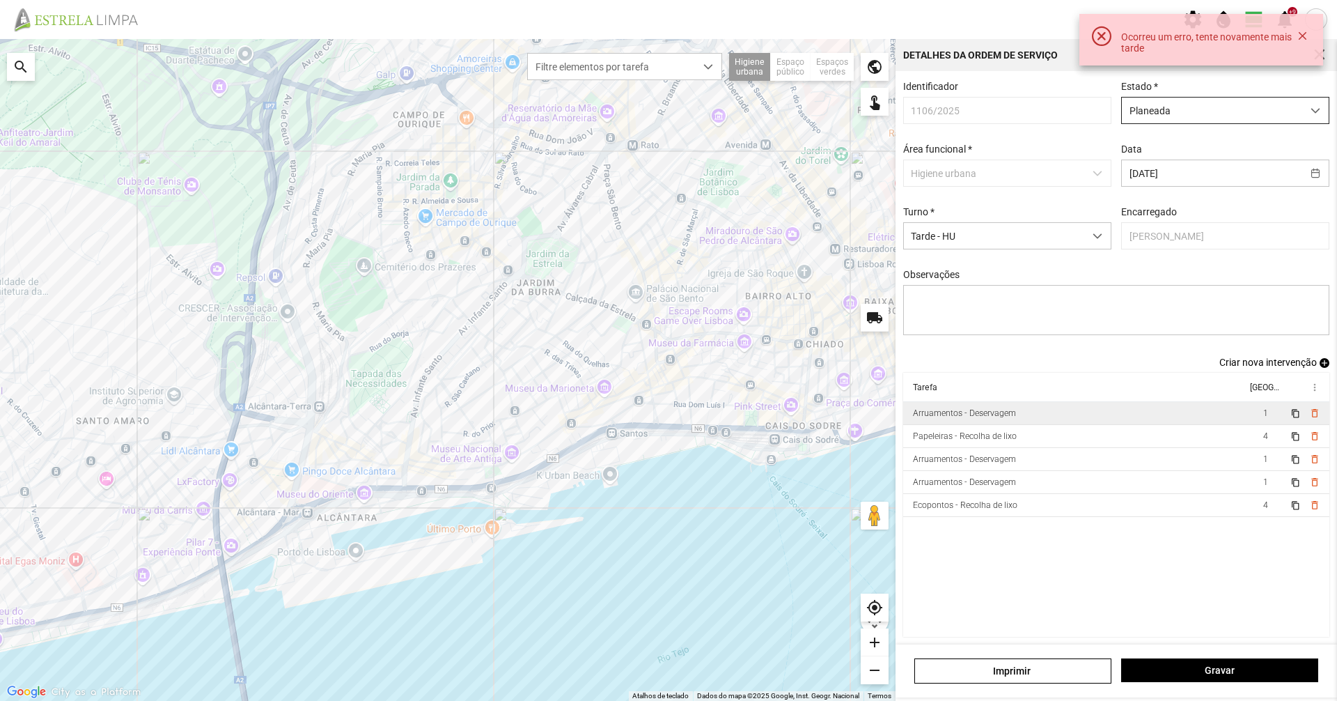
click at [1151, 127] on div "Identificador 1106/2025 Estado * Planeada Área funcional * Higiene urbana Data …" at bounding box center [1116, 219] width 437 height 276
click at [1144, 109] on span "Planeada" at bounding box center [1212, 111] width 180 height 26
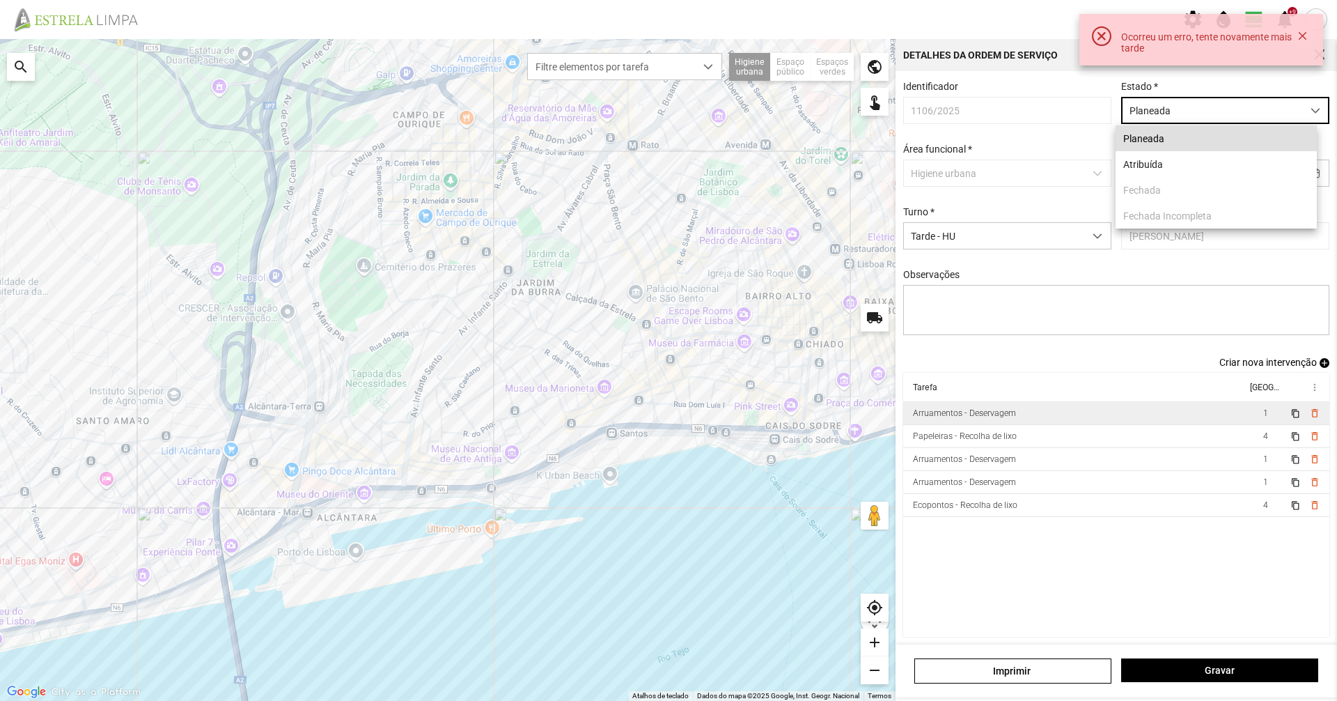
scroll to position [8, 62]
click at [1142, 183] on p-dropdownitem "Fechada" at bounding box center [1216, 190] width 201 height 26
click at [1166, 177] on li "Atribuída" at bounding box center [1216, 164] width 201 height 26
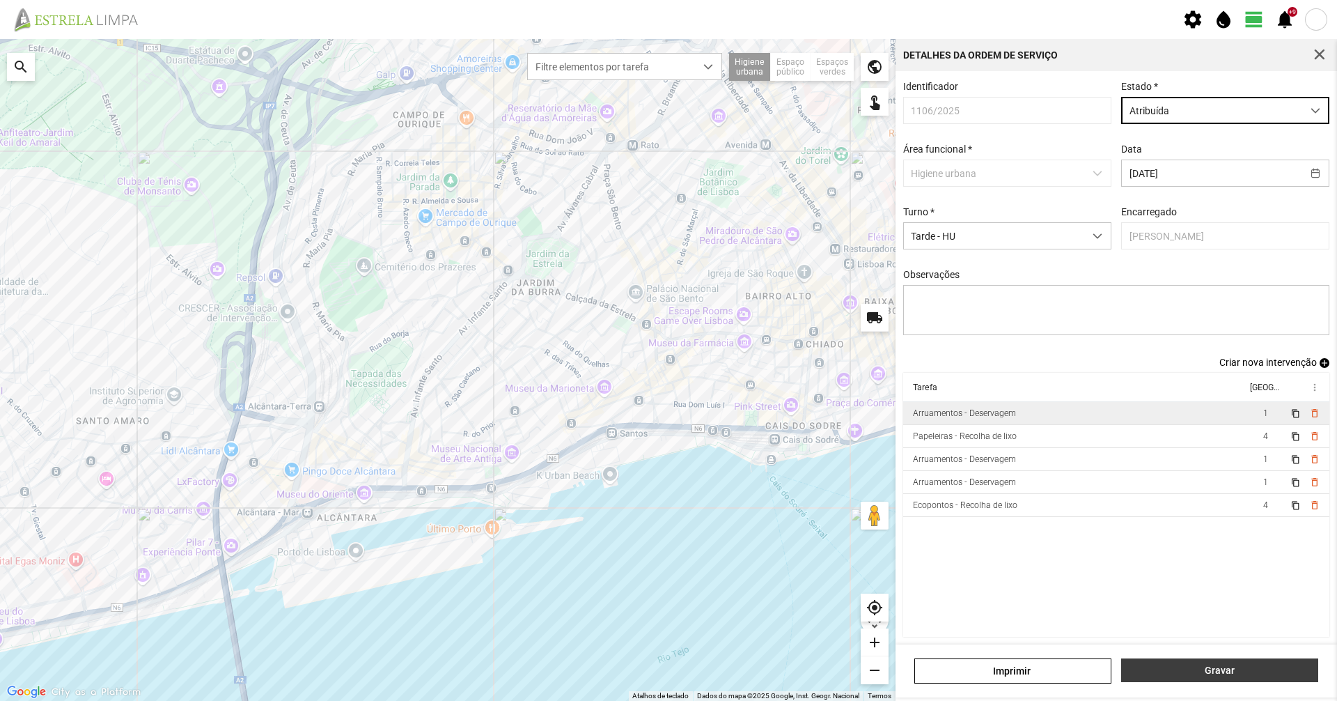
click at [1201, 674] on span "Gravar" at bounding box center [1220, 669] width 182 height 11
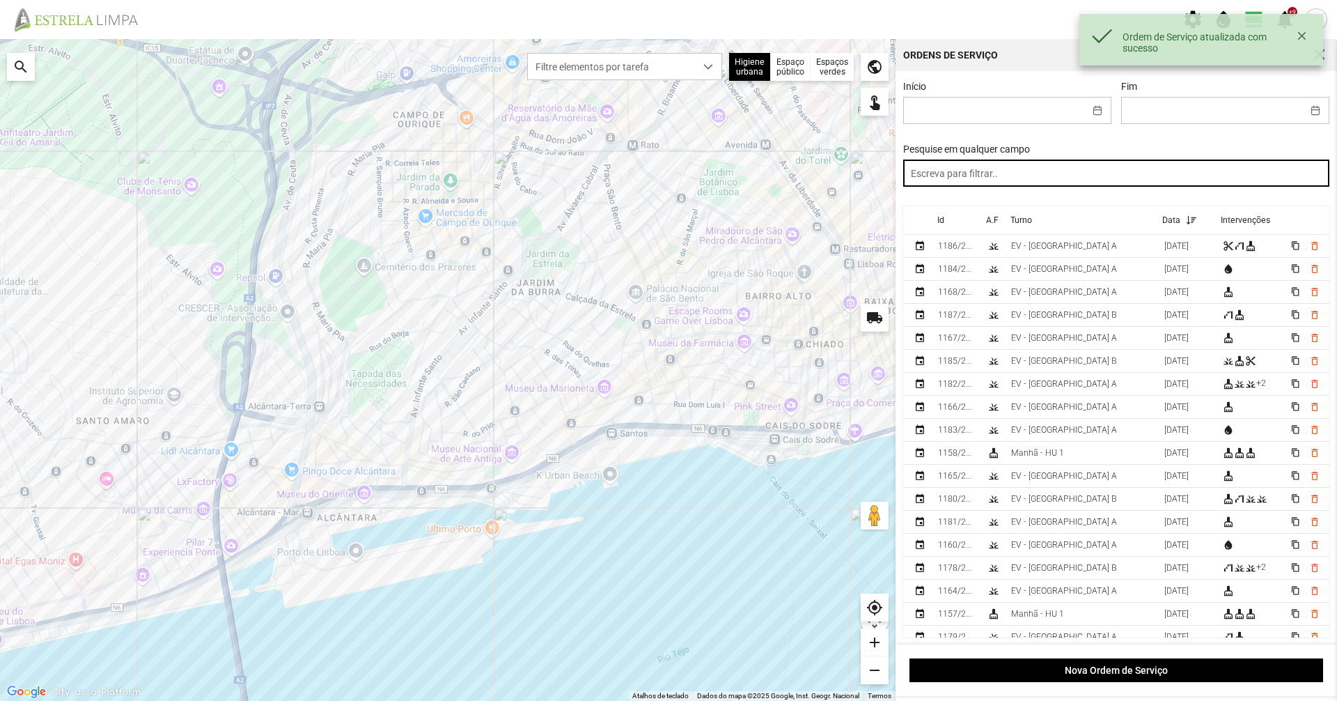
click at [1140, 187] on input "text" at bounding box center [1116, 173] width 427 height 27
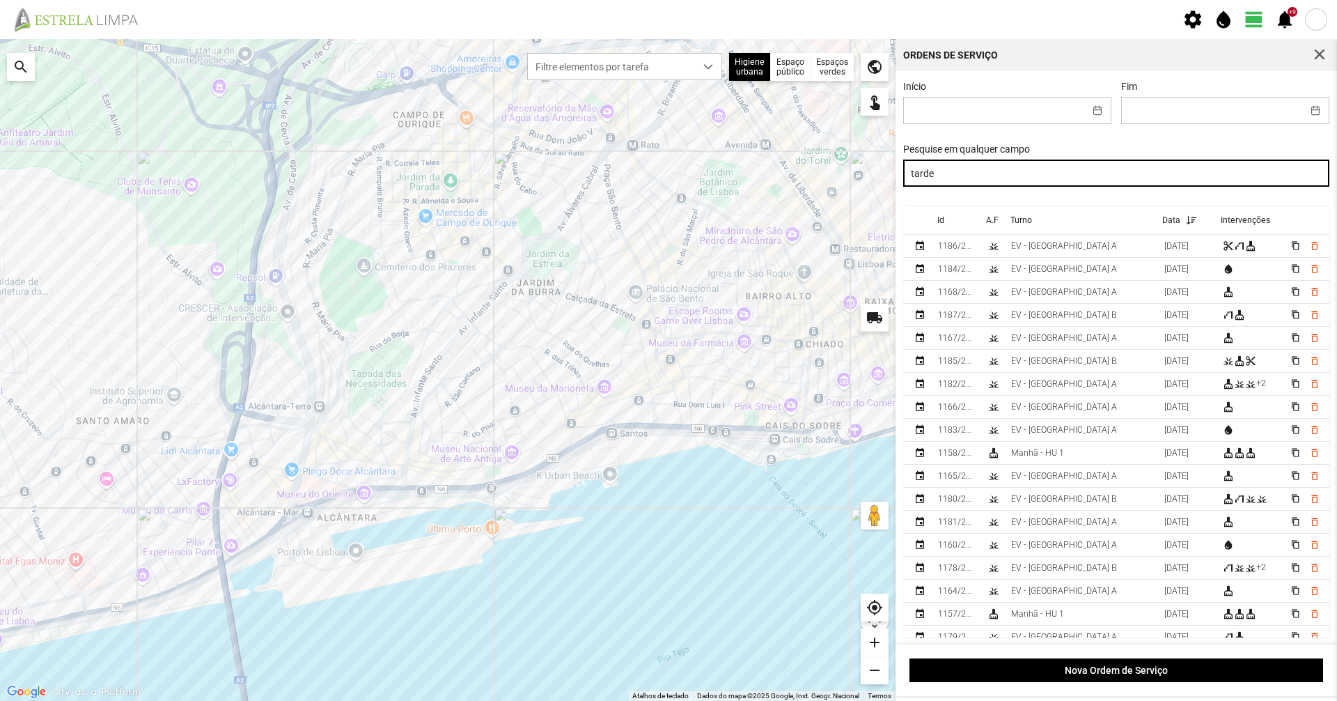
type input "tarde"
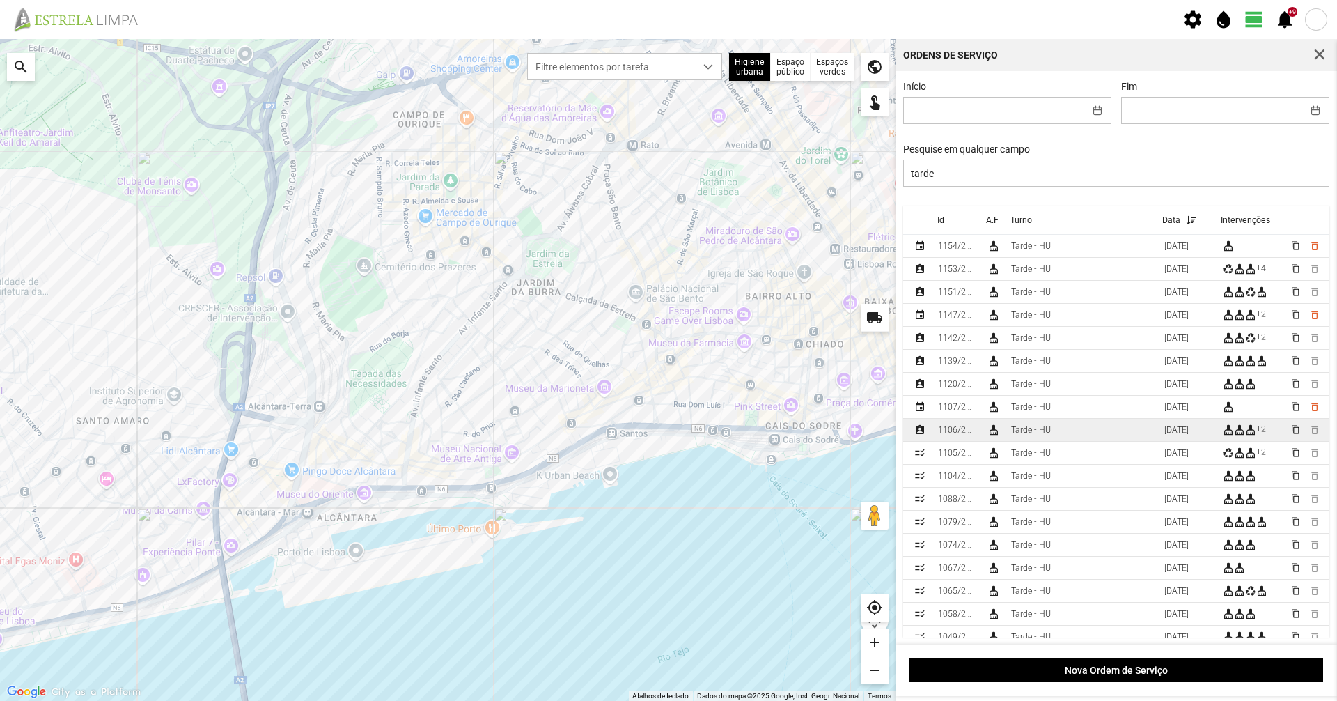
click at [1130, 437] on td "Tarde - HU" at bounding box center [1082, 430] width 153 height 23
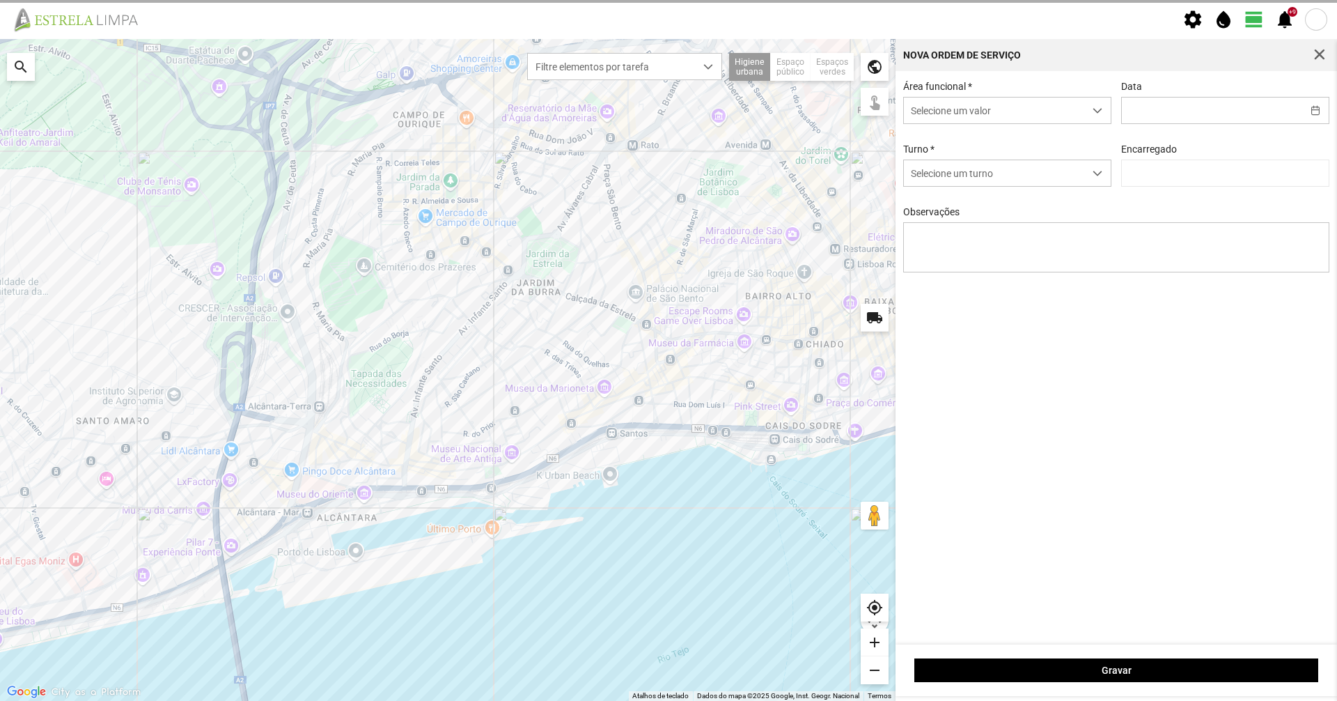
type input "[DATE]"
type input "[PERSON_NAME]"
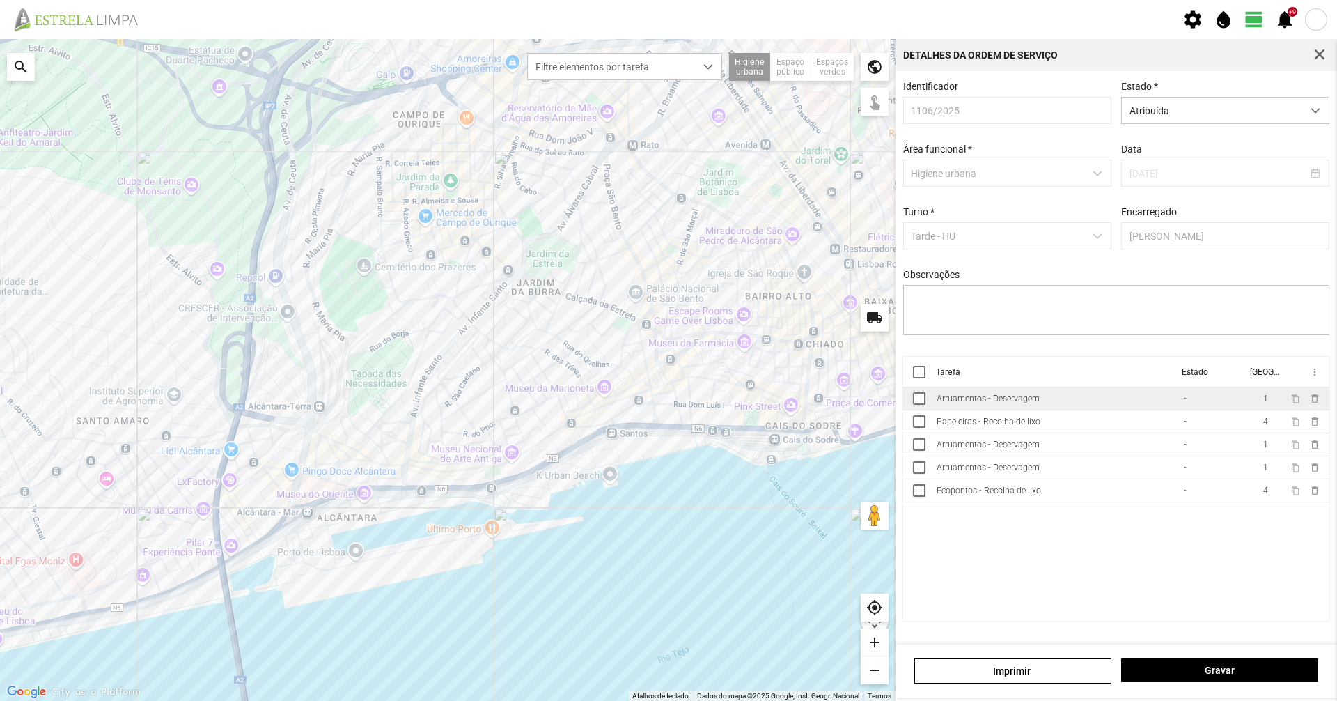
click at [1147, 397] on td "Arruamentos - Deservagem" at bounding box center [1054, 398] width 247 height 23
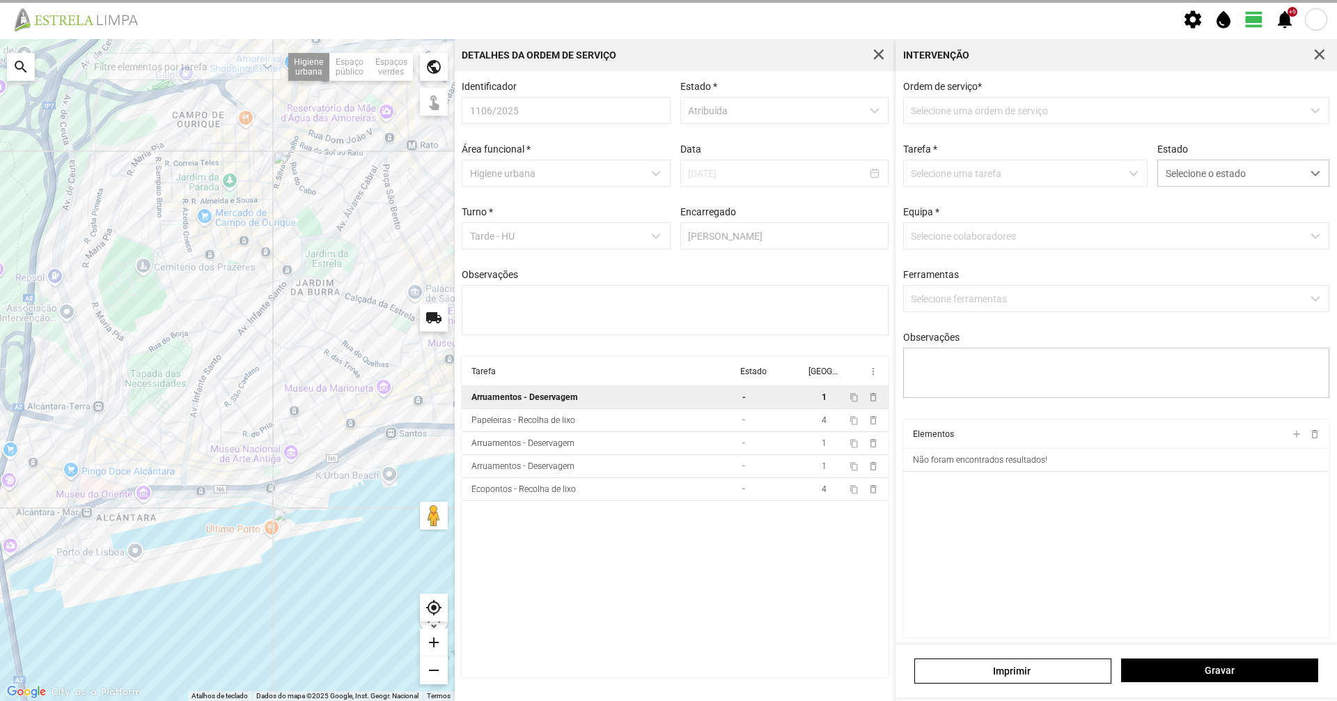
type textarea "[PERSON_NAME]. Diogo"
click at [1275, 181] on span "Selecione o estado" at bounding box center [1230, 173] width 144 height 26
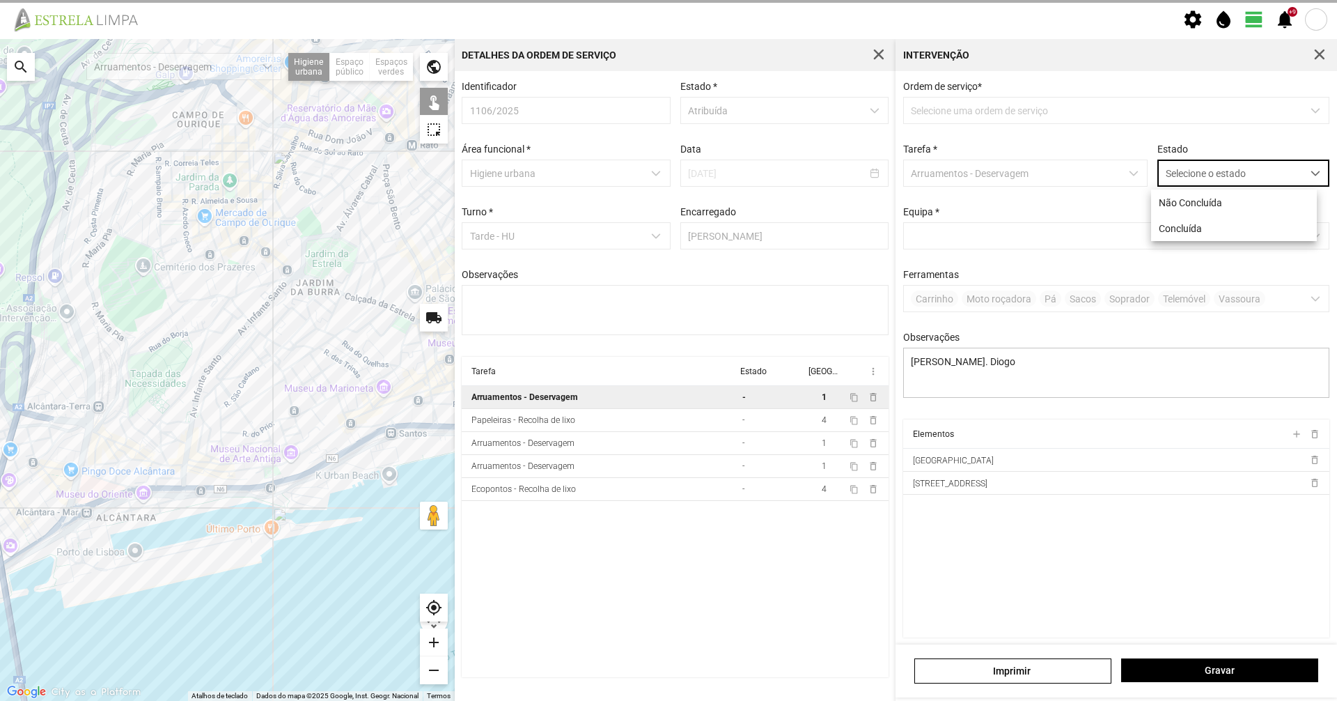
scroll to position [8, 62]
click at [1228, 232] on li "Concluída" at bounding box center [1234, 228] width 166 height 26
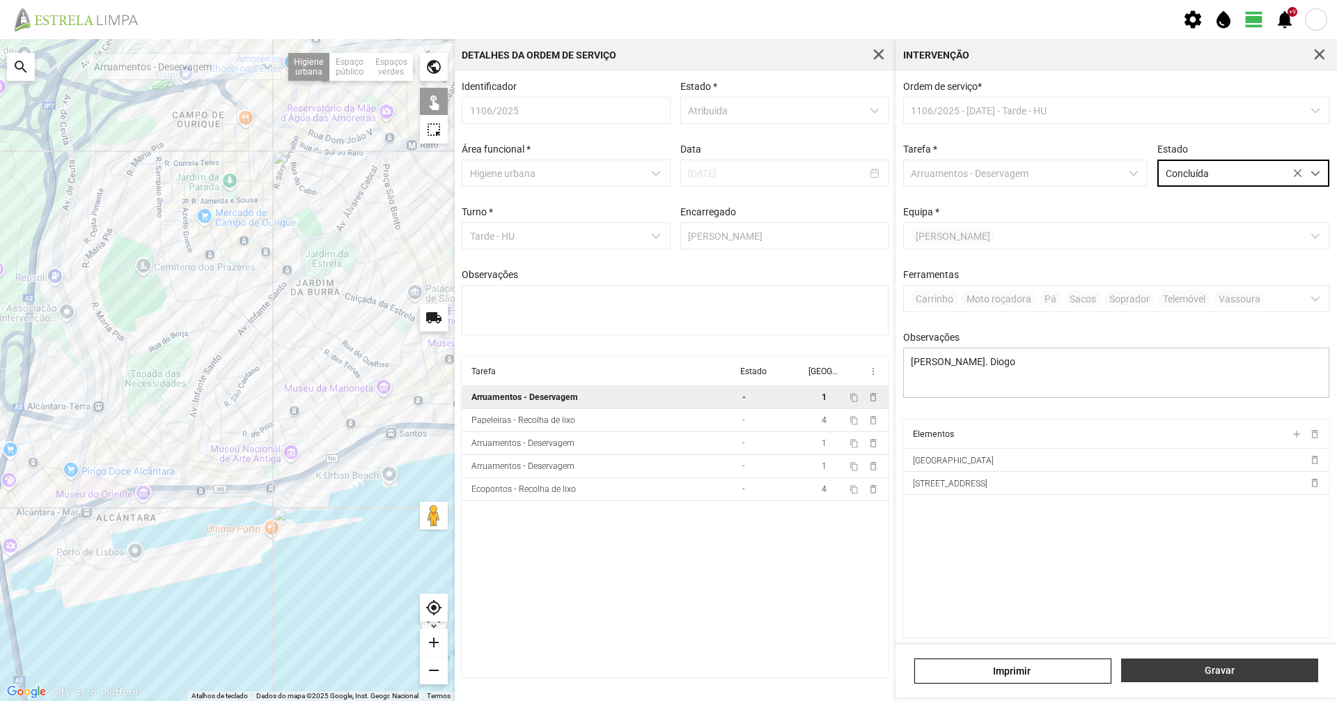
click at [1224, 674] on span "Gravar" at bounding box center [1220, 669] width 182 height 11
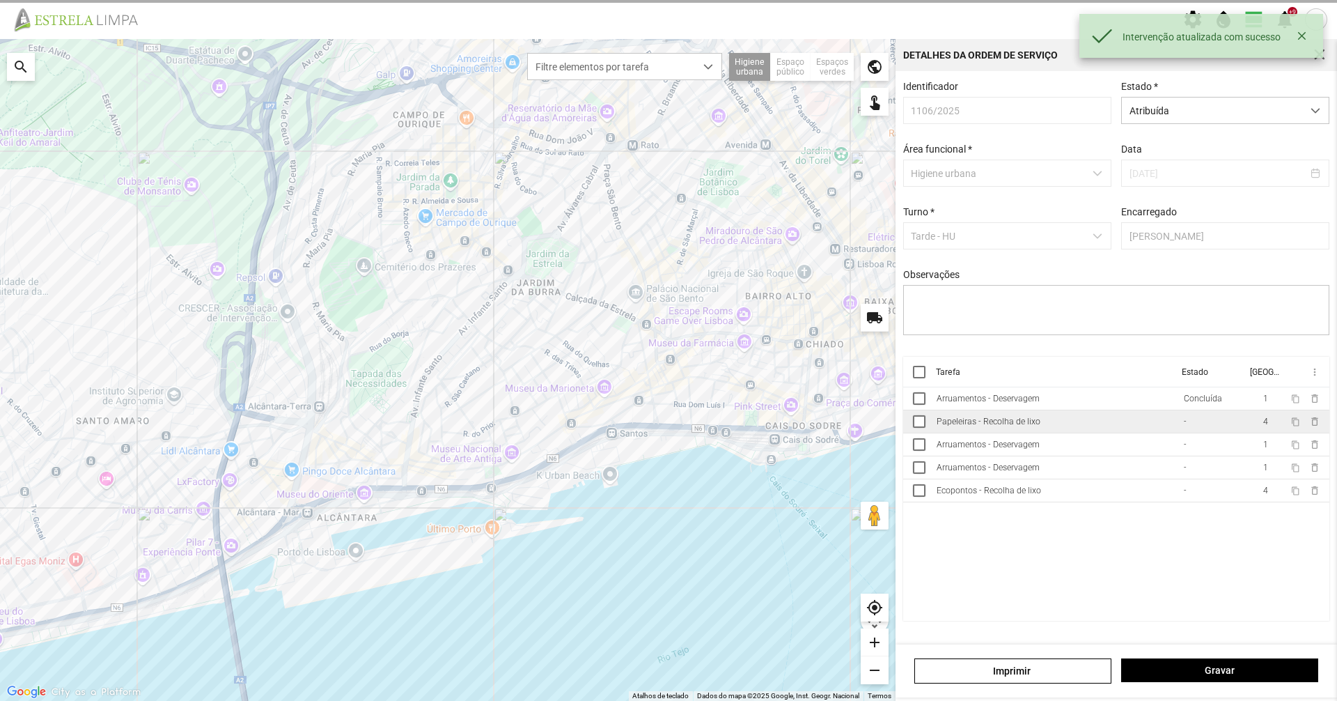
click at [1154, 433] on td "Papeleiras - Recolha de lixo" at bounding box center [1054, 421] width 247 height 23
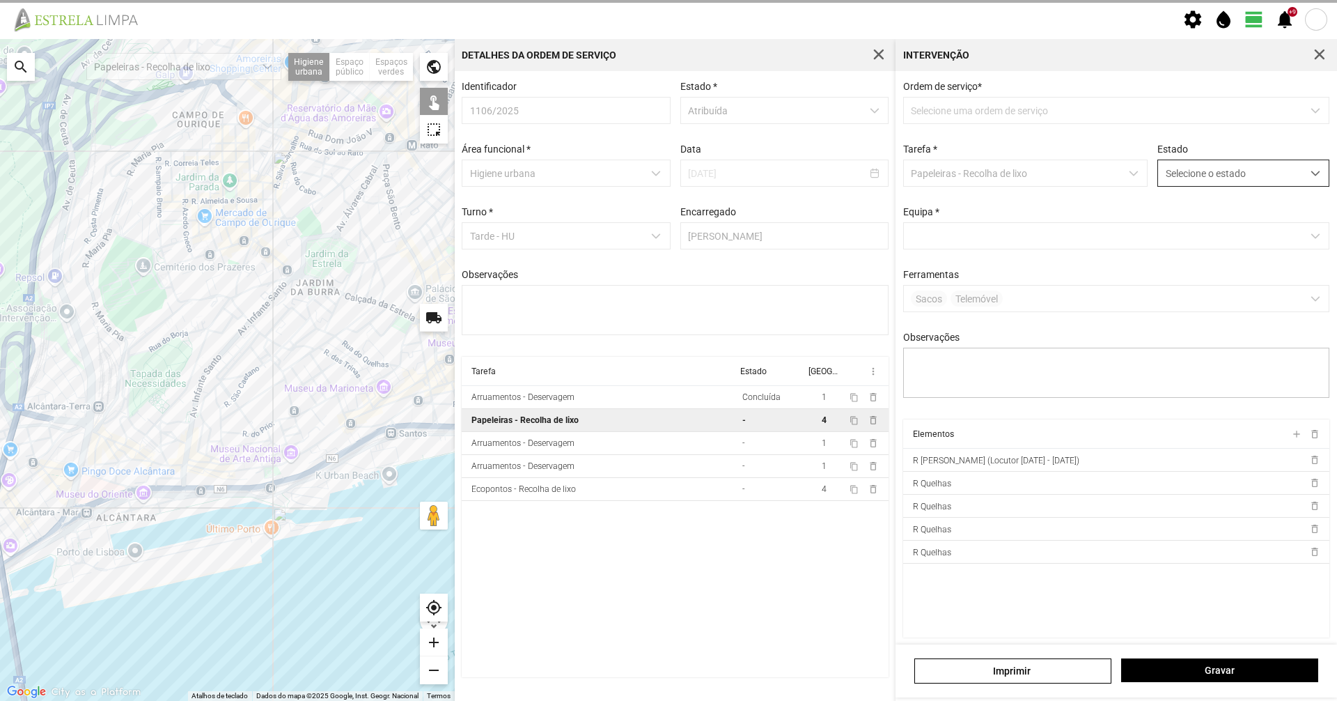
click at [1268, 171] on span "Selecione o estado" at bounding box center [1230, 173] width 144 height 26
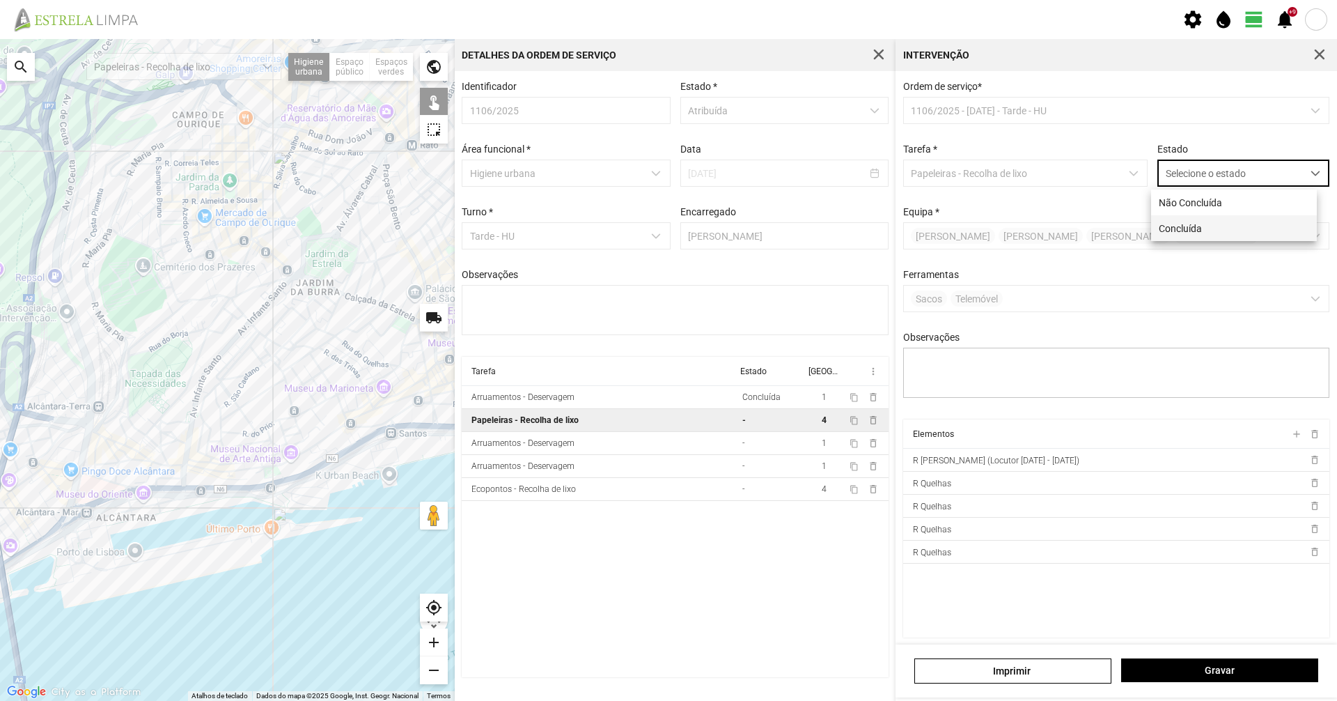
click at [1239, 233] on li "Concluída" at bounding box center [1234, 228] width 166 height 26
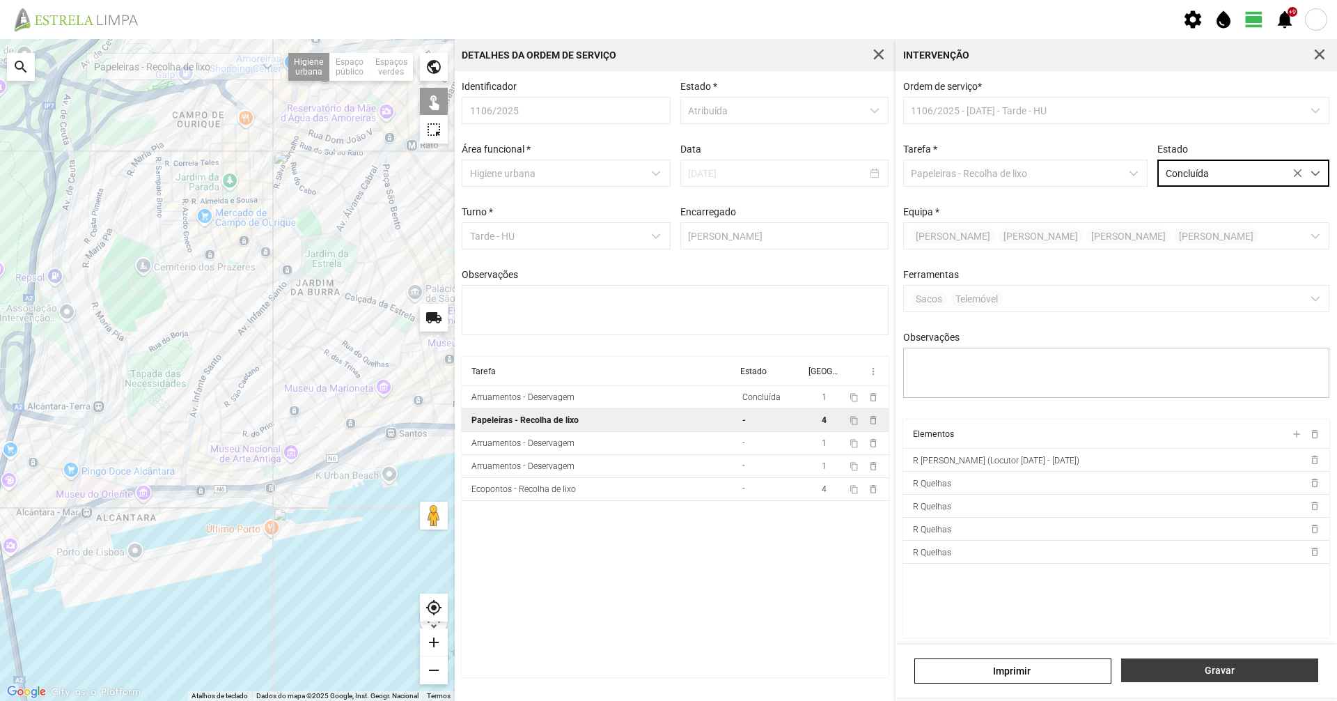
click at [1227, 669] on span "Gravar" at bounding box center [1220, 669] width 182 height 11
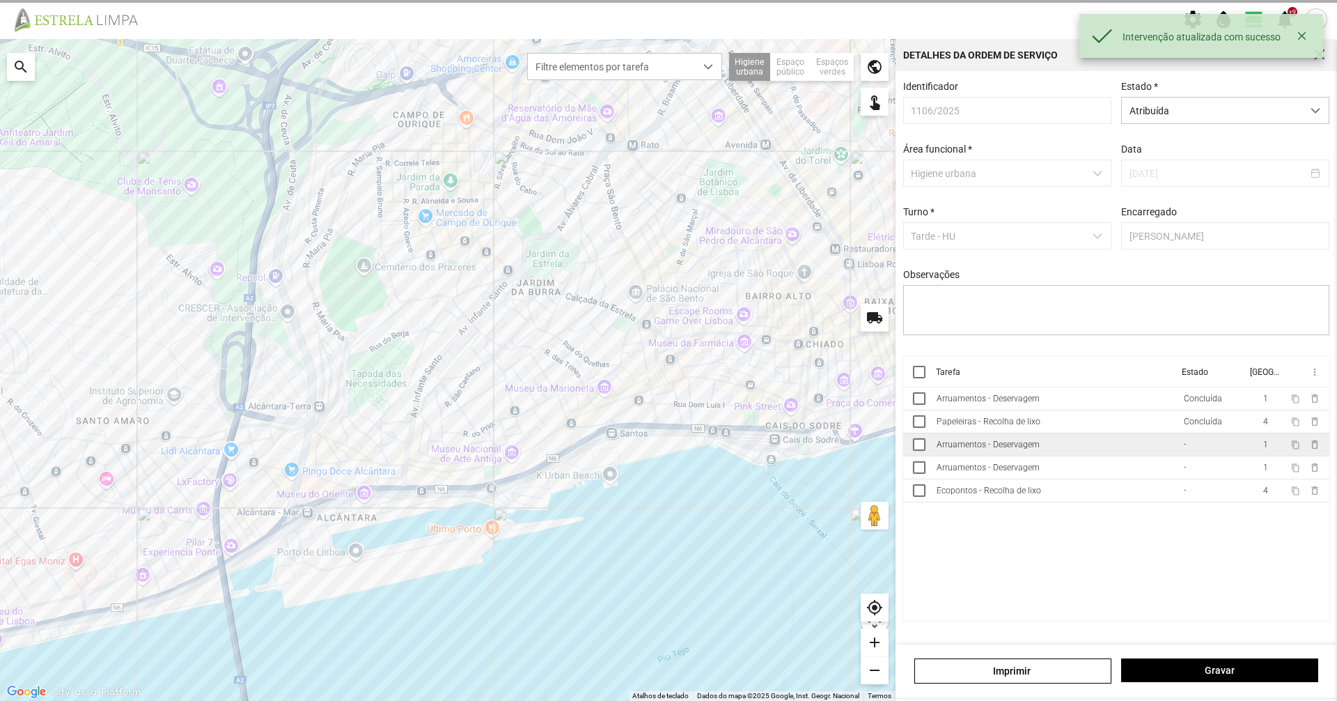
click at [1185, 449] on div "-" at bounding box center [1184, 444] width 3 height 10
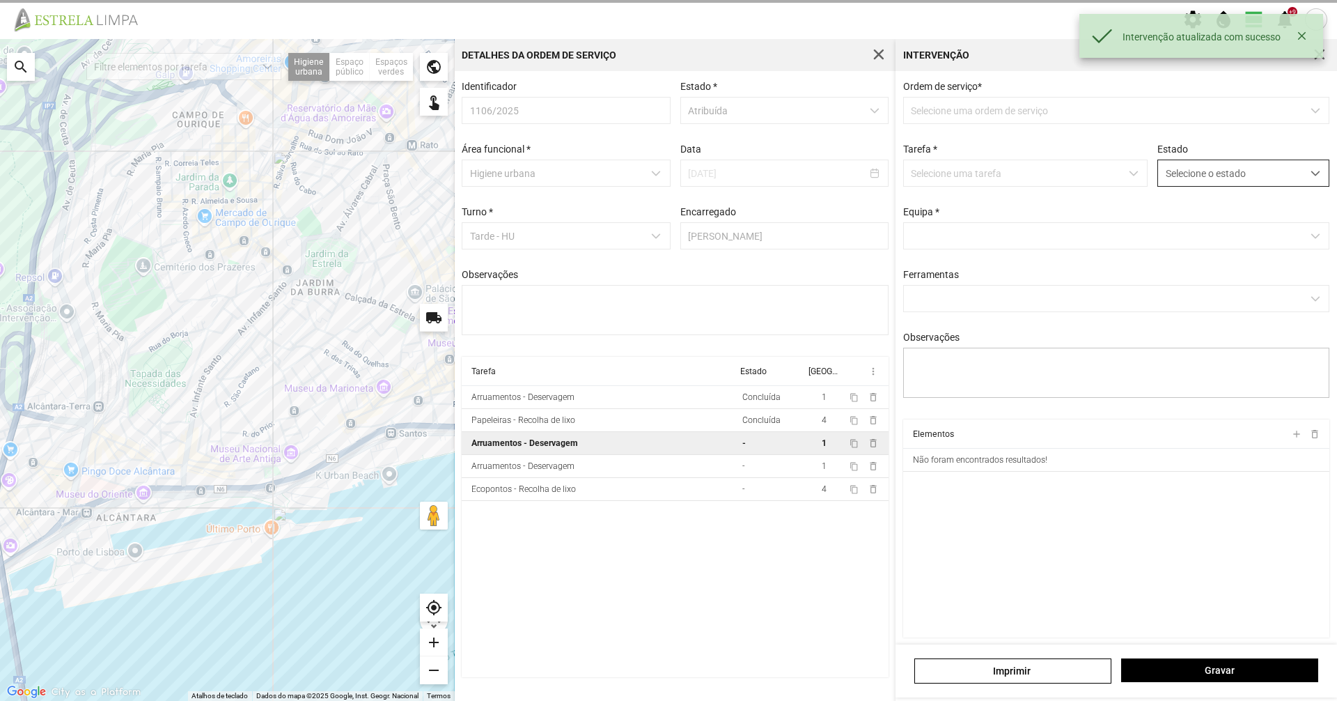
click at [1268, 185] on span "Selecione o estado" at bounding box center [1230, 173] width 144 height 26
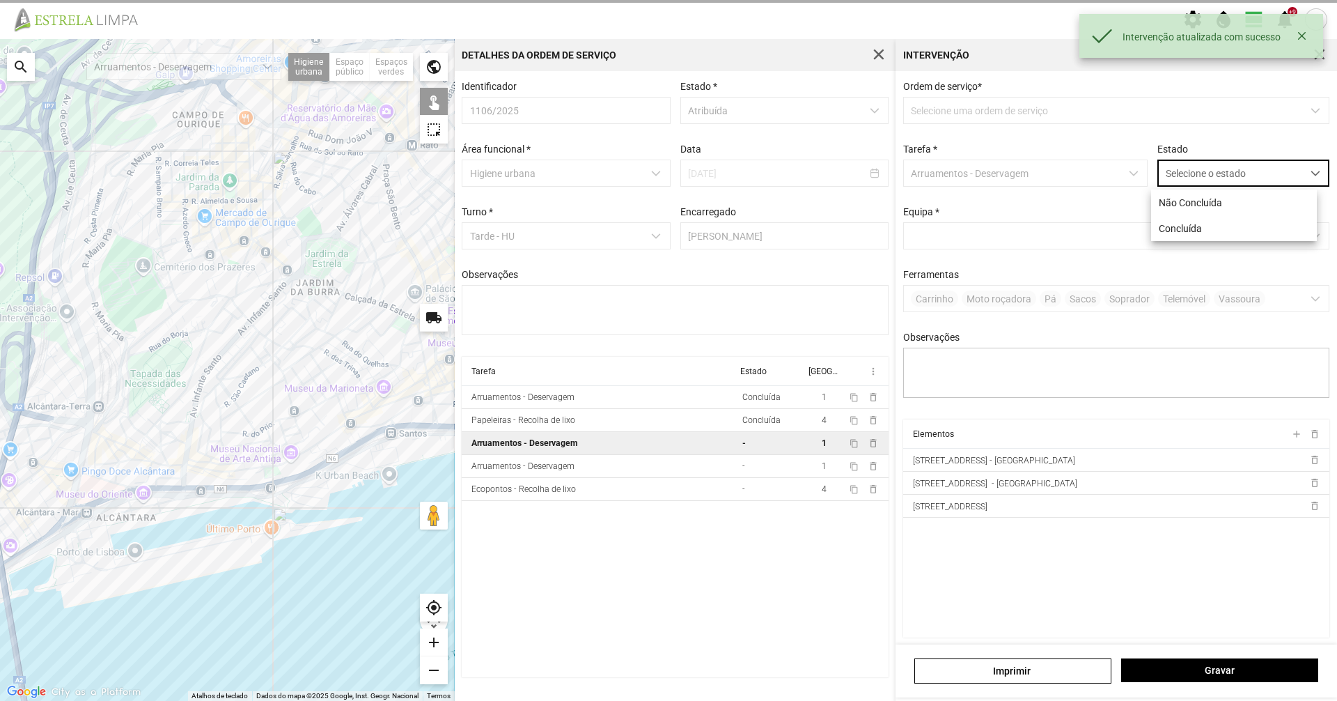
scroll to position [8, 62]
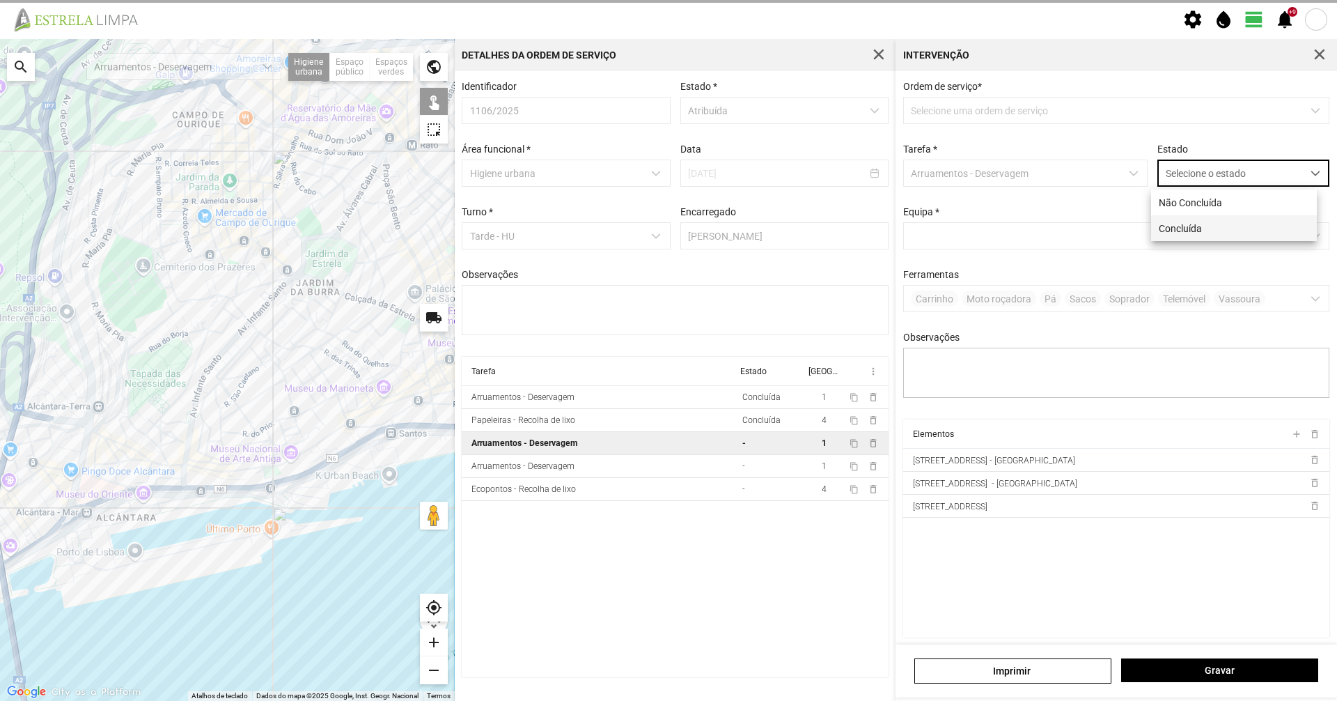
click at [1233, 234] on li "Concluída" at bounding box center [1234, 228] width 166 height 26
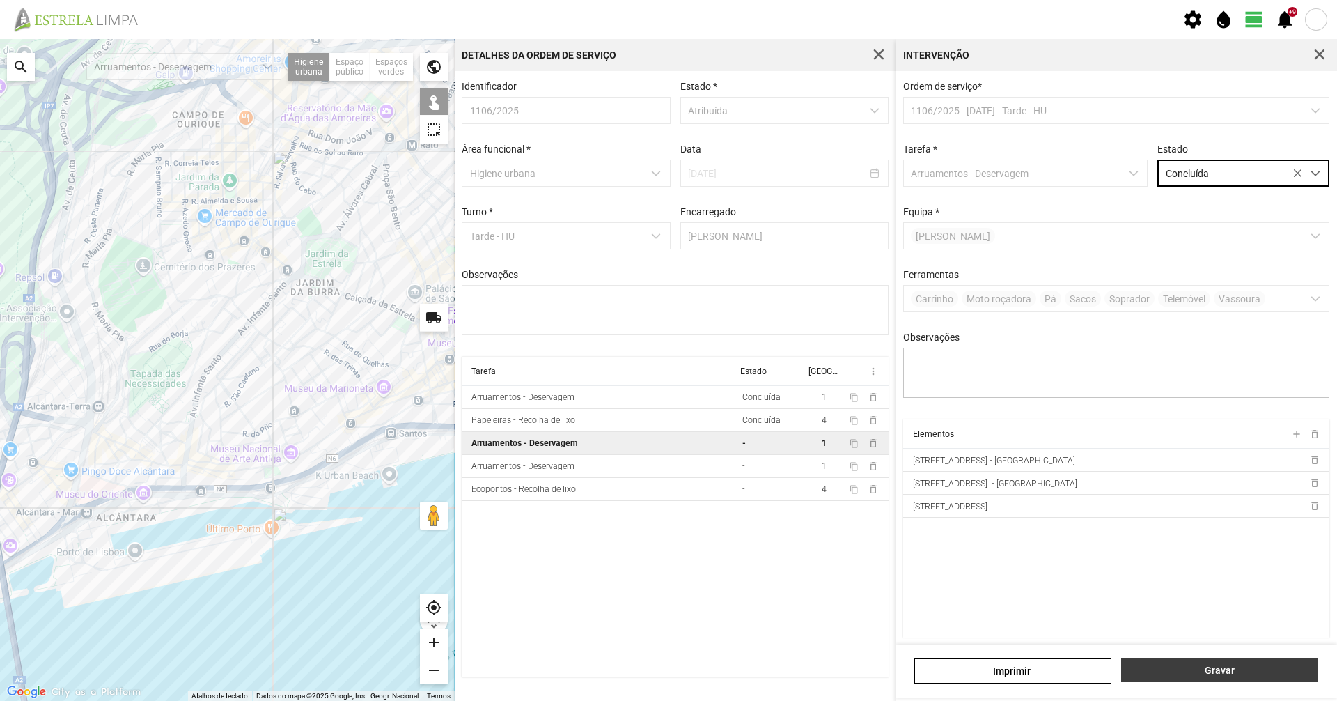
click at [1224, 675] on span "Gravar" at bounding box center [1220, 669] width 182 height 11
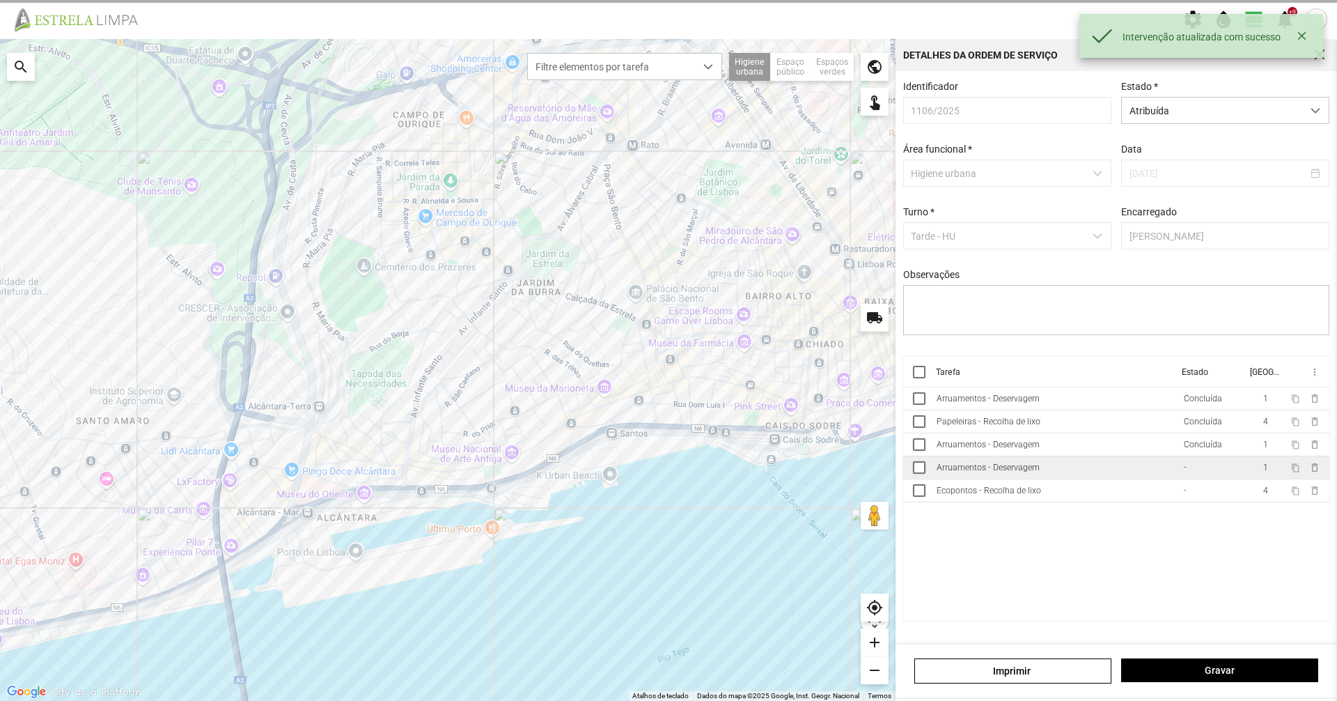
click at [1162, 479] on td "Arruamentos - Deservagem" at bounding box center [1054, 467] width 247 height 23
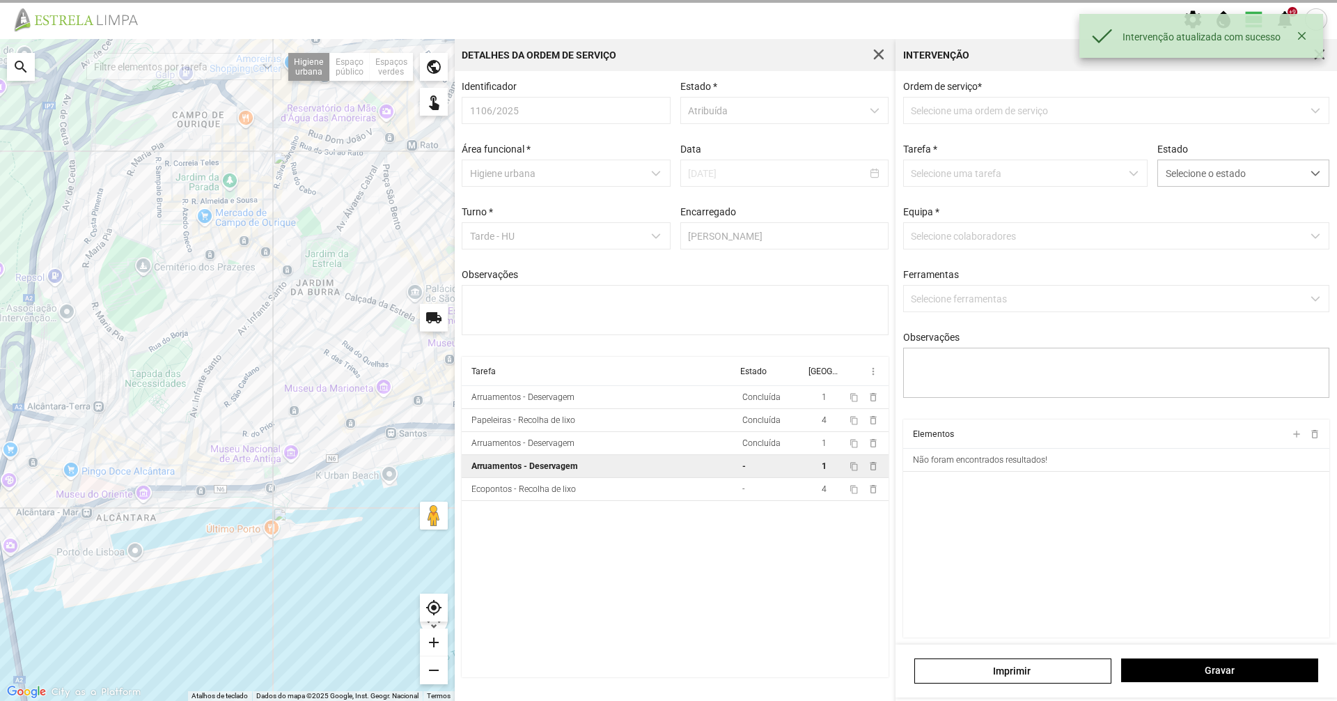
type textarea "Umaro Dionísio"
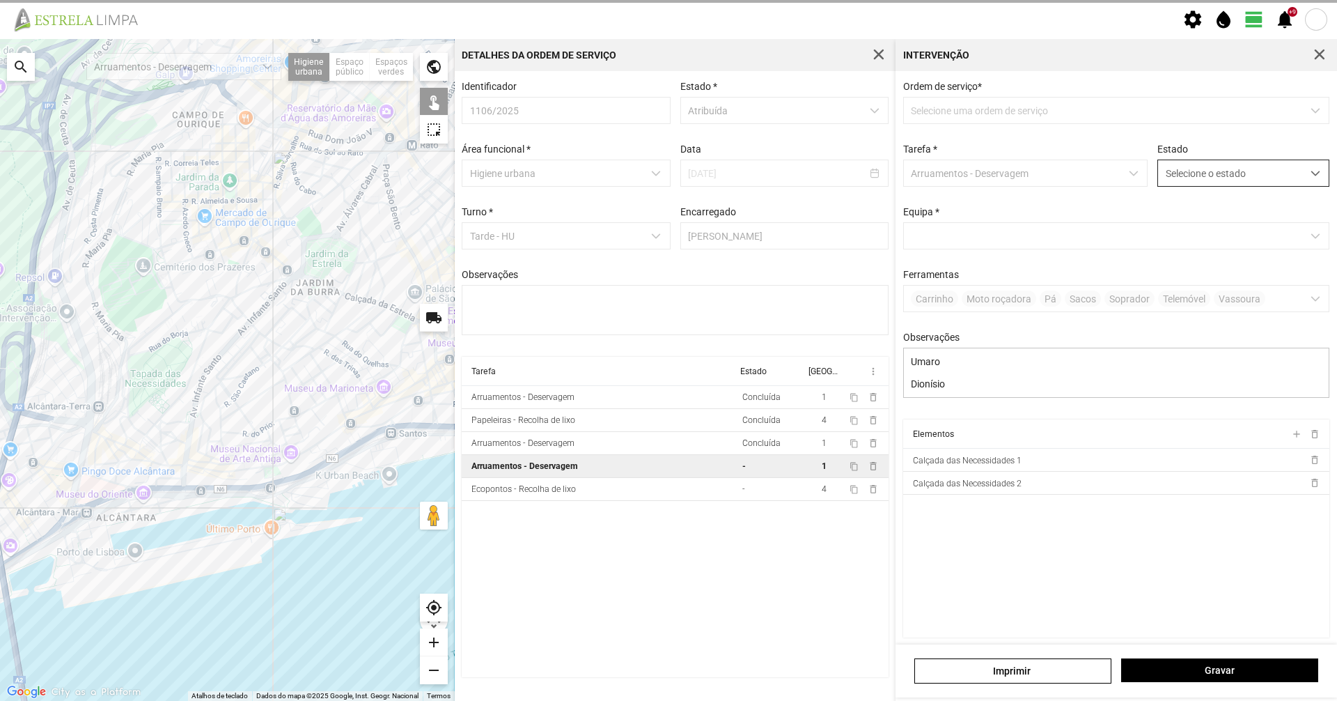
click at [1266, 183] on span "Selecione o estado" at bounding box center [1230, 173] width 144 height 26
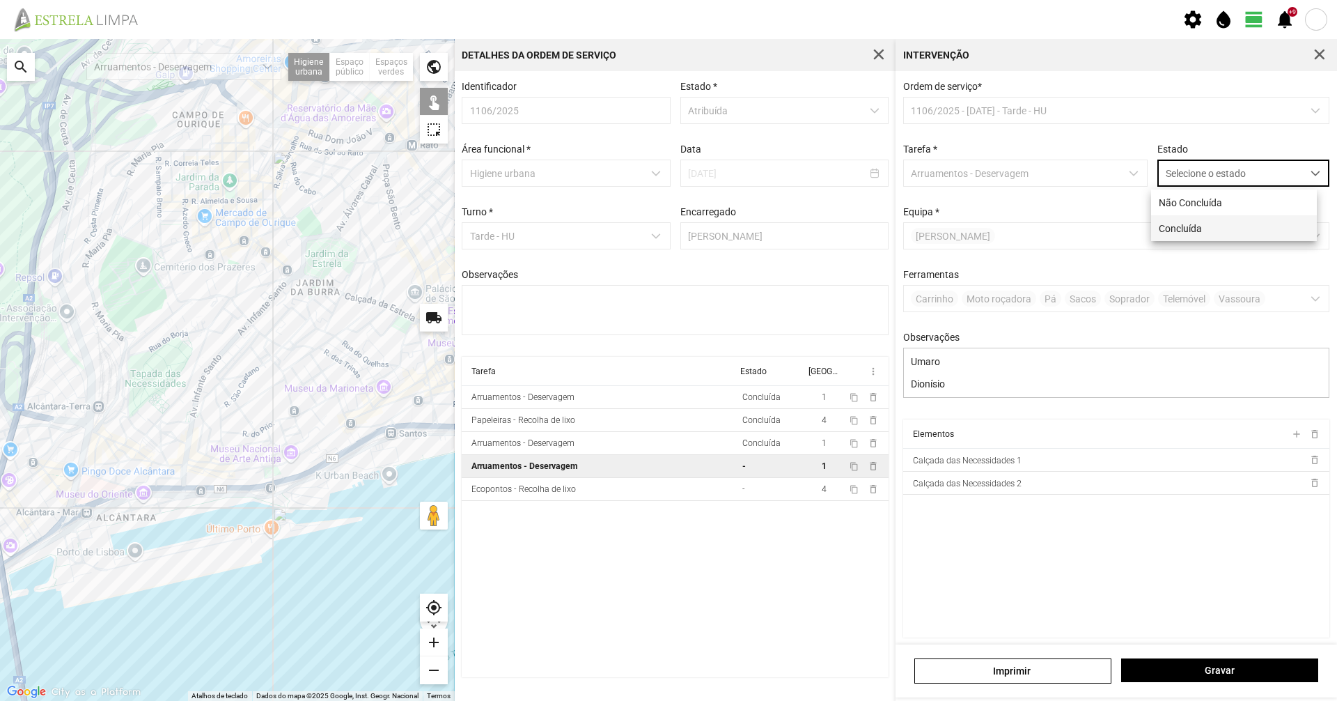
click at [1286, 241] on li "Concluída" at bounding box center [1234, 228] width 166 height 26
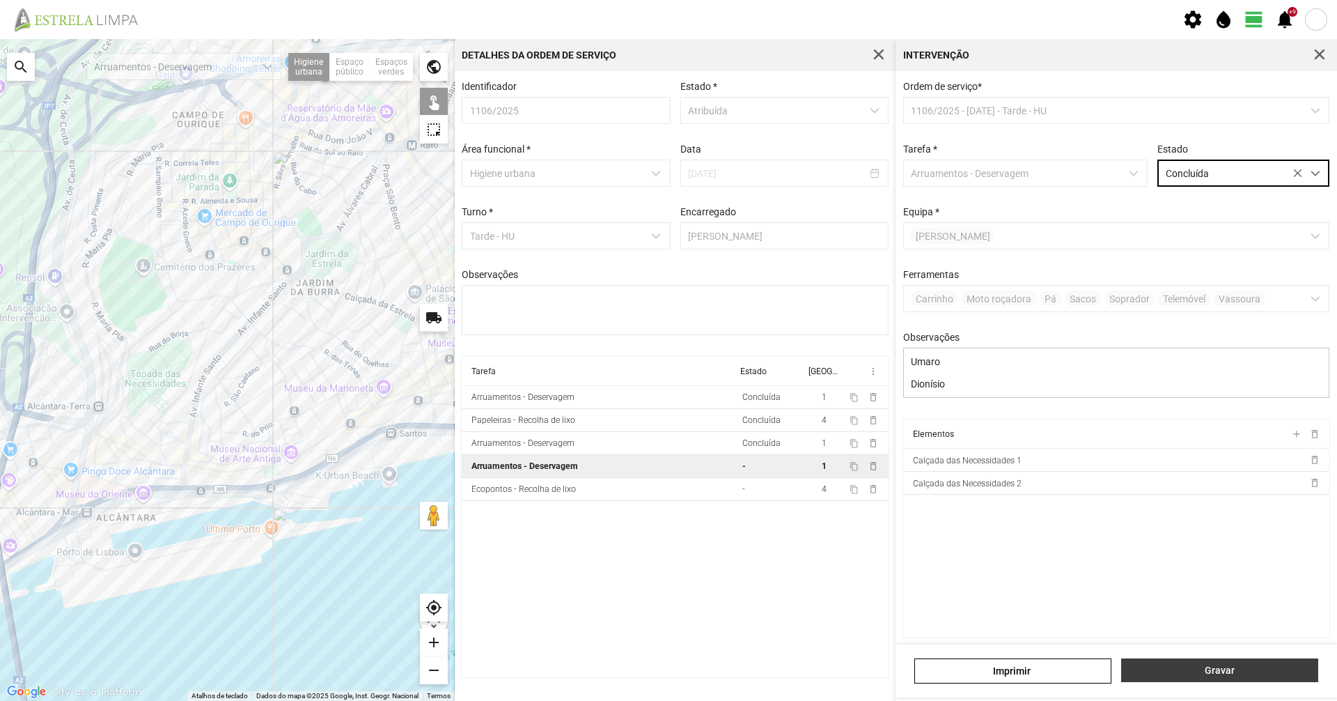
click at [1225, 678] on button "Gravar" at bounding box center [1219, 670] width 197 height 24
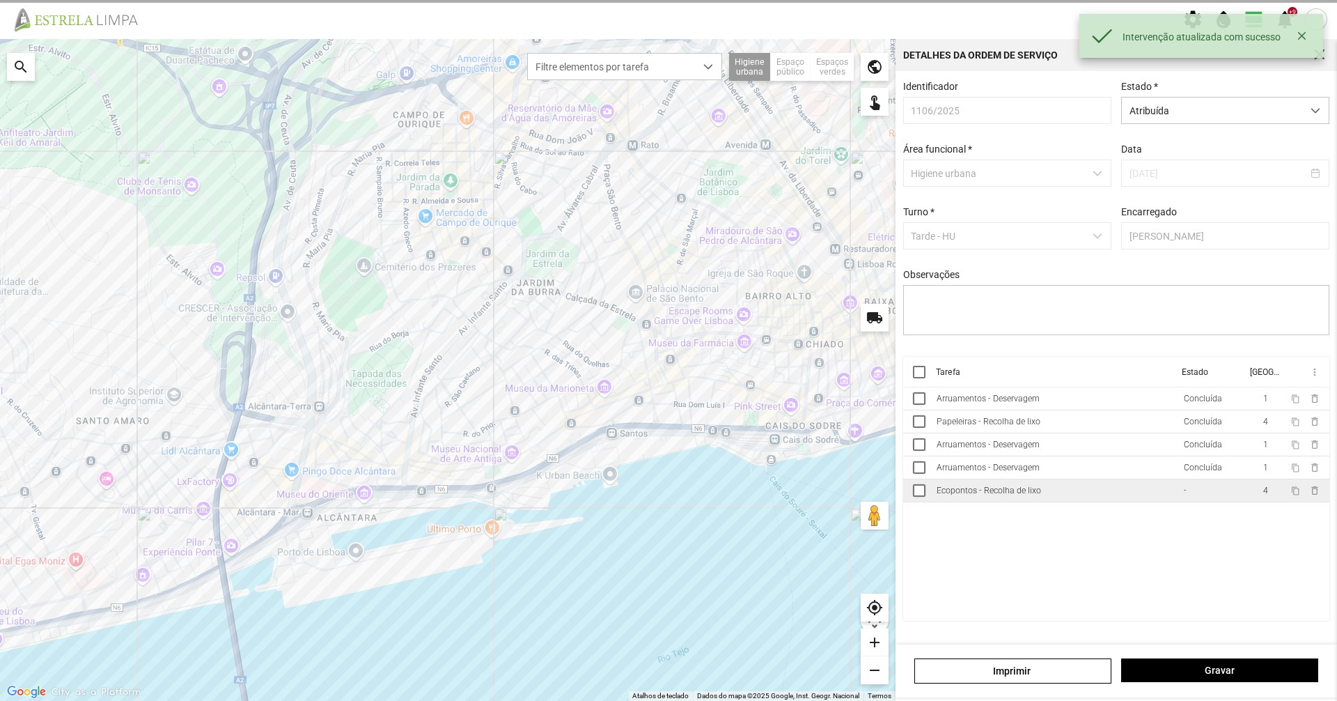
click at [1108, 502] on td "Ecopontos - Recolha de lixo" at bounding box center [1054, 490] width 247 height 23
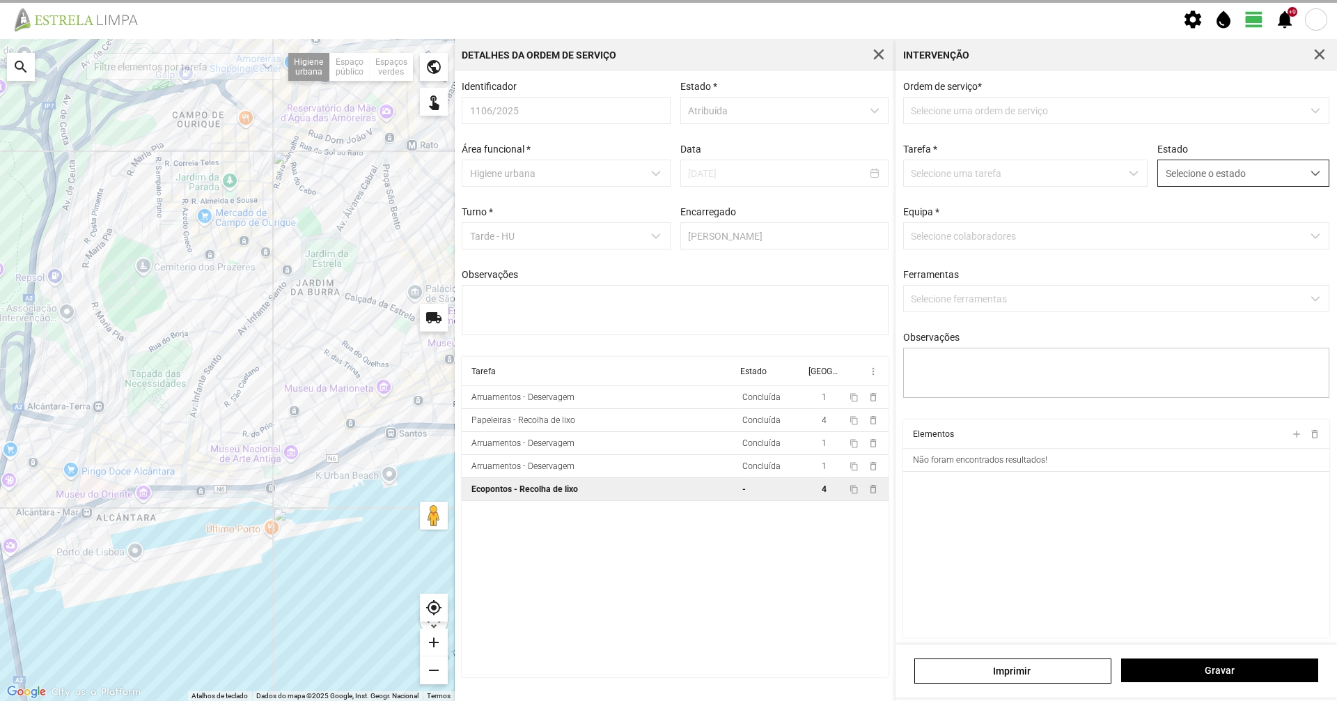
click at [1240, 176] on span "Selecione o estado" at bounding box center [1230, 173] width 144 height 26
click at [1200, 232] on span "Concluída" at bounding box center [1180, 228] width 43 height 11
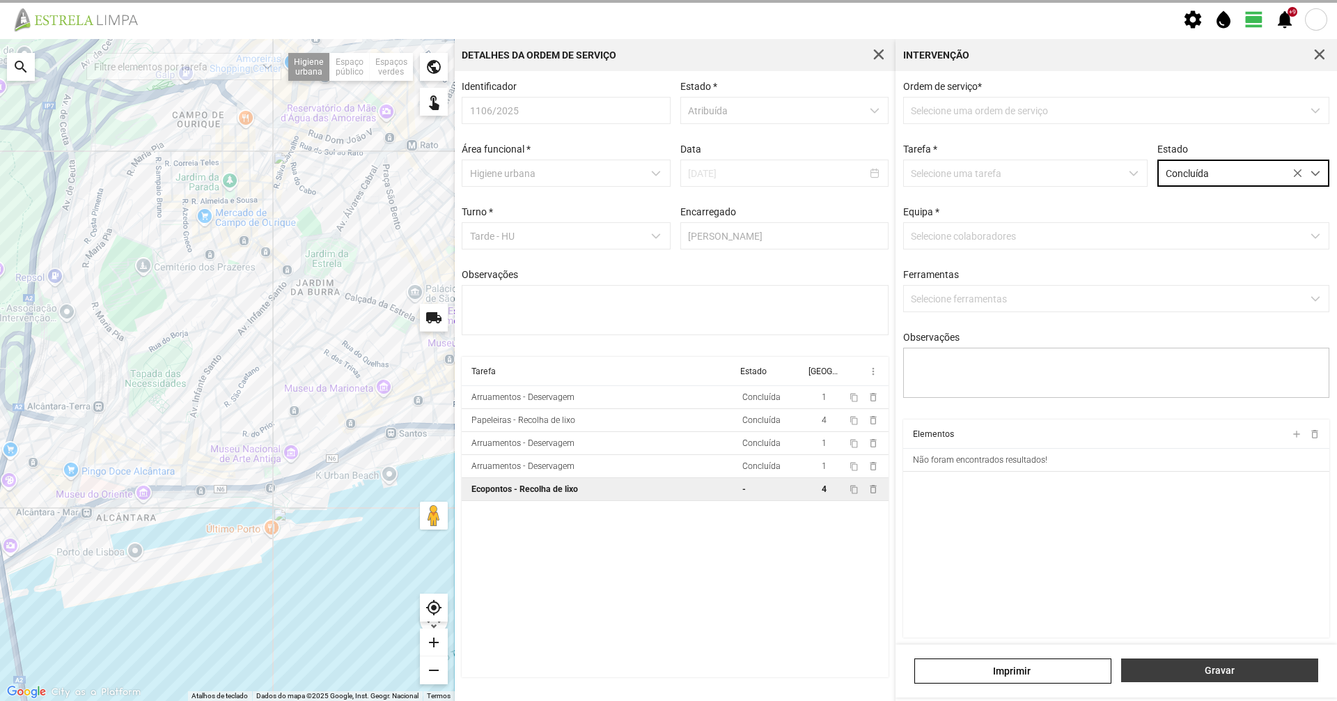
click at [1191, 660] on button "Gravar" at bounding box center [1219, 670] width 197 height 24
click at [1199, 665] on span "Gravar" at bounding box center [1220, 669] width 182 height 11
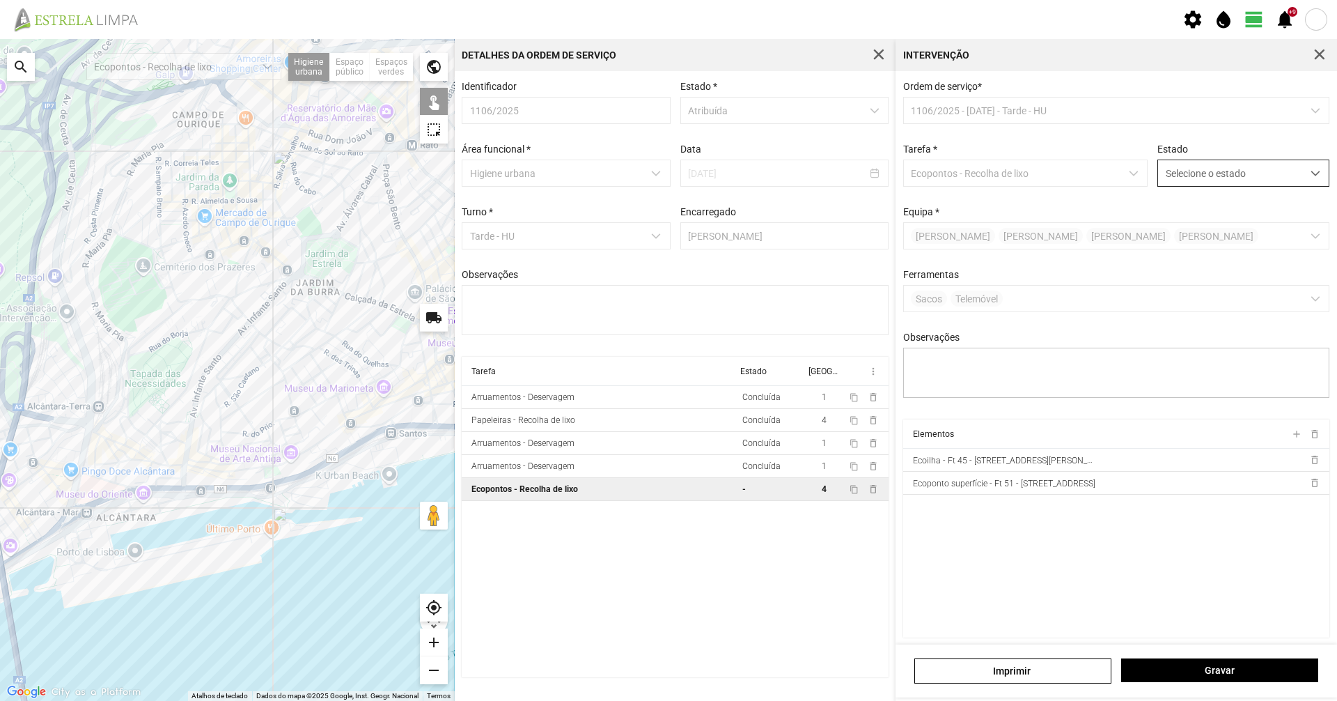
click at [1227, 176] on span "Selecione o estado" at bounding box center [1230, 173] width 144 height 26
click at [1192, 225] on span "Concluída" at bounding box center [1180, 228] width 43 height 11
click at [1192, 673] on span "Gravar" at bounding box center [1220, 669] width 182 height 11
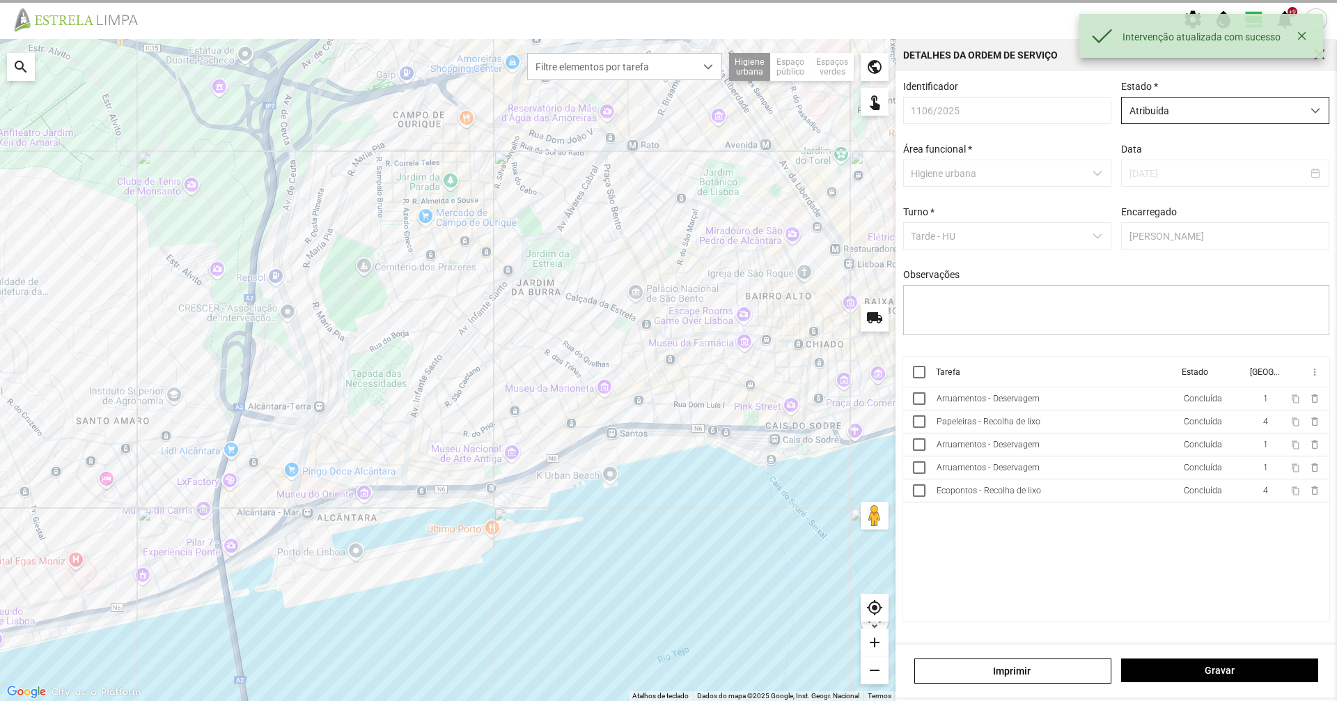
click at [1222, 123] on span "Atribuída" at bounding box center [1212, 111] width 180 height 26
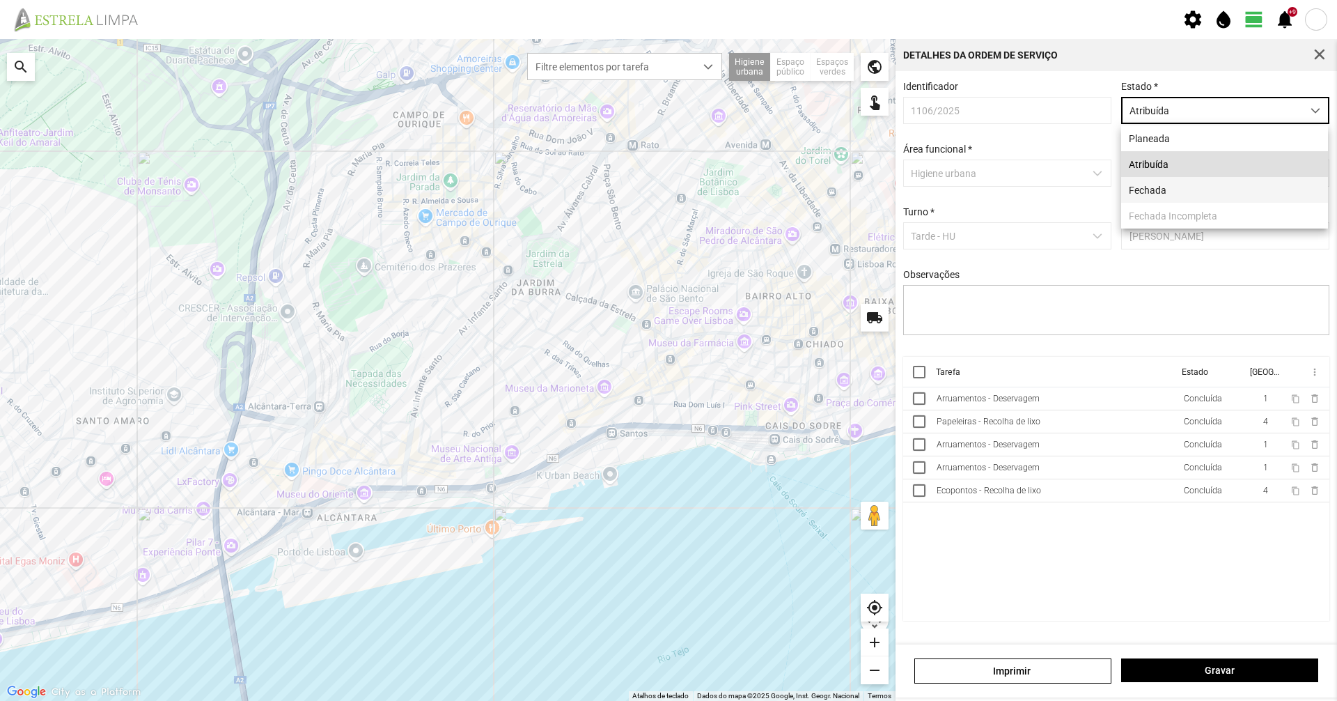
scroll to position [8, 62]
click at [1207, 195] on li "Fechada" at bounding box center [1224, 190] width 207 height 26
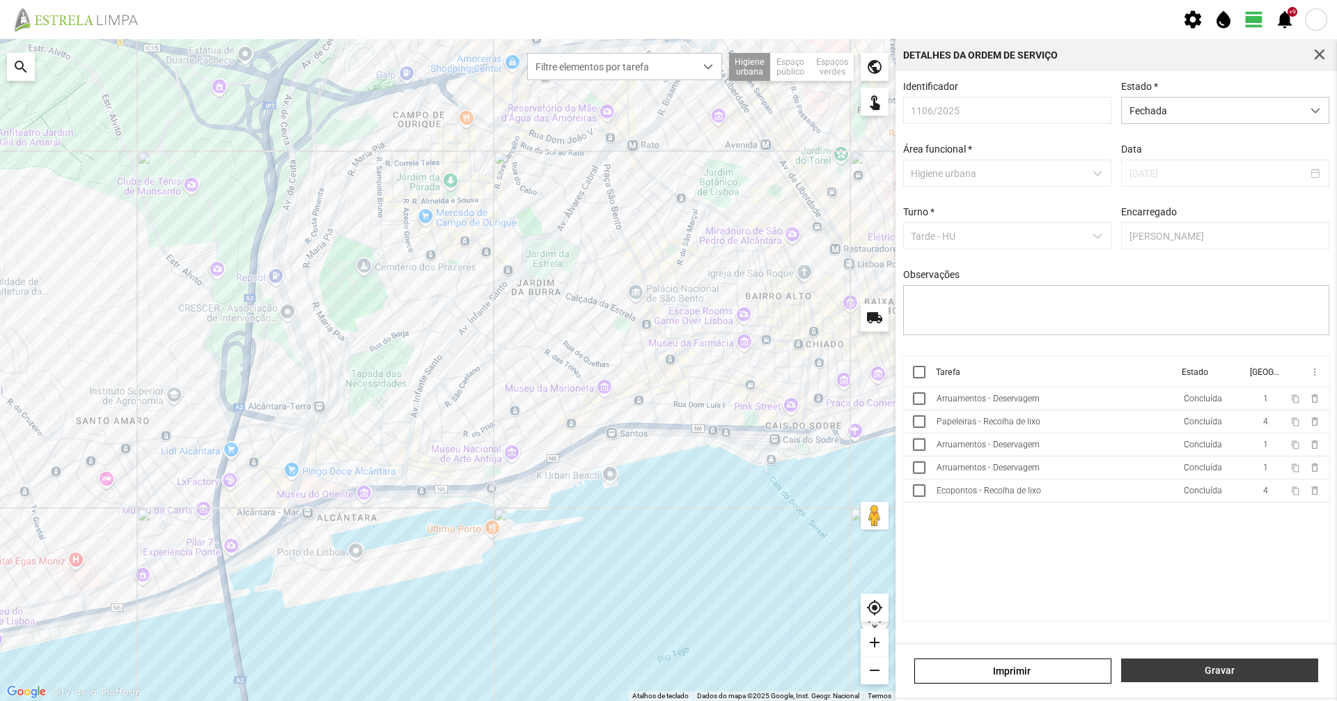
click at [1144, 668] on span "Gravar" at bounding box center [1220, 669] width 182 height 11
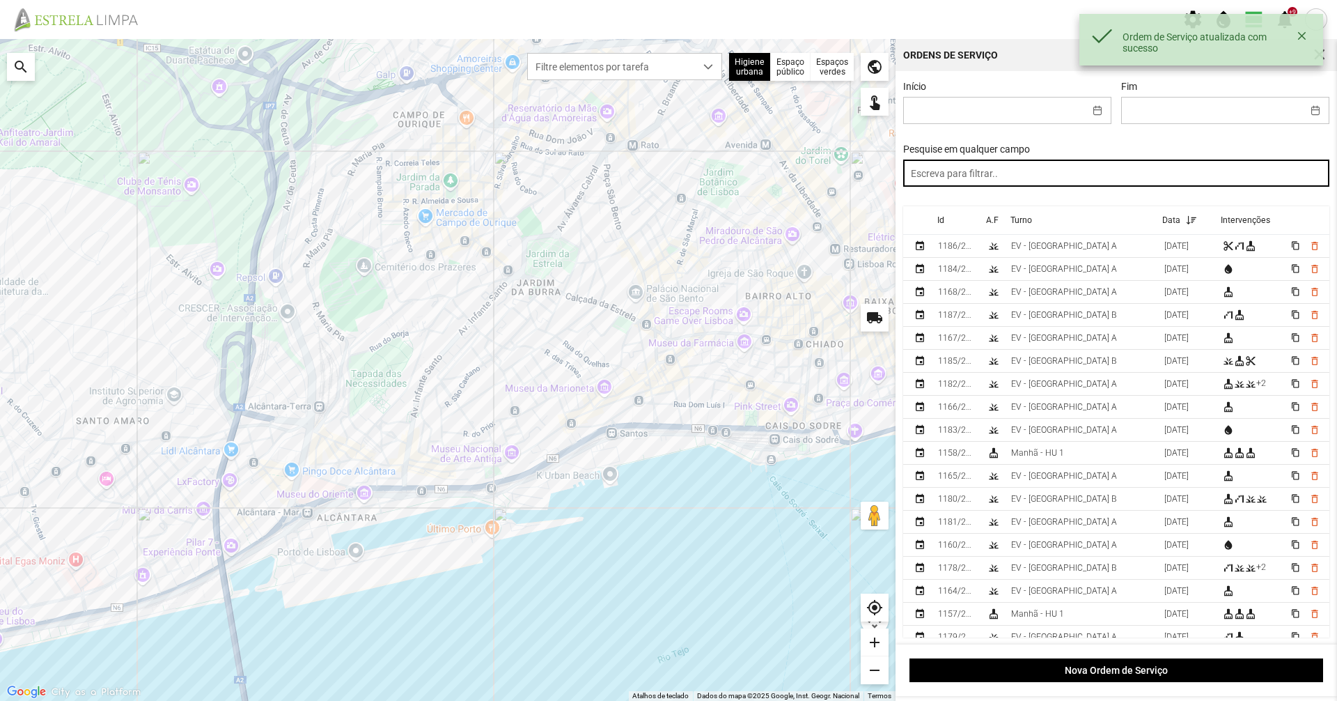
click at [1038, 176] on input "text" at bounding box center [1116, 173] width 427 height 27
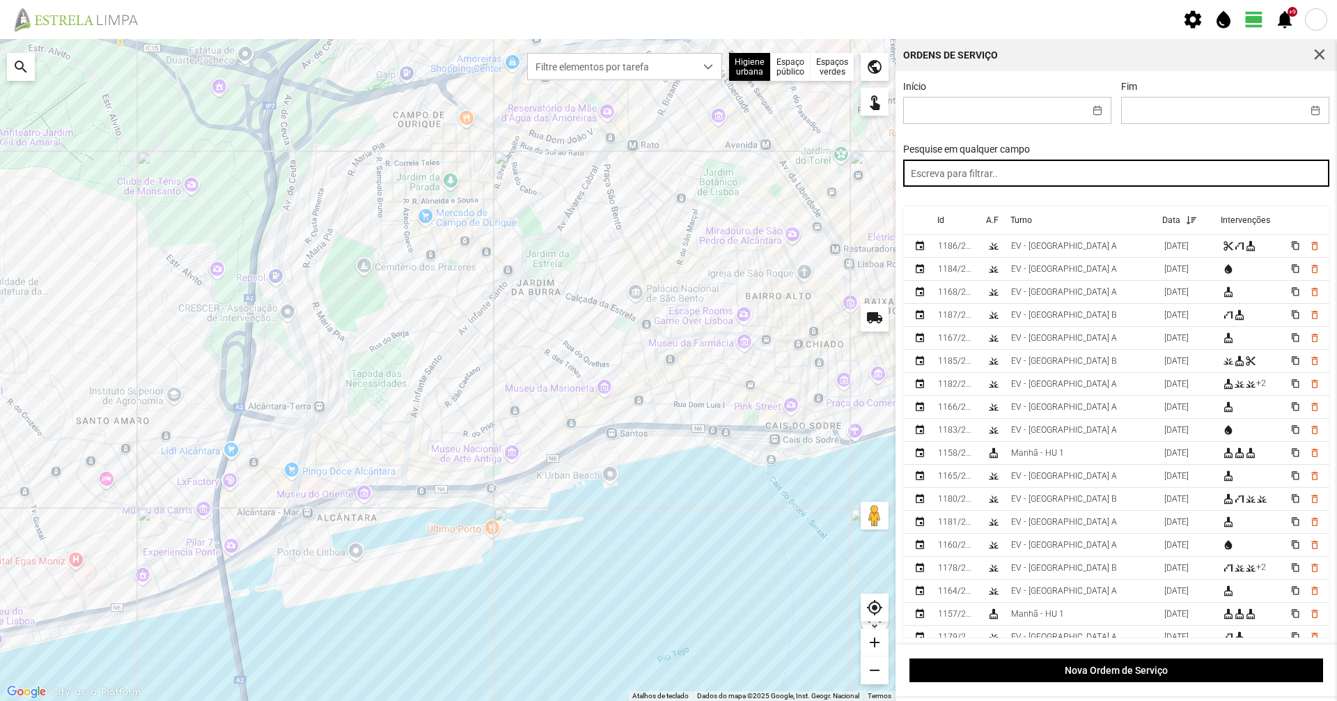
click at [986, 183] on input "text" at bounding box center [1116, 173] width 427 height 27
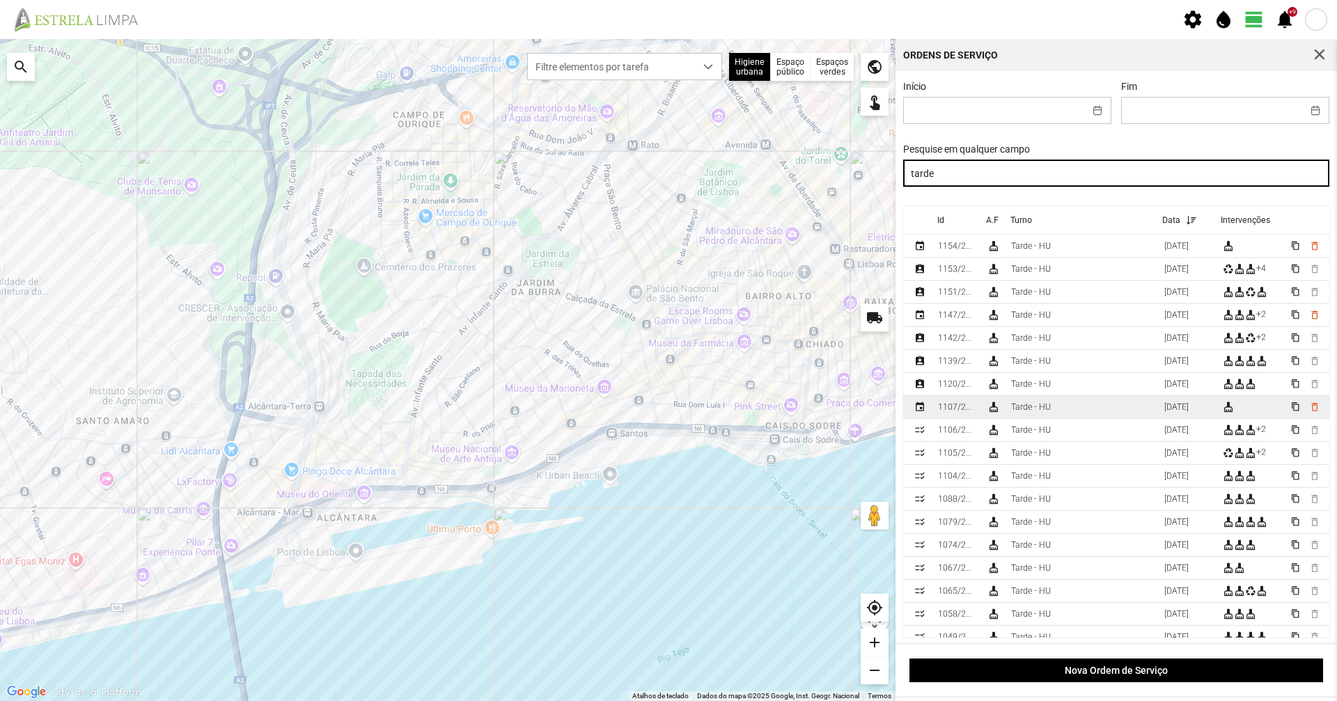
type input "tarde"
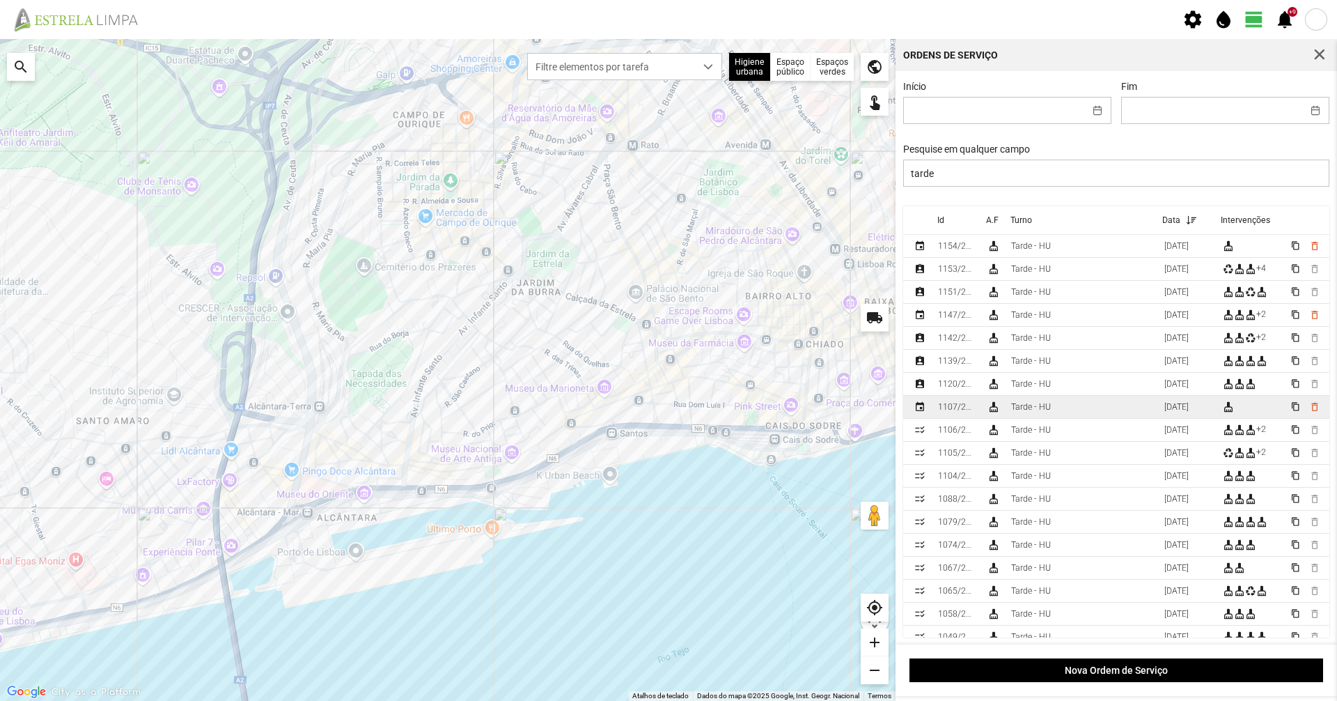
click at [923, 409] on div "event" at bounding box center [920, 406] width 11 height 11
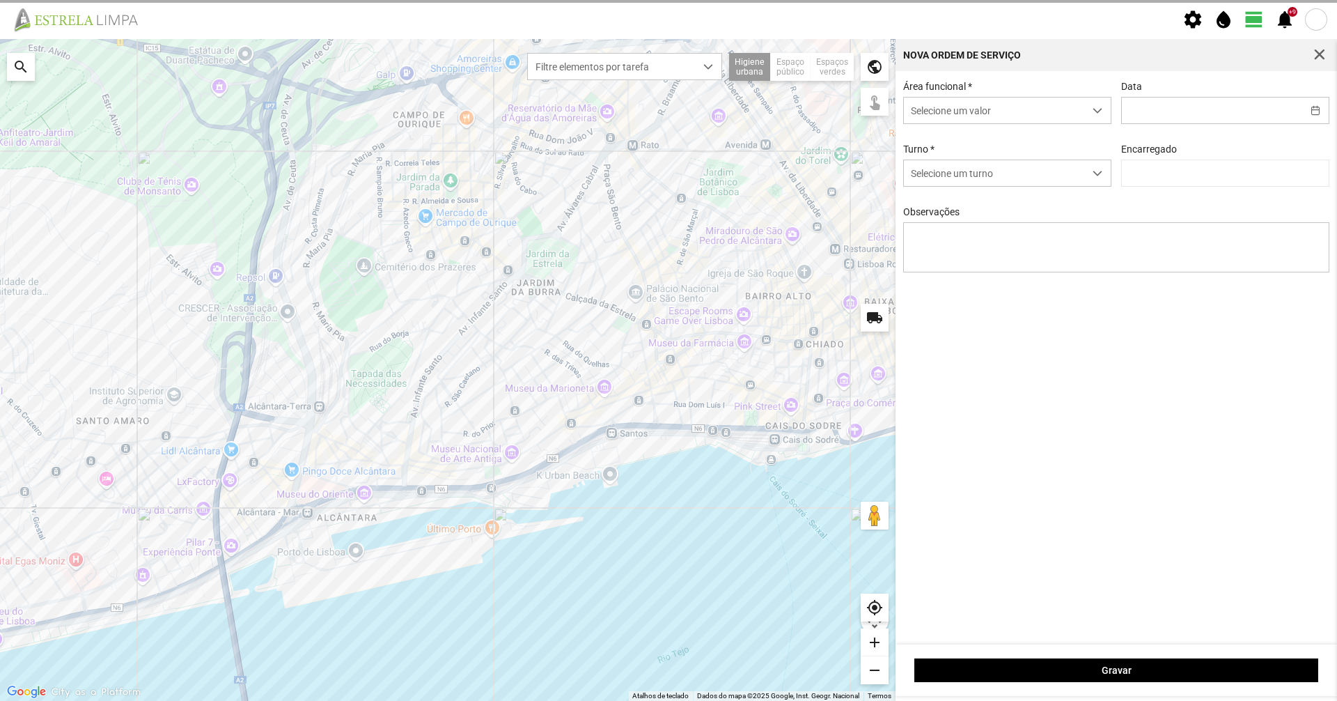
type input "[DATE]"
type input "[PERSON_NAME]"
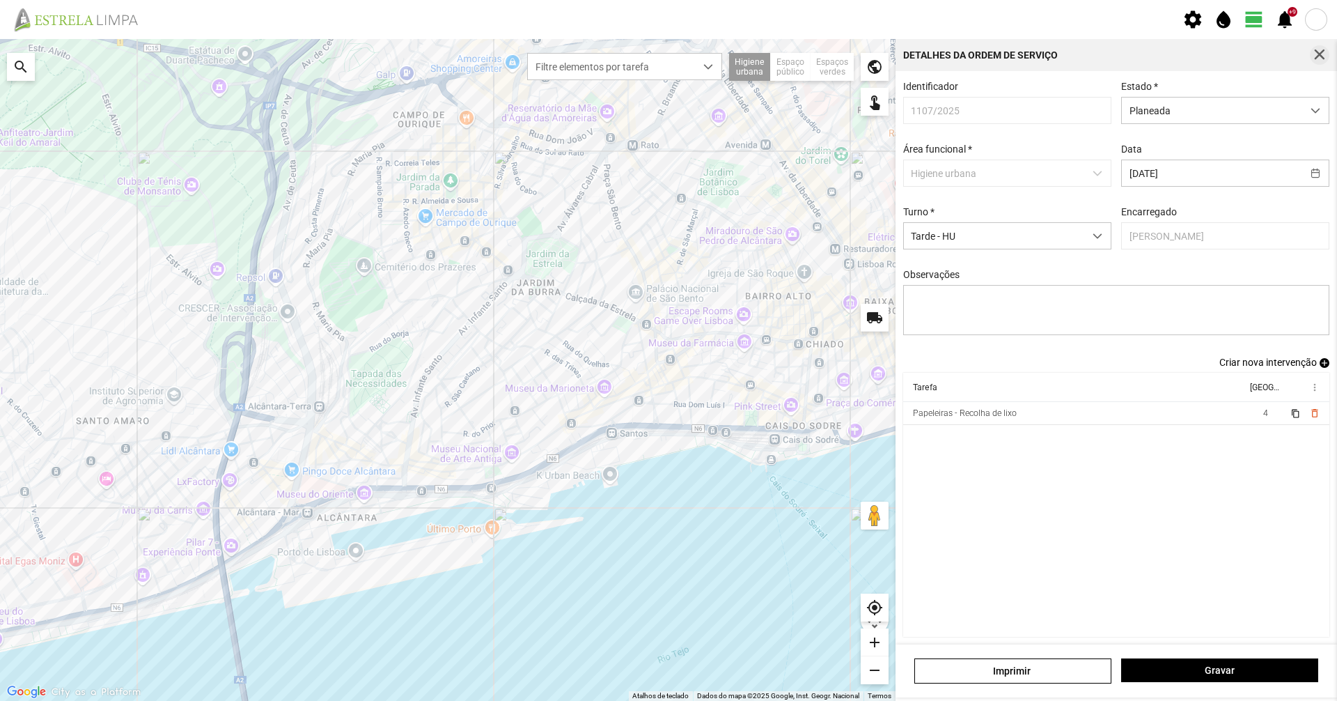
click at [1320, 56] on span "button" at bounding box center [1320, 55] width 13 height 13
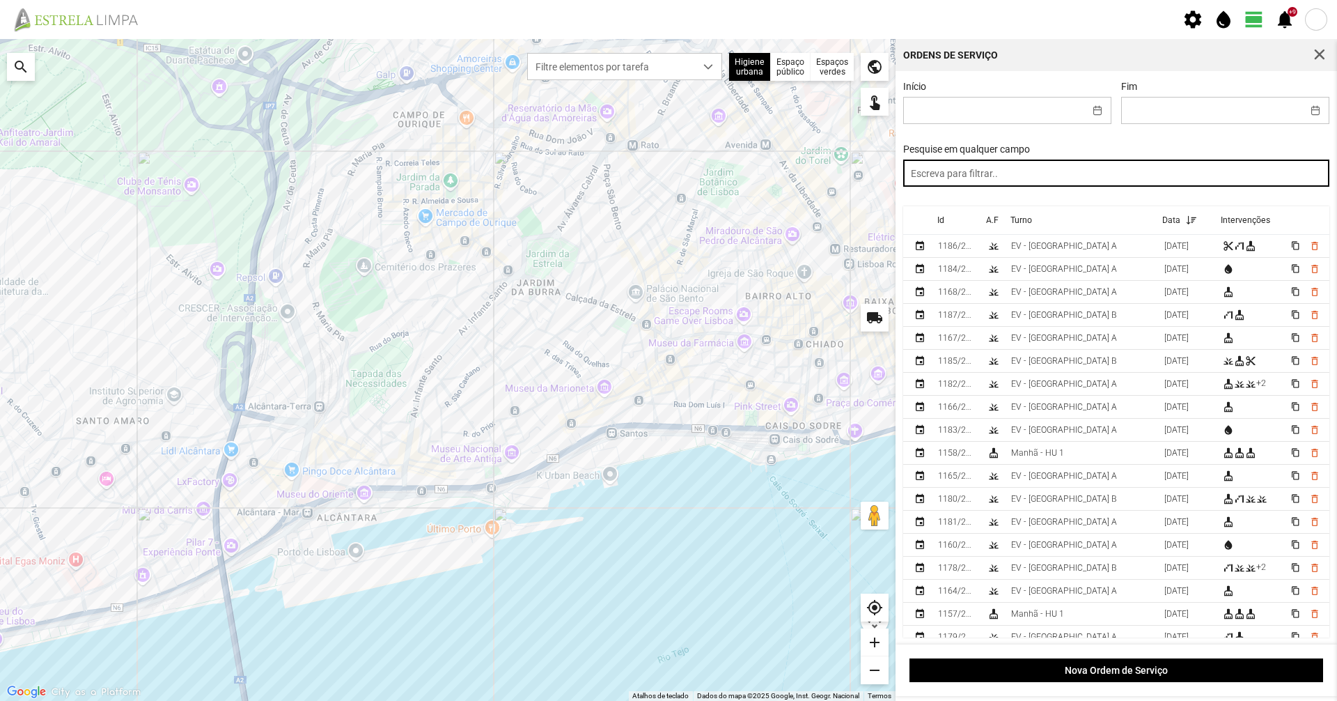
click at [969, 173] on input "text" at bounding box center [1116, 173] width 427 height 27
paste input "manhã"
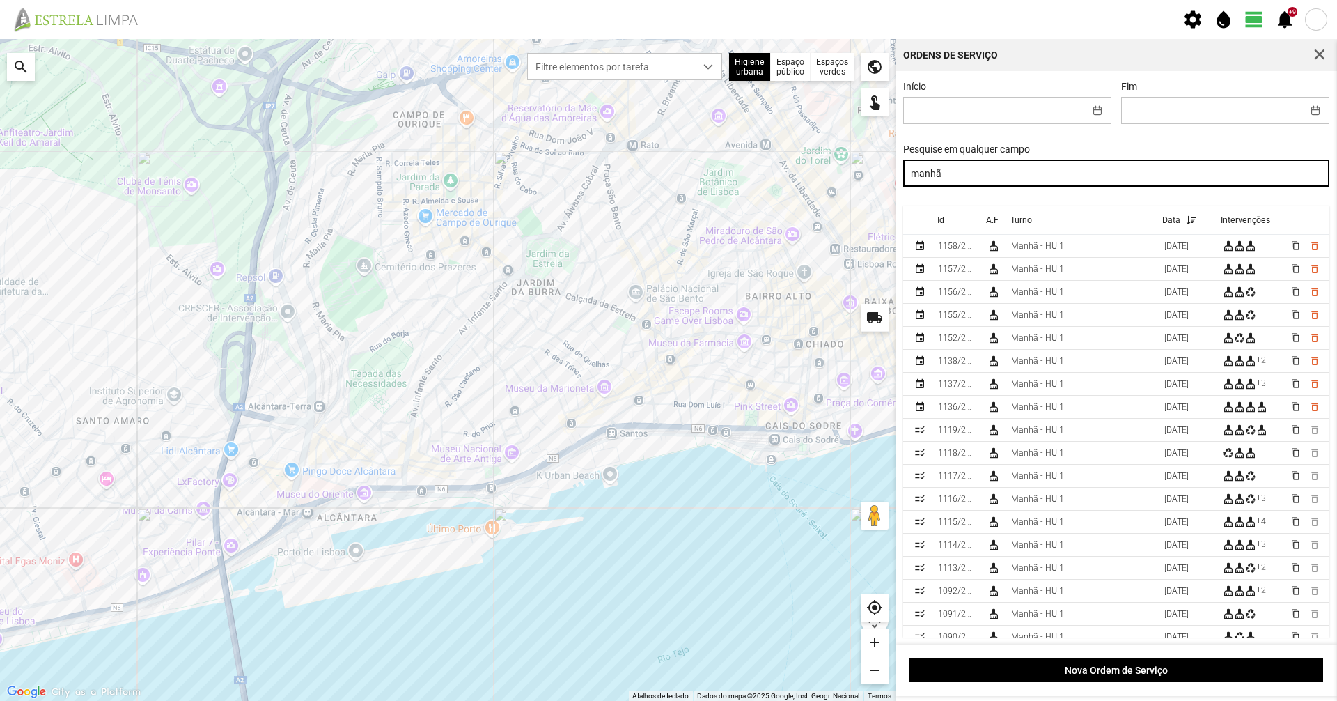
type input "manhã"
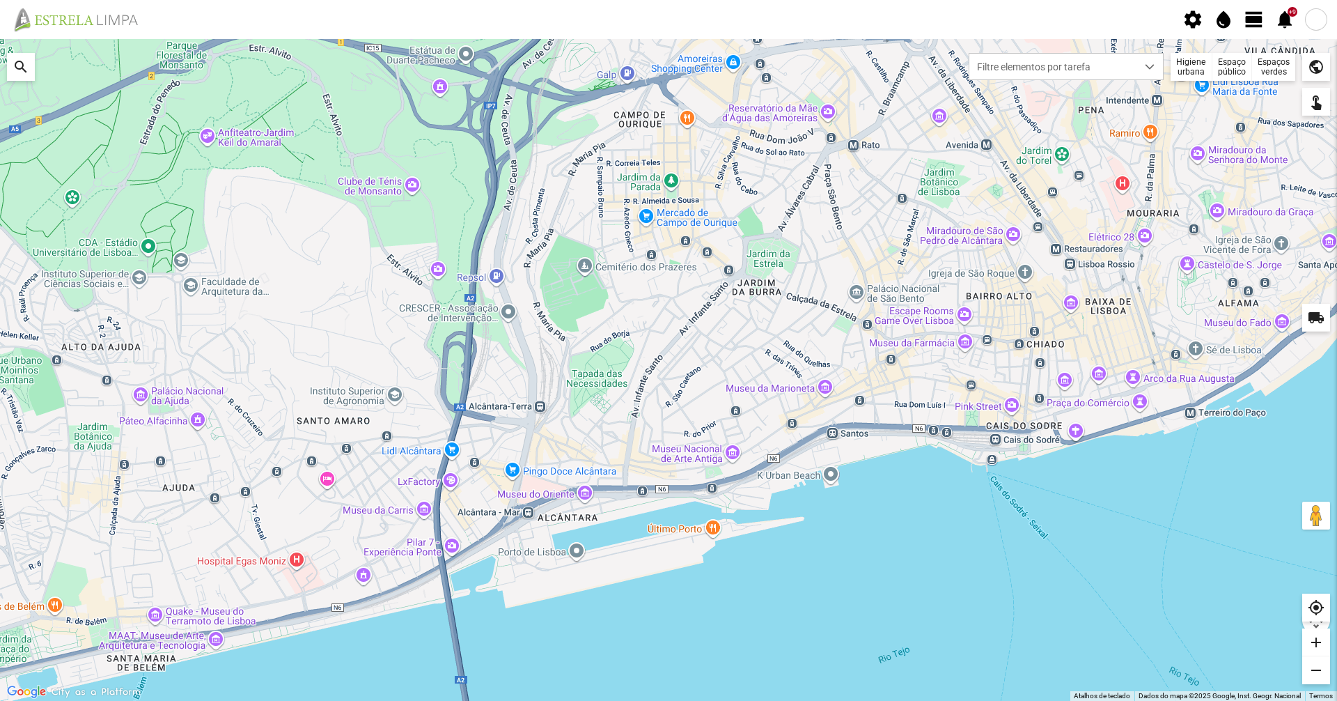
click at [1248, 26] on span "view_day" at bounding box center [1254, 19] width 21 height 21
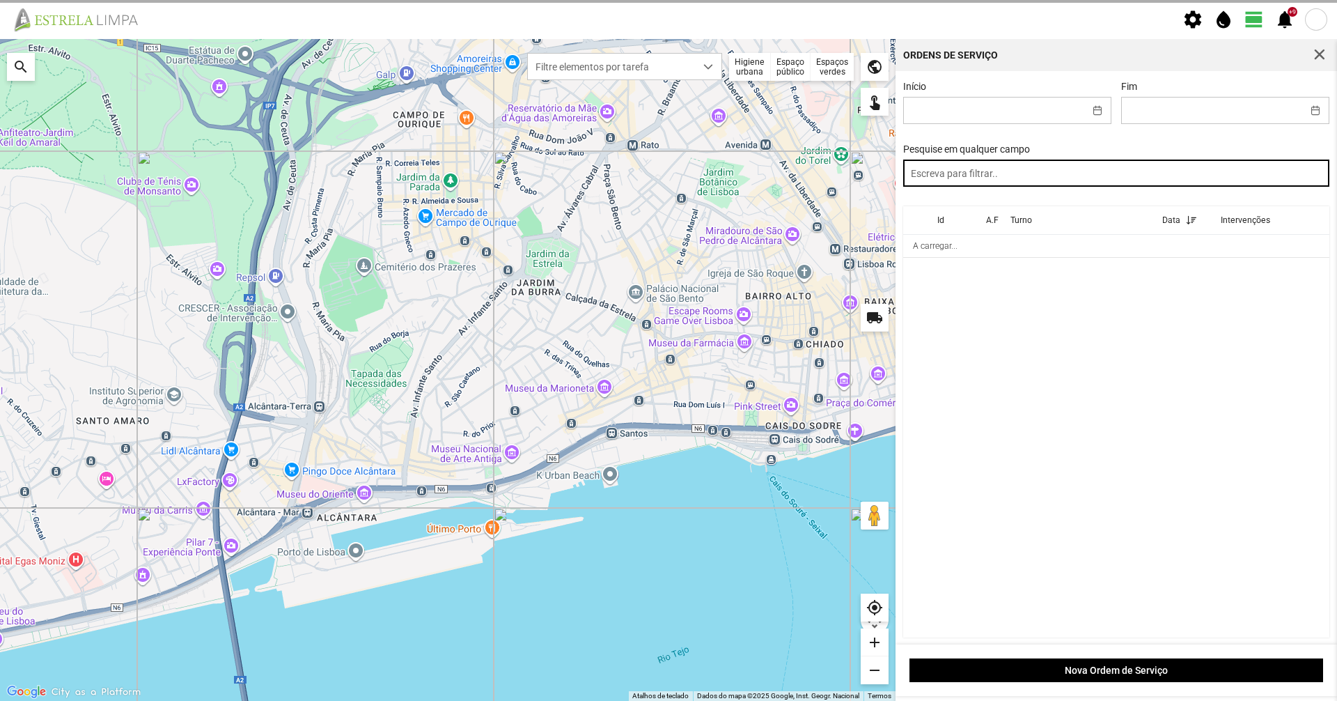
click at [1204, 182] on input "text" at bounding box center [1116, 173] width 427 height 27
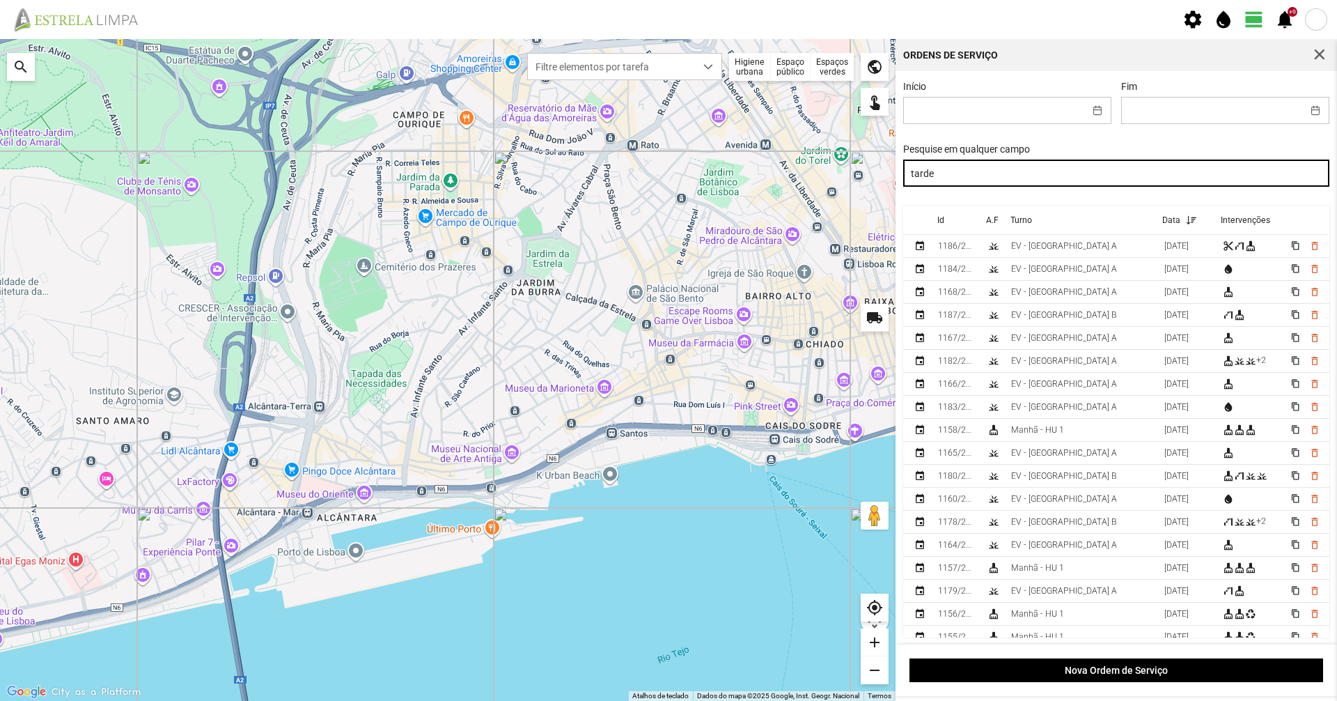
type input "tarde"
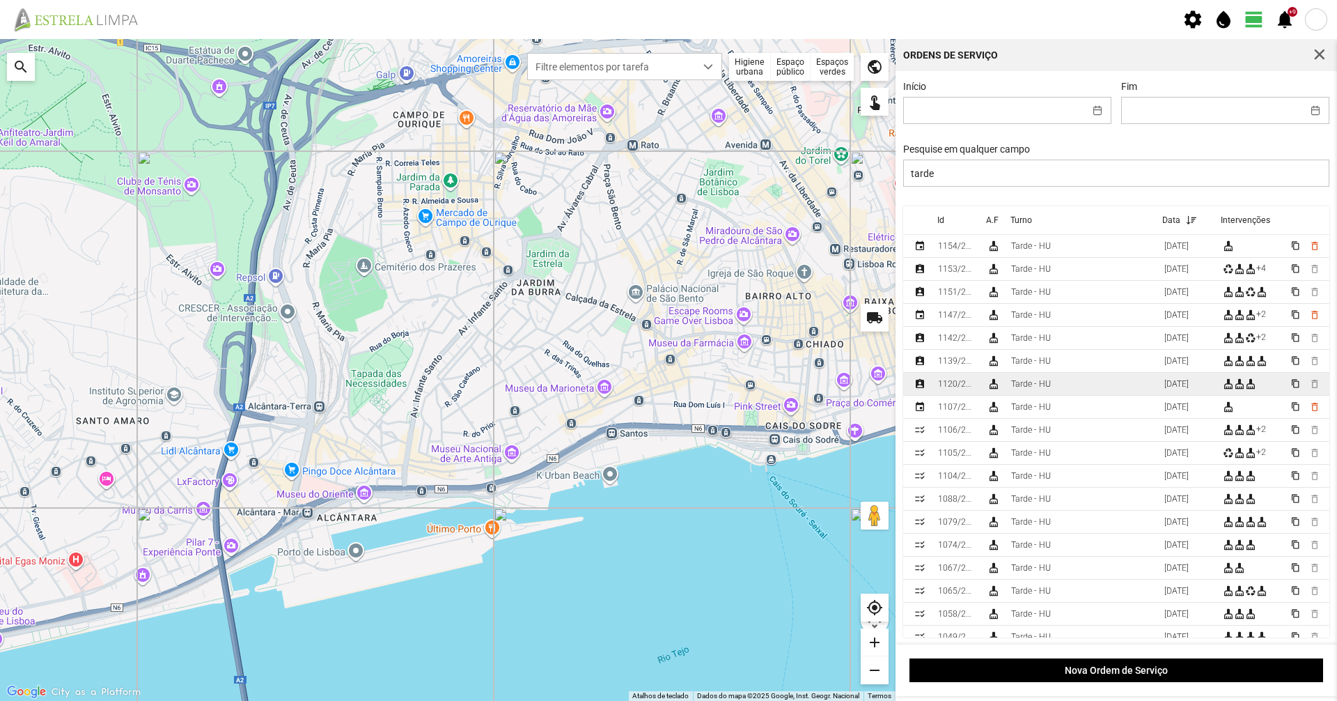
click at [1075, 385] on td "Tarde - HU" at bounding box center [1082, 384] width 153 height 23
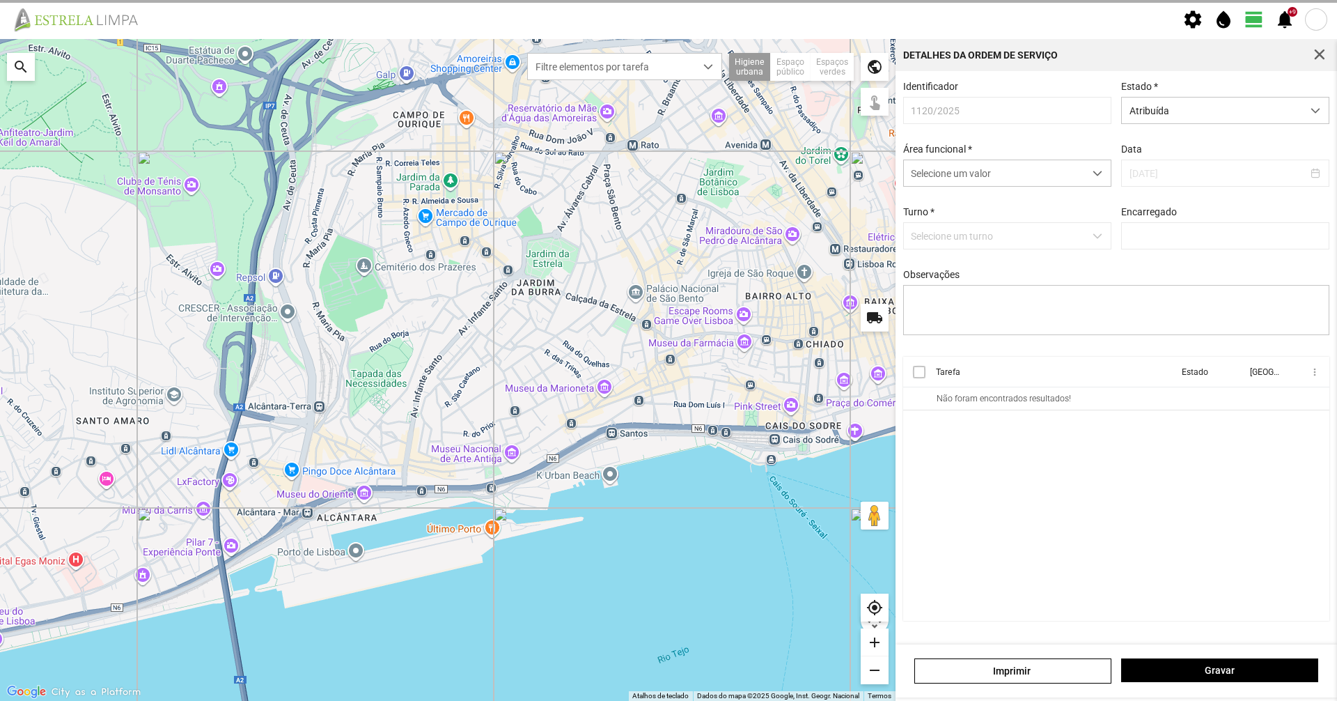
type input "[PERSON_NAME]"
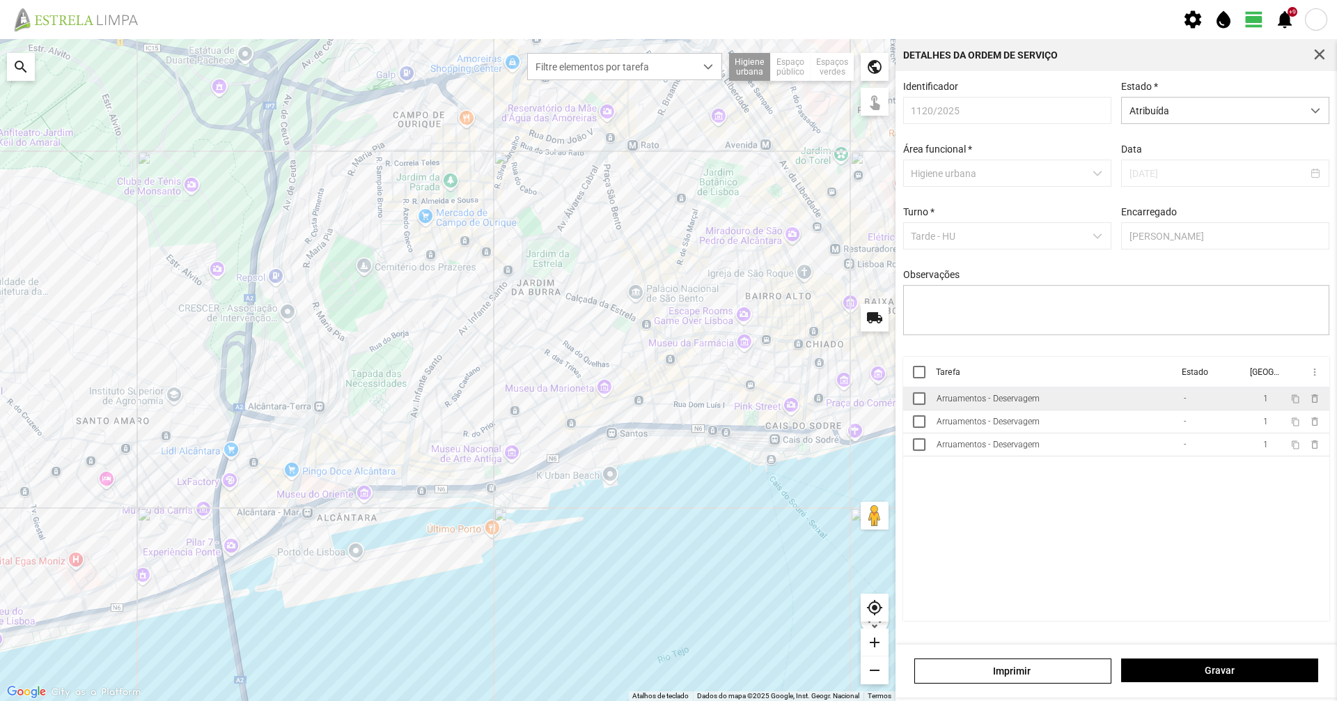
click at [970, 399] on div "Arruamentos - Deservagem" at bounding box center [988, 399] width 103 height 10
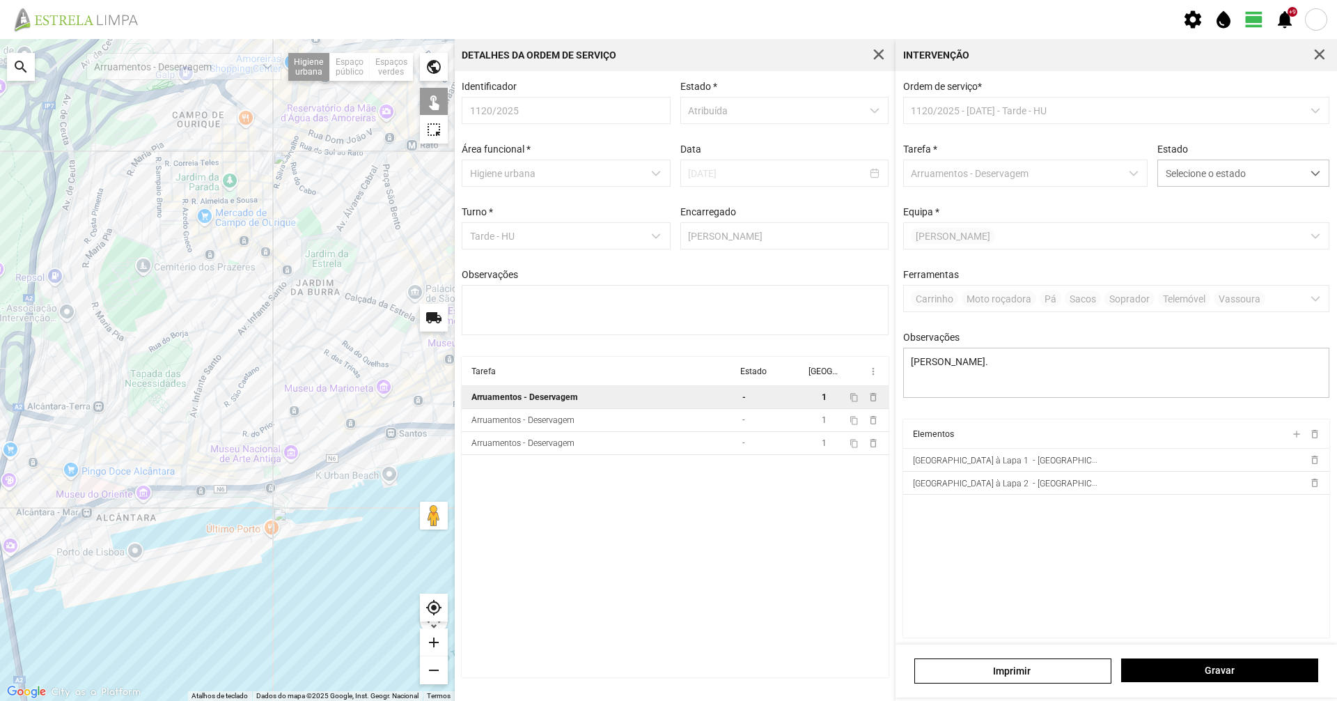
click at [683, 417] on td "Arruamentos - Deservagem" at bounding box center [599, 420] width 275 height 23
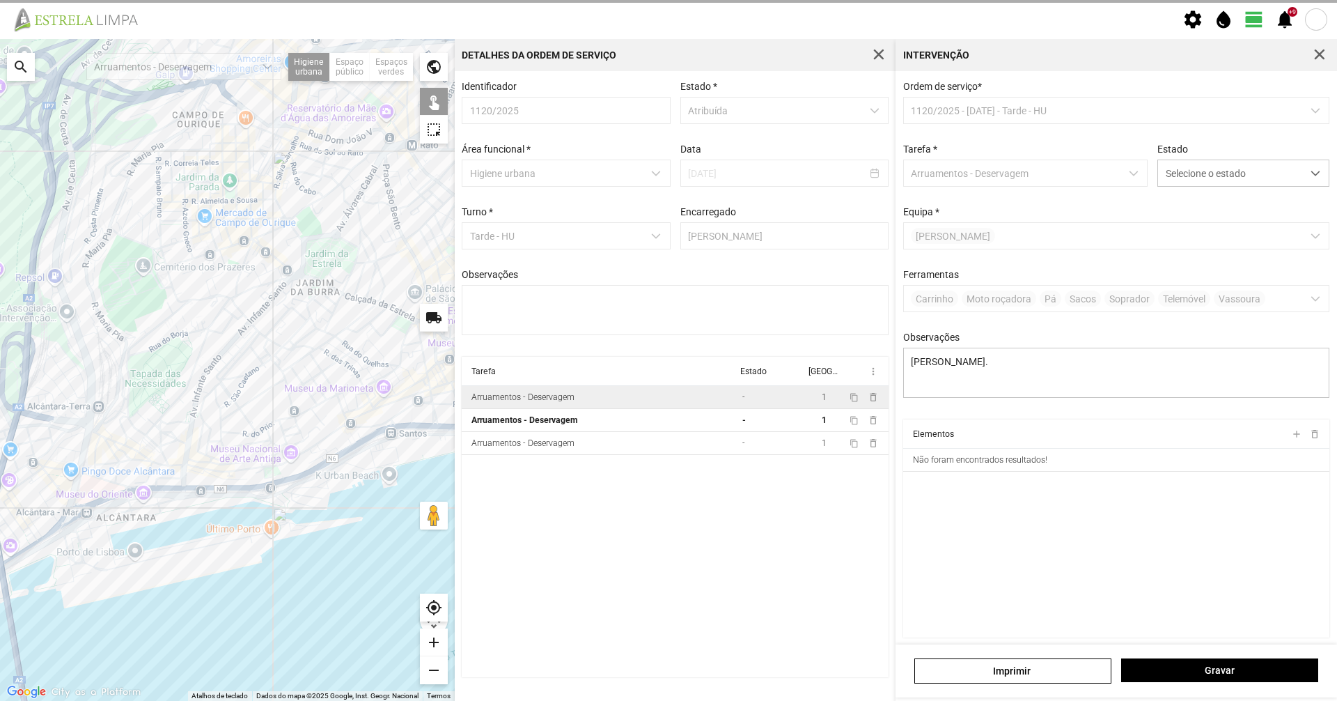
type textarea "Braima"
